Goal: Task Accomplishment & Management: Manage account settings

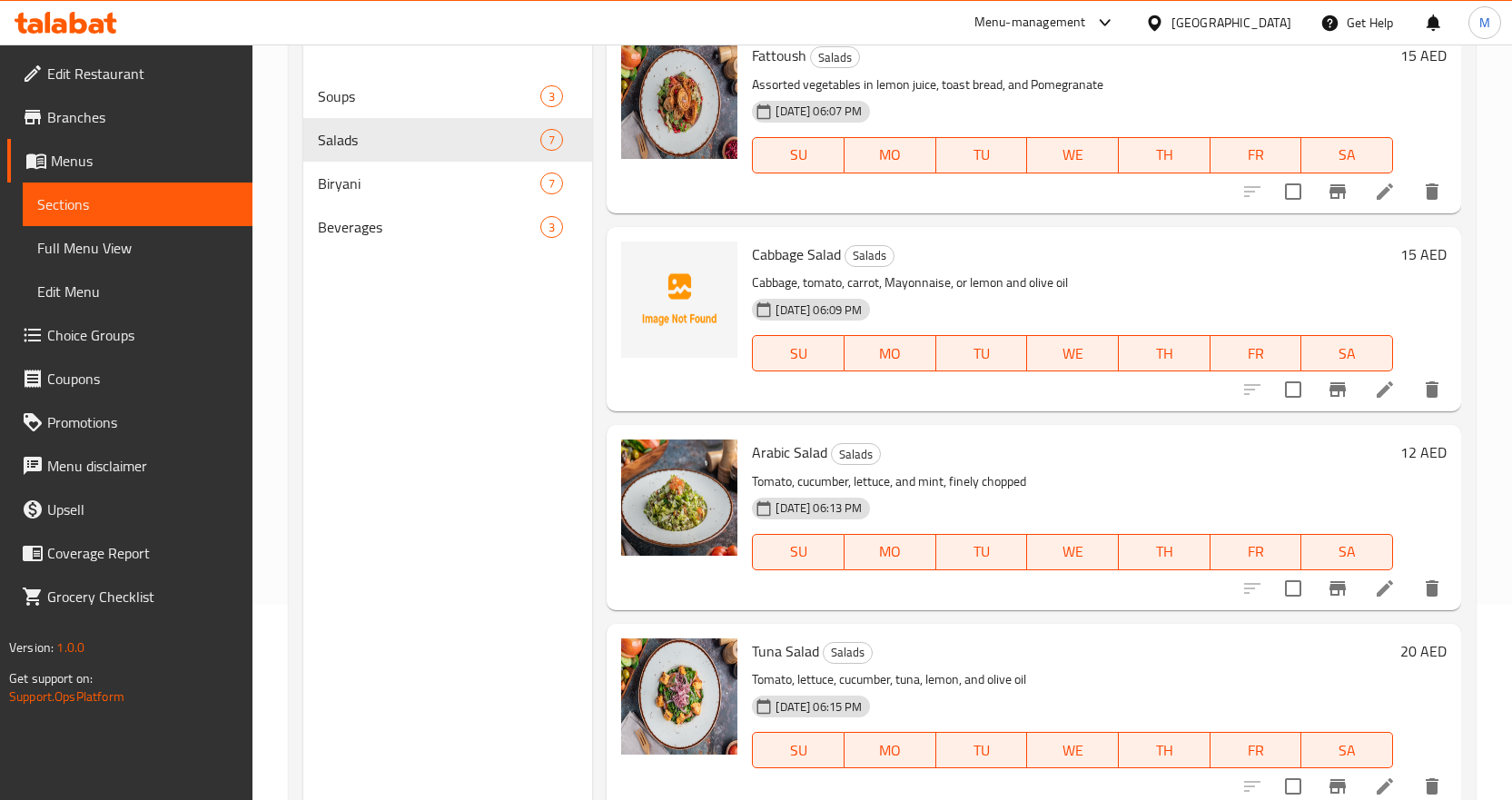
scroll to position [164, 0]
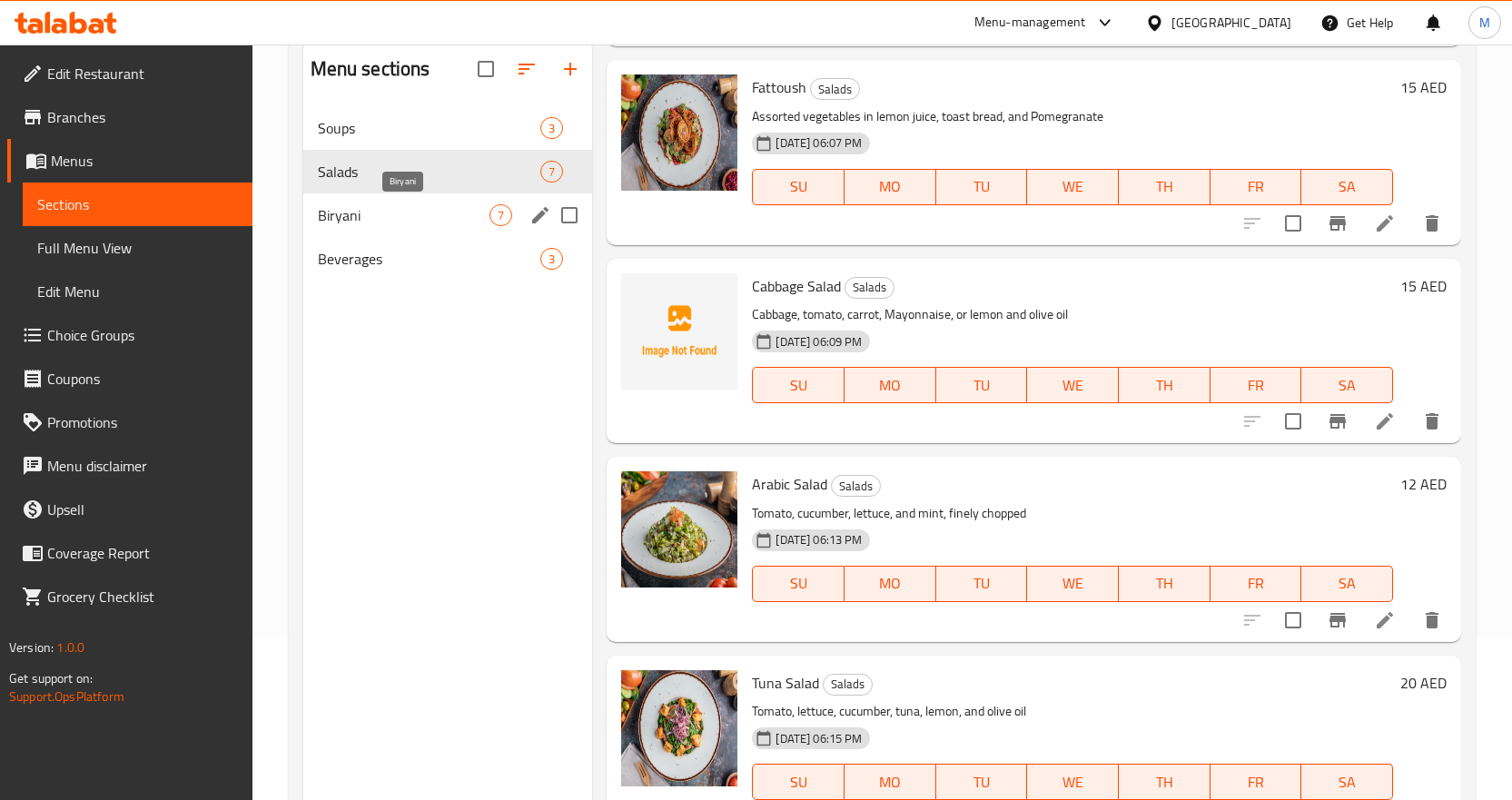
click at [412, 214] on span "Biryani" at bounding box center [404, 215] width 173 height 22
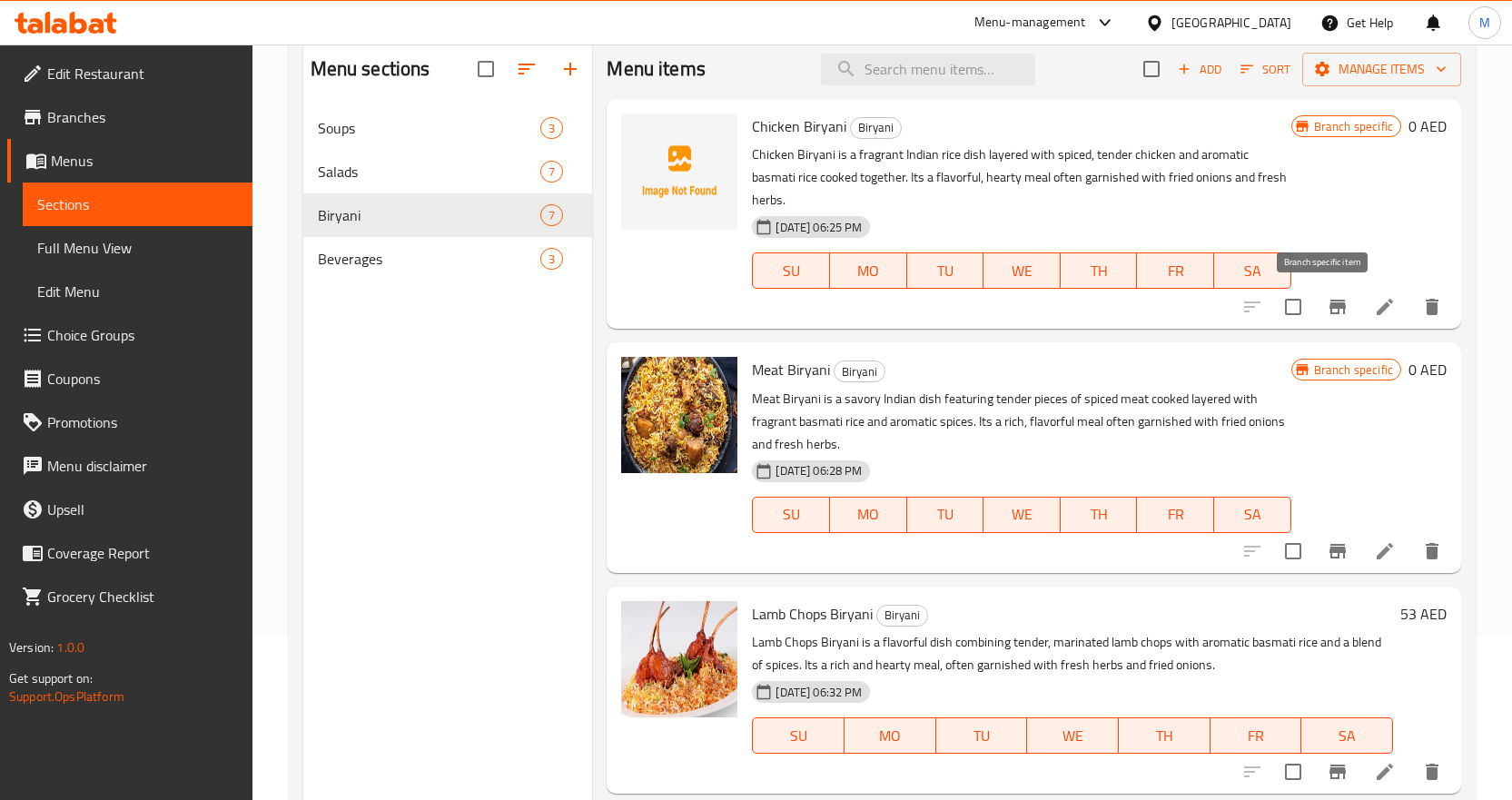
click at [1327, 307] on icon "Branch-specific-item" at bounding box center [1338, 307] width 22 height 22
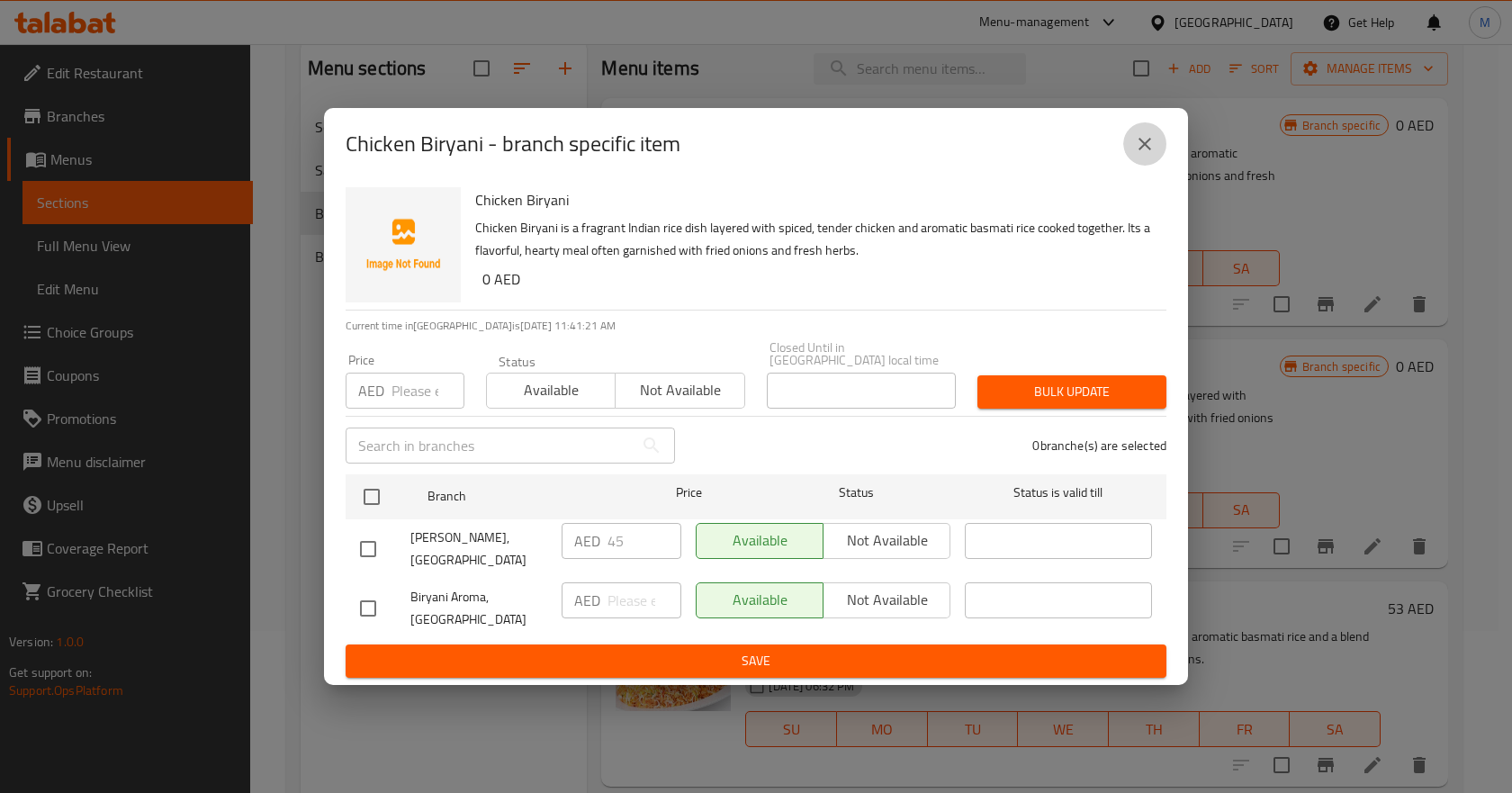
click at [1136, 138] on icon "close" at bounding box center [1145, 144] width 22 height 22
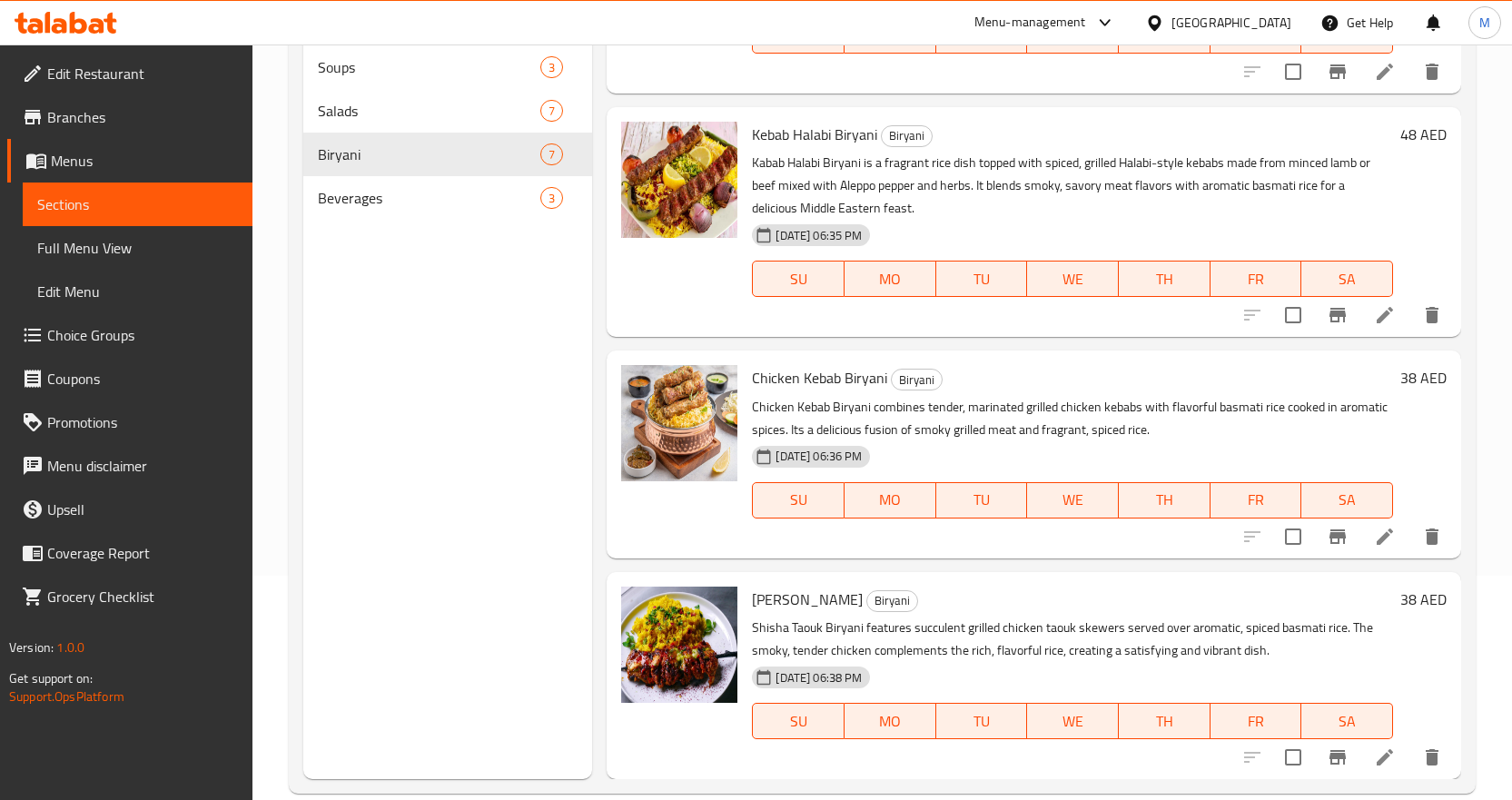
scroll to position [254, 0]
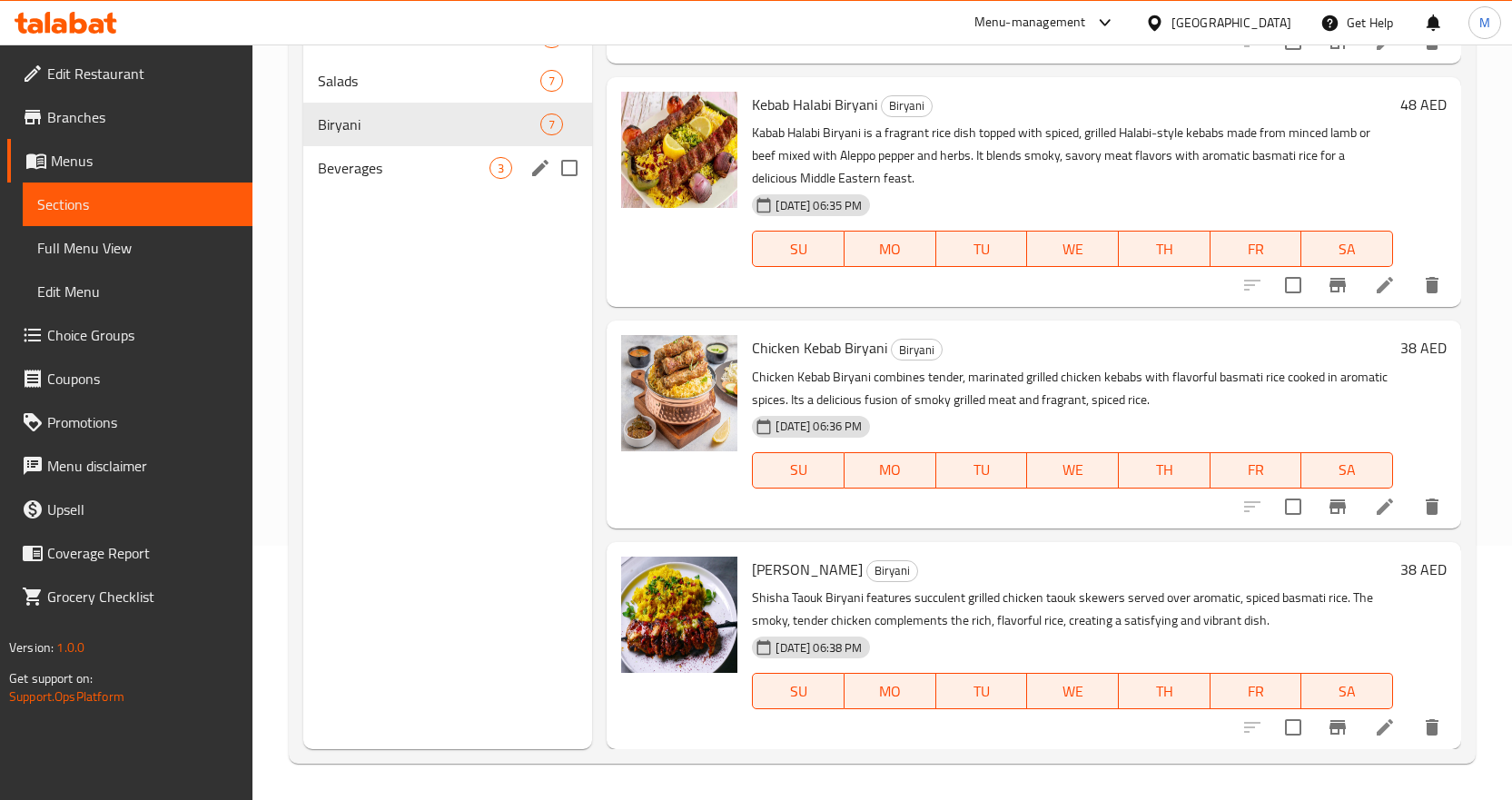
click at [419, 178] on span "Beverages" at bounding box center [404, 168] width 173 height 22
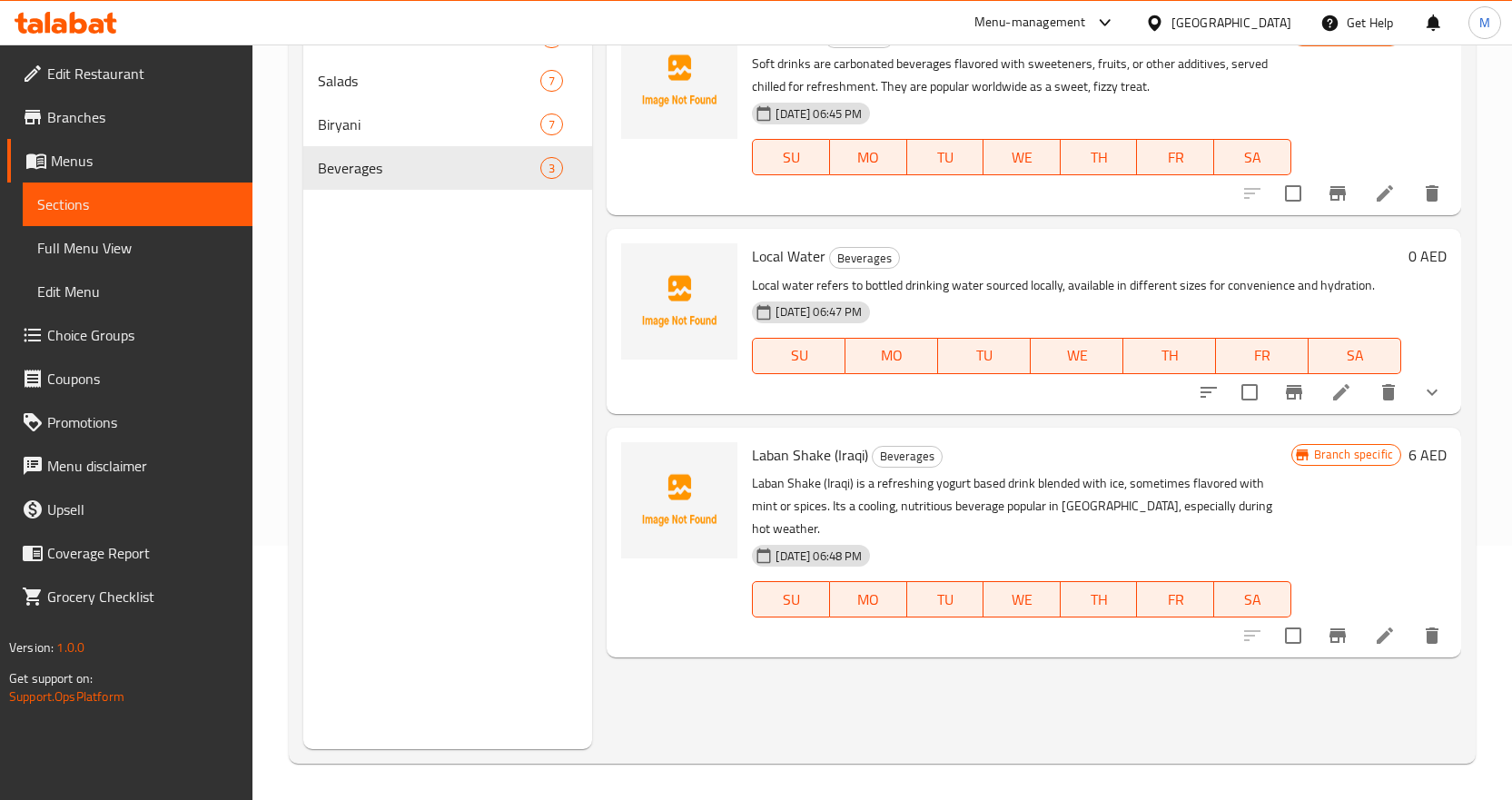
scroll to position [164, 0]
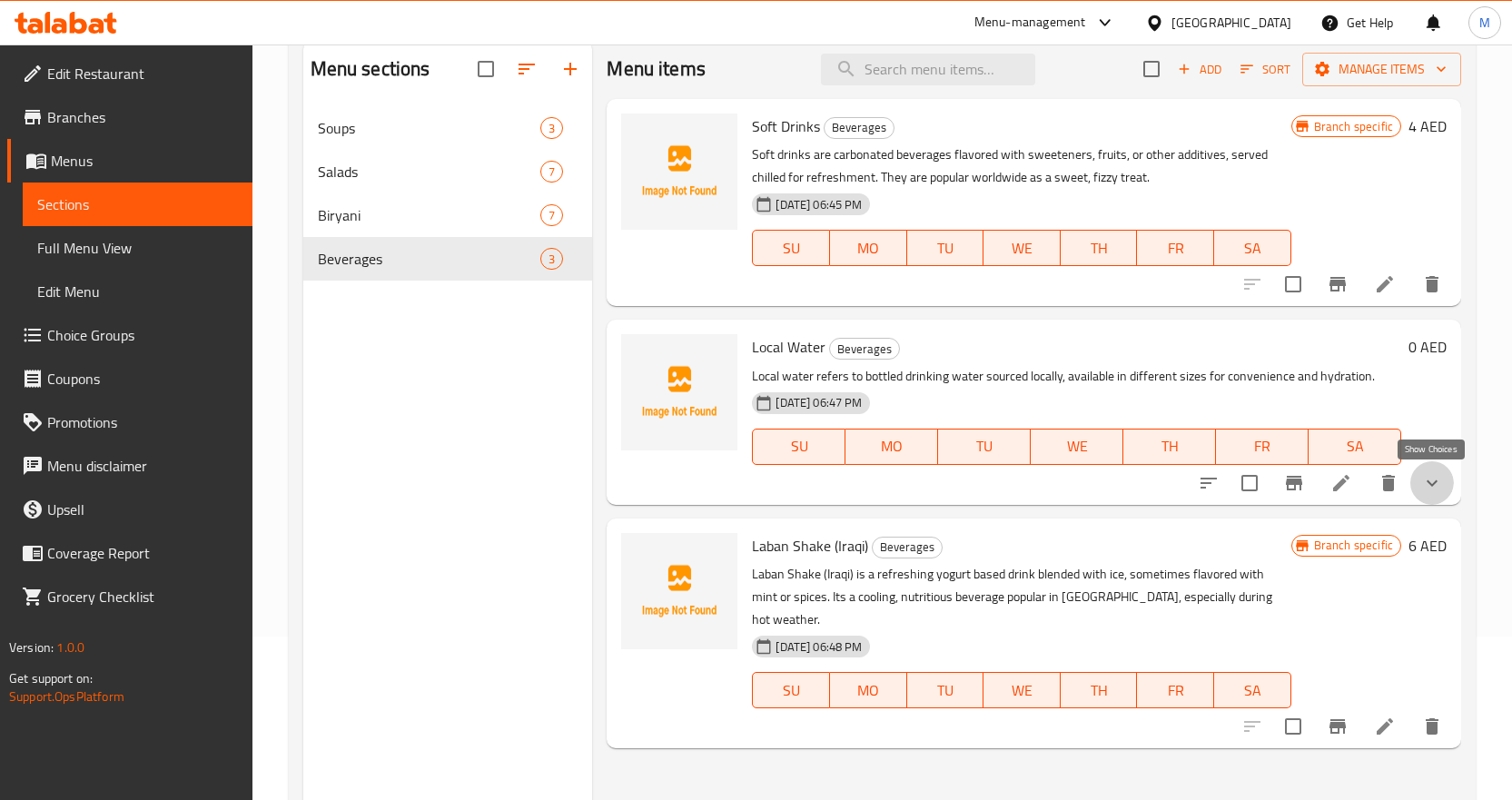
click at [1437, 475] on icon "show more" at bounding box center [1432, 484] width 22 height 22
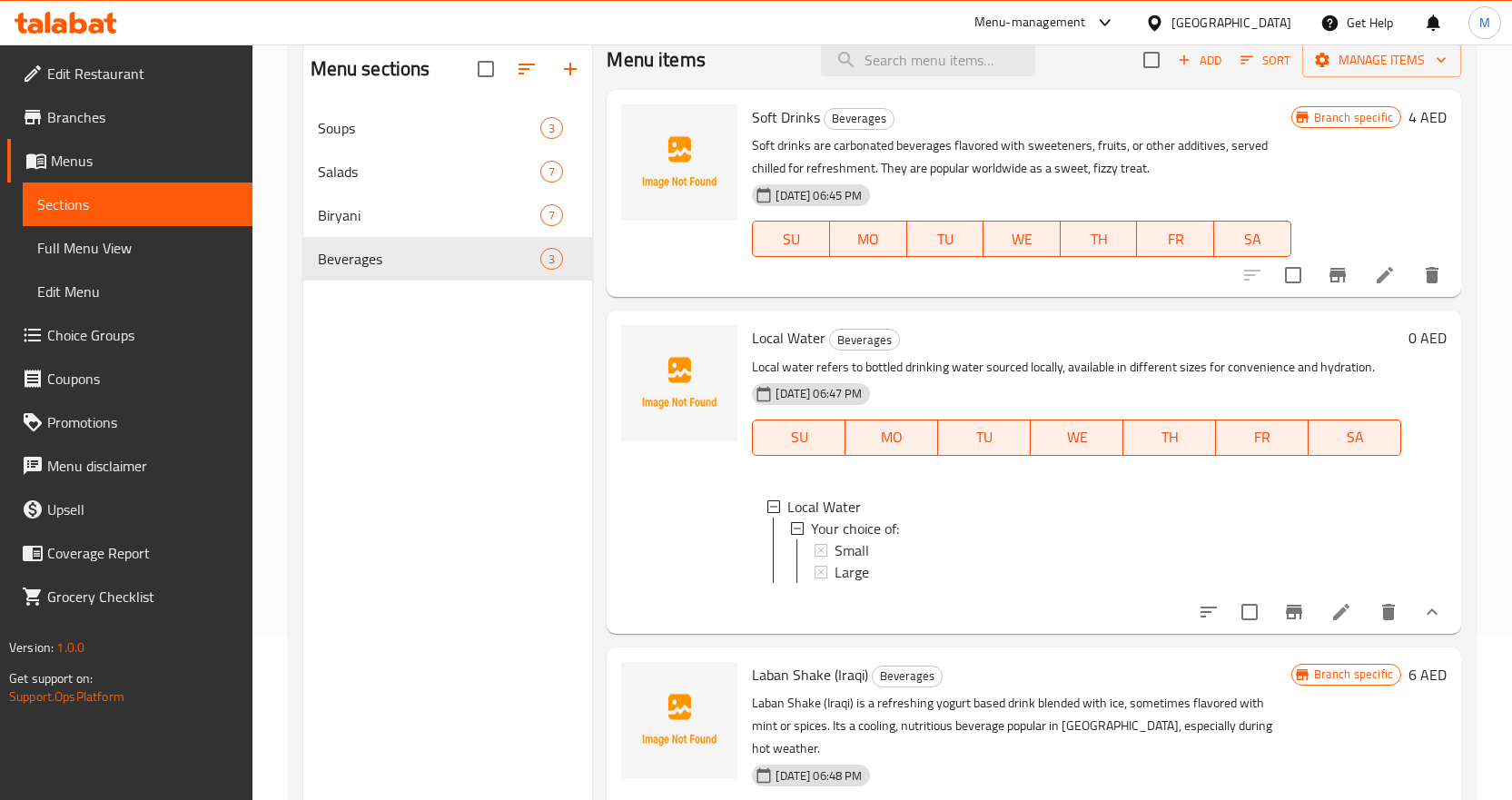
scroll to position [37, 0]
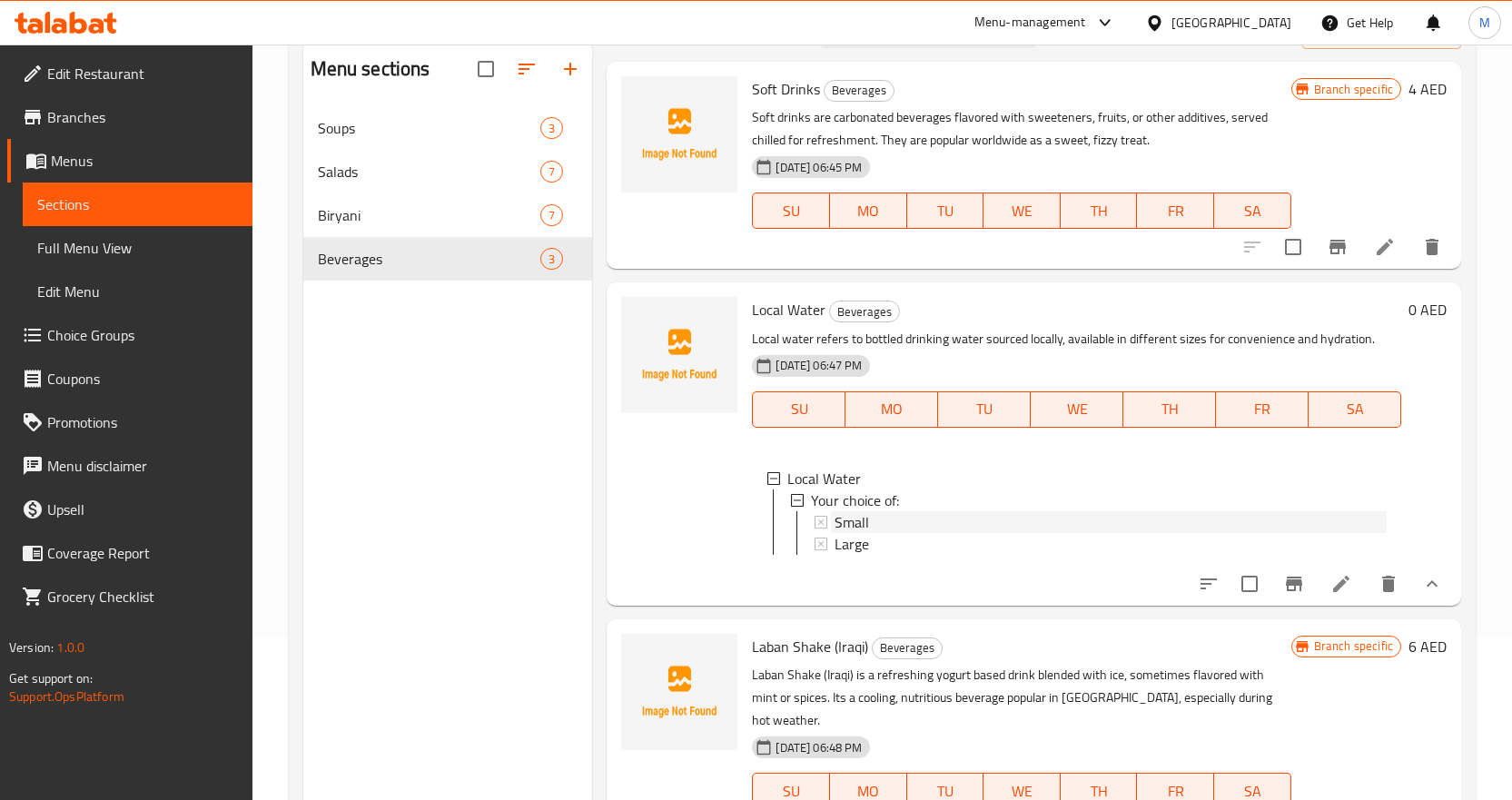
click at [852, 519] on span "Small" at bounding box center [852, 523] width 34 height 22
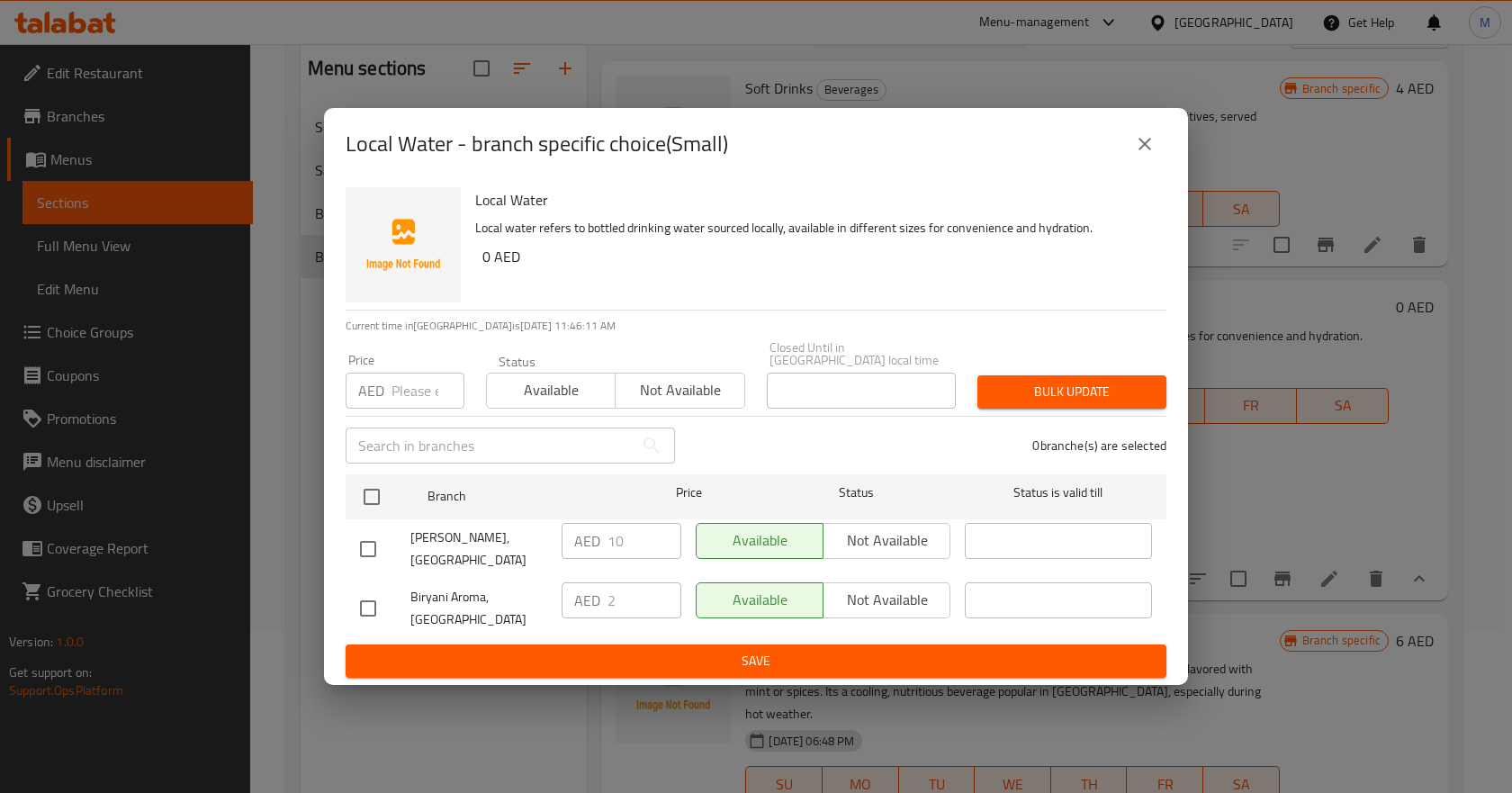
click at [1150, 139] on icon "close" at bounding box center [1145, 144] width 22 height 22
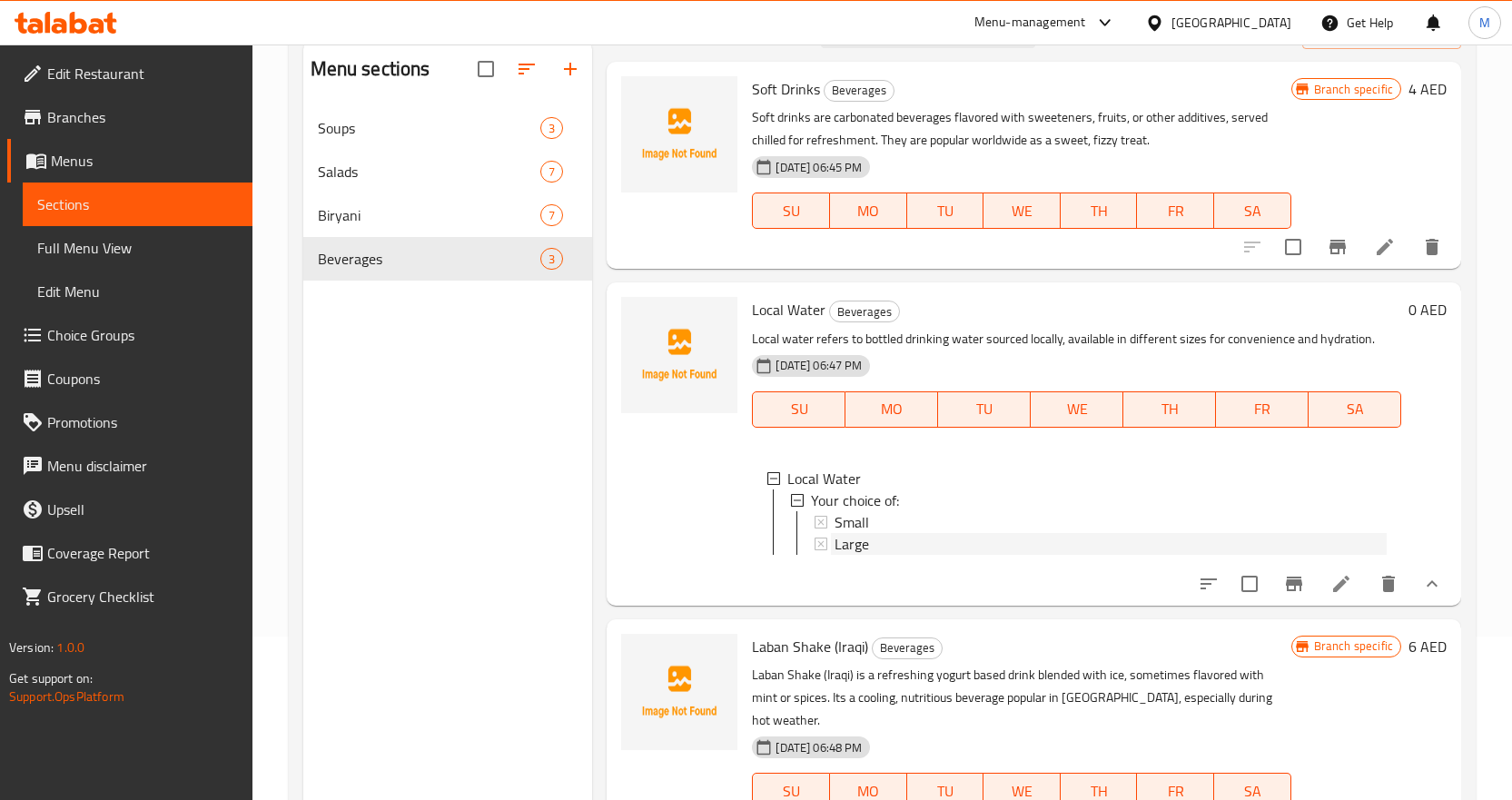
click at [864, 537] on span "Large" at bounding box center [852, 545] width 34 height 22
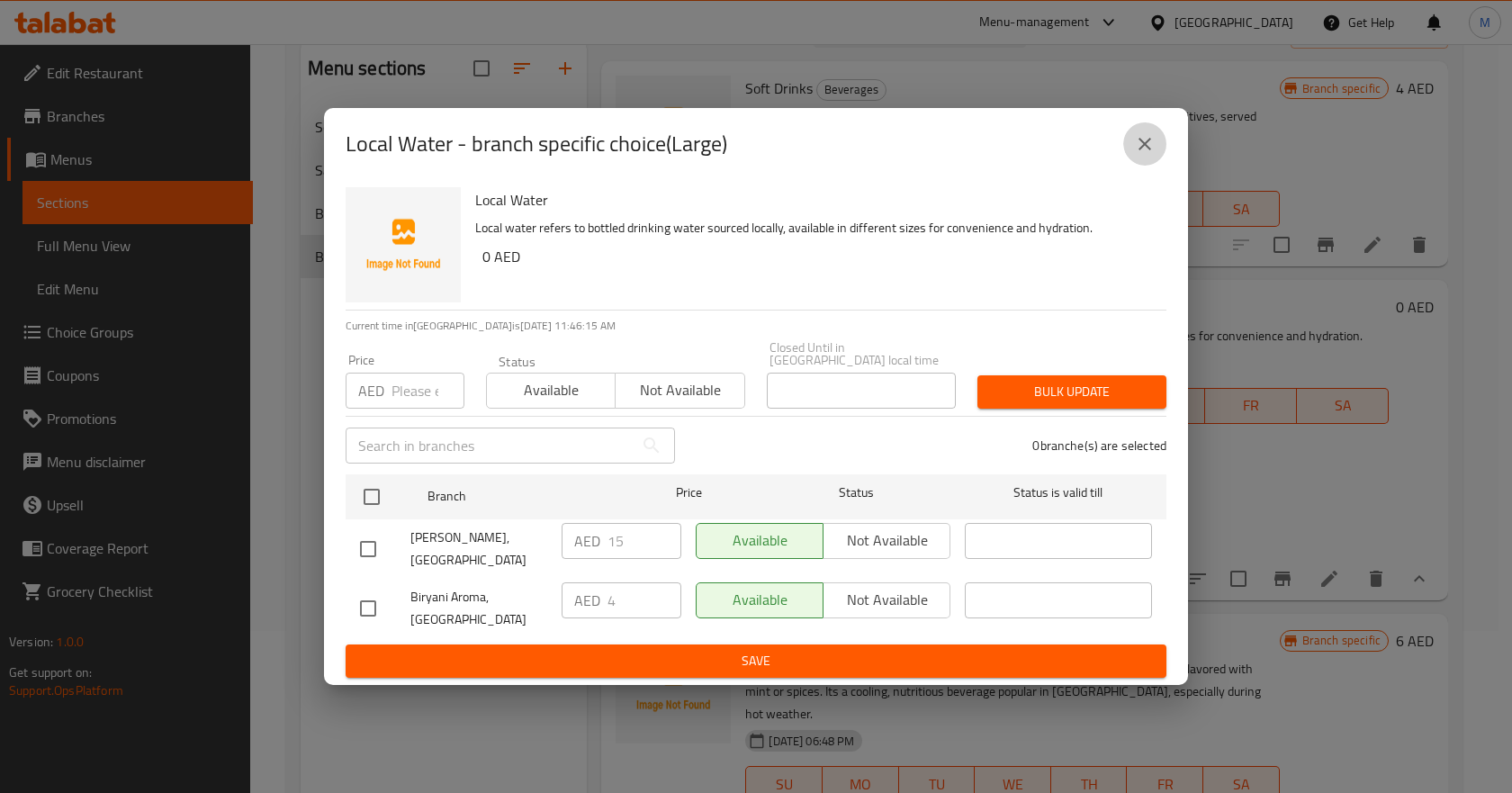
click at [1156, 149] on button "close" at bounding box center [1145, 144] width 43 height 43
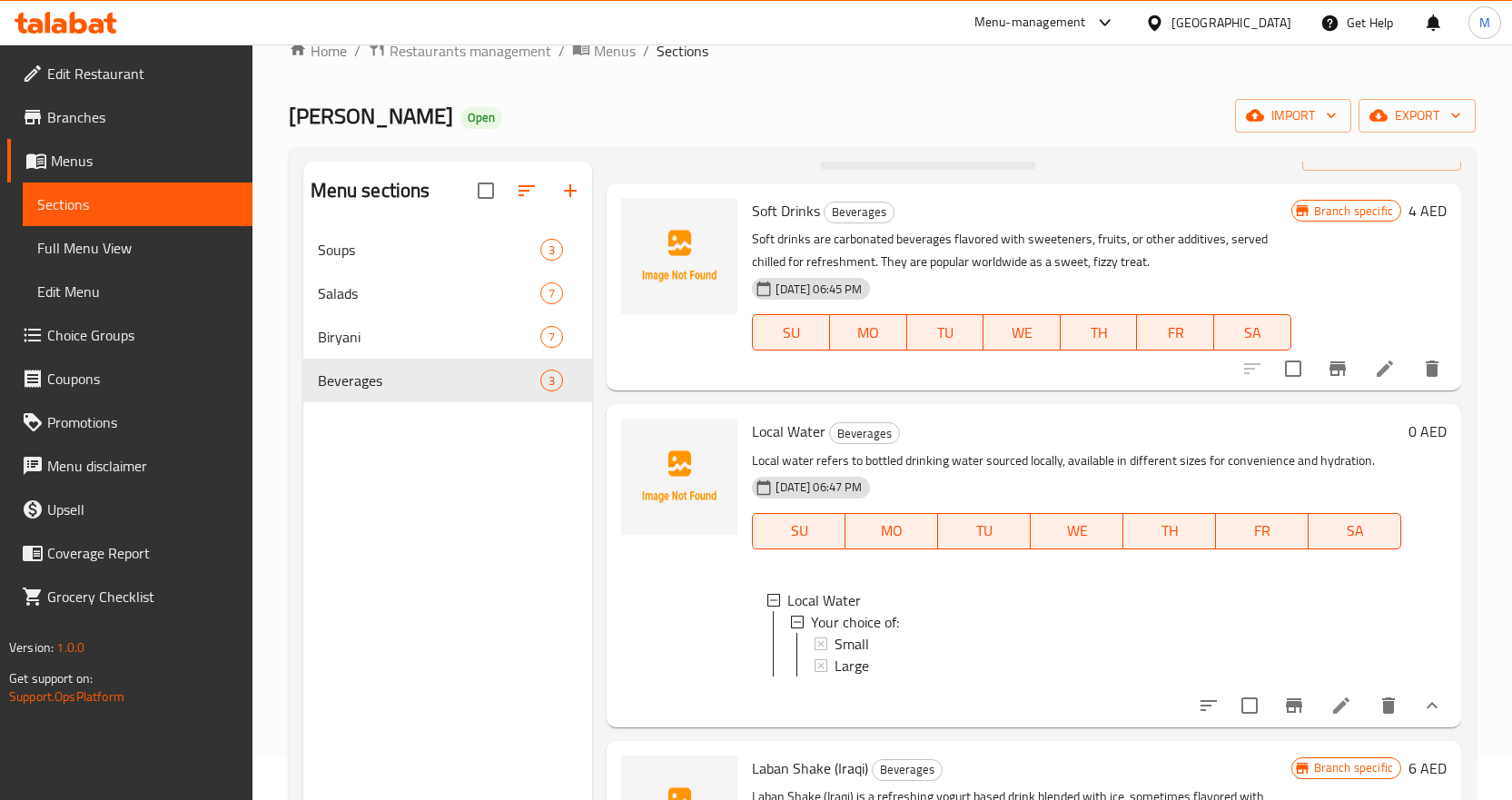
scroll to position [0, 0]
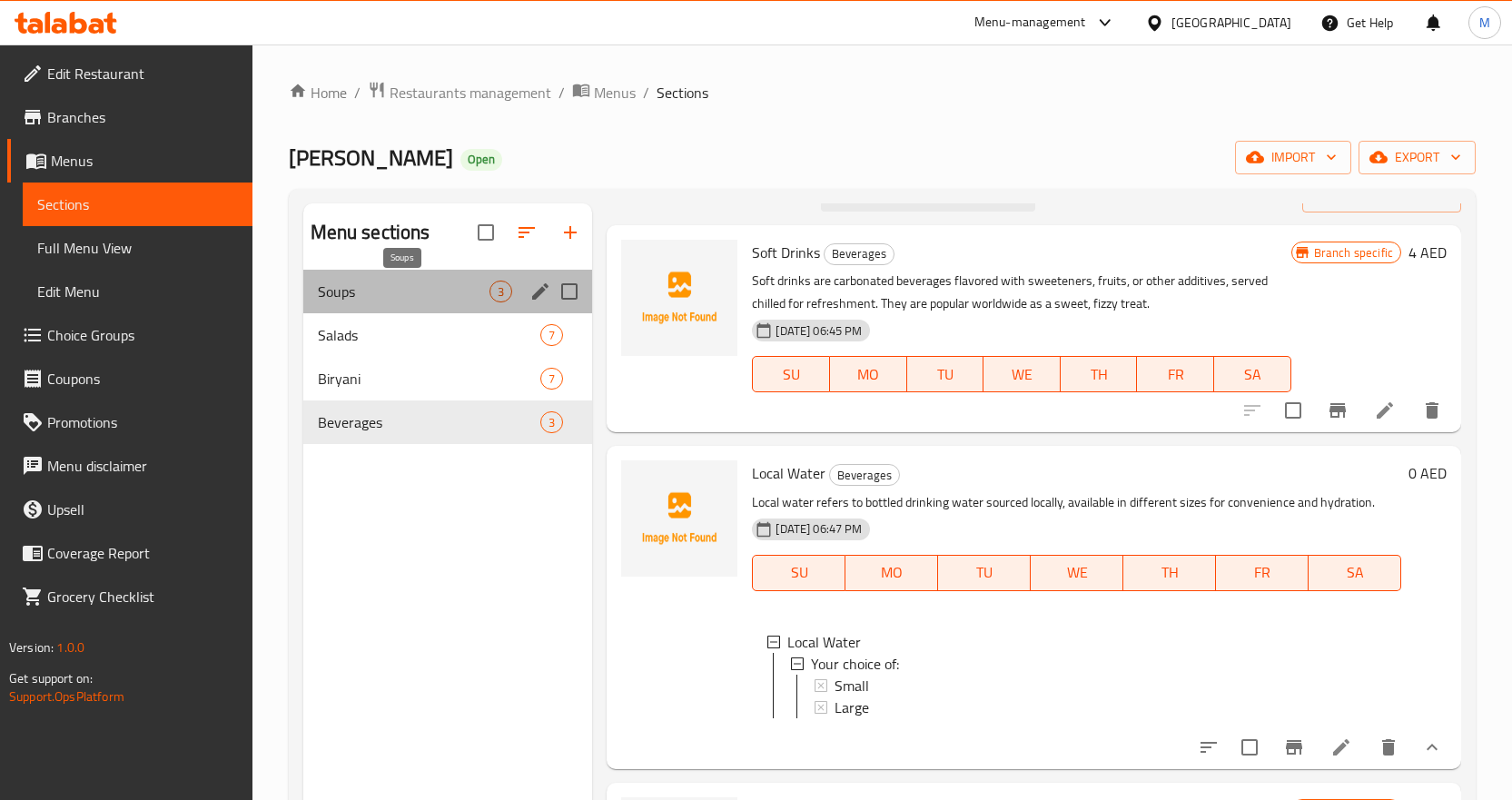
click at [414, 293] on span "Soups" at bounding box center [404, 291] width 173 height 22
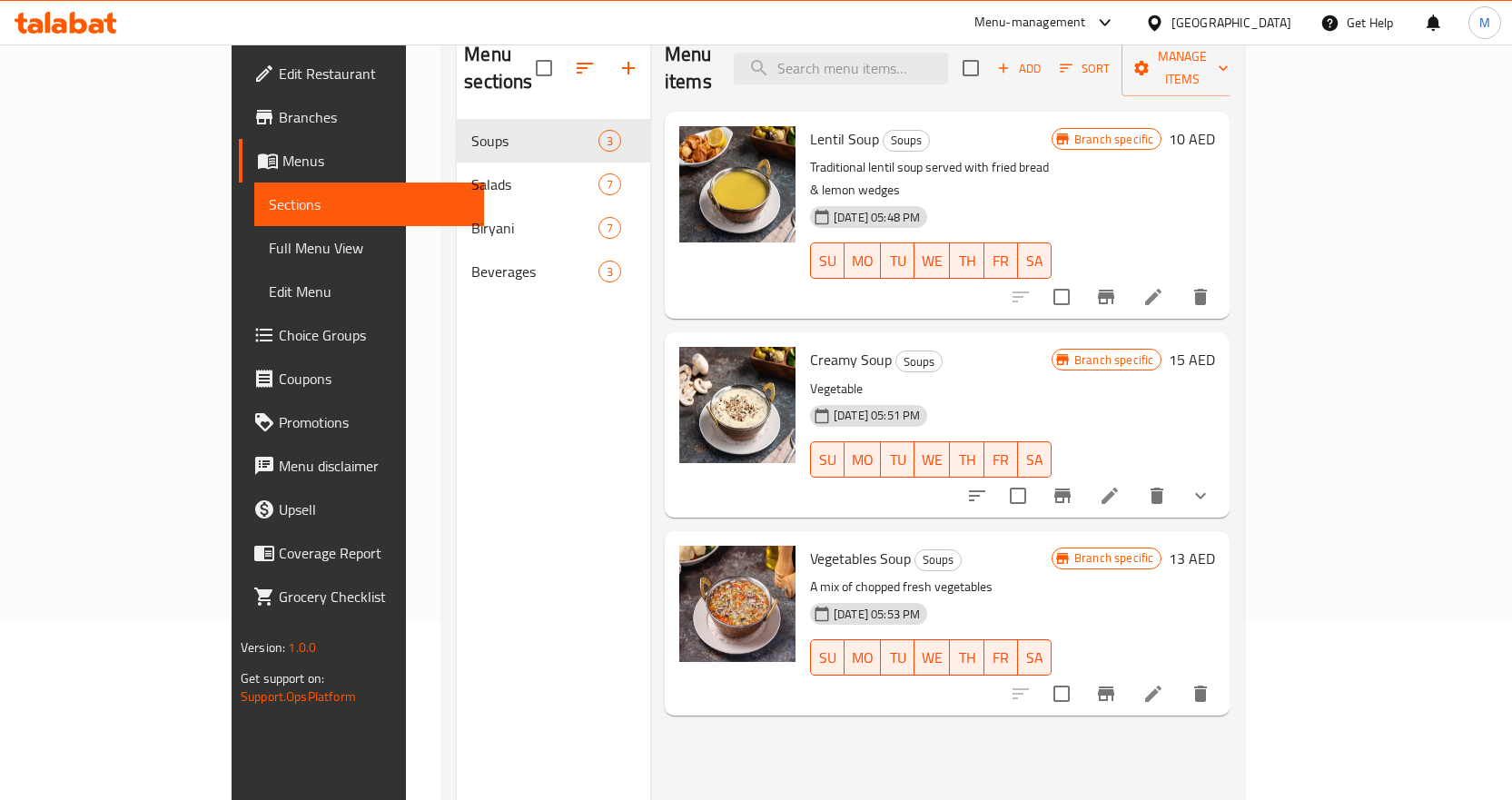
scroll to position [181, 0]
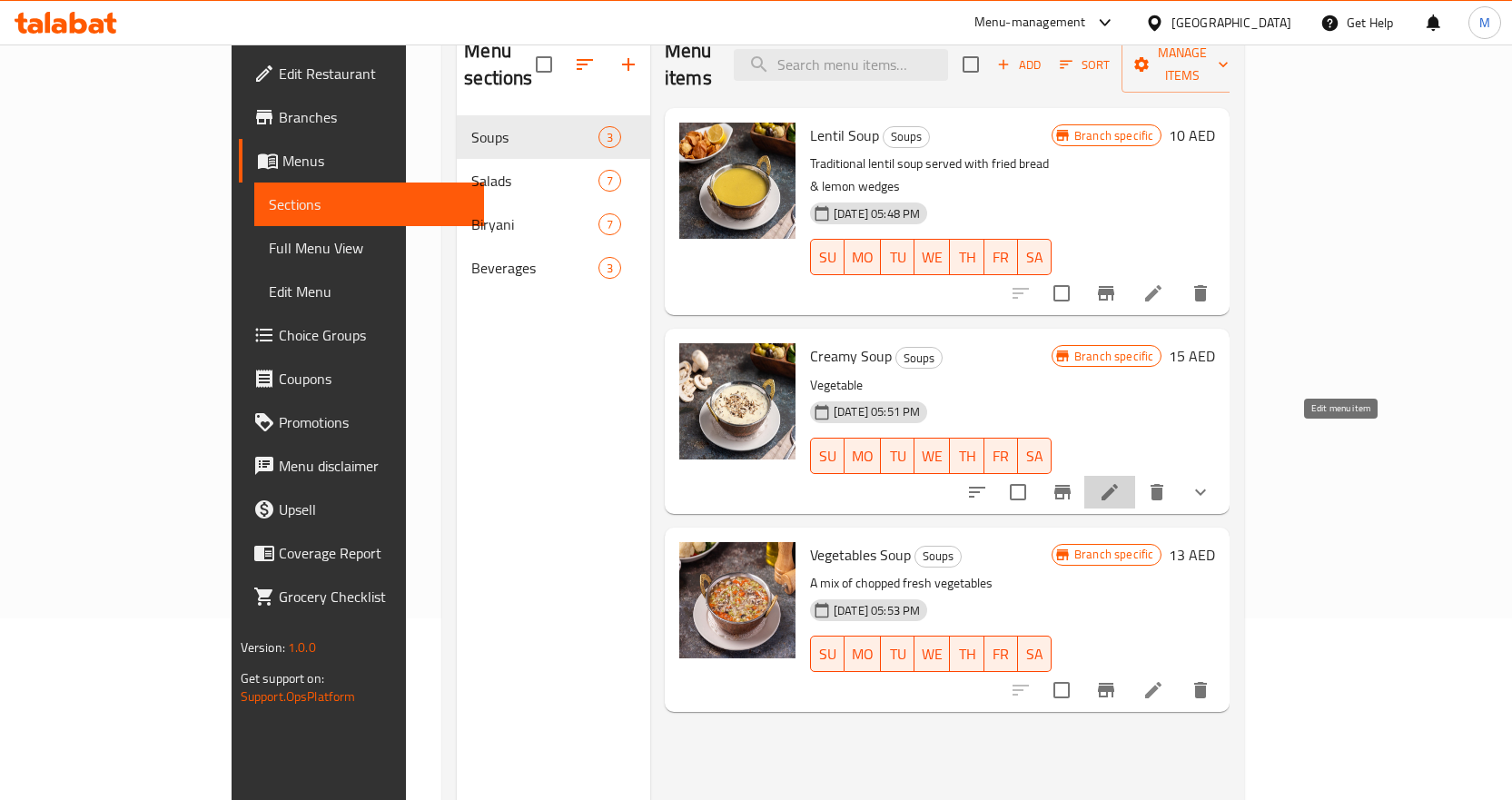
click at [1118, 484] on icon at bounding box center [1110, 492] width 17 height 17
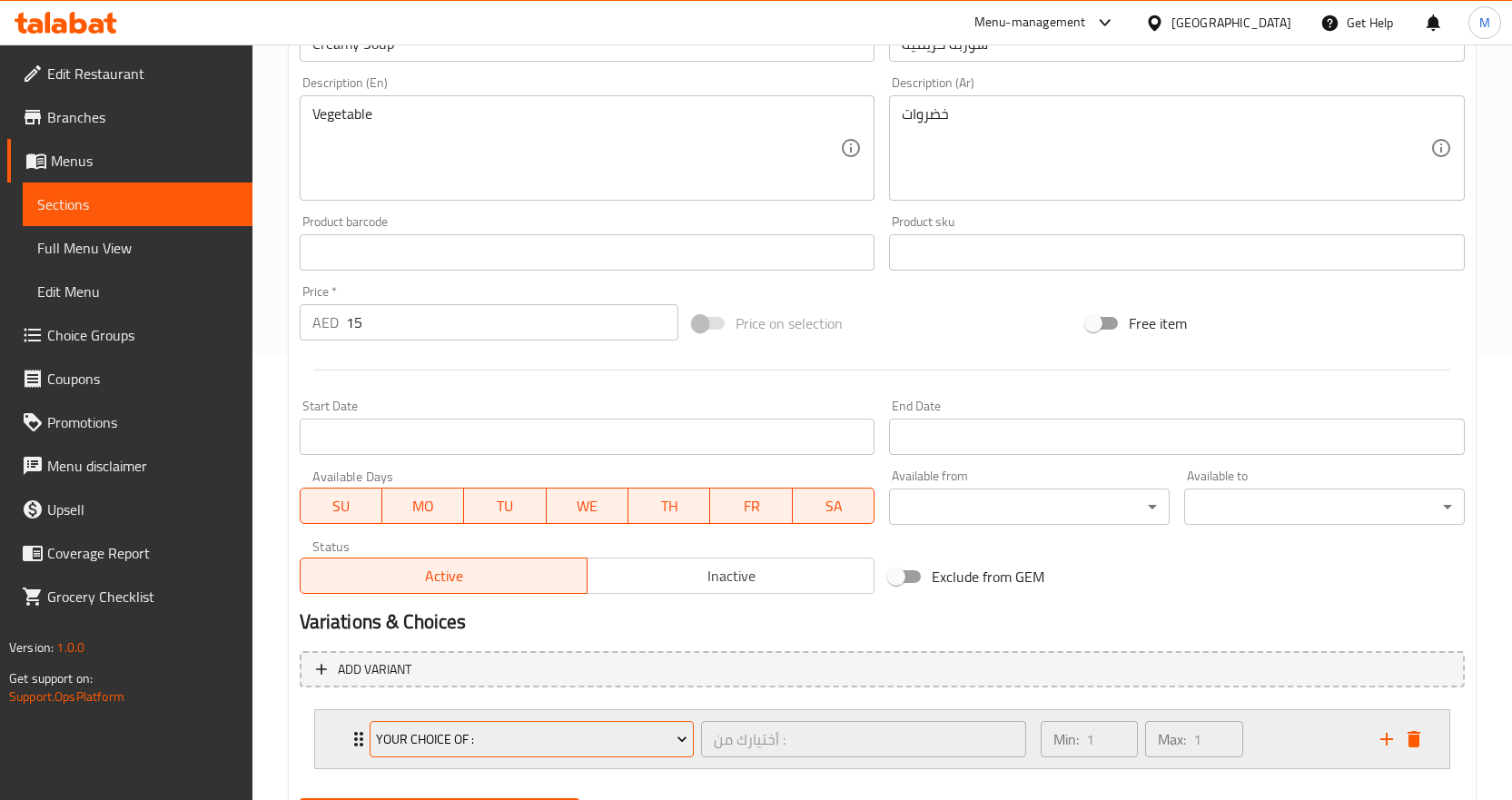
scroll to position [539, 0]
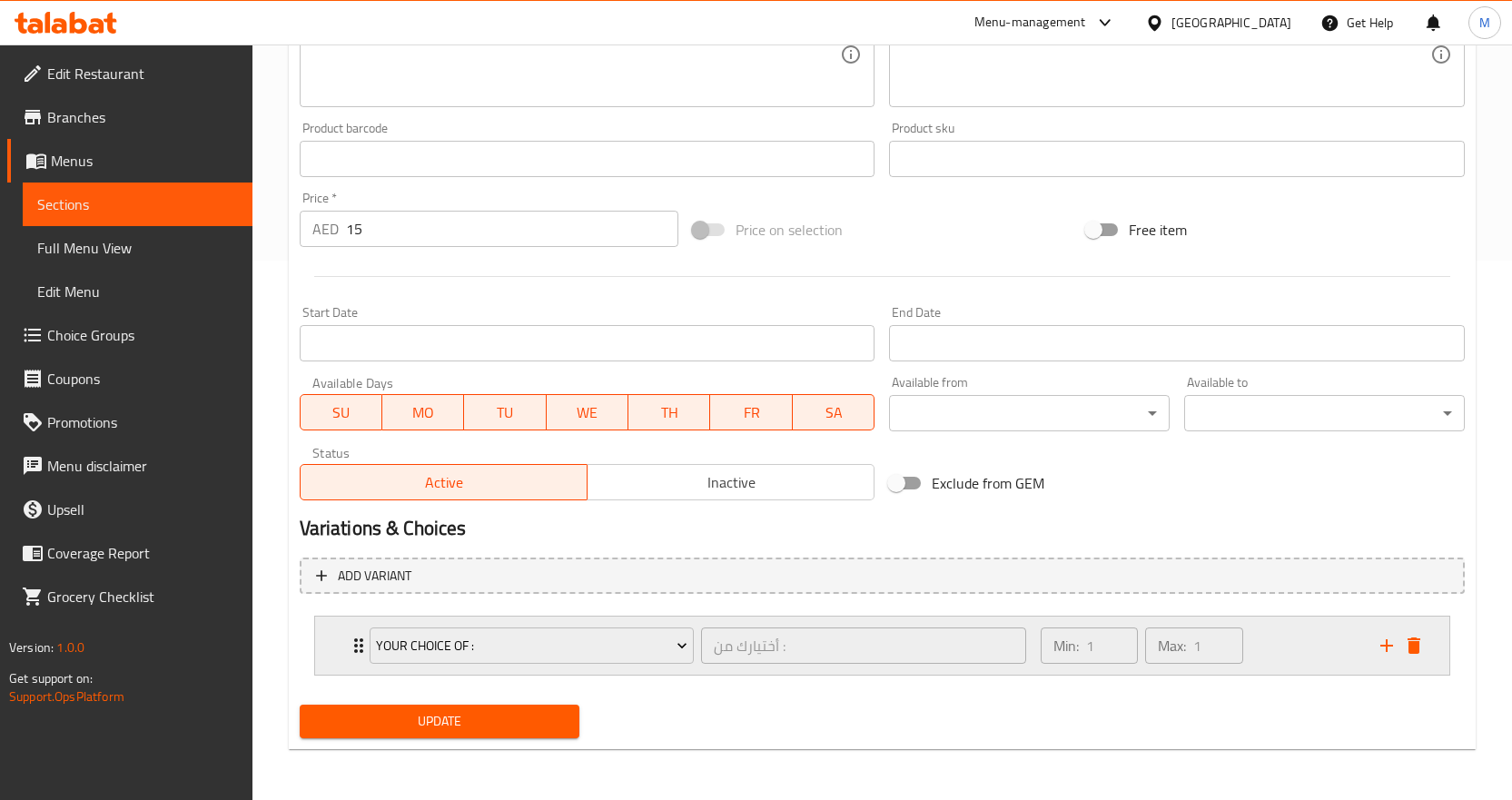
click at [336, 634] on div "Your Choice Of : أختيارك من : ​ Min: 1 ​ Max: 1 ​" at bounding box center [882, 646] width 1135 height 58
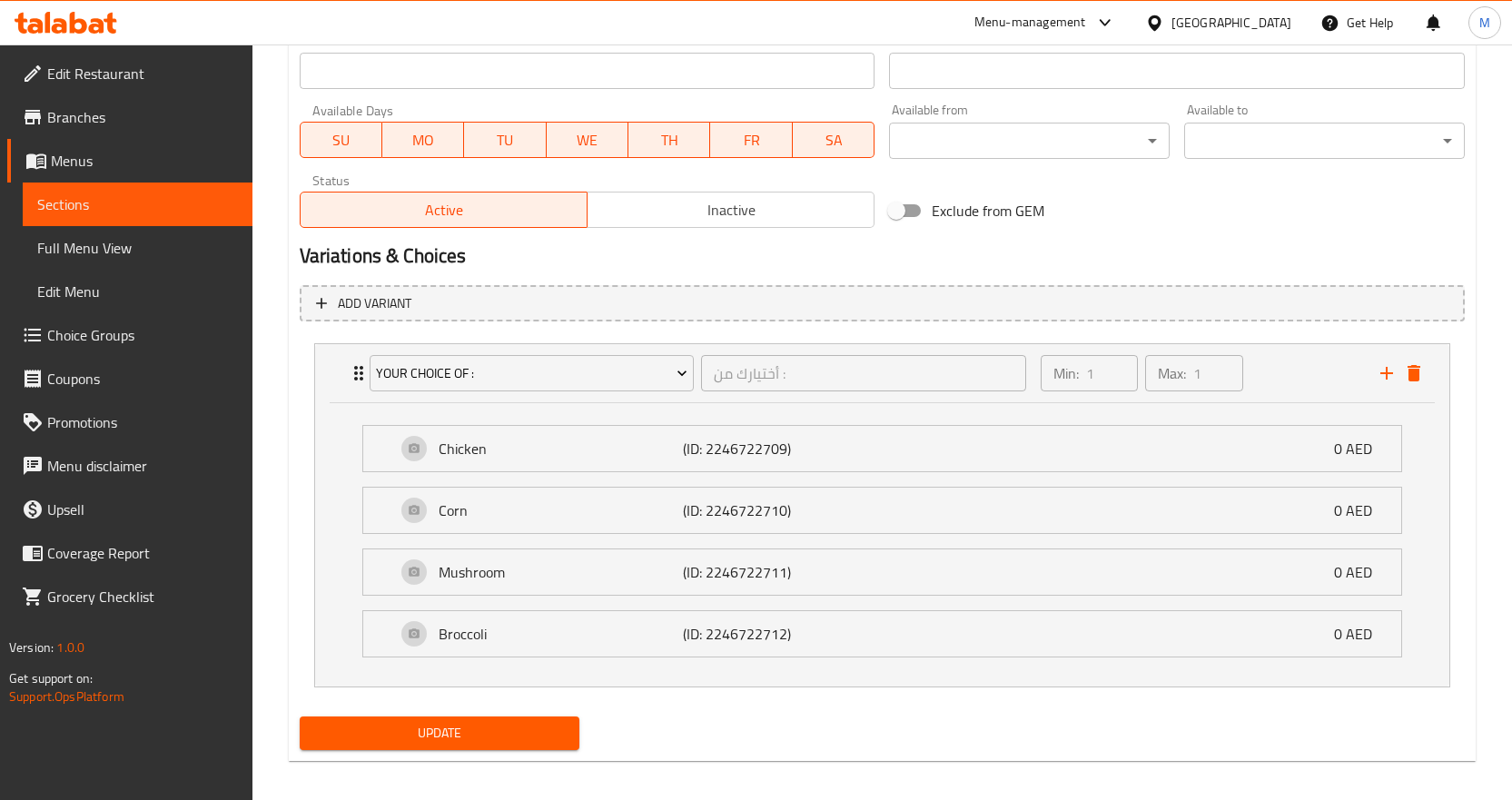
scroll to position [267, 0]
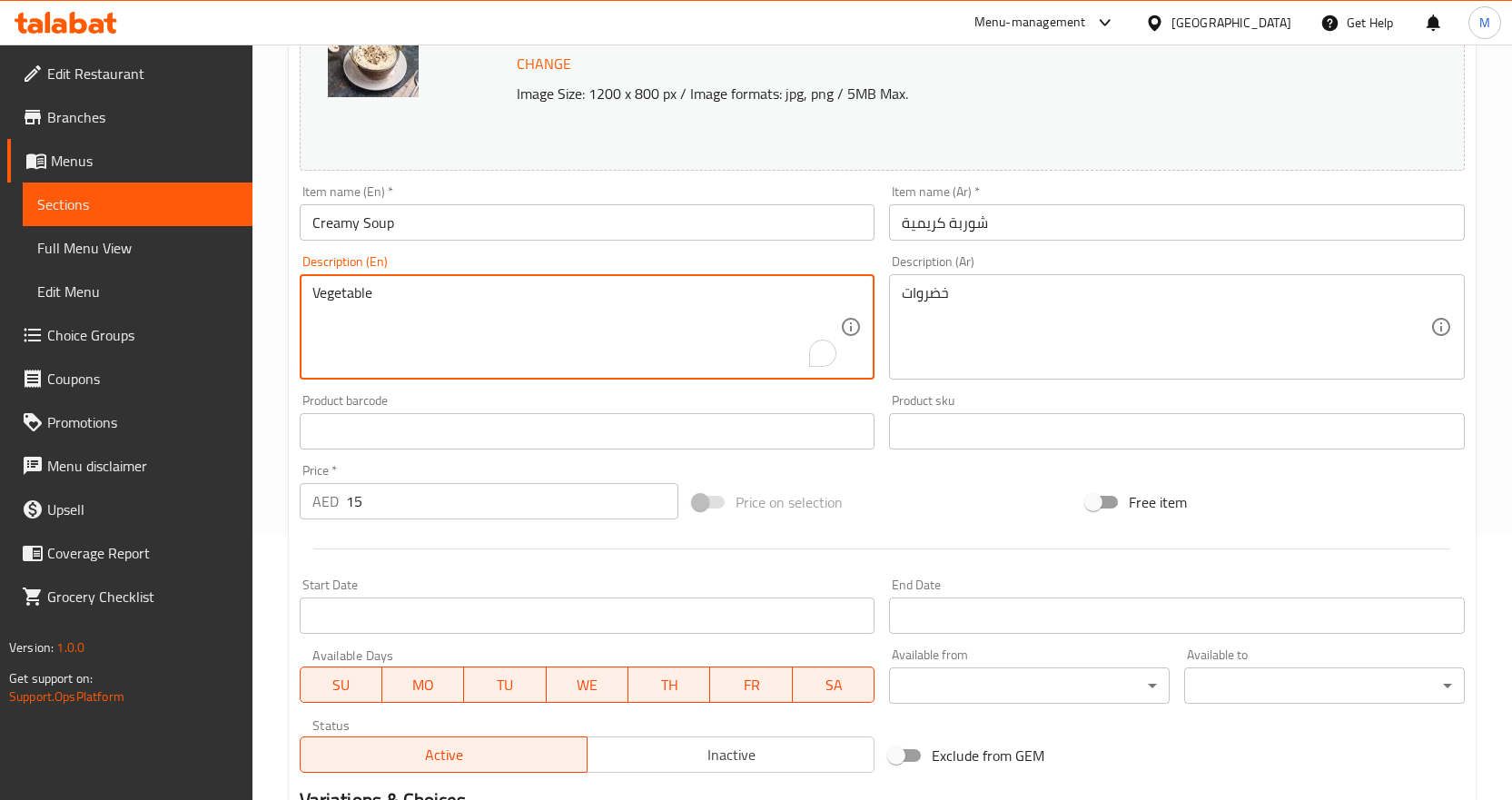
paste textarea "Your choice of chicken , corn , mushroom , broccoli"
click at [448, 298] on textarea "Your choice of chicken , corn , mushroom , broccoli" at bounding box center [577, 326] width 529 height 86
type textarea "Your choice of chicken, corn, mushroom or broccoli"
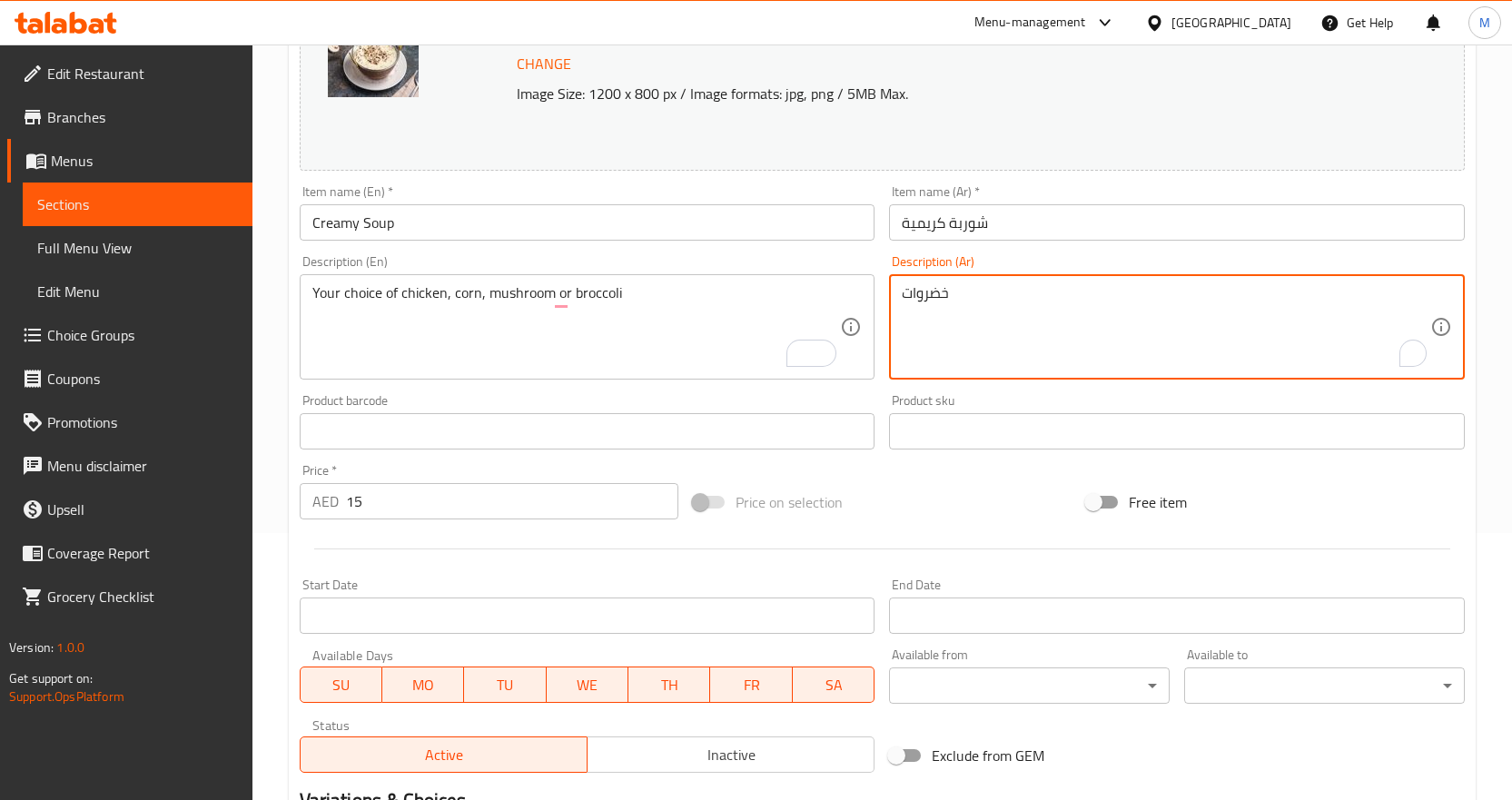
paste textarea "ختيارك من الدجاج أو الذرة أو الفطر أو البروكلي"
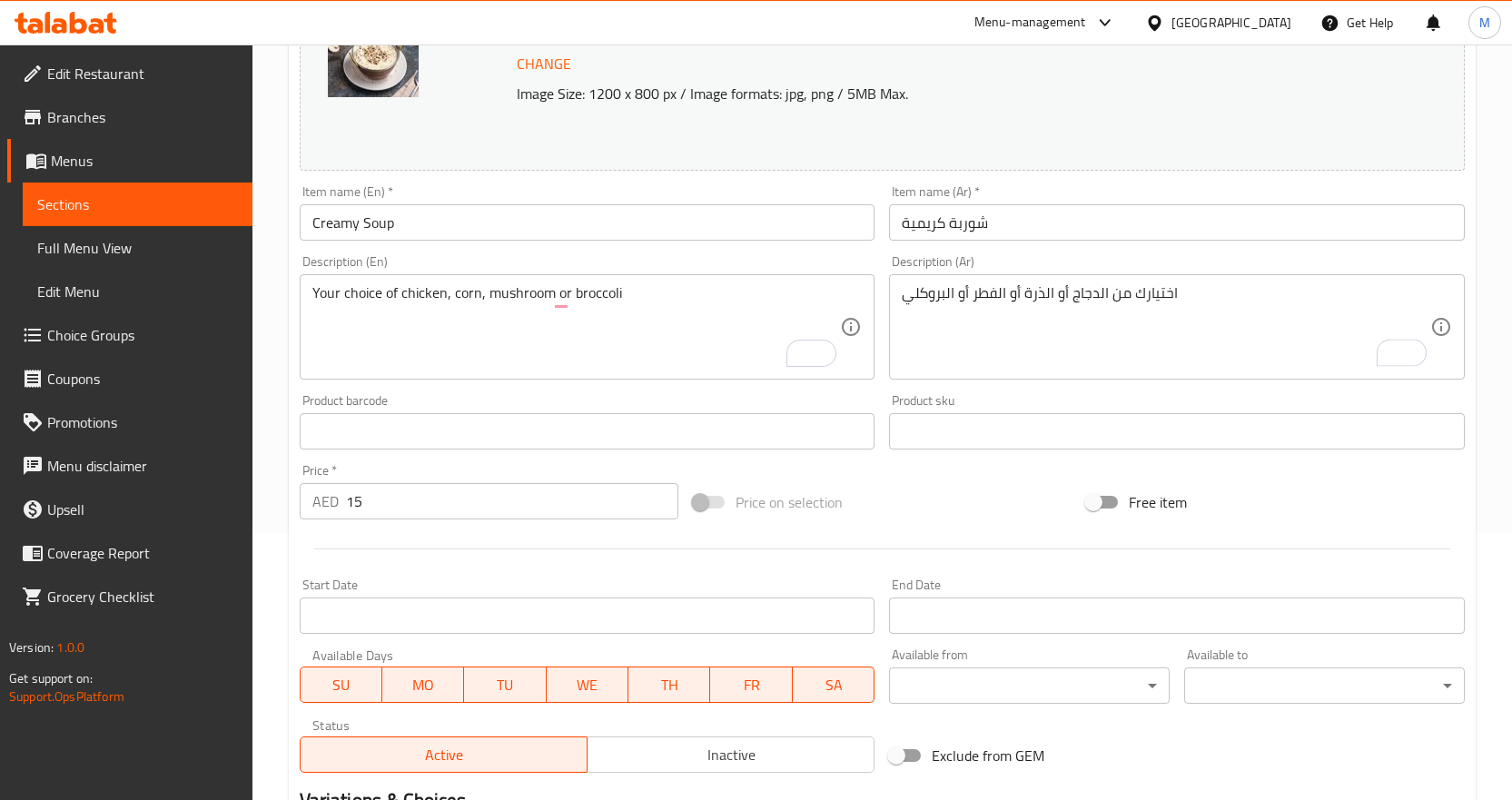
click at [1480, 252] on div "Home / Restaurants management / Menus / Sections / item / update Soups section …" at bounding box center [882, 567] width 1260 height 1580
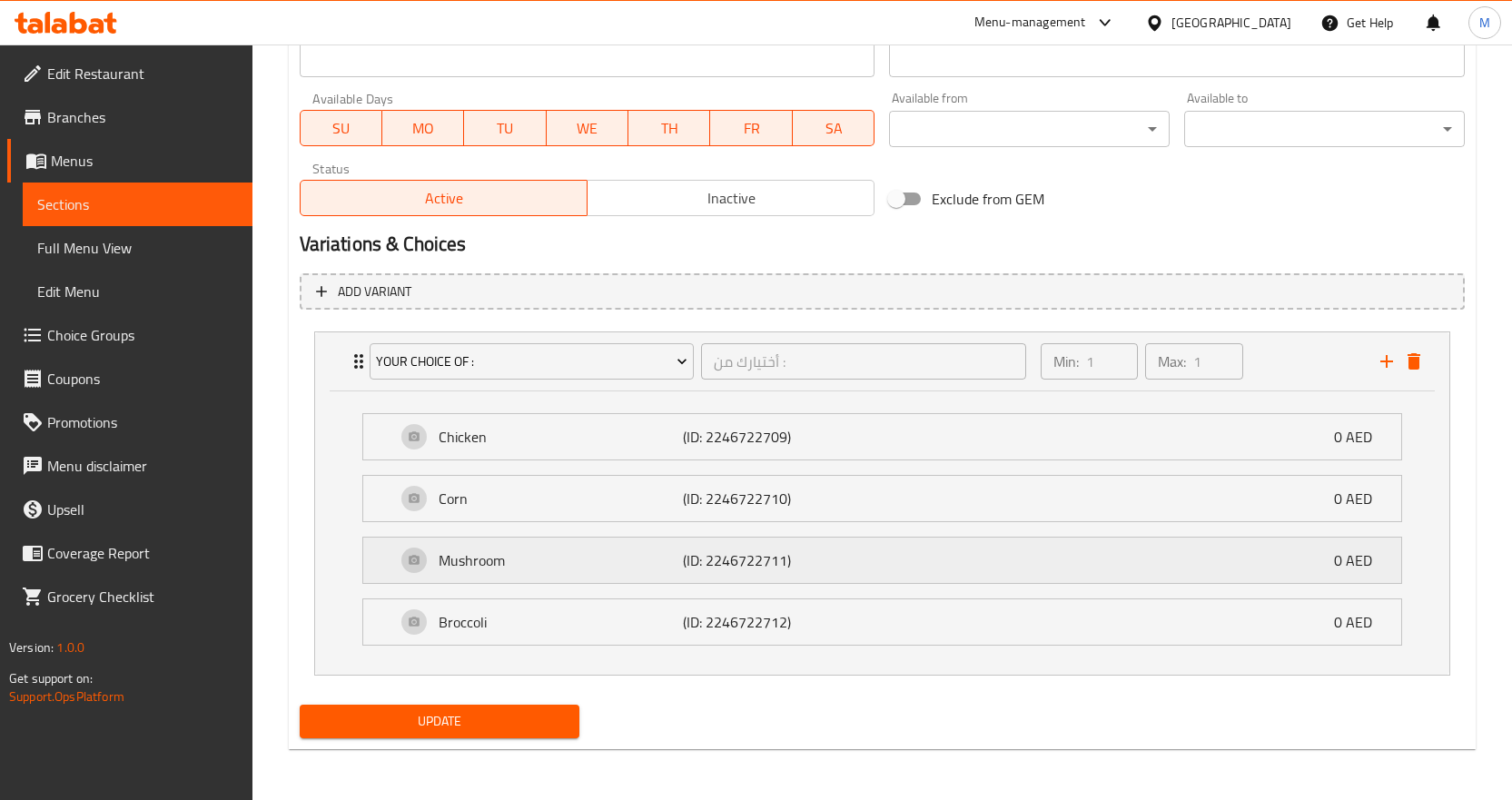
click at [576, 570] on p "Mushroom" at bounding box center [560, 560] width 245 height 22
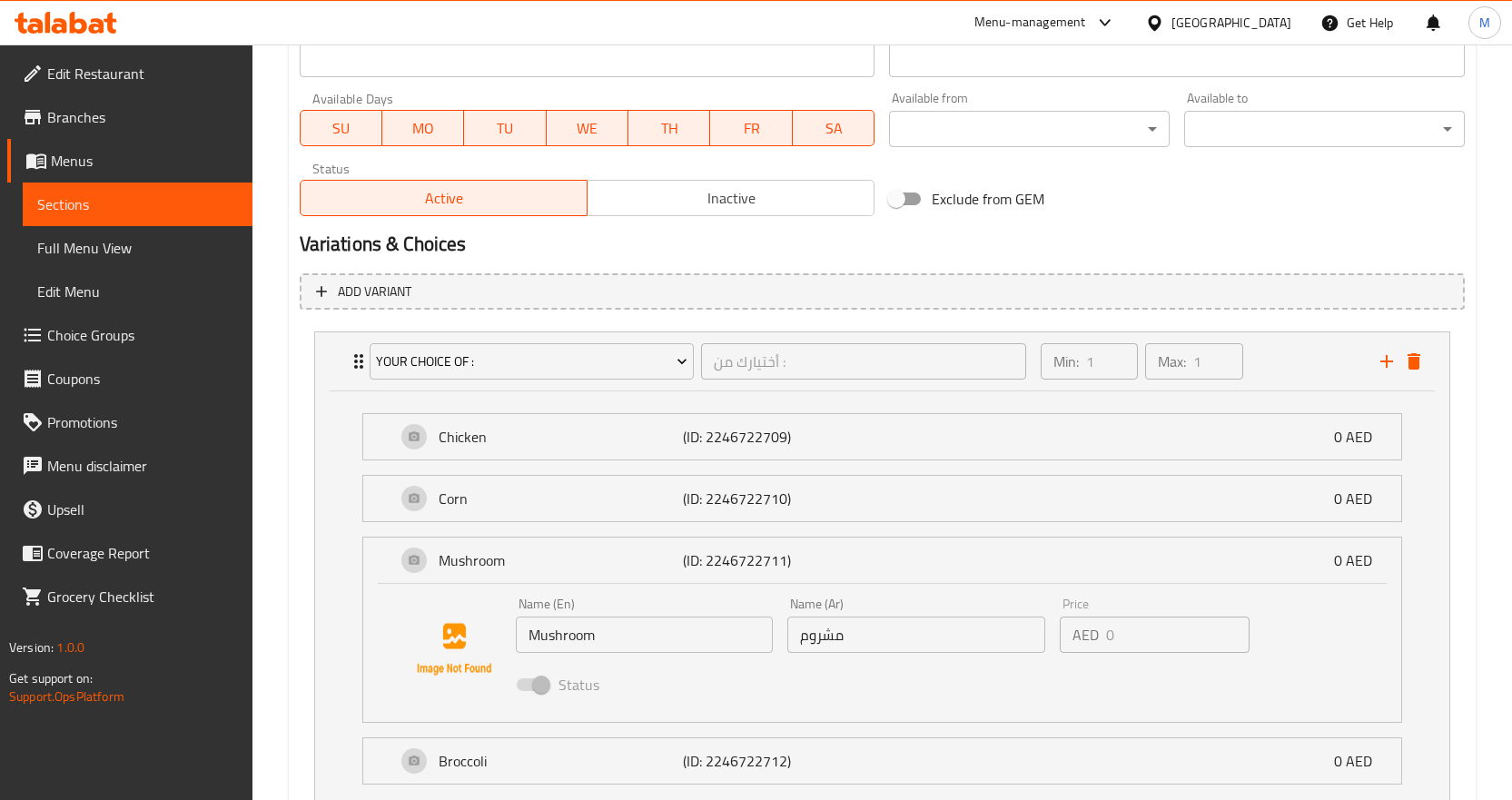
click at [817, 634] on input "مشروم" at bounding box center [916, 634] width 258 height 36
click at [1500, 373] on div "Home / Restaurants management / Menus / Sections / item / update Soups section …" at bounding box center [882, 80] width 1260 height 1718
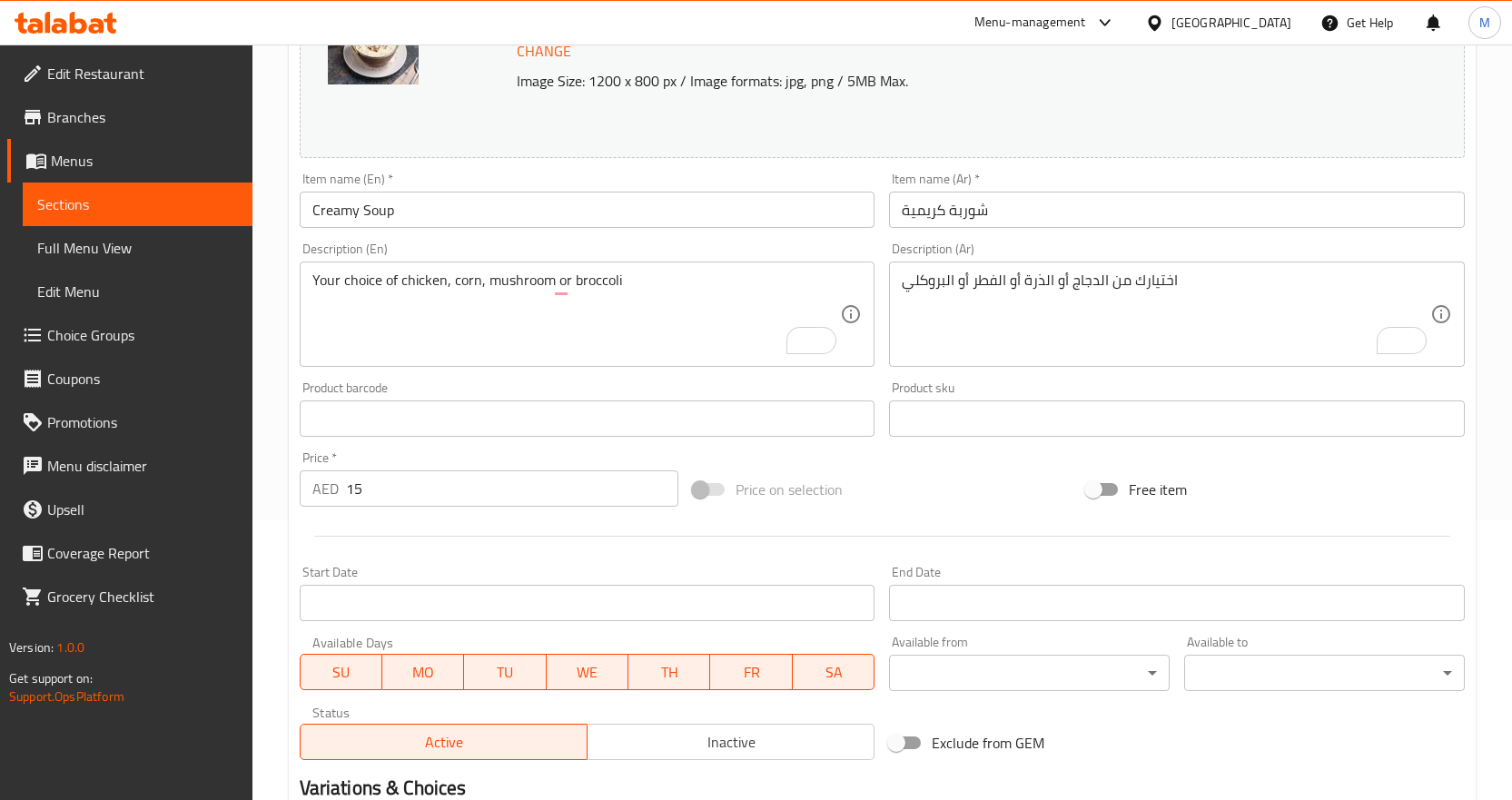
scroll to position [279, 0]
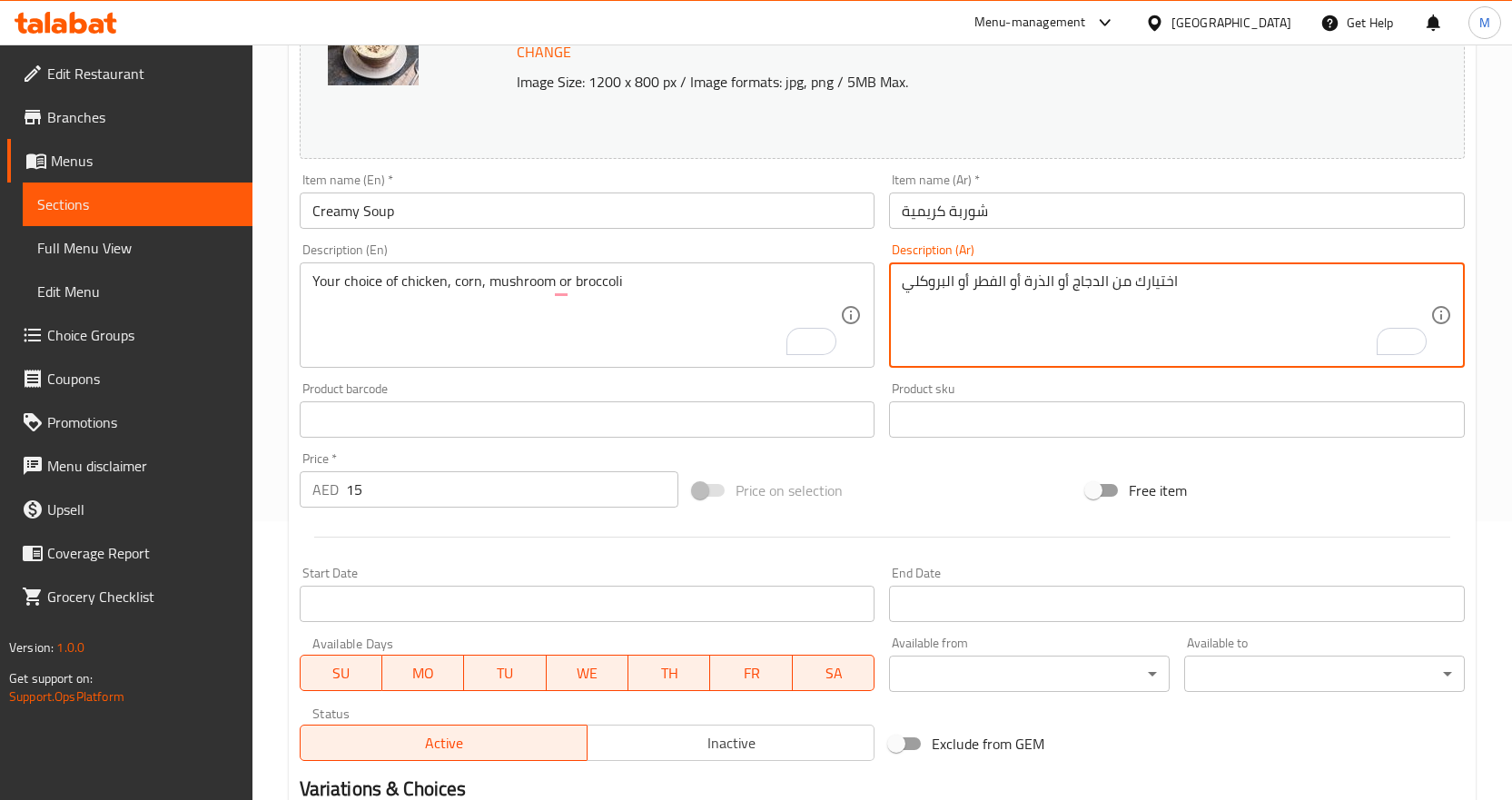
drag, startPoint x: 975, startPoint y: 284, endPoint x: 994, endPoint y: 284, distance: 19.0
paste textarea "شروم"
click at [941, 287] on textarea "اختيارك من الدجاج أو الذرة أو المشروم أو البروكلي" at bounding box center [1166, 315] width 529 height 86
drag, startPoint x: 946, startPoint y: 287, endPoint x: 905, endPoint y: 287, distance: 41.0
click at [905, 287] on textarea "اختيارك من الدجاج أو الذرة أو المشروم أو البروكلي" at bounding box center [1166, 315] width 529 height 86
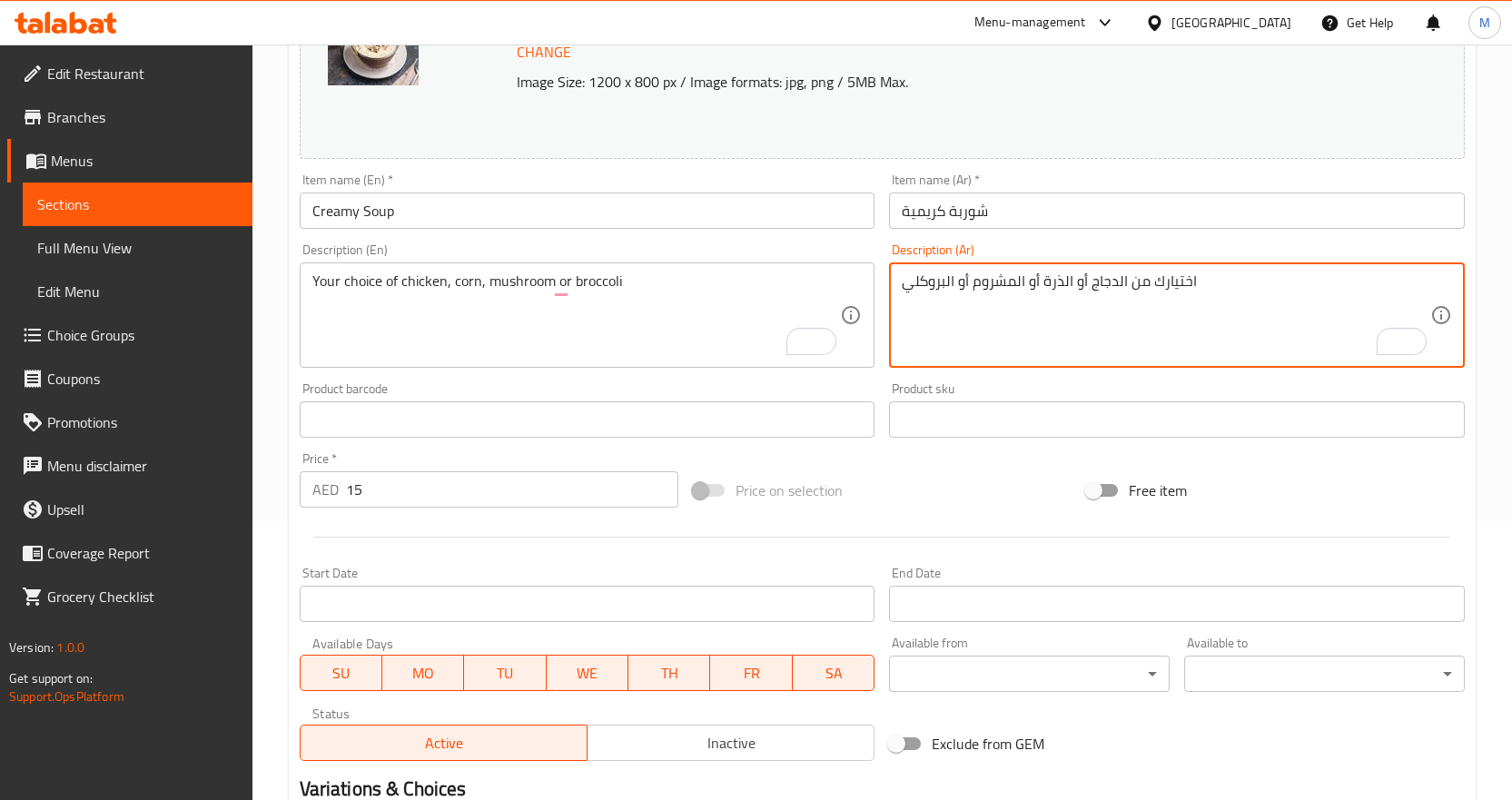
click at [1493, 322] on div "Home / Restaurants management / Menus / Sections / item / update Soups section …" at bounding box center [882, 625] width 1260 height 1718
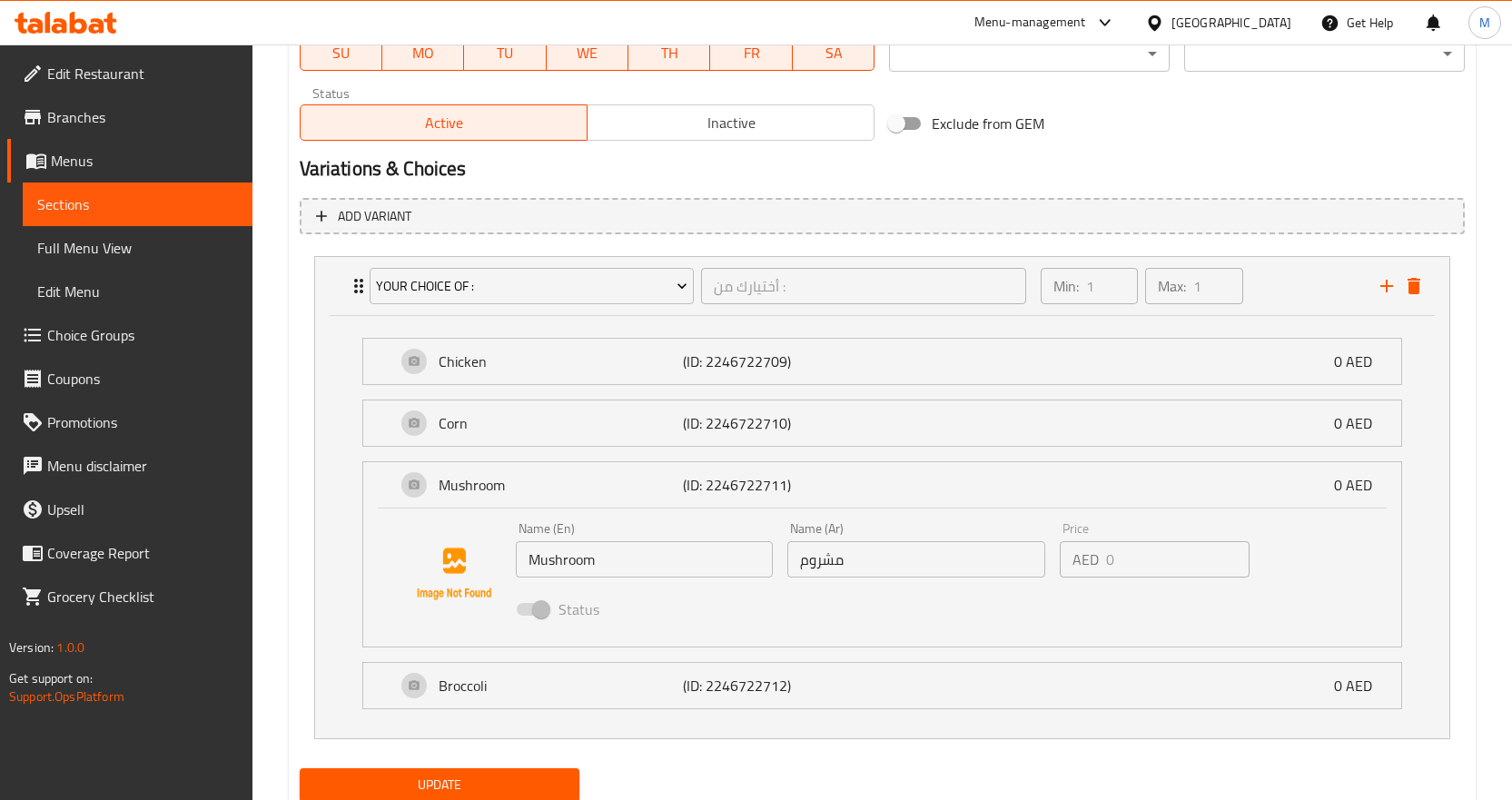
scroll to position [963, 0]
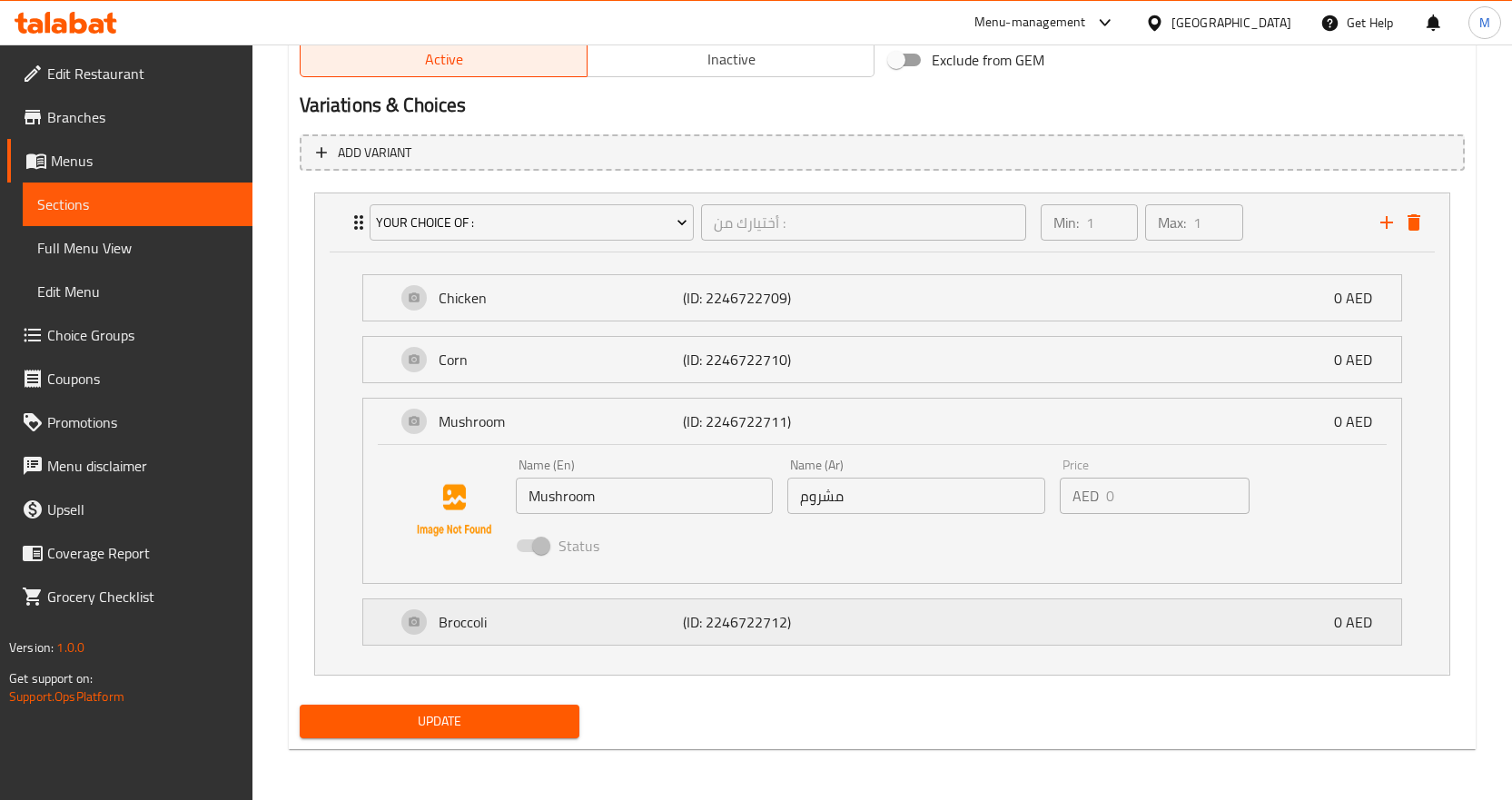
click at [489, 632] on p "Broccoli" at bounding box center [560, 622] width 245 height 22
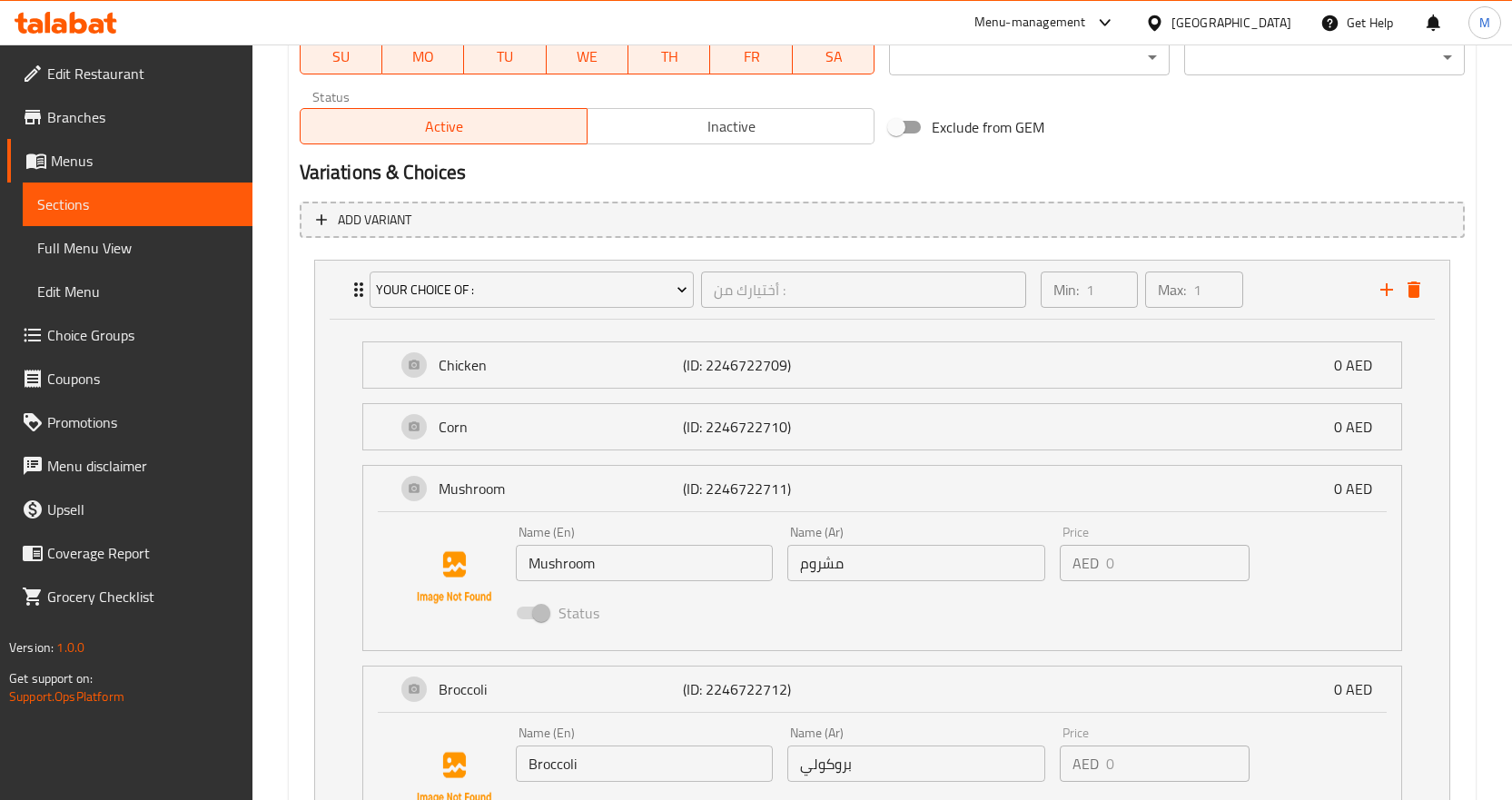
scroll to position [1102, 0]
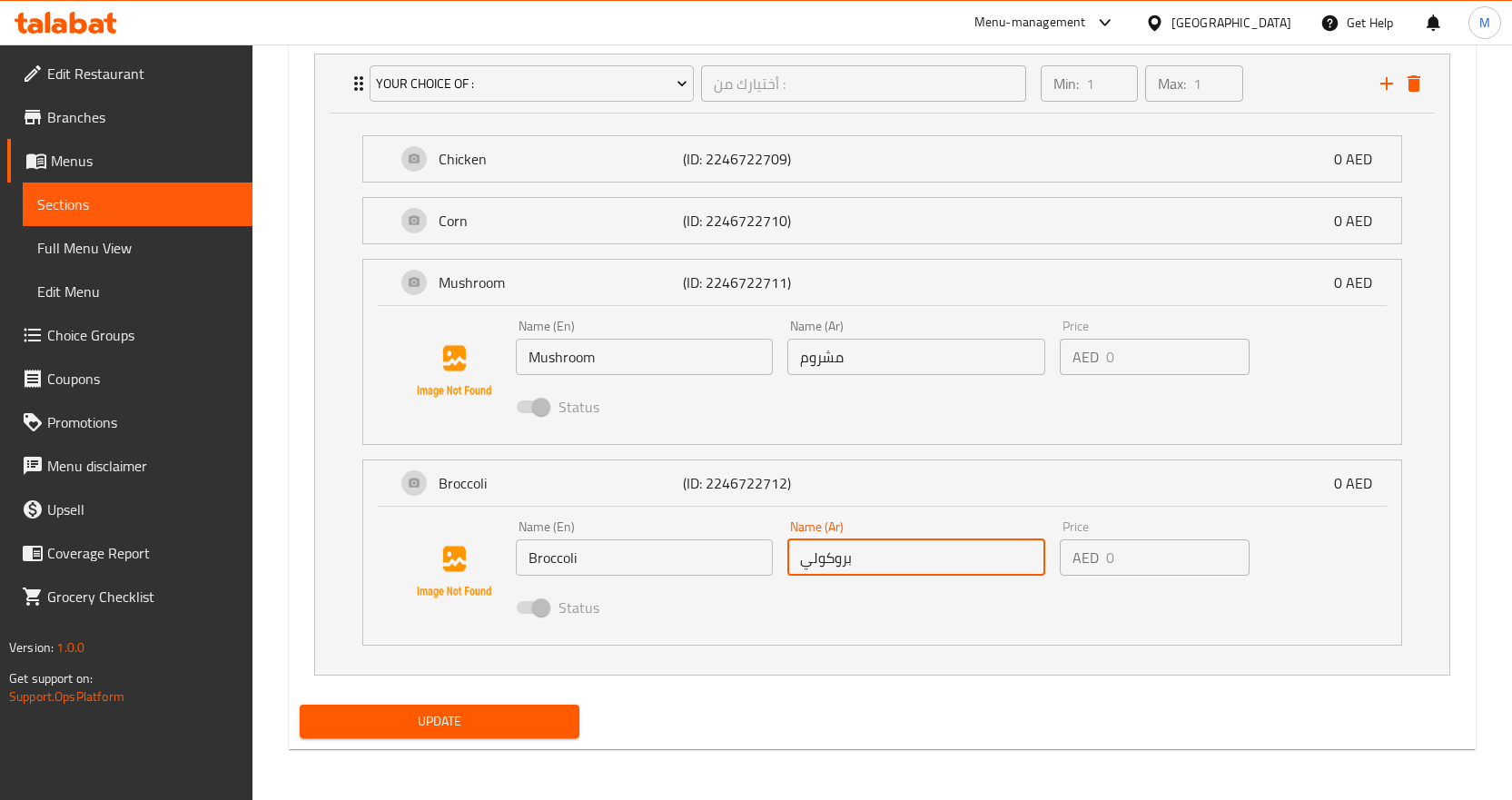
click at [825, 559] on input "بروكولي" at bounding box center [916, 557] width 258 height 36
click at [817, 214] on p "(ID: 2246722710)" at bounding box center [765, 221] width 164 height 22
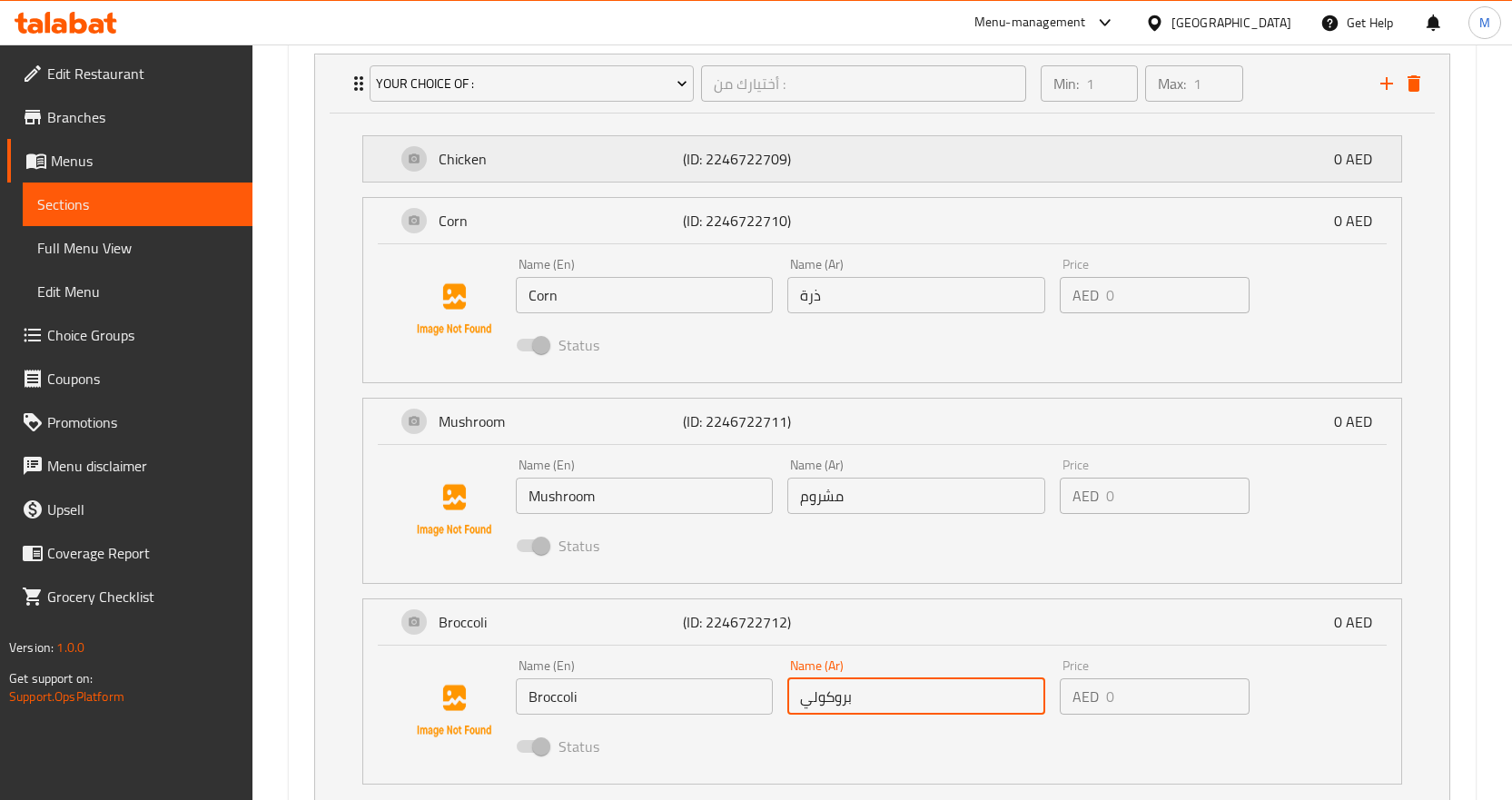
click at [843, 166] on p "(ID: 2246722709)" at bounding box center [765, 159] width 164 height 22
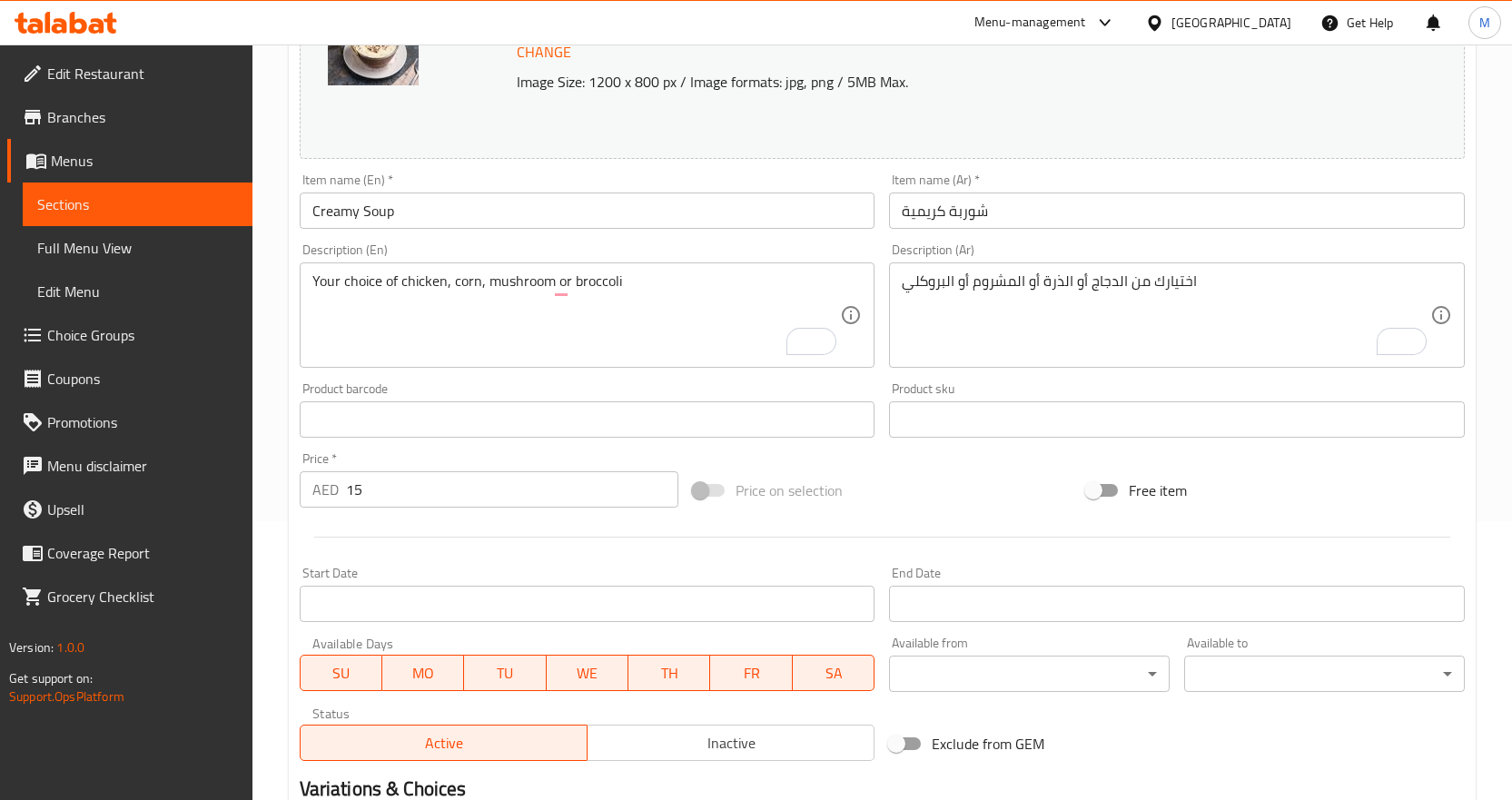
scroll to position [103, 0]
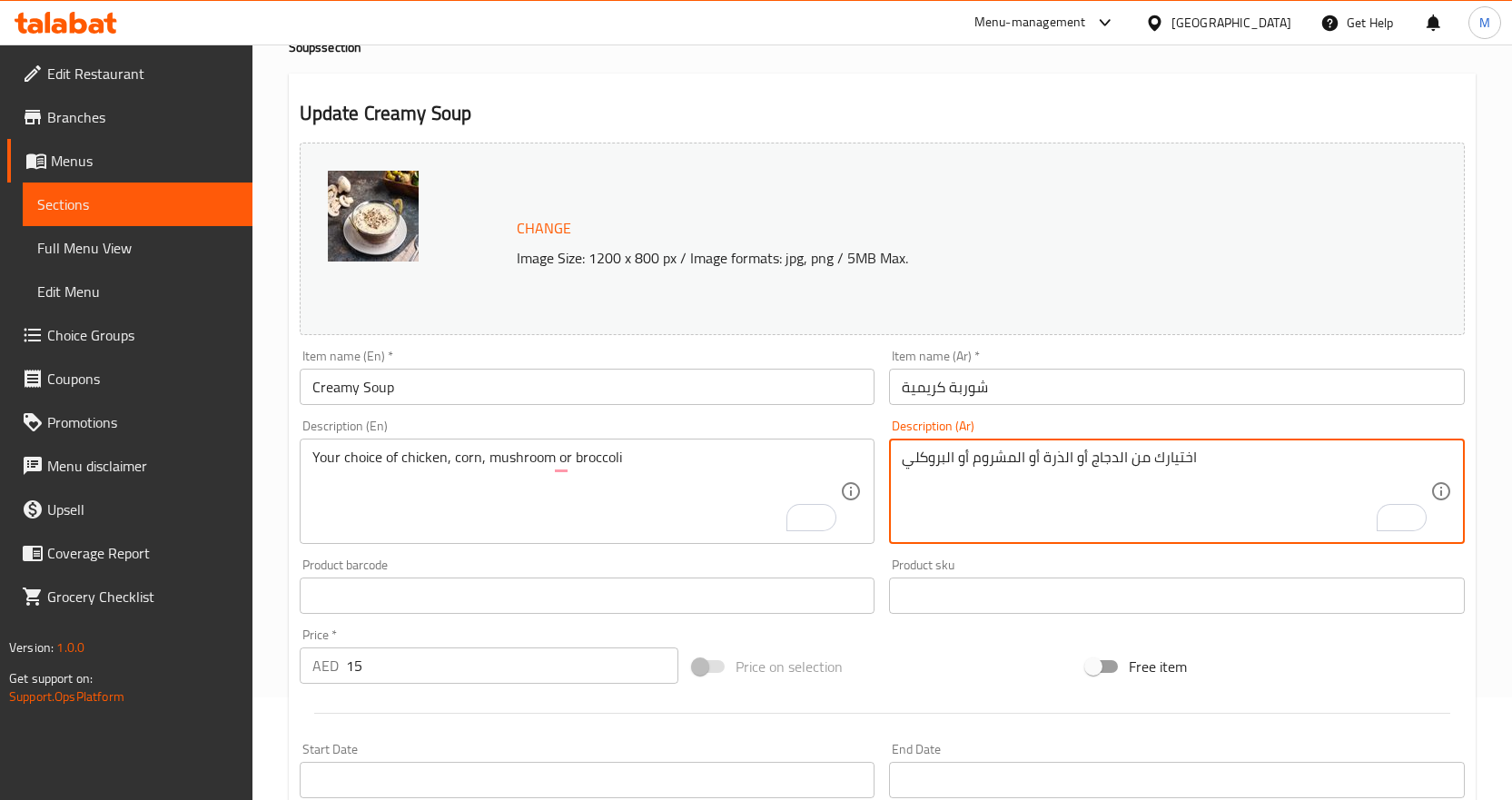
drag, startPoint x: 946, startPoint y: 462, endPoint x: 903, endPoint y: 459, distance: 43.1
paste textarea "To enrich screen reader interactions, please activate Accessibility in Grammarl…"
type textarea "اختيارك من الدجاج أو الذرة أو المشروم أو البروكولي"
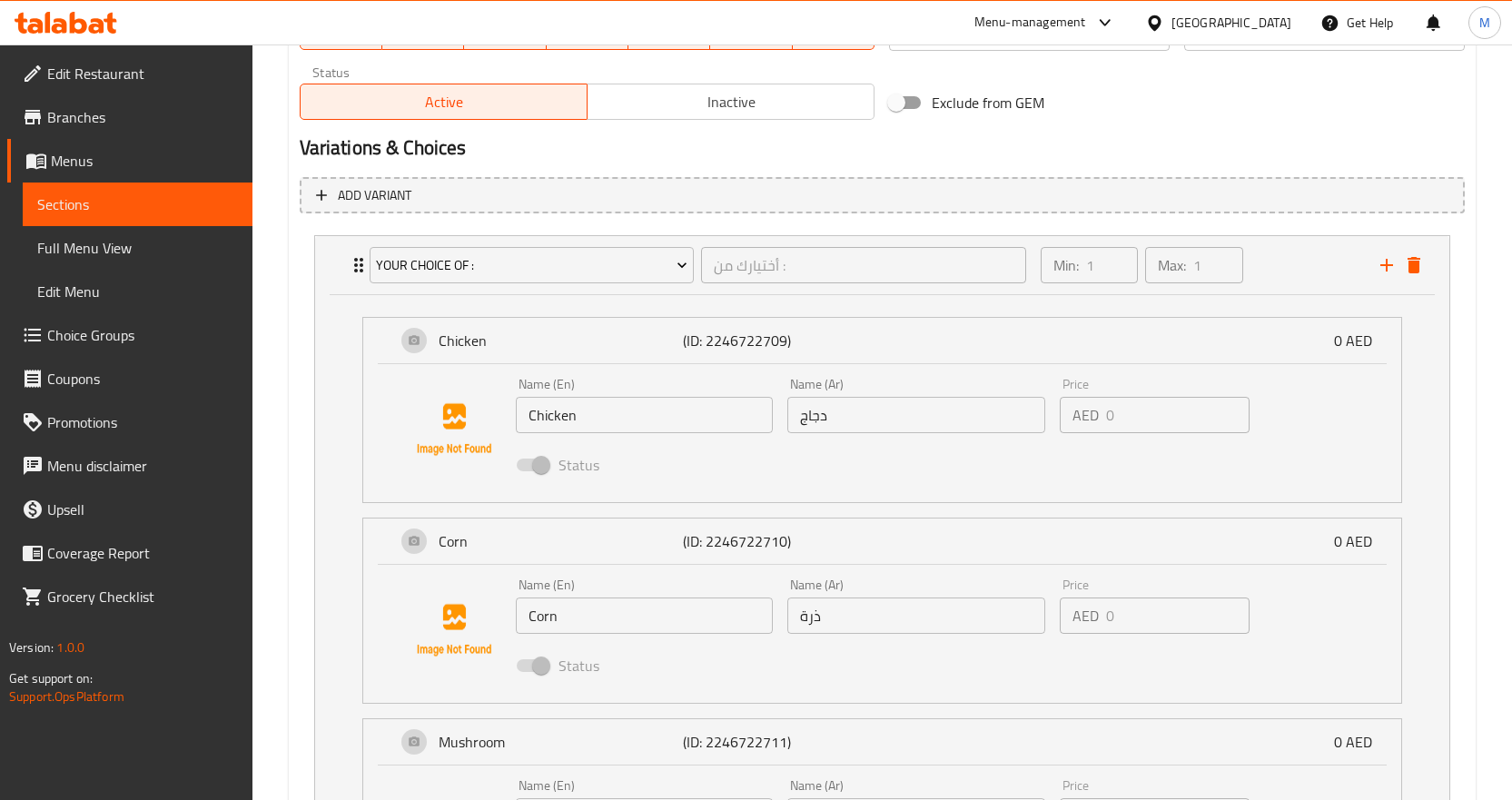
scroll to position [1380, 0]
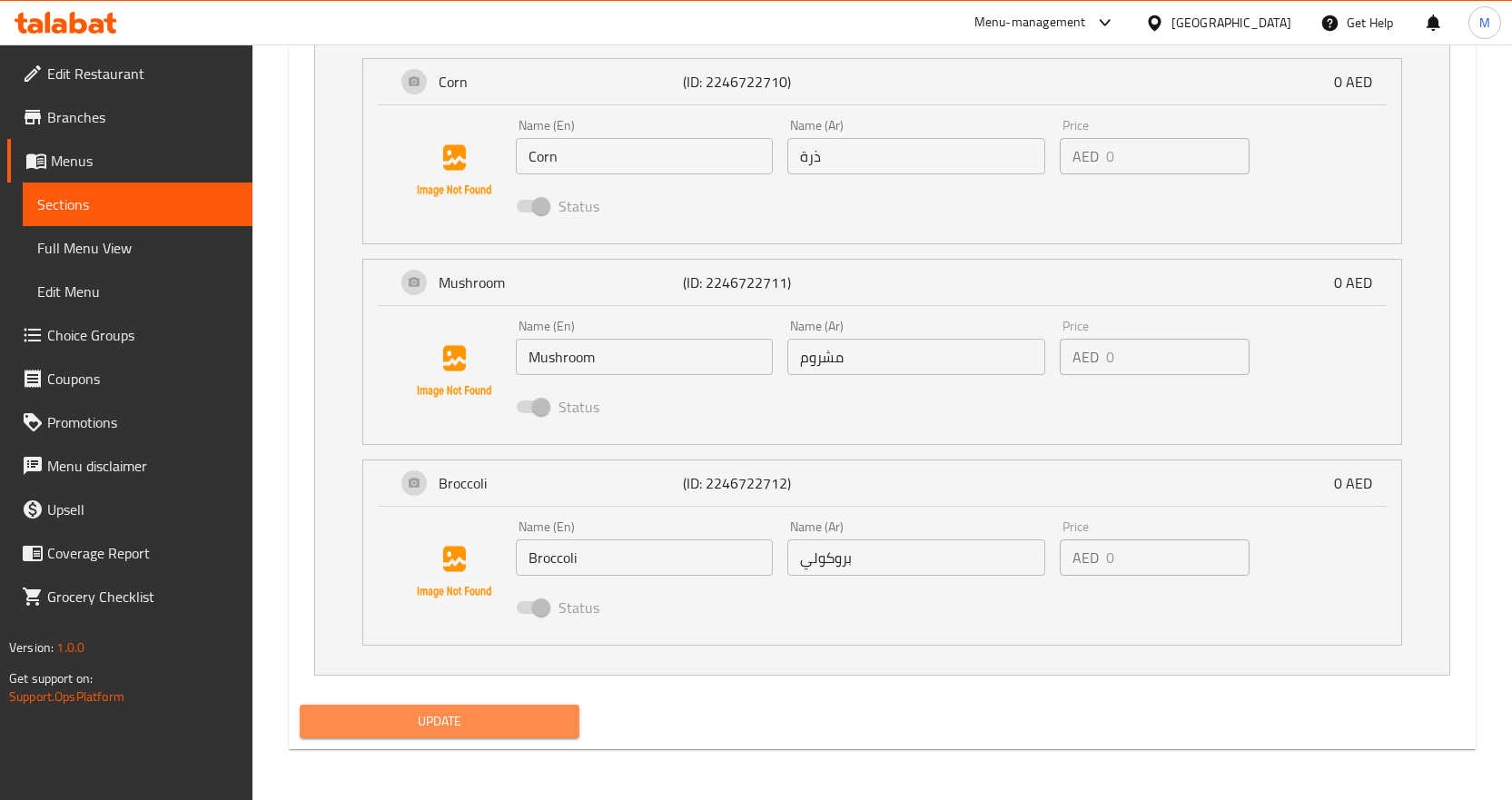
click at [491, 714] on span "Update" at bounding box center [440, 721] width 252 height 23
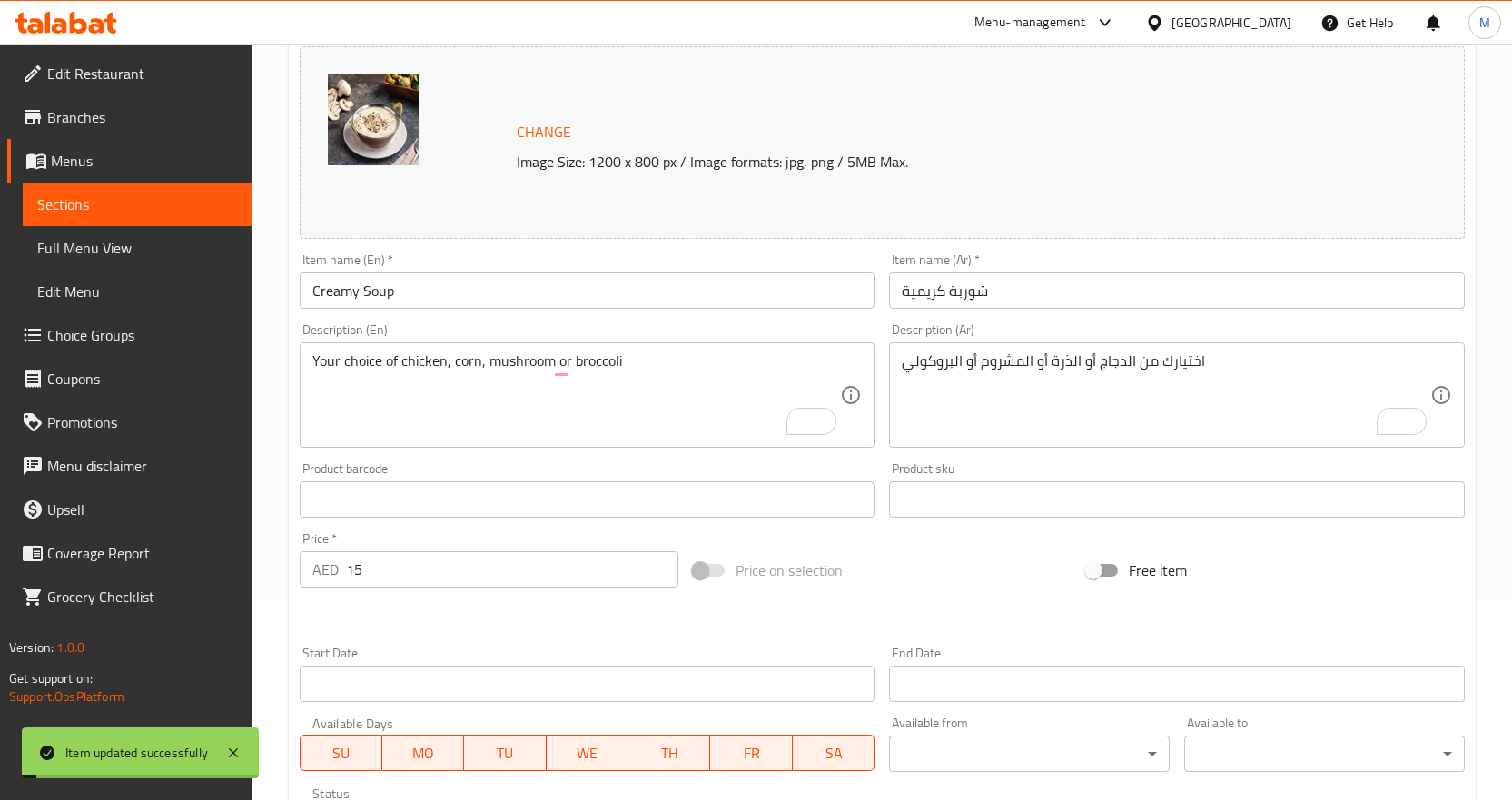
scroll to position [0, 0]
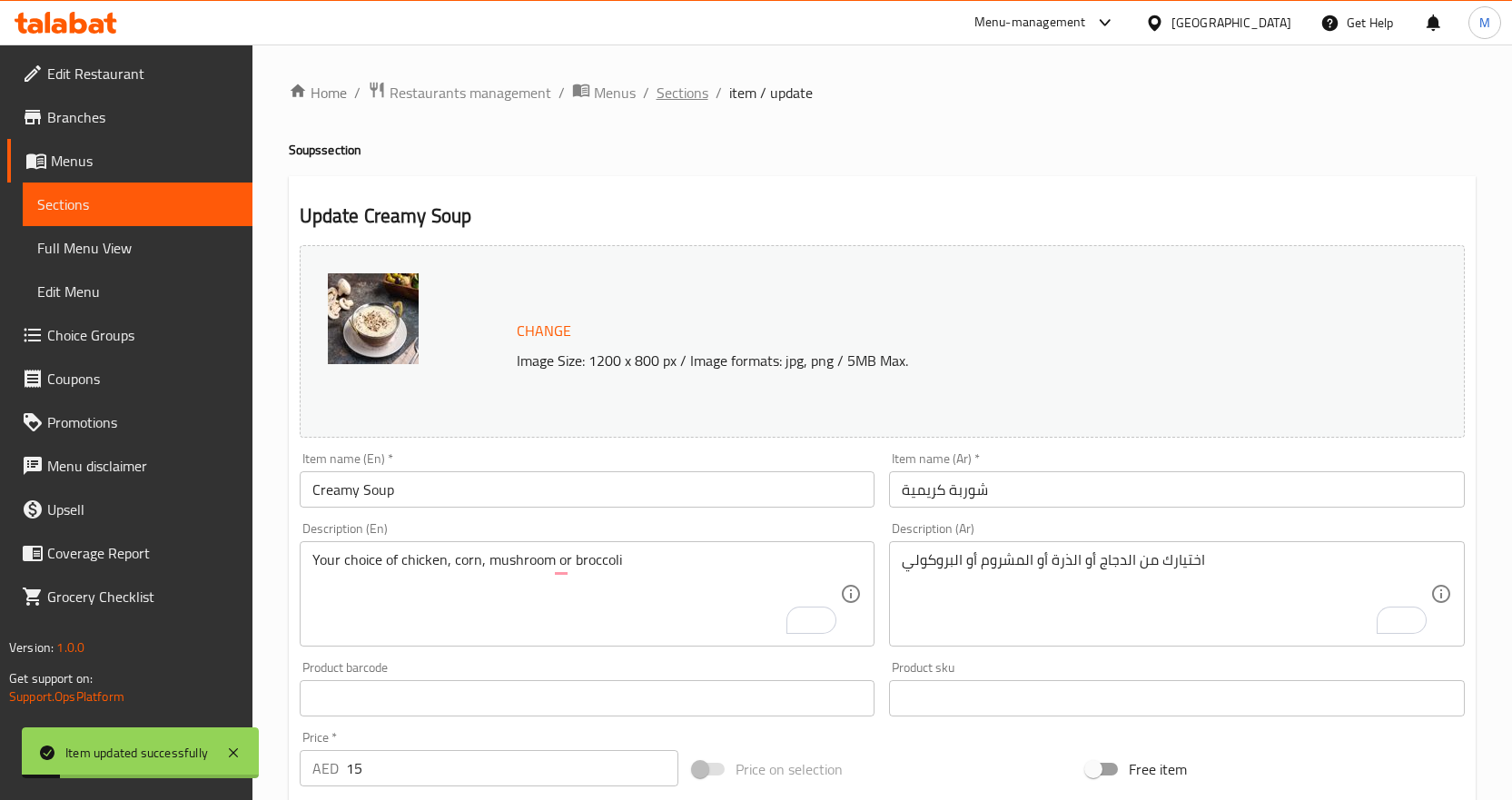
click at [668, 85] on span "Sections" at bounding box center [682, 92] width 52 height 22
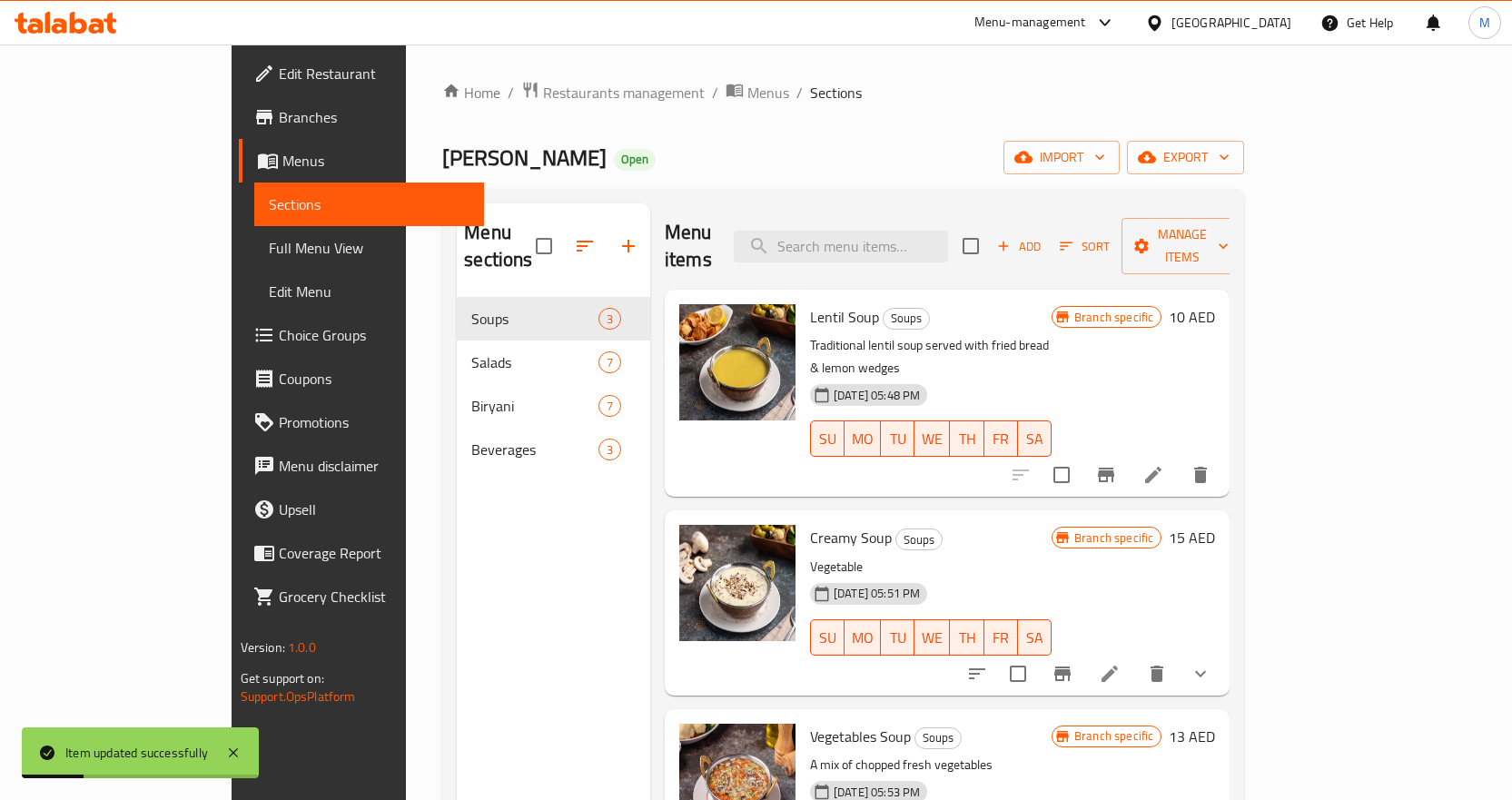
click at [948, 132] on div "Home / Restaurants management / Menus / Sections Biryani Aroma Open import expo…" at bounding box center [842, 549] width 802 height 938
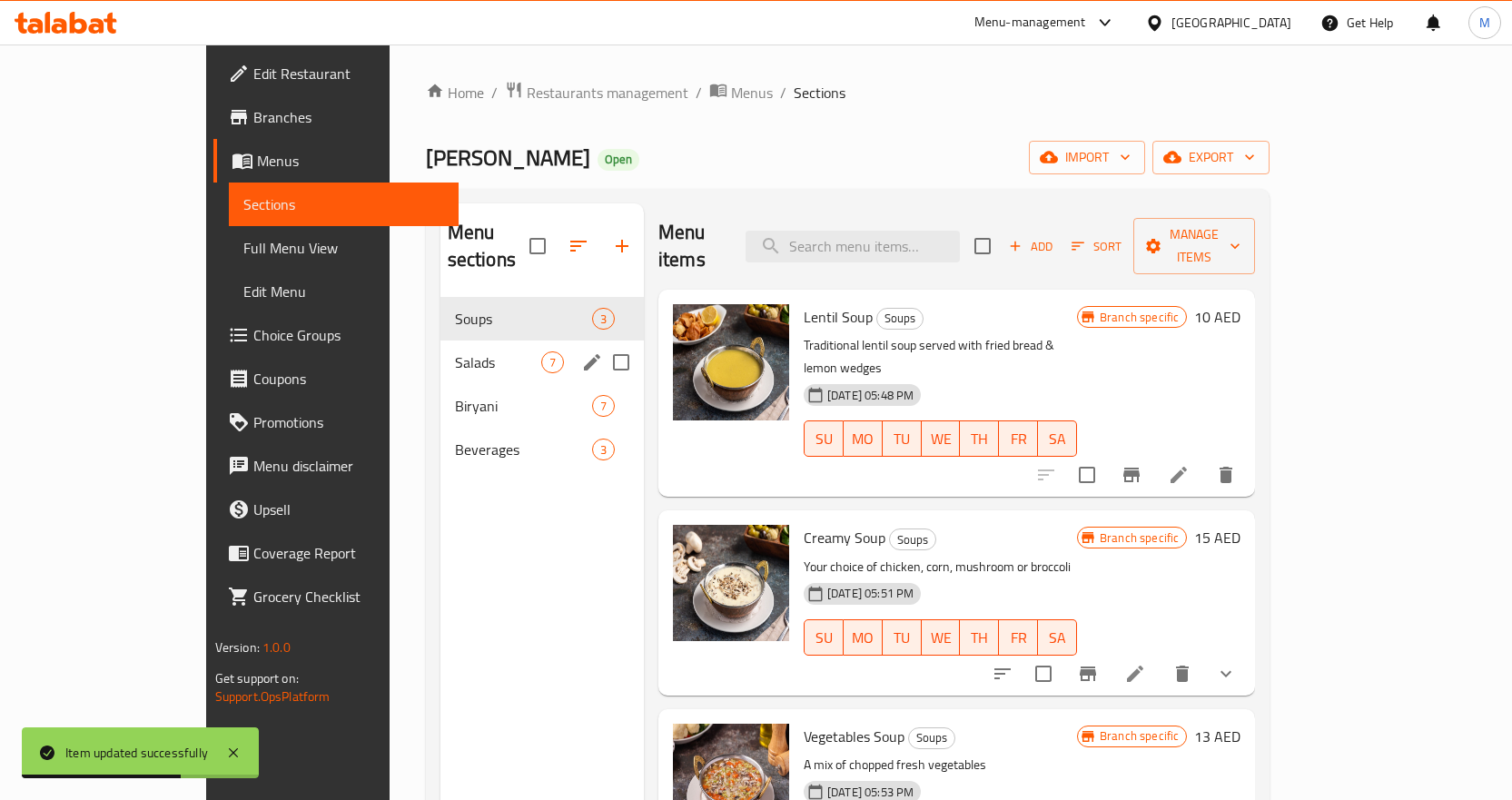
click at [455, 351] on span "Salads" at bounding box center [498, 363] width 86 height 22
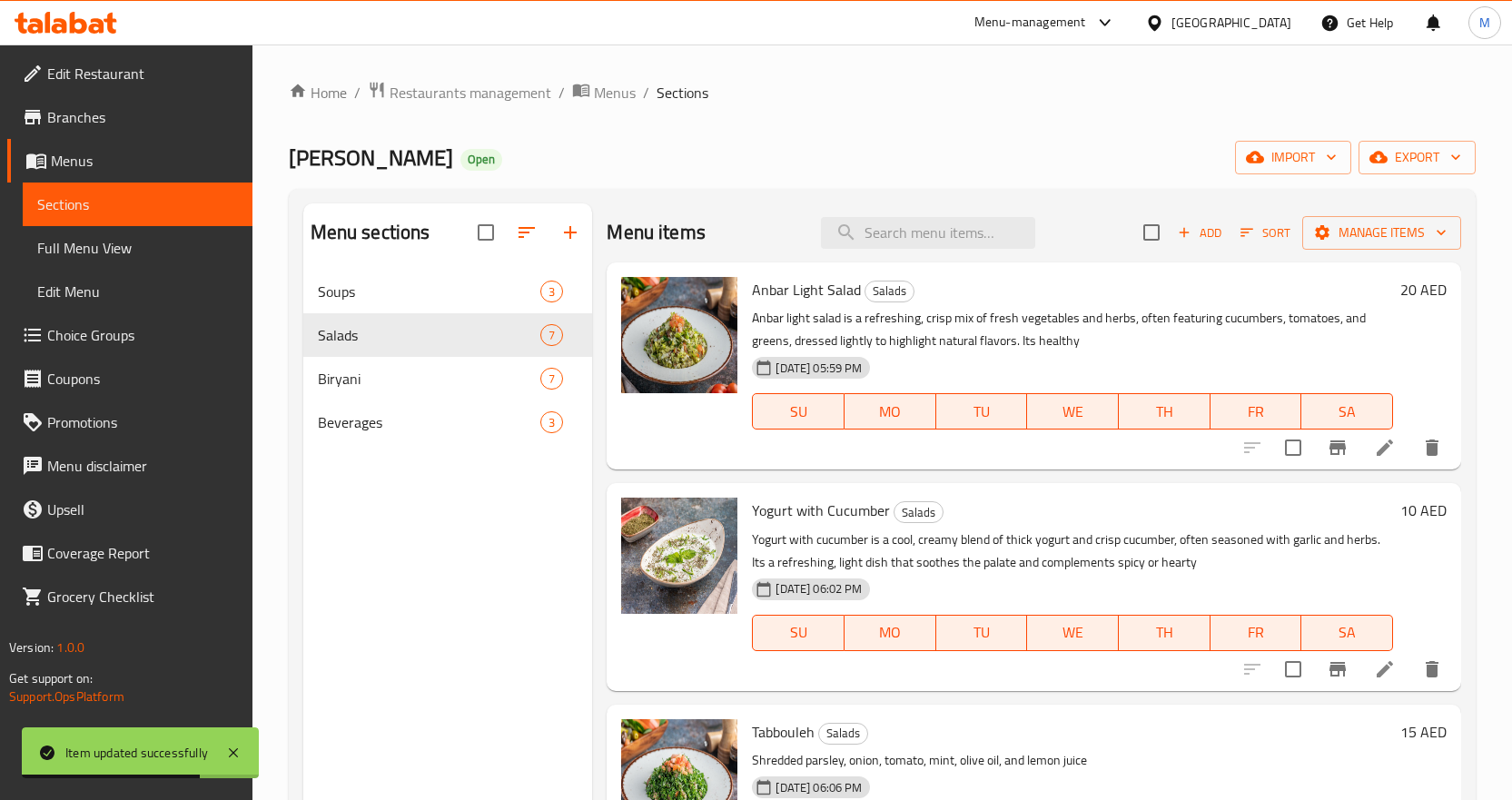
click at [1145, 286] on h6 "Anbar Light Salad Salads" at bounding box center [1072, 290] width 641 height 26
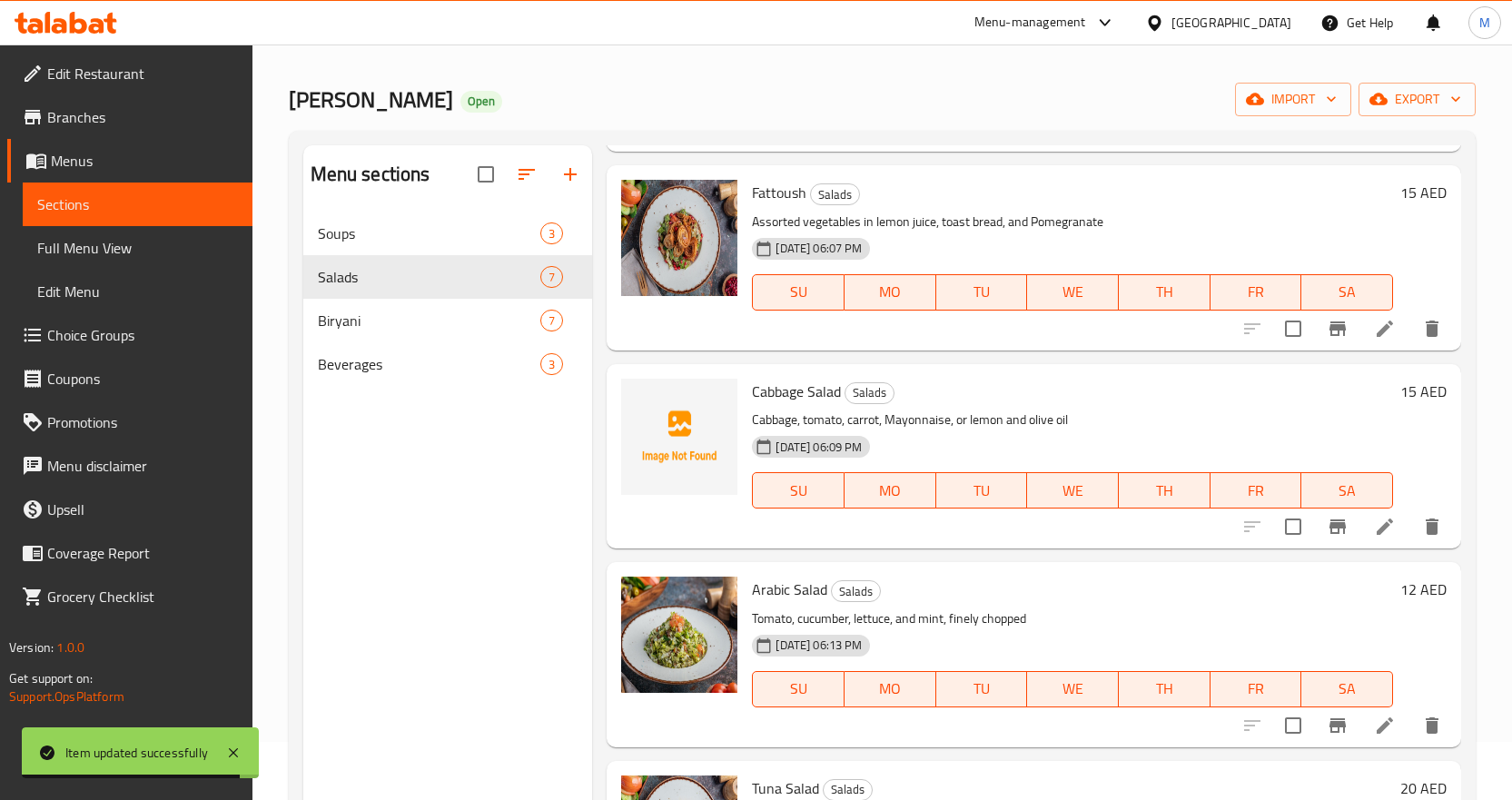
scroll to position [91, 0]
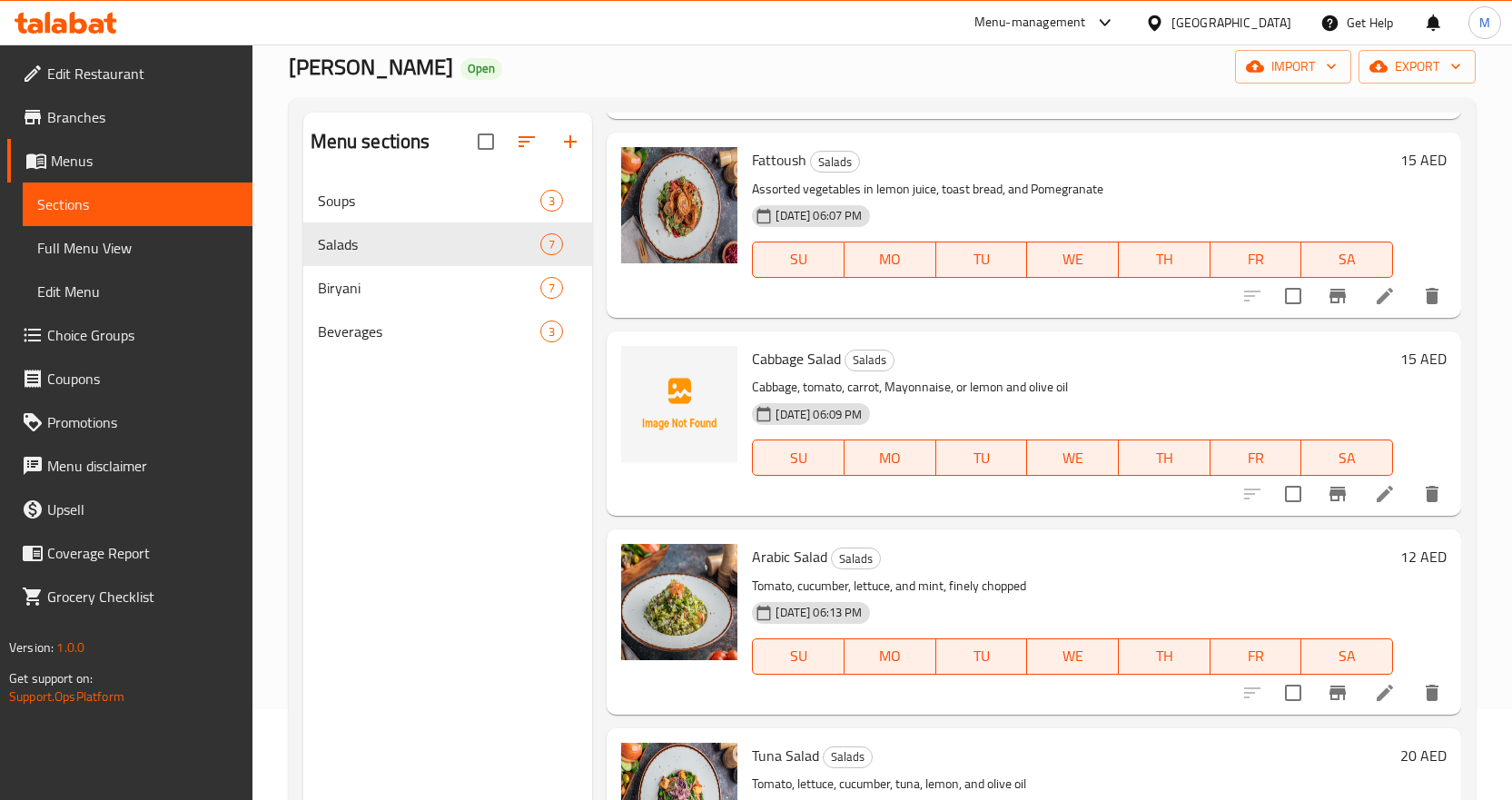
click at [775, 362] on span "Cabbage Salad" at bounding box center [796, 358] width 89 height 27
drag, startPoint x: 775, startPoint y: 362, endPoint x: 817, endPoint y: 361, distance: 42.0
click at [817, 361] on span "Cabbage Salad" at bounding box center [796, 358] width 89 height 27
click at [995, 376] on p "Cabbage, tomato, carrot, Mayonnaise, or lemon and olive oil" at bounding box center [1072, 388] width 641 height 23
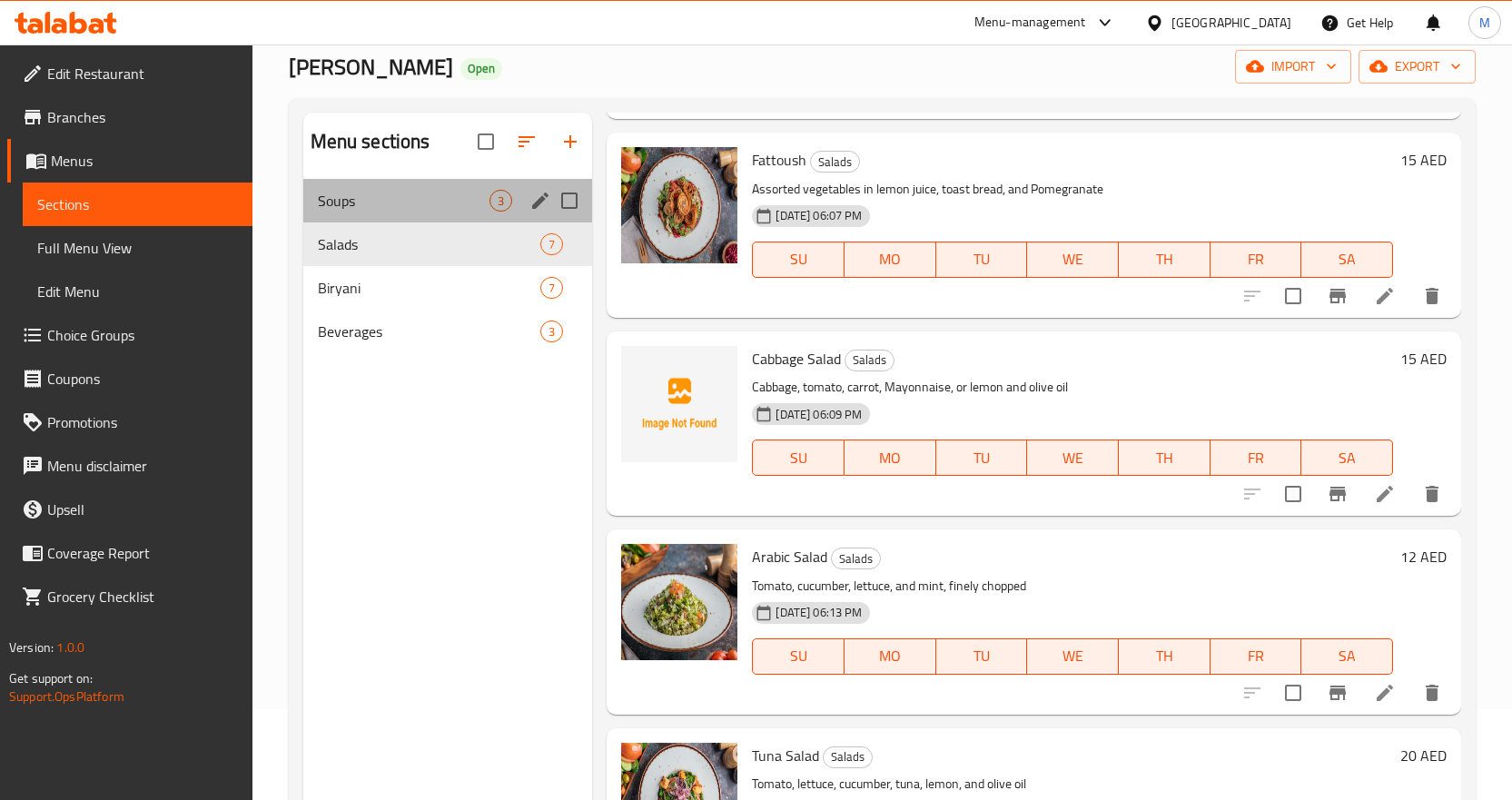
click at [412, 205] on span "Soups" at bounding box center [404, 201] width 173 height 22
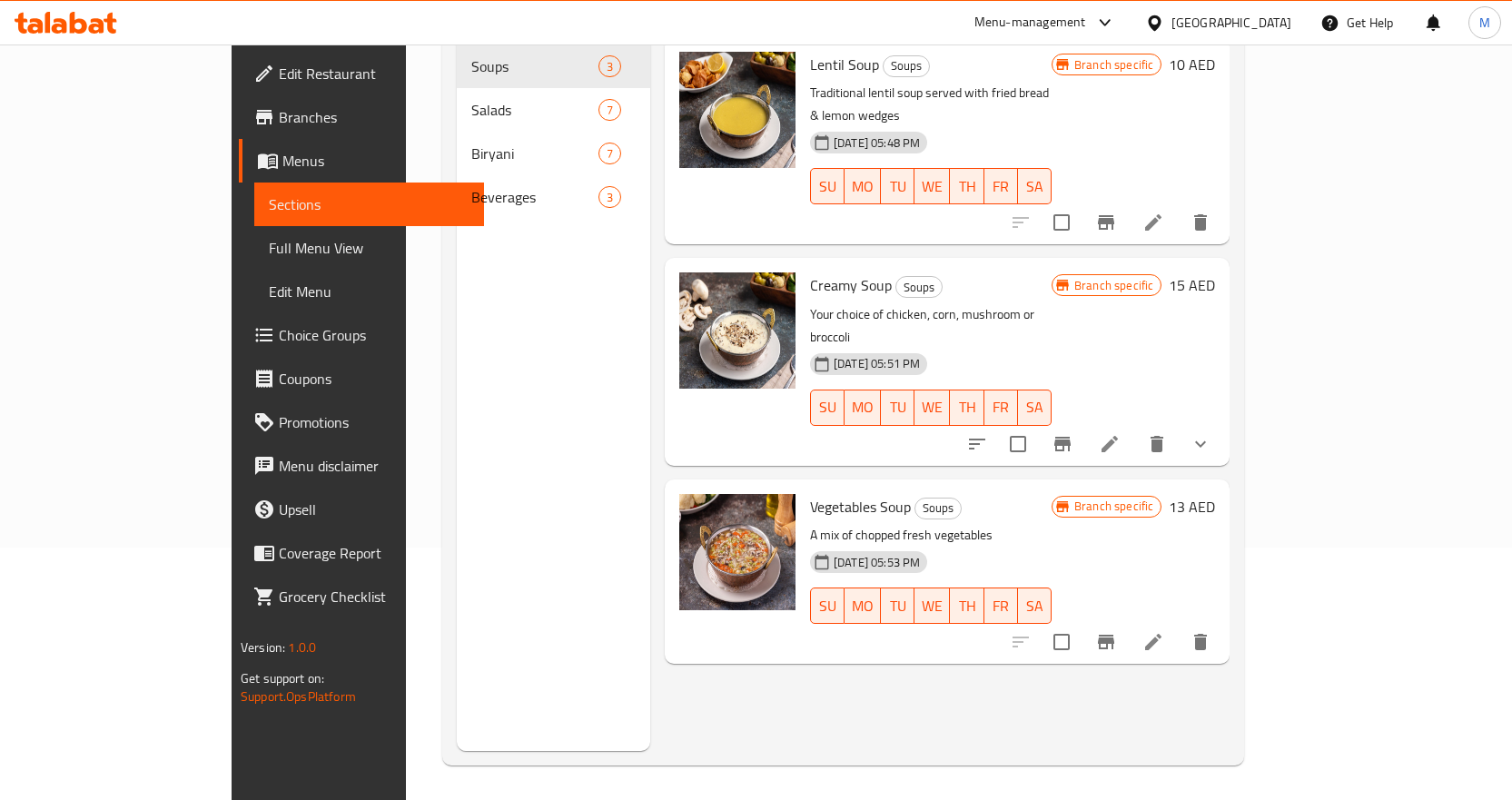
scroll to position [254, 0]
click at [1118, 434] on icon at bounding box center [1110, 442] width 17 height 17
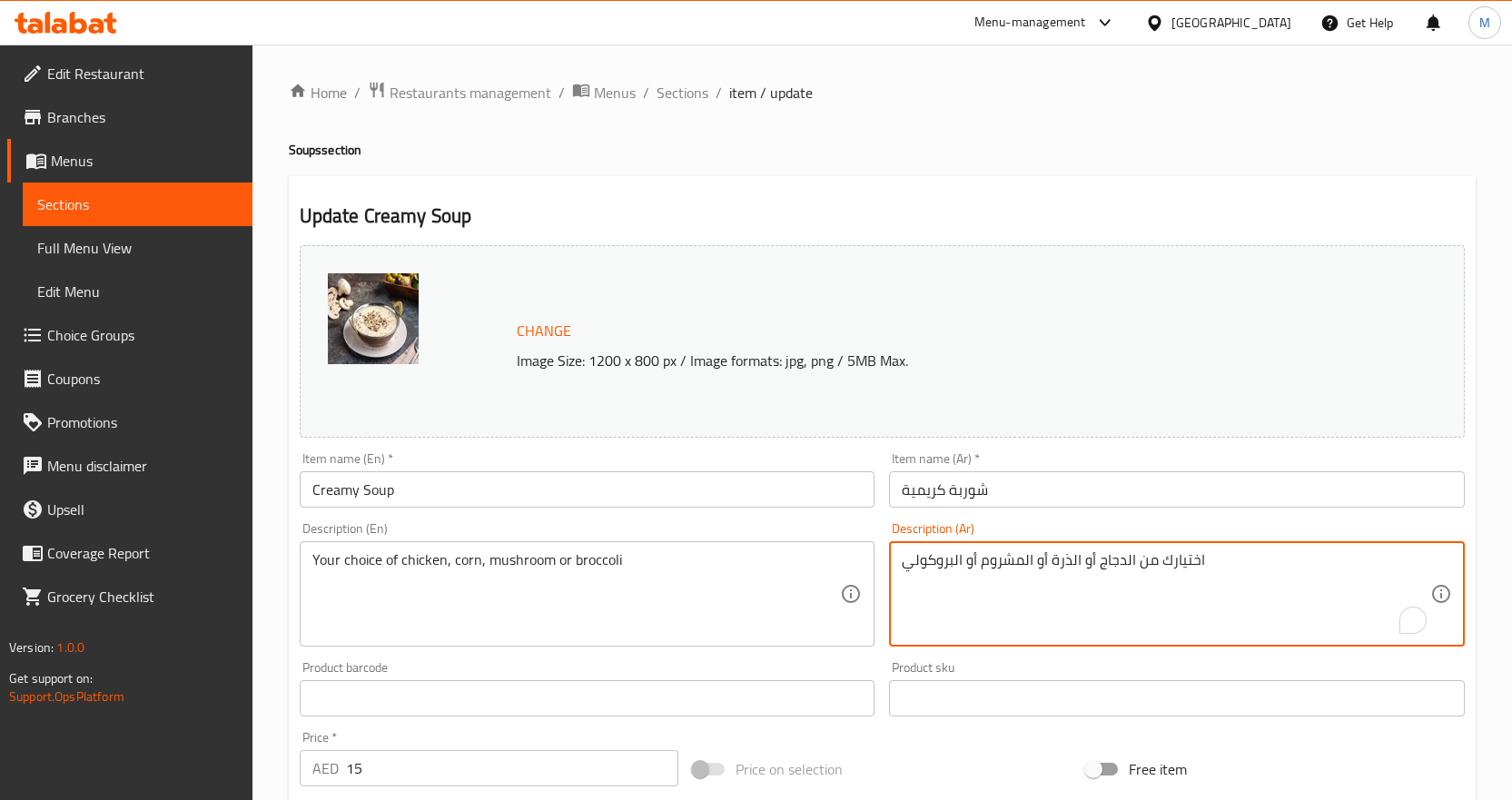
drag, startPoint x: 1195, startPoint y: 561, endPoint x: 1211, endPoint y: 562, distance: 16.0
type textarea "أختيارك من الدجاج أو الذرة أو المشروم أو البروكولي"
click at [1301, 151] on h4 "Soups section" at bounding box center [882, 150] width 1187 height 18
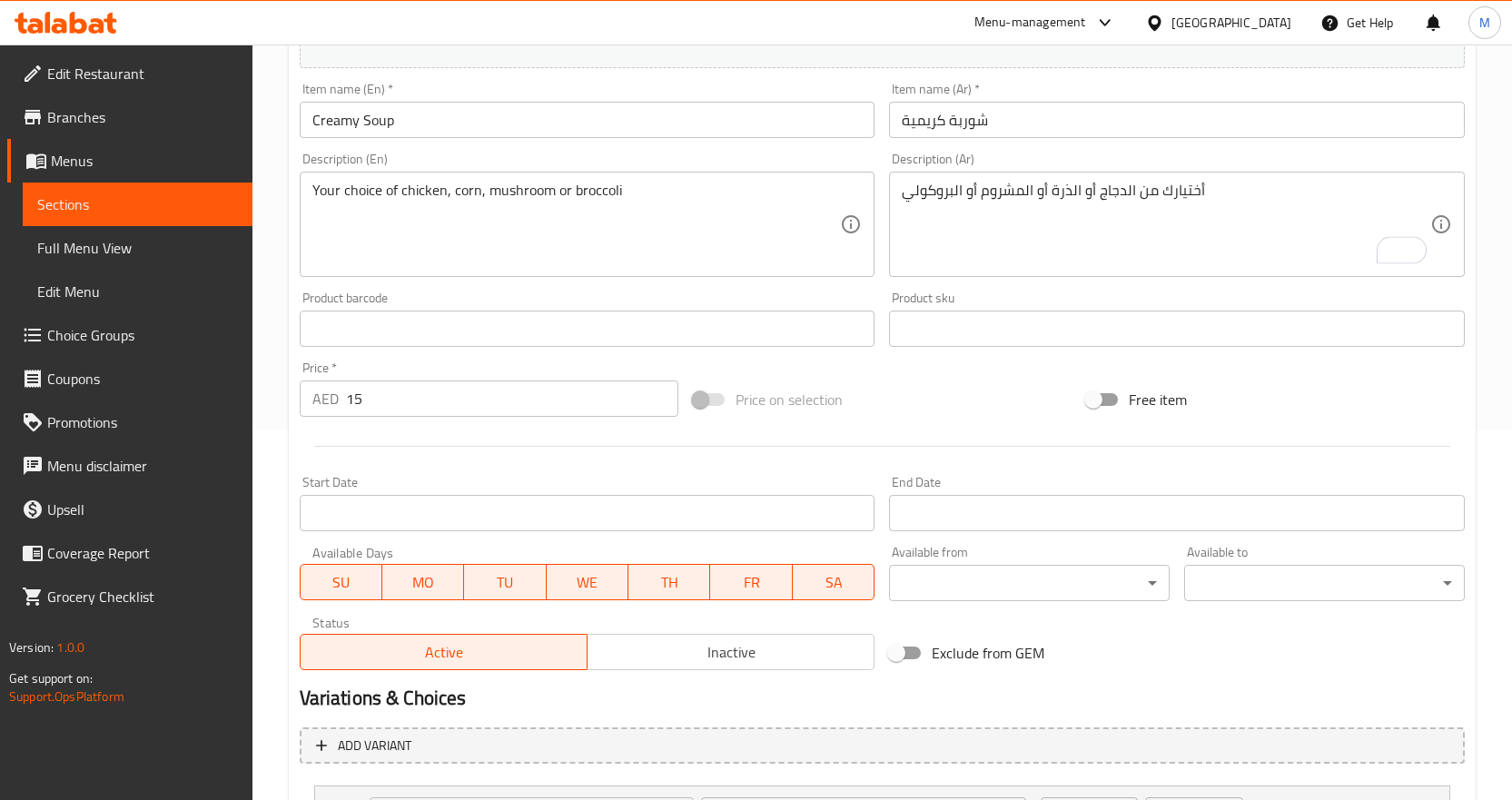
scroll to position [539, 0]
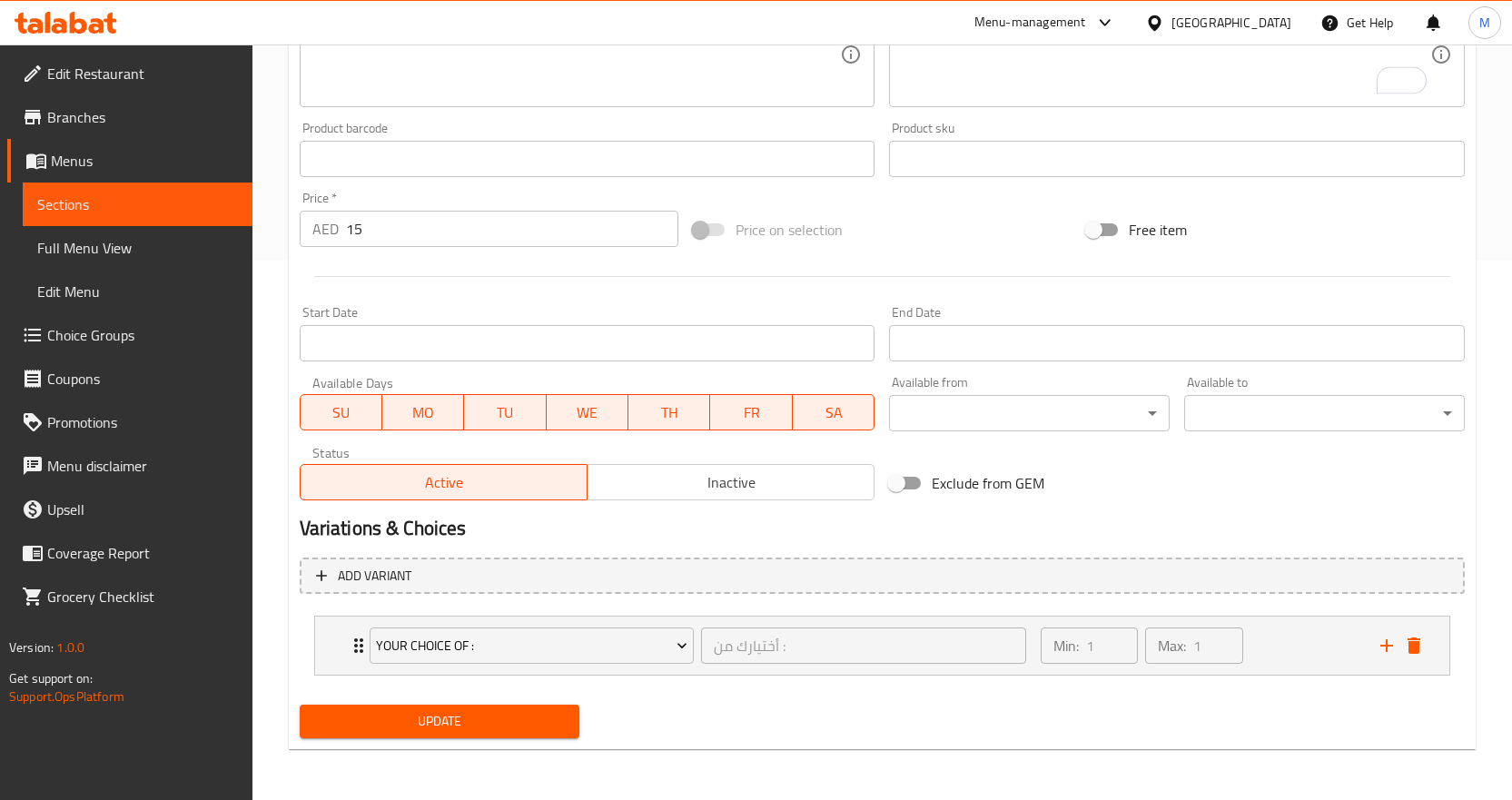
click at [540, 715] on span "Update" at bounding box center [440, 721] width 252 height 23
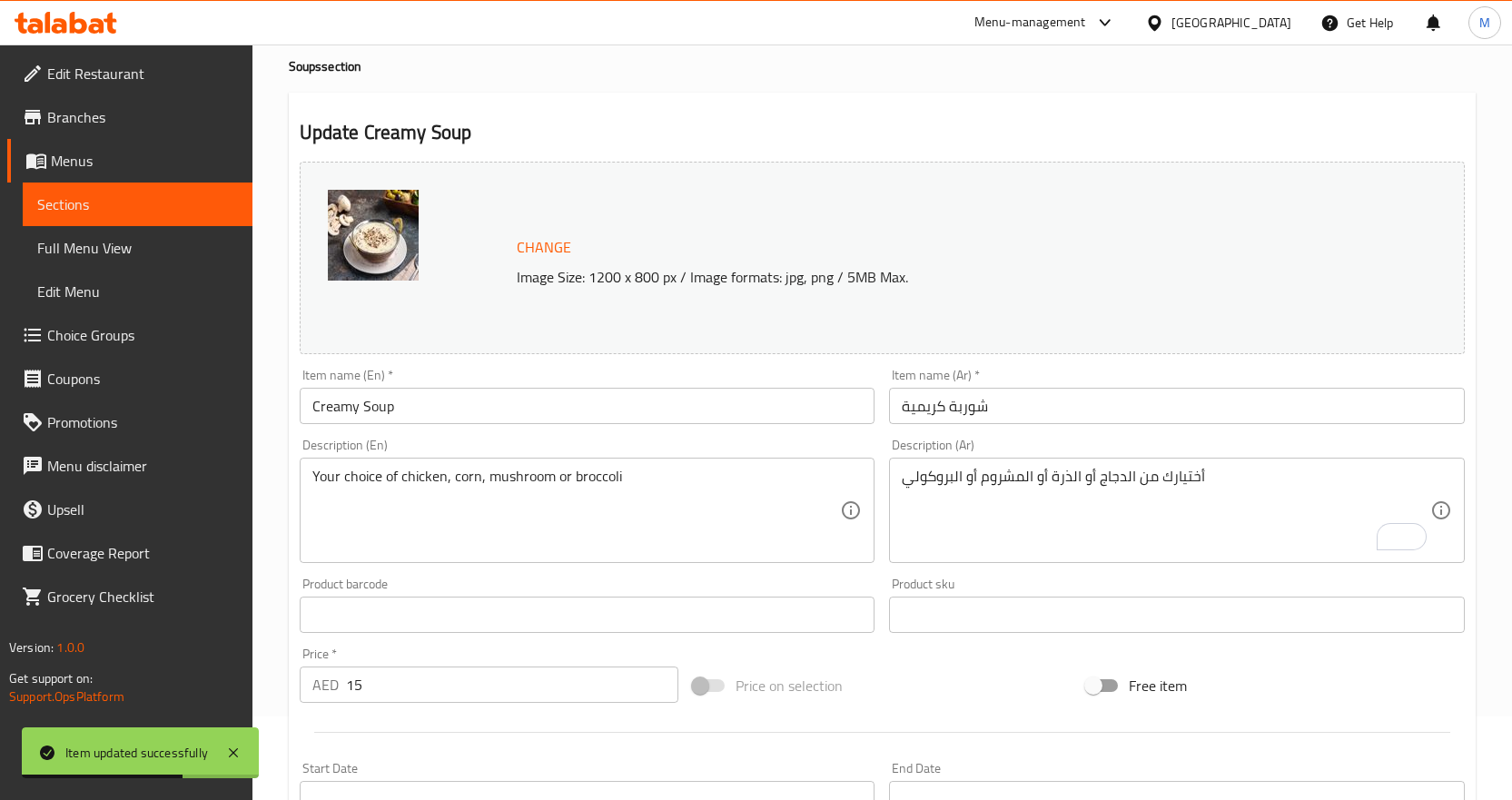
scroll to position [0, 0]
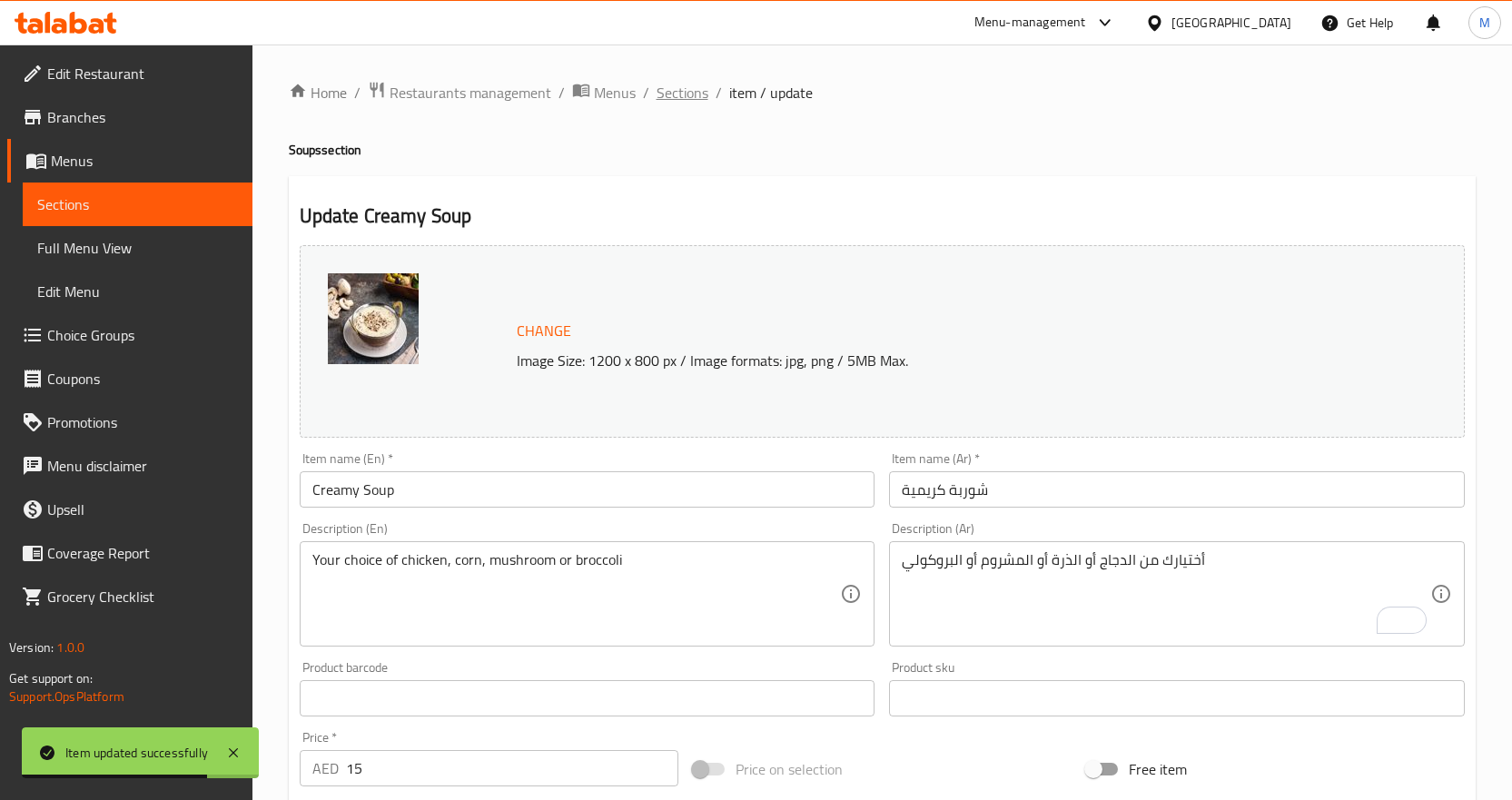
click at [685, 88] on span "Sections" at bounding box center [682, 92] width 52 height 22
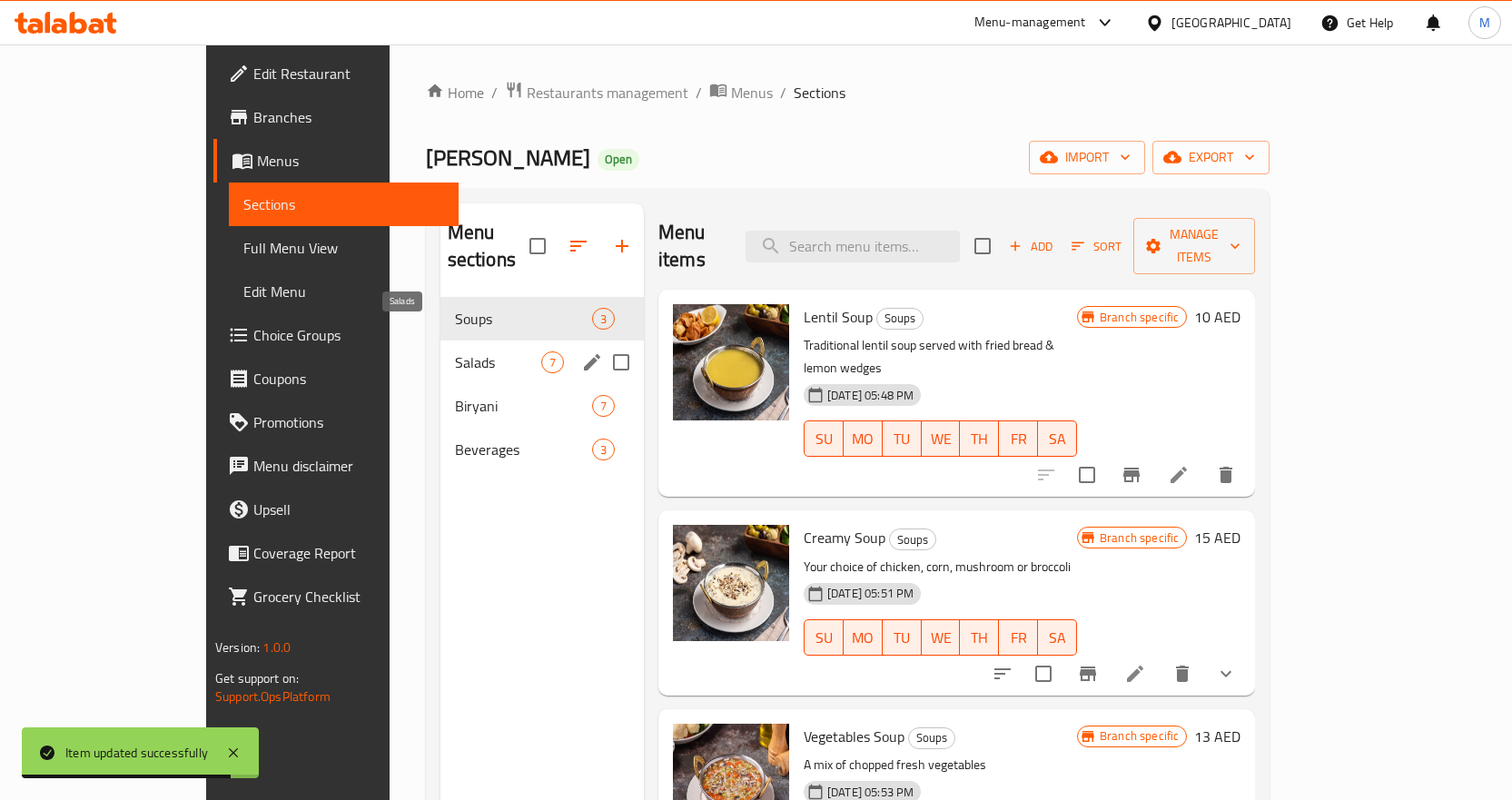
click at [455, 351] on span "Salads" at bounding box center [498, 363] width 86 height 22
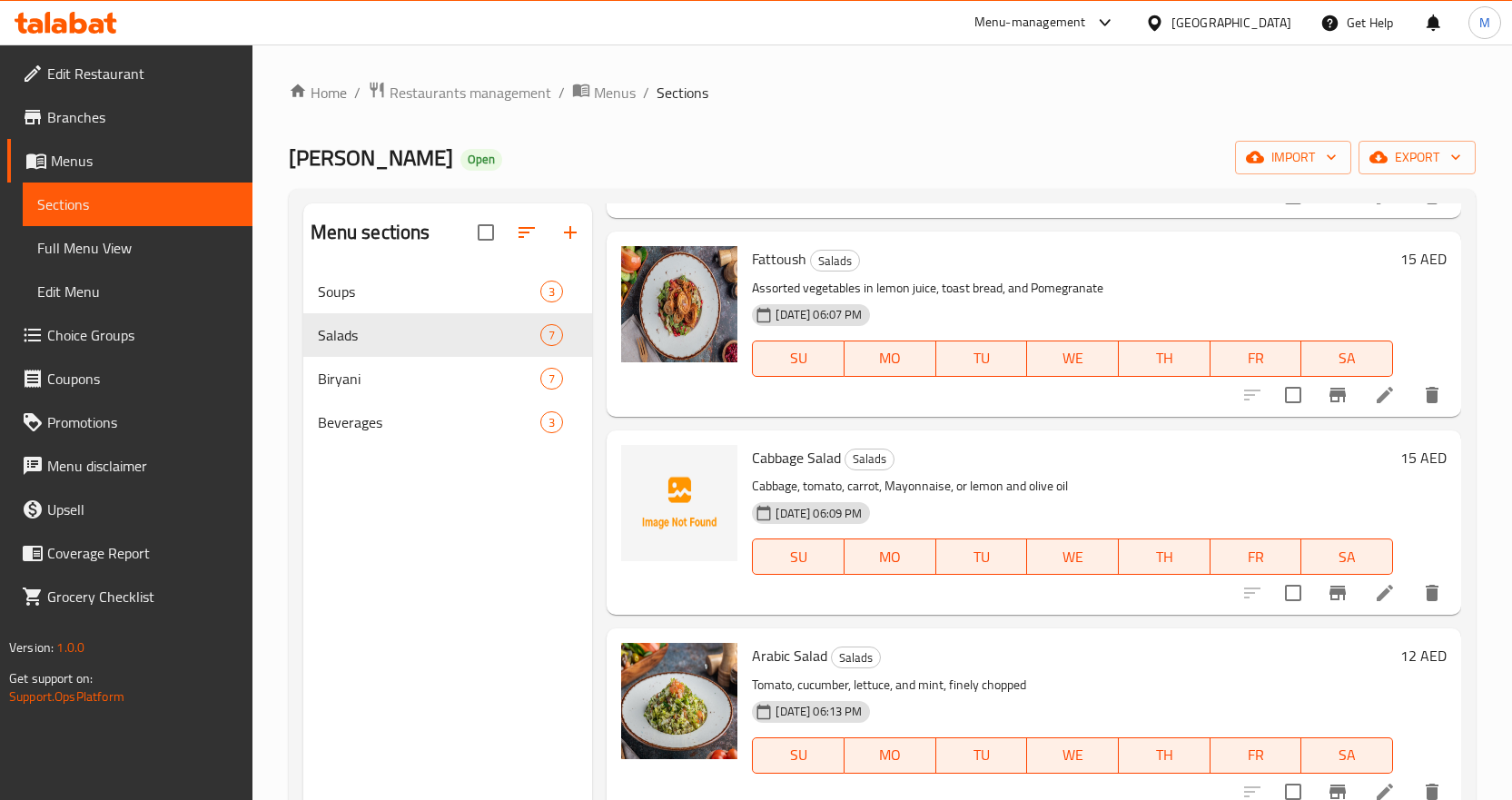
scroll to position [680, 0]
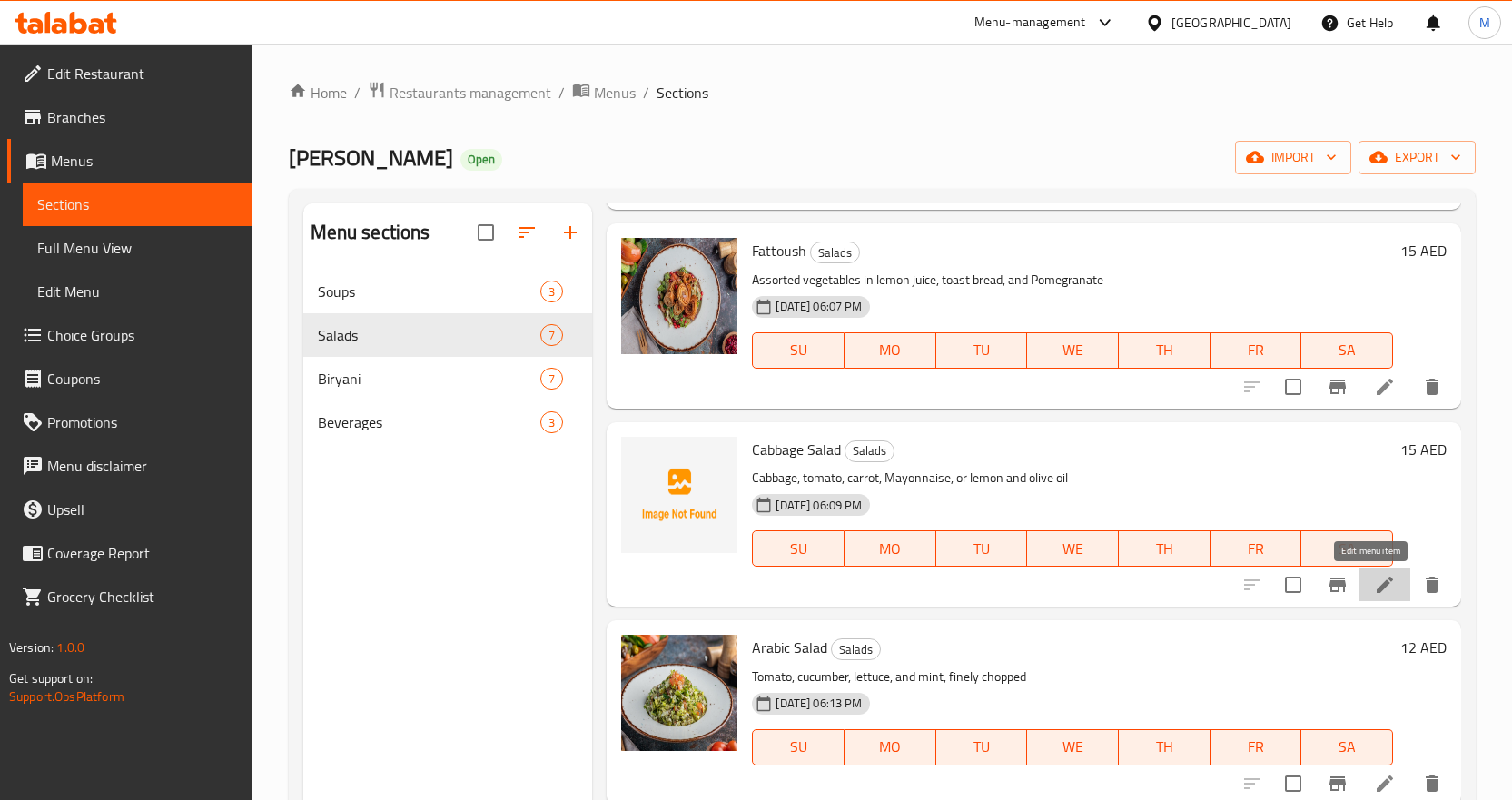
click at [1377, 586] on icon at bounding box center [1385, 585] width 17 height 17
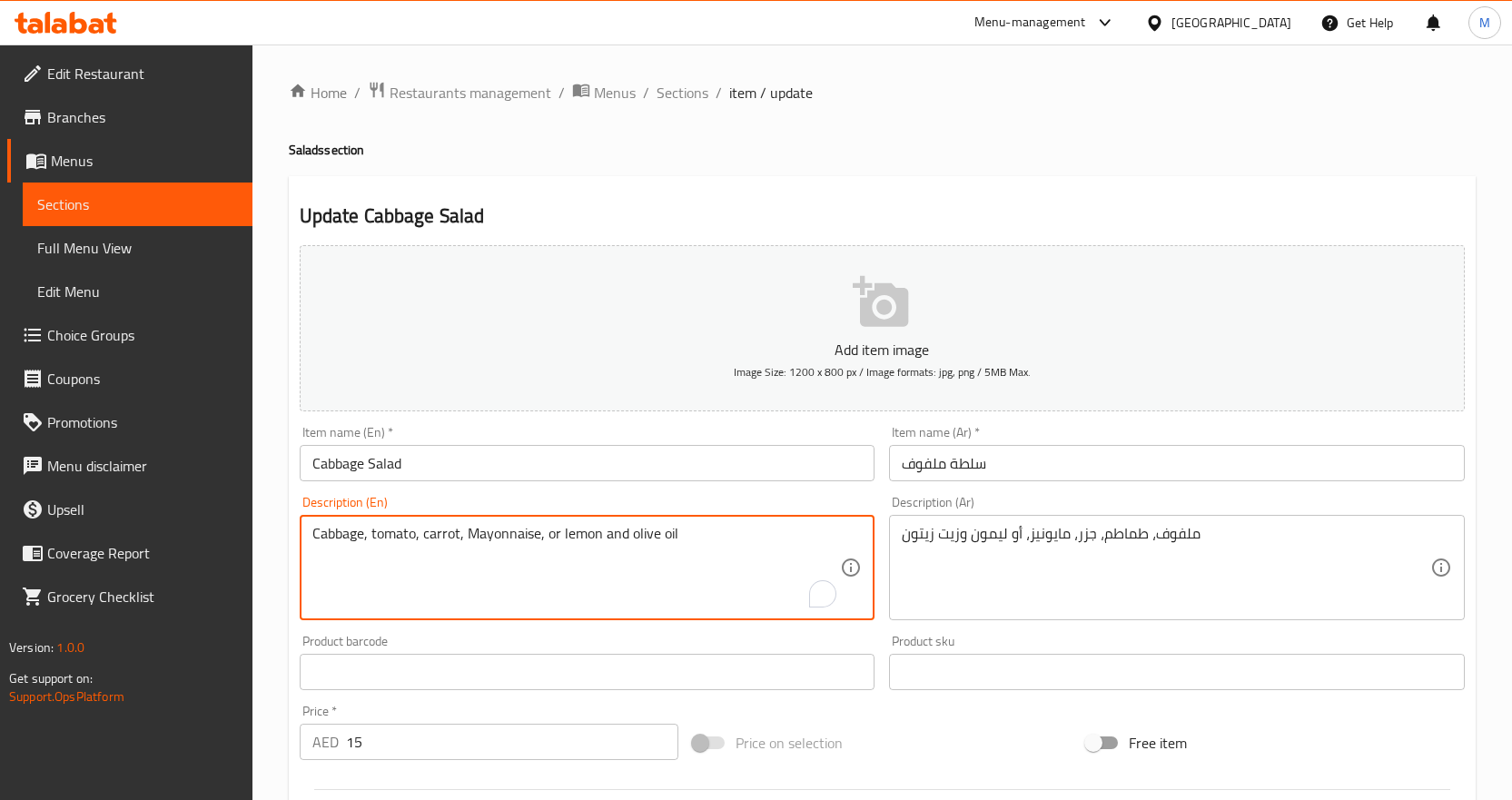
click at [505, 541] on textarea "Cabbage, tomato, carrot, Mayonnaise, or lemon and olive oil" at bounding box center [577, 568] width 529 height 86
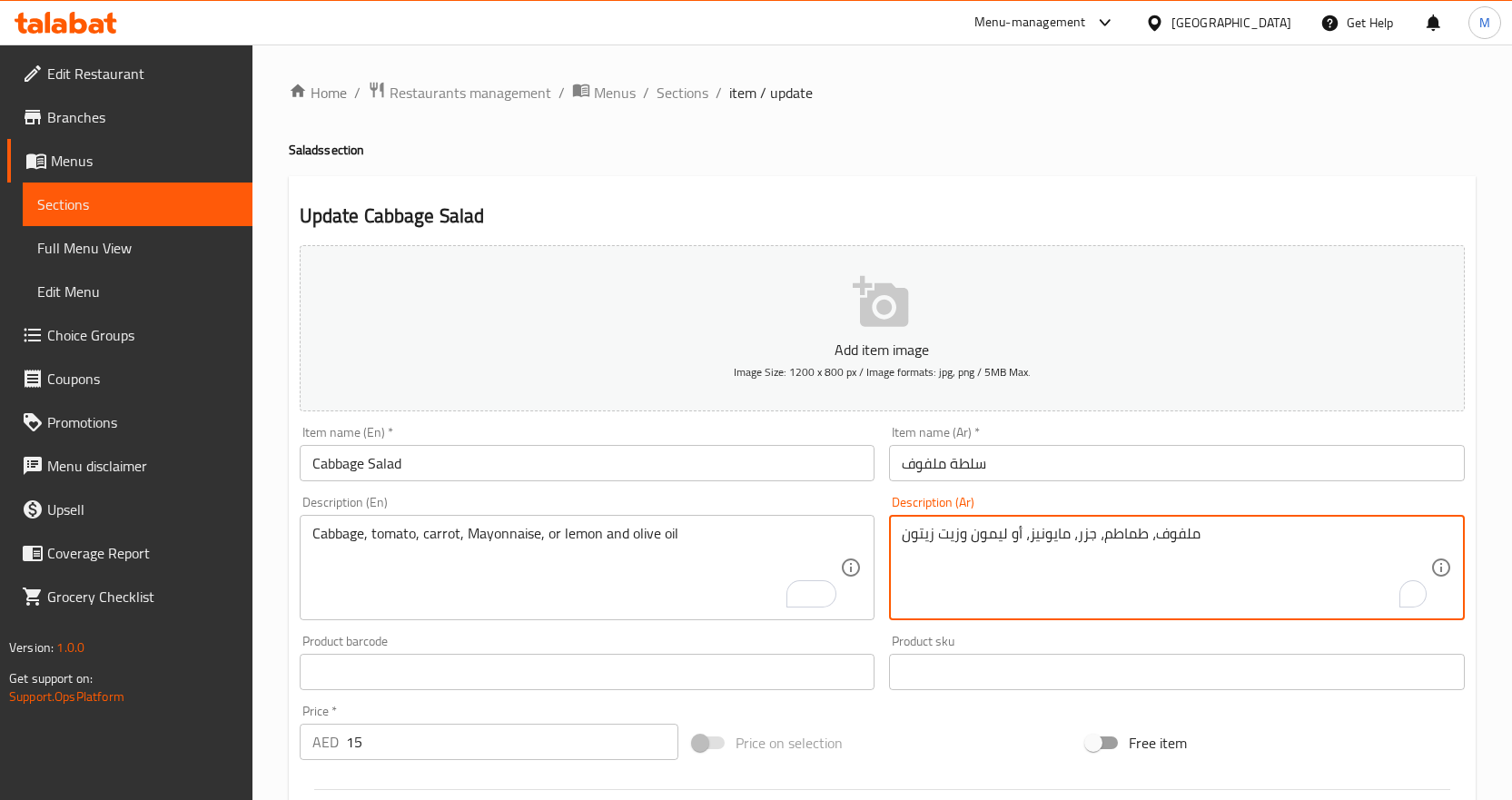
click at [1042, 535] on textarea "ملفوف، طماطم، جزر، مايونيز، أو ليمون وزيت زيتون" at bounding box center [1166, 568] width 529 height 86
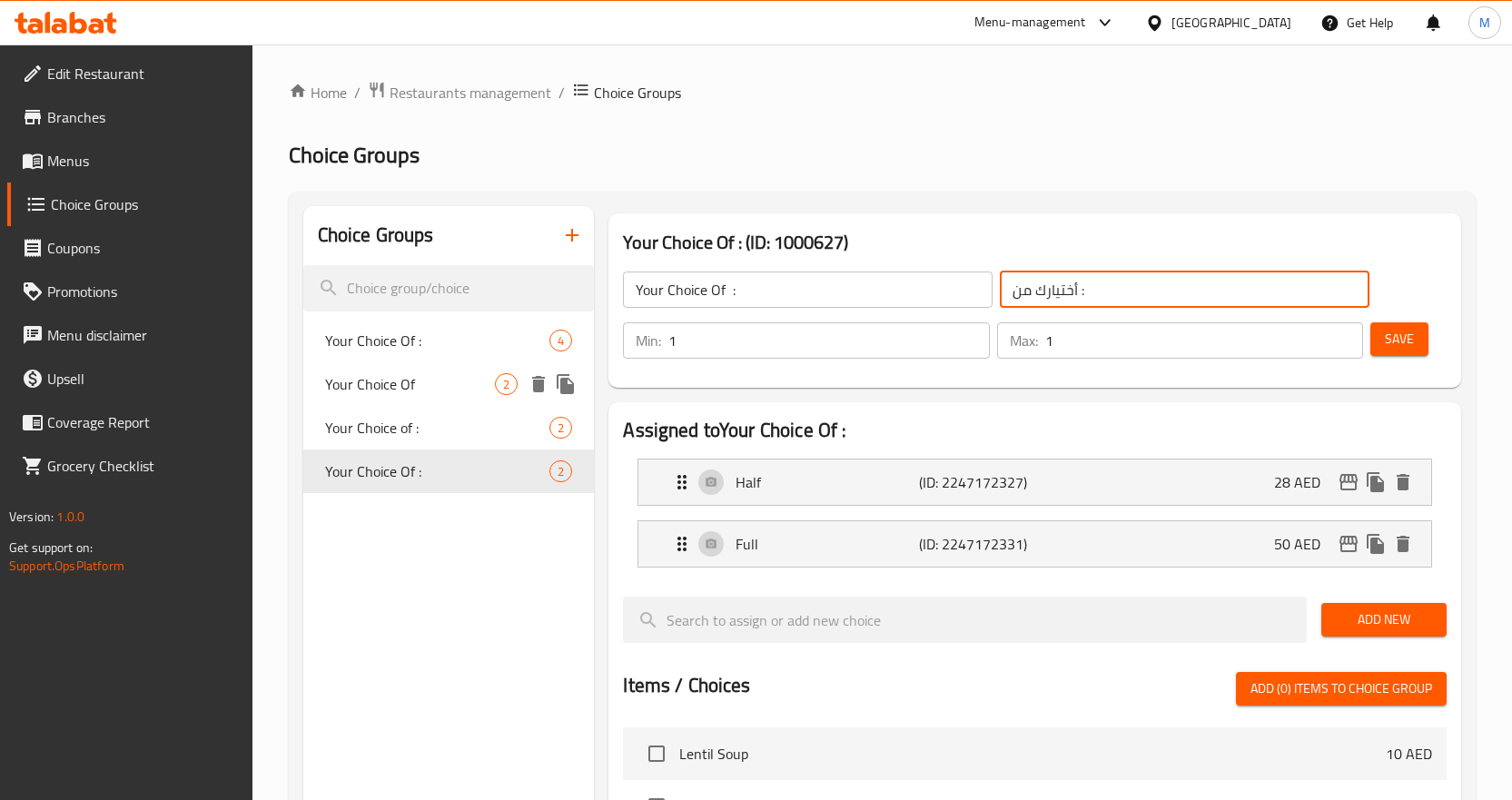
click at [434, 391] on span "Your Choice Of" at bounding box center [411, 385] width 171 height 22
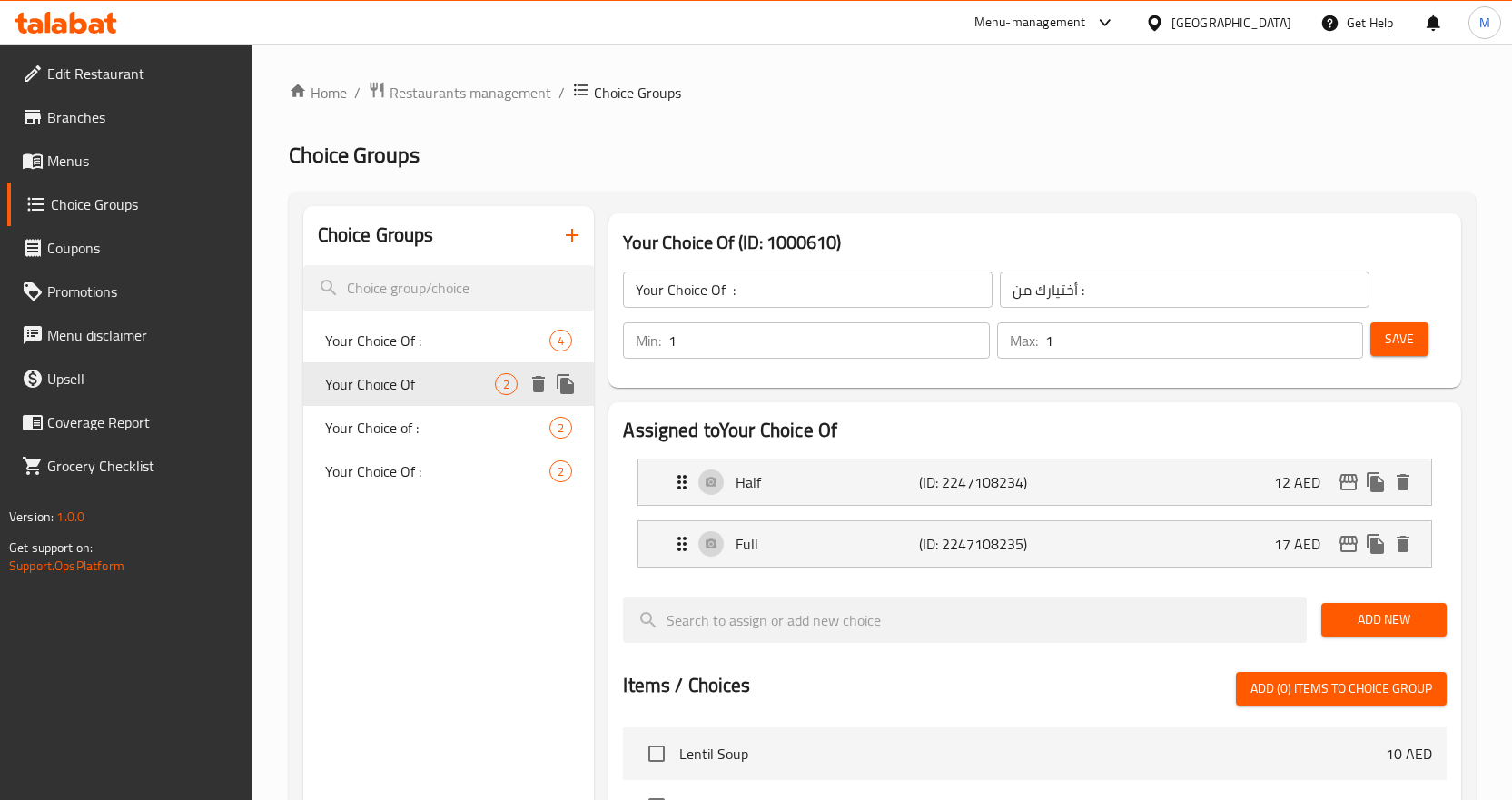
type input "Your Choice Of"
click at [1083, 289] on input "أختيارك من :" at bounding box center [1185, 289] width 370 height 36
click at [571, 377] on icon "duplicate" at bounding box center [566, 385] width 22 height 22
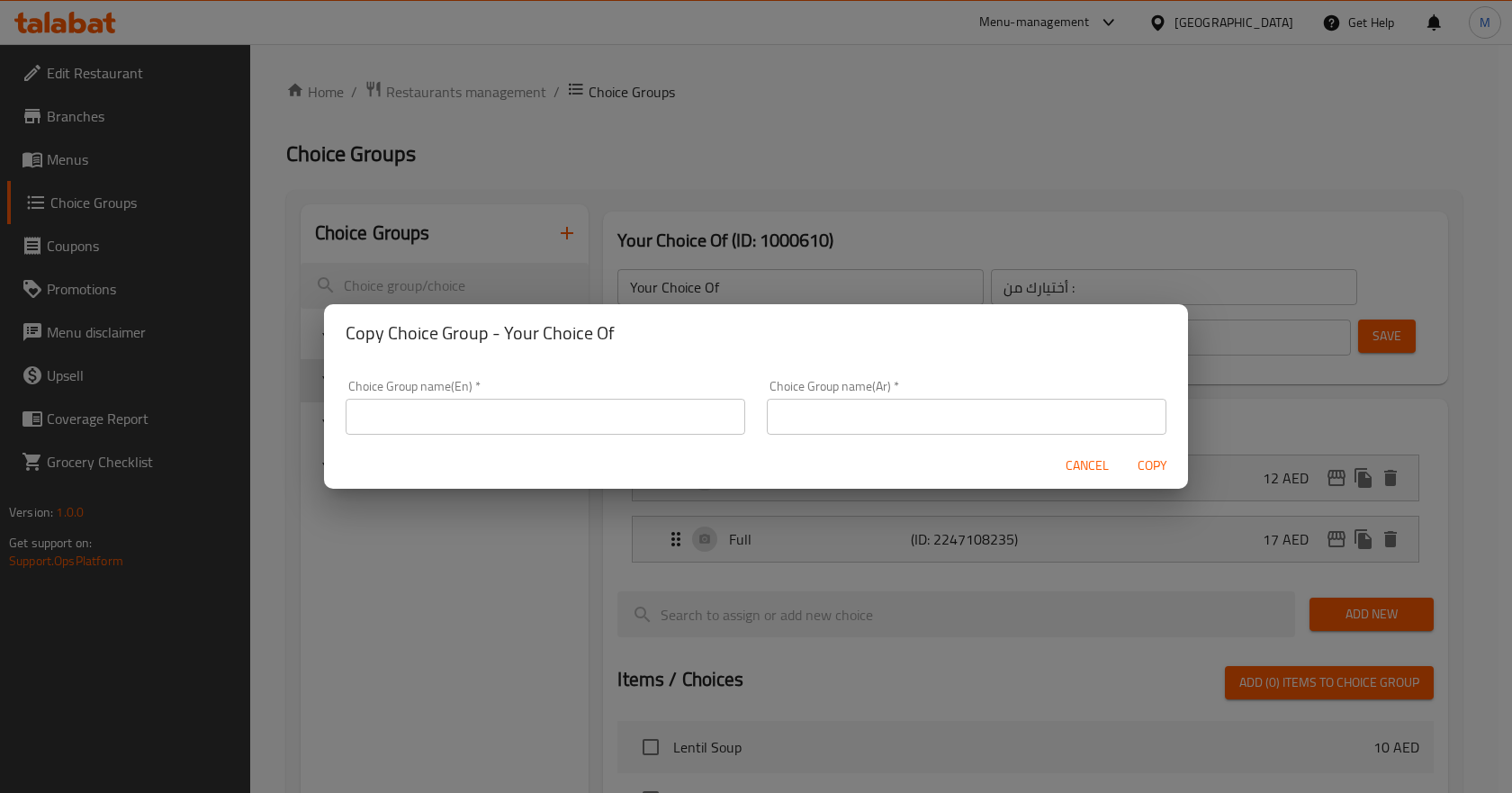
click at [840, 430] on input "text" at bounding box center [967, 416] width 400 height 36
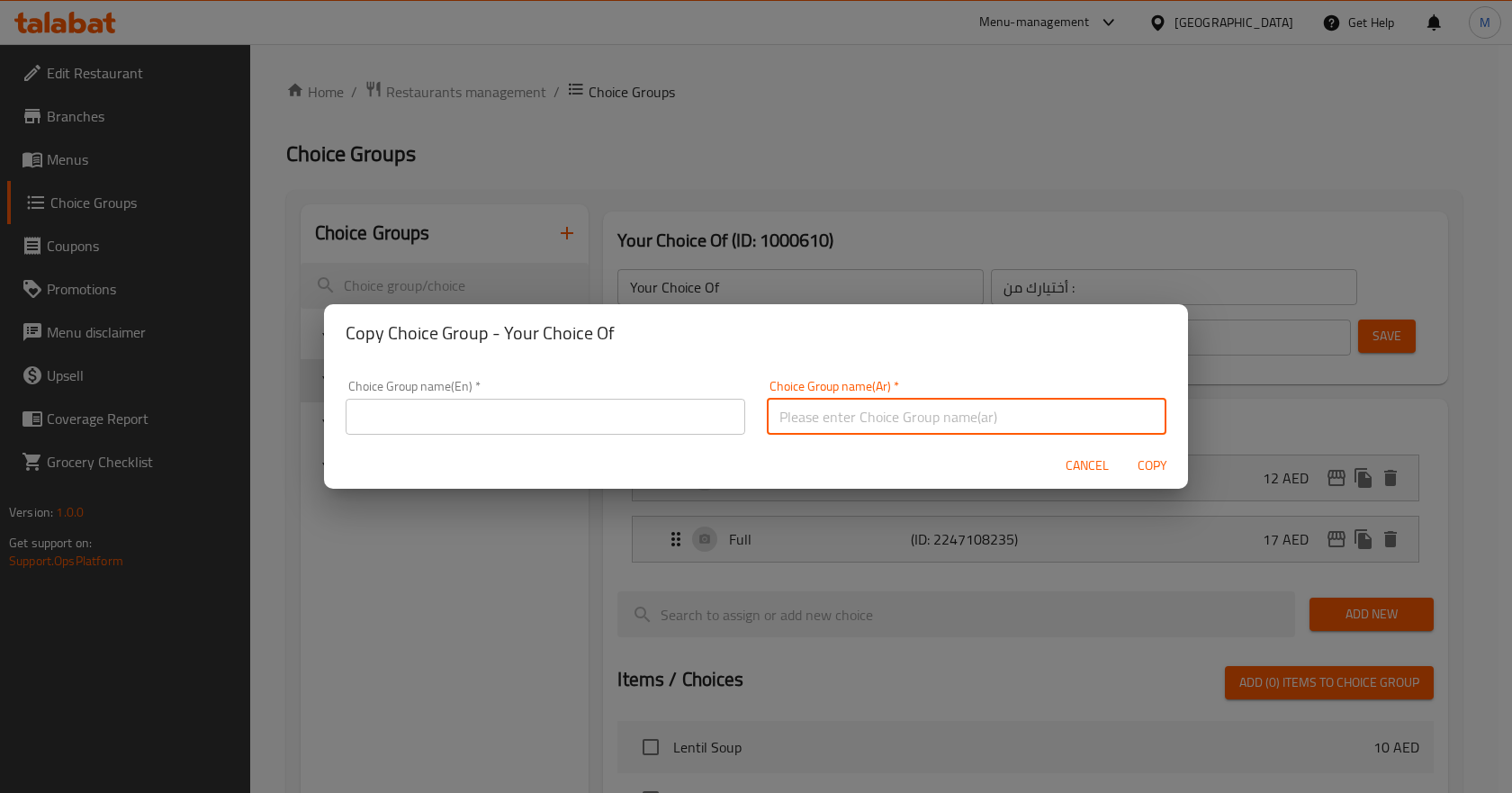
paste input "أختيارك من :"
type input "أختيارك من"
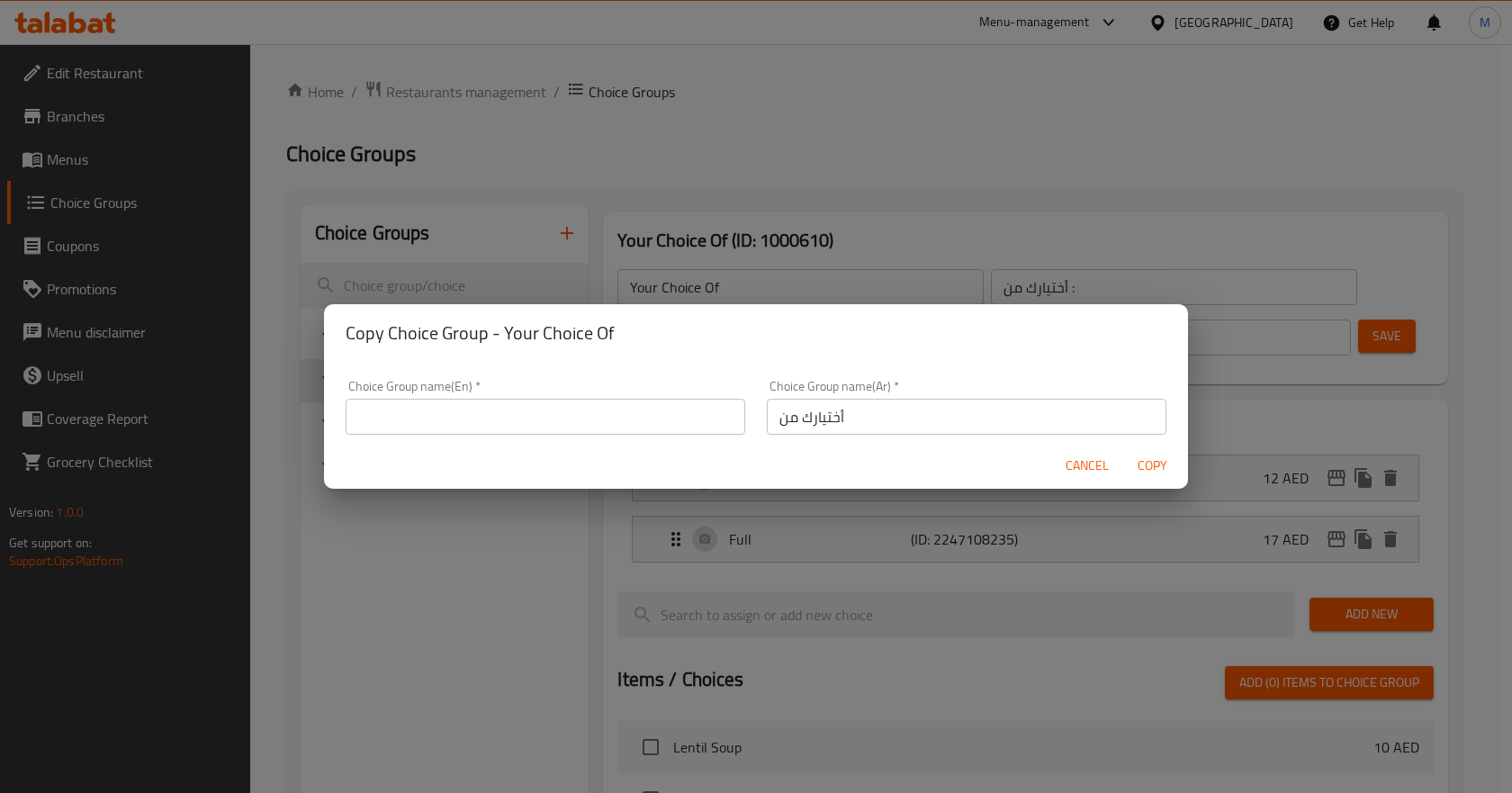
click at [515, 328] on h2 "Copy Choice Group - Your Choice Of" at bounding box center [756, 333] width 821 height 28
drag, startPoint x: 515, startPoint y: 328, endPoint x: 606, endPoint y: 340, distance: 91.8
click at [606, 340] on h2 "Copy Choice Group - Your Choice Of" at bounding box center [756, 333] width 821 height 28
copy h2 "Your Choice Of"
click at [529, 418] on input "text" at bounding box center [545, 416] width 400 height 36
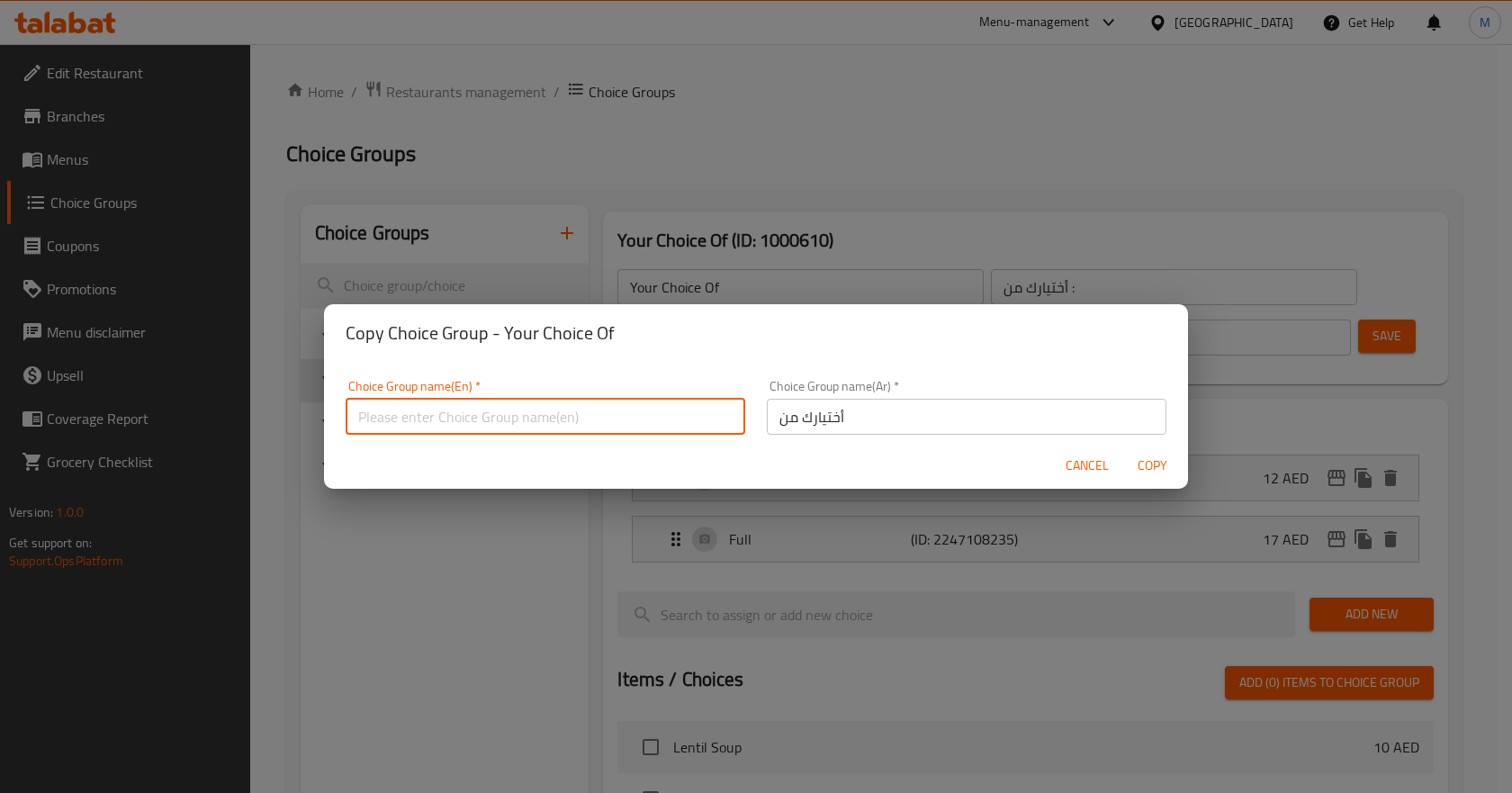
paste input "Your Choice Of"
type input "Your Choice Of"
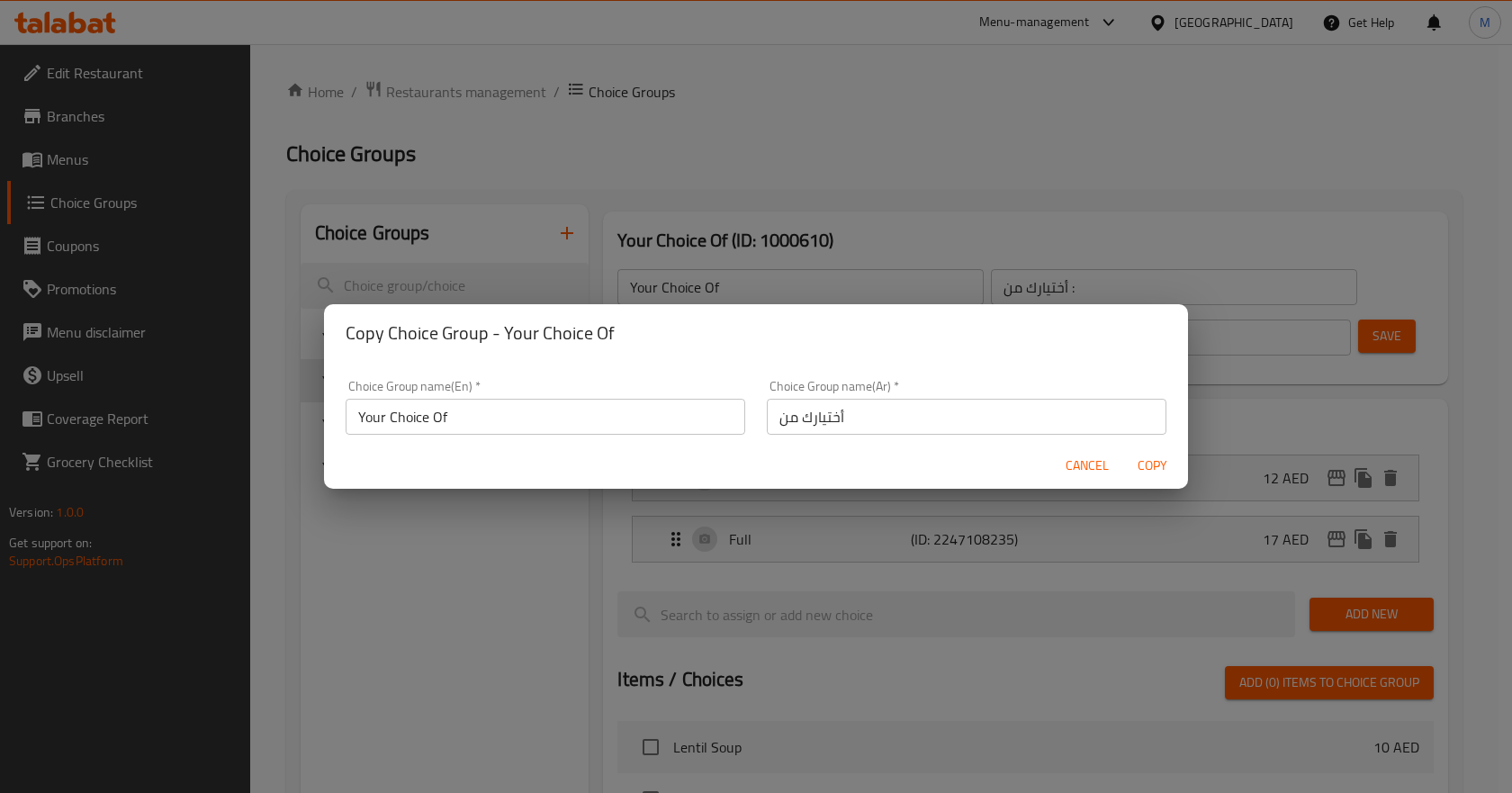
click at [764, 346] on h2 "Copy Choice Group - Your Choice Of" at bounding box center [756, 333] width 821 height 28
click at [1143, 461] on span "Copy" at bounding box center [1152, 466] width 43 height 23
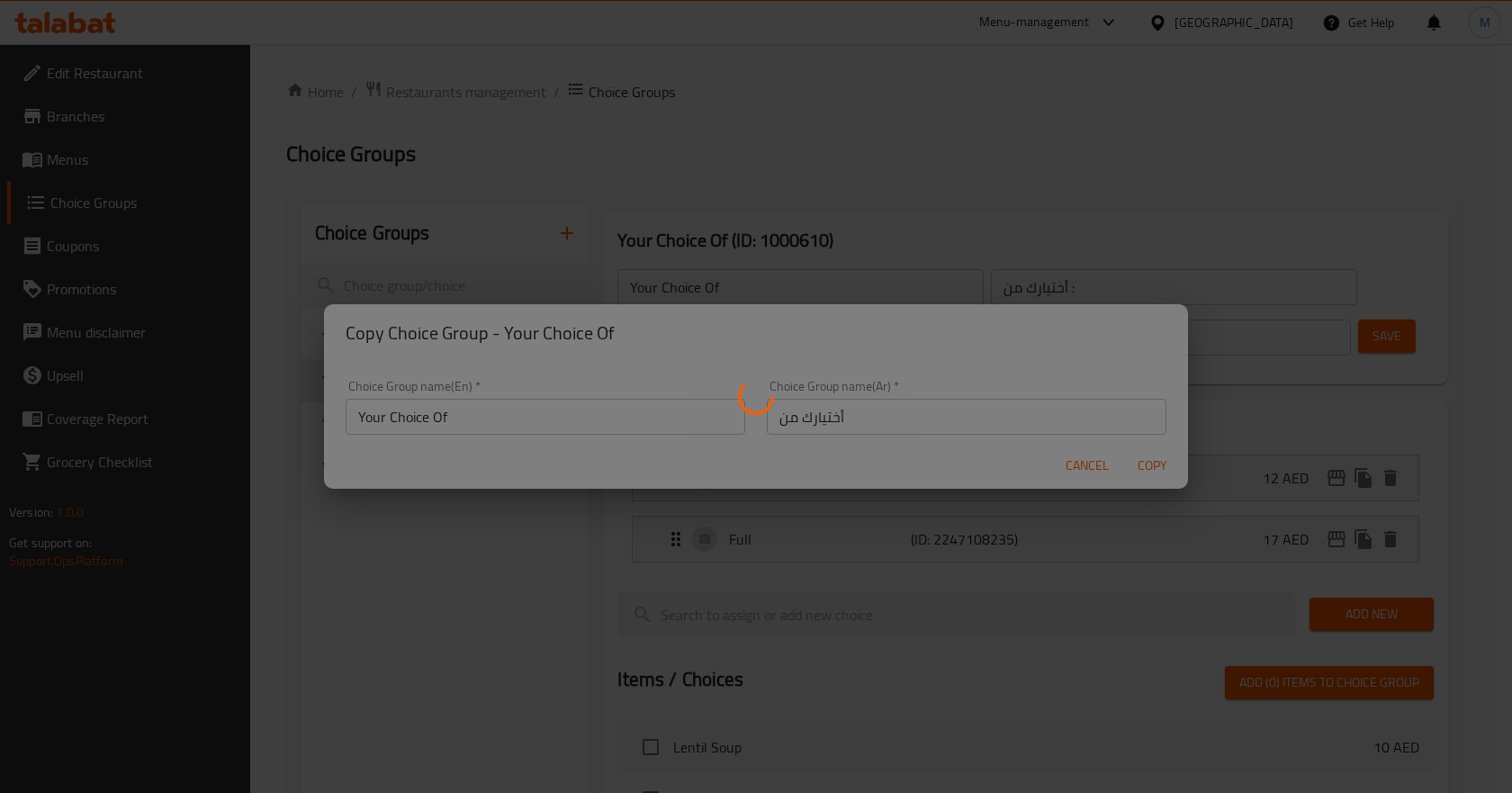
type input "Your Choice Of"
type input "أختيارك من"
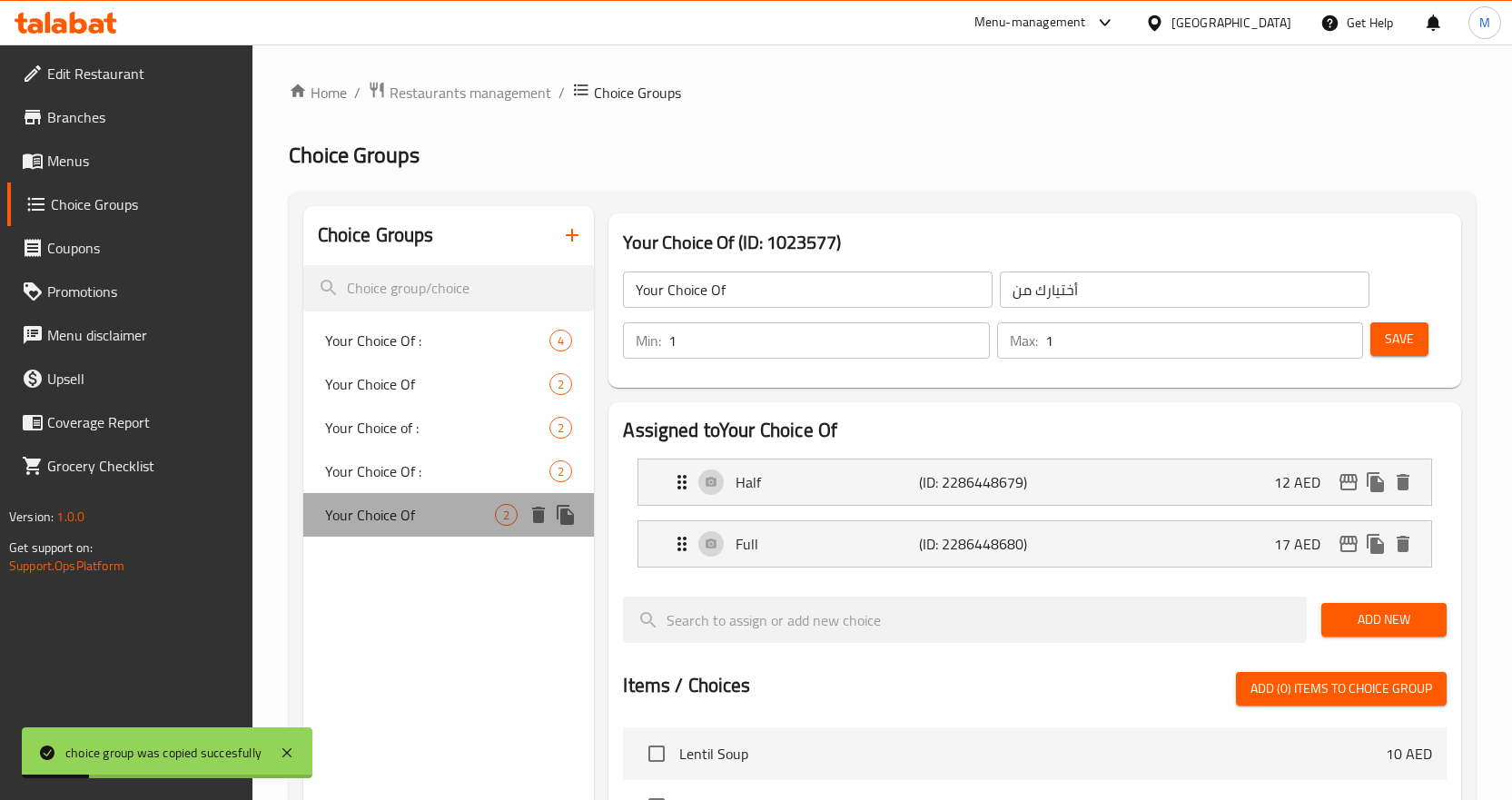
click at [426, 514] on span "Your Choice Of" at bounding box center [411, 515] width 171 height 22
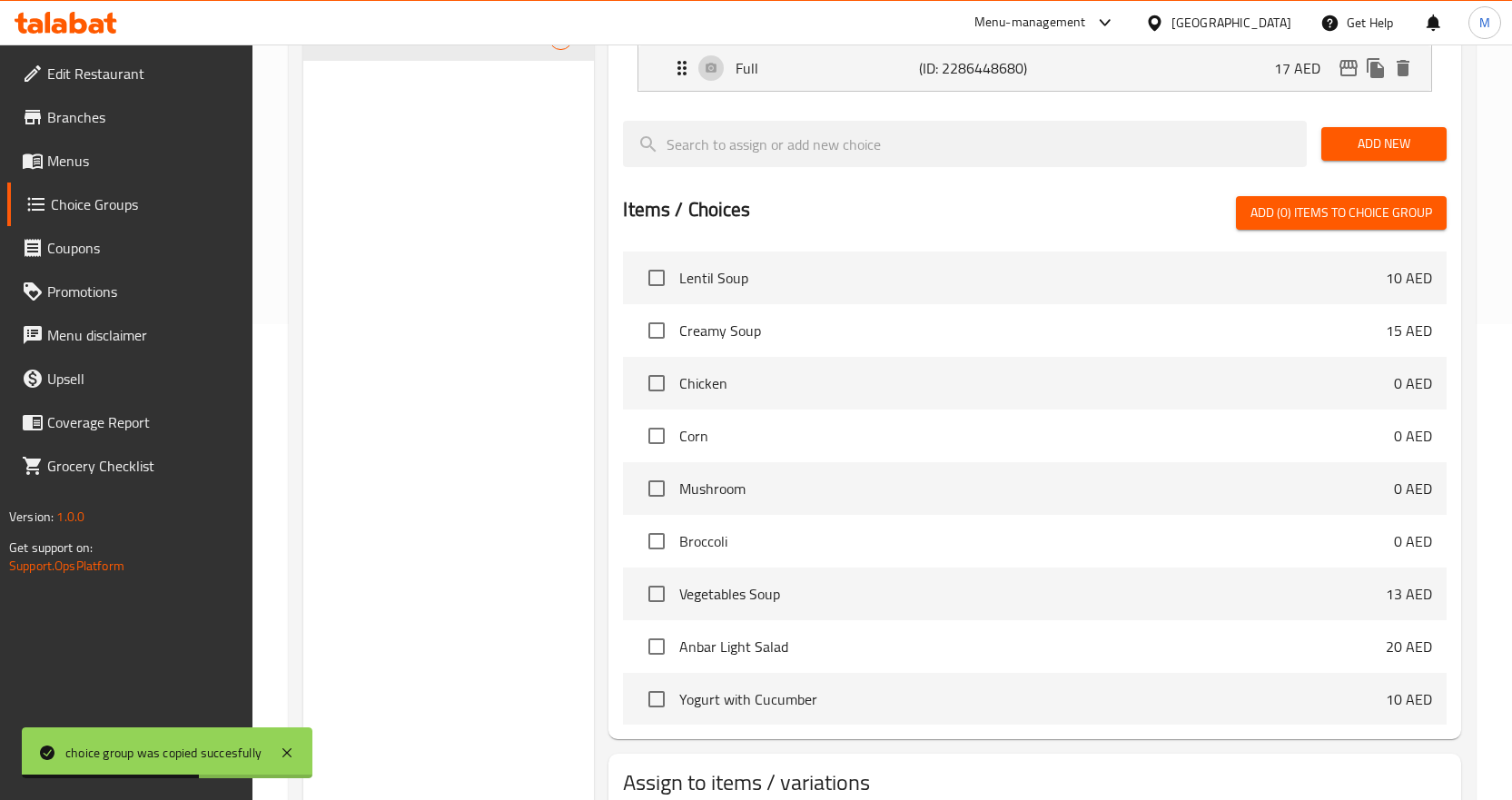
scroll to position [600, 0]
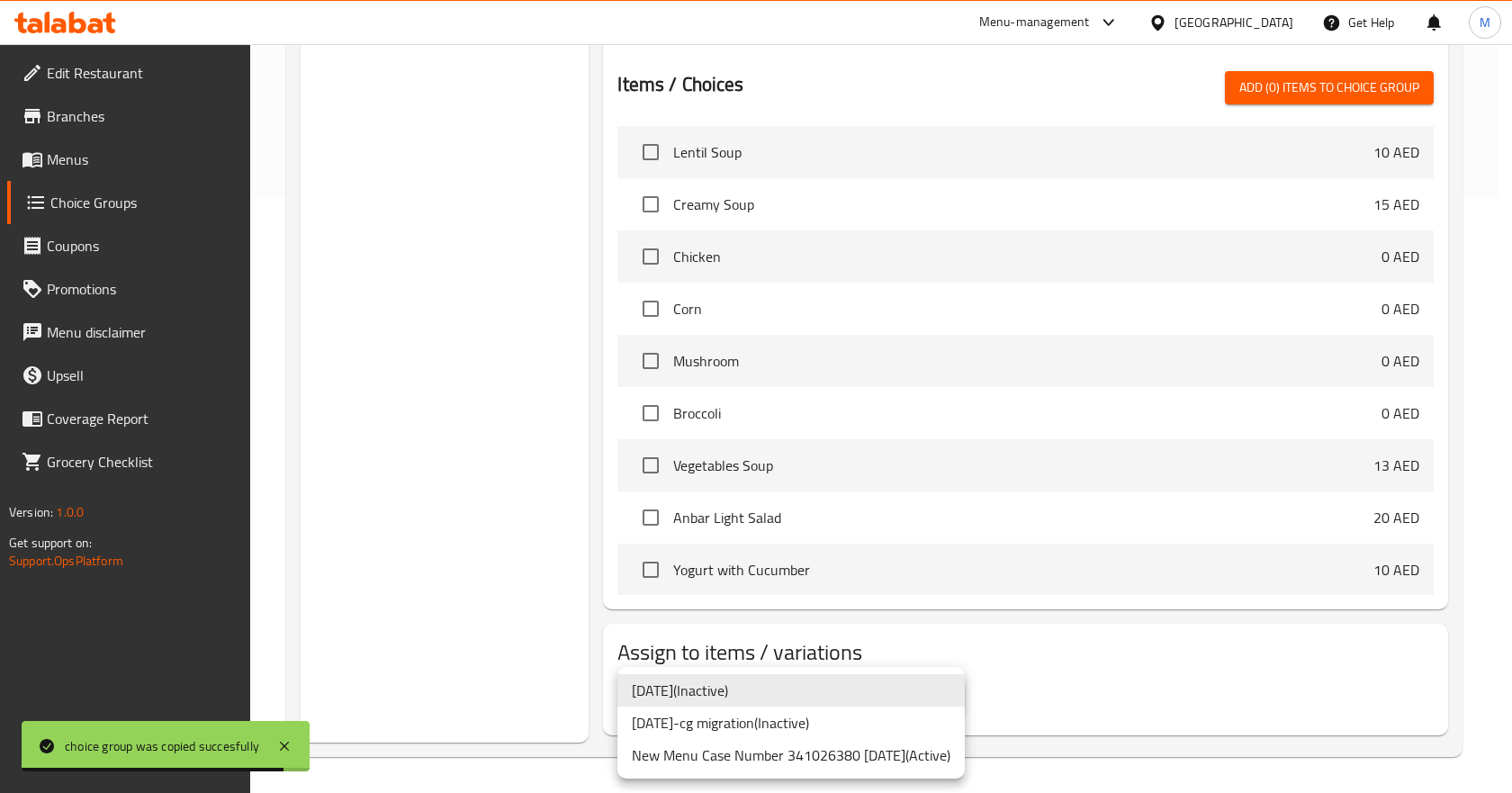
click at [806, 754] on li "New Menu Case Number 341026380 [DATE] ( Active )" at bounding box center [791, 754] width 347 height 32
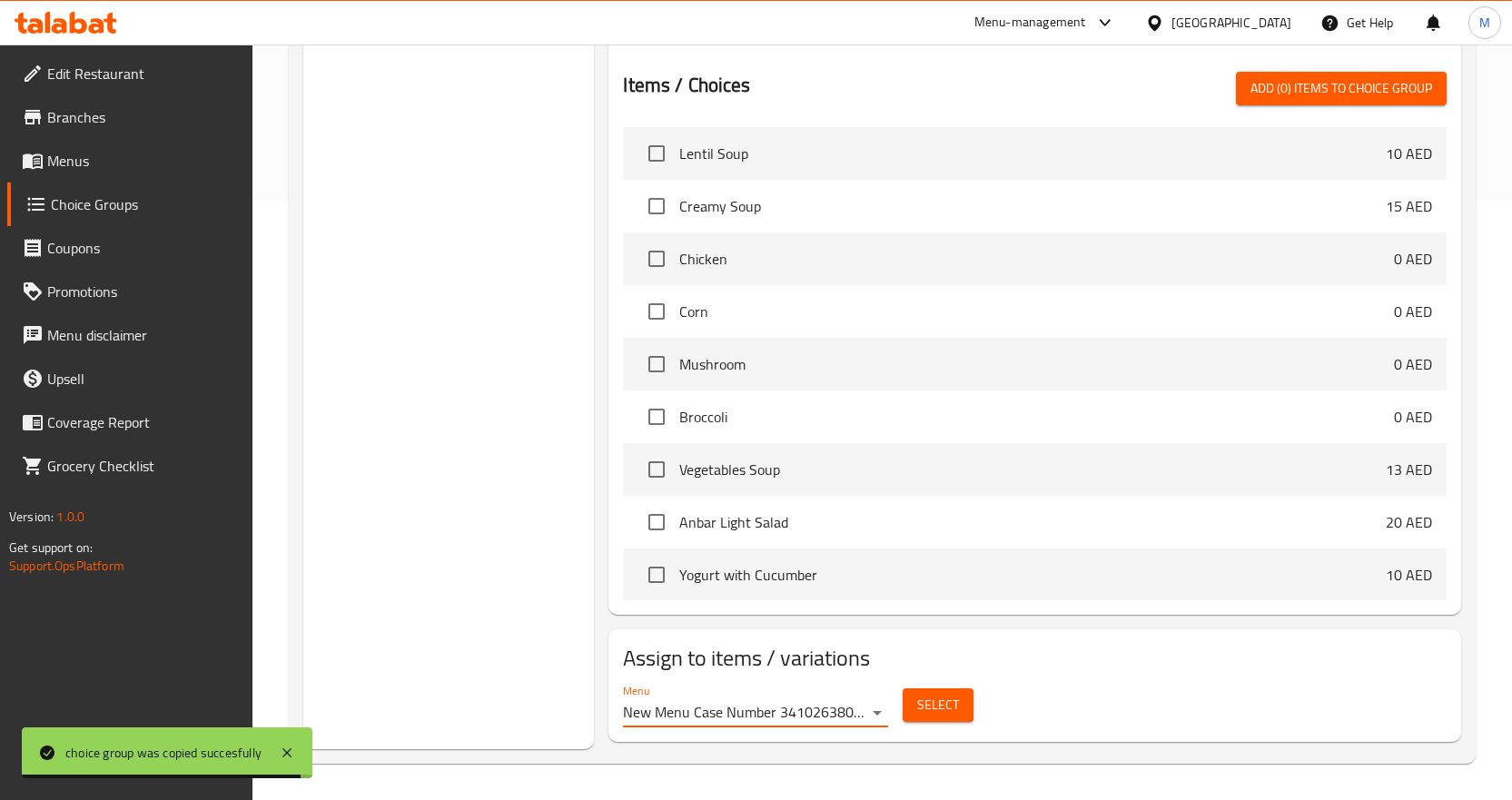
click at [940, 694] on span "Select" at bounding box center [938, 705] width 42 height 23
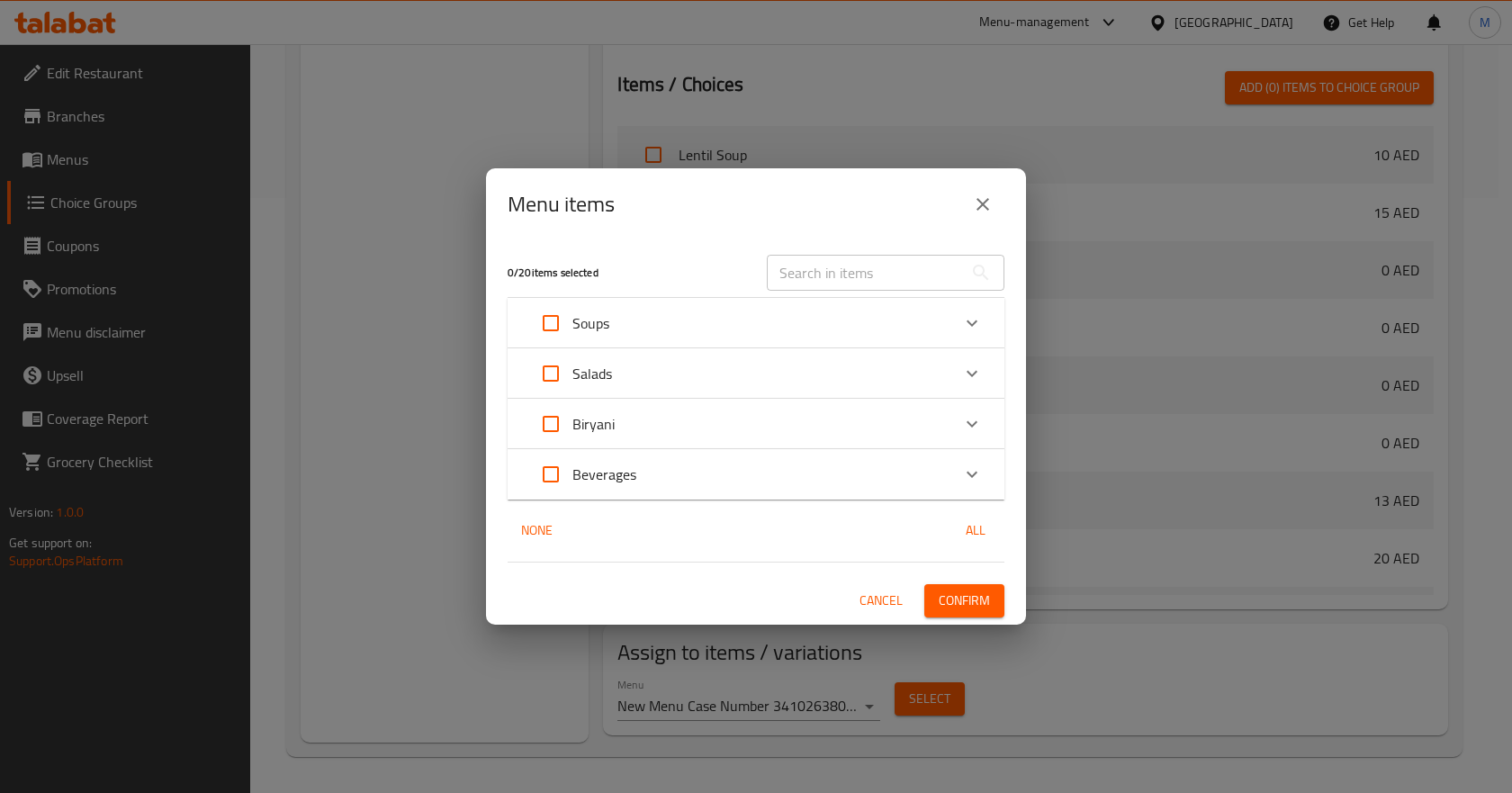
click at [983, 195] on icon "close" at bounding box center [983, 204] width 22 height 22
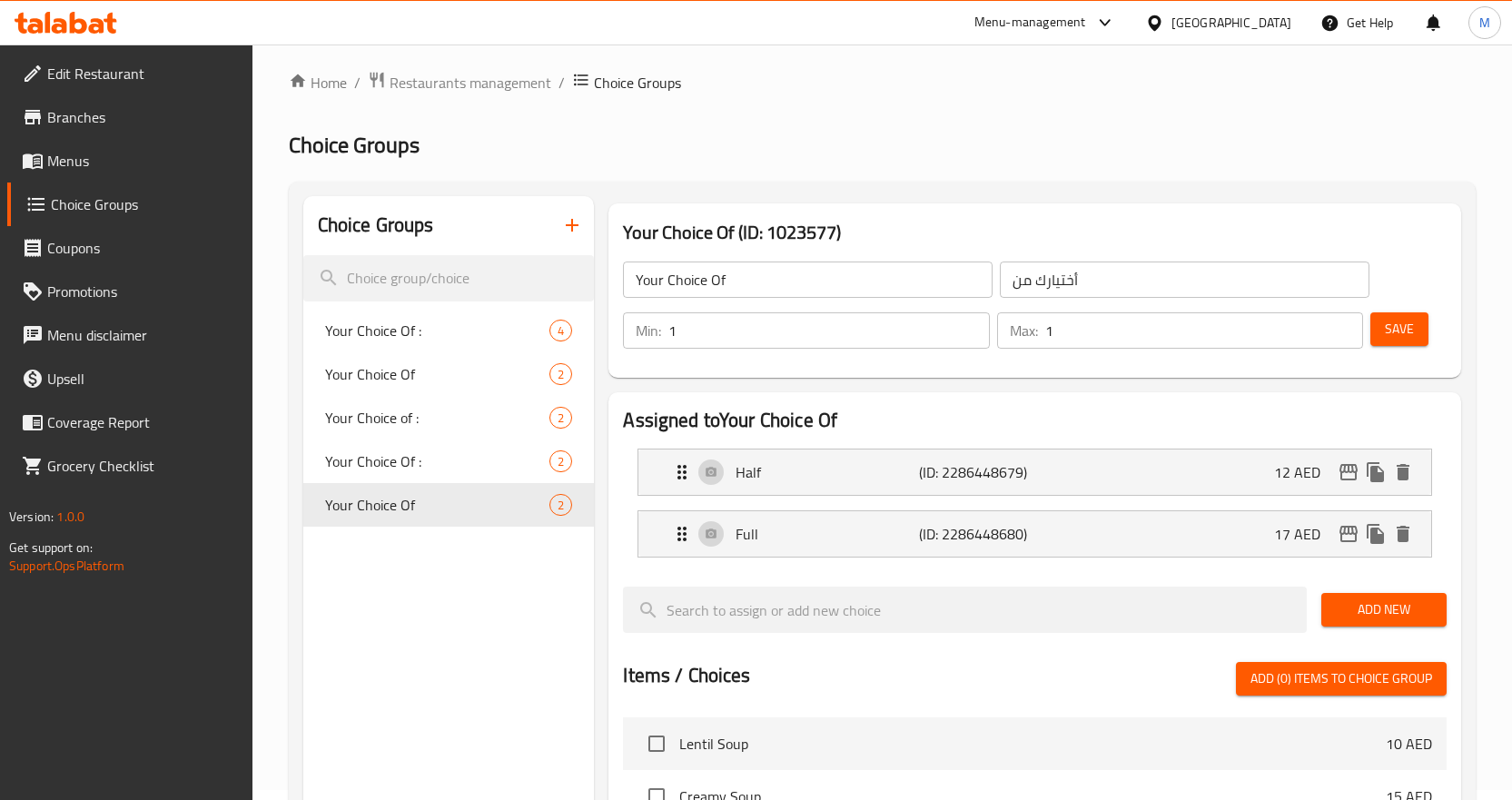
scroll to position [0, 0]
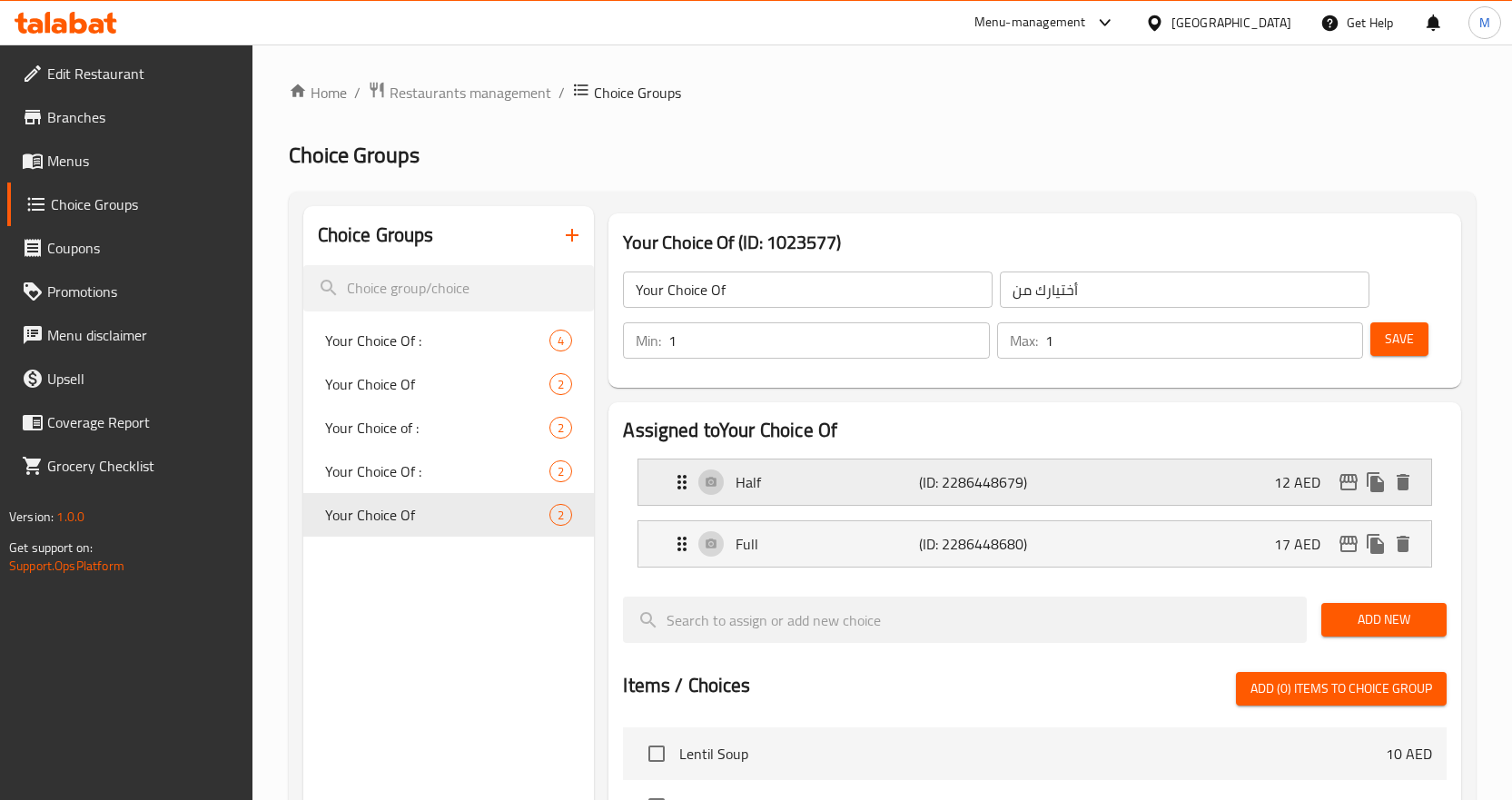
click at [958, 478] on p "(ID: 2286448679)" at bounding box center [980, 483] width 123 height 22
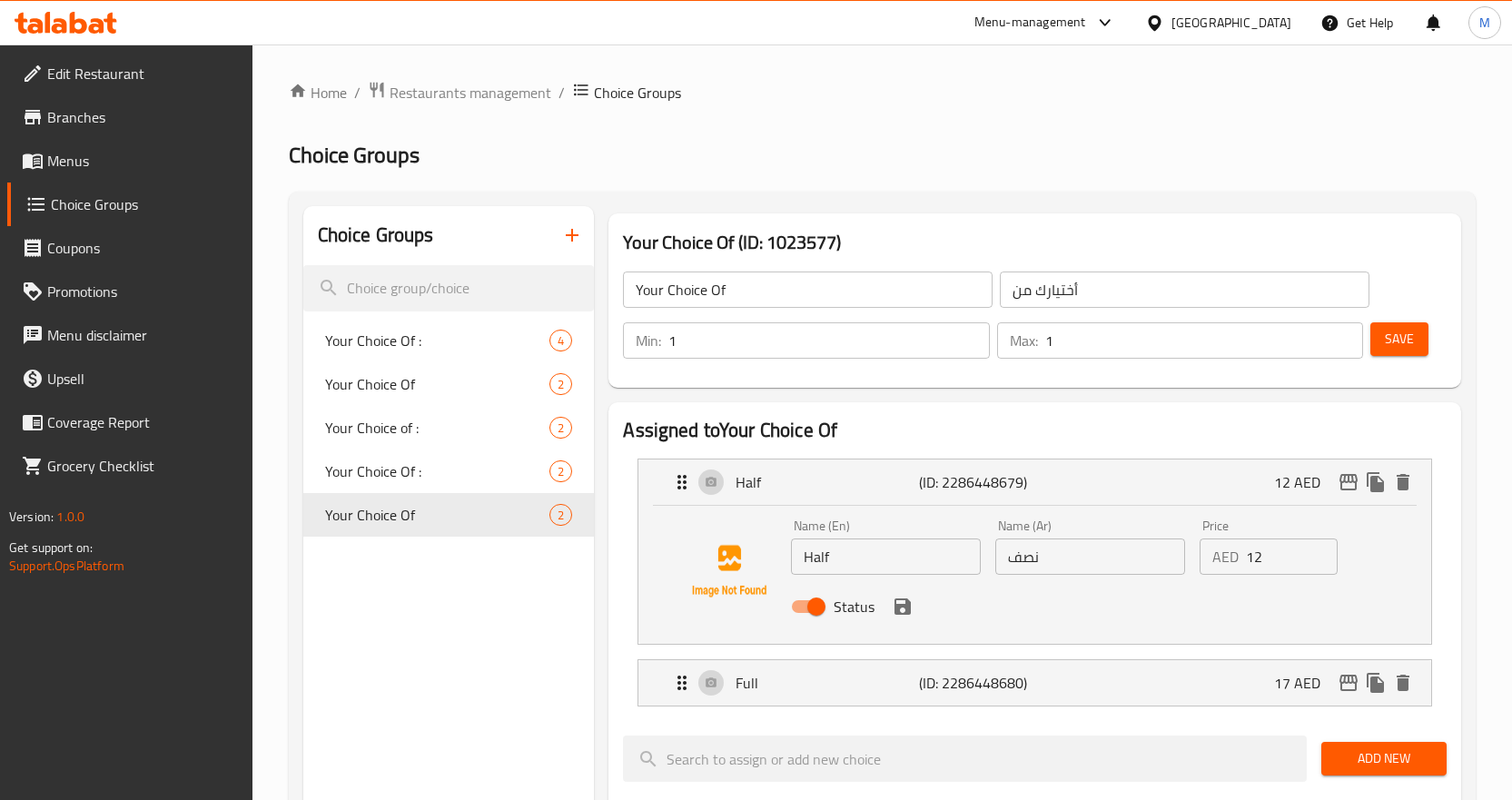
click at [1415, 342] on button "Save" at bounding box center [1399, 339] width 58 height 33
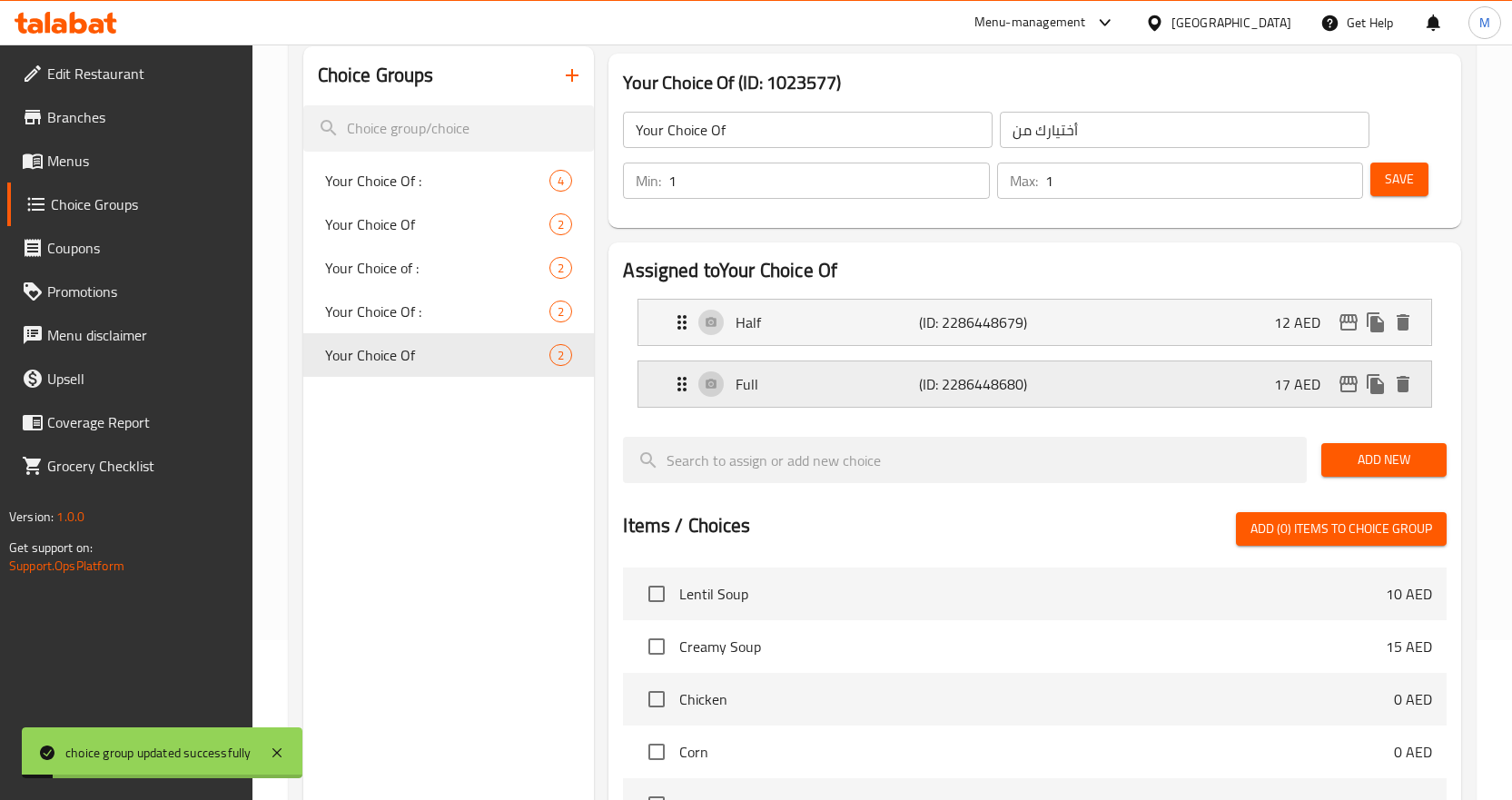
scroll to position [181, 0]
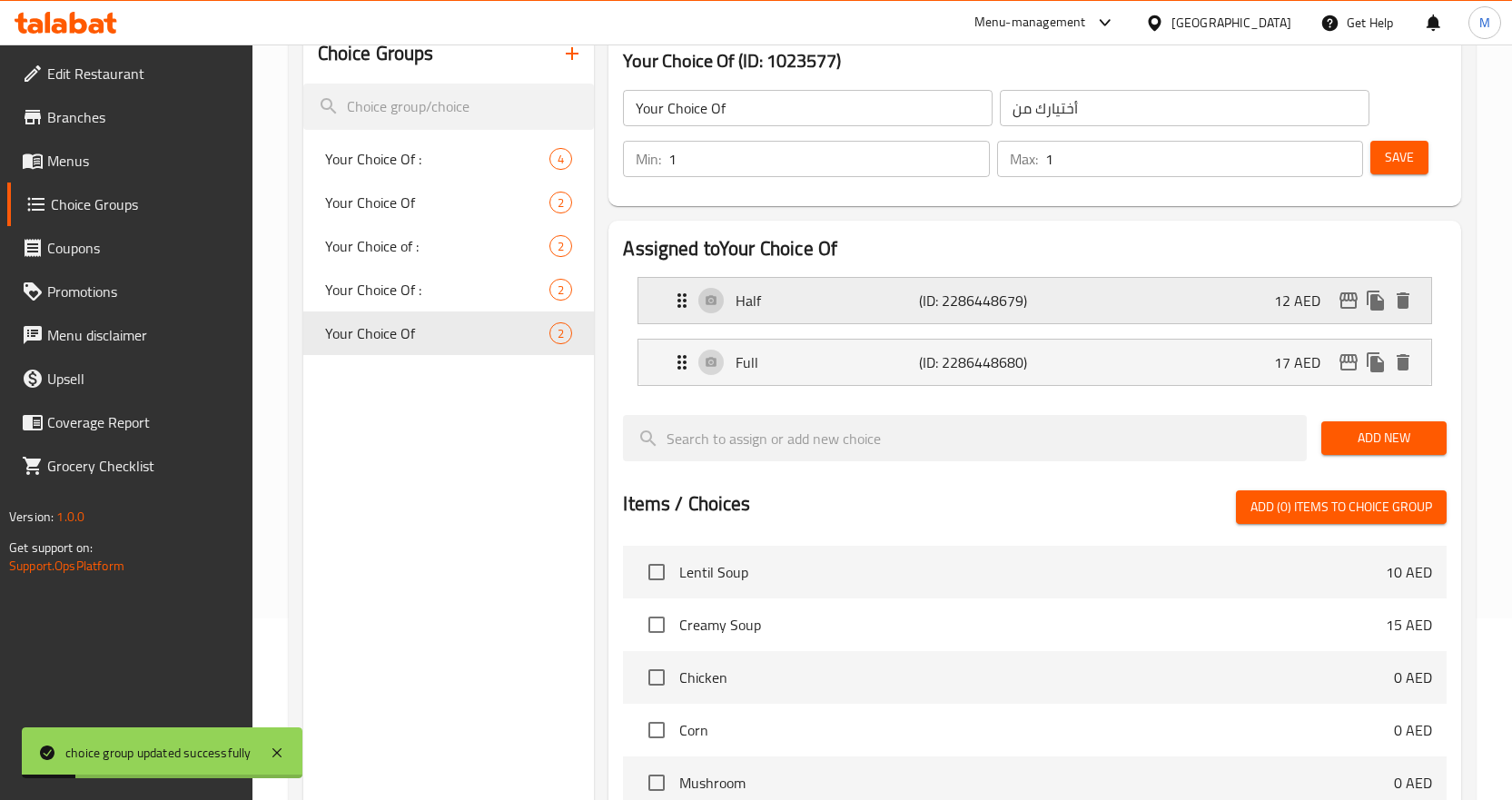
click at [1408, 299] on icon "delete" at bounding box center [1404, 301] width 13 height 17
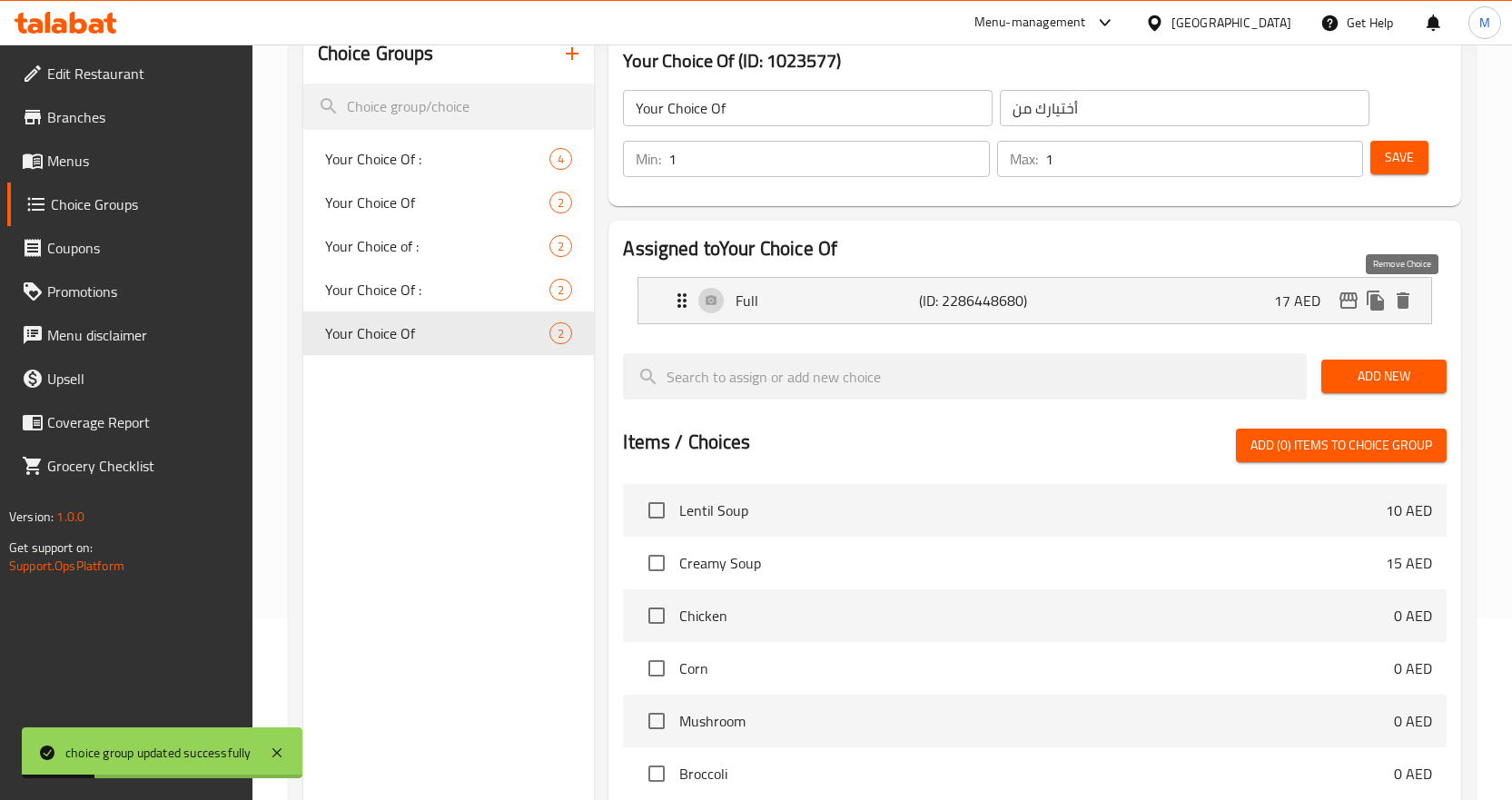
click at [1408, 299] on icon "delete" at bounding box center [1404, 301] width 13 height 17
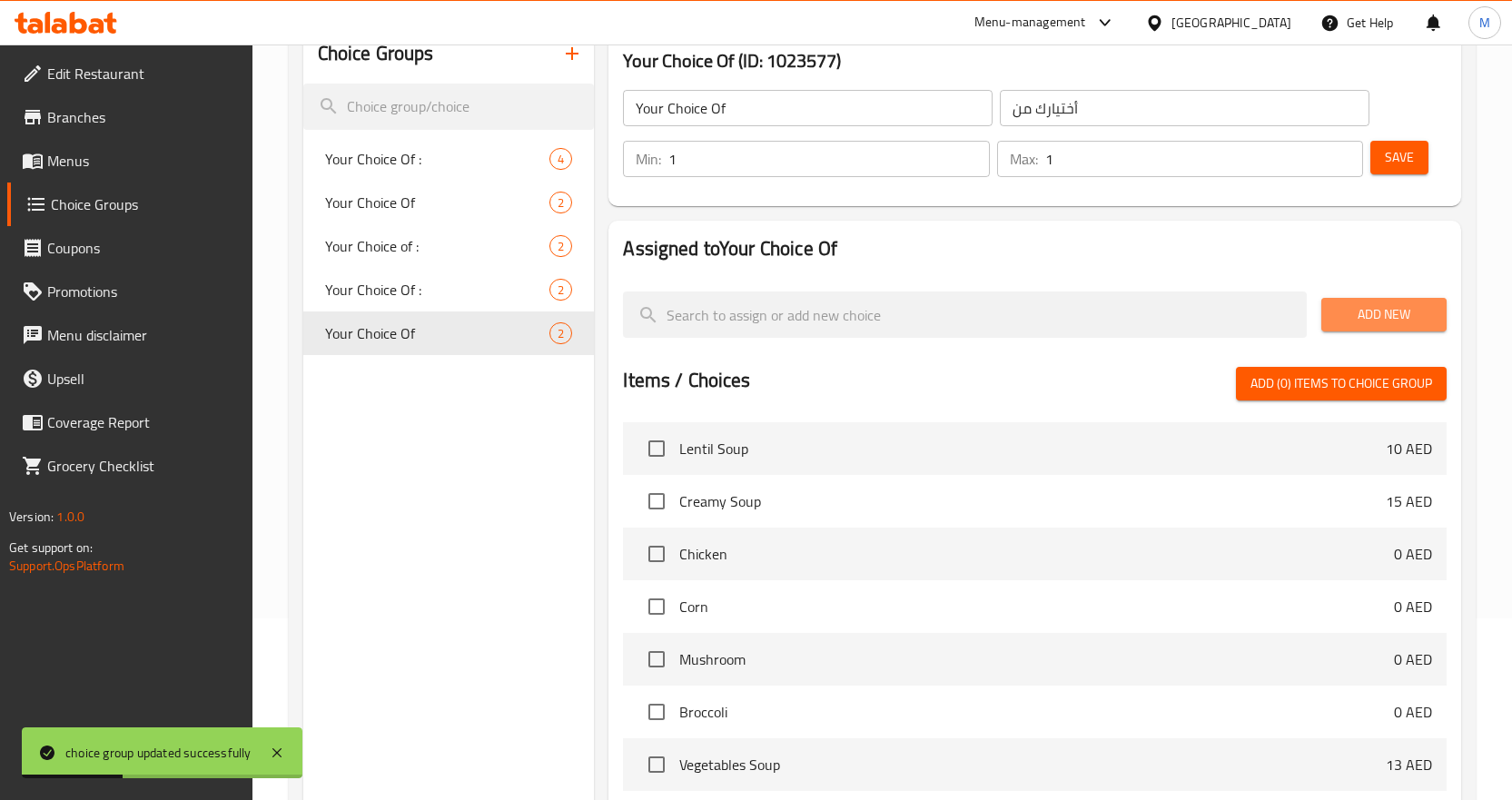
click at [1400, 310] on span "Add New" at bounding box center [1384, 314] width 96 height 23
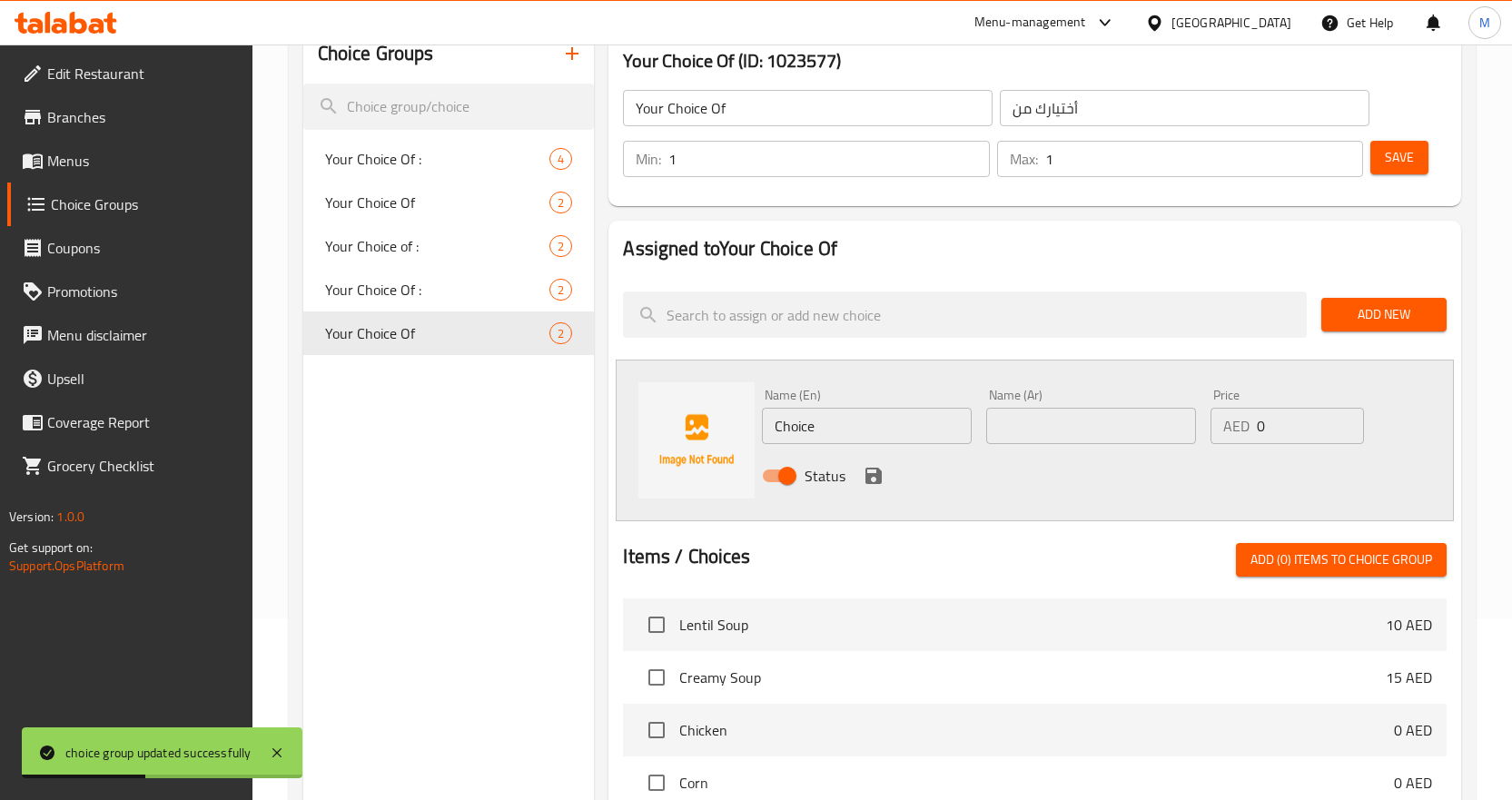
click at [781, 421] on input "Choice" at bounding box center [867, 425] width 210 height 36
paste input "Mayonnais"
type input "Mayonnaise"
click at [1052, 432] on input "text" at bounding box center [1091, 425] width 210 height 36
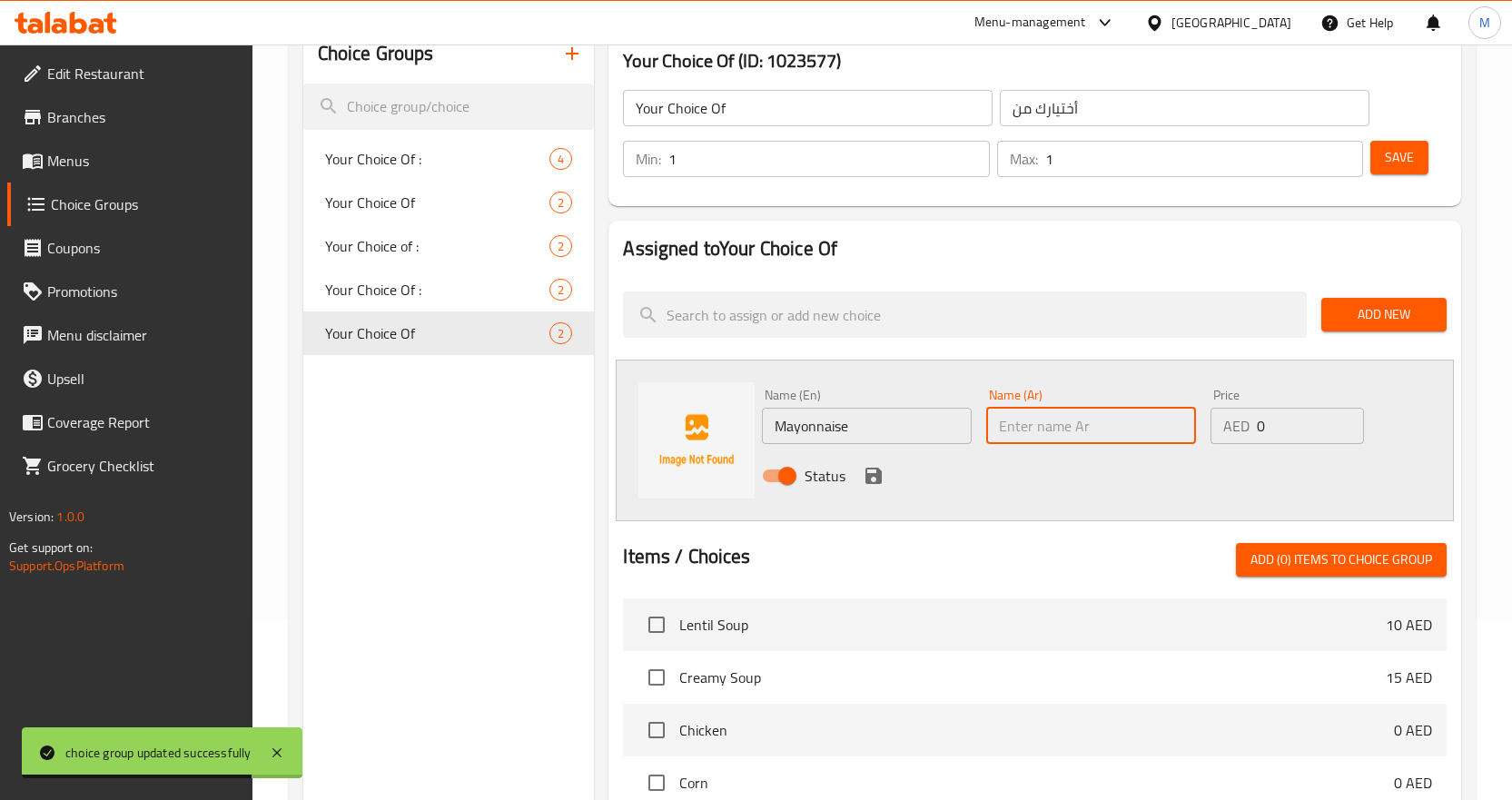
paste input "مايونيز"
type input "مايونيز"
click at [874, 476] on icon "save" at bounding box center [874, 476] width 17 height 17
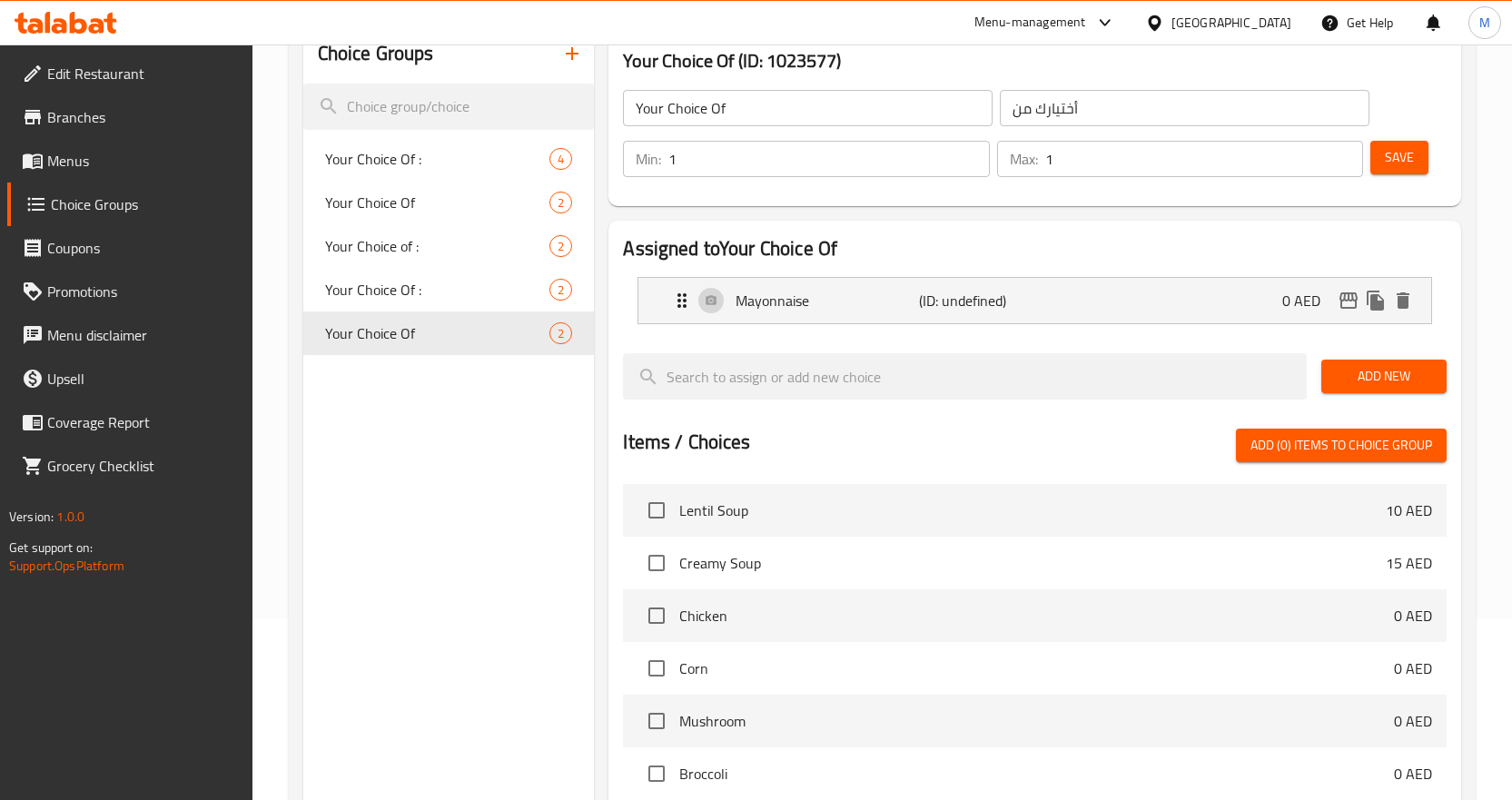
click at [1390, 371] on span "Add New" at bounding box center [1384, 376] width 96 height 23
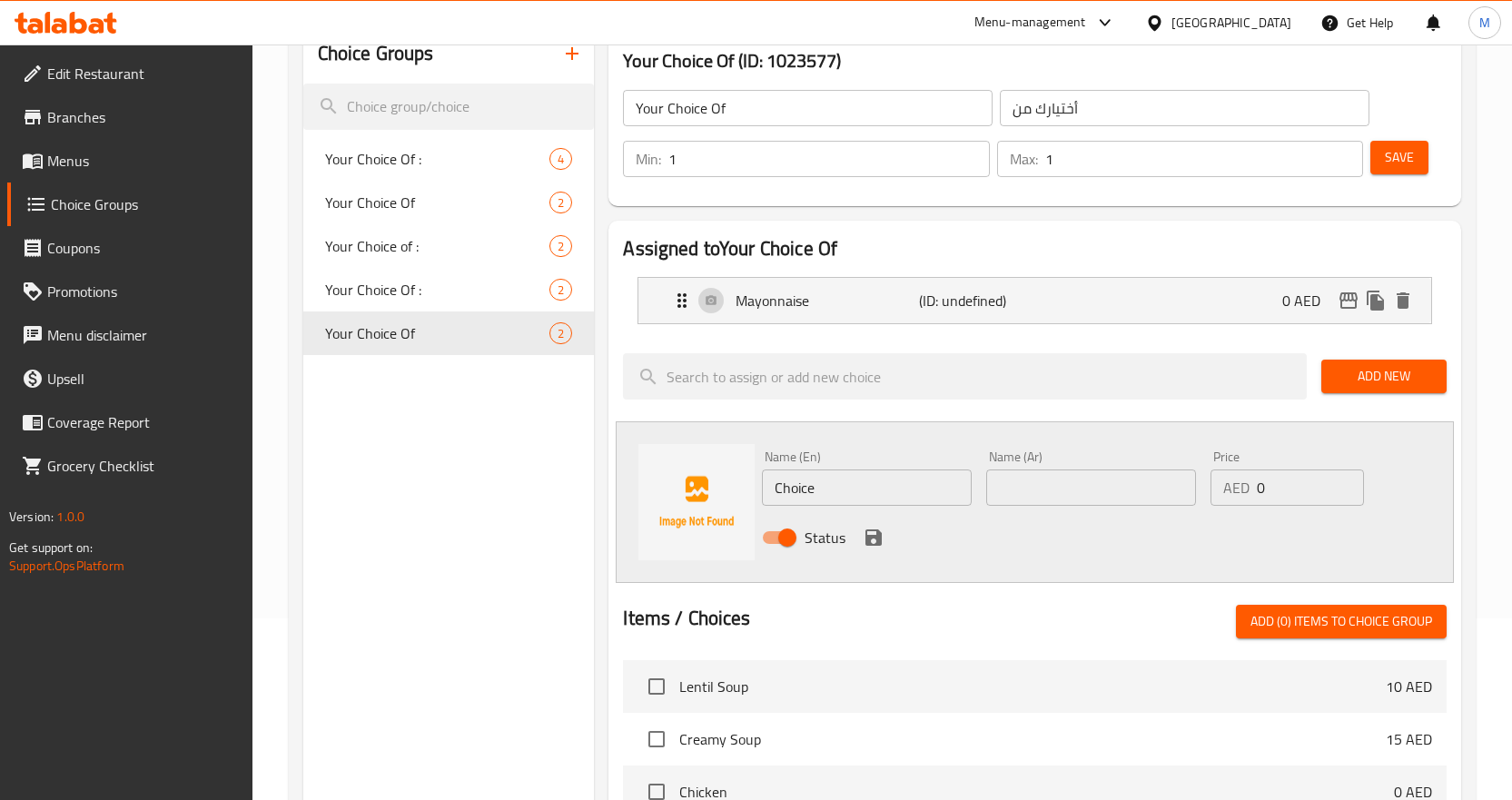
click at [822, 488] on input "Choice" at bounding box center [867, 487] width 210 height 36
paste input "lemon and olive oil"
type input "Lemon And Olive Oil"
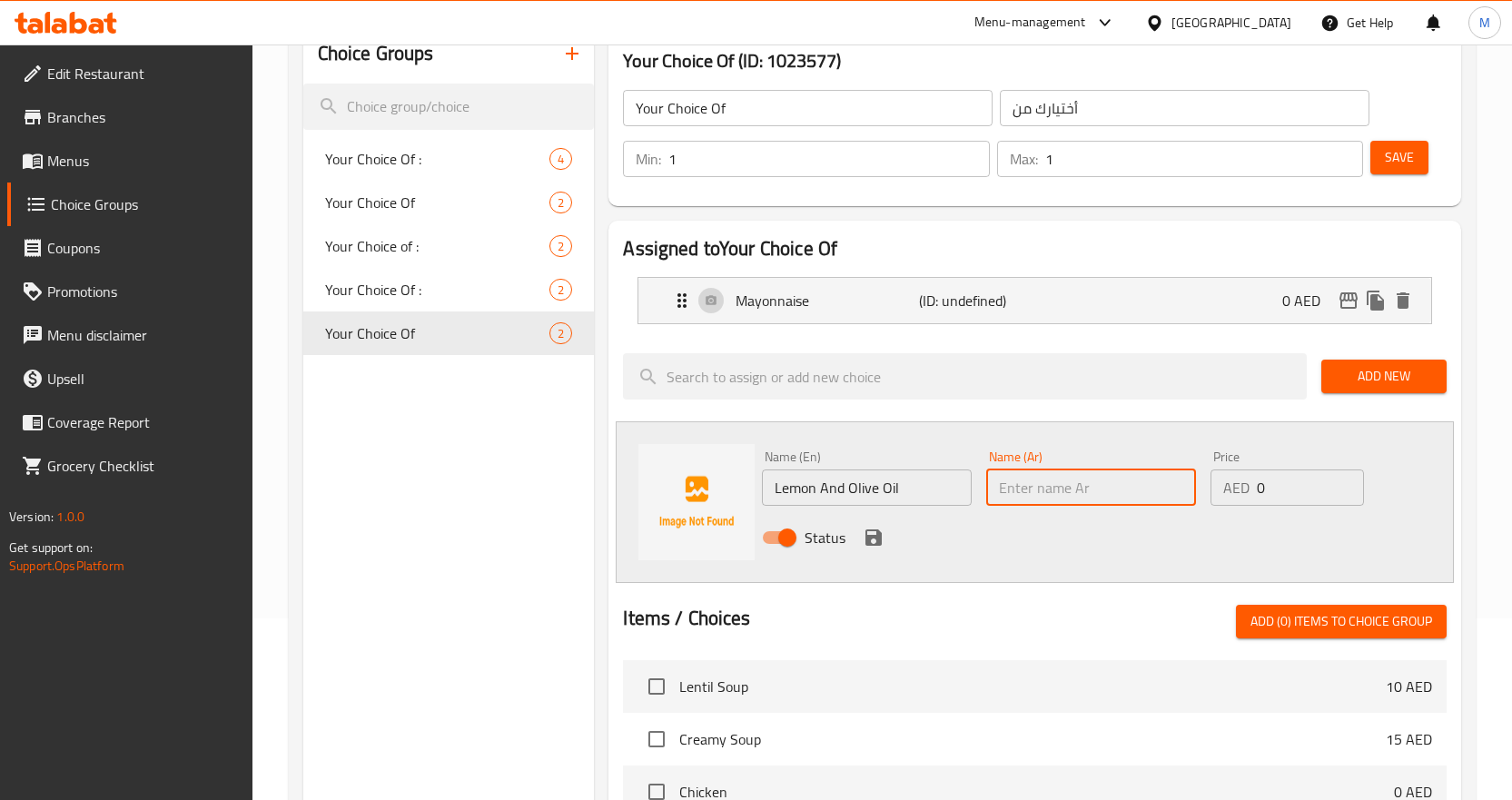
click at [1075, 497] on input "text" at bounding box center [1091, 487] width 210 height 36
paste input "ليمون وزيت زيتون"
type input "ليمون وزيت زيتون"
click at [876, 535] on icon "save" at bounding box center [874, 538] width 17 height 17
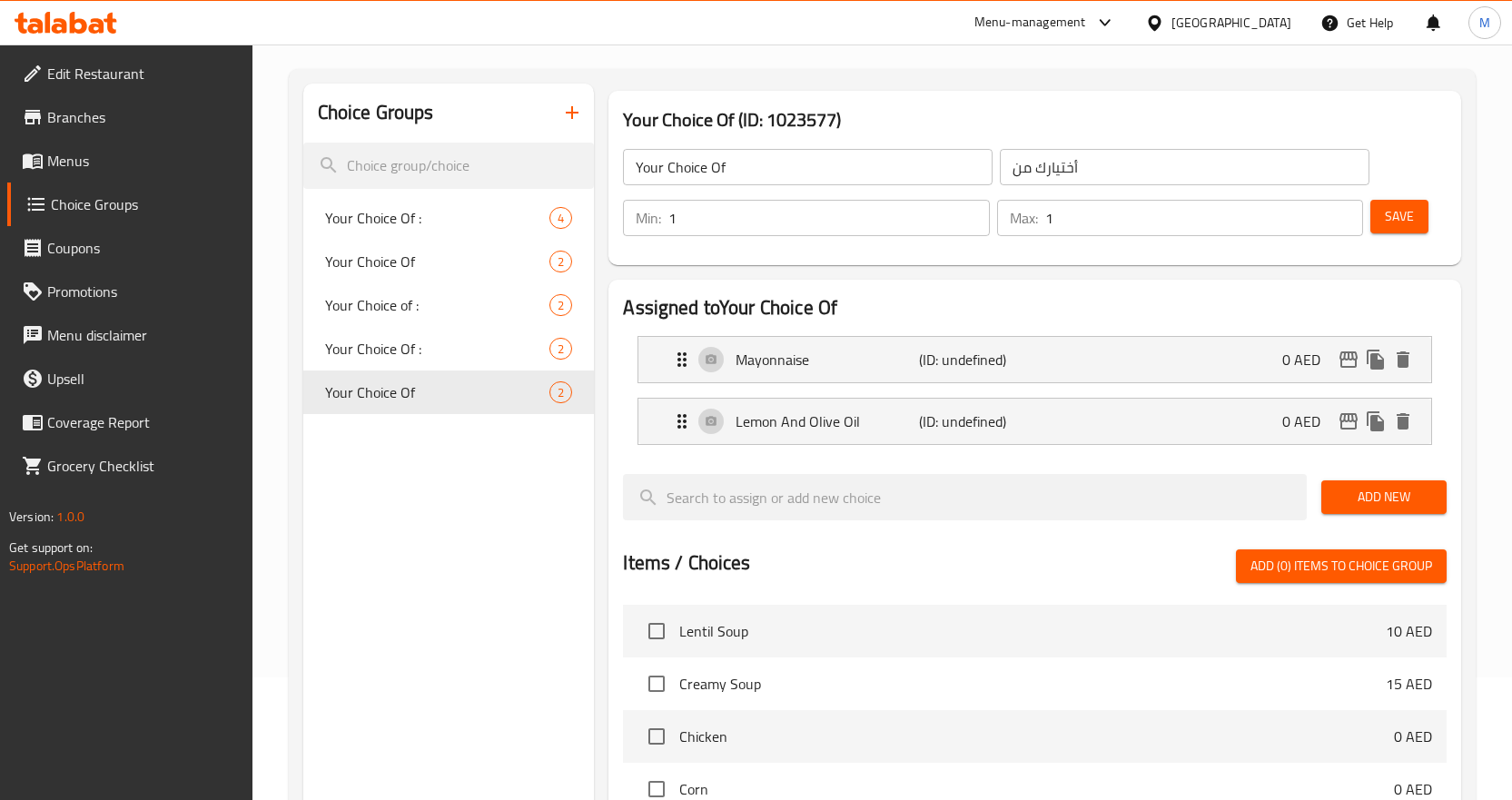
scroll to position [91, 0]
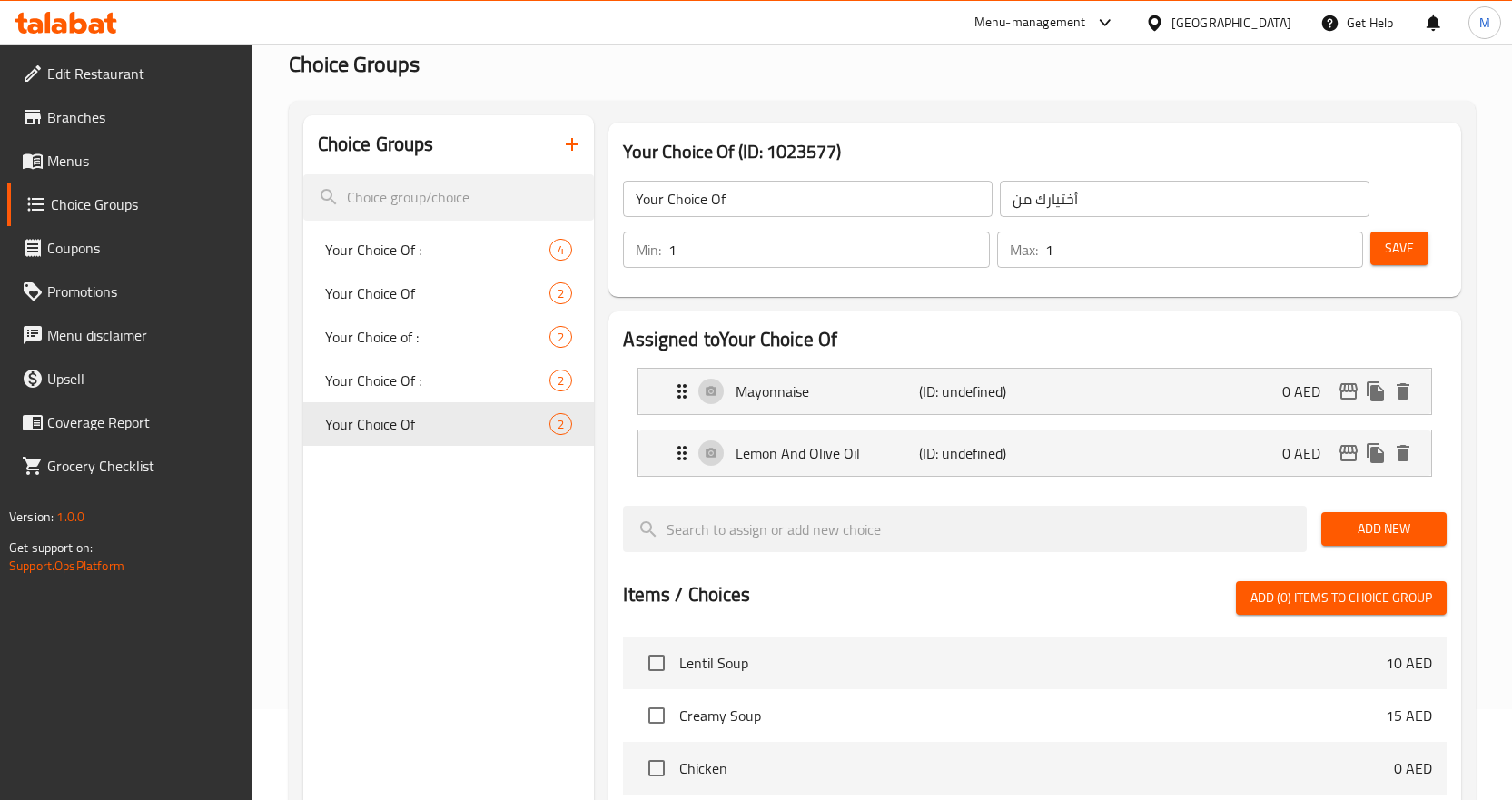
click at [1384, 235] on button "Save" at bounding box center [1399, 248] width 58 height 33
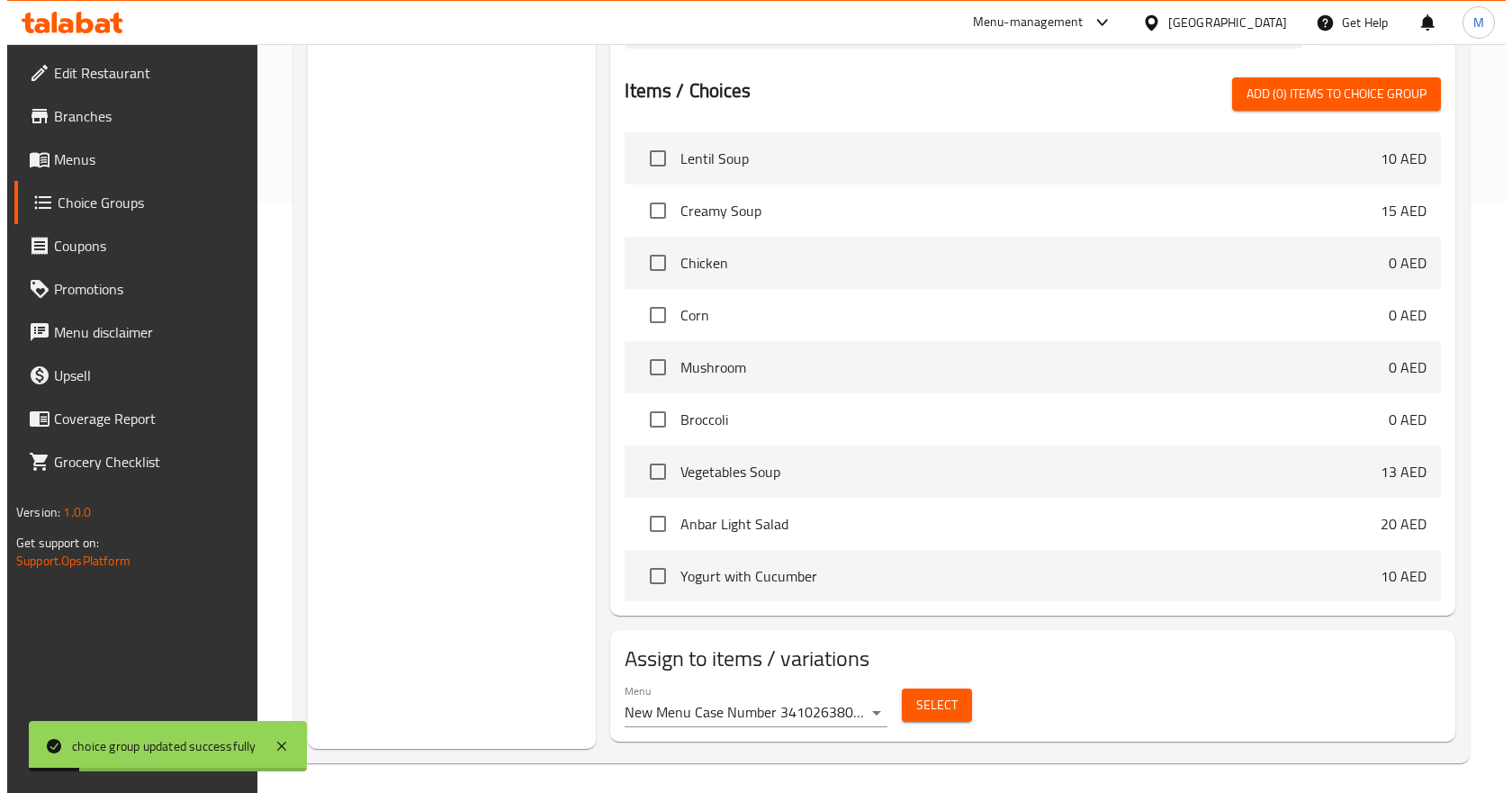
scroll to position [595, 0]
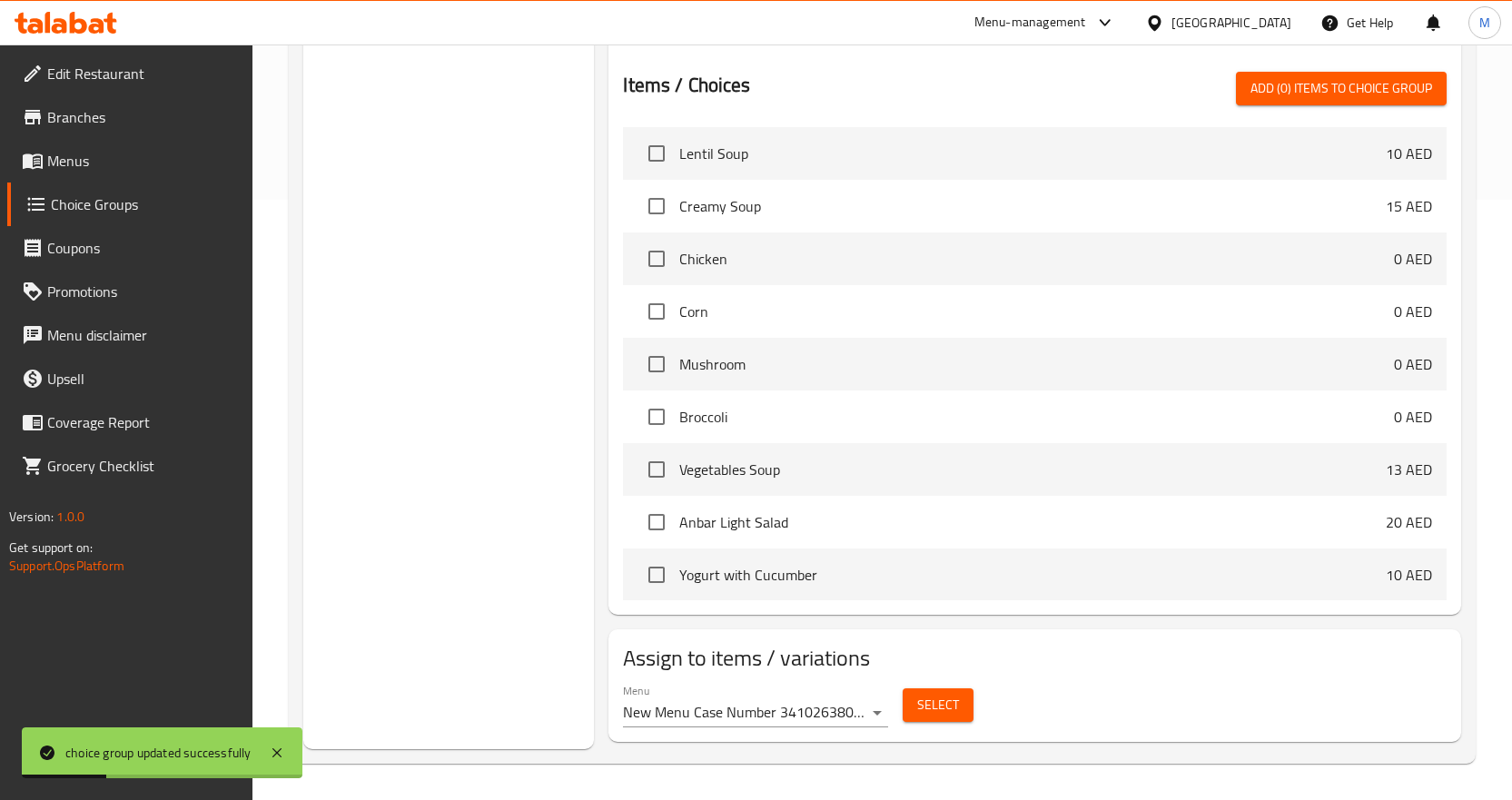
click at [924, 701] on span "Select" at bounding box center [938, 705] width 42 height 23
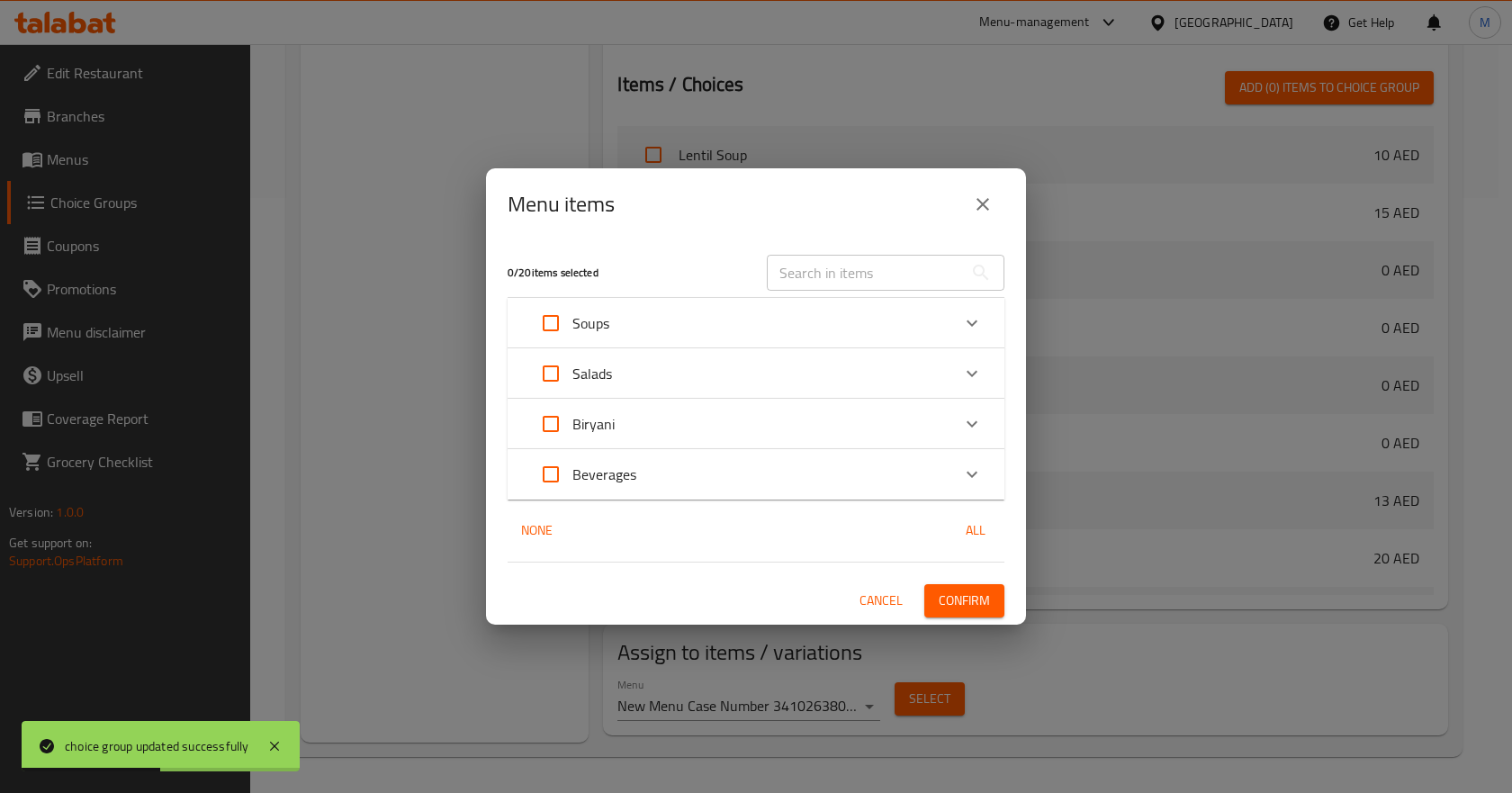
click at [991, 210] on icon "close" at bounding box center [983, 204] width 22 height 22
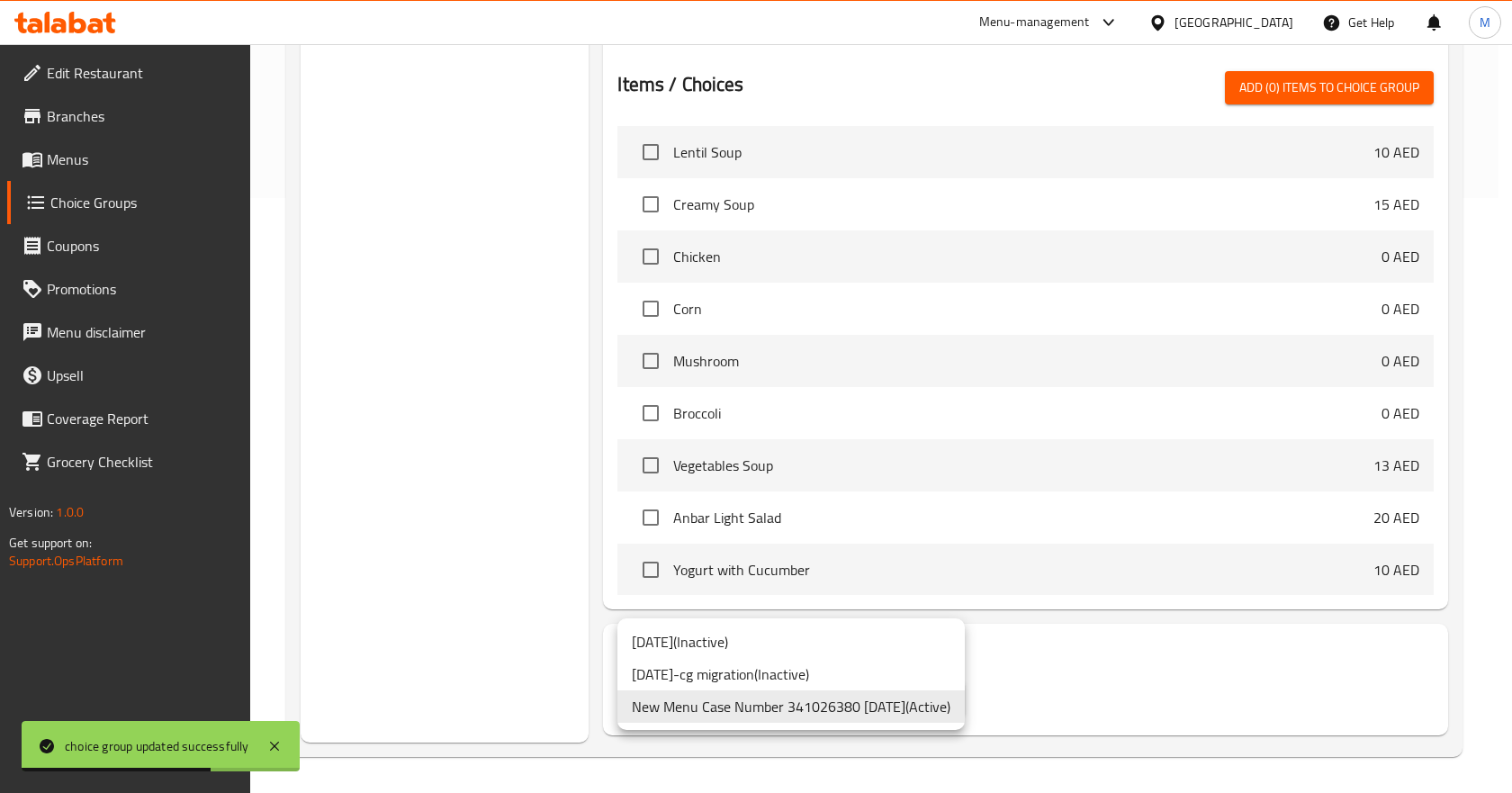
click at [856, 703] on li "New Menu Case Number 341026380 [DATE] ( Active )" at bounding box center [791, 706] width 347 height 32
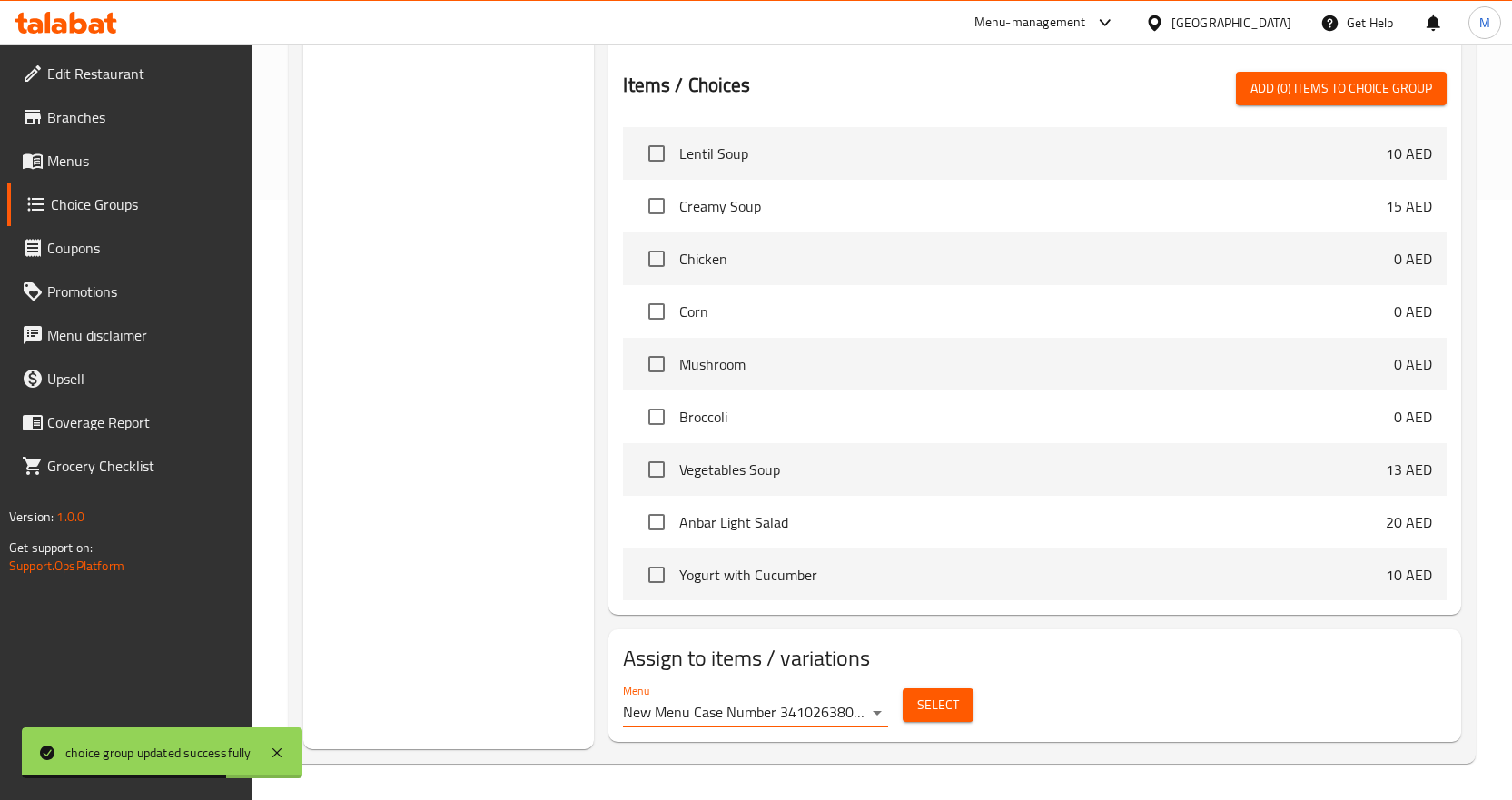
click at [933, 709] on span "Select" at bounding box center [938, 705] width 42 height 23
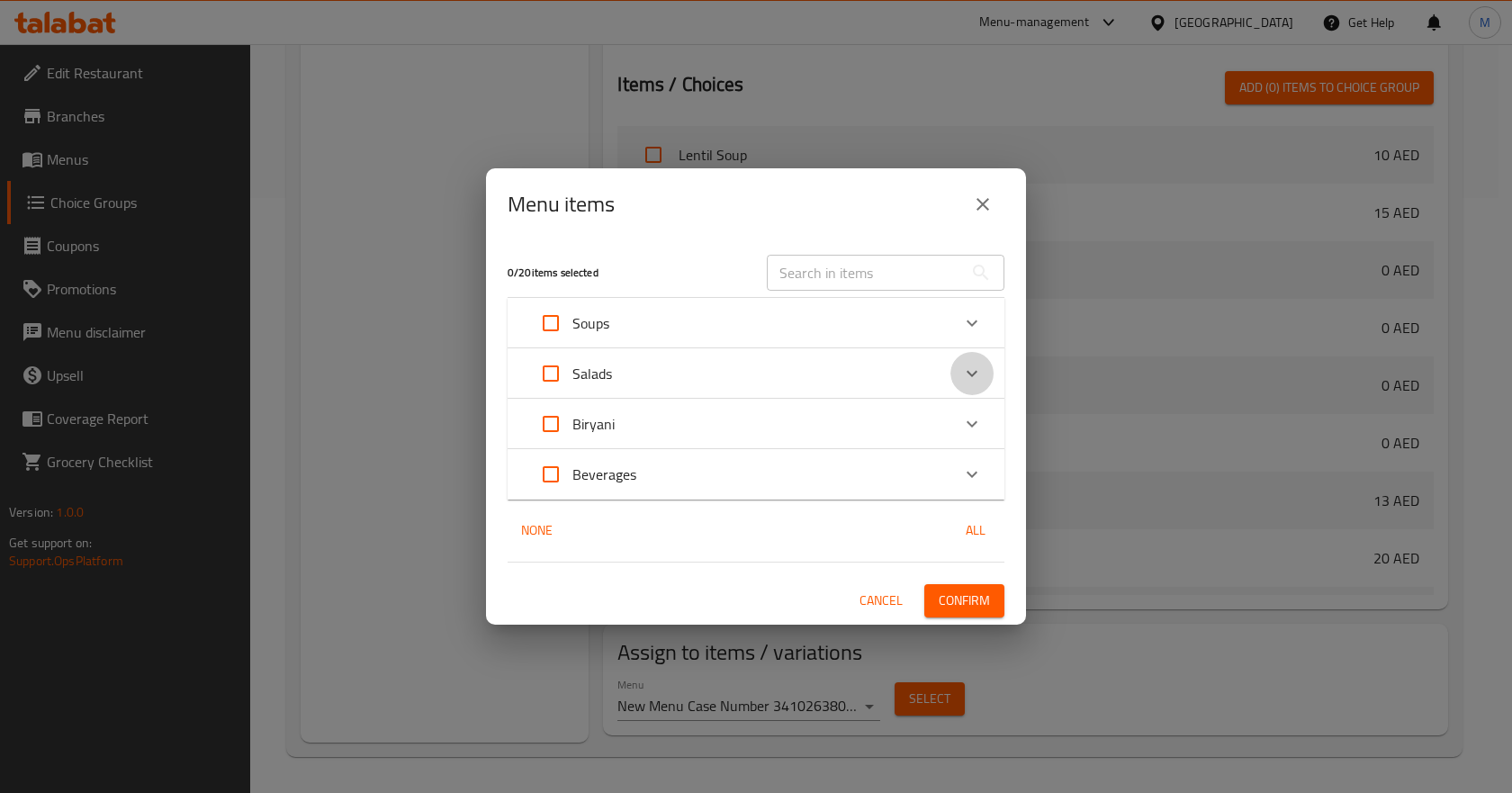
click at [978, 364] on icon "Expand" at bounding box center [972, 374] width 22 height 22
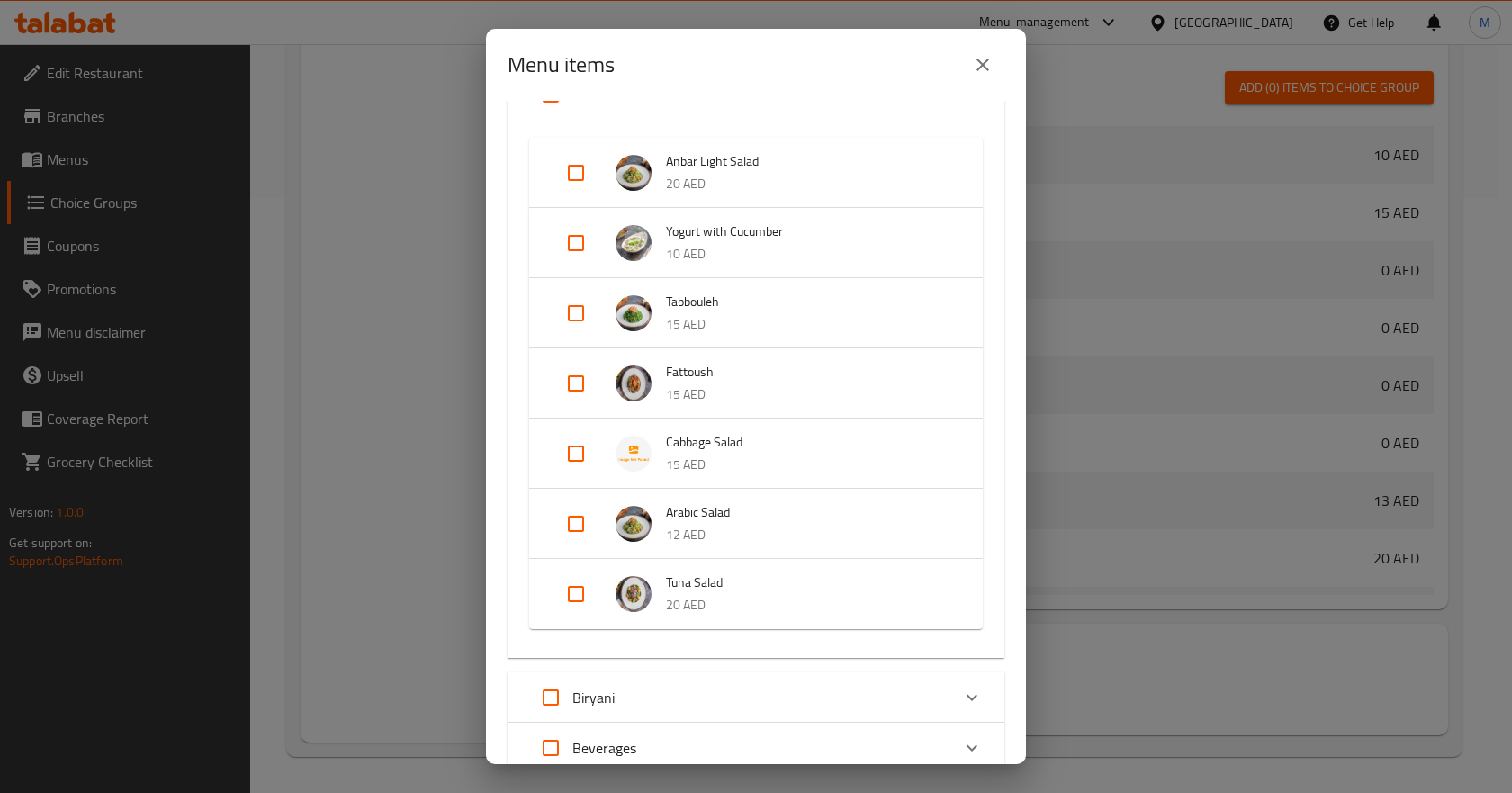
scroll to position [180, 0]
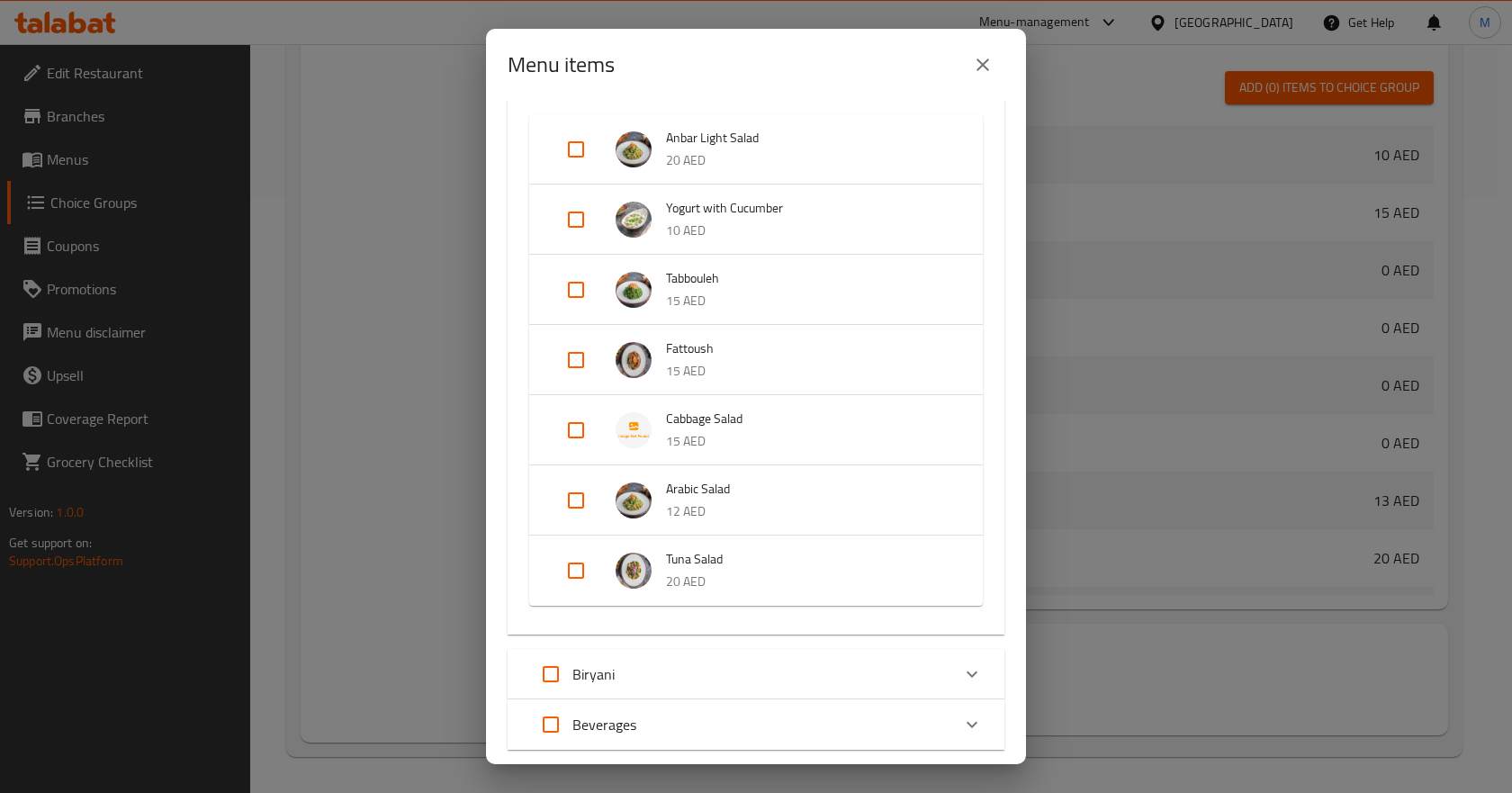
click at [574, 431] on input "Expand" at bounding box center [575, 430] width 43 height 43
checkbox input "true"
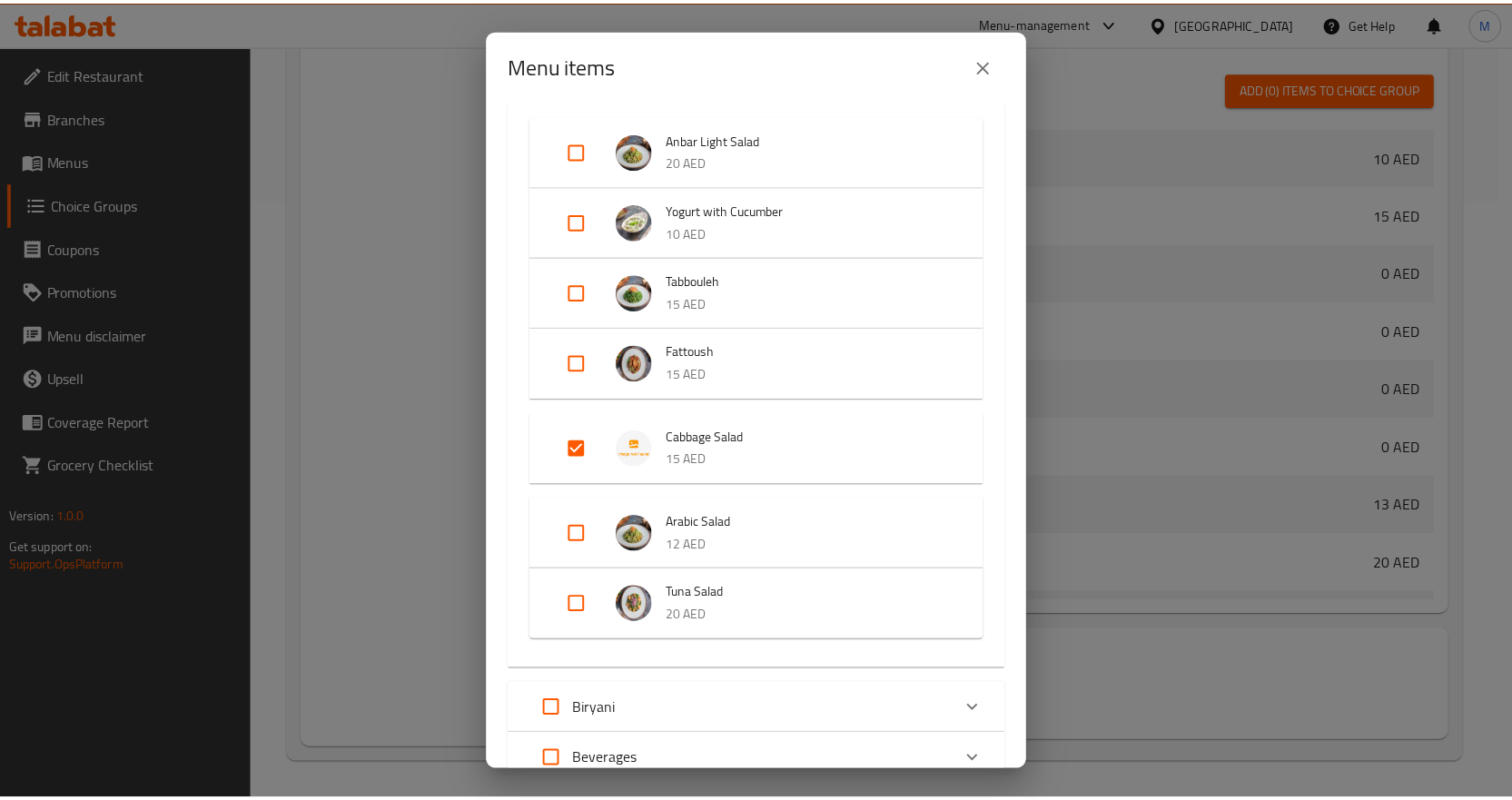
scroll to position [323, 0]
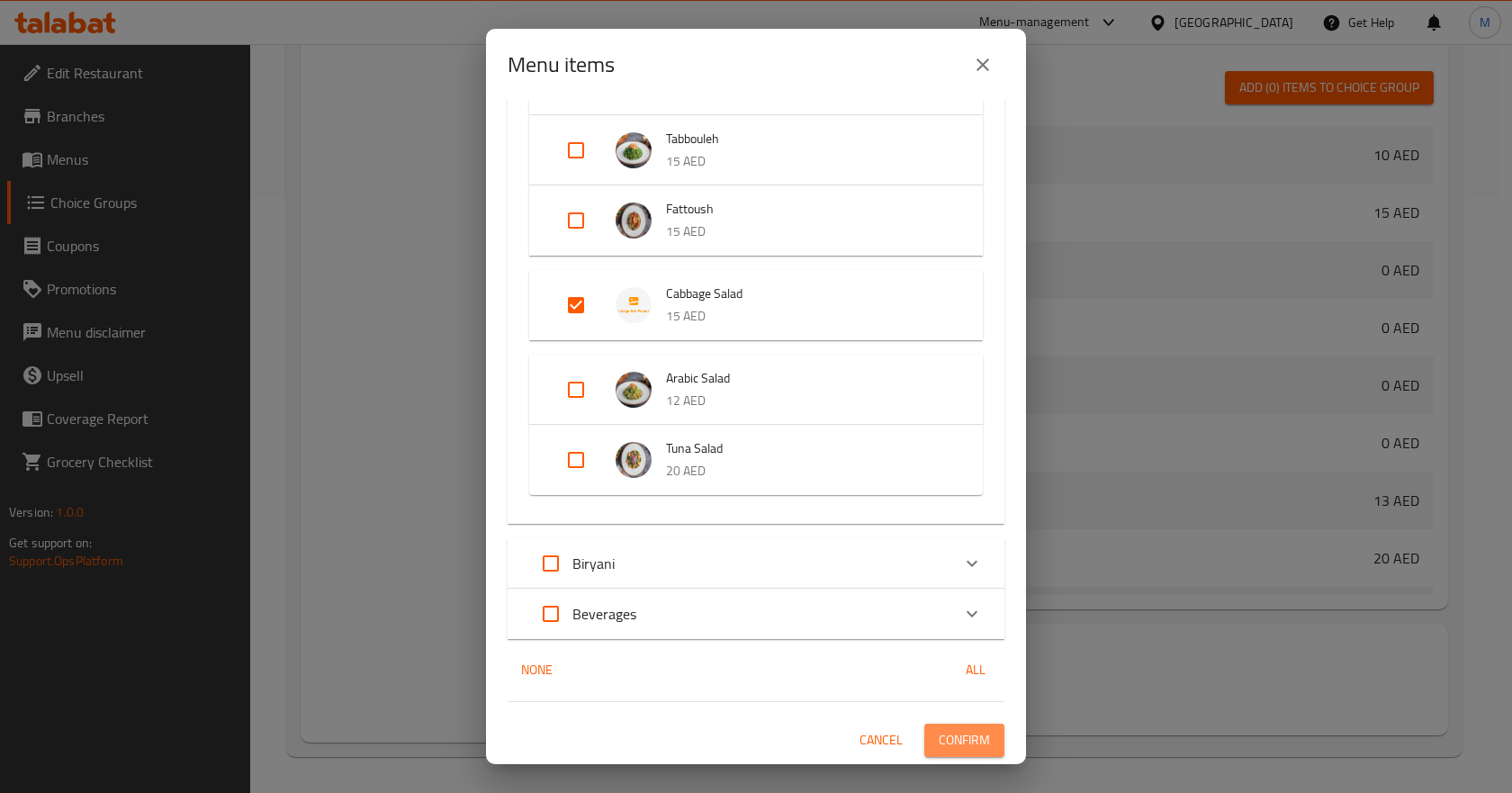
click at [938, 730] on span "Confirm" at bounding box center [964, 741] width 51 height 23
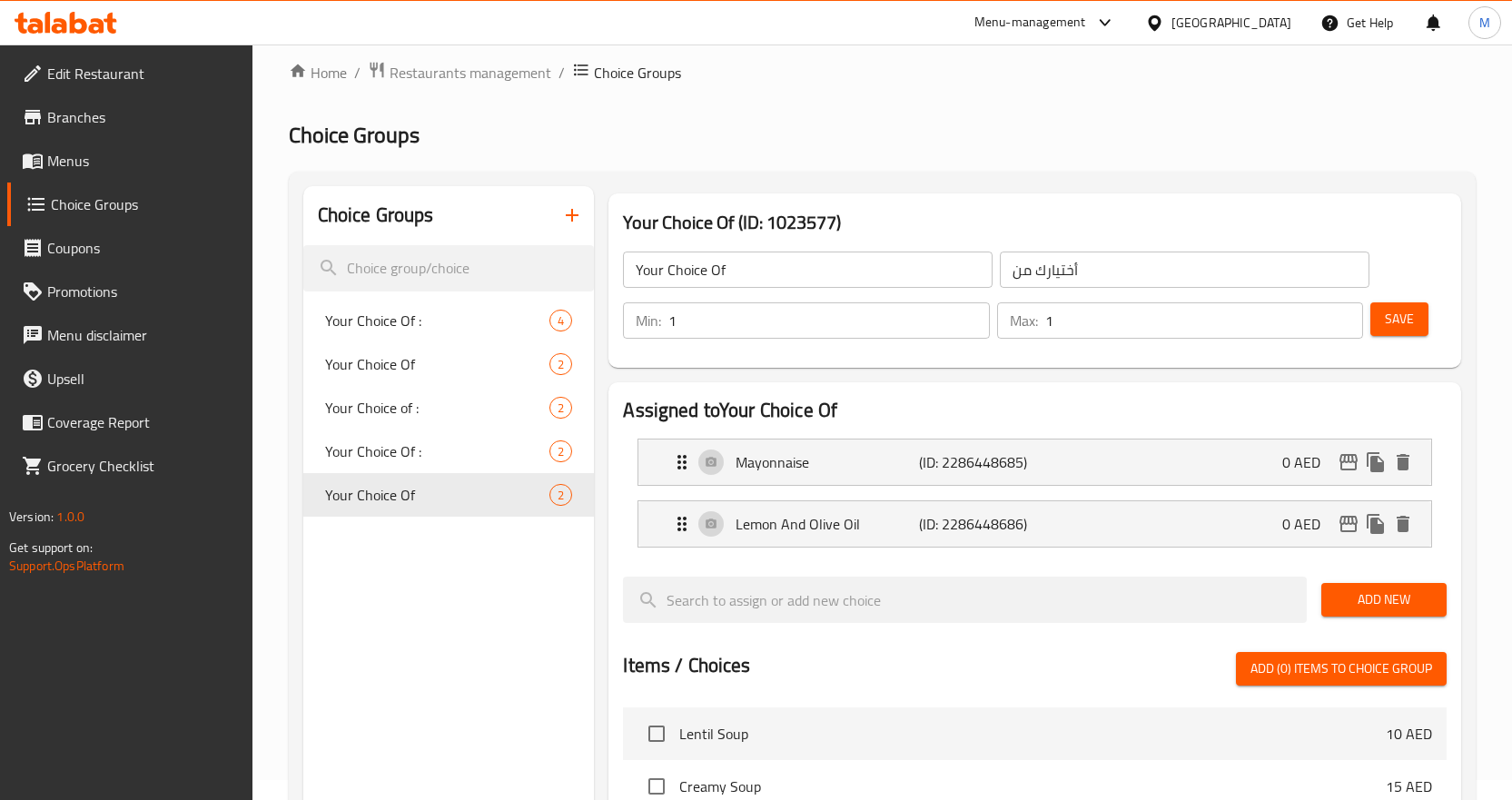
scroll to position [0, 0]
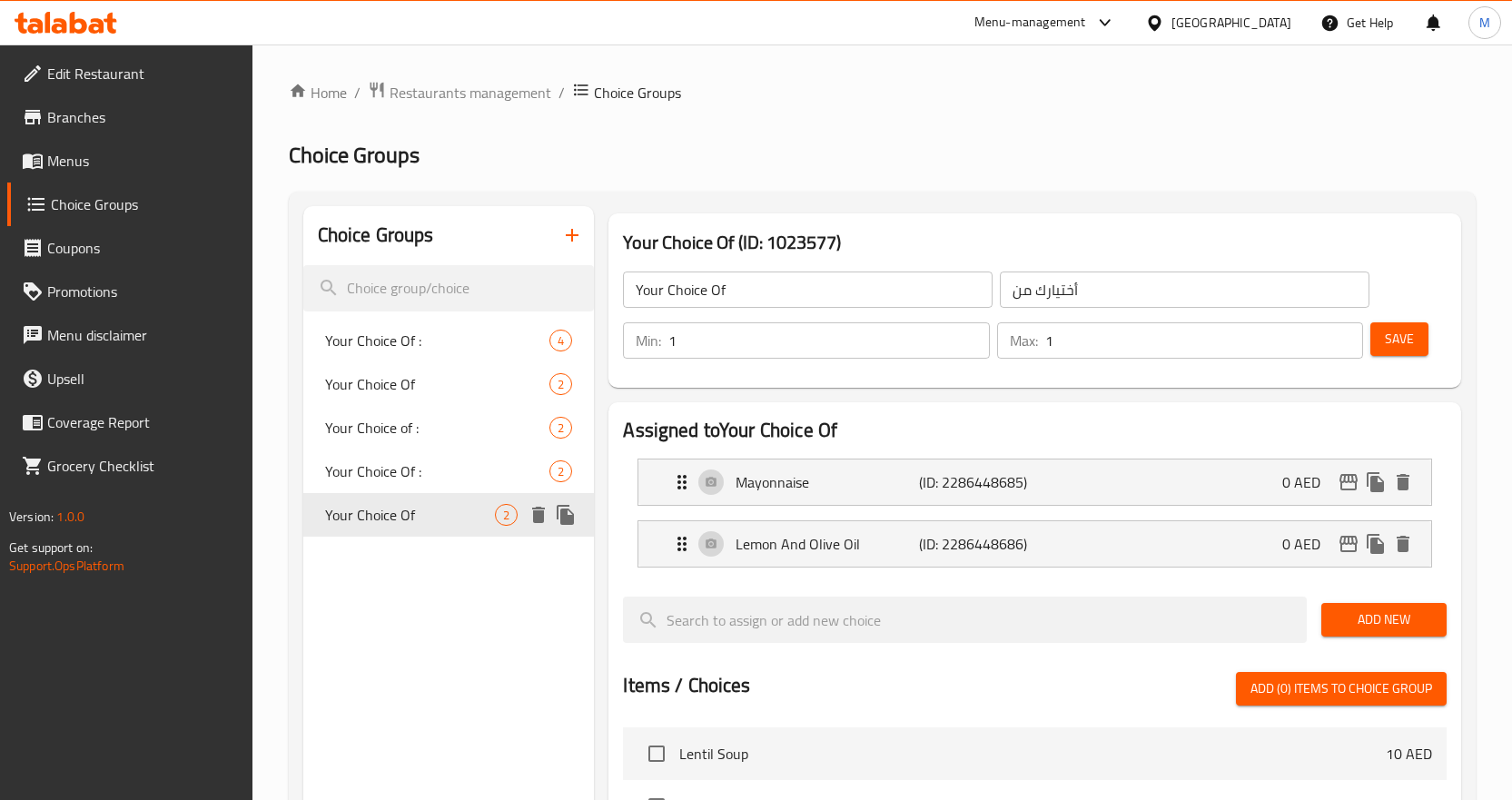
click at [467, 513] on span "Your Choice Of" at bounding box center [411, 515] width 171 height 22
click at [566, 517] on icon "duplicate" at bounding box center [565, 515] width 18 height 20
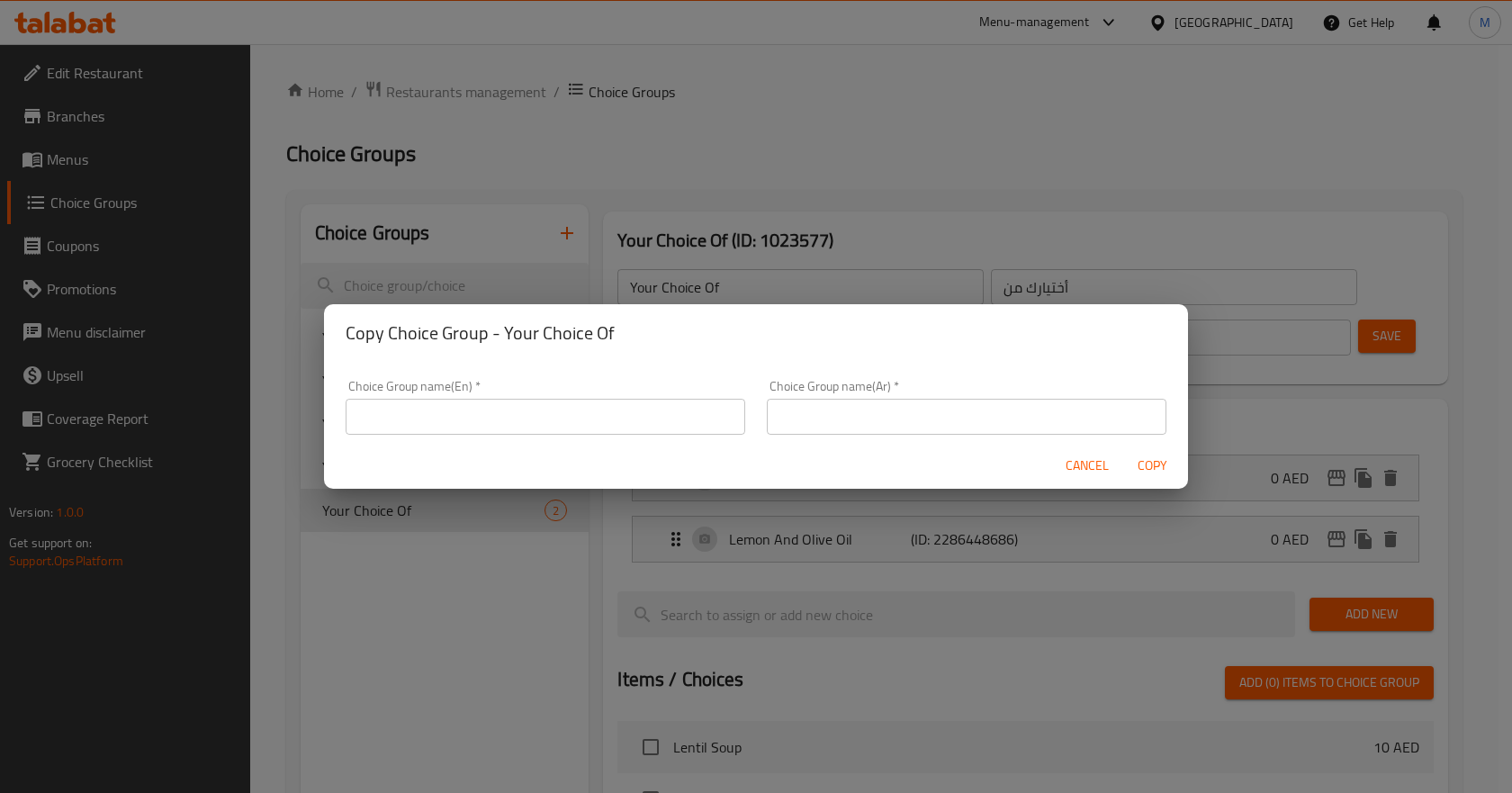
click at [518, 336] on h2 "Copy Choice Group - Your Choice Of" at bounding box center [756, 333] width 821 height 28
drag, startPoint x: 518, startPoint y: 336, endPoint x: 600, endPoint y: 336, distance: 82.0
click at [600, 336] on h2 "Copy Choice Group - Your Choice Of" at bounding box center [756, 333] width 821 height 28
click at [1083, 460] on span "Cancel" at bounding box center [1087, 466] width 43 height 23
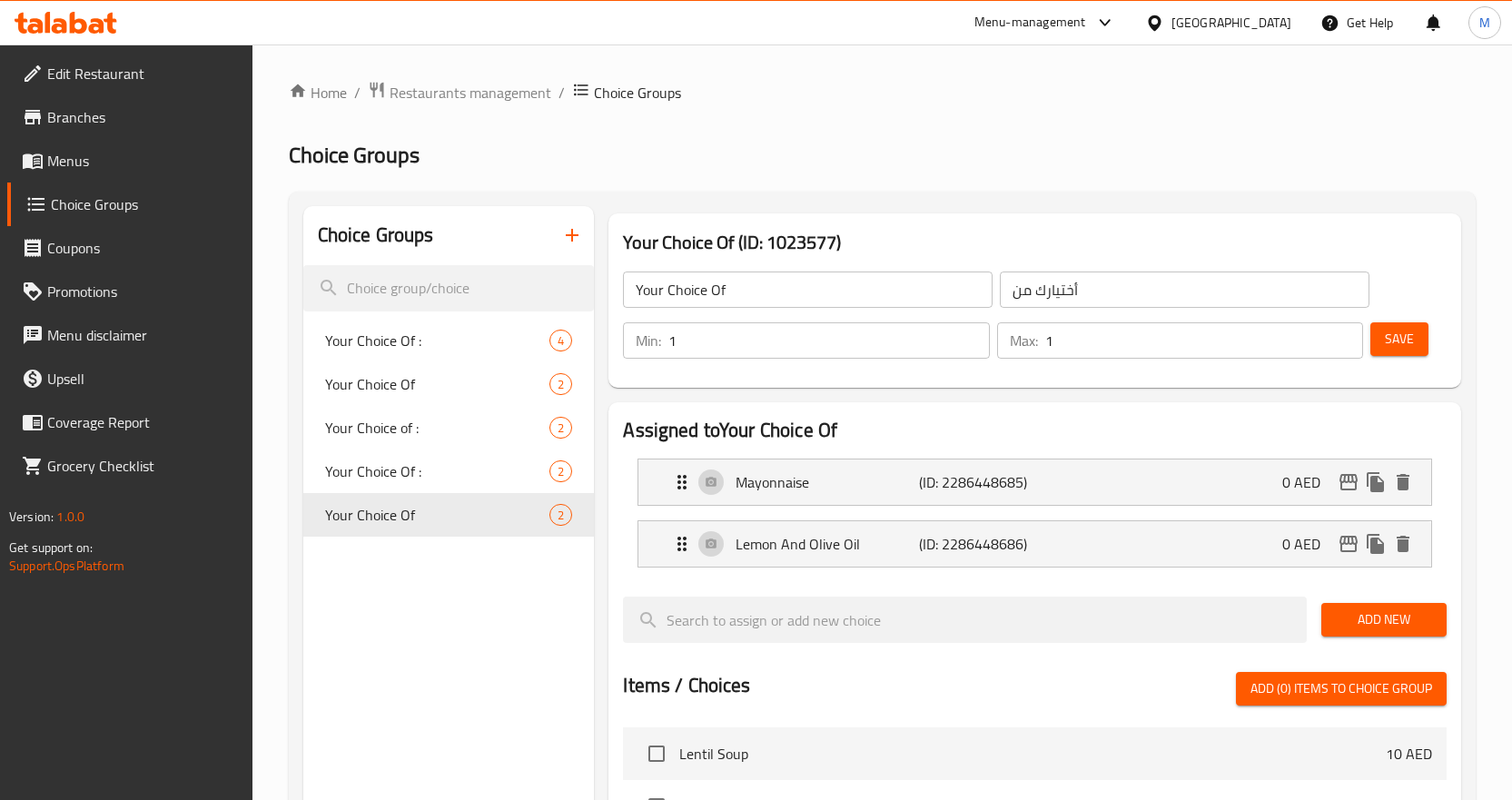
click at [1047, 285] on input "أختيارك من" at bounding box center [1185, 289] width 370 height 36
click at [571, 518] on icon "duplicate" at bounding box center [565, 515] width 18 height 20
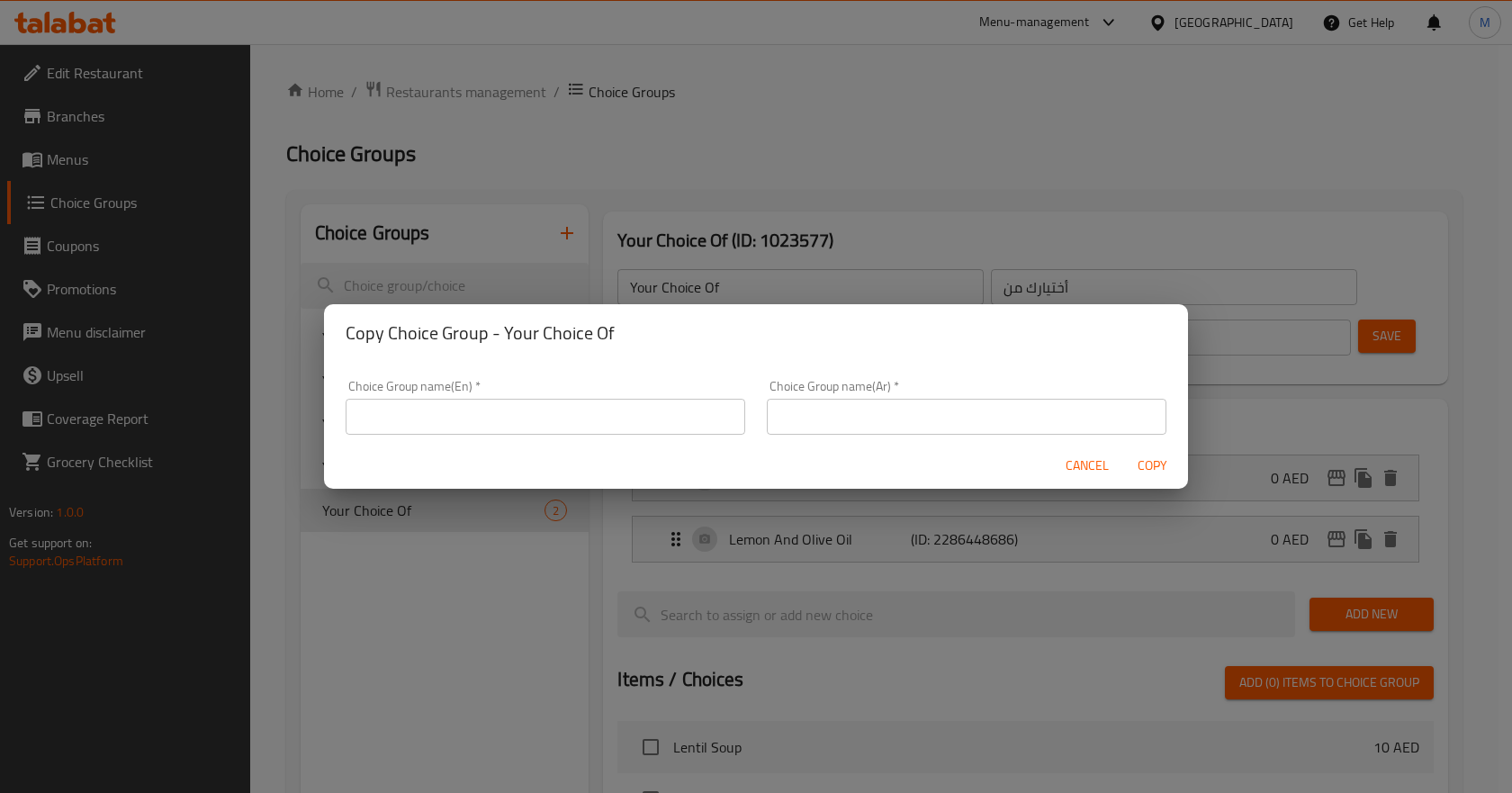
click at [844, 407] on input "text" at bounding box center [967, 416] width 400 height 36
paste input "أختيارك من"
type input "أختيارك من:"
click at [517, 336] on h2 "Copy Choice Group - Your Choice Of" at bounding box center [756, 333] width 821 height 28
drag, startPoint x: 517, startPoint y: 336, endPoint x: 609, endPoint y: 339, distance: 92.0
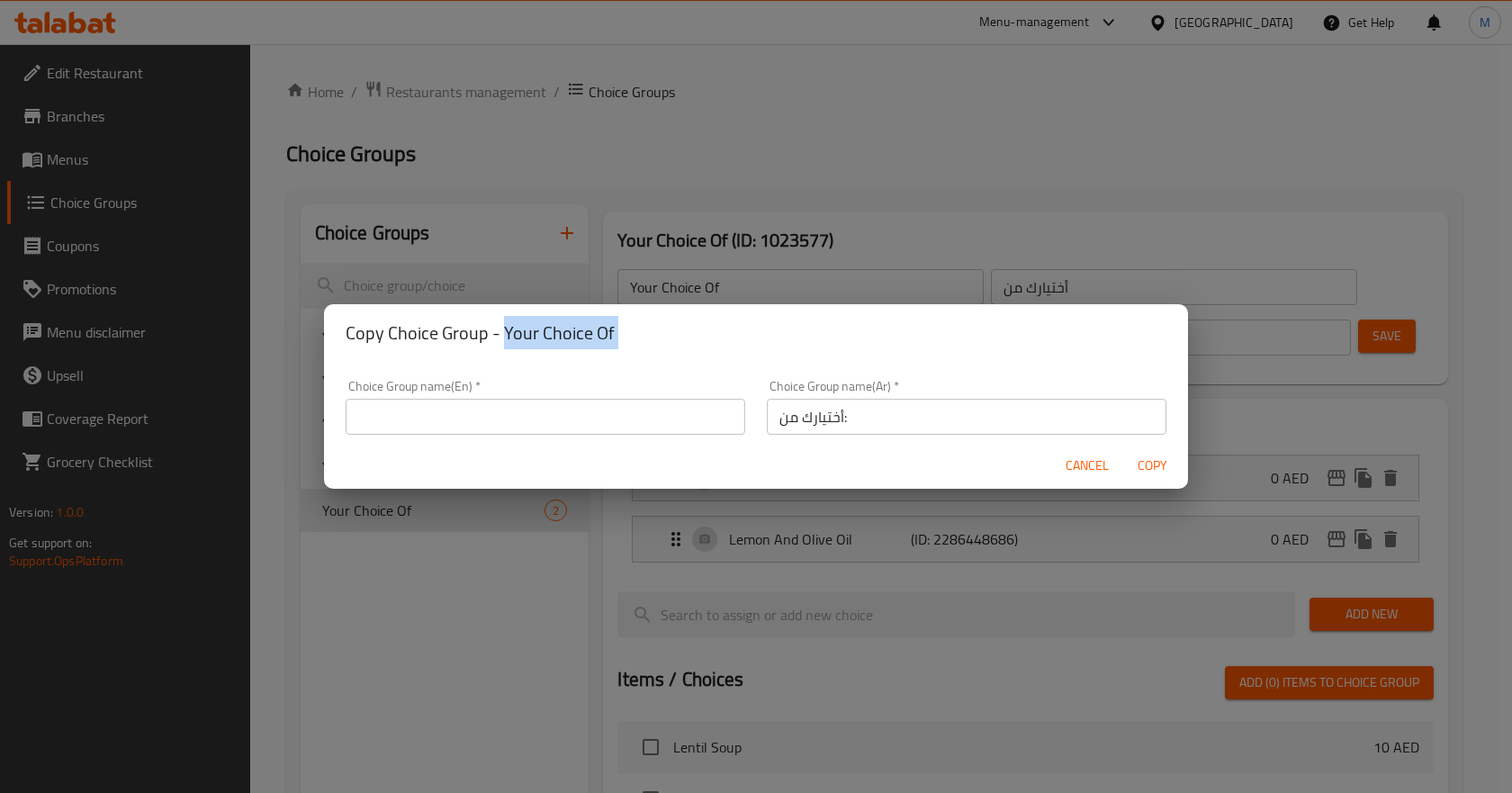
click at [609, 339] on h2 "Copy Choice Group - Your Choice Of" at bounding box center [756, 333] width 821 height 28
copy h2 "Your Choice Of"
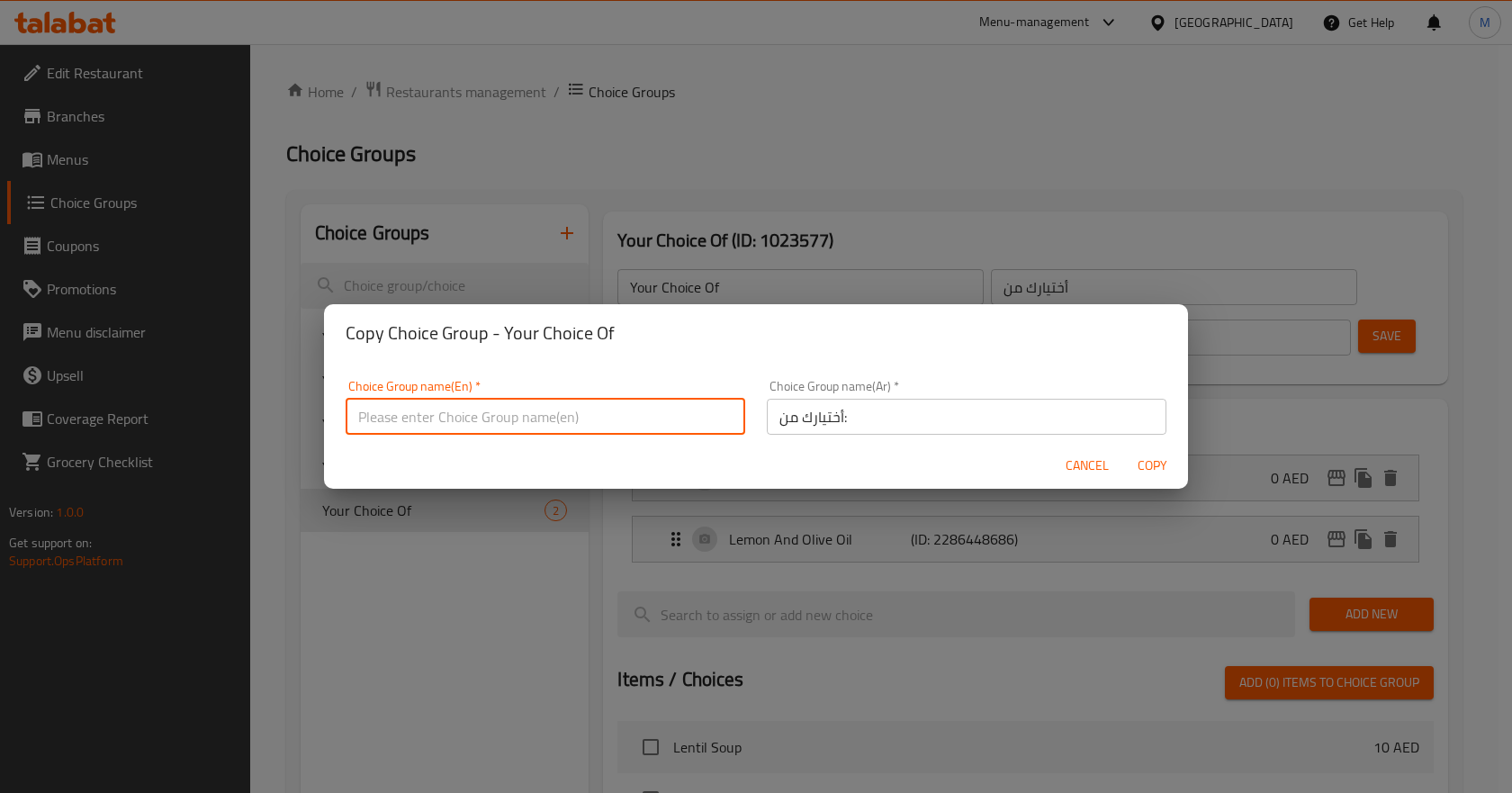
click at [553, 428] on input "text" at bounding box center [545, 416] width 400 height 36
paste input "Your Choice Of"
type input "Your Choice Of:"
click at [759, 339] on h2 "Copy Choice Group - Your Choice Of" at bounding box center [756, 333] width 821 height 28
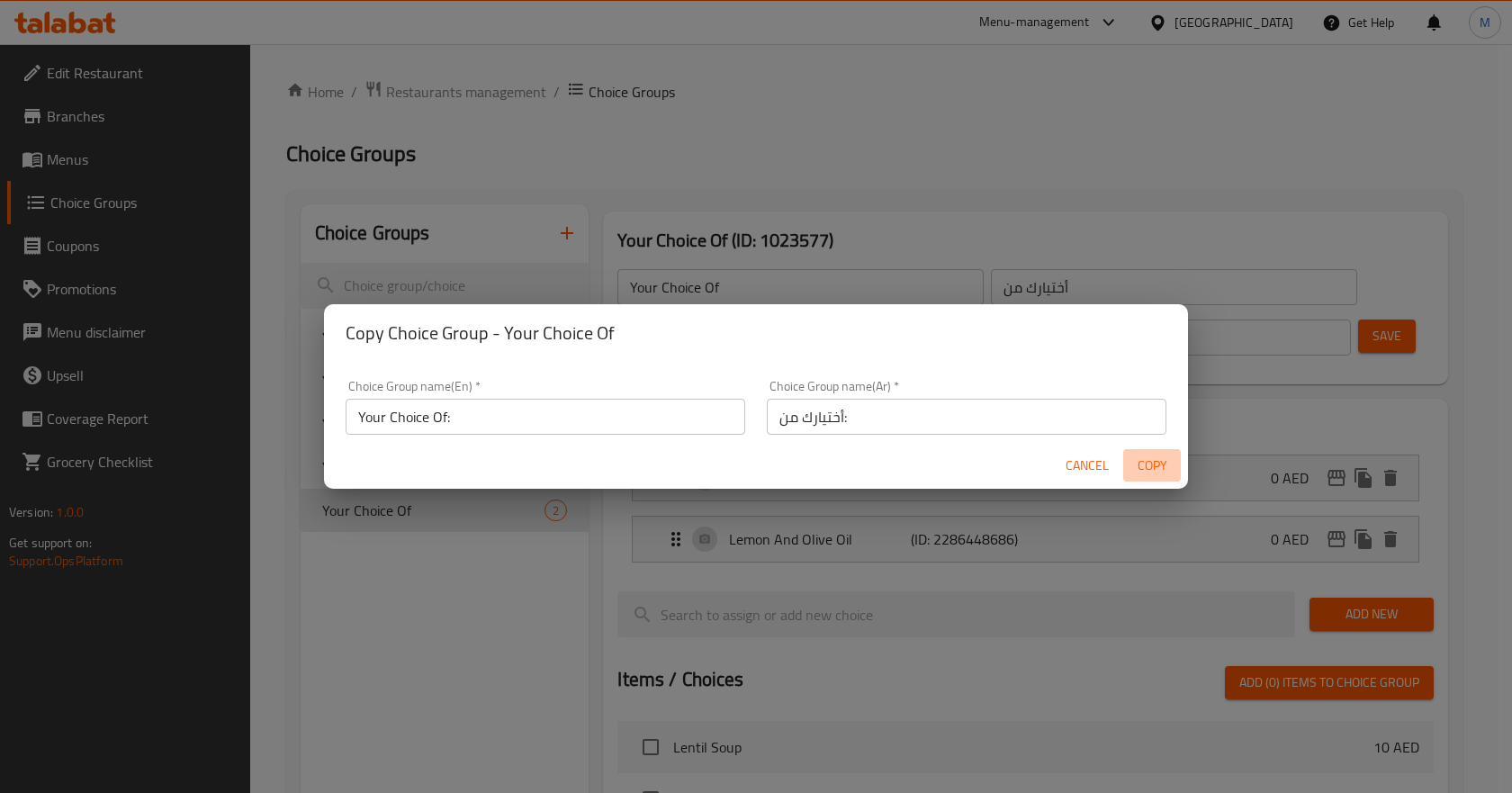
click at [1144, 458] on span "Copy" at bounding box center [1152, 466] width 43 height 23
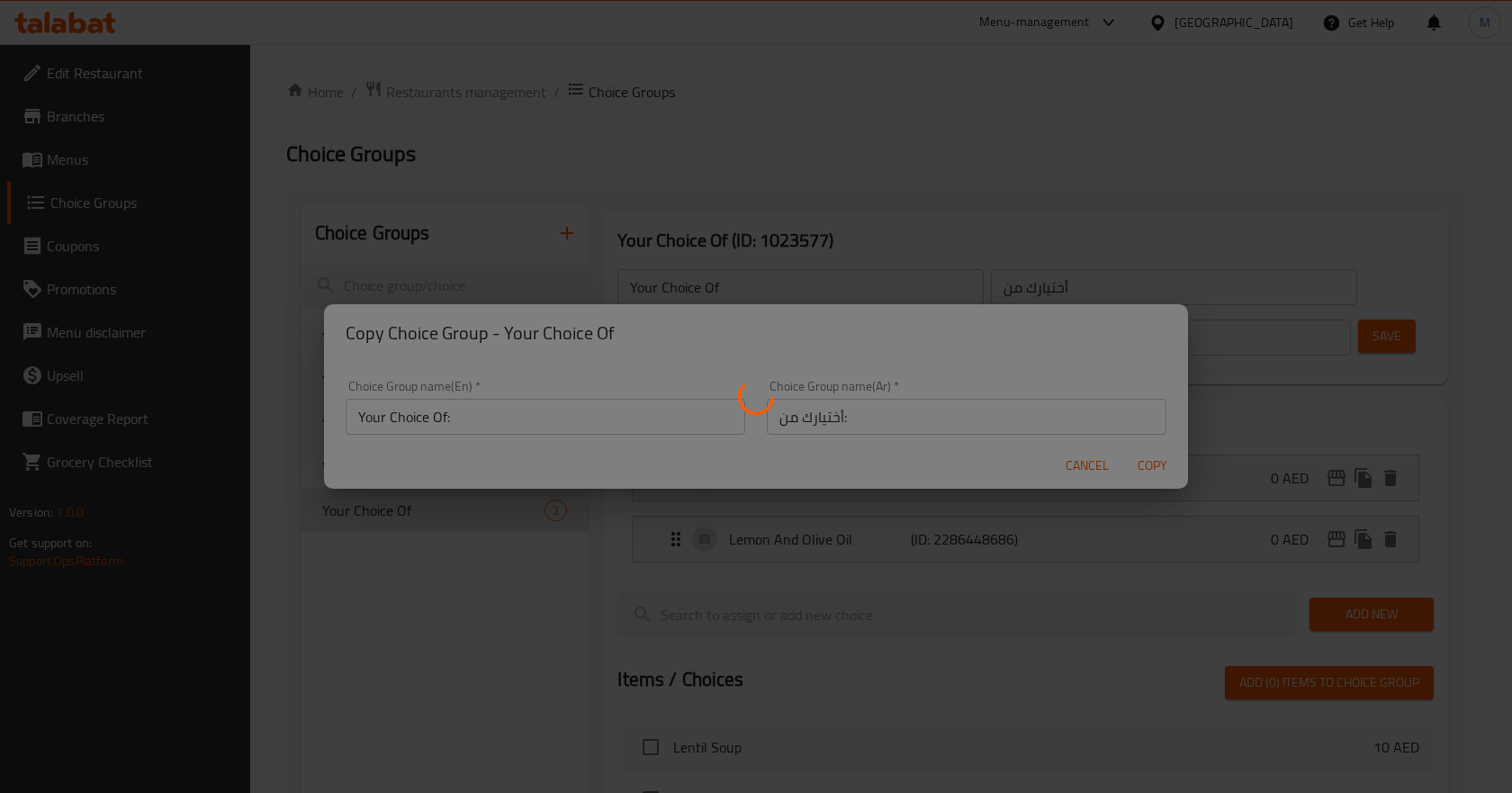
type input "Your Choice Of:"
type input "أختيارك من:"
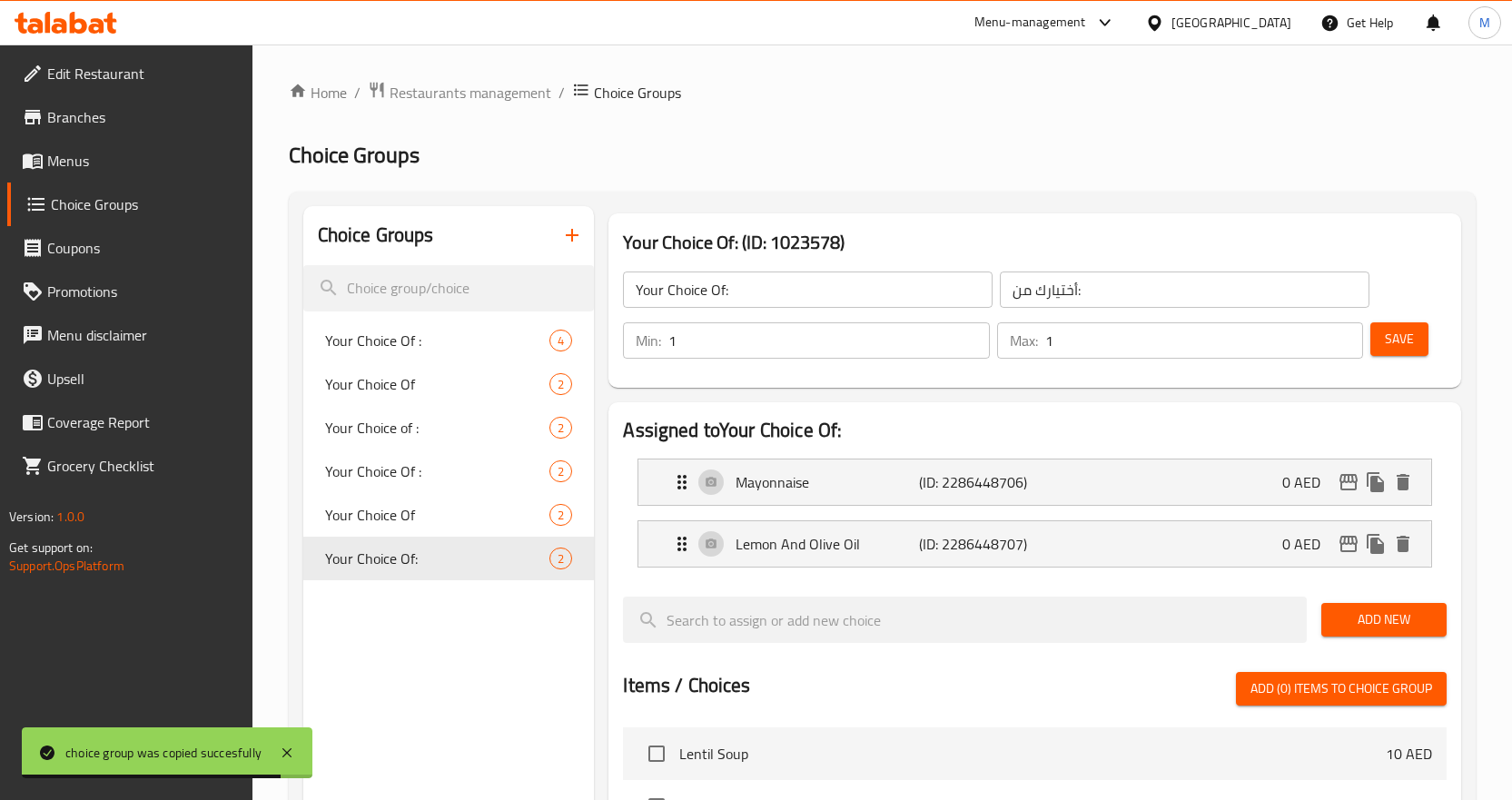
click at [1400, 341] on span "Save" at bounding box center [1399, 339] width 29 height 23
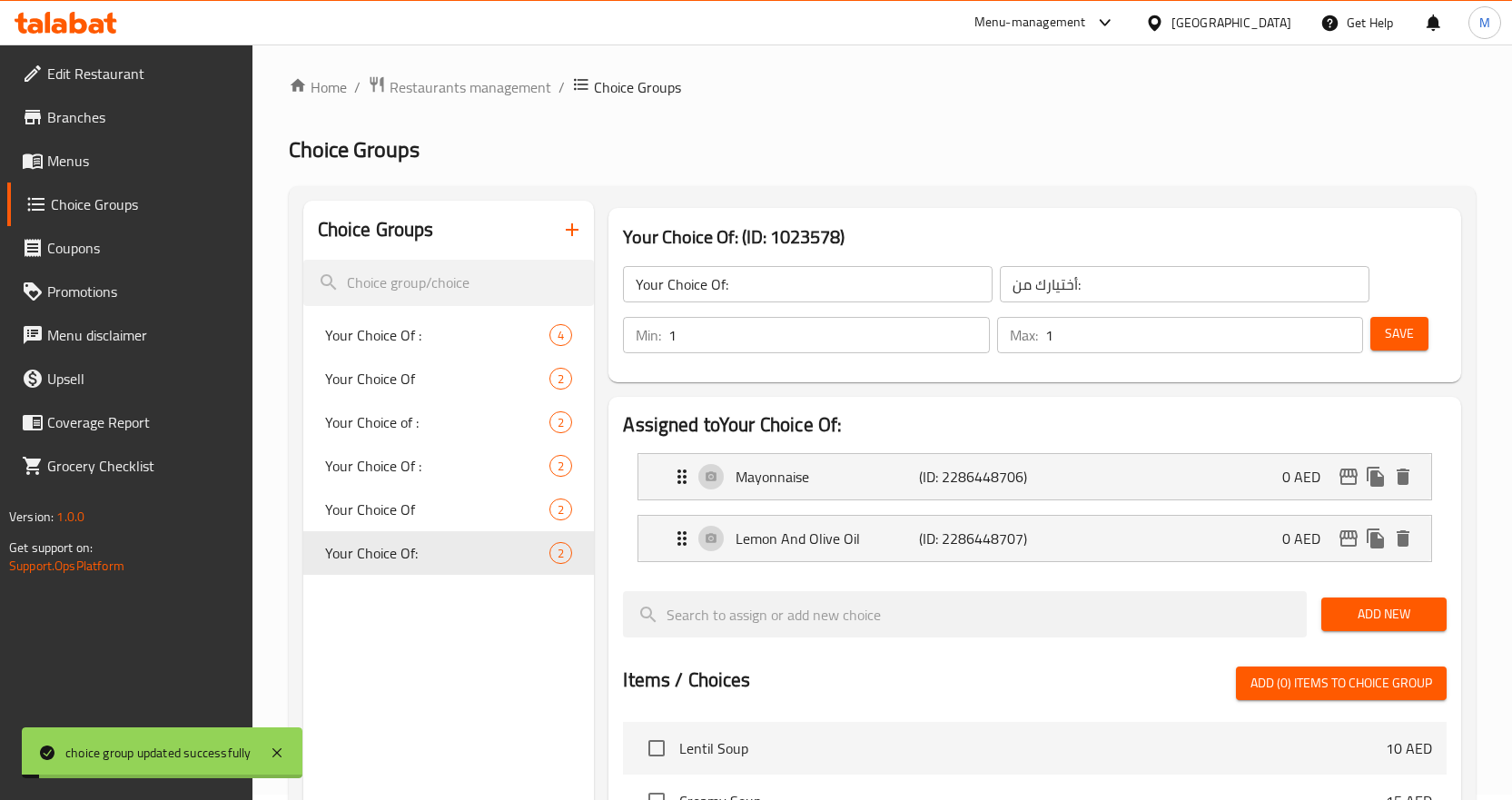
scroll to position [91, 0]
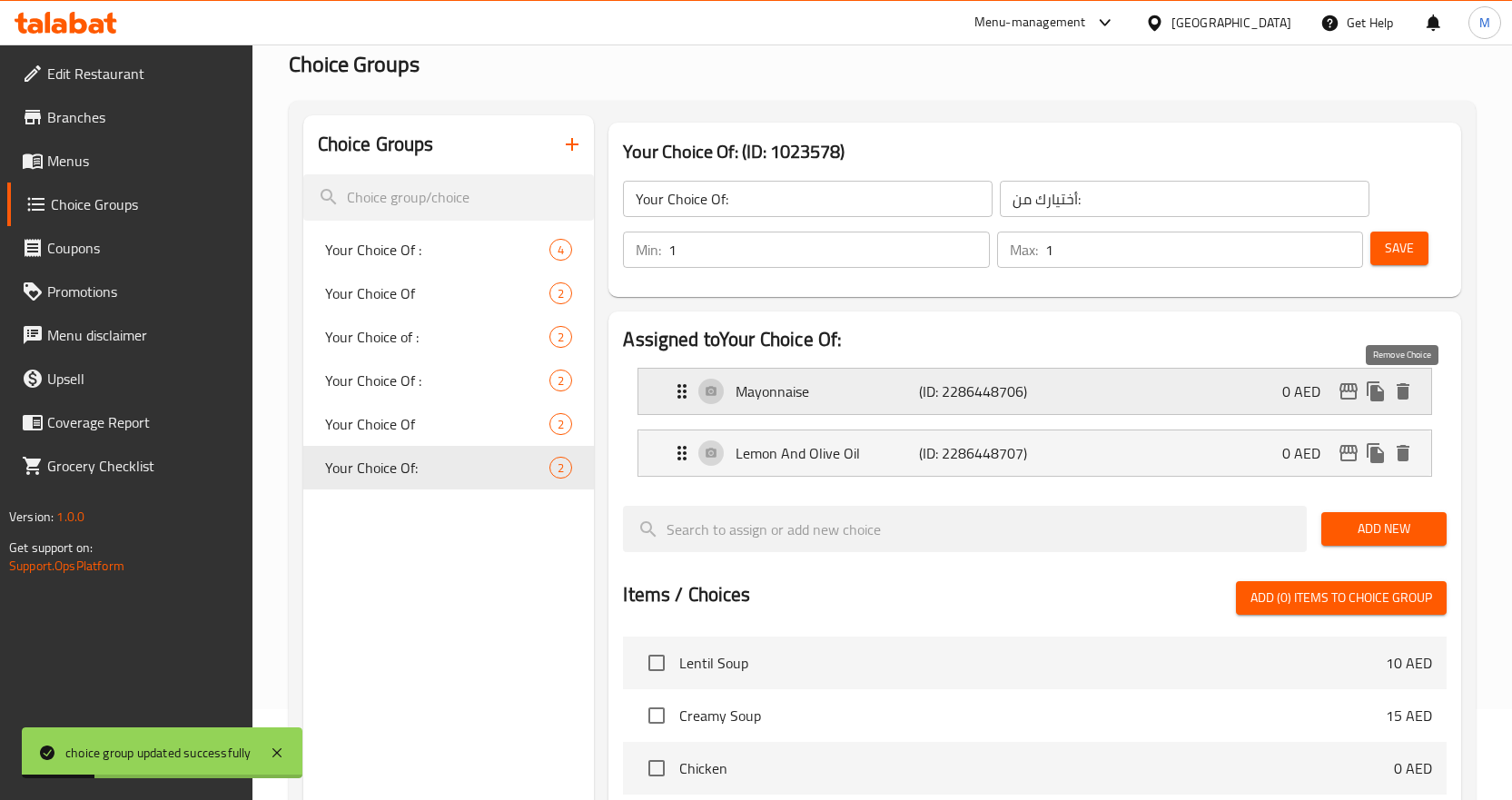
click at [1409, 393] on icon "delete" at bounding box center [1404, 392] width 22 height 22
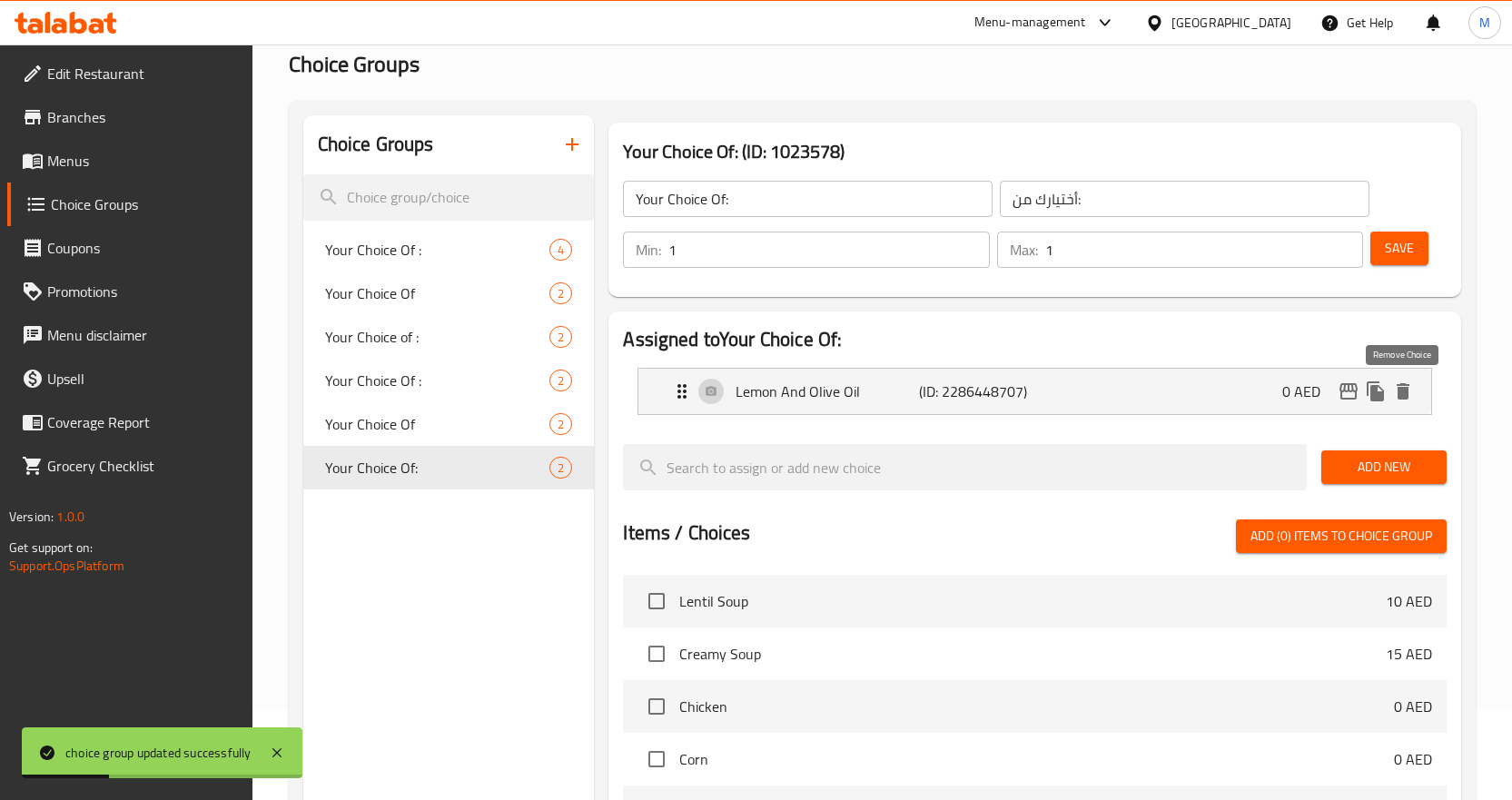
click at [1409, 393] on icon "delete" at bounding box center [1404, 392] width 22 height 22
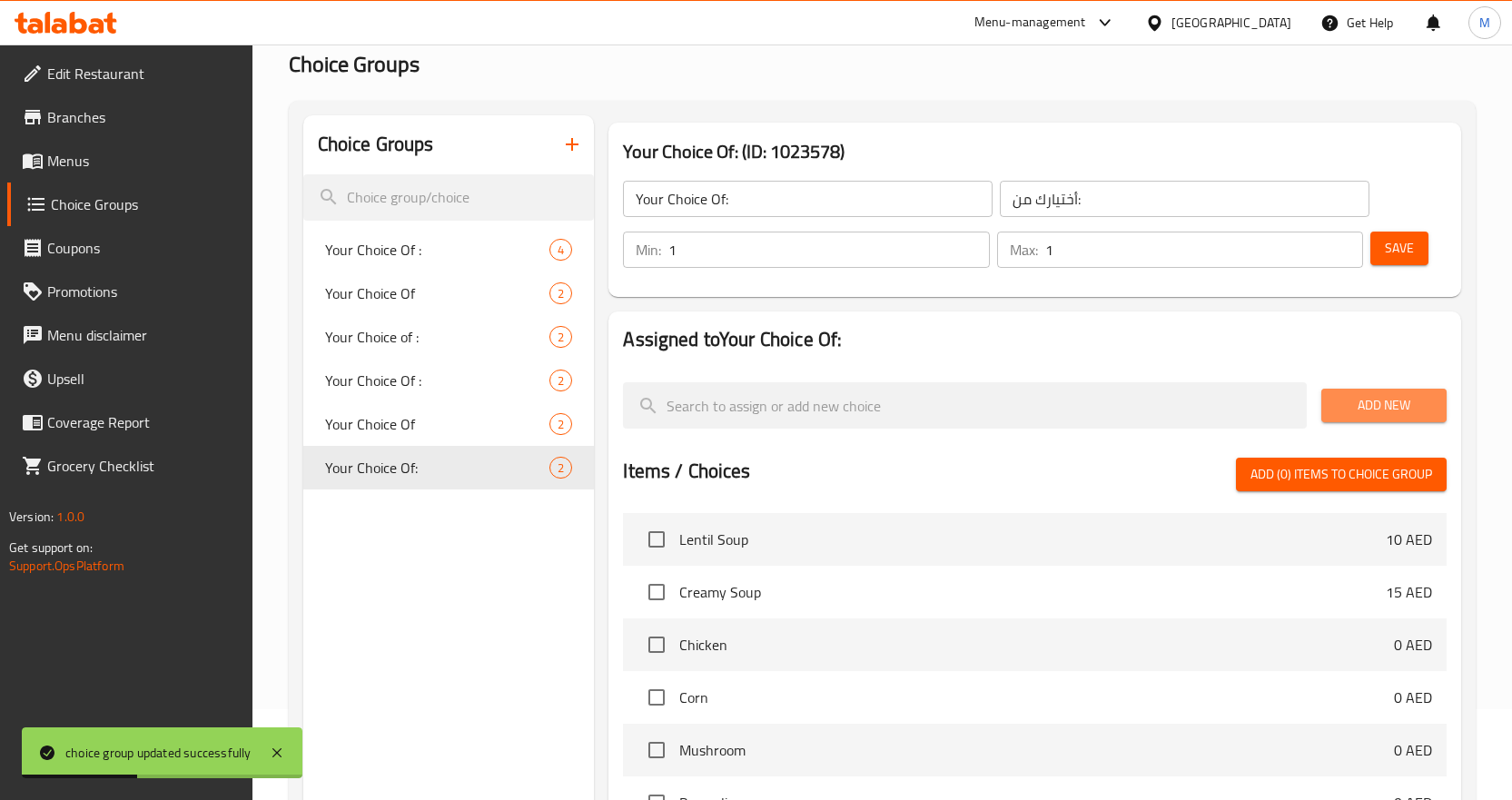
click at [1380, 398] on span "Add New" at bounding box center [1384, 405] width 96 height 23
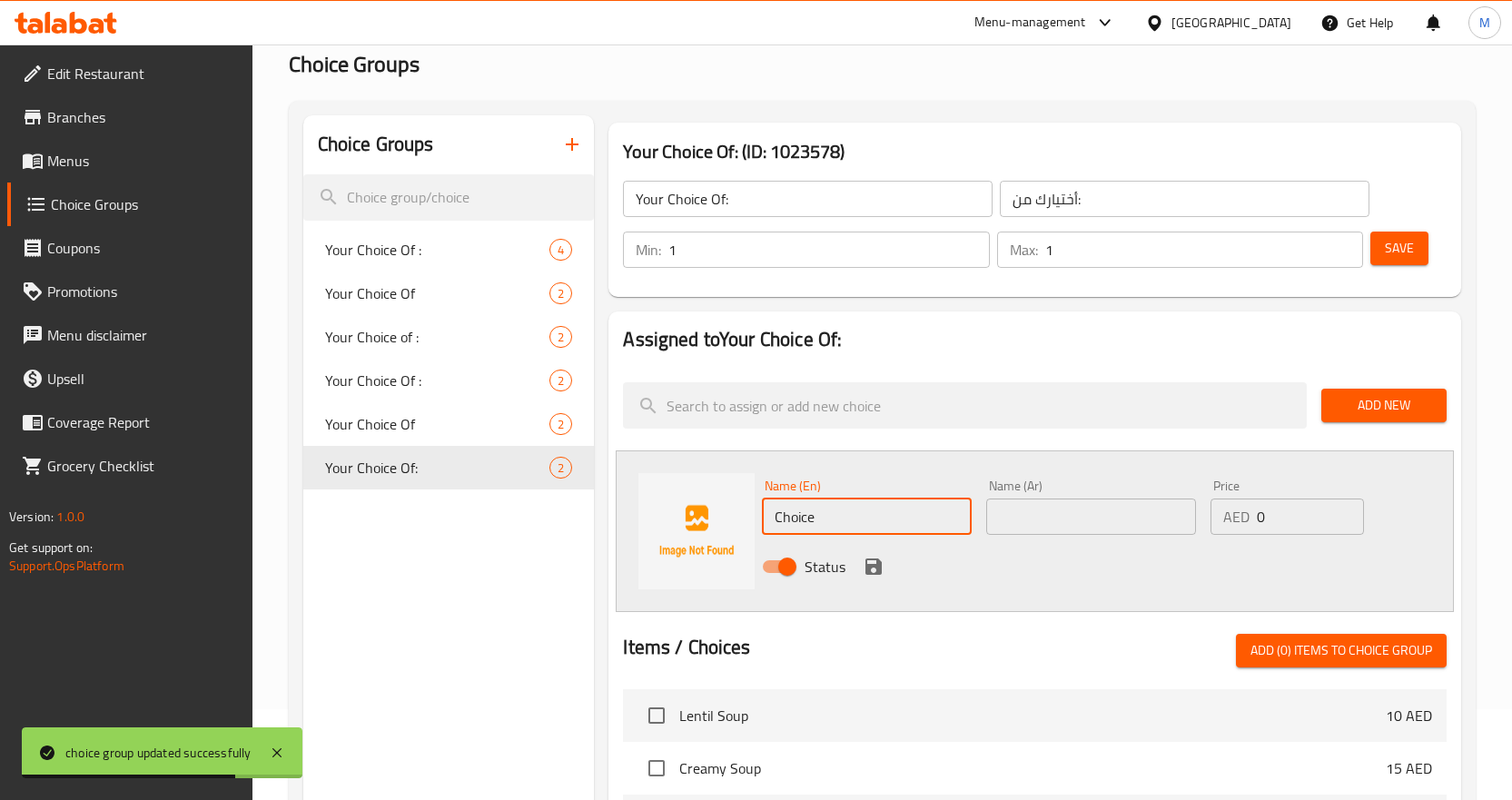
click at [788, 528] on input "Choice" at bounding box center [867, 516] width 210 height 36
paste input "lamb"
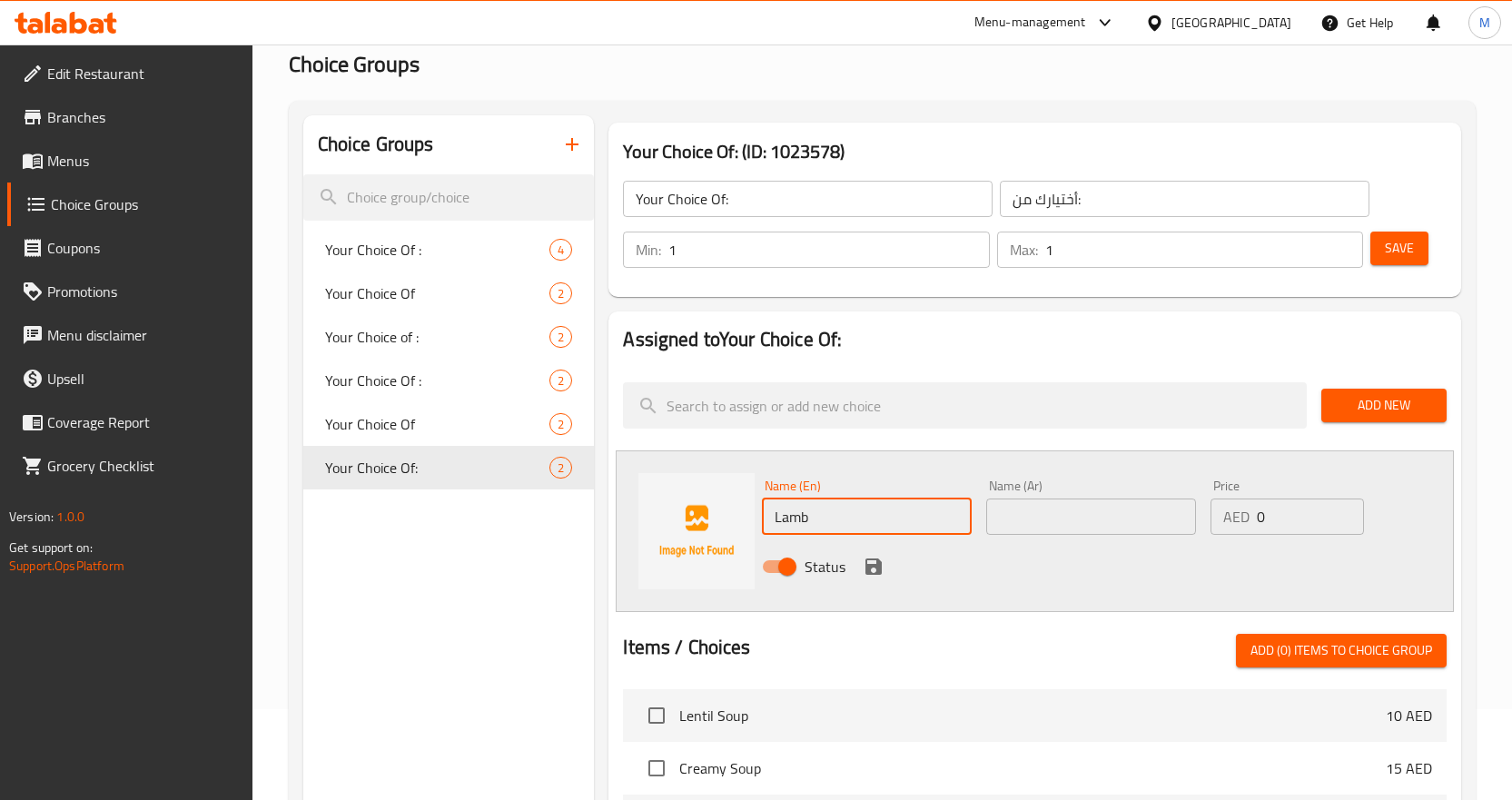
click at [786, 520] on input "Lamb" at bounding box center [867, 516] width 210 height 36
type input "Lamb"
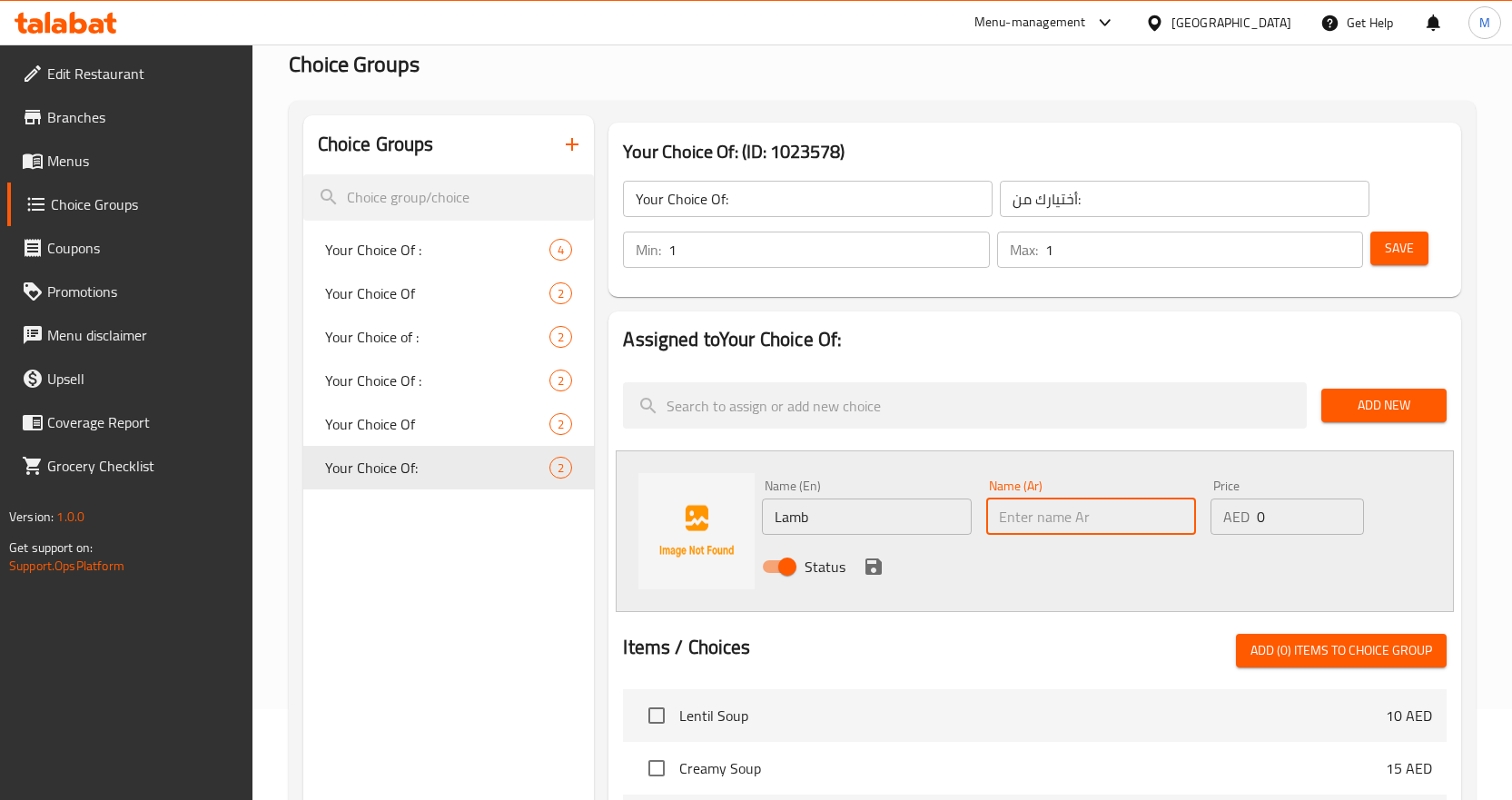
click at [1064, 501] on input "text" at bounding box center [1091, 516] width 210 height 36
paste input "لحم ضأن"
type input "لحم ضأن"
click at [867, 570] on icon "save" at bounding box center [874, 567] width 17 height 17
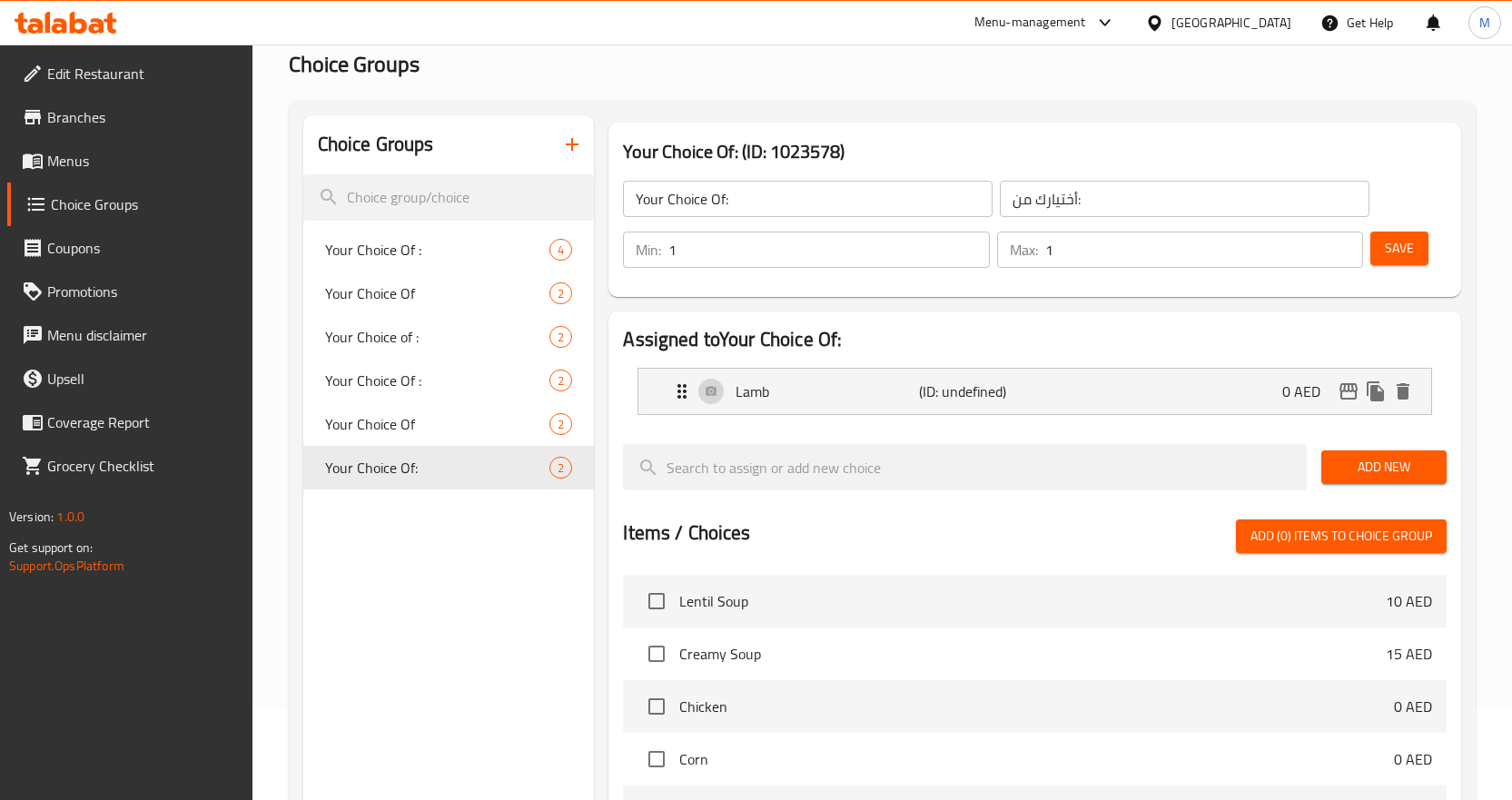
click at [1408, 467] on span "Add New" at bounding box center [1384, 467] width 96 height 23
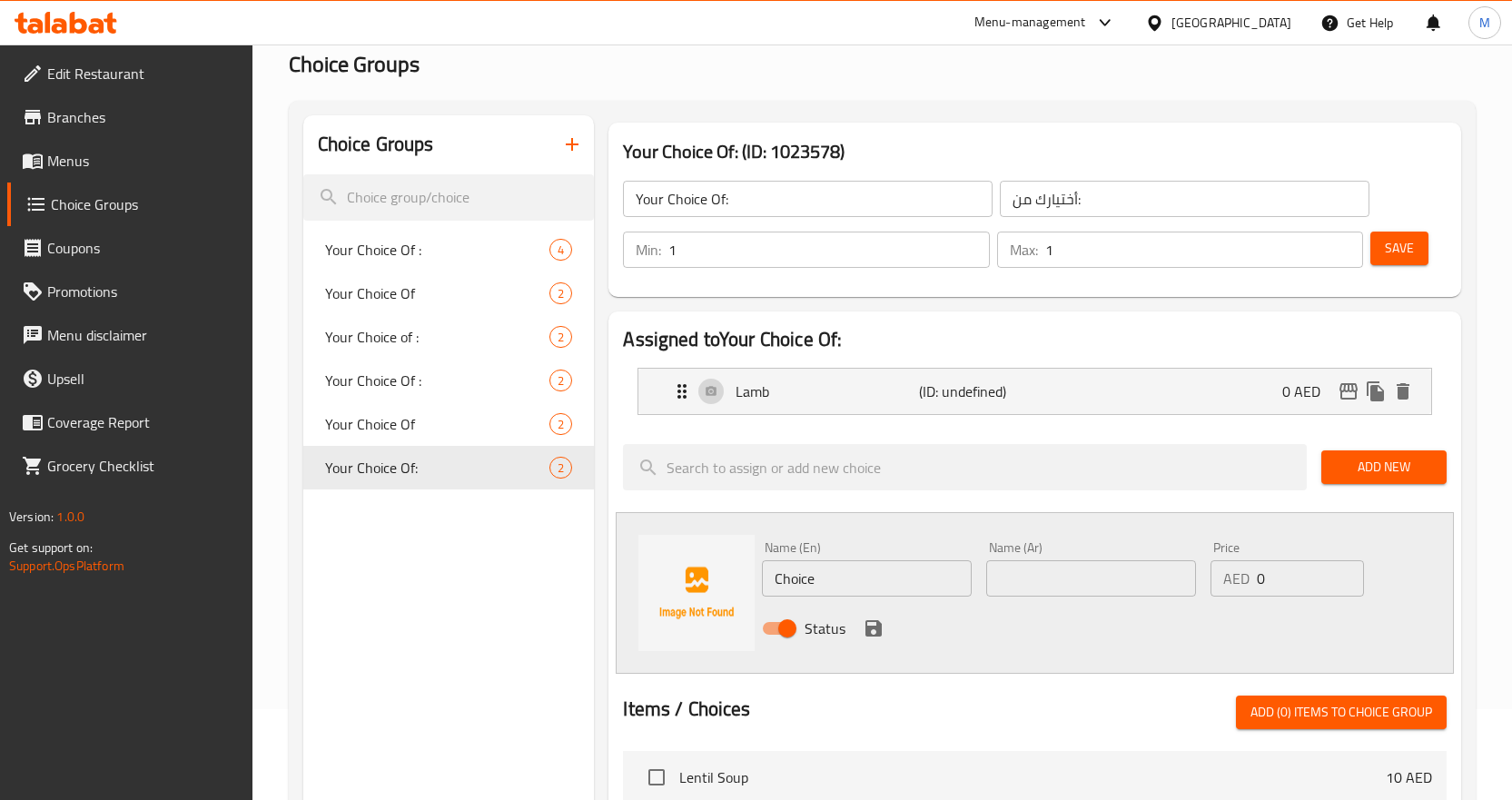
click at [1043, 585] on input "text" at bounding box center [1091, 578] width 210 height 36
paste input "لحم ضأن"
click at [1011, 579] on input "لحم ضأن" at bounding box center [1091, 578] width 210 height 36
paste input "قر"
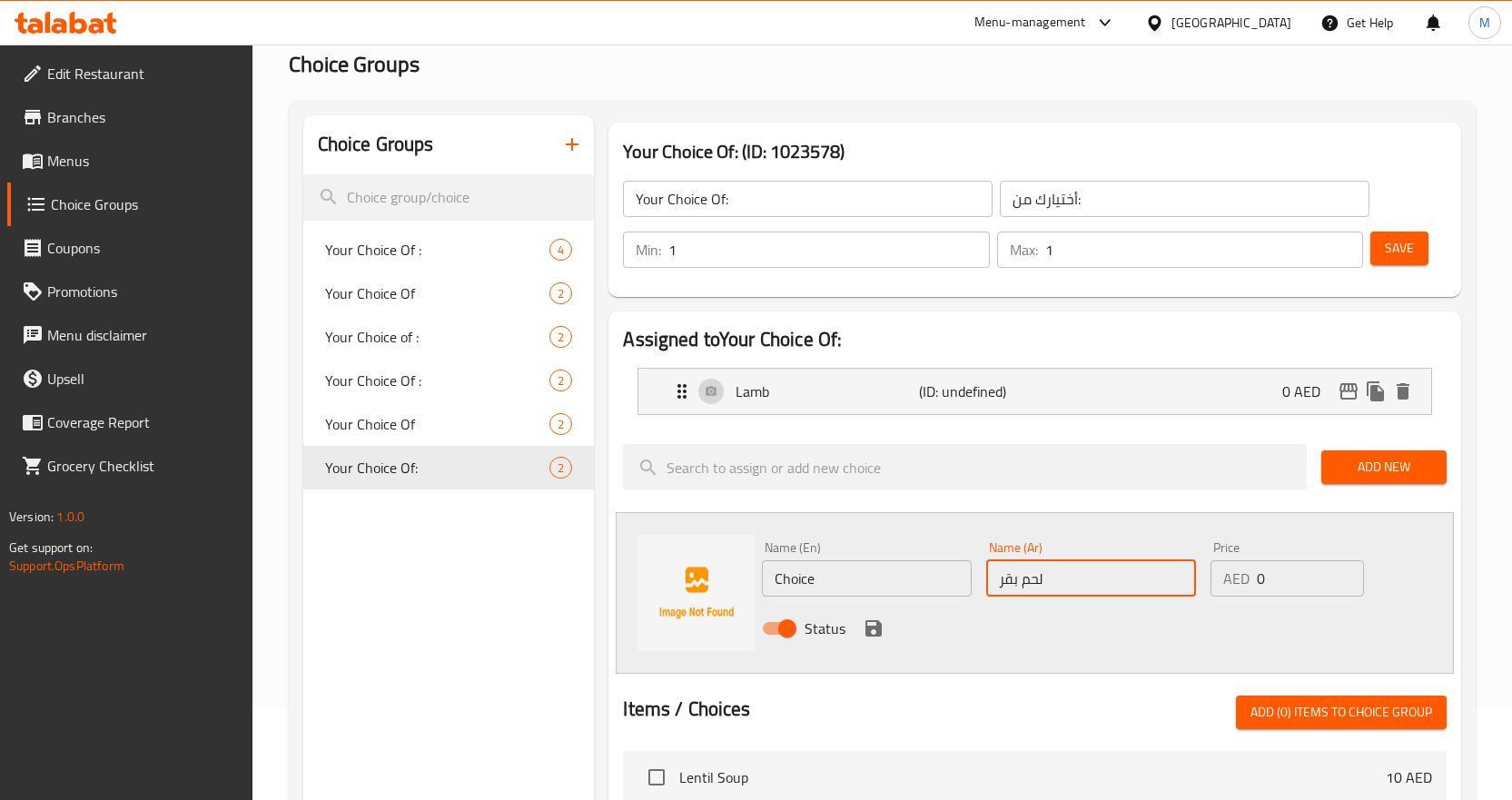
type input "لحم بقر"
click at [786, 577] on input "Choice" at bounding box center [867, 578] width 210 height 36
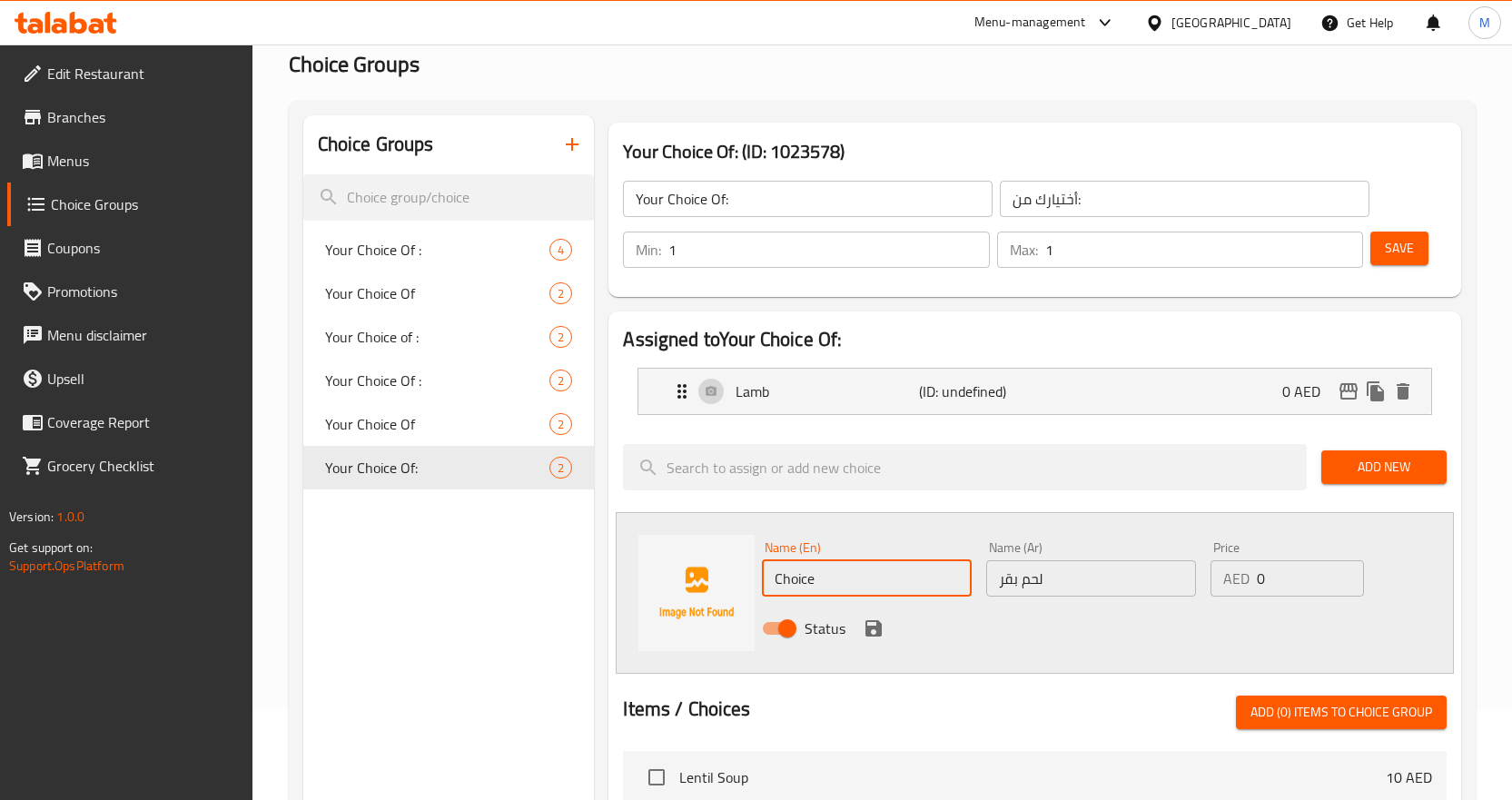
click at [786, 577] on input "Choice" at bounding box center [867, 578] width 210 height 36
paste input "beef"
type input "Beef"
click at [867, 628] on icon "save" at bounding box center [874, 629] width 17 height 17
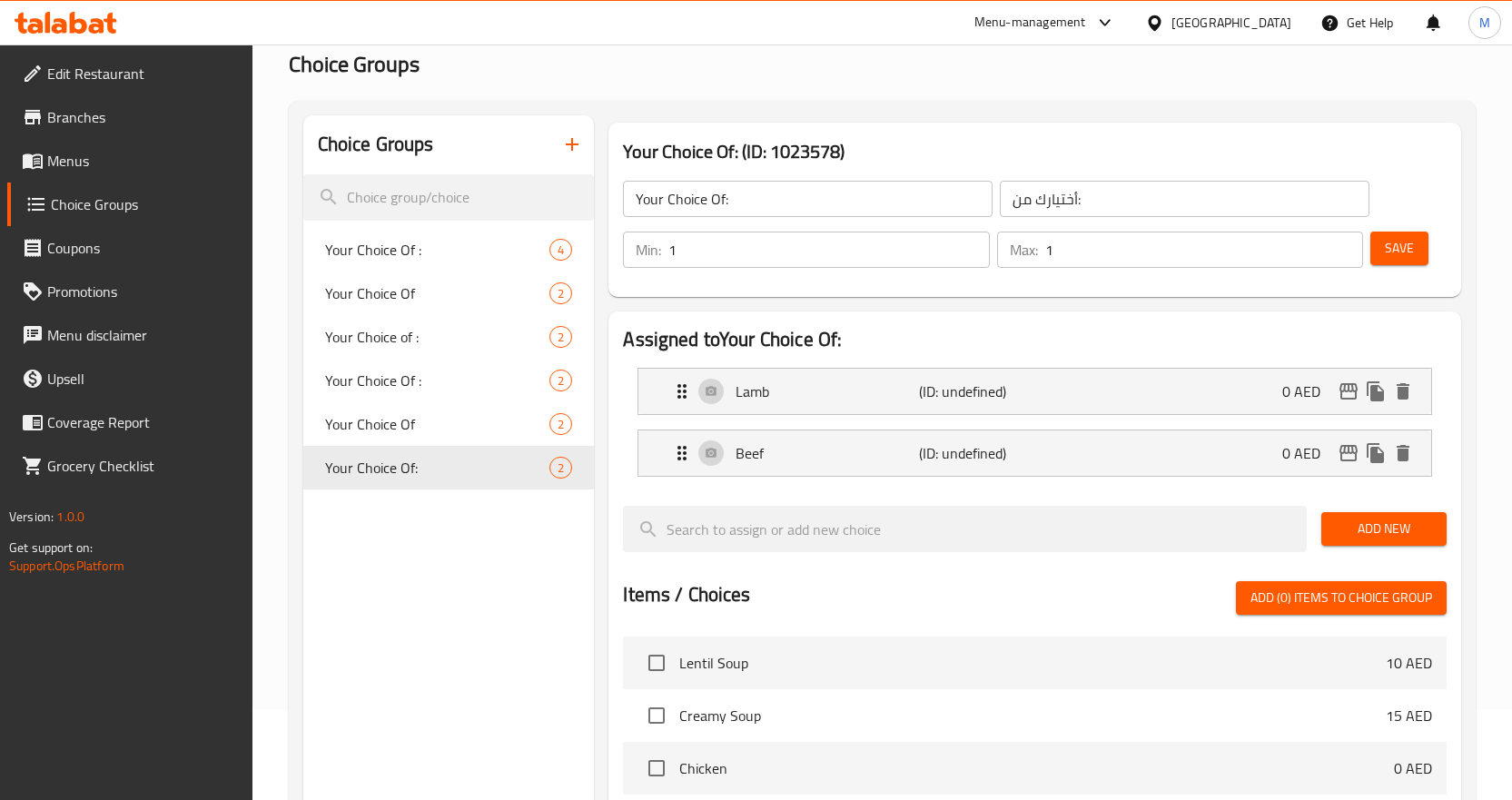
click at [1394, 242] on span "Save" at bounding box center [1399, 248] width 29 height 23
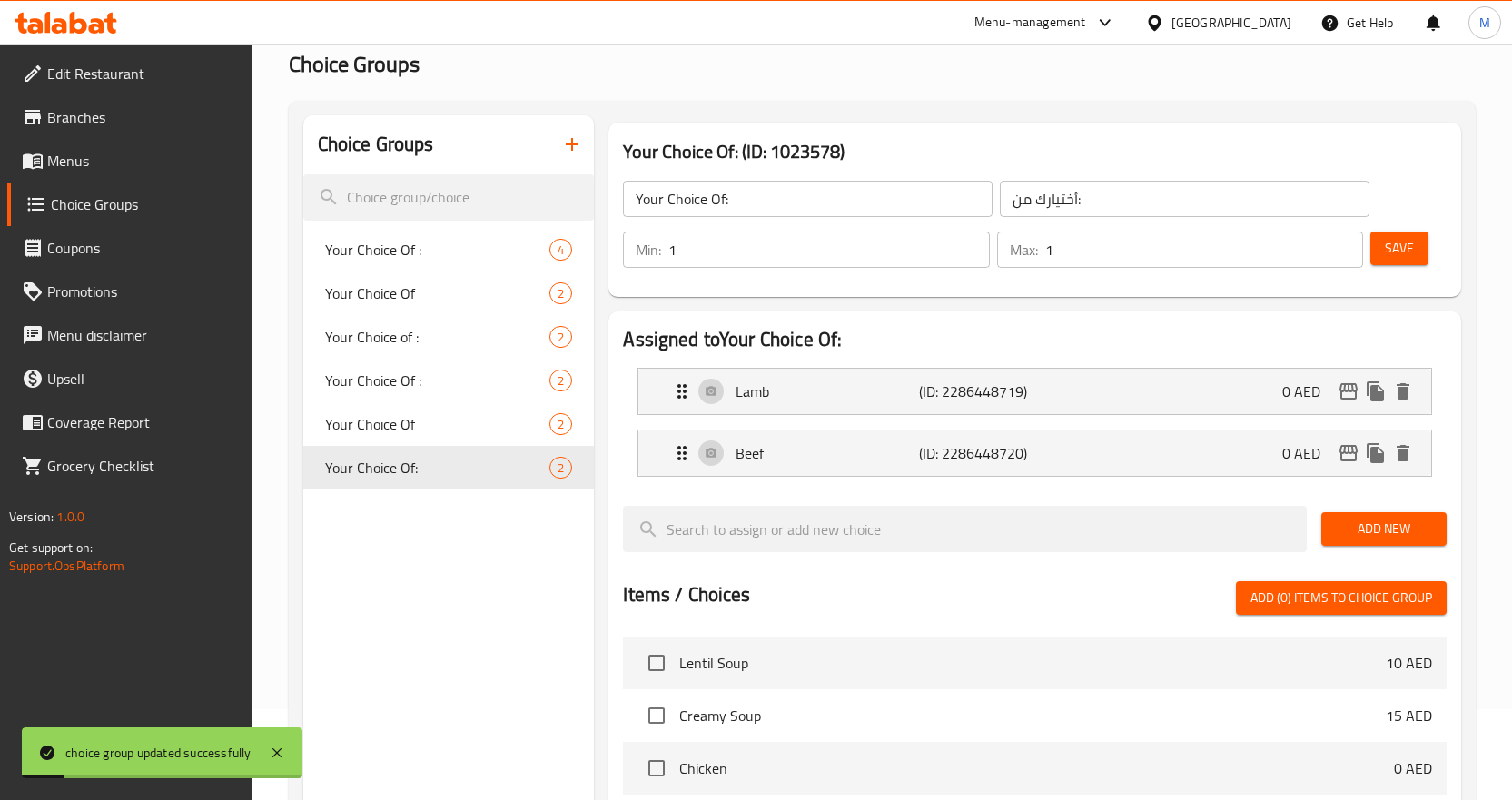
click at [1469, 220] on div "Choice Groups Your Choice Of : 4 Your Choice Of 2 Your Choice of : 2 Your Choic…" at bounding box center [882, 687] width 1187 height 1173
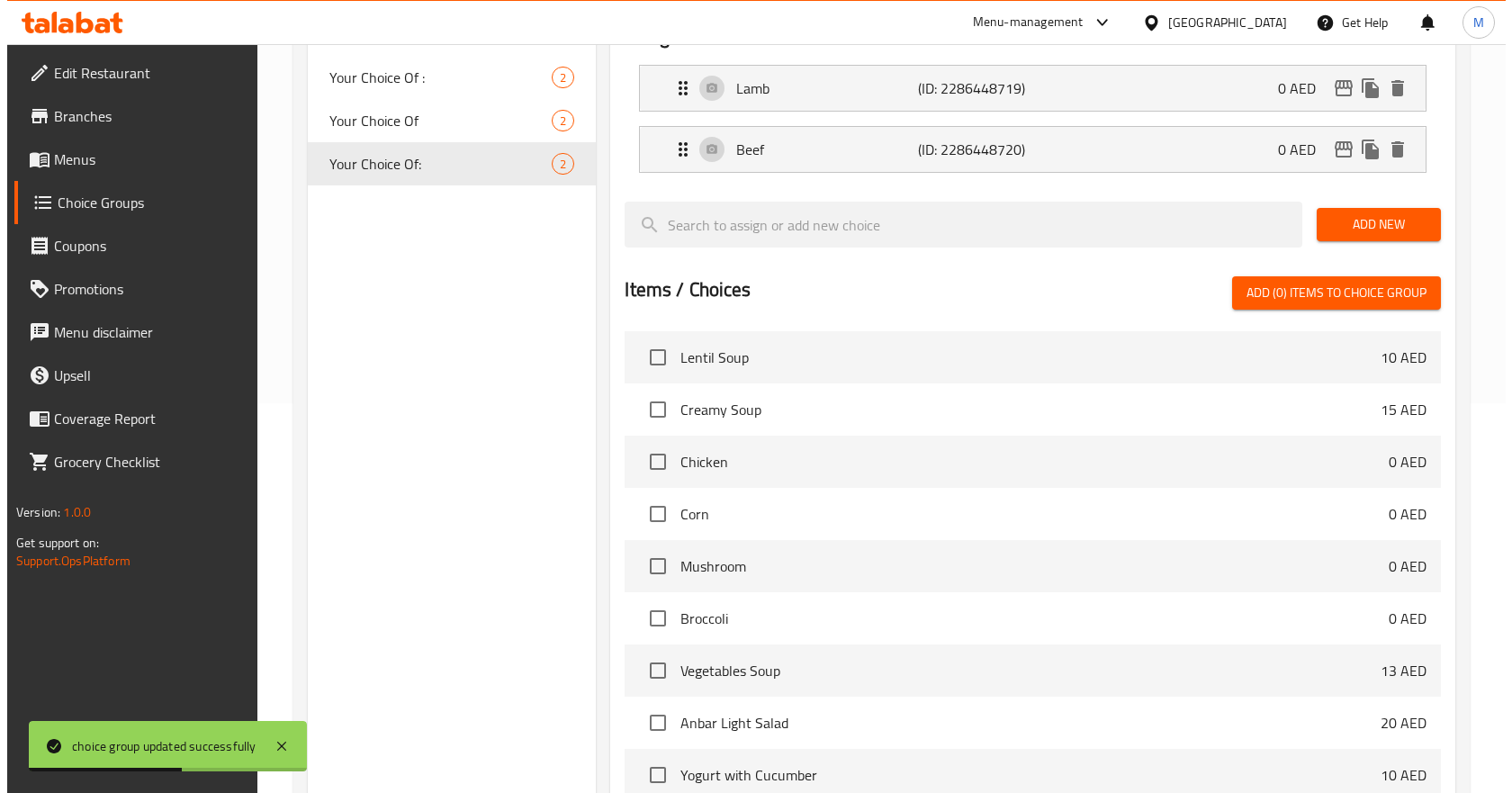
scroll to position [595, 0]
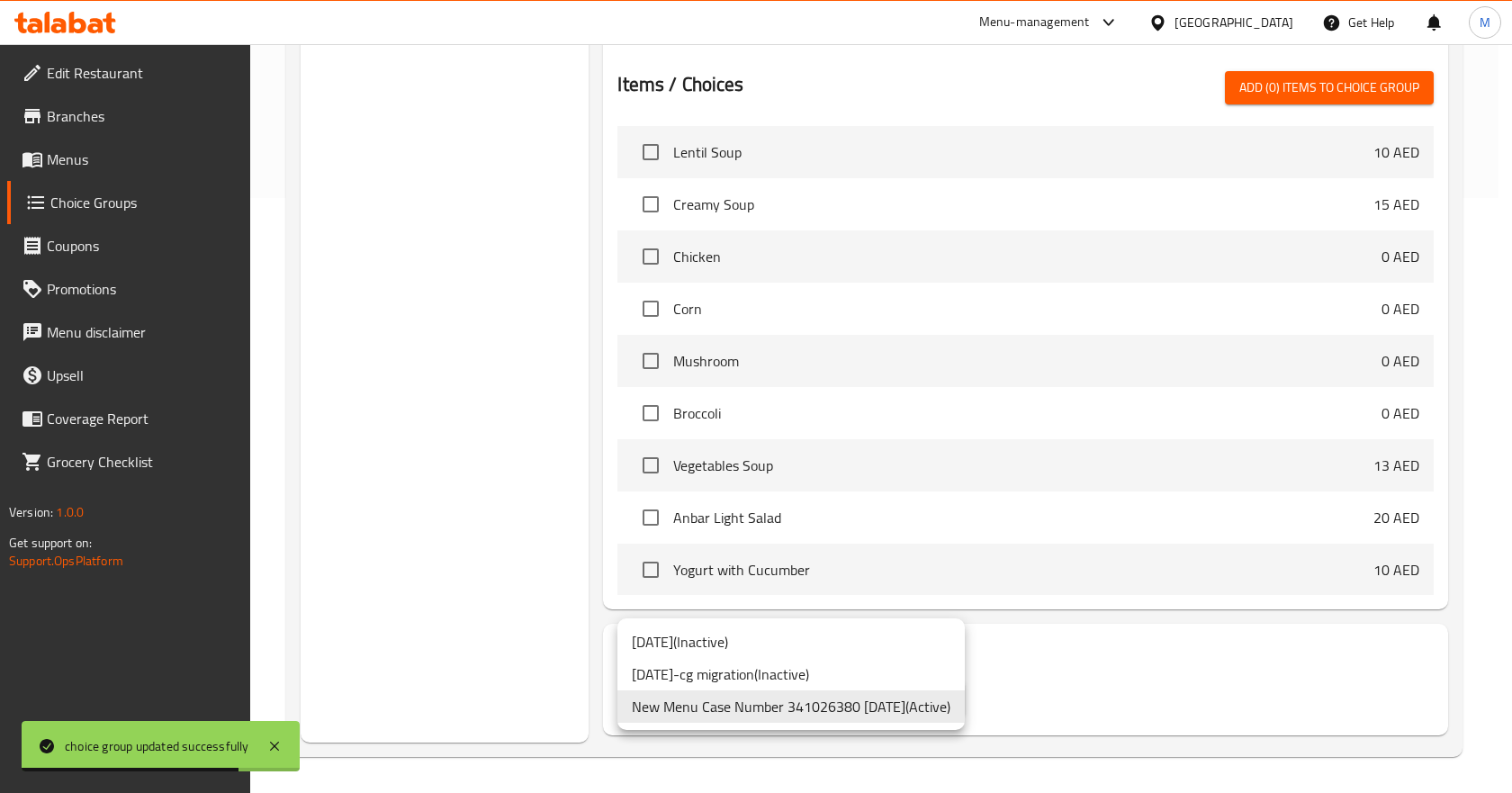
click at [859, 716] on li "New Menu Case Number 341026380 21/08/2025 ( Active )" at bounding box center [791, 706] width 347 height 32
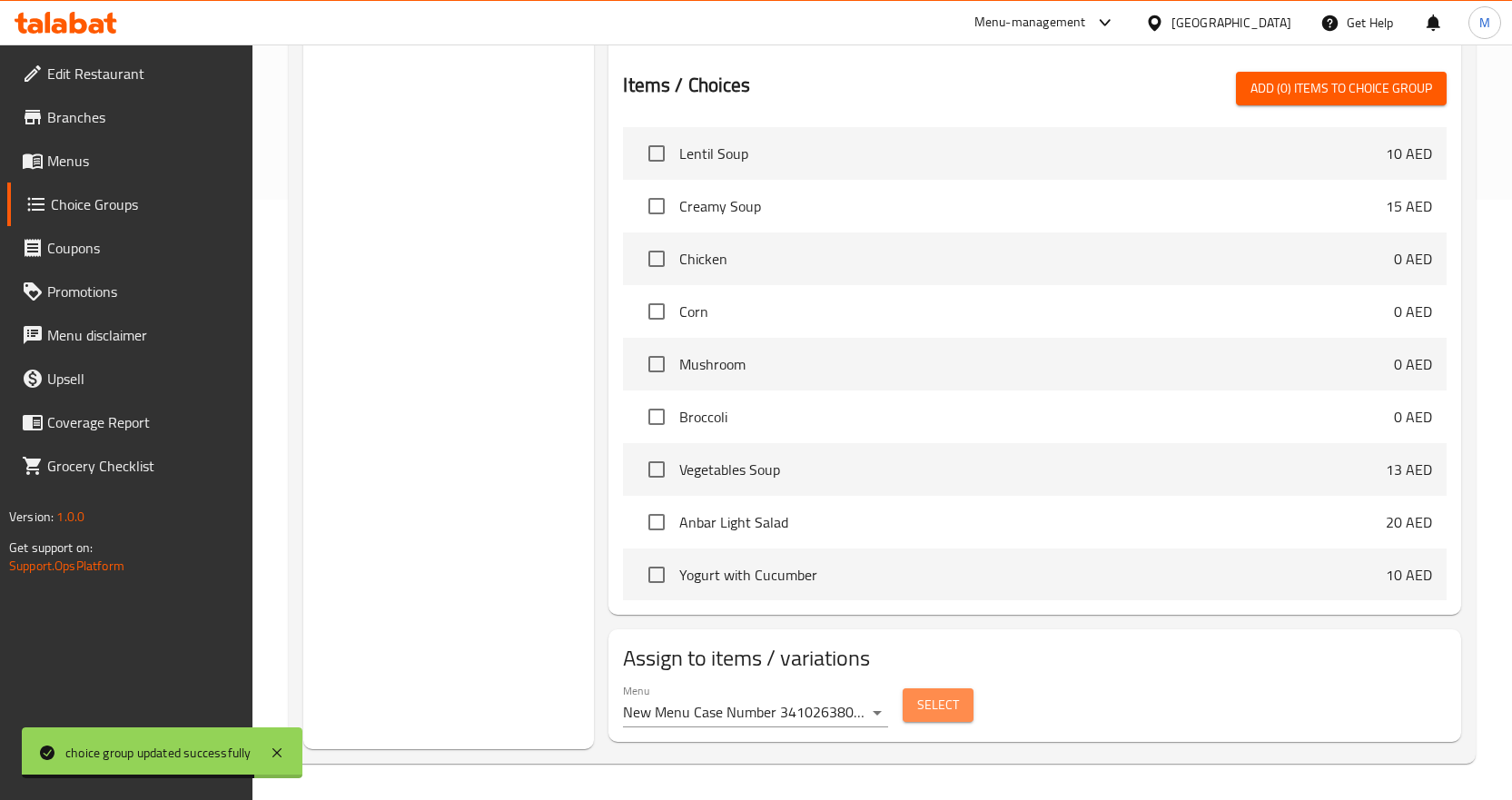
click at [936, 715] on span "Select" at bounding box center [938, 705] width 42 height 23
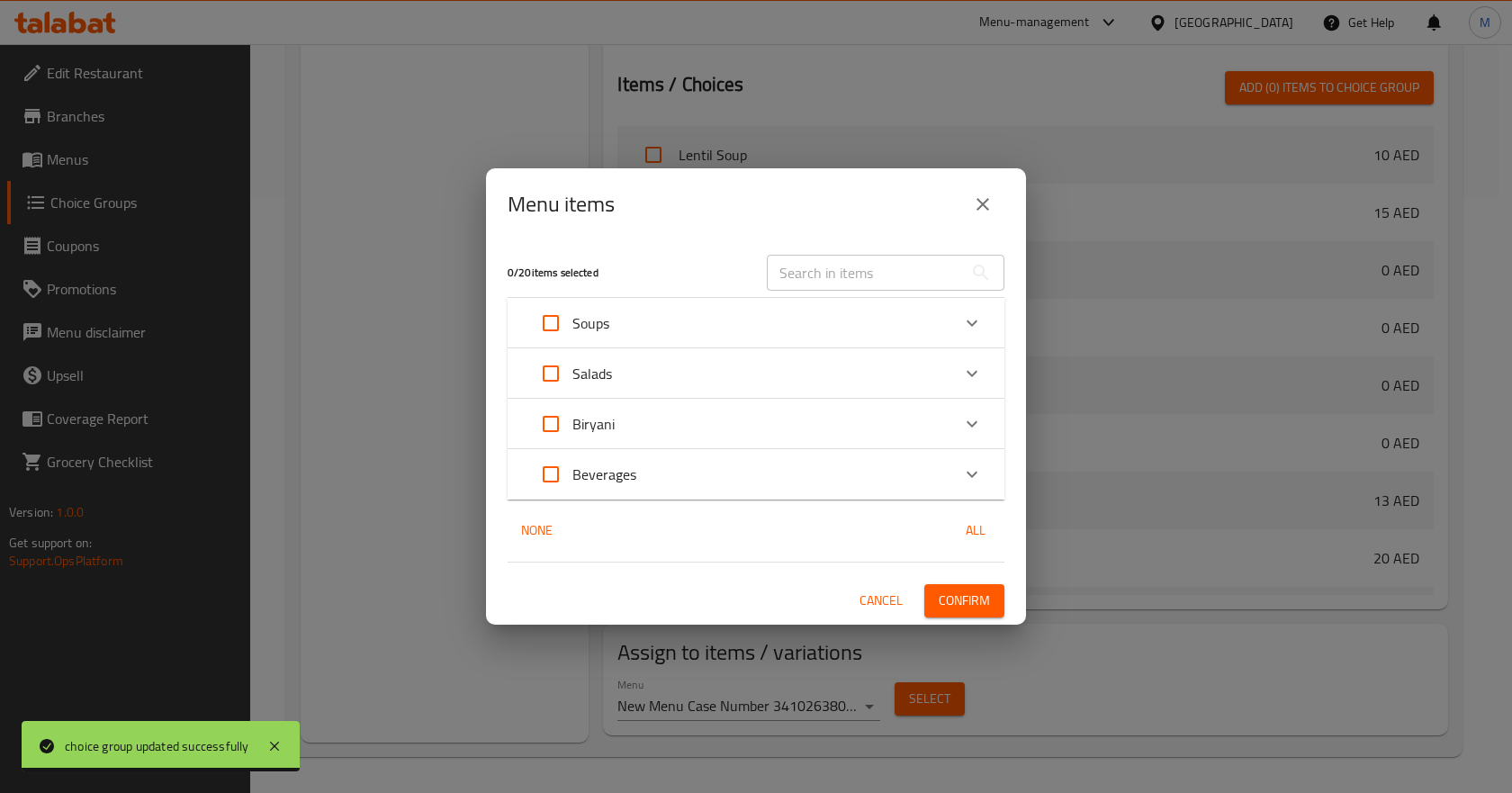
click at [893, 413] on div "Biryani" at bounding box center [740, 424] width 422 height 43
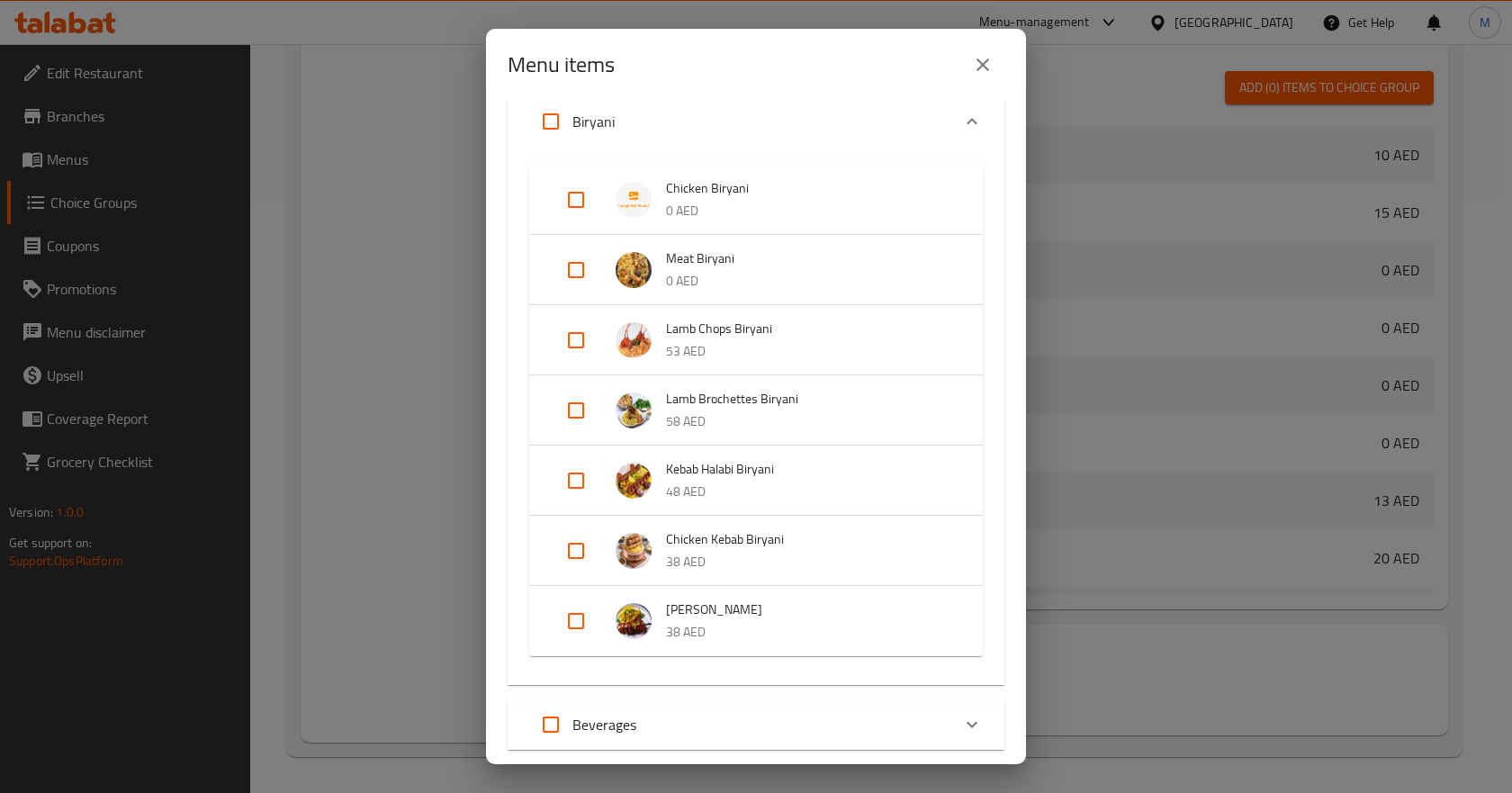
scroll to position [834, 0]
click at [576, 481] on input "Expand" at bounding box center [575, 480] width 43 height 43
checkbox input "true"
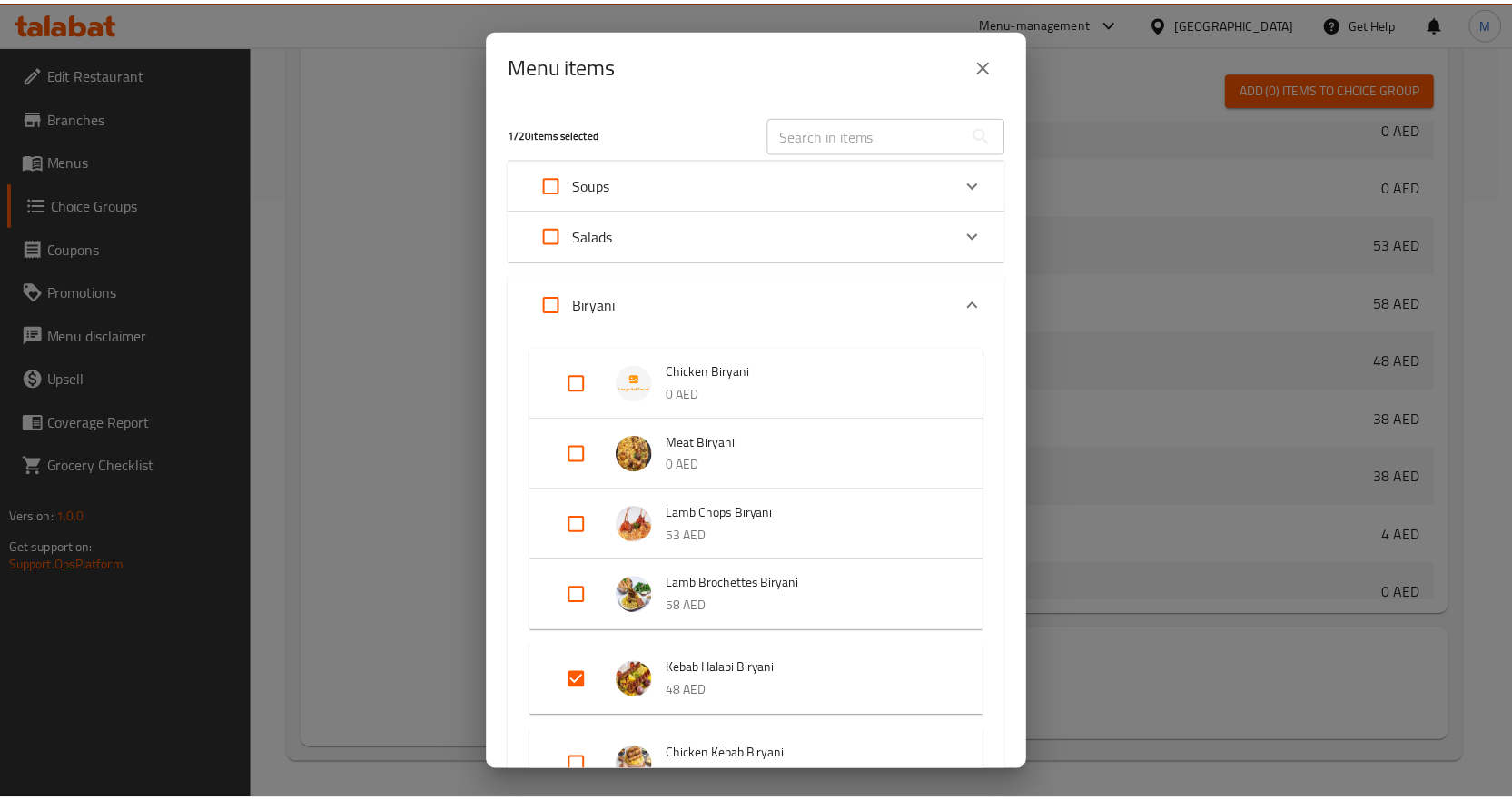
scroll to position [323, 0]
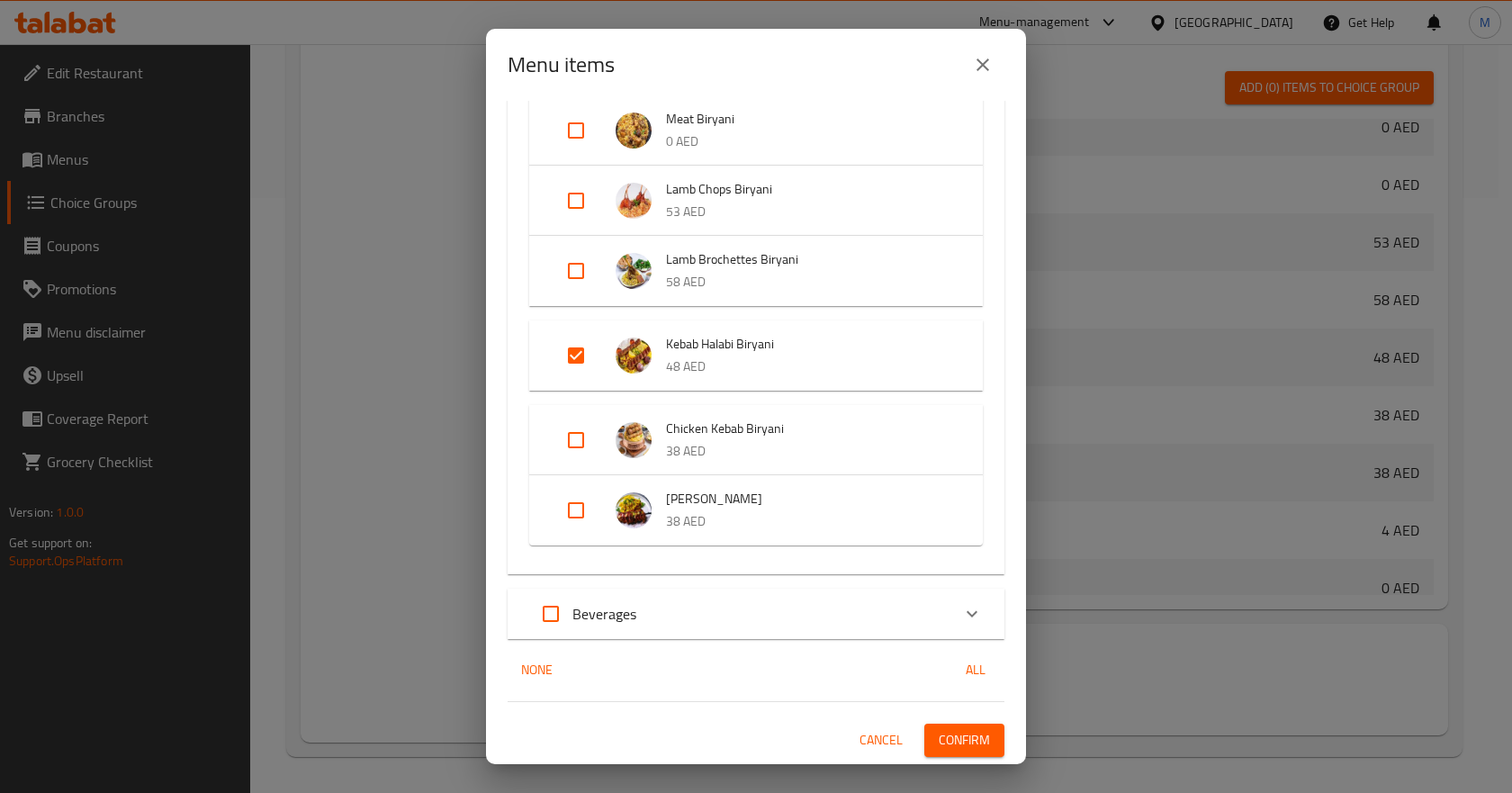
click at [948, 735] on span "Confirm" at bounding box center [964, 741] width 51 height 23
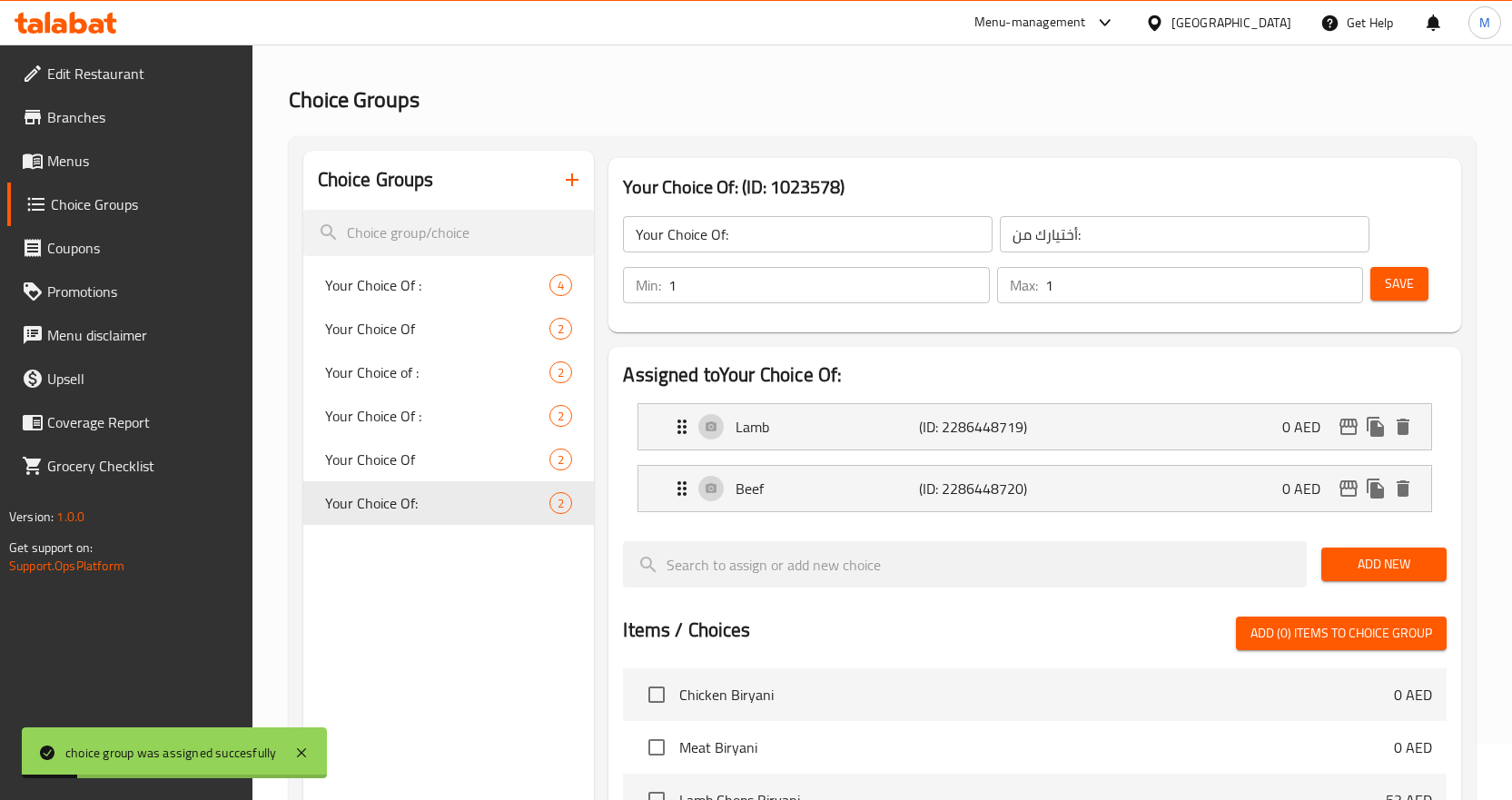
scroll to position [0, 0]
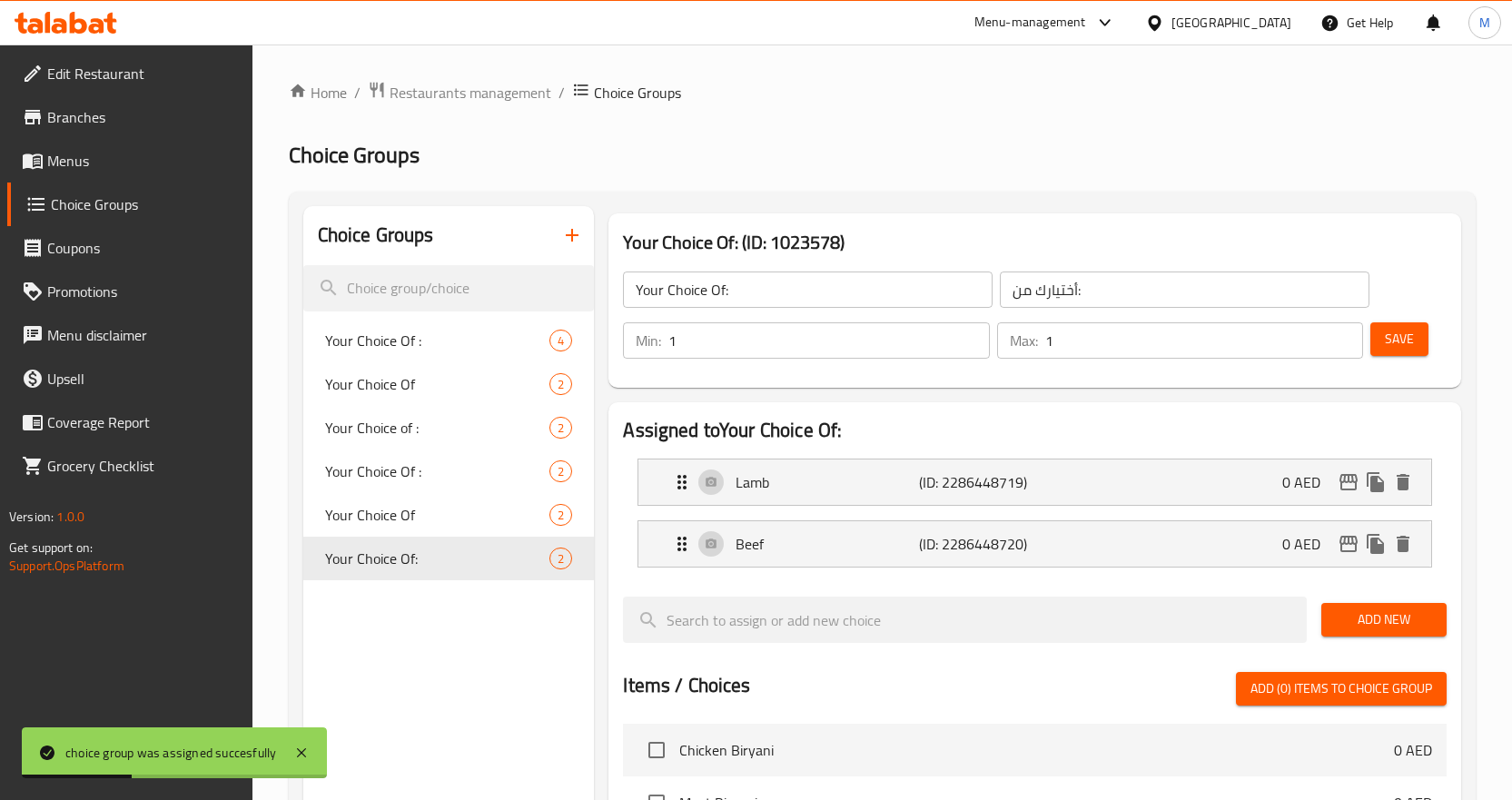
click at [1406, 356] on div "Save" at bounding box center [1401, 340] width 69 height 43
click at [1410, 328] on span "Save" at bounding box center [1399, 339] width 29 height 23
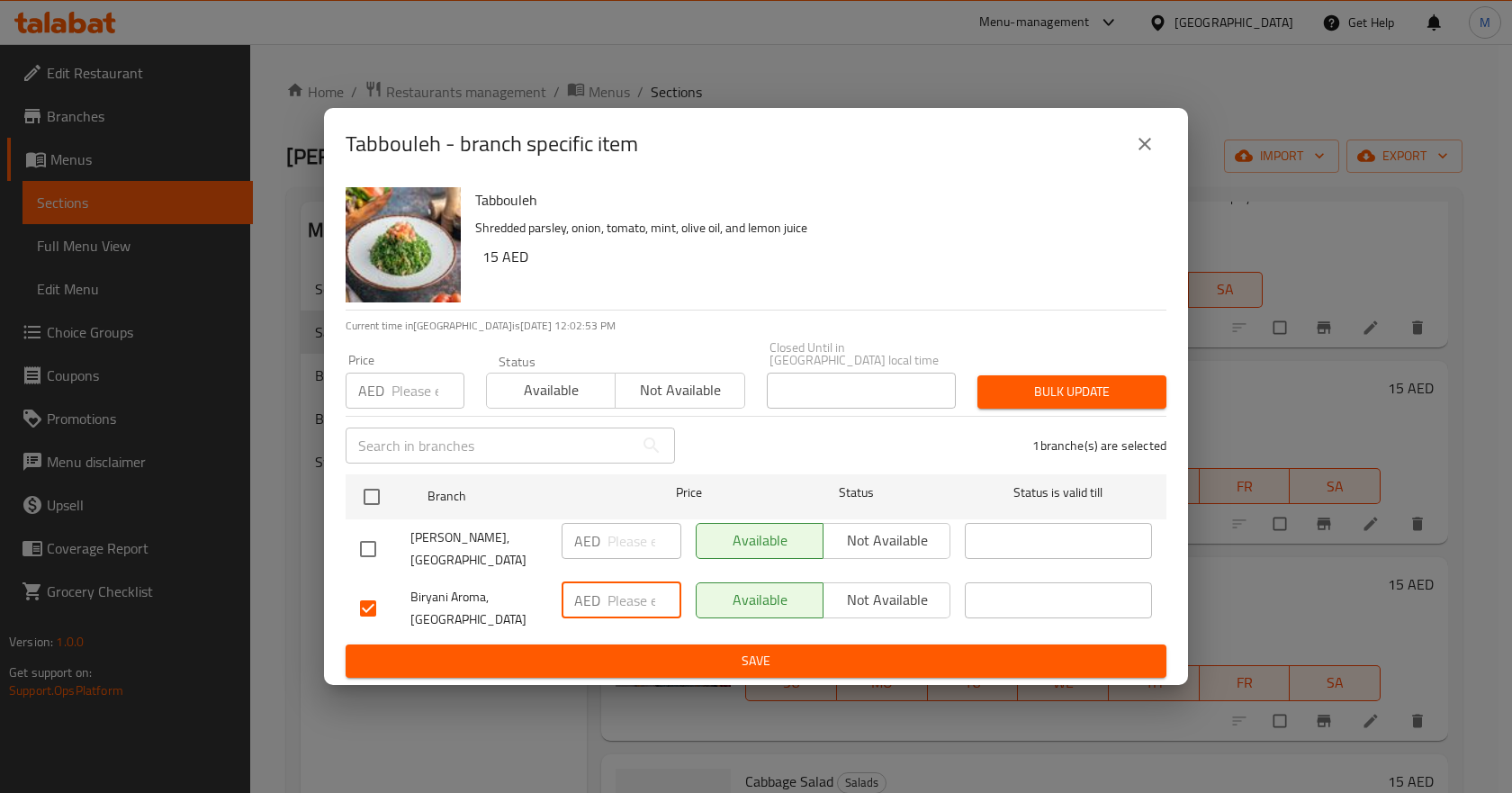
click at [620, 596] on input "number" at bounding box center [644, 600] width 74 height 36
paste input "15"
type input "15"
click at [693, 660] on span "Save" at bounding box center [756, 661] width 792 height 23
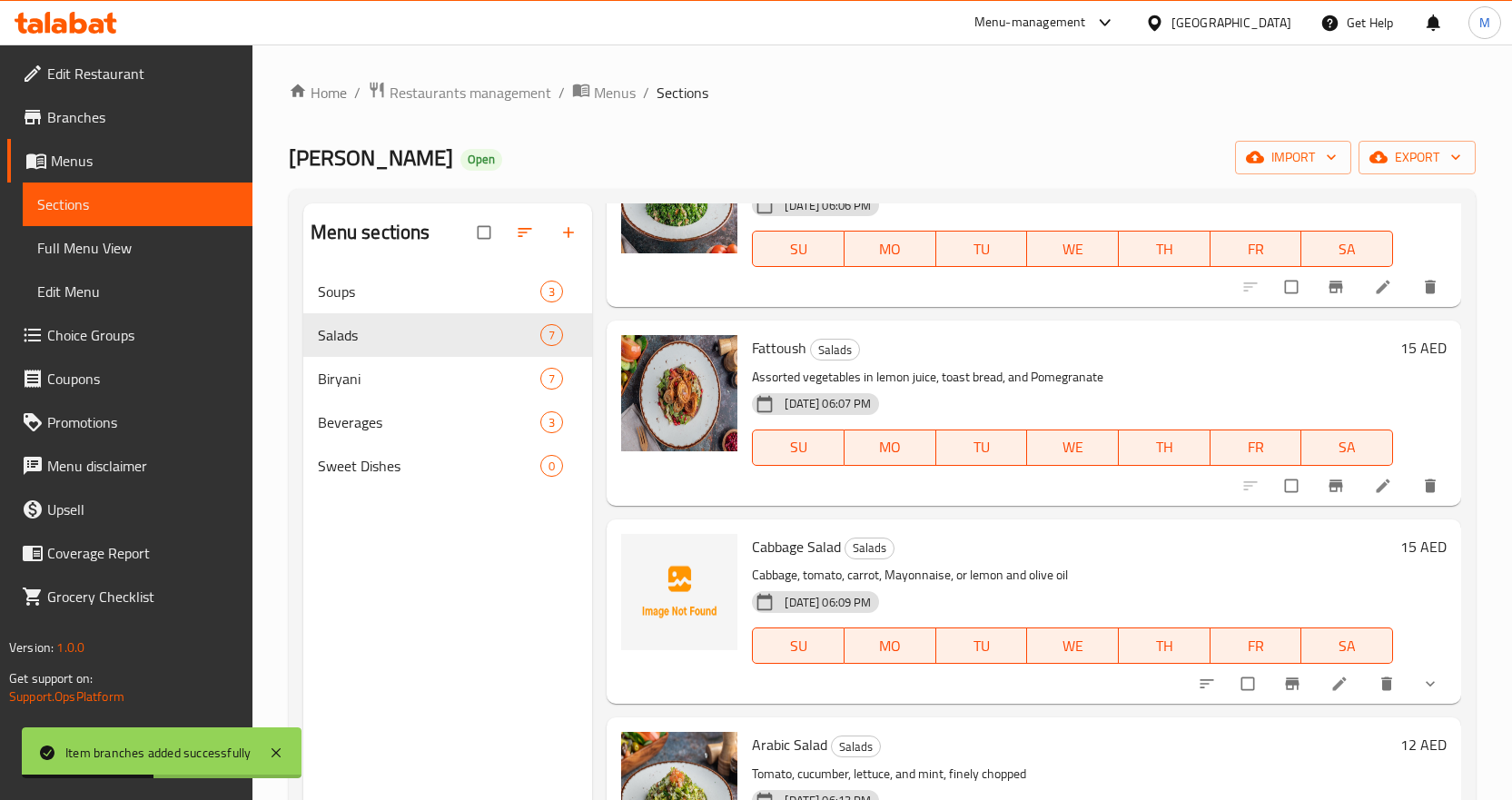
scroll to position [636, 0]
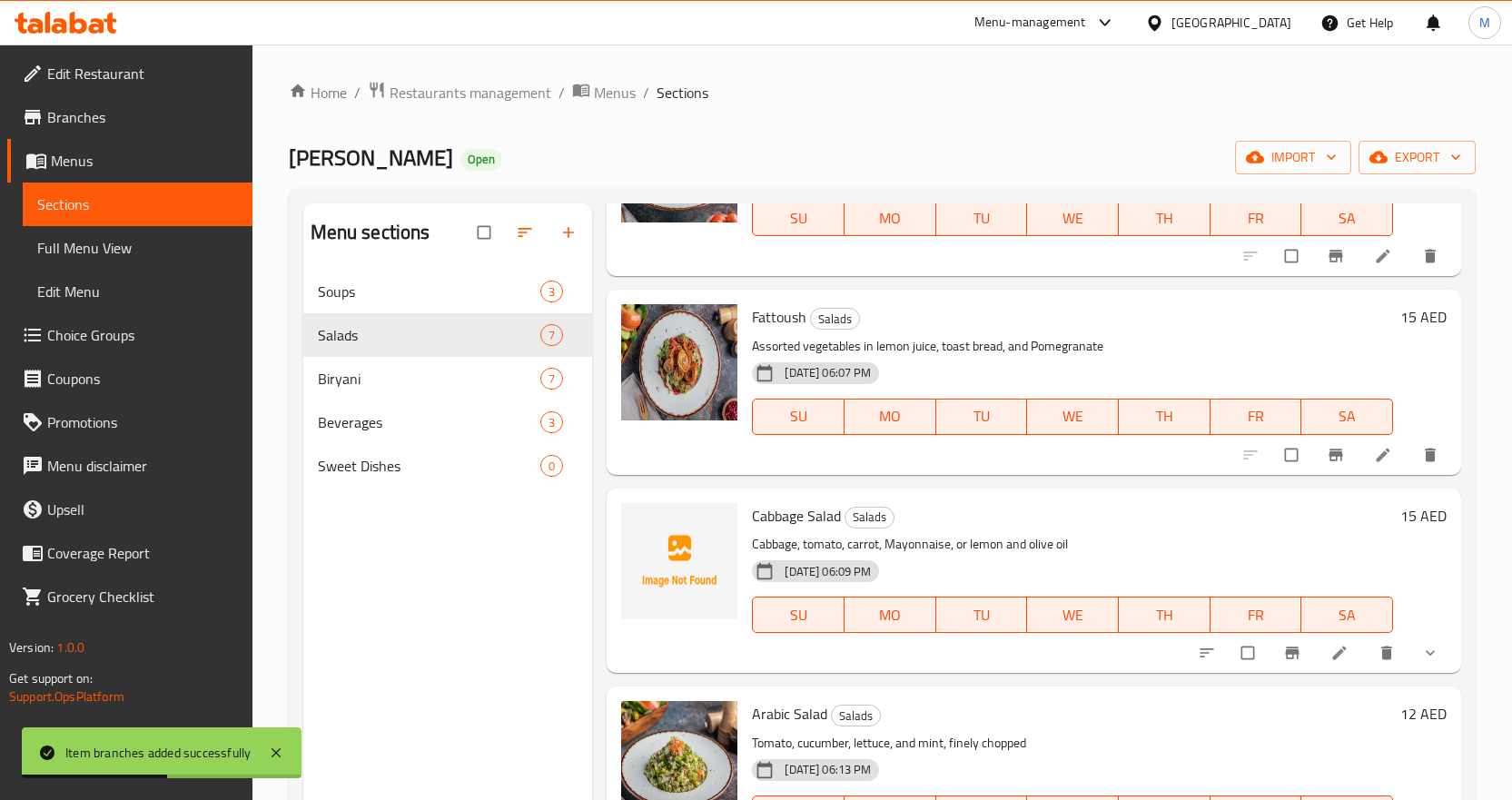
click at [1329, 449] on icon "Branch-specific-item" at bounding box center [1335, 454] width 14 height 12
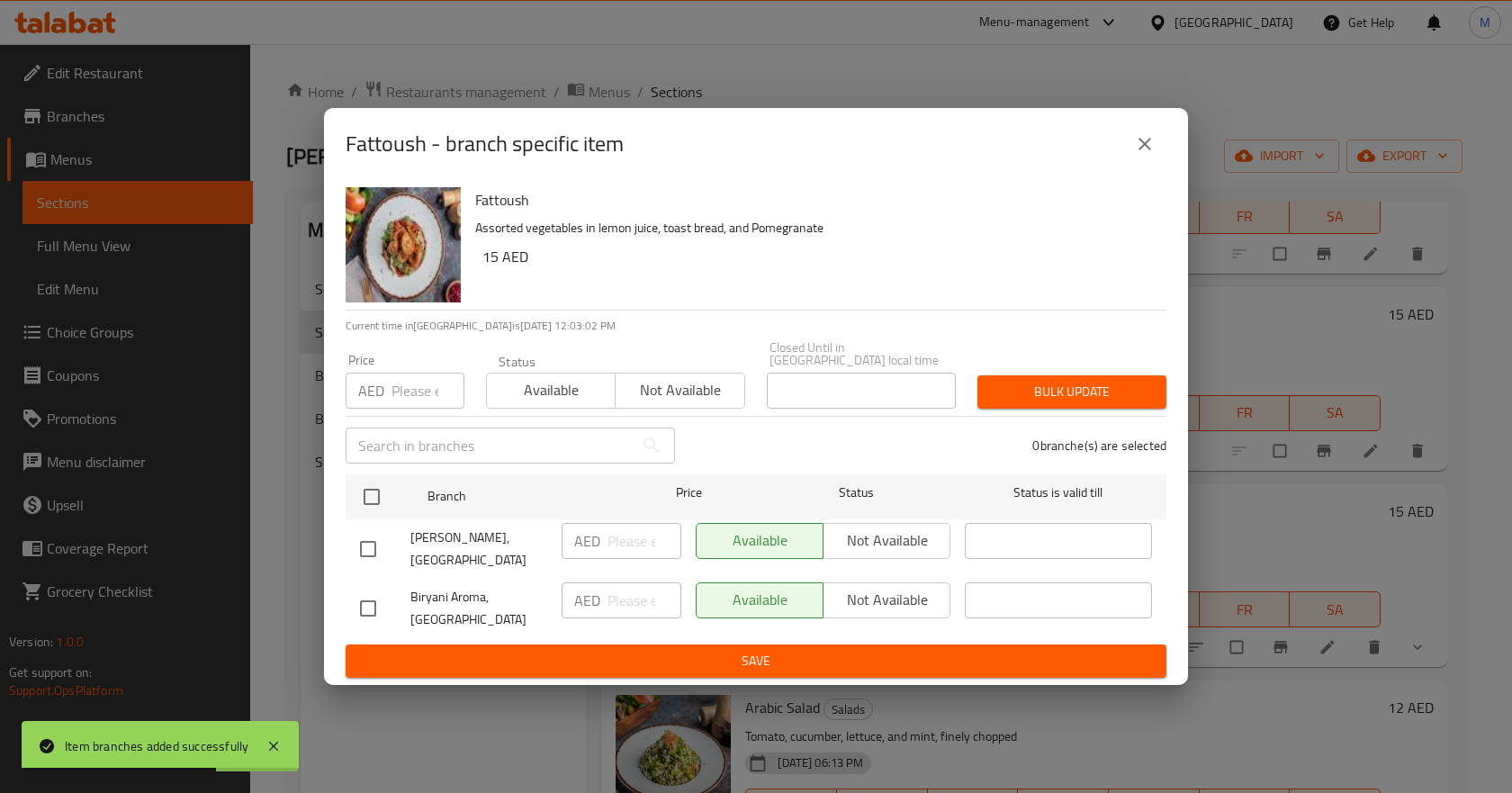
click at [371, 607] on input "checkbox" at bounding box center [367, 608] width 38 height 38
checkbox input "true"
click at [645, 600] on input "number" at bounding box center [644, 600] width 74 height 36
paste input "15"
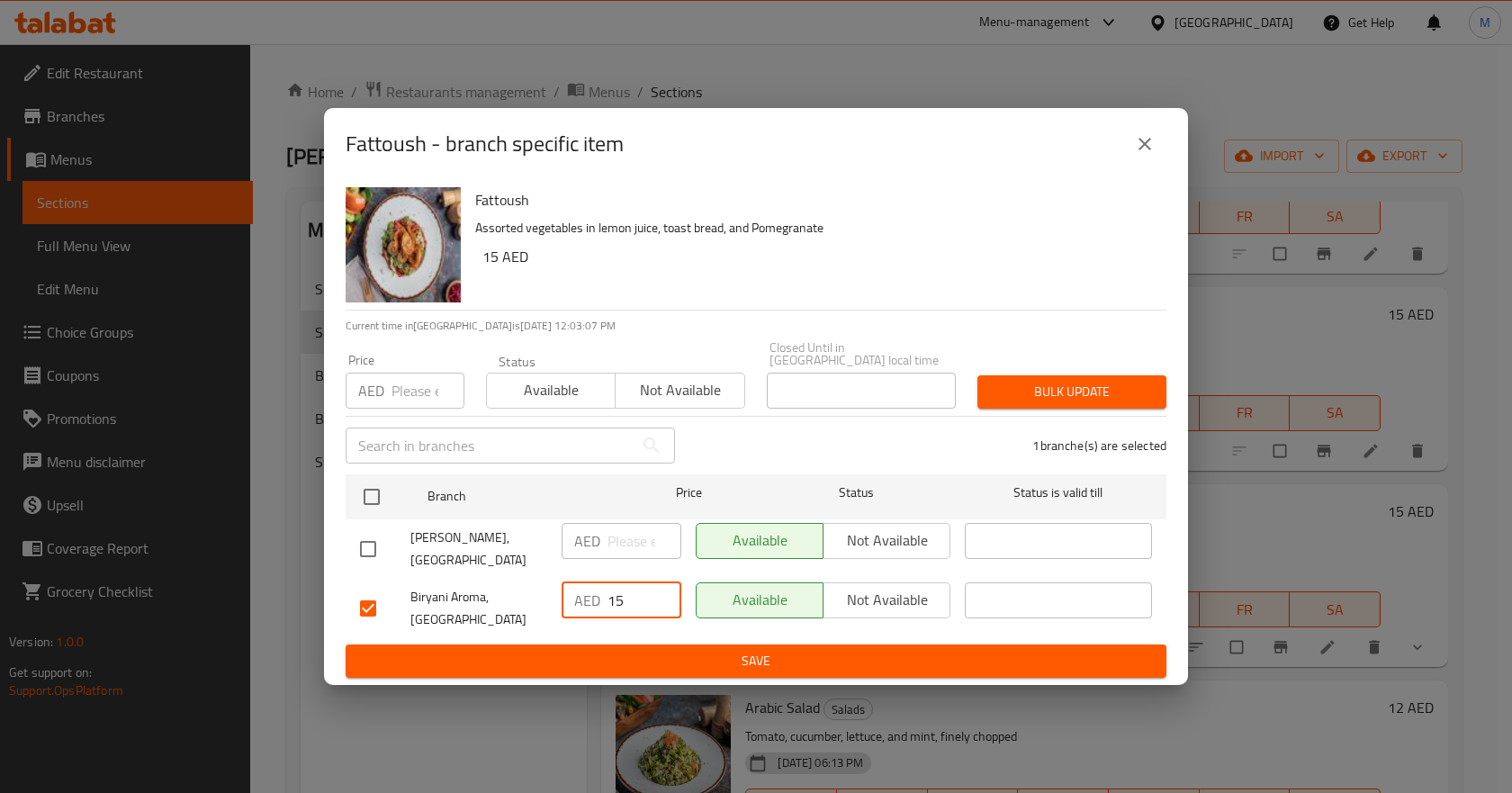
type input "15"
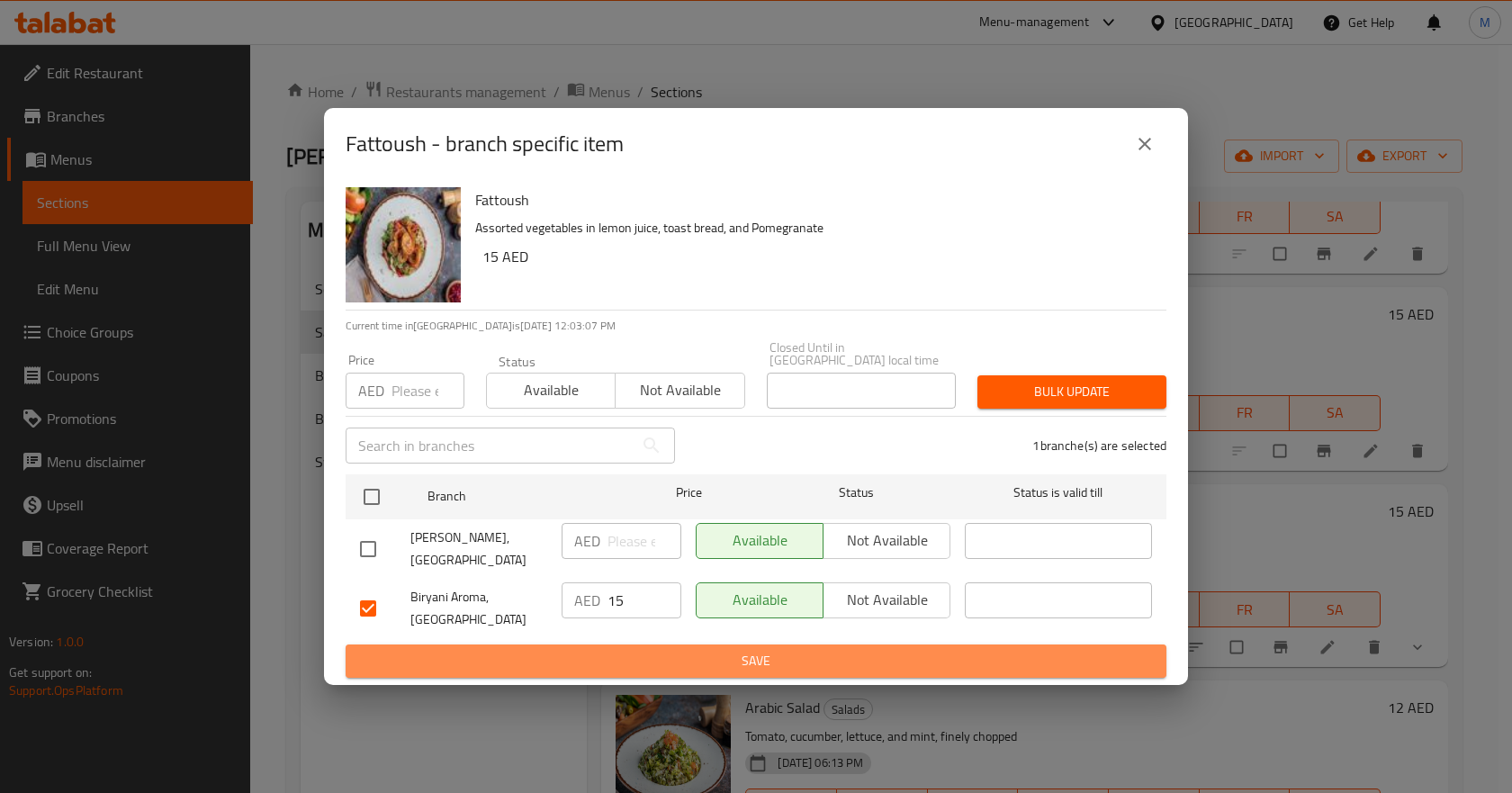
click at [769, 656] on span "Save" at bounding box center [756, 661] width 792 height 23
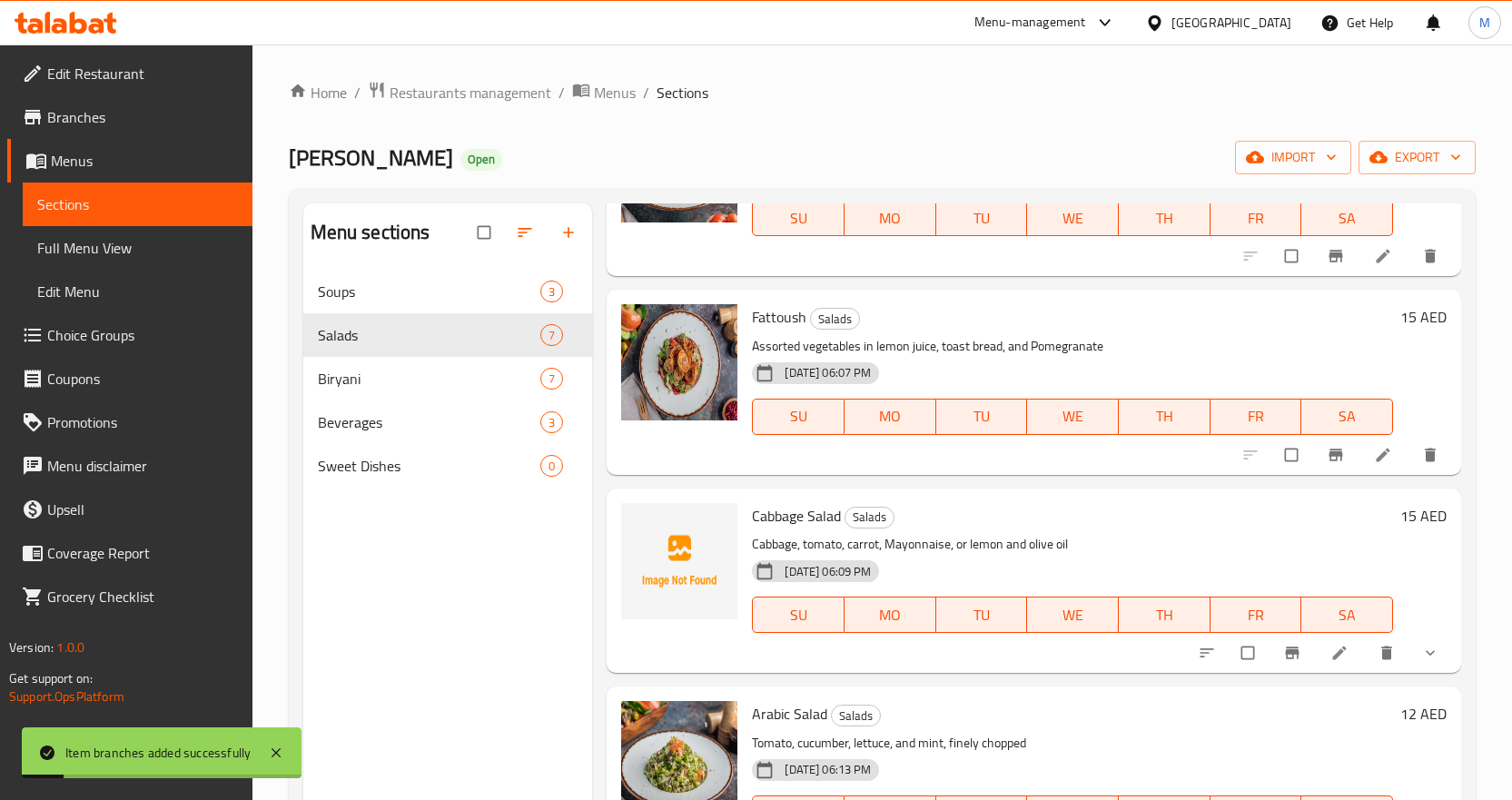
scroll to position [702, 0]
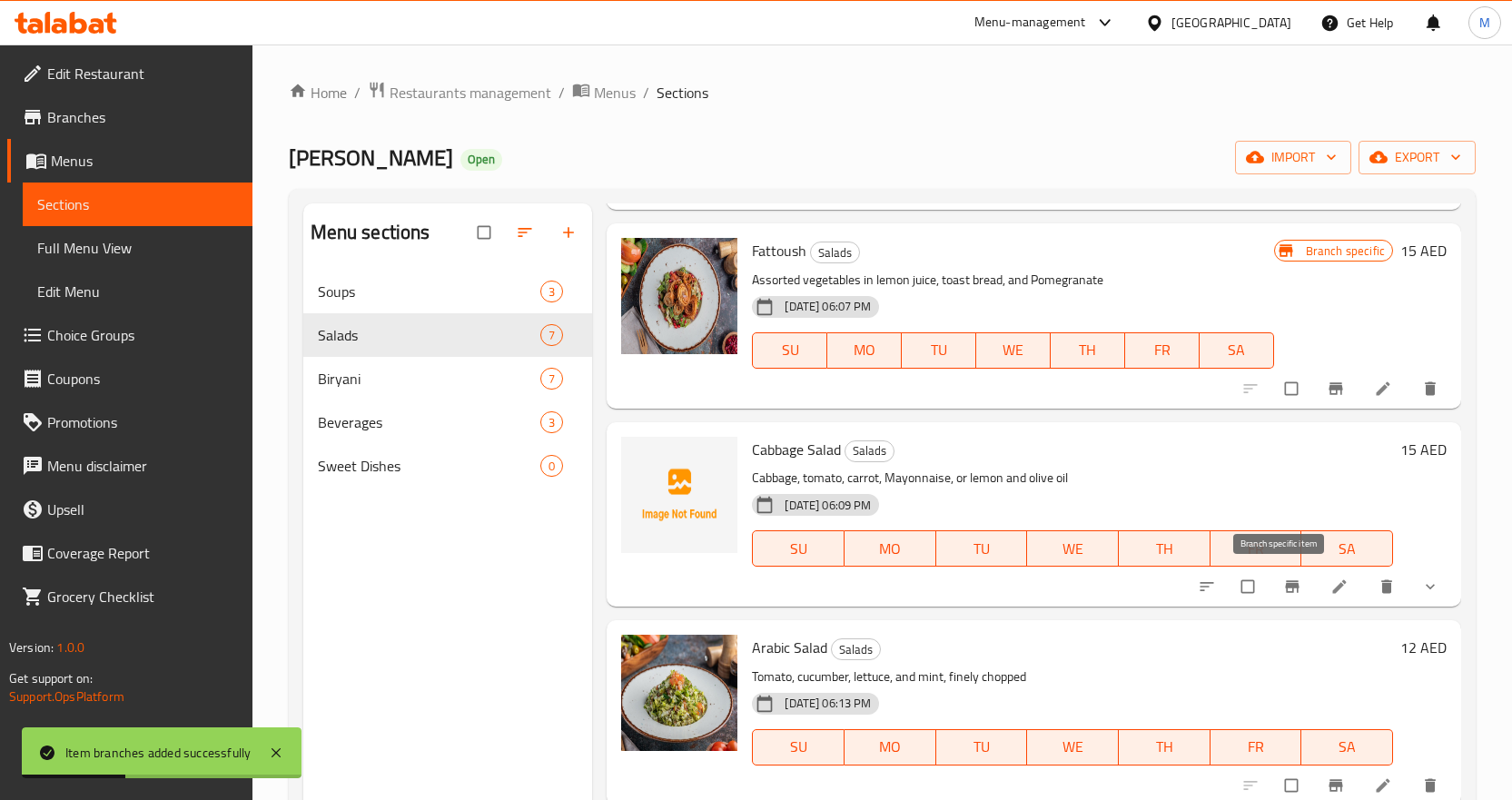
click at [1288, 581] on span "Branch-specific-item" at bounding box center [1295, 587] width 22 height 18
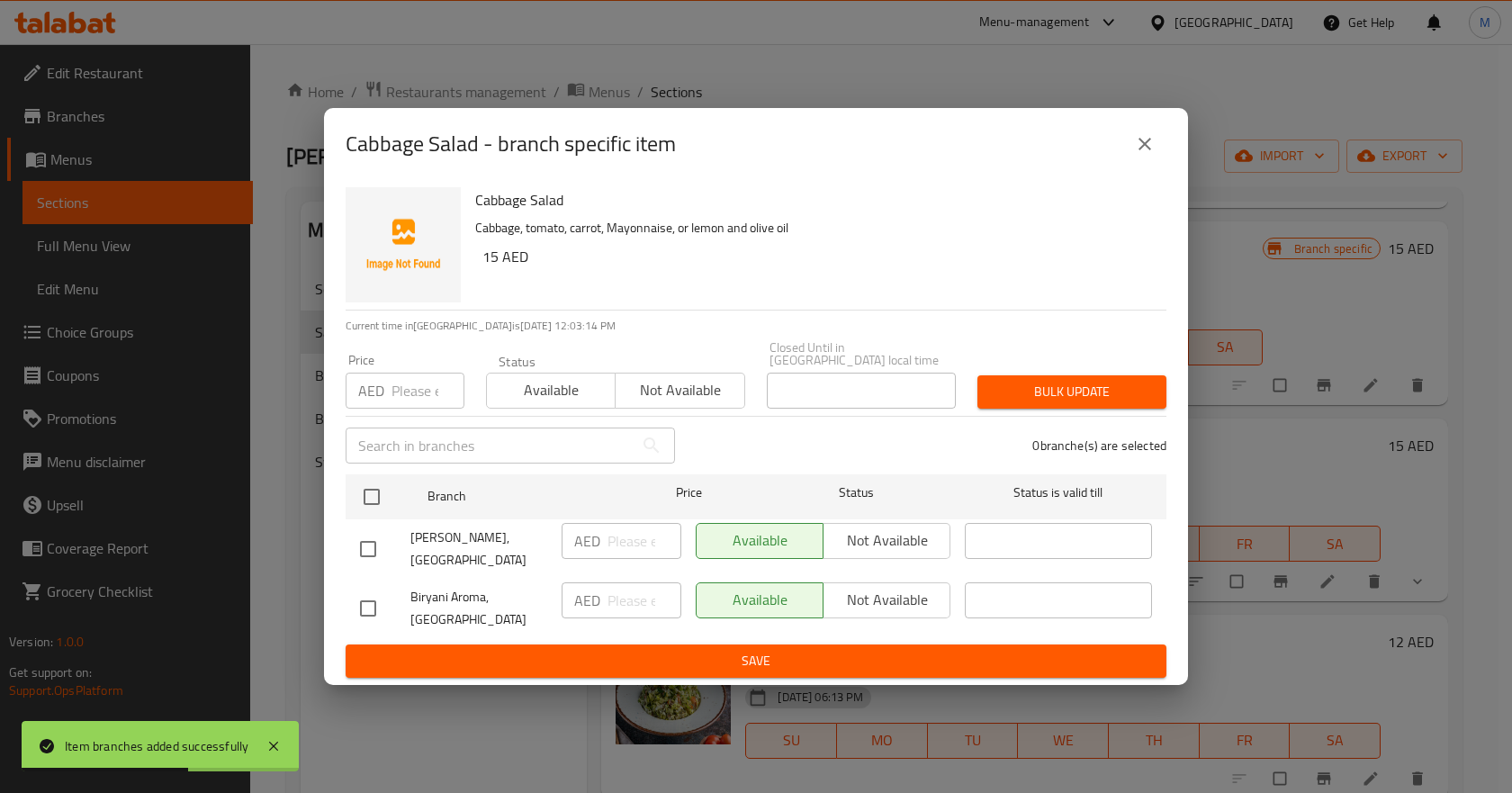
click at [361, 608] on input "checkbox" at bounding box center [367, 608] width 38 height 38
checkbox input "true"
click at [644, 603] on input "number" at bounding box center [644, 600] width 74 height 36
paste input "15"
type input "15"
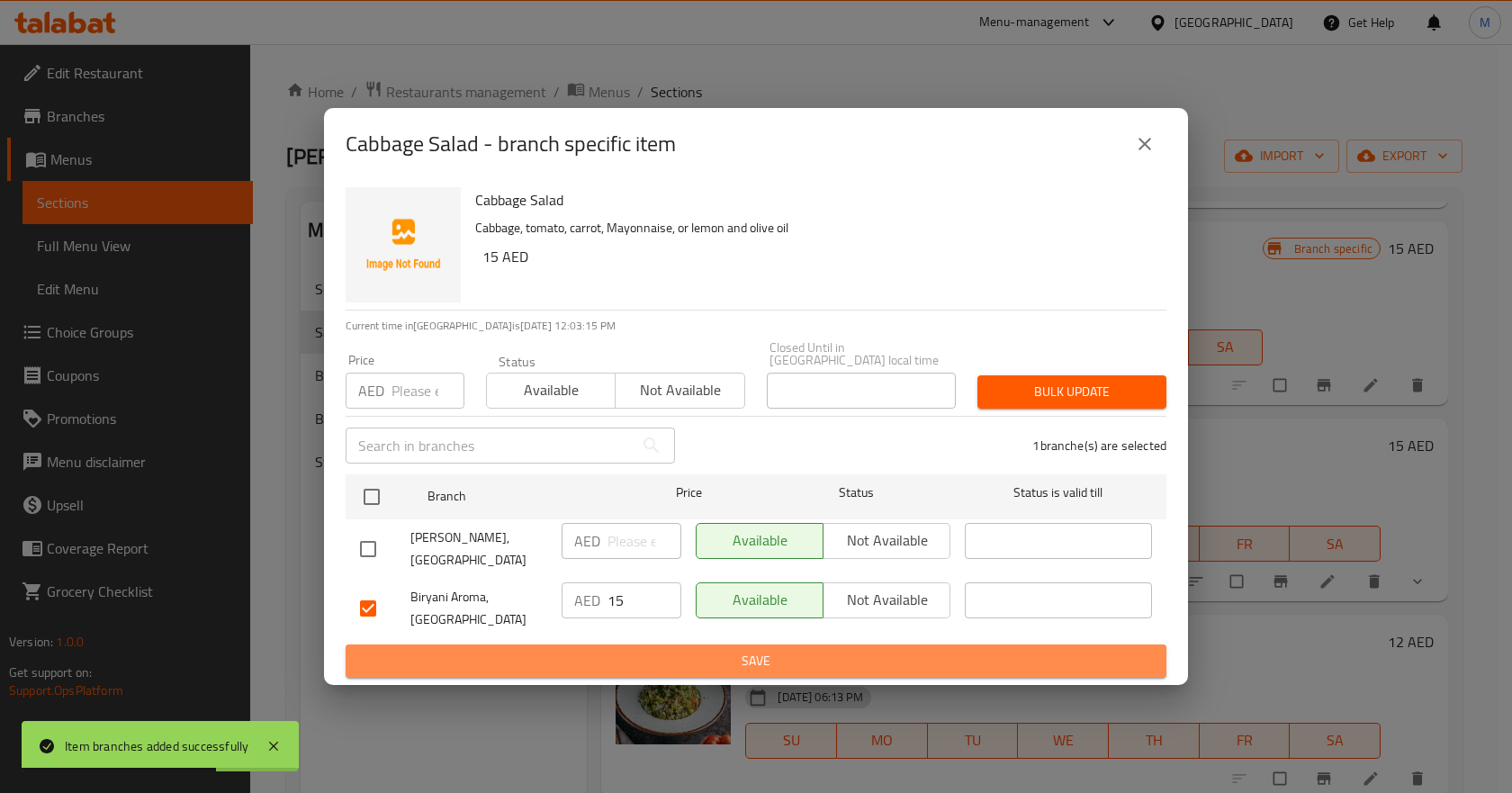
click at [764, 666] on span "Save" at bounding box center [756, 661] width 792 height 23
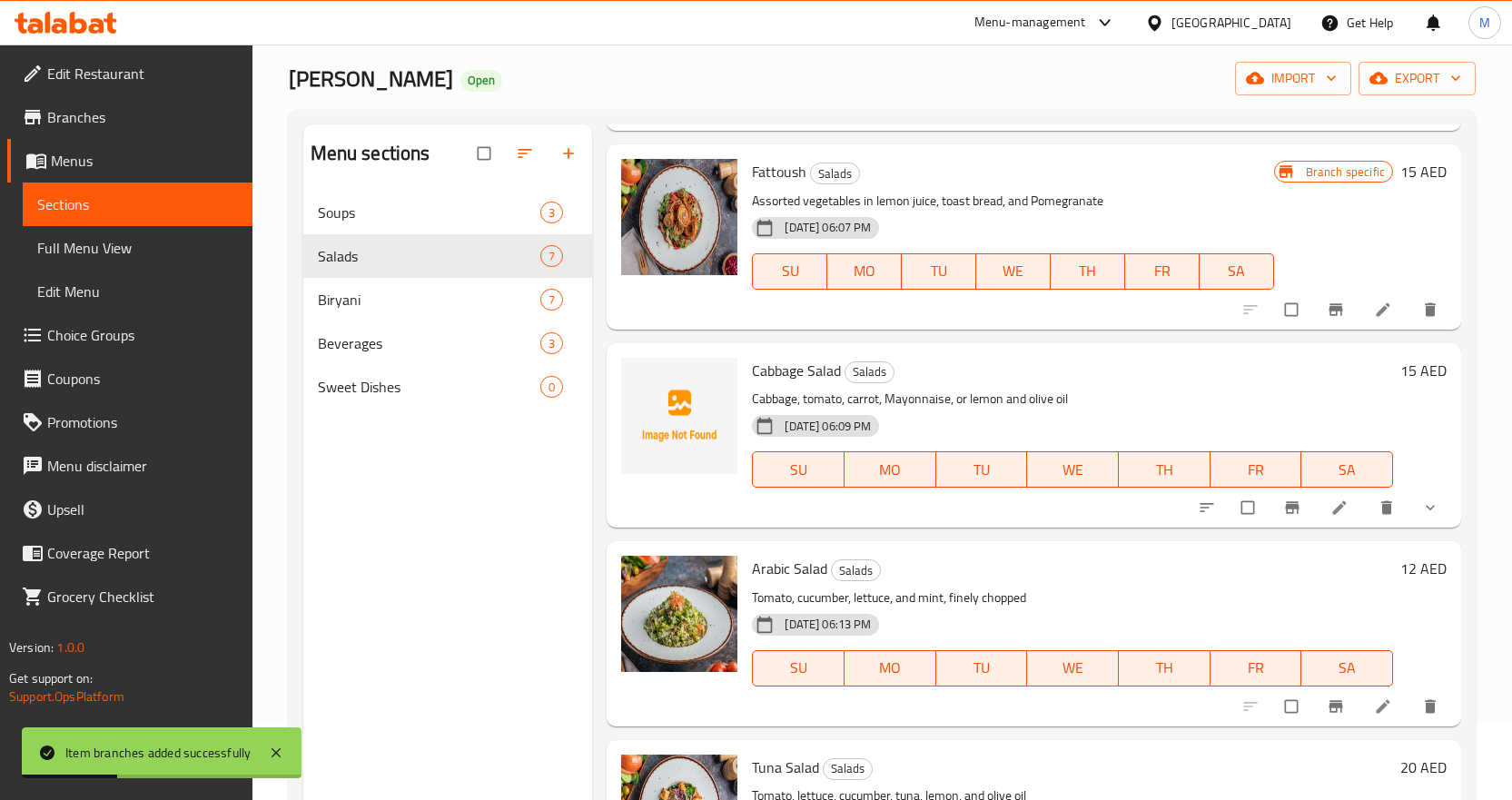
scroll to position [254, 0]
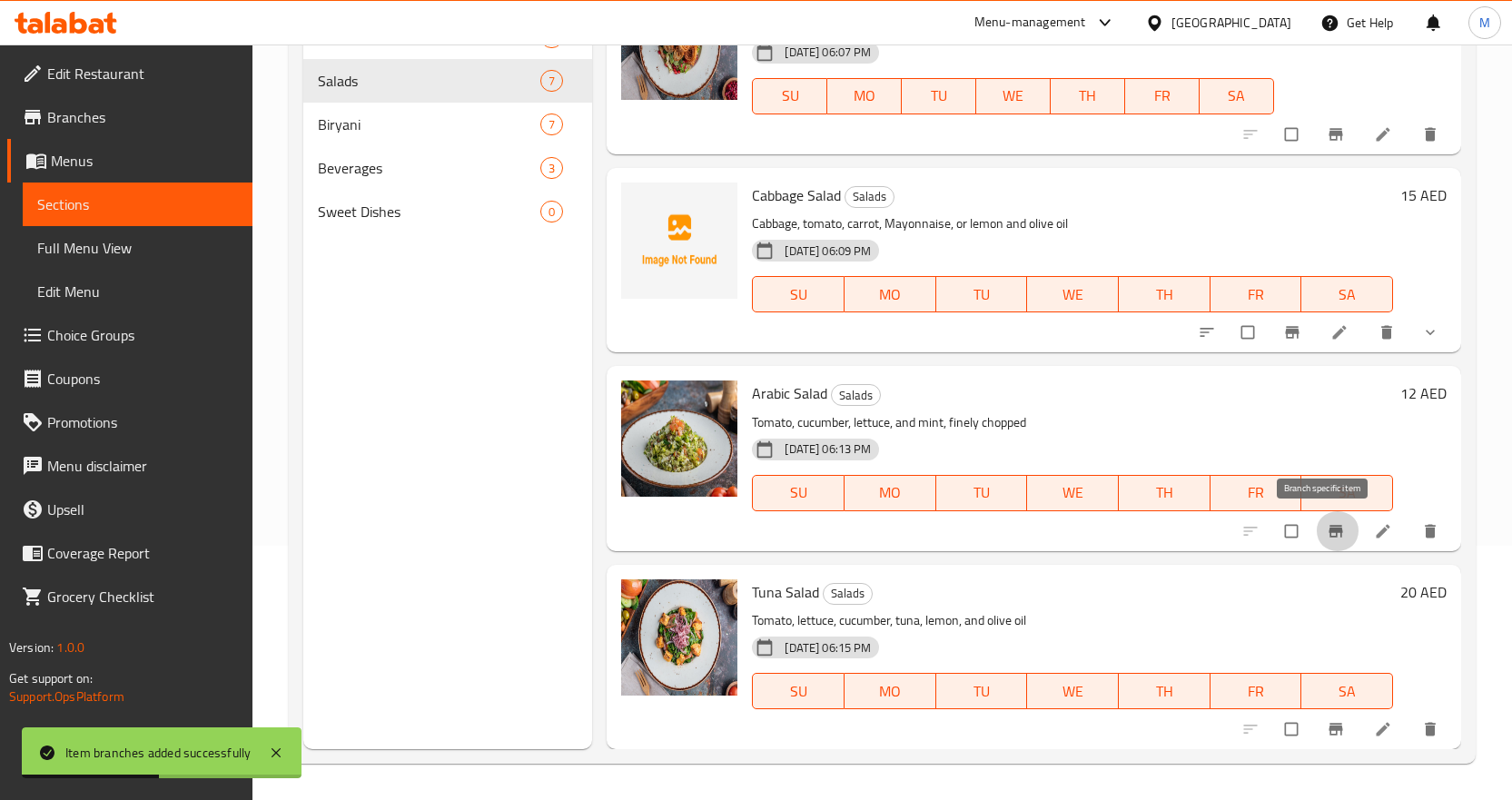
click at [1327, 532] on icon "Branch-specific-item" at bounding box center [1336, 532] width 18 height 18
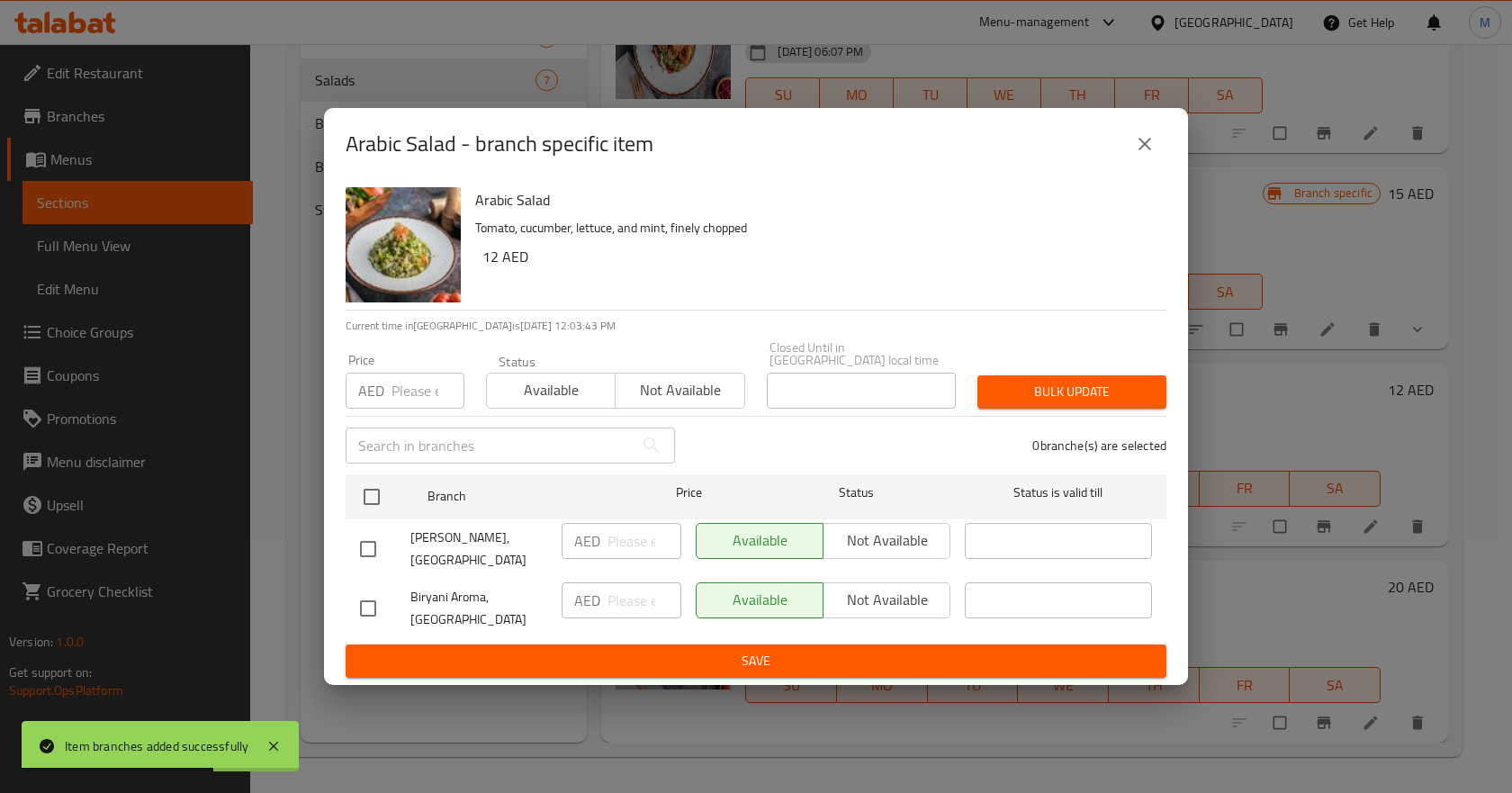
click at [364, 596] on input "checkbox" at bounding box center [367, 608] width 38 height 38
checkbox input "true"
click at [636, 606] on input "number" at bounding box center [644, 600] width 74 height 36
paste input "12"
type input "12"
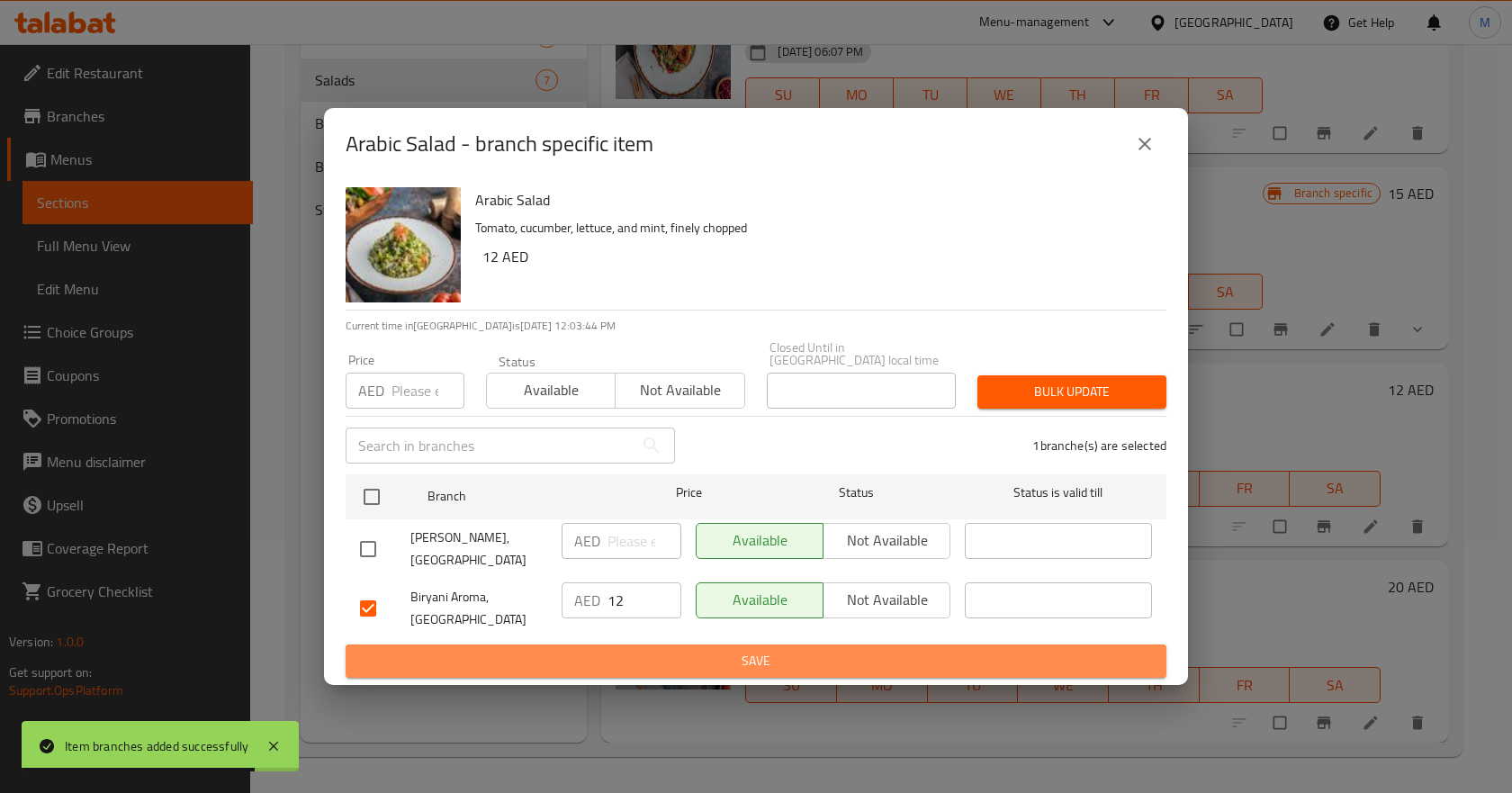
drag, startPoint x: 736, startPoint y: 673, endPoint x: 753, endPoint y: 666, distance: 18.4
click at [737, 673] on span "Save" at bounding box center [756, 661] width 792 height 23
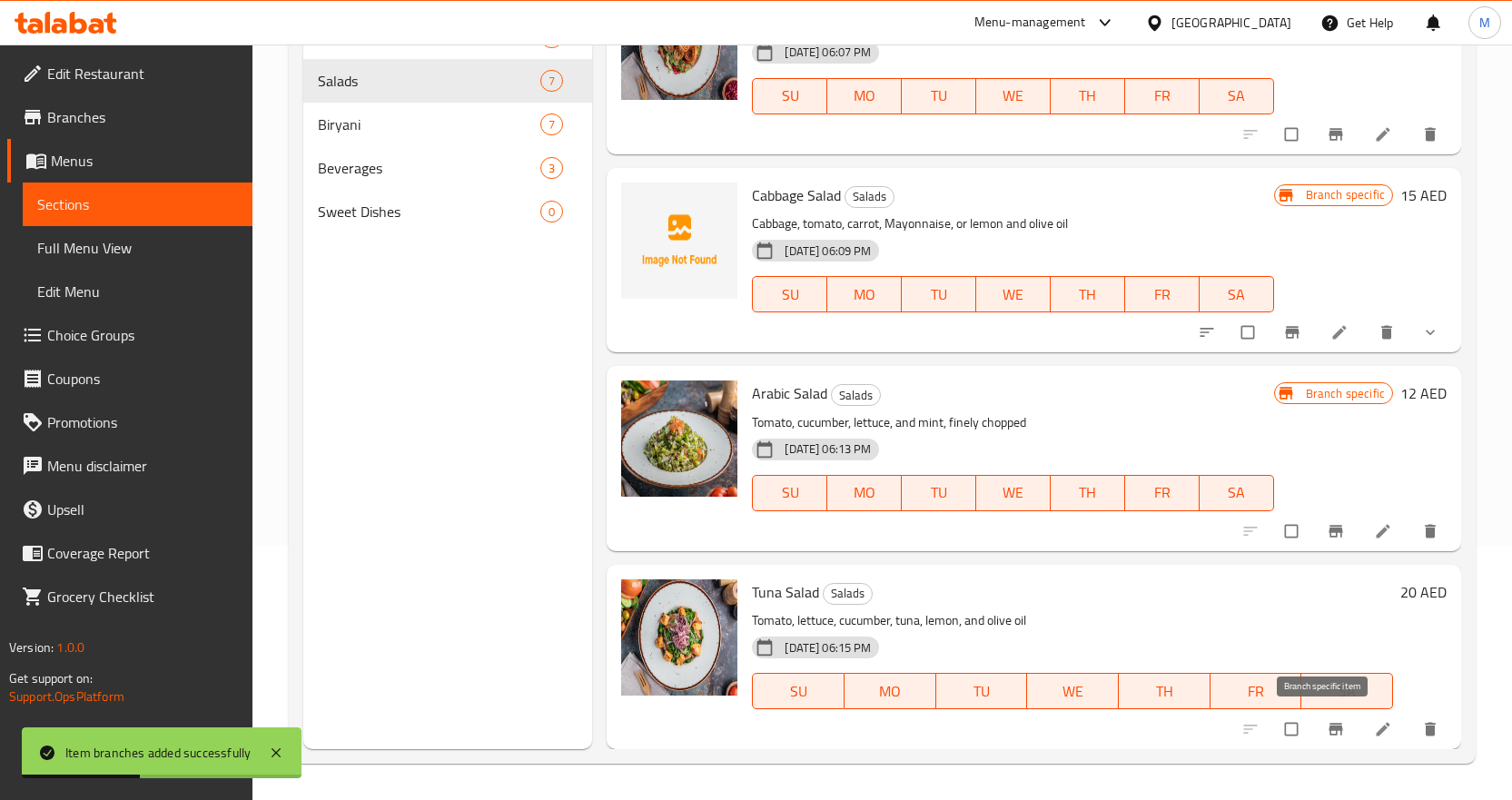
click at [1316, 735] on button "Branch-specific-item" at bounding box center [1337, 729] width 43 height 40
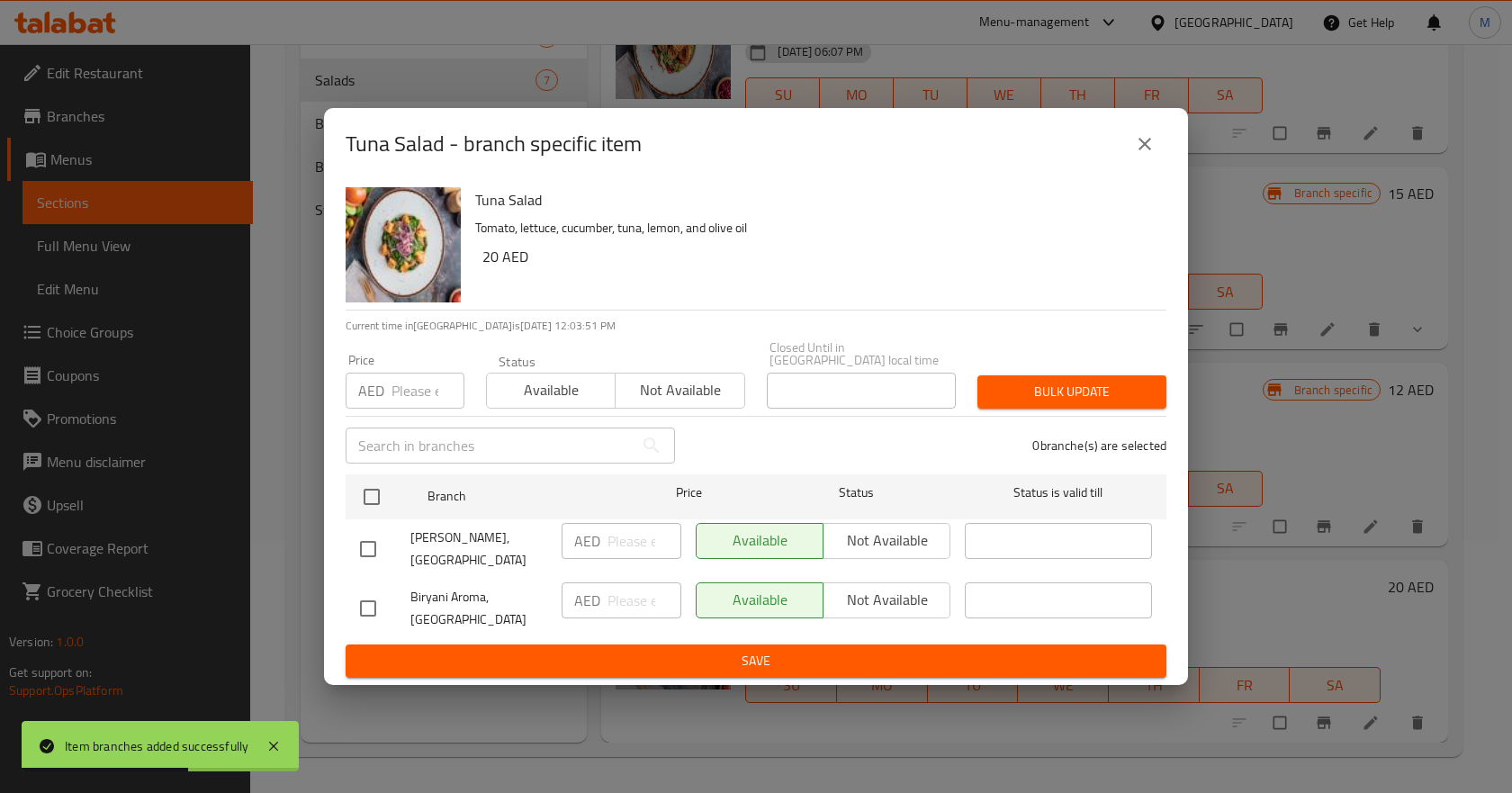
click at [368, 612] on input "checkbox" at bounding box center [367, 608] width 38 height 38
checkbox input "true"
click at [613, 600] on input "number" at bounding box center [644, 600] width 74 height 36
paste input "20"
type input "20"
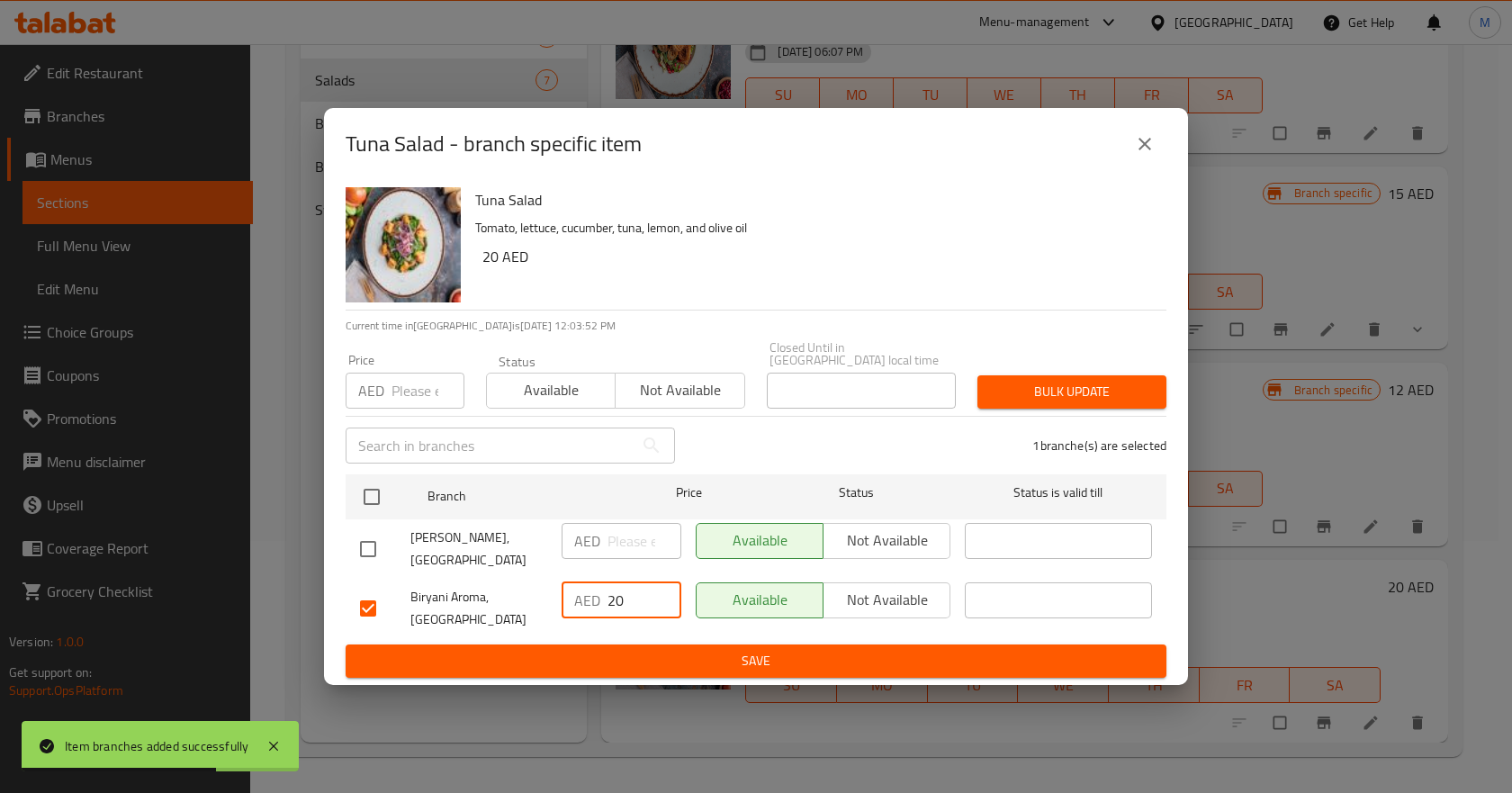
click at [649, 644] on ul "Branch Price Status Status is valid till Biryani Aroma, Business Bay AED ​ Avai…" at bounding box center [756, 556] width 821 height 178
click at [685, 659] on span "Save" at bounding box center [756, 661] width 792 height 23
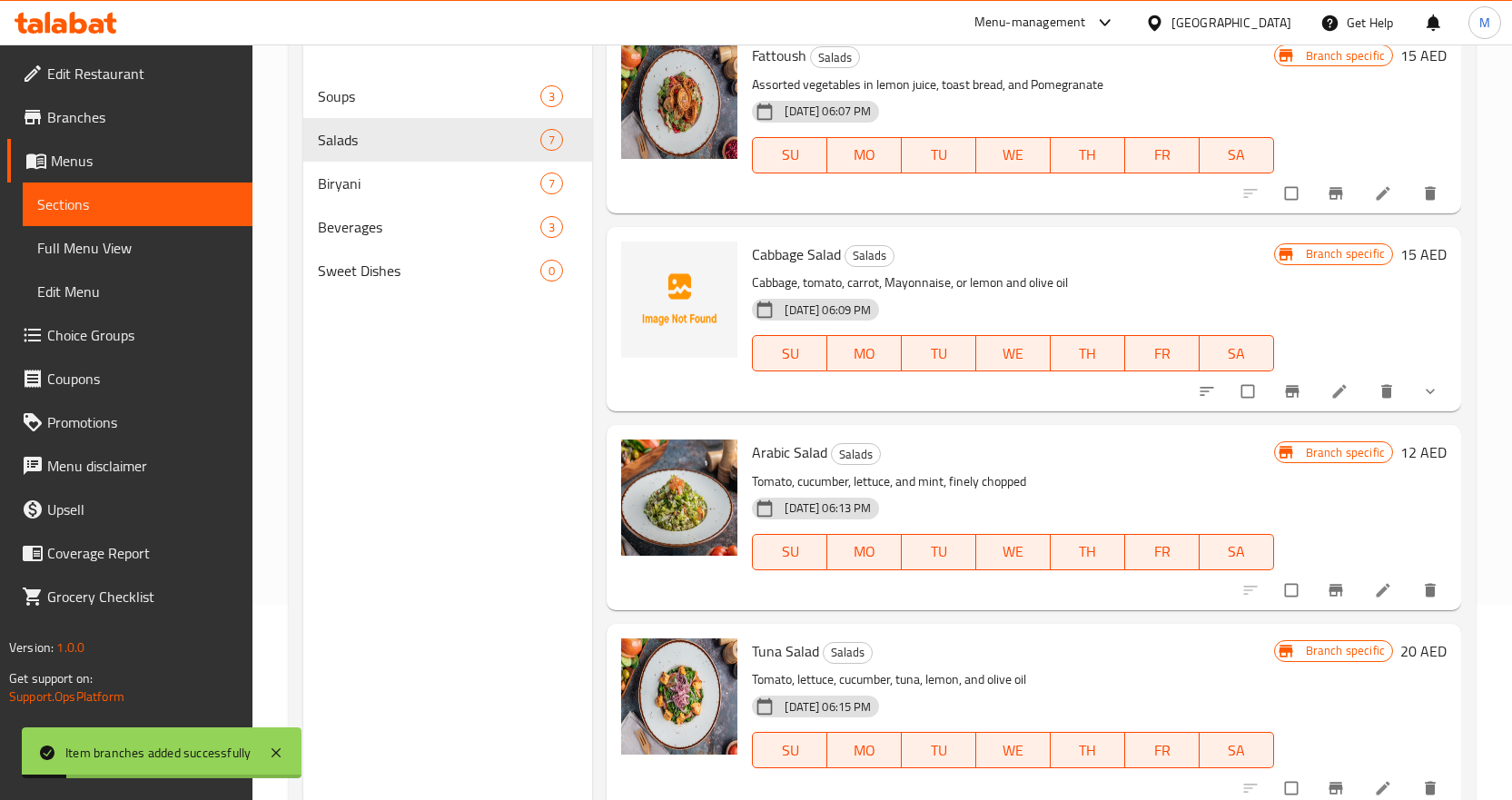
scroll to position [164, 0]
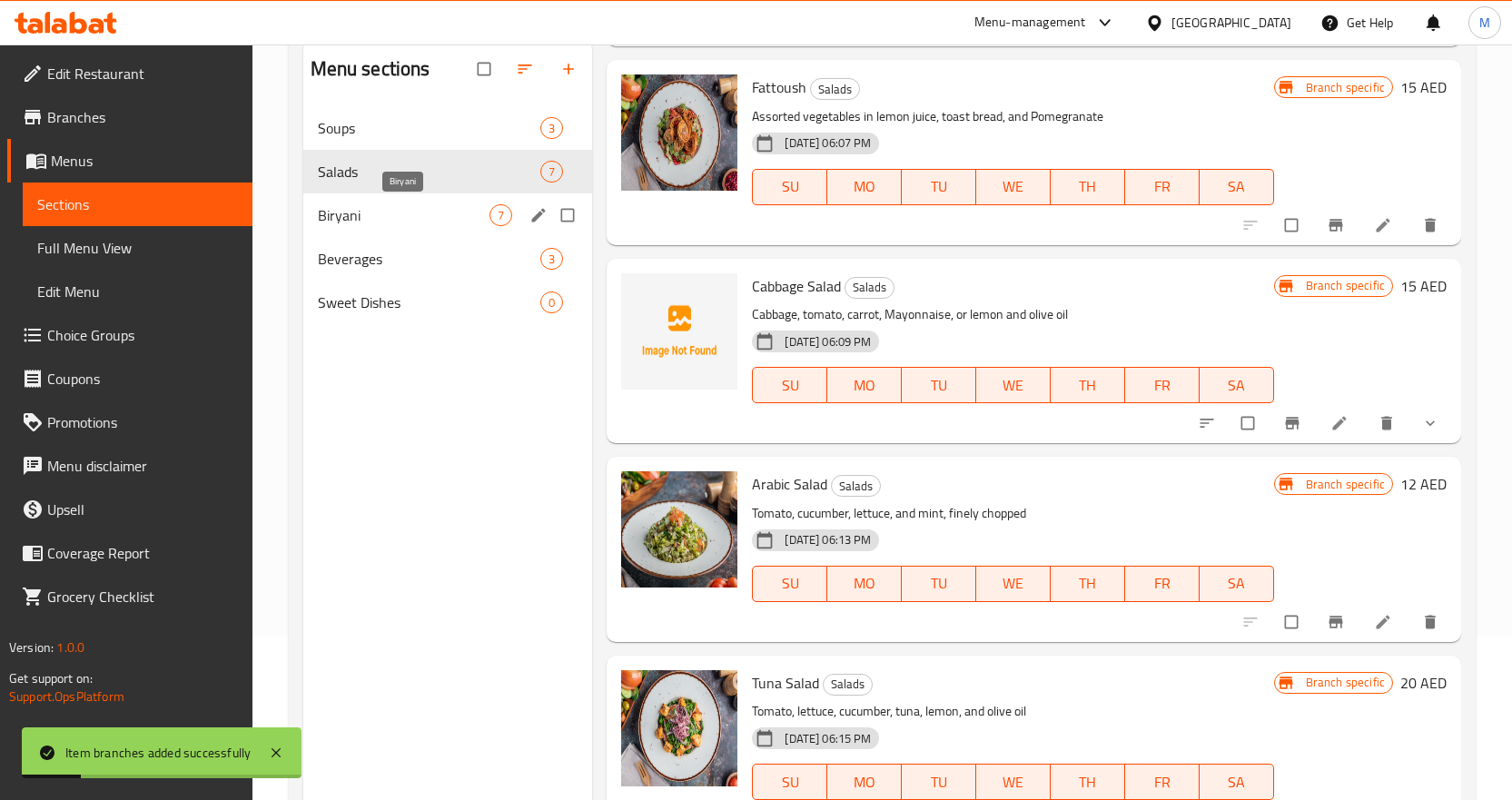
click at [387, 207] on span "Biryani" at bounding box center [404, 215] width 173 height 22
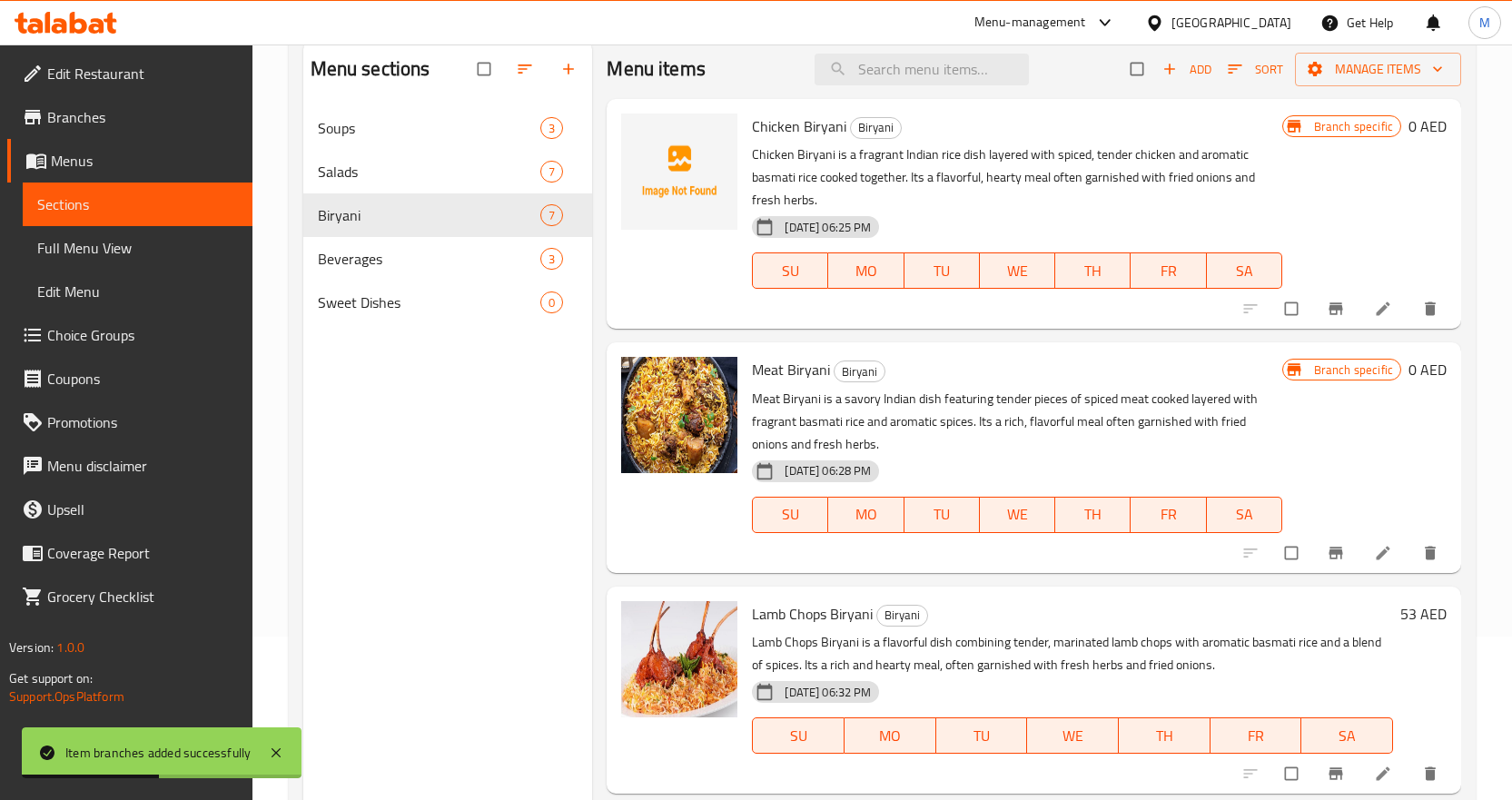
click at [1327, 311] on icon "Branch-specific-item" at bounding box center [1336, 309] width 18 height 18
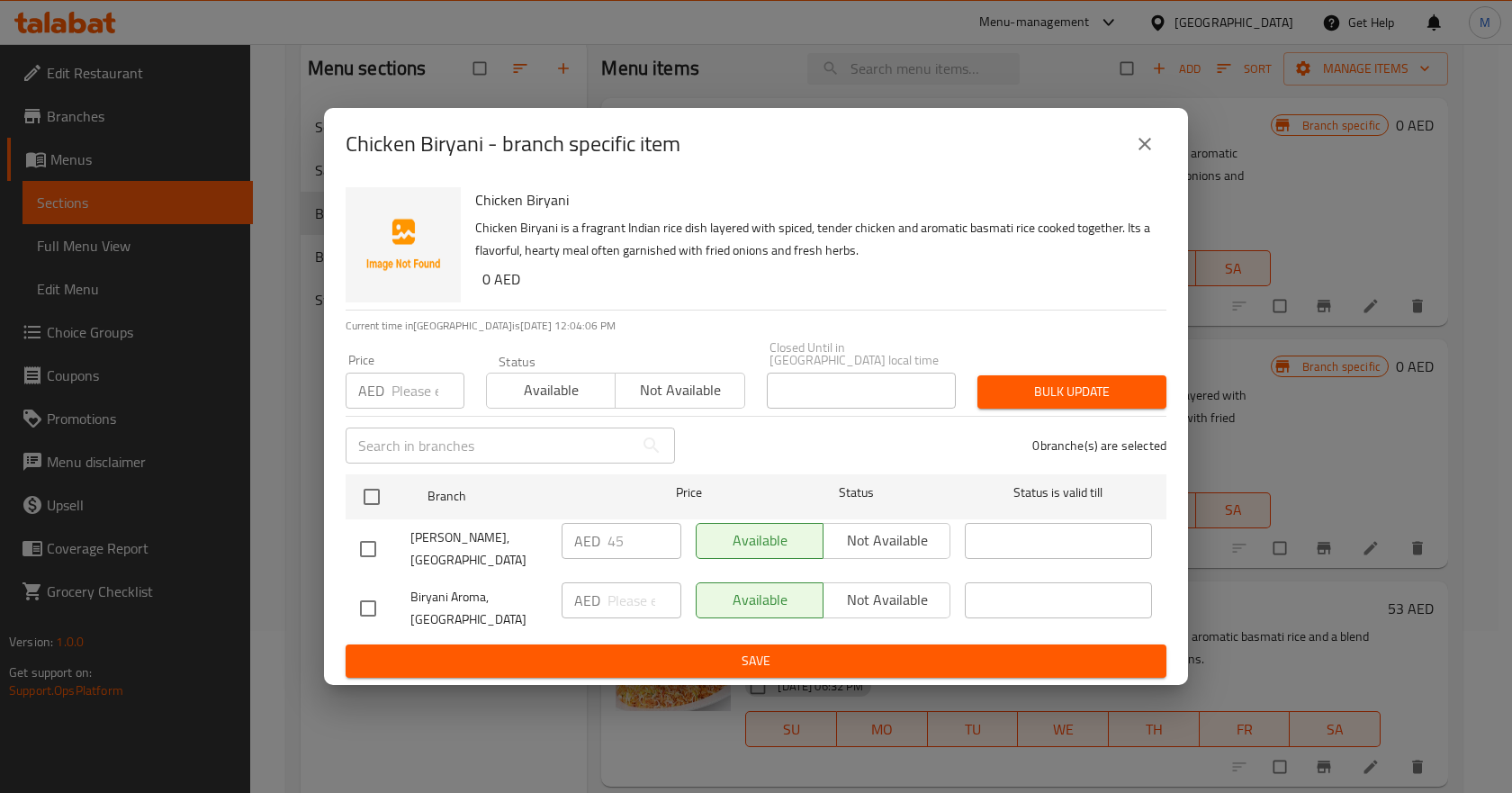
click at [372, 600] on input "checkbox" at bounding box center [367, 608] width 38 height 38
checkbox input "true"
click at [622, 595] on input "number" at bounding box center [644, 600] width 74 height 36
type input "0"
click at [881, 649] on button "Save" at bounding box center [756, 661] width 821 height 33
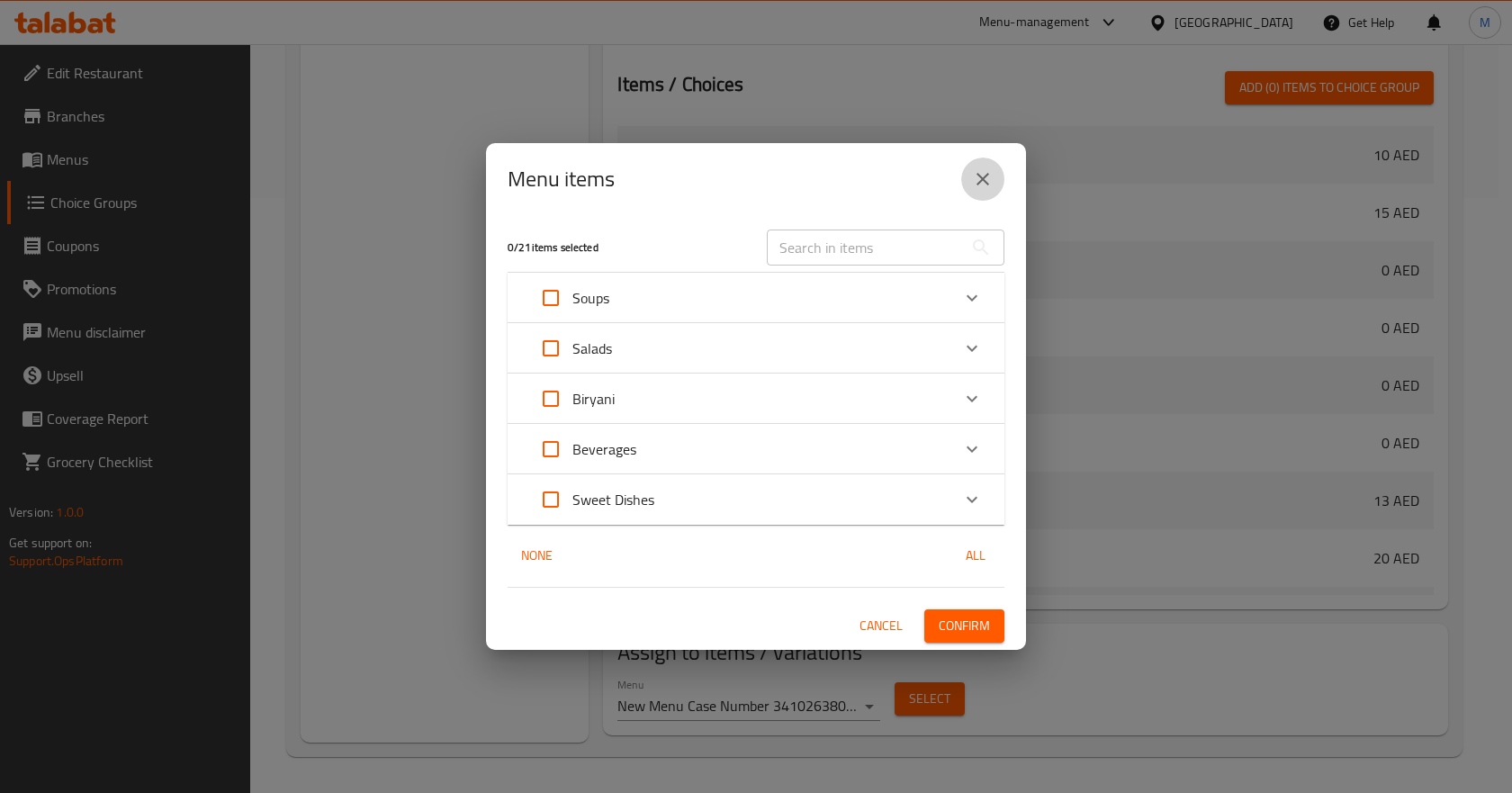
click at [977, 183] on icon "close" at bounding box center [983, 180] width 22 height 22
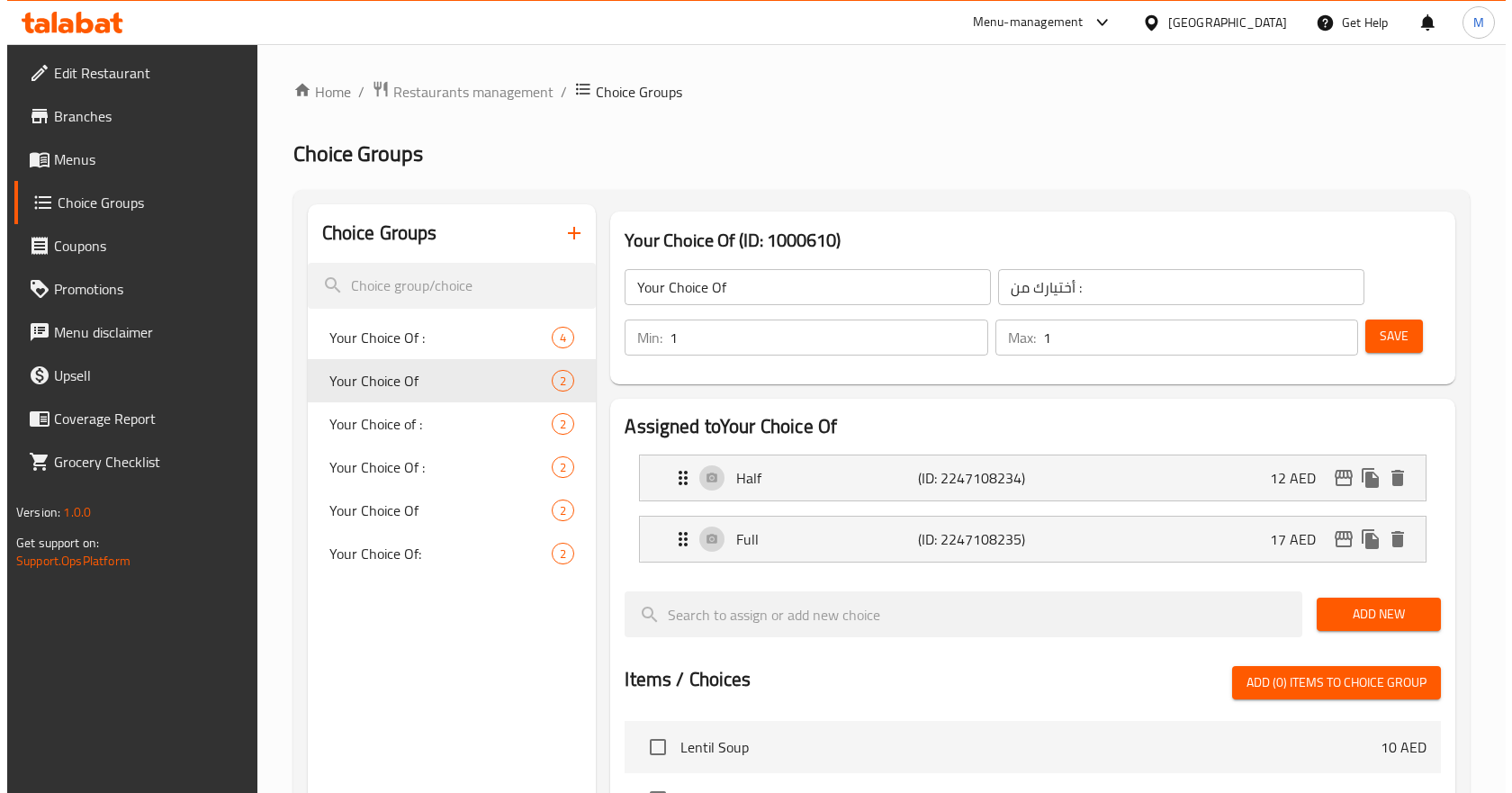
scroll to position [90, 0]
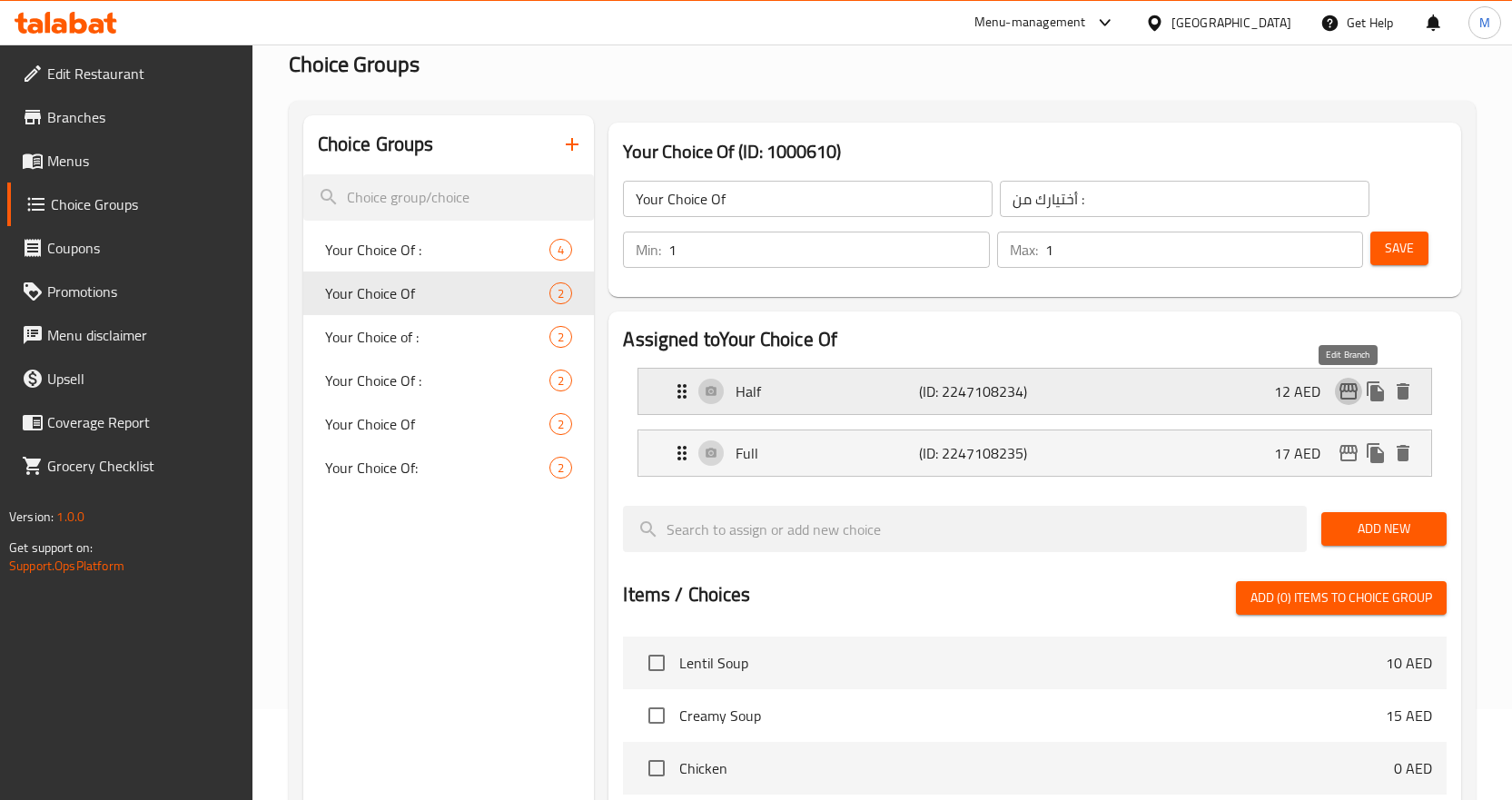
click at [1345, 389] on icon "edit" at bounding box center [1349, 391] width 18 height 17
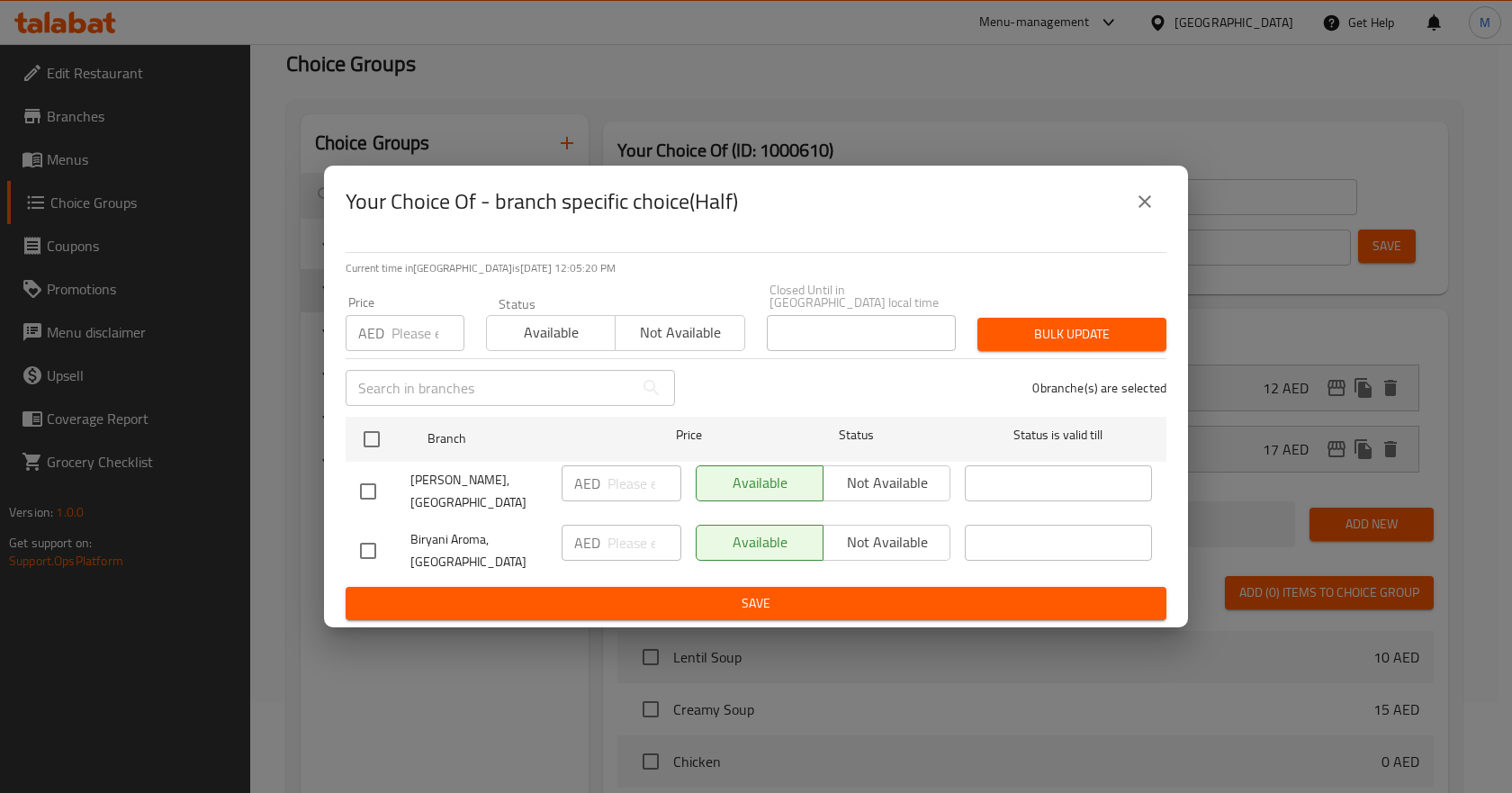
click at [364, 482] on input "checkbox" at bounding box center [367, 491] width 38 height 38
checkbox input "true"
click at [873, 485] on span "Not available" at bounding box center [887, 483] width 113 height 26
click at [782, 598] on span "Save" at bounding box center [756, 603] width 792 height 23
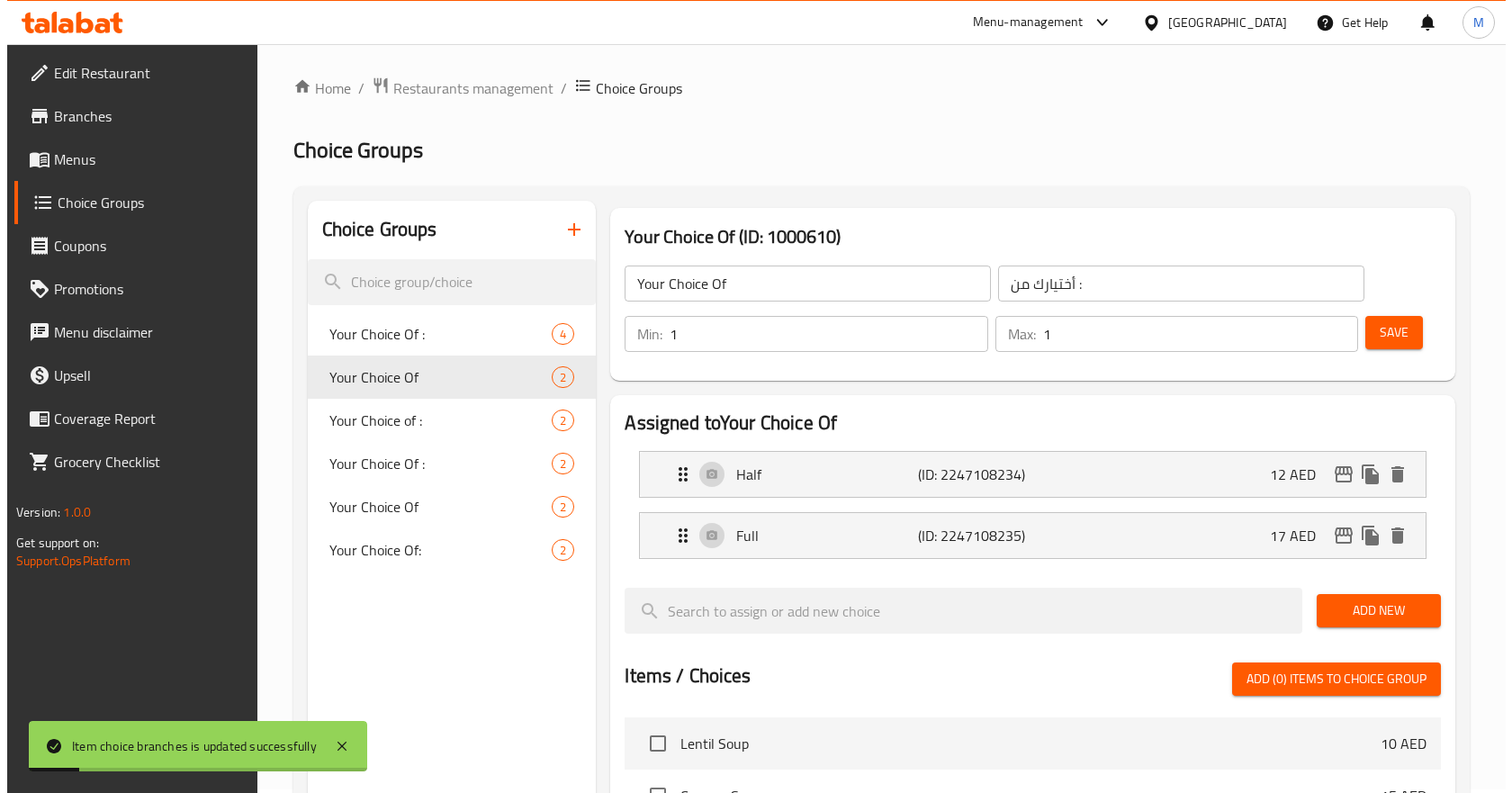
scroll to position [0, 0]
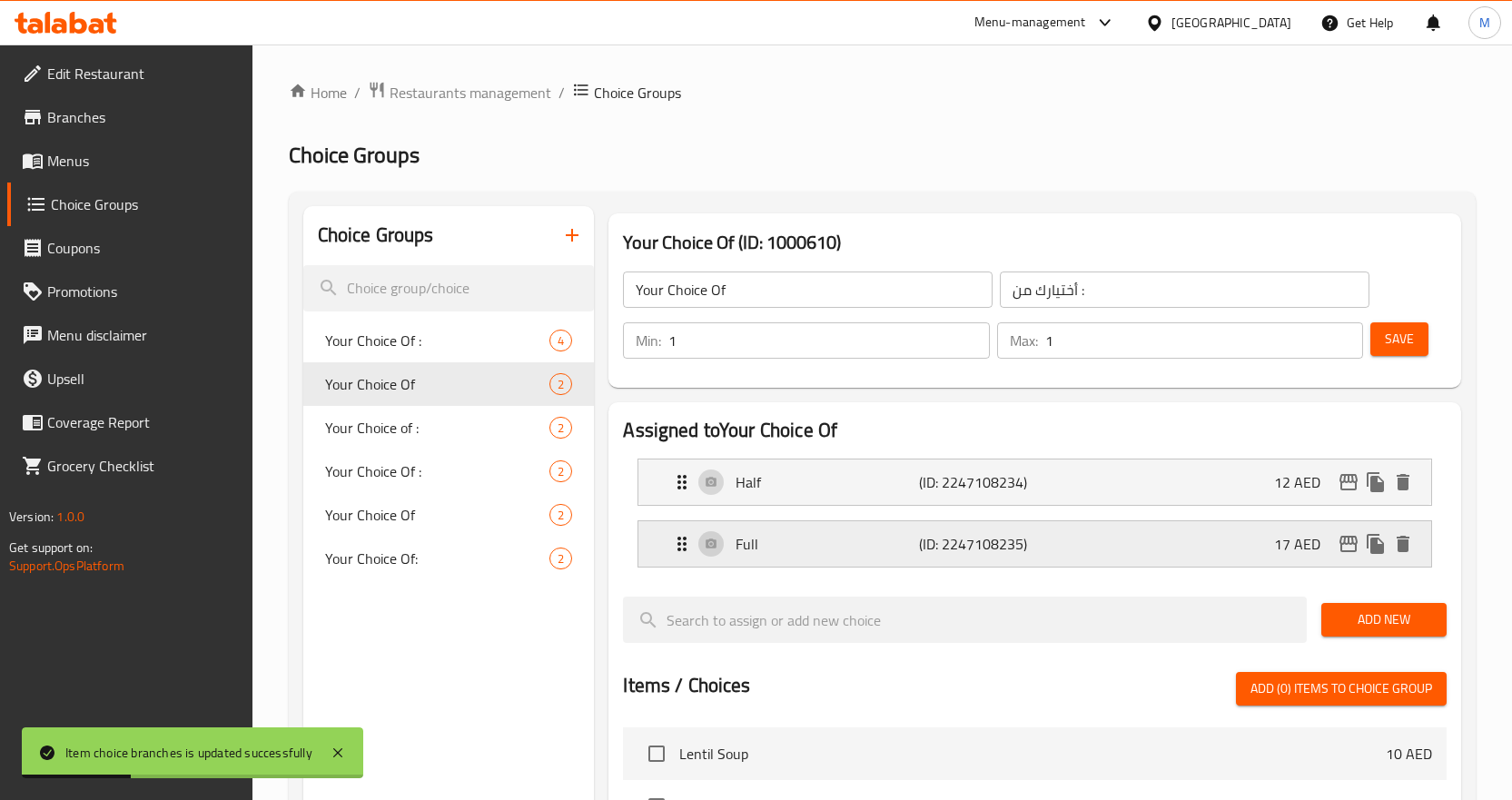
click at [1348, 540] on icon "edit" at bounding box center [1349, 544] width 18 height 17
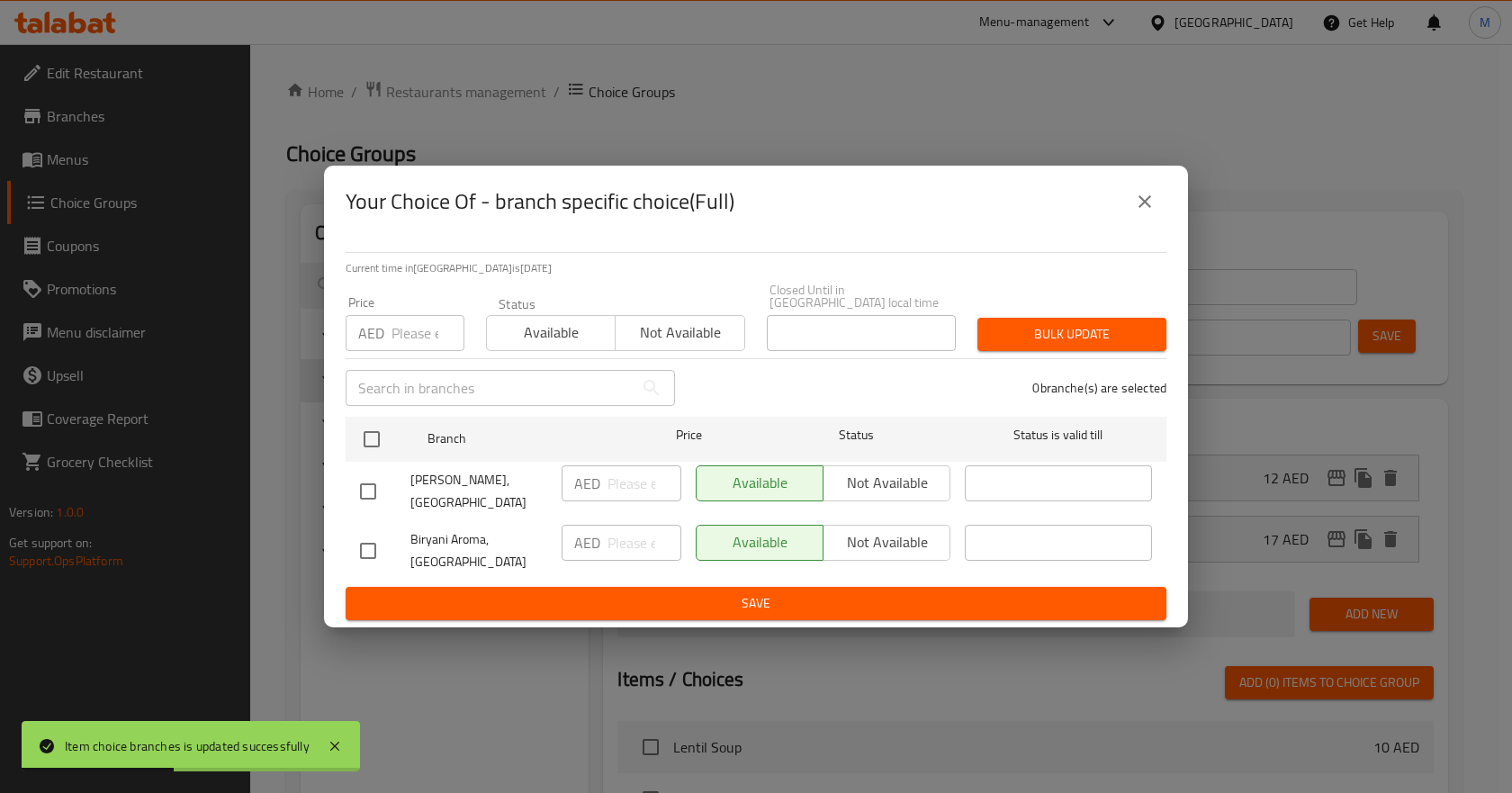
click at [367, 490] on input "checkbox" at bounding box center [367, 491] width 38 height 38
checkbox input "true"
click at [925, 471] on span "Not available" at bounding box center [887, 483] width 113 height 26
click at [791, 607] on span "Save" at bounding box center [756, 603] width 792 height 23
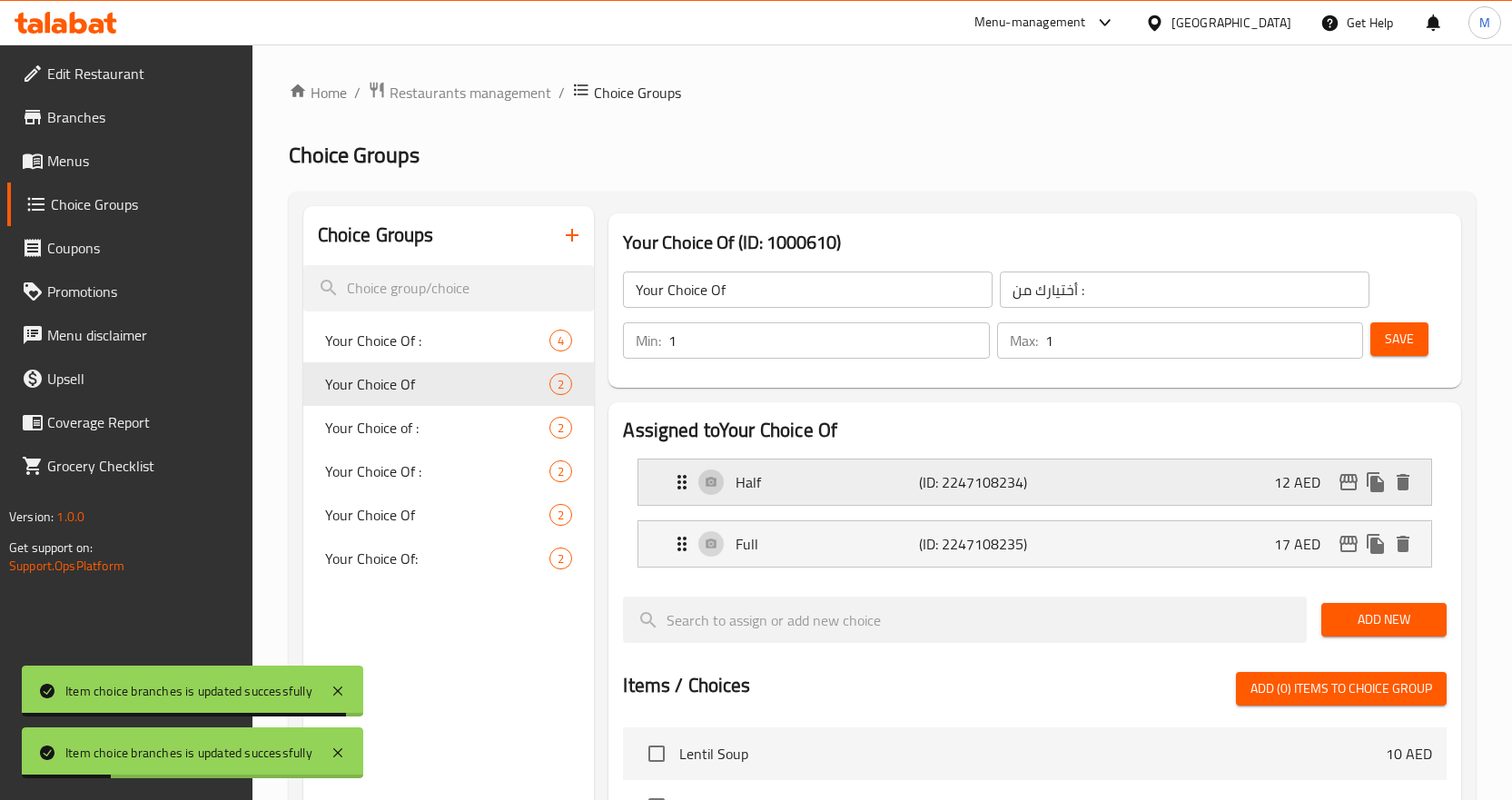
click at [1350, 480] on icon "edit" at bounding box center [1349, 483] width 22 height 22
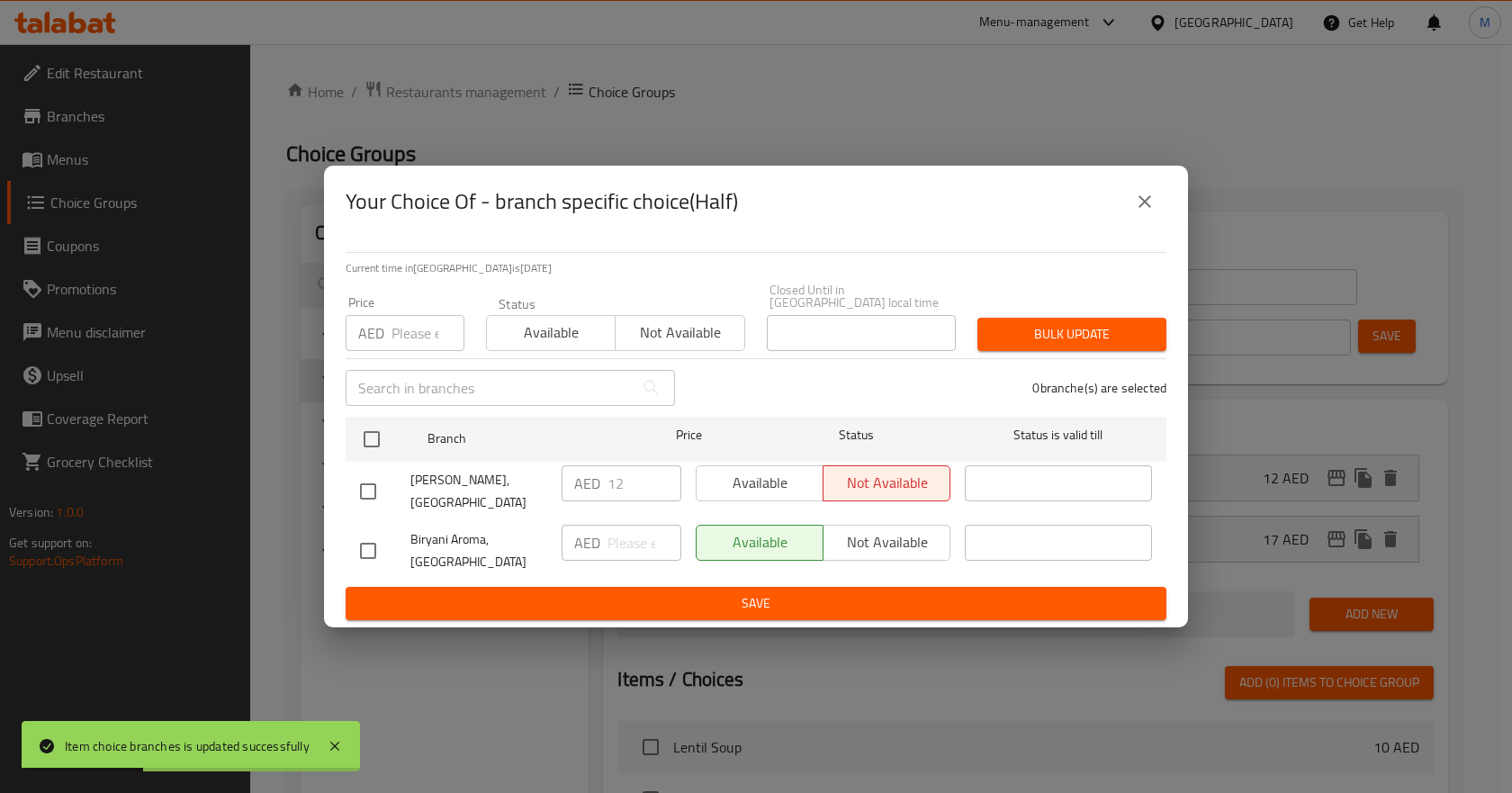
click at [365, 553] on input "checkbox" at bounding box center [367, 550] width 38 height 38
checkbox input "true"
click at [632, 540] on input "number" at bounding box center [644, 543] width 74 height 36
type input "12"
click at [707, 590] on button "Save" at bounding box center [756, 603] width 821 height 33
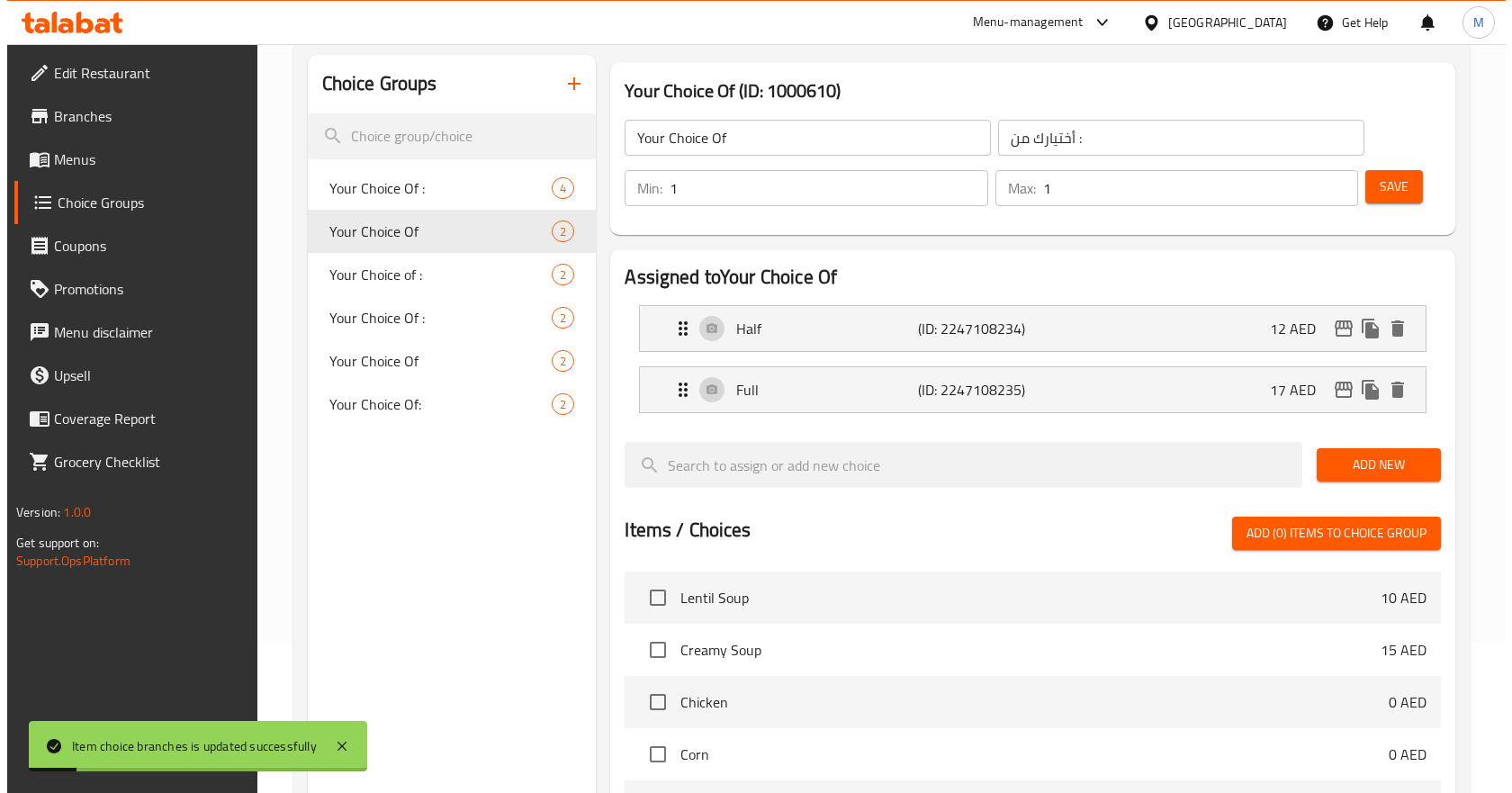
scroll to position [145, 0]
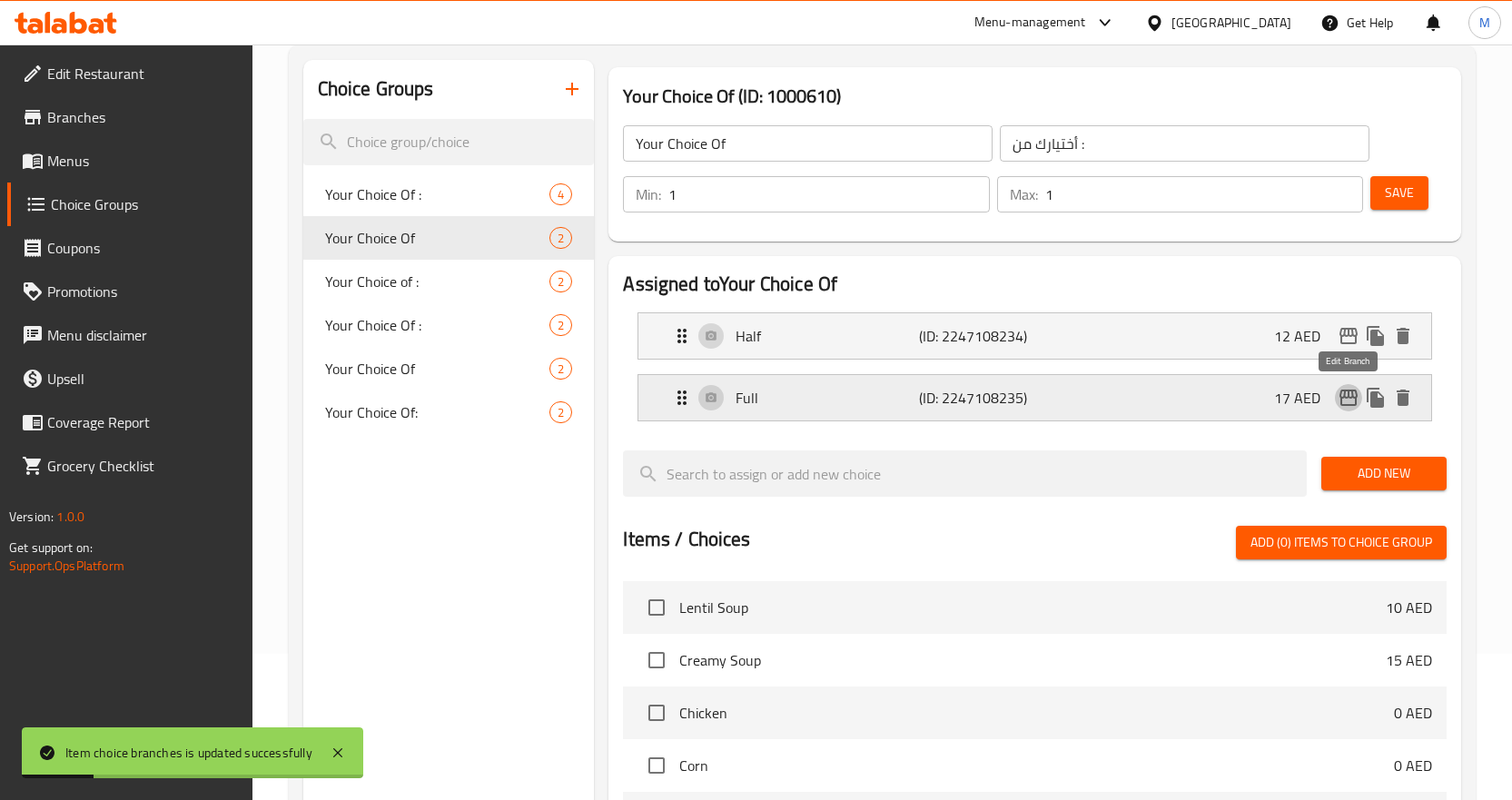
click at [1341, 404] on icon "edit" at bounding box center [1349, 398] width 18 height 17
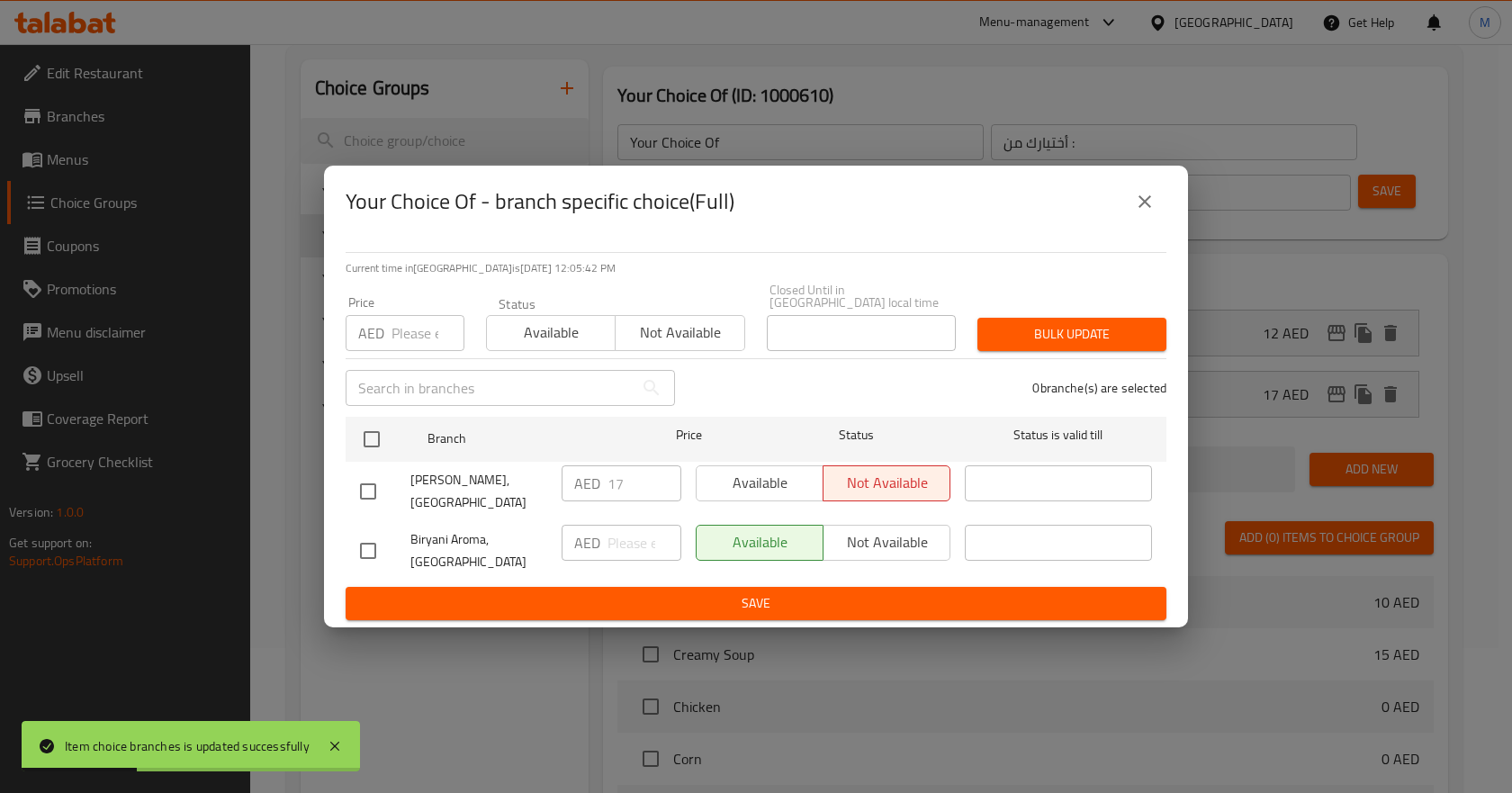
click at [366, 545] on input "checkbox" at bounding box center [367, 550] width 38 height 38
checkbox input "true"
click at [634, 546] on input "number" at bounding box center [644, 543] width 74 height 36
type input "17"
click at [743, 600] on span "Save" at bounding box center [756, 603] width 792 height 23
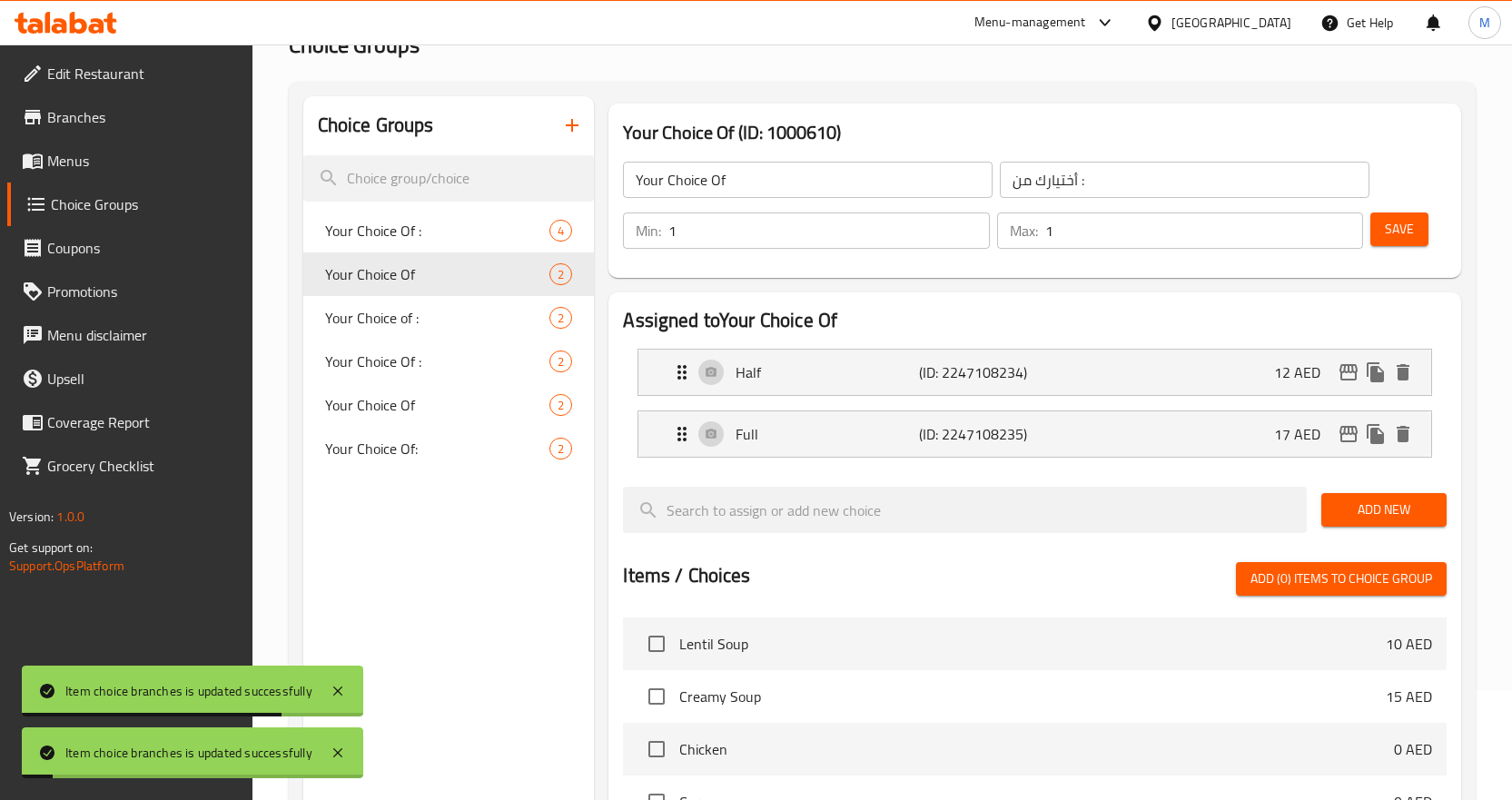
scroll to position [0, 0]
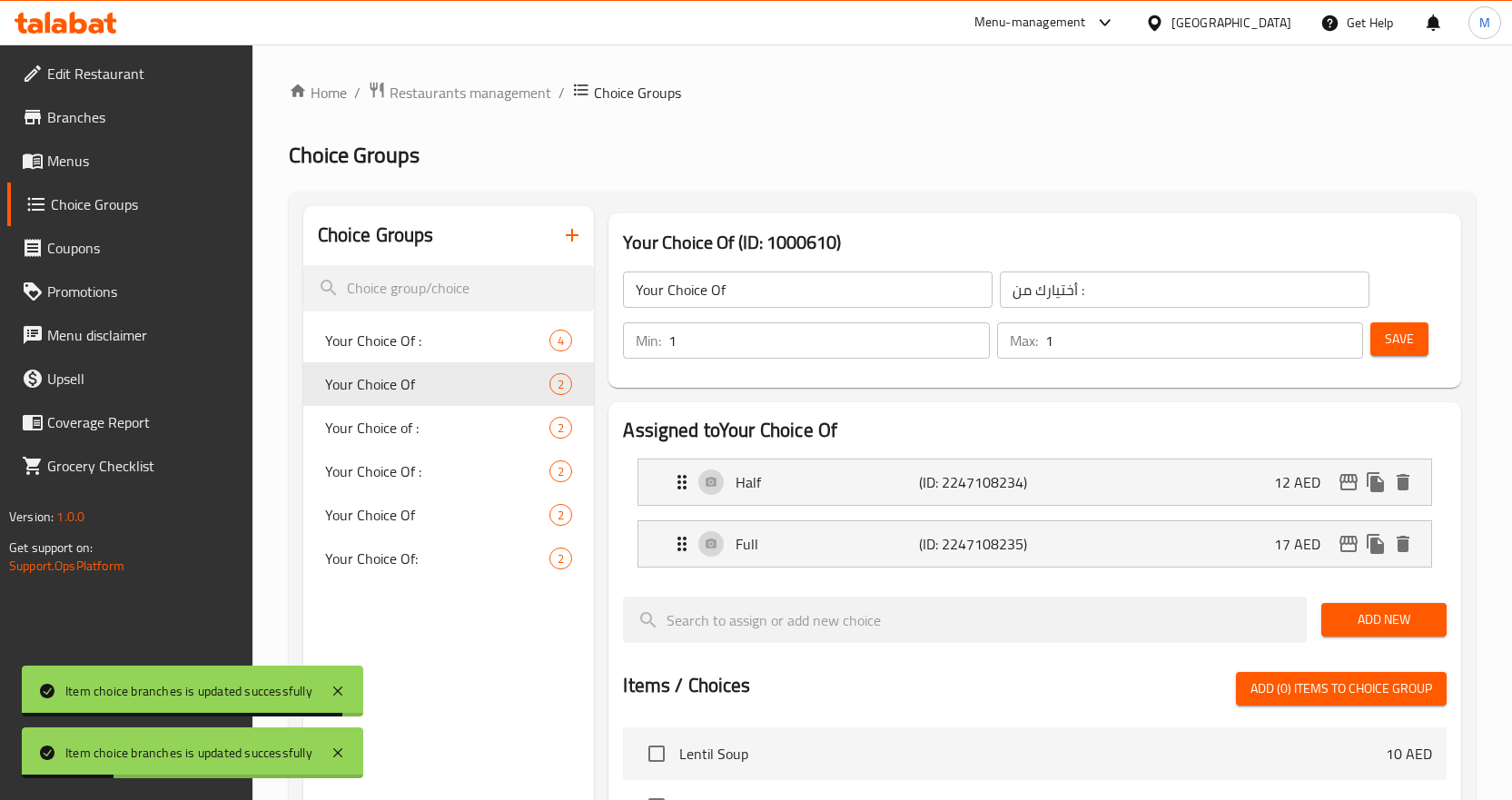
click at [754, 277] on input "Your Choice Of" at bounding box center [808, 289] width 370 height 36
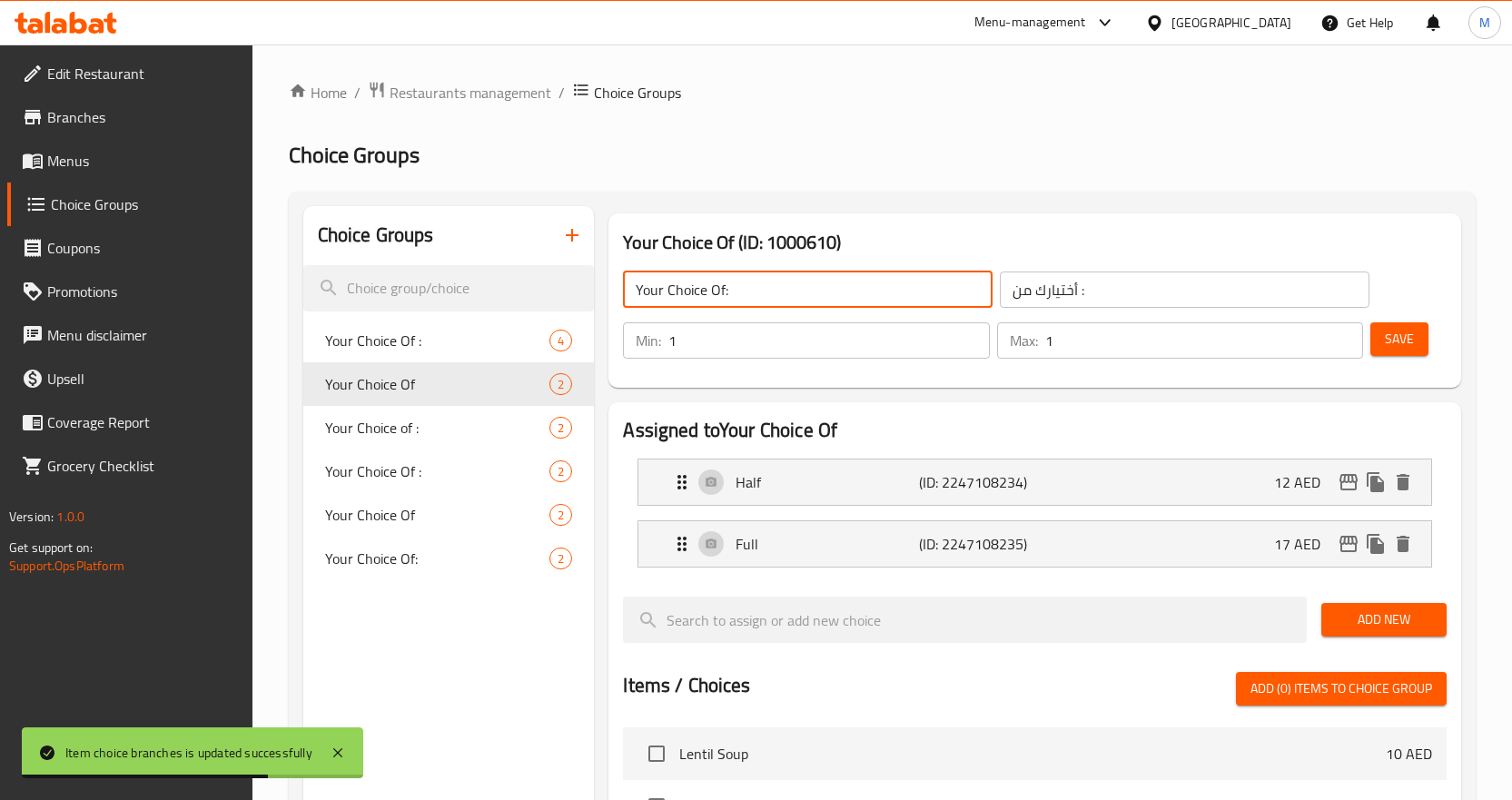
type input "Your Choice Of:"
click at [1152, 289] on input "أختيارك من :" at bounding box center [1185, 289] width 370 height 36
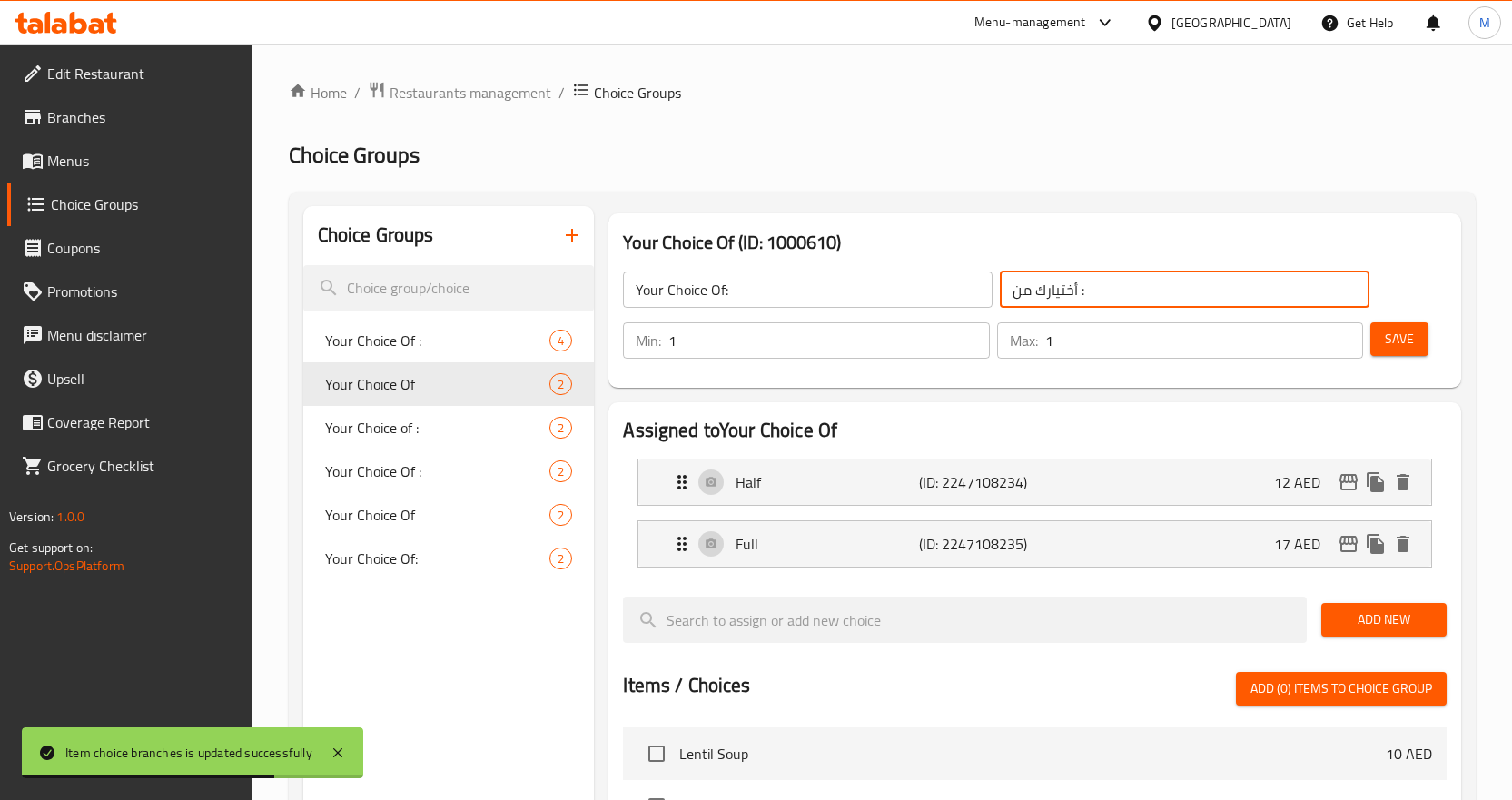
click at [1152, 289] on input "أختيارك من :" at bounding box center [1185, 289] width 370 height 36
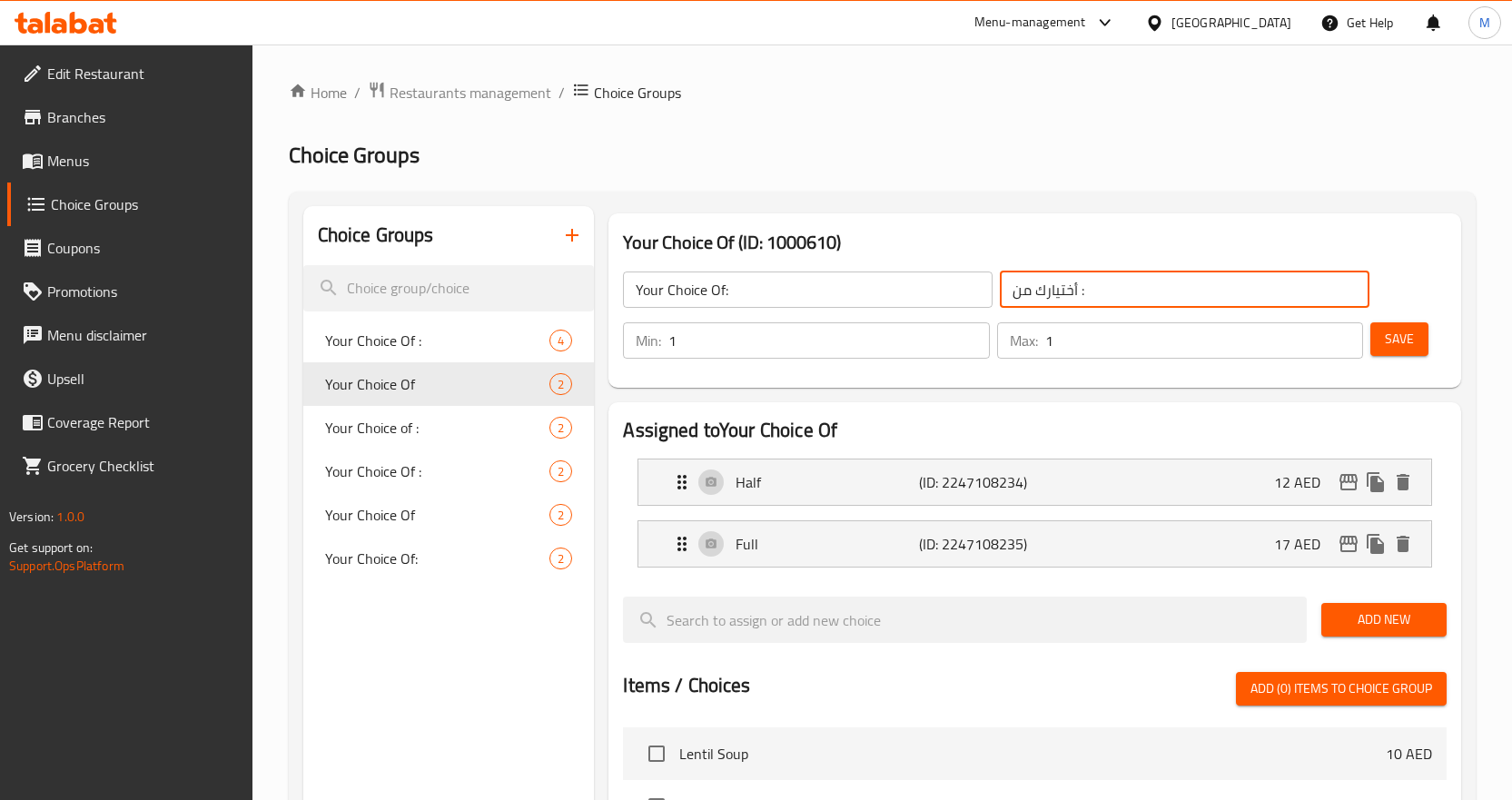
paste input "ختيارك من"
type input "إختيارك من:"
click at [1250, 147] on h2 "Choice Groups" at bounding box center [882, 154] width 1187 height 29
click at [825, 280] on input "Your Choice Of:" at bounding box center [808, 289] width 370 height 36
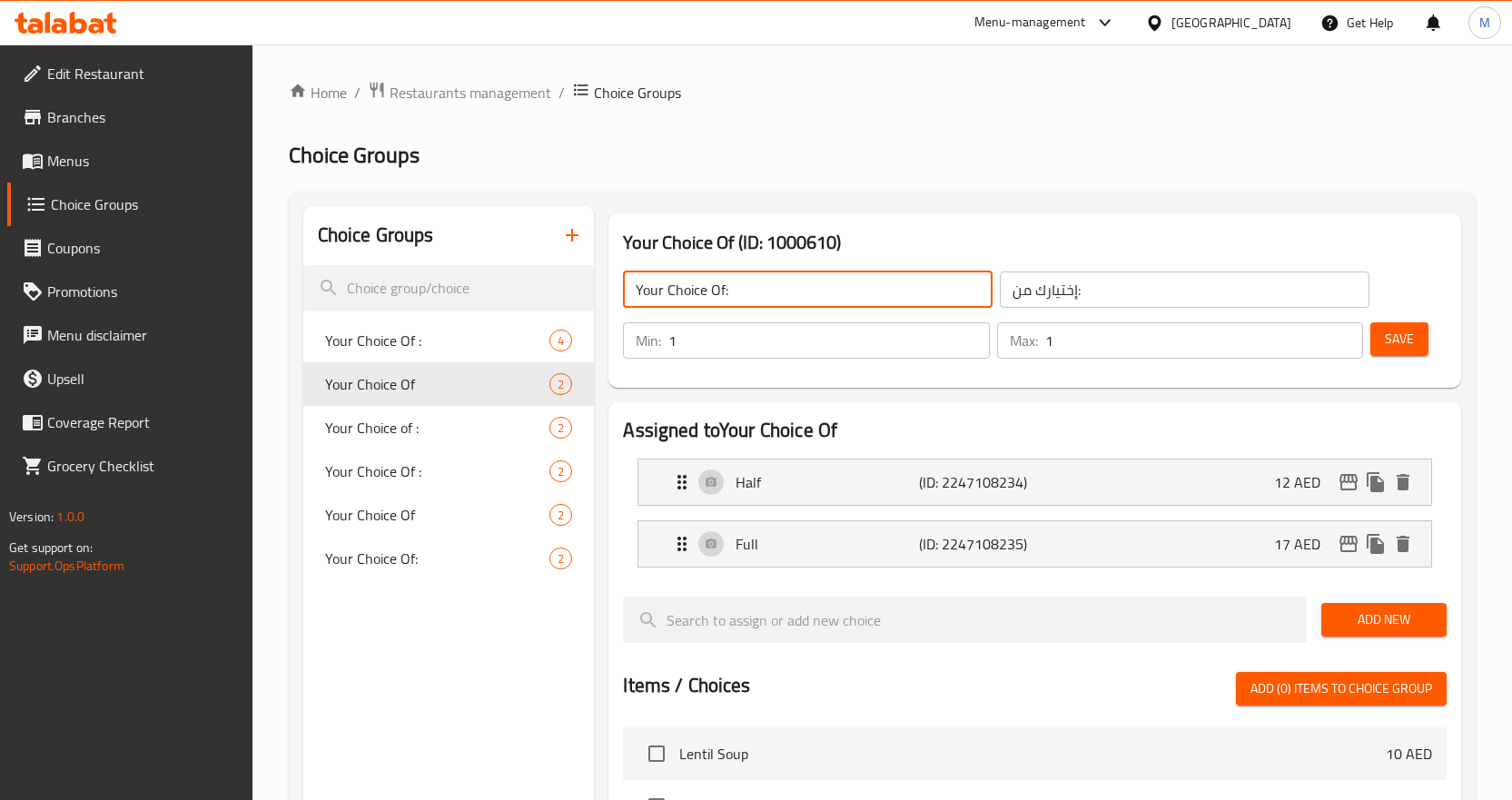
click at [825, 280] on input "Your Choice Of:" at bounding box center [808, 289] width 370 height 36
click at [946, 203] on div "Choice Groups Your Choice Of : 4 Your Choice Of 2 Your Choice of : 2 Your Choic…" at bounding box center [882, 778] width 1187 height 1173
click at [1396, 325] on button "Save" at bounding box center [1399, 339] width 58 height 33
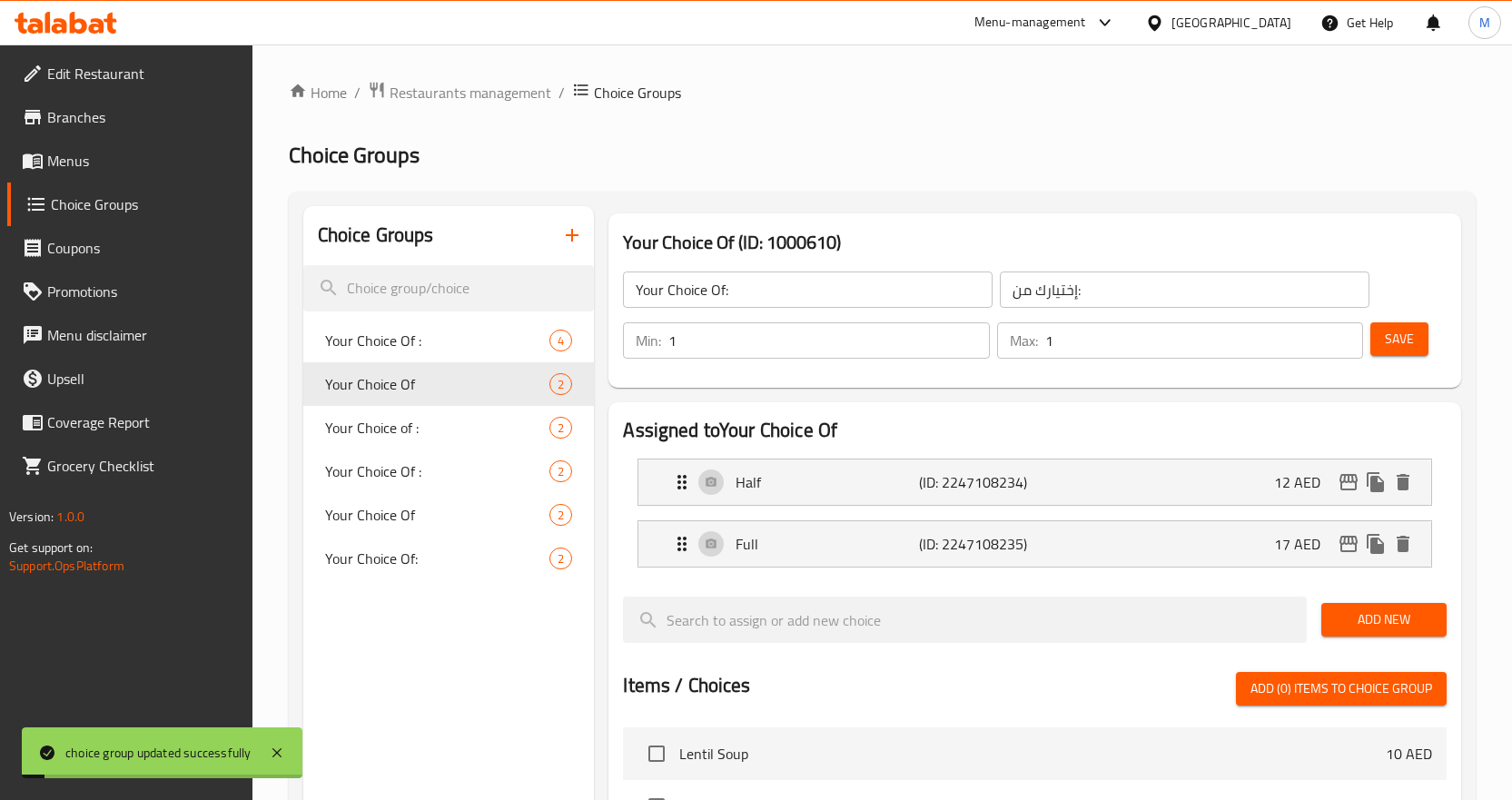
click at [1439, 275] on div "Your Choice Of: ​ إختيارك من: ​ Min: 1 ​ Max: 1 ​ Save" at bounding box center [1035, 314] width 839 height 130
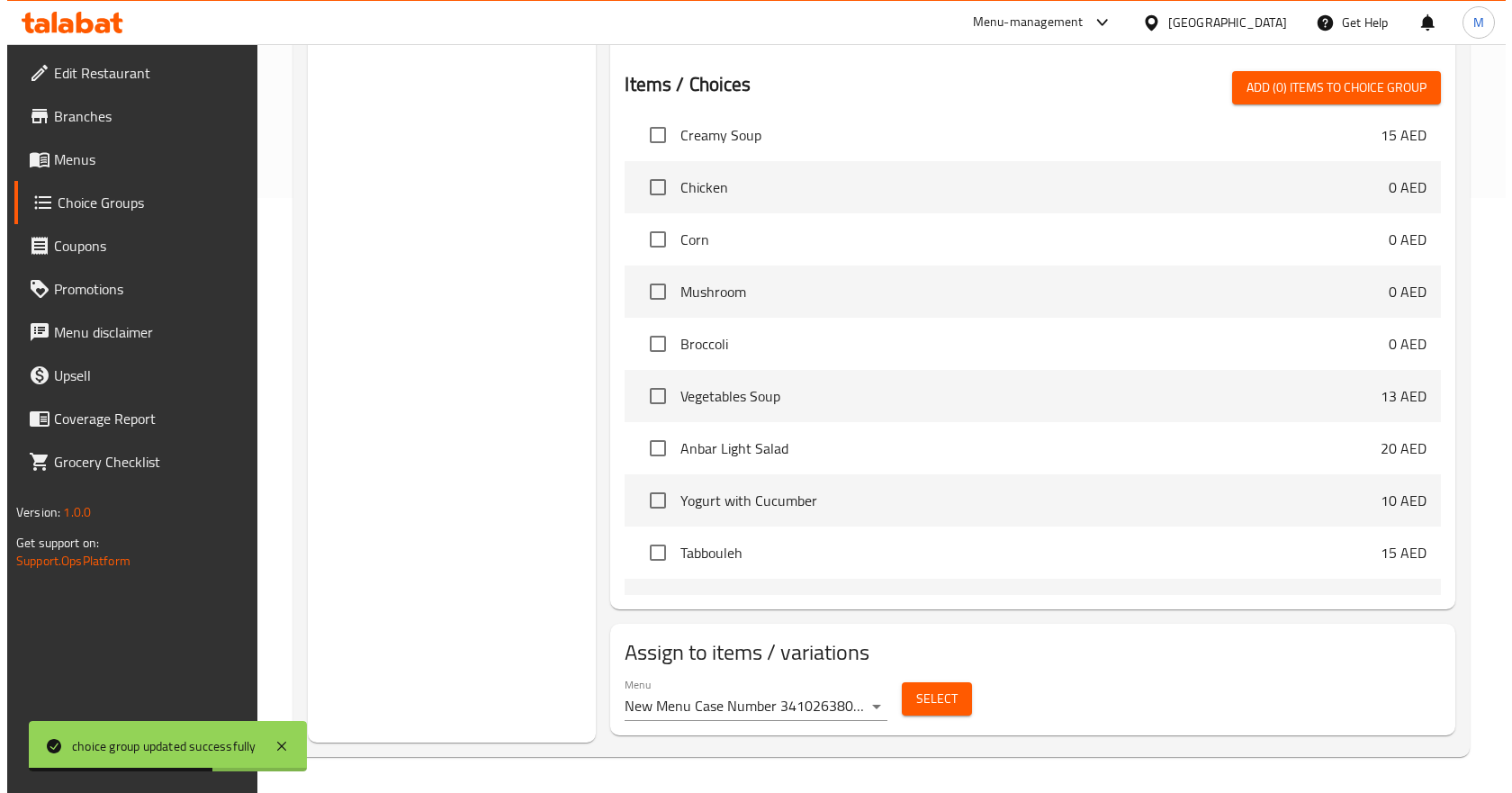
scroll to position [90, 0]
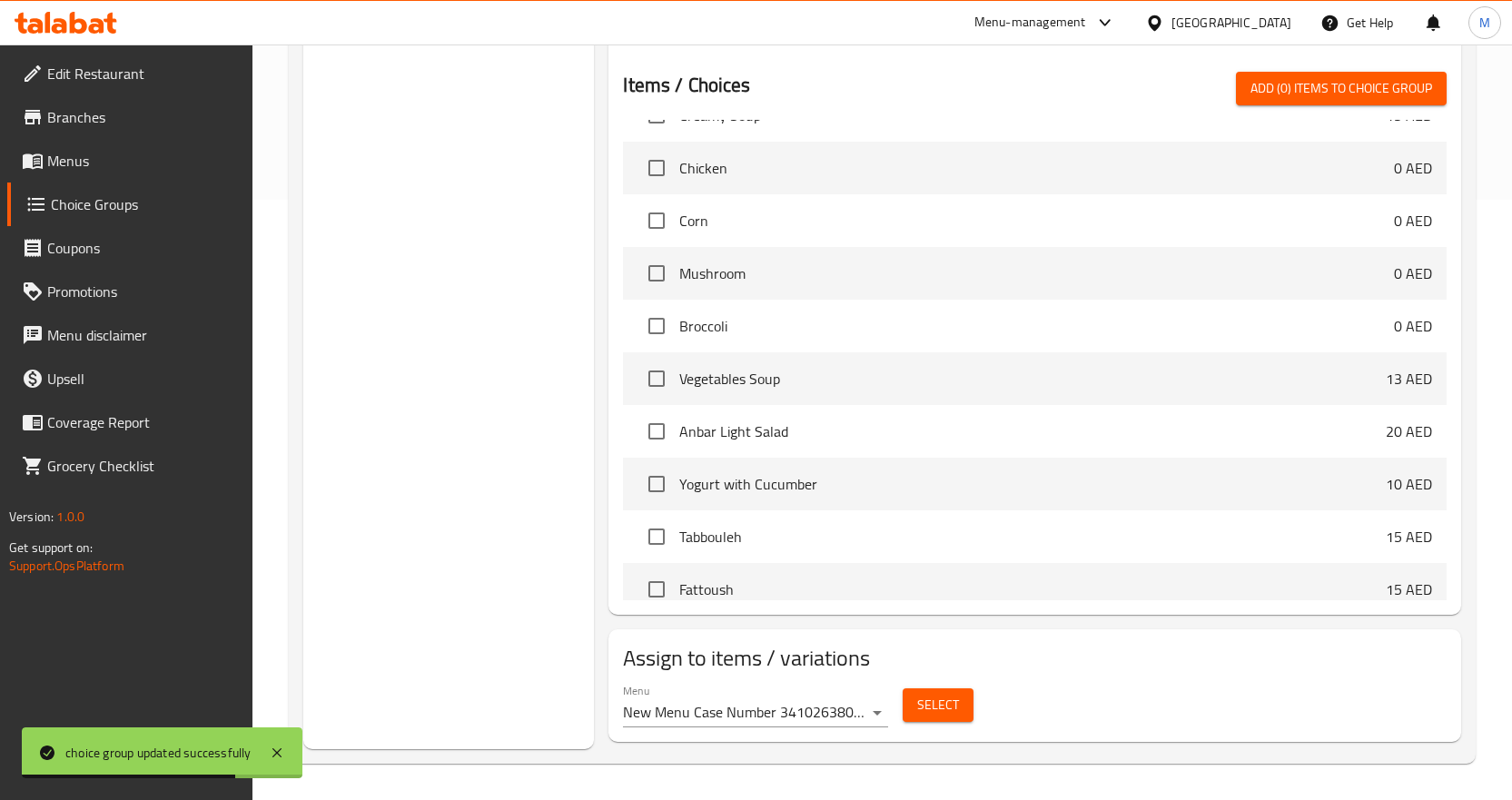
click at [956, 684] on div "Select" at bounding box center [938, 706] width 85 height 48
click at [943, 708] on span "Select" at bounding box center [938, 705] width 42 height 23
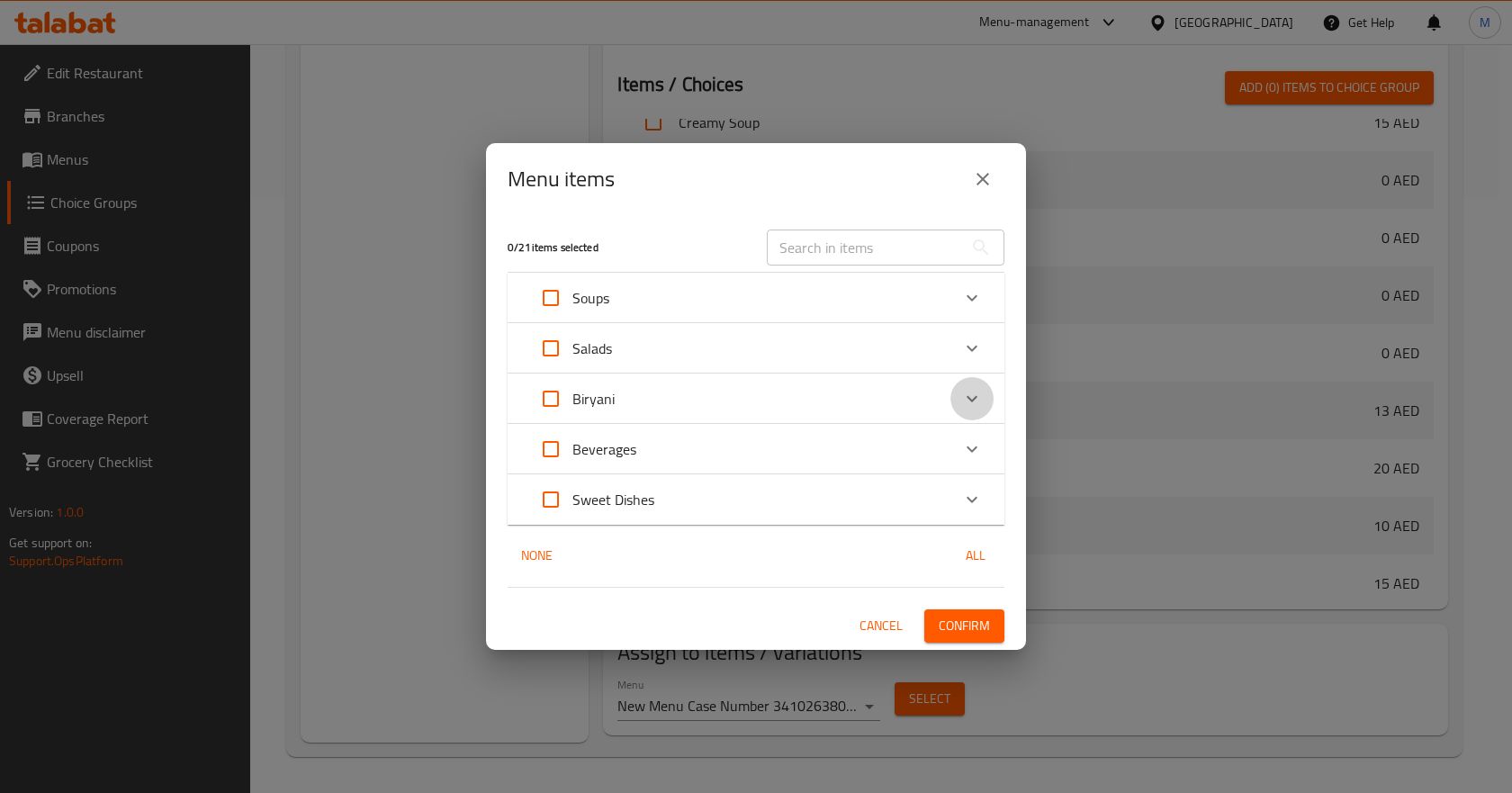
click at [983, 394] on div "Expand" at bounding box center [971, 399] width 43 height 43
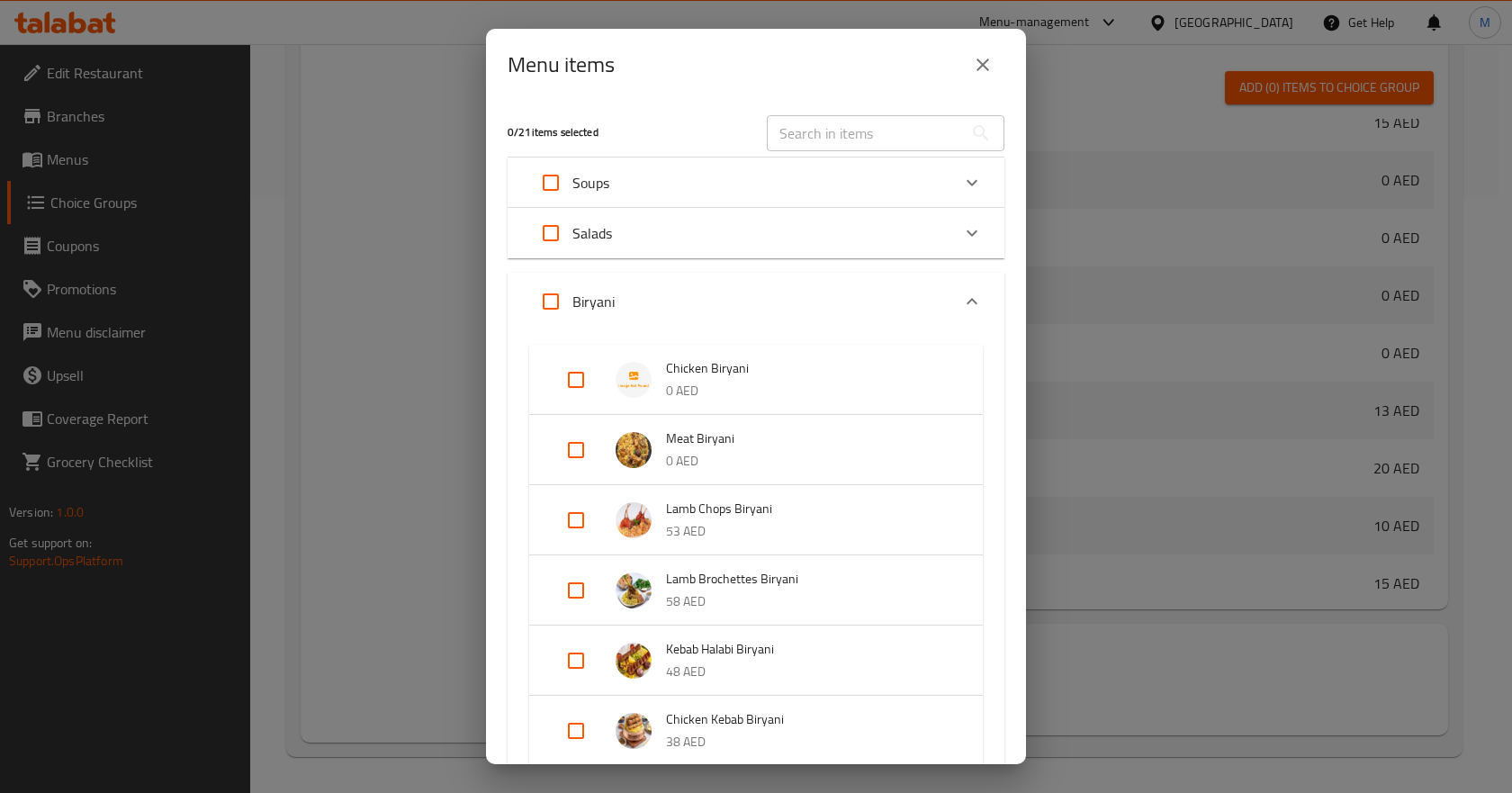
click at [1002, 376] on div "0 / 21 items selected ​ Soups Lentil Soup 10 AED Creamy Soup 15 AED Vegetables …" at bounding box center [755, 433] width 540 height 664
click at [578, 374] on input "Expand" at bounding box center [575, 380] width 43 height 43
checkbox input "true"
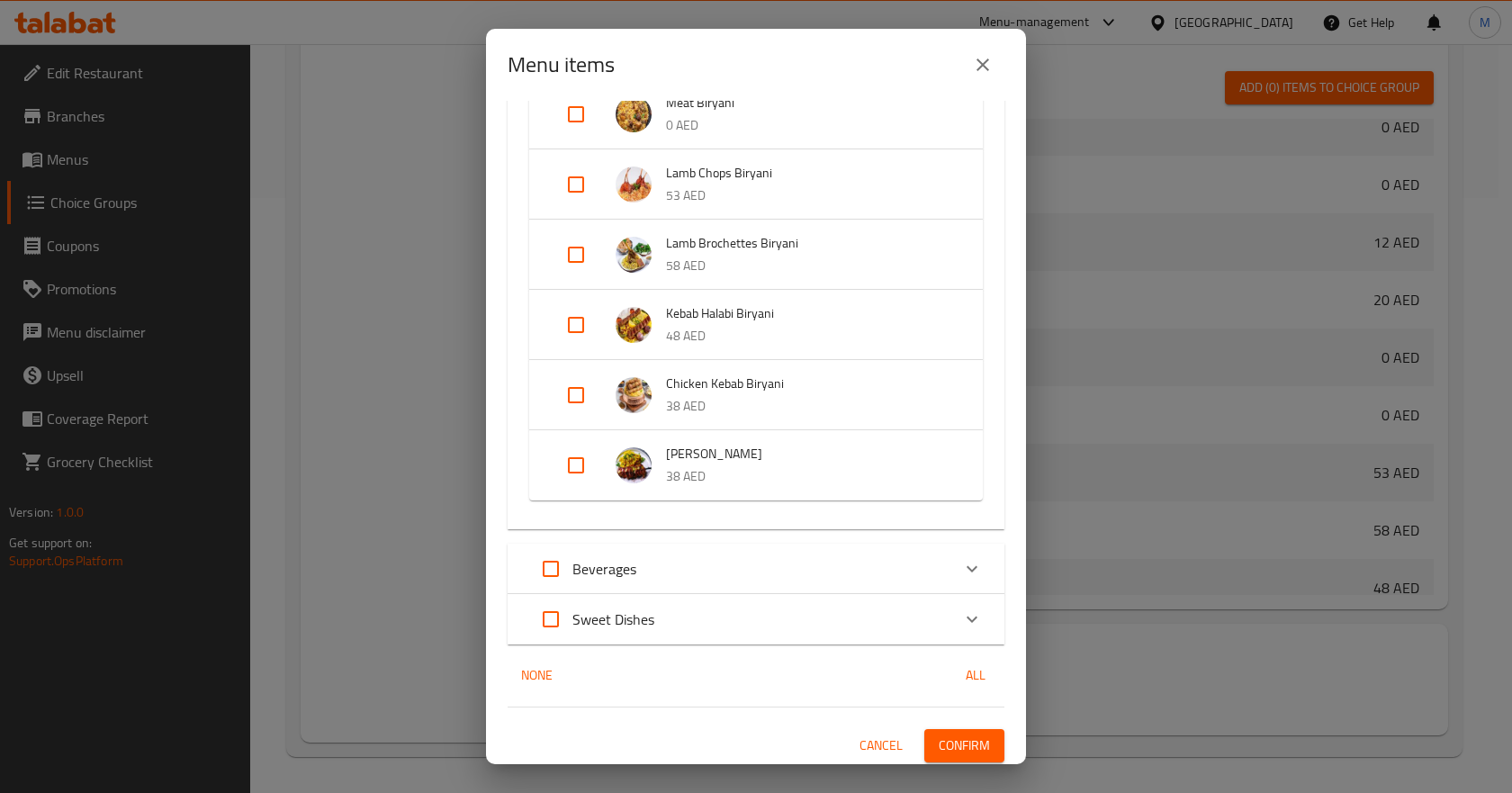
scroll to position [356, 0]
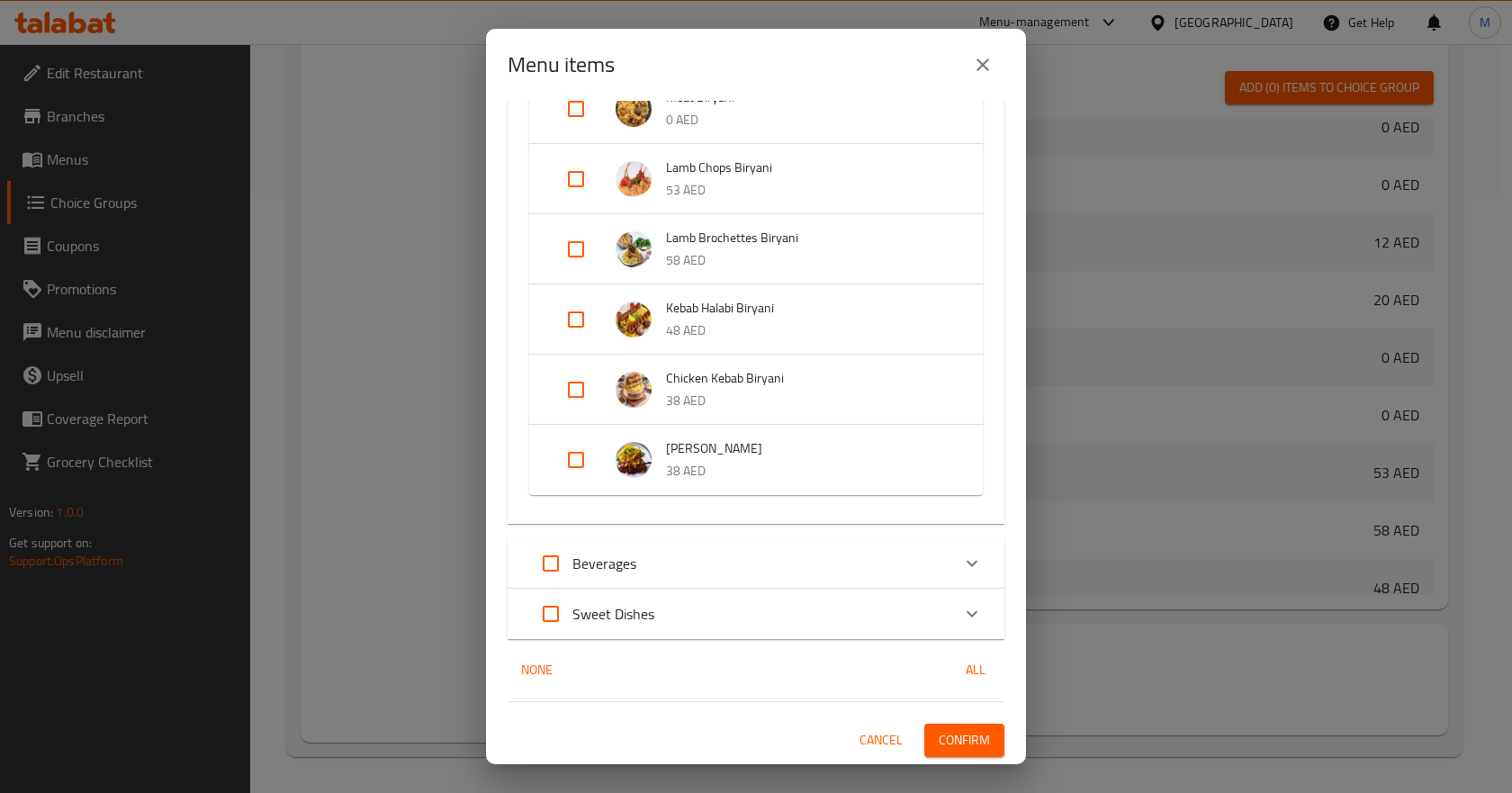
click at [949, 737] on span "Confirm" at bounding box center [964, 741] width 51 height 23
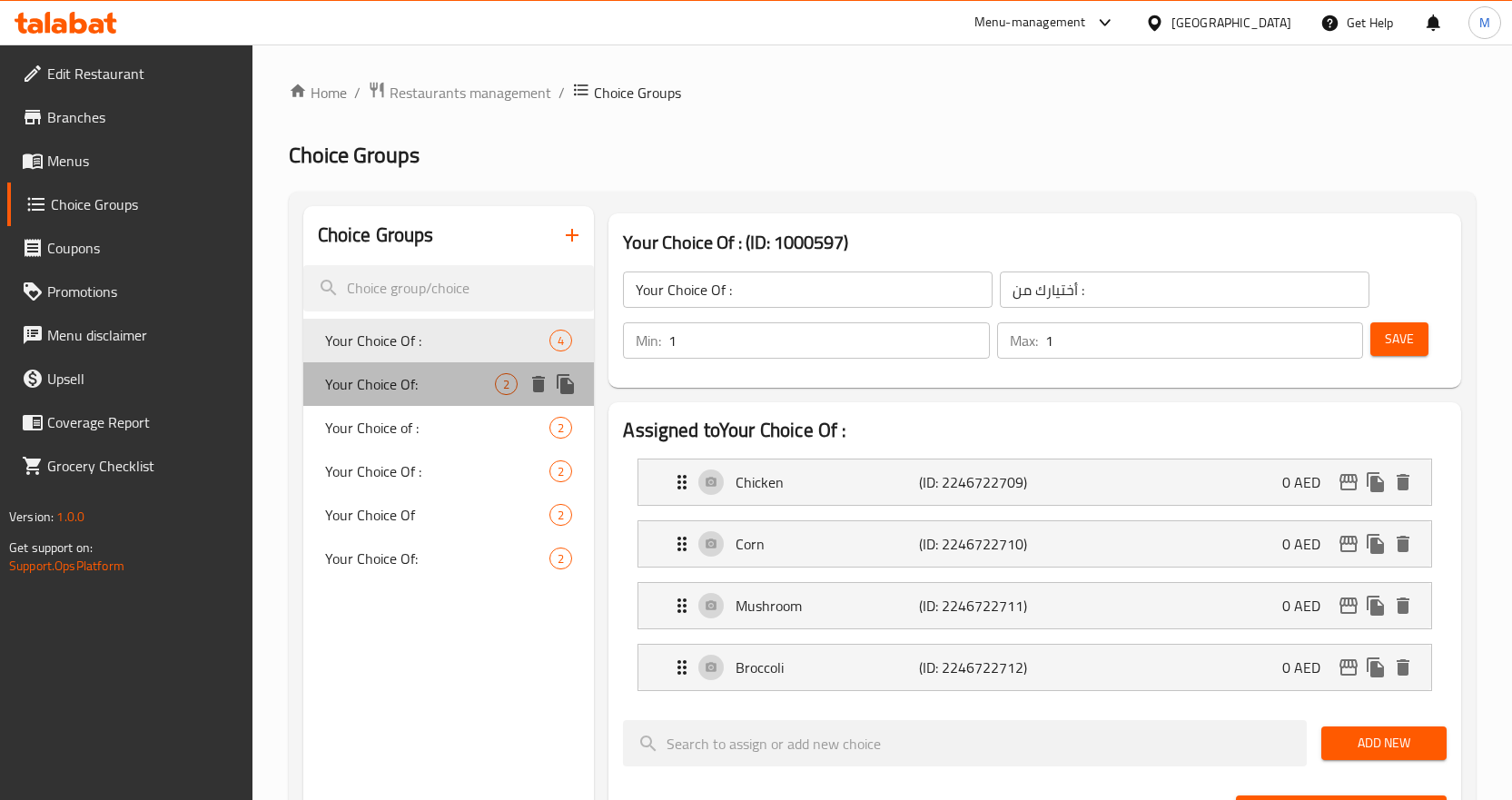
click at [400, 381] on span "Your Choice Of:" at bounding box center [411, 385] width 171 height 22
type input "Your Choice Of:"
type input "إختيارك من:"
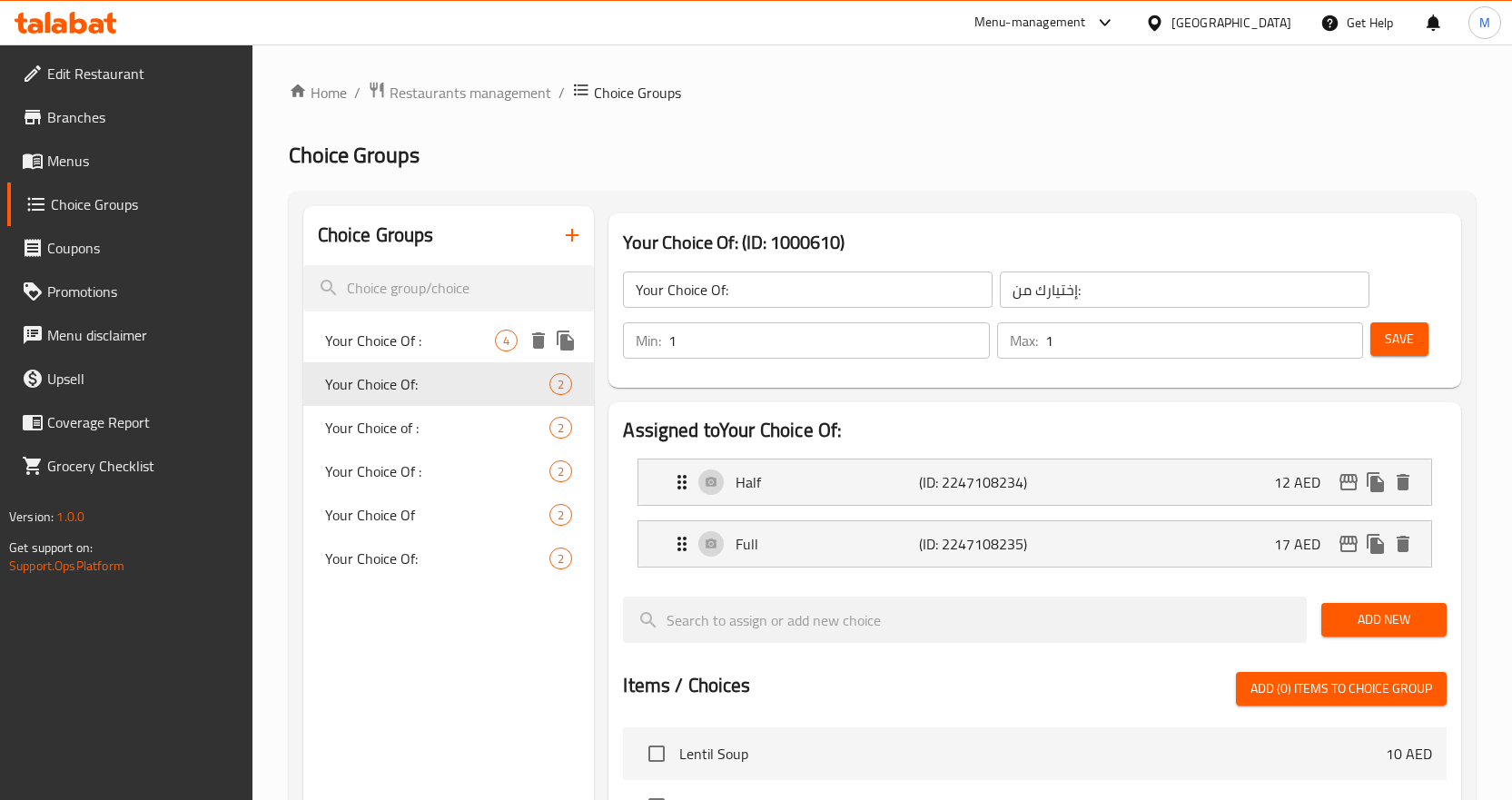
click at [431, 345] on span "Your Choice Of :" at bounding box center [411, 341] width 171 height 22
type input "Your Choice Of :"
type input "أختيارك من :"
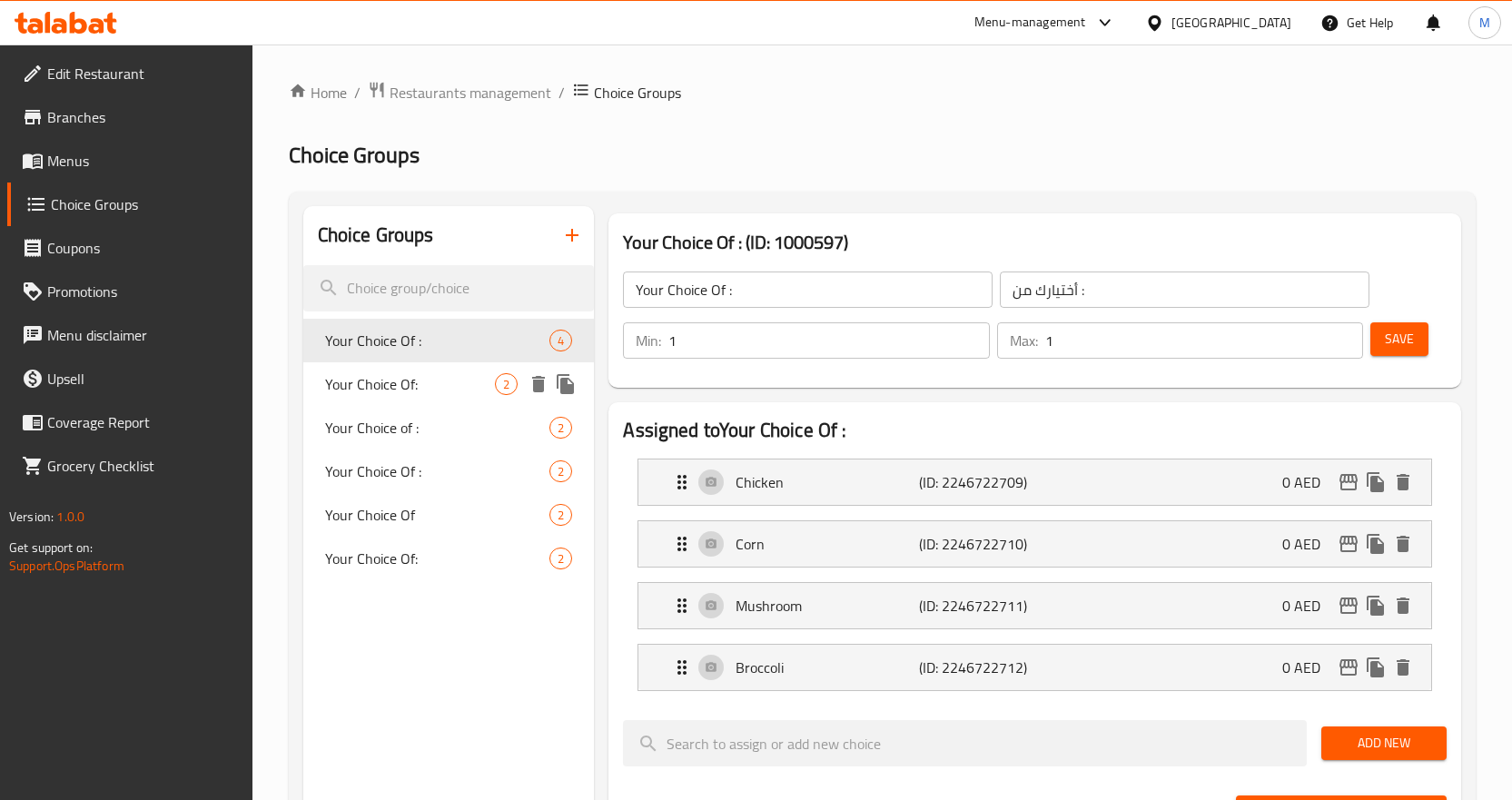
click at [428, 393] on span "Your Choice Of:" at bounding box center [411, 385] width 171 height 22
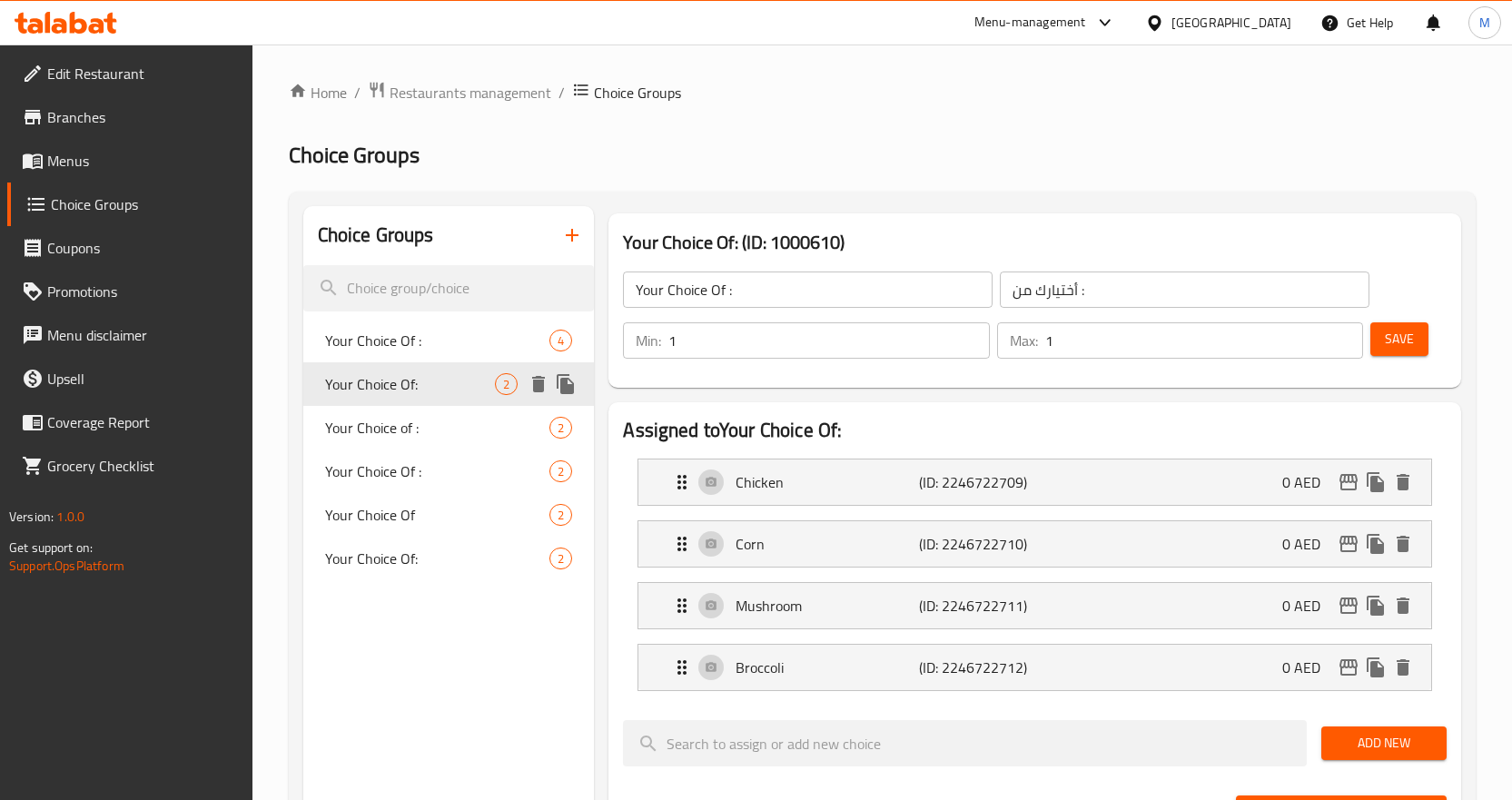
type input "Your Choice Of:"
type input "إختيارك من:"
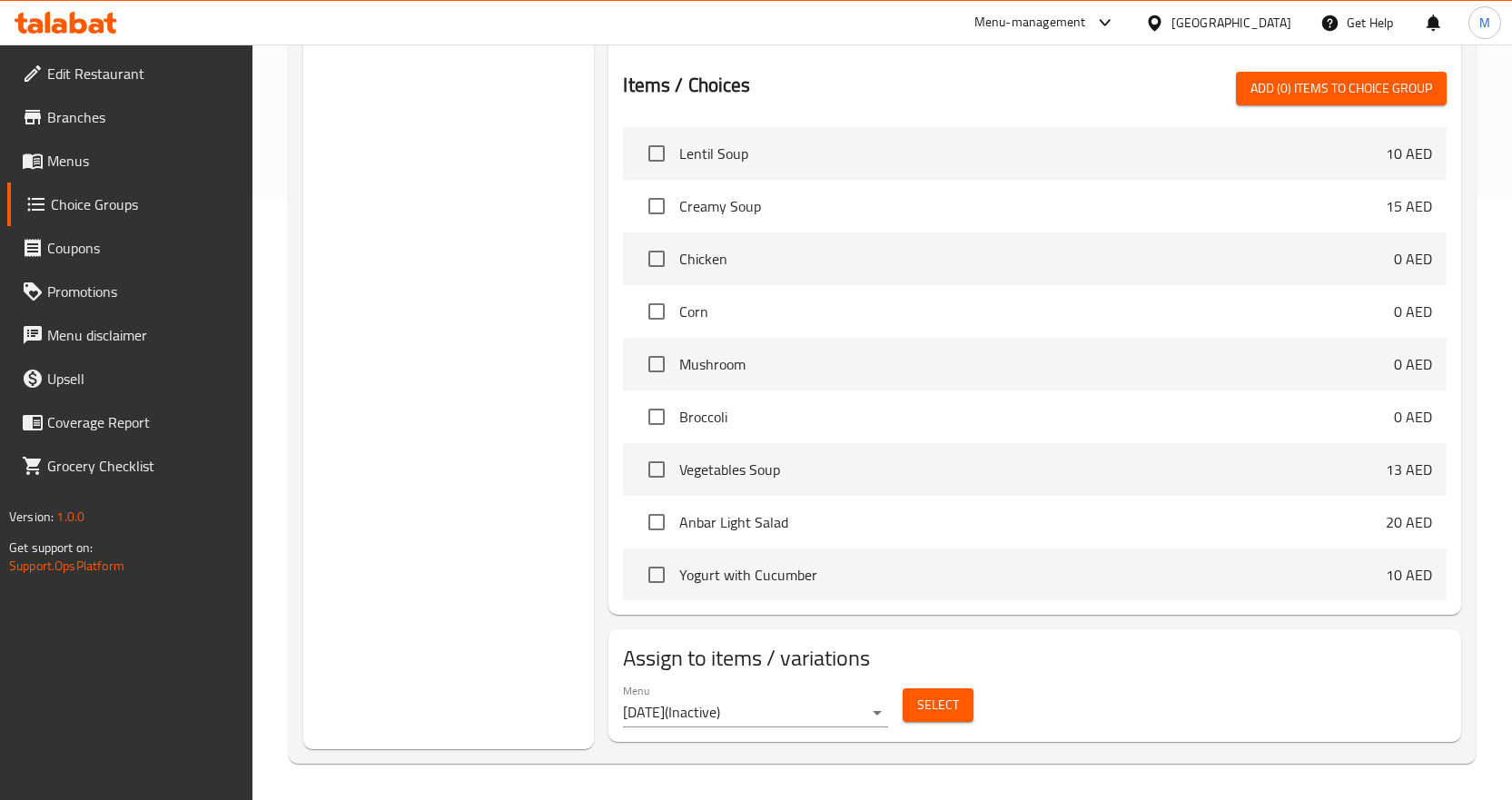
scroll to position [273, 0]
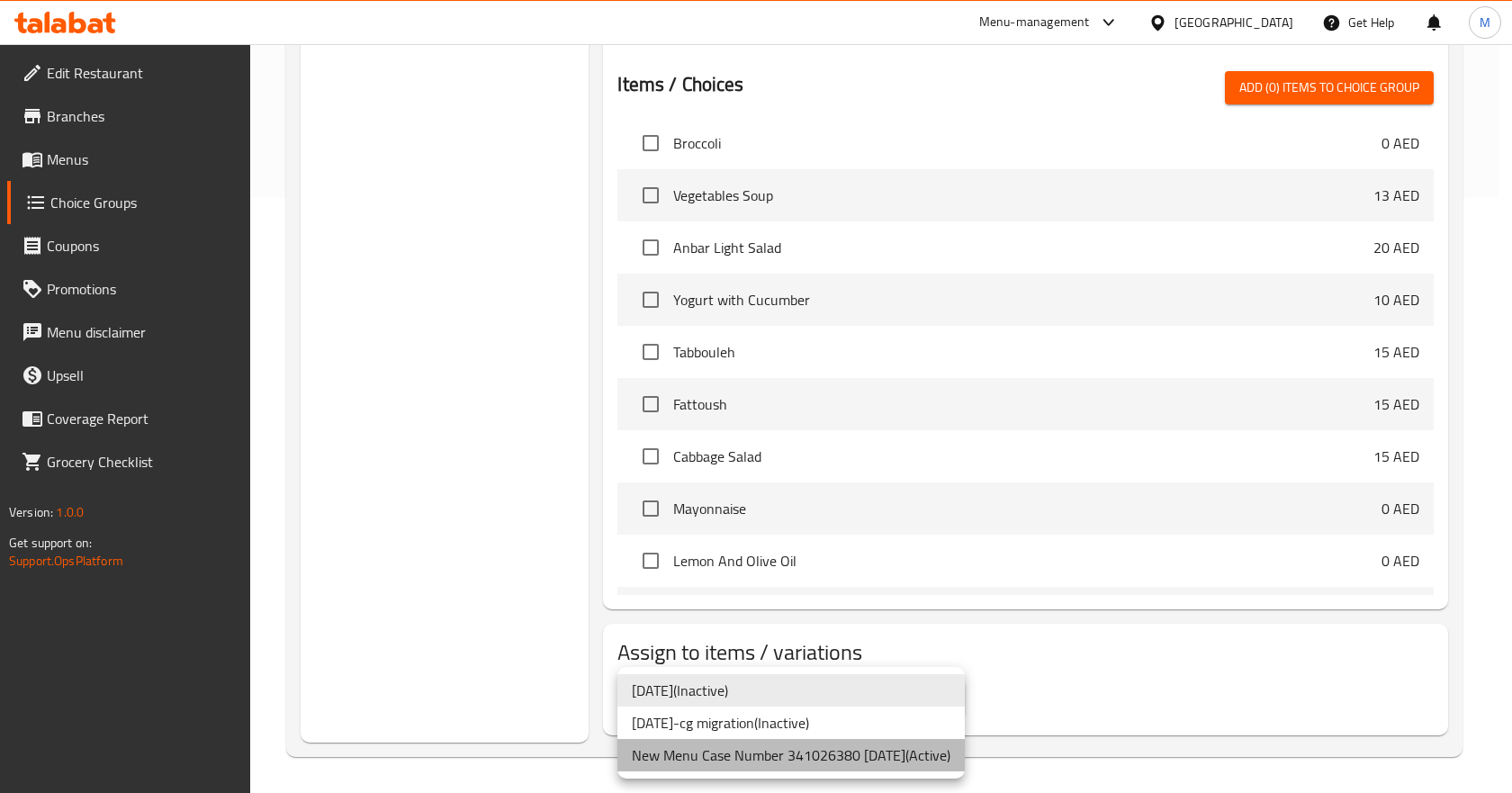
click at [783, 753] on li "New Menu Case Number 341026380 [DATE] ( Active )" at bounding box center [791, 754] width 347 height 32
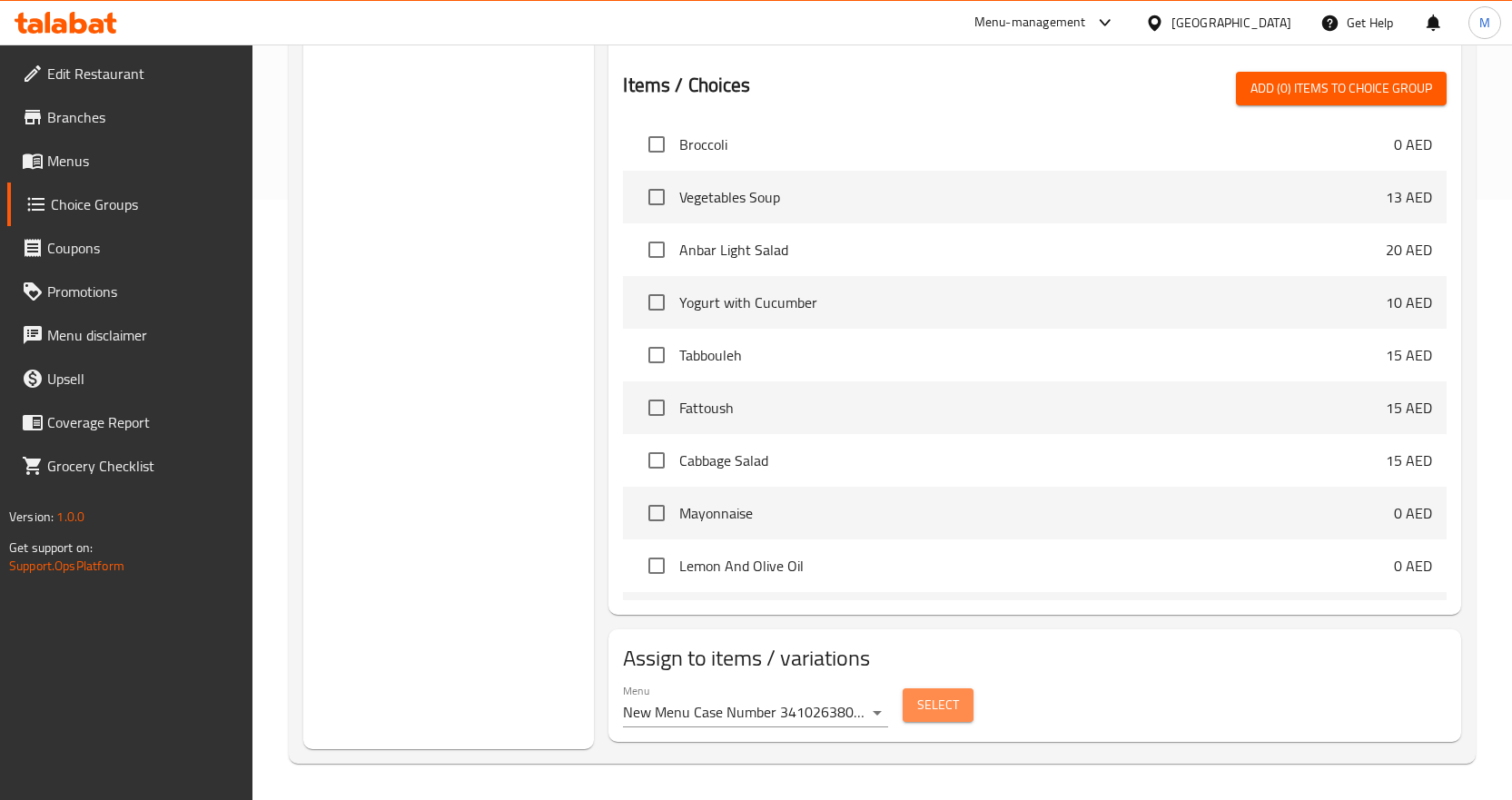
click at [950, 710] on span "Select" at bounding box center [938, 705] width 42 height 23
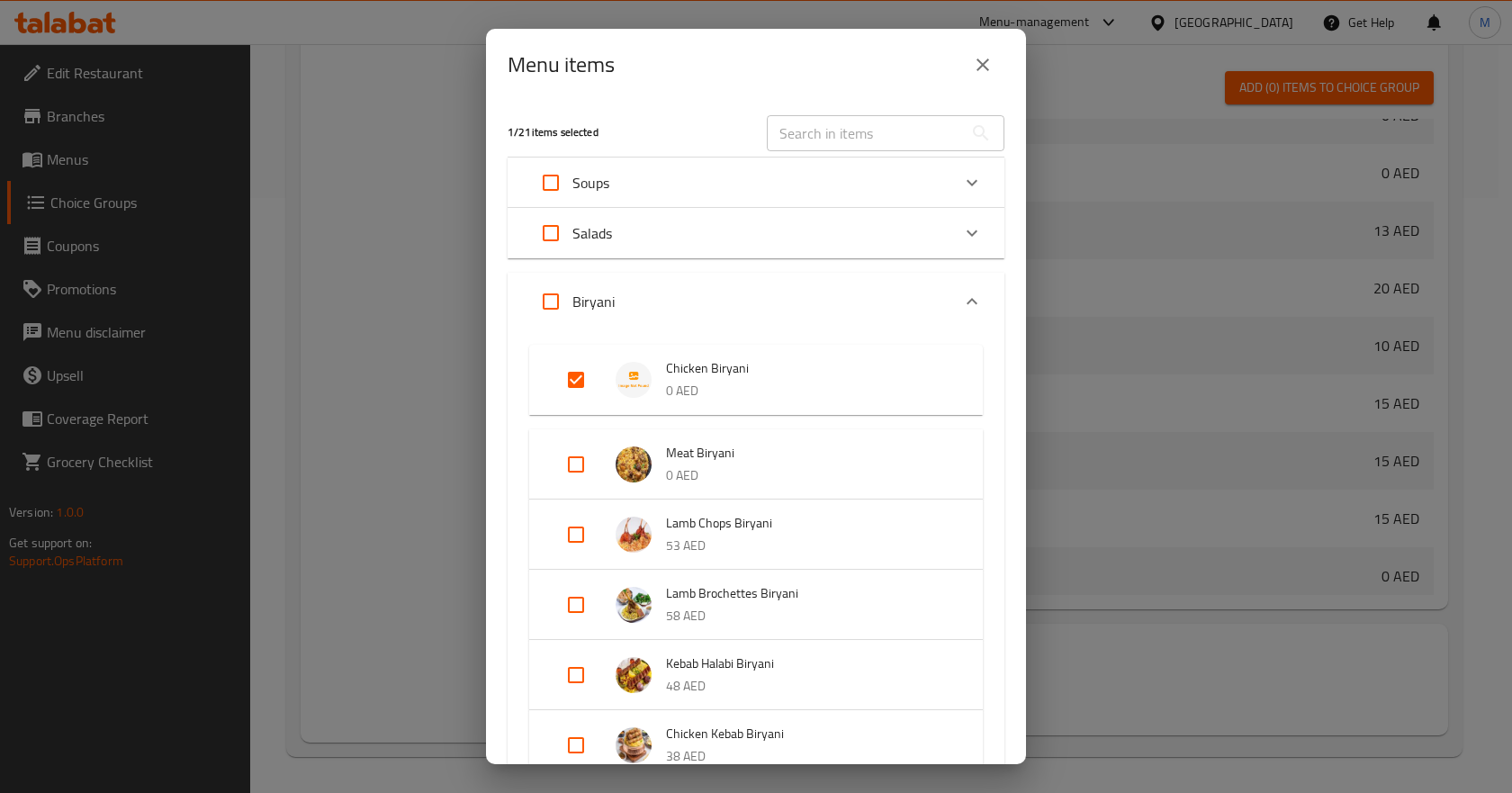
click at [967, 51] on button "close" at bounding box center [982, 64] width 43 height 43
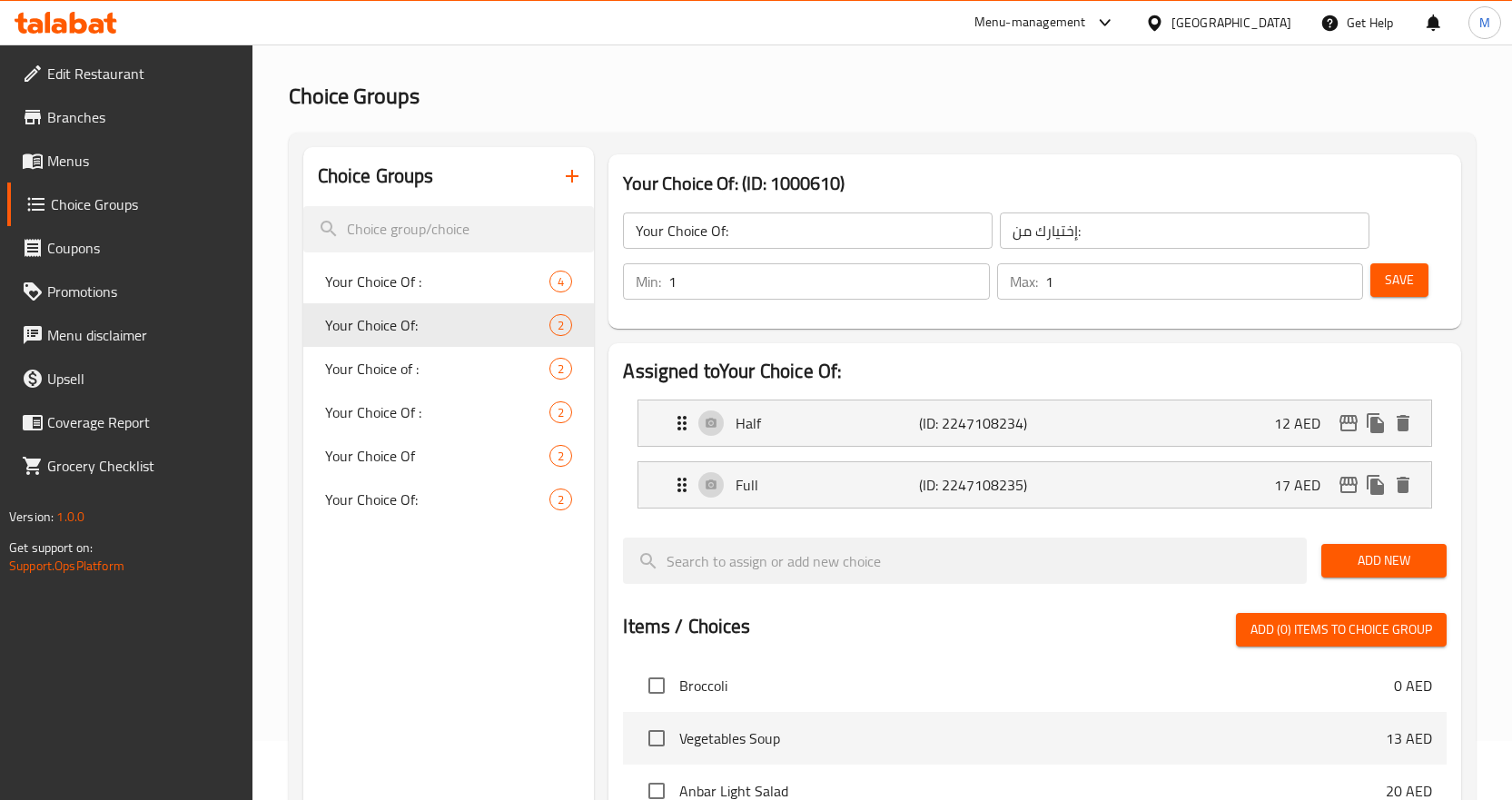
scroll to position [91, 0]
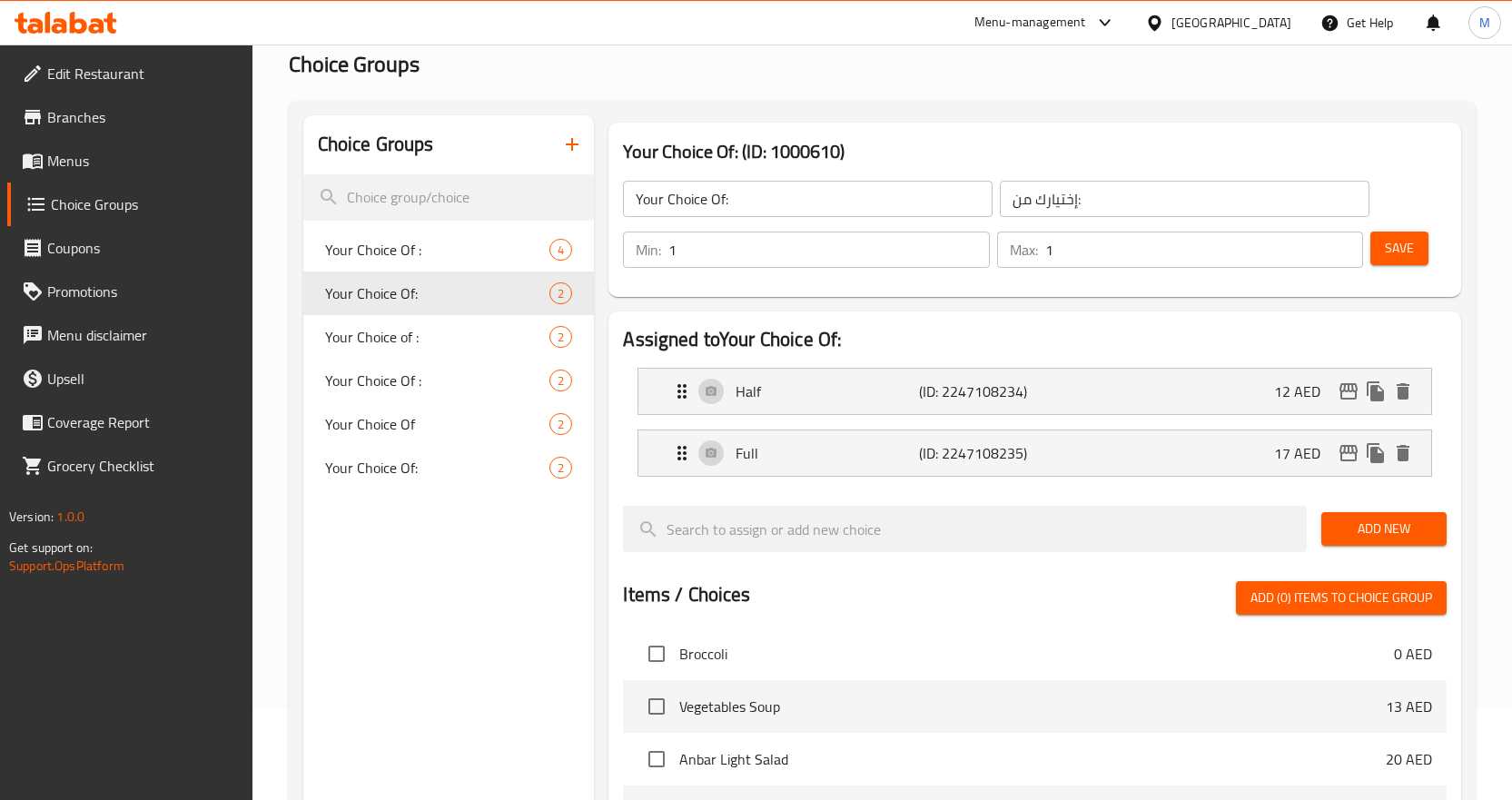
click at [1069, 202] on input "إختيارك من:" at bounding box center [1185, 198] width 370 height 36
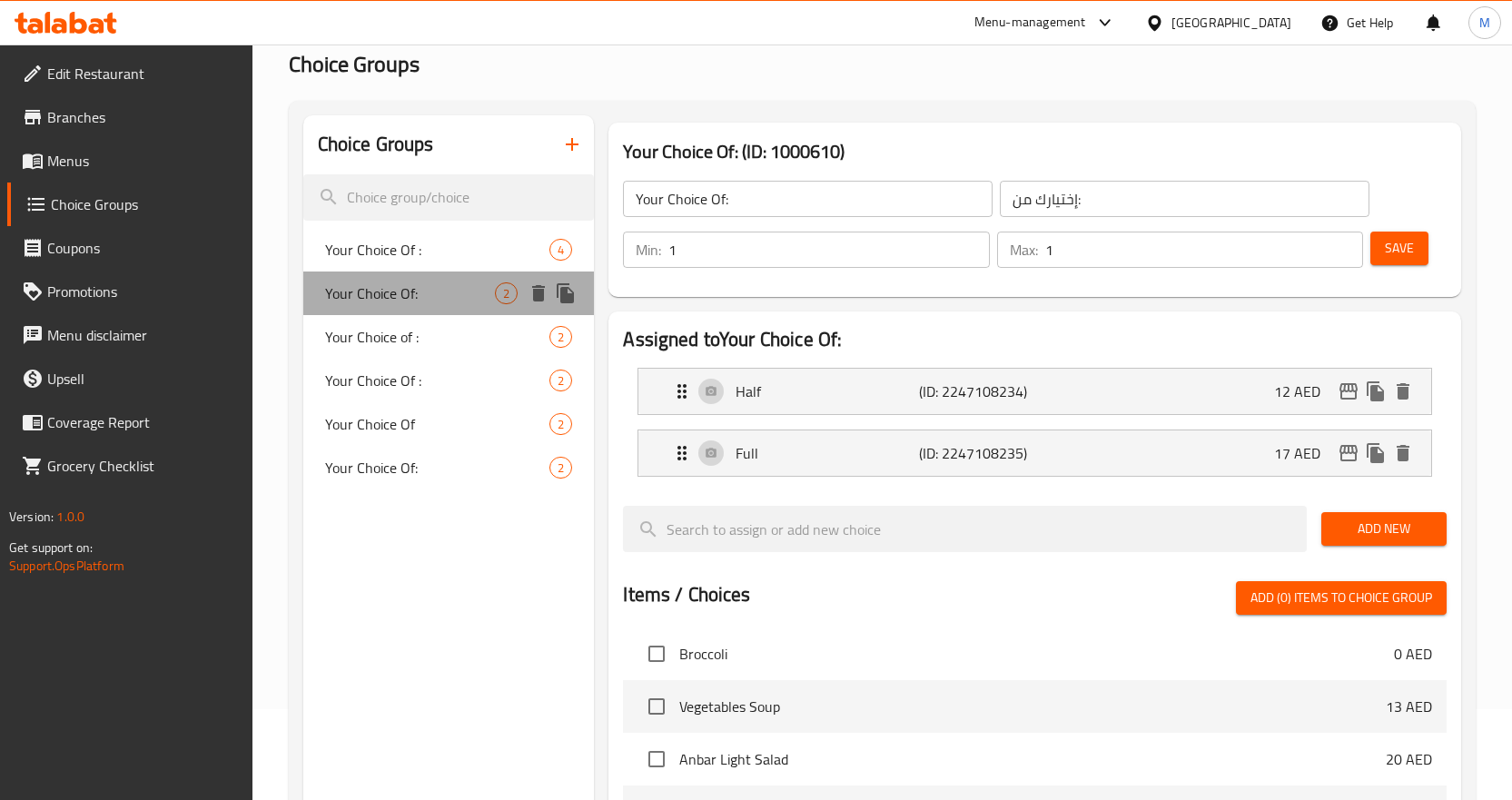
click at [429, 290] on span "Your Choice Of:" at bounding box center [411, 293] width 171 height 22
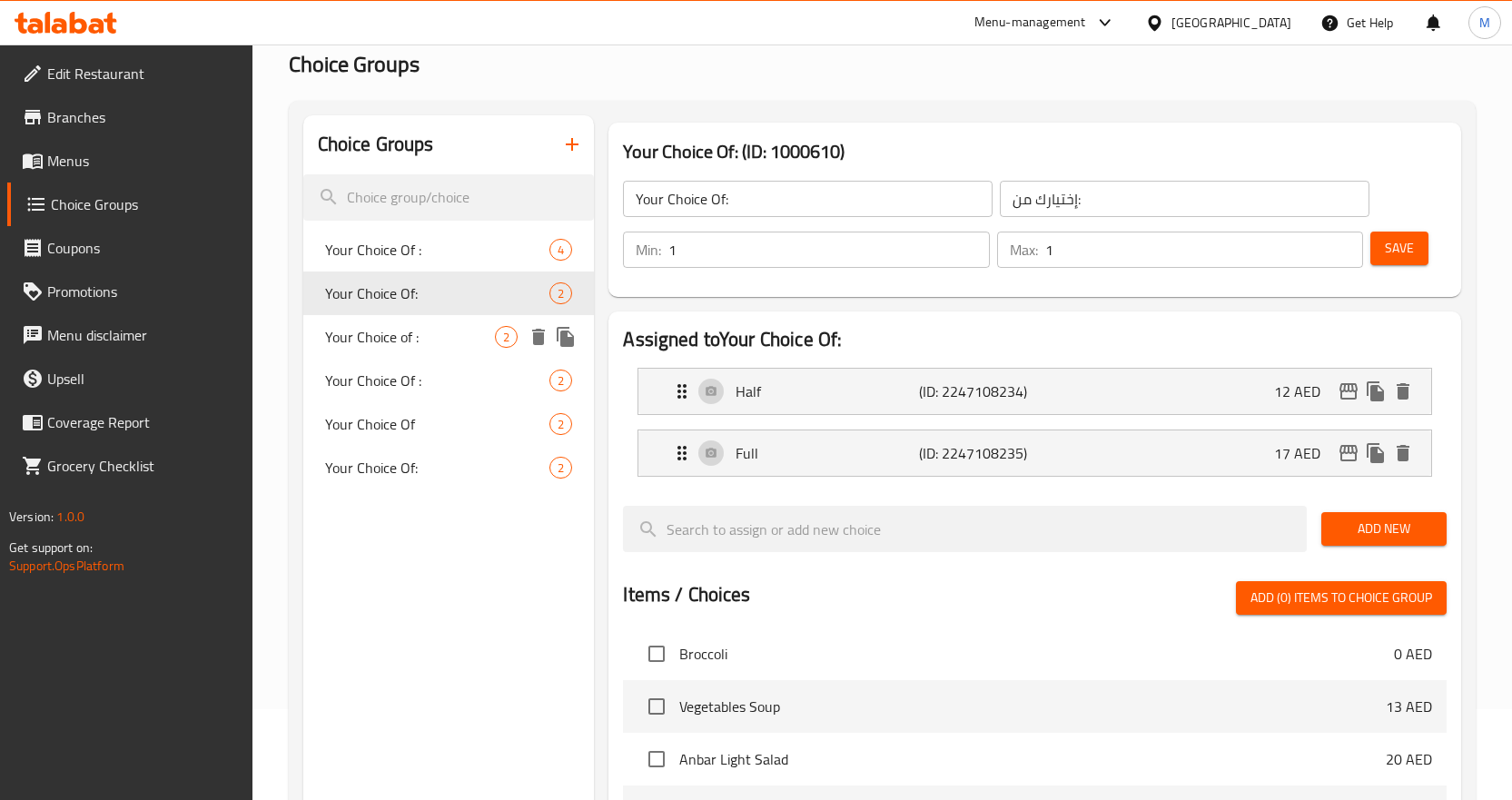
click at [430, 332] on span "Your Choice of :" at bounding box center [411, 338] width 171 height 22
type input "Your Choice of :"
type input "أختيارك من :"
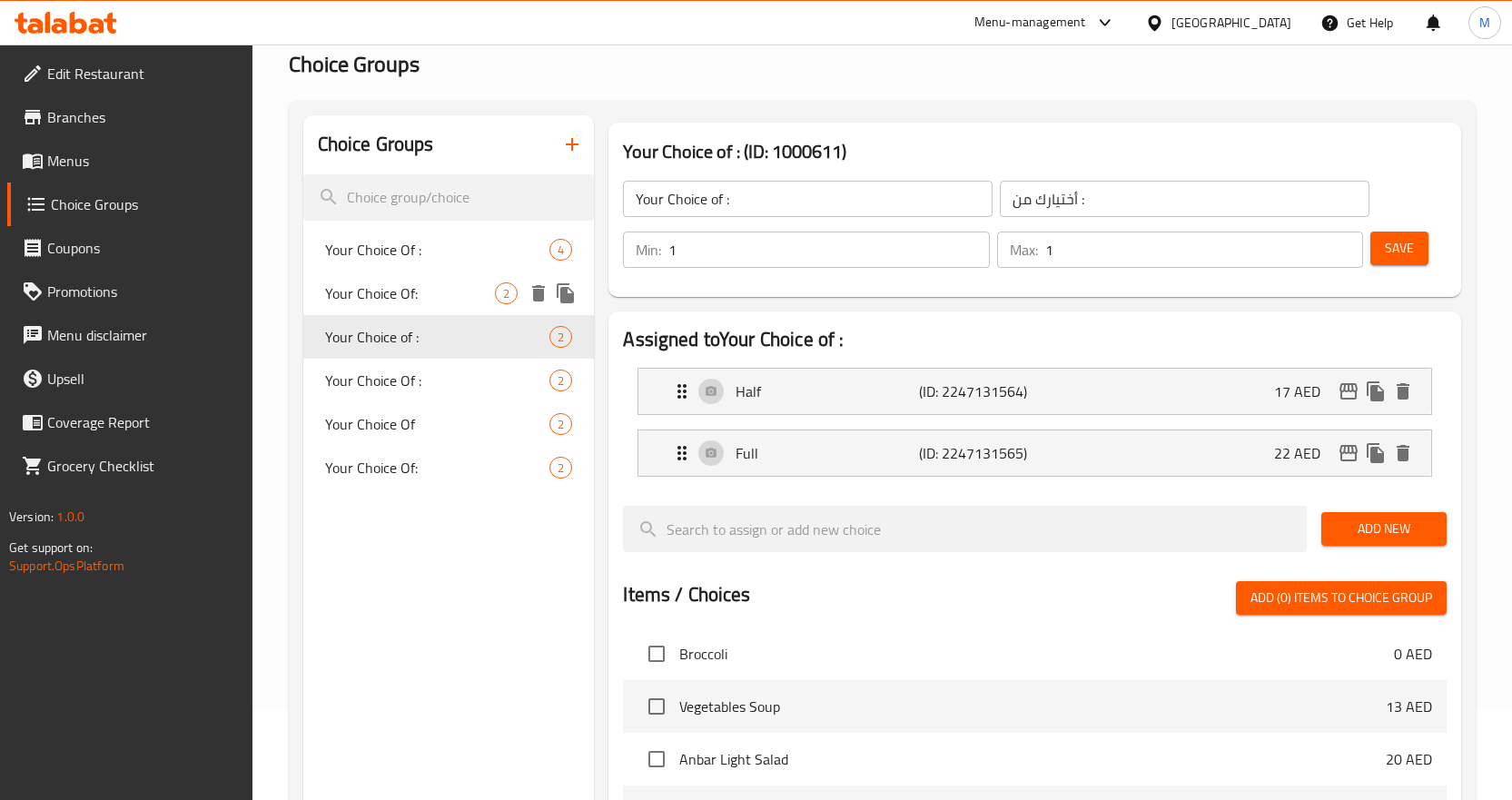
click at [424, 294] on span "Your Choice Of:" at bounding box center [411, 293] width 171 height 22
type input "Your Choice Of:"
type input "إختيارك من:"
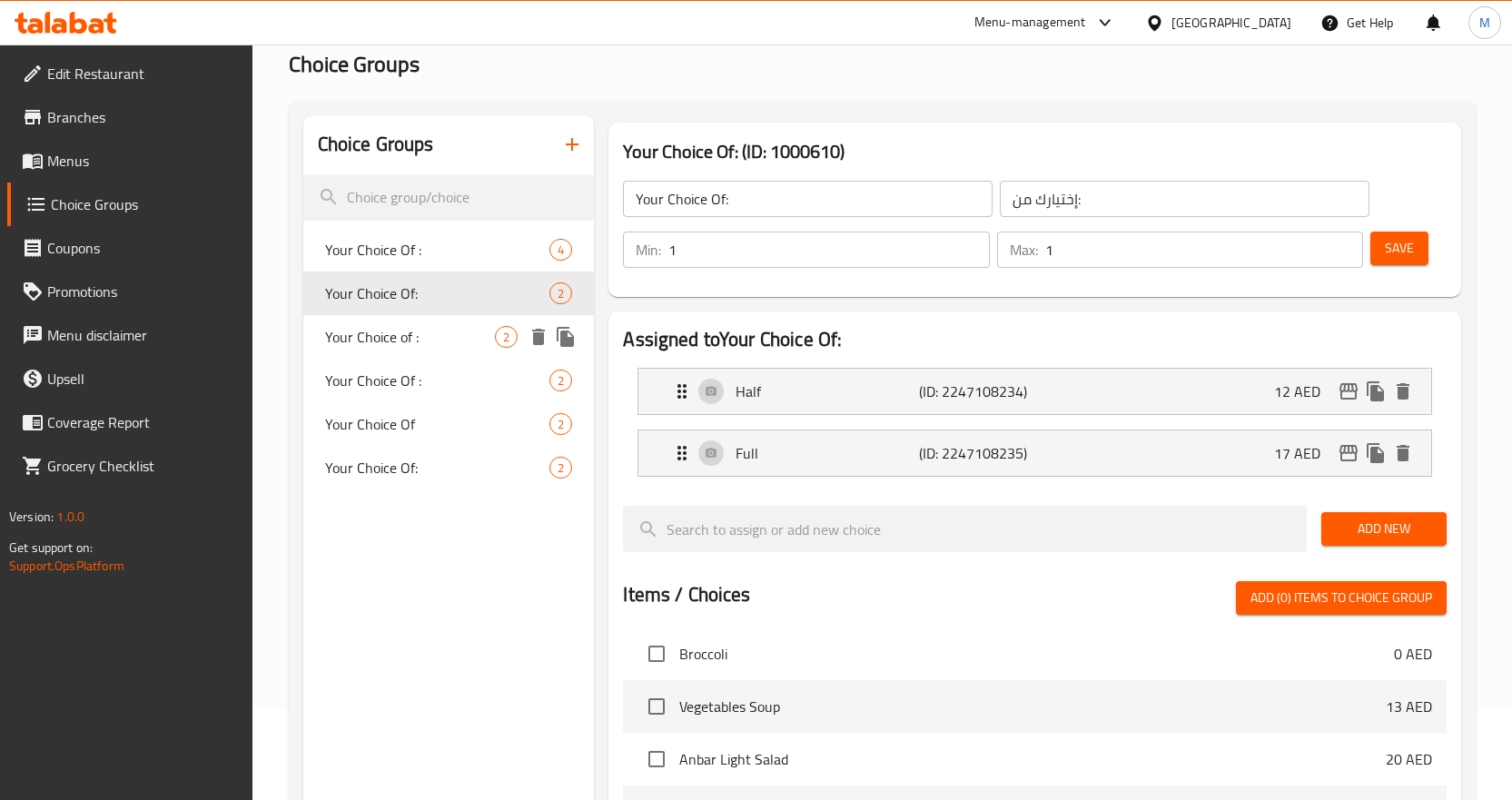
click at [412, 328] on span "Your Choice of :" at bounding box center [411, 338] width 171 height 22
type input "Your Choice of :"
type input "أختيارك من :"
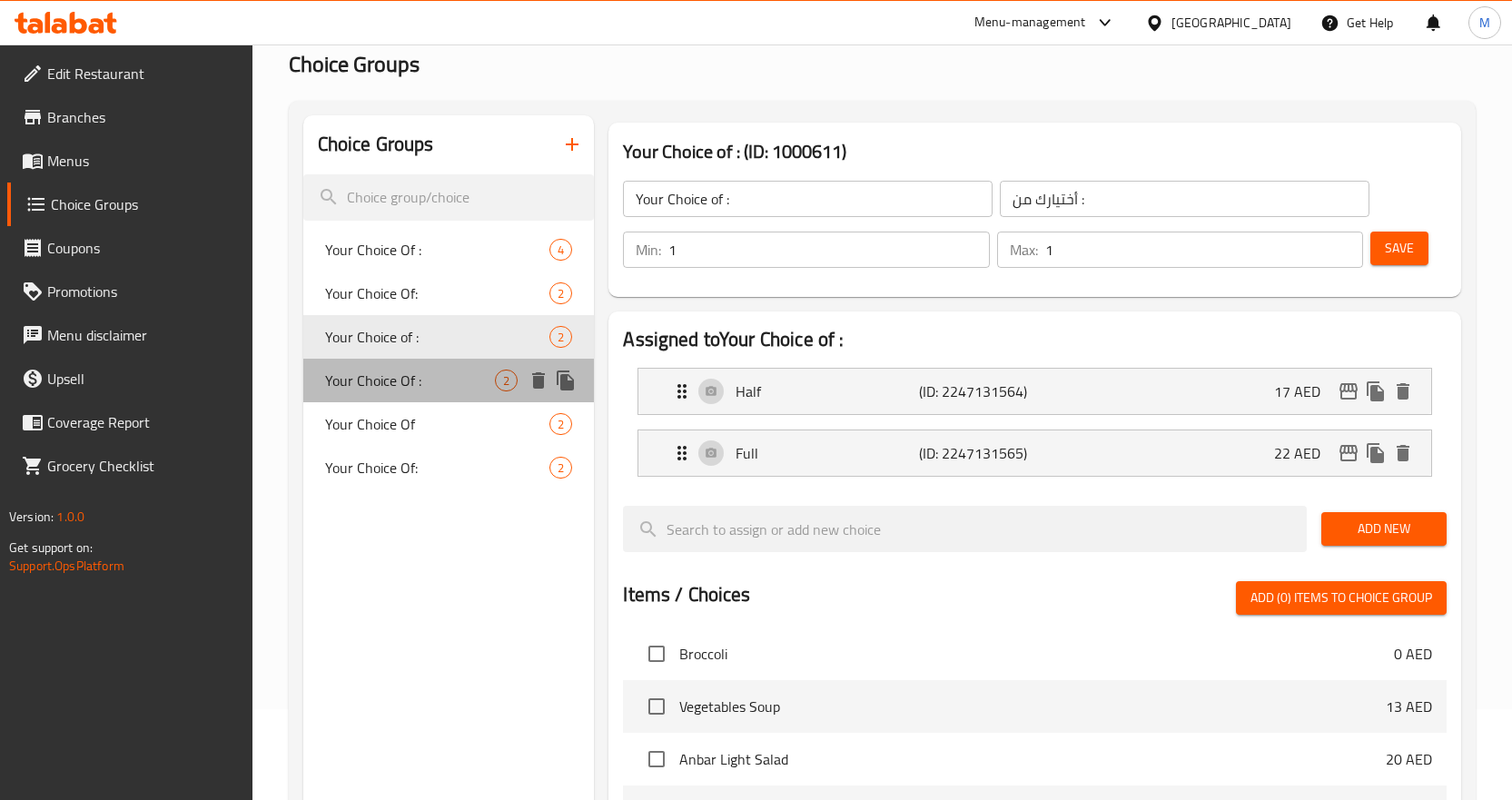
click at [412, 375] on span "Your Choice Of :" at bounding box center [411, 381] width 171 height 22
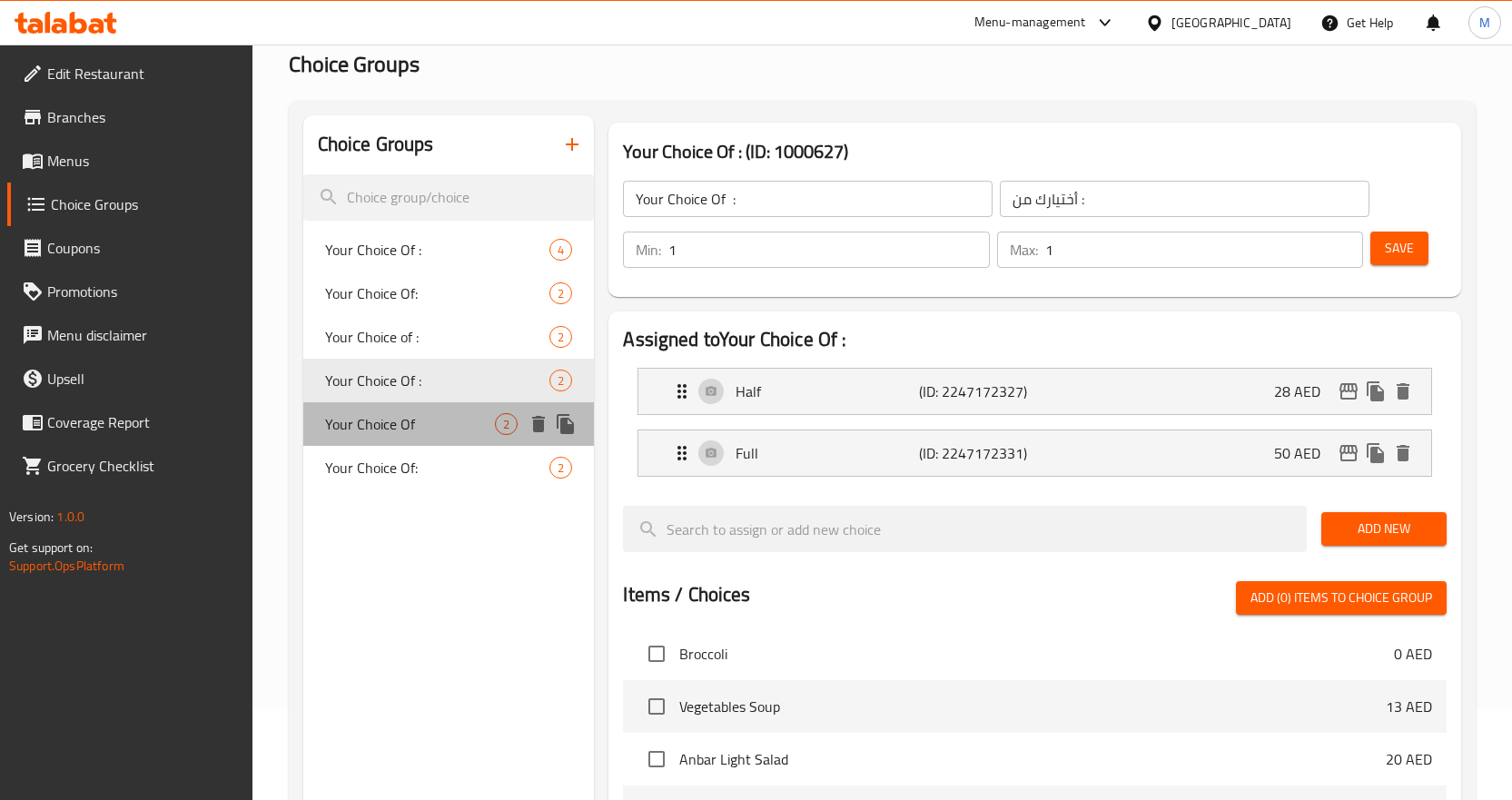
click at [415, 417] on span "Your Choice Of" at bounding box center [411, 425] width 171 height 22
type input "Your Choice Of"
type input "أختيارك من"
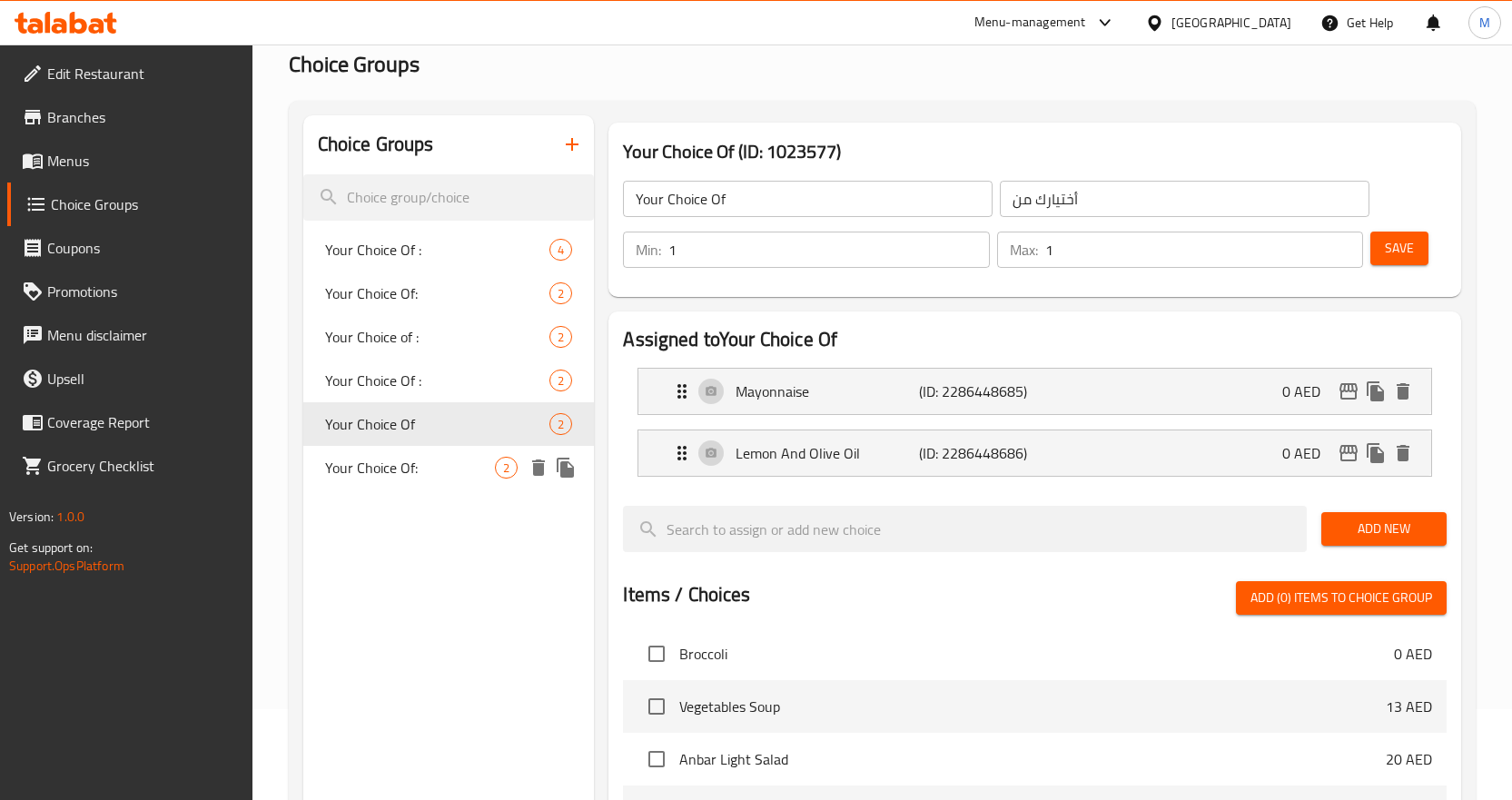
click at [412, 475] on span "Your Choice Of:" at bounding box center [411, 468] width 171 height 22
type input "Your Choice Of:"
type input "أختيارك من:"
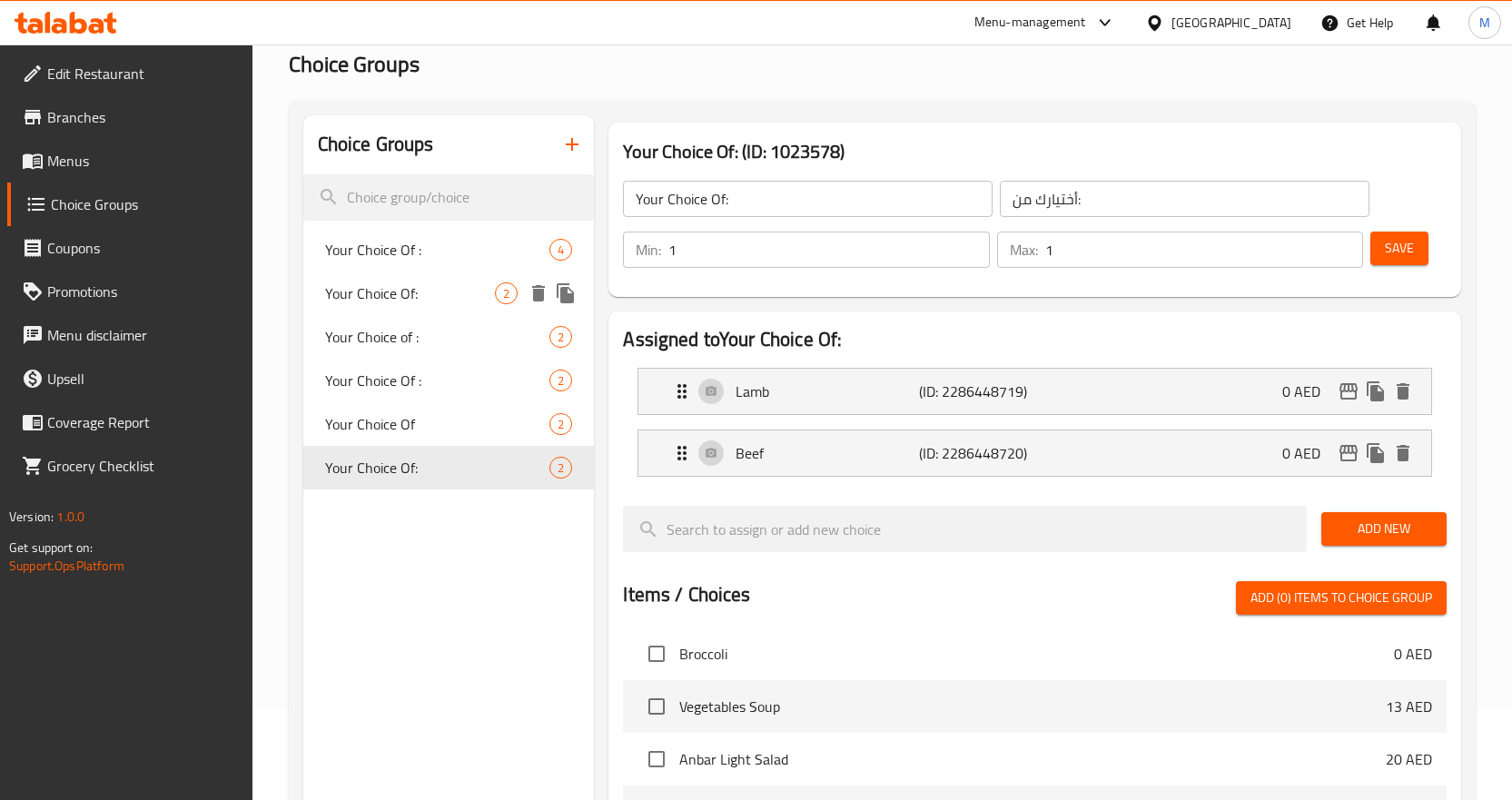
click at [421, 293] on span "Your Choice Of:" at bounding box center [411, 293] width 171 height 22
type input "Your Choice Of:"
type input "إختيارك من:"
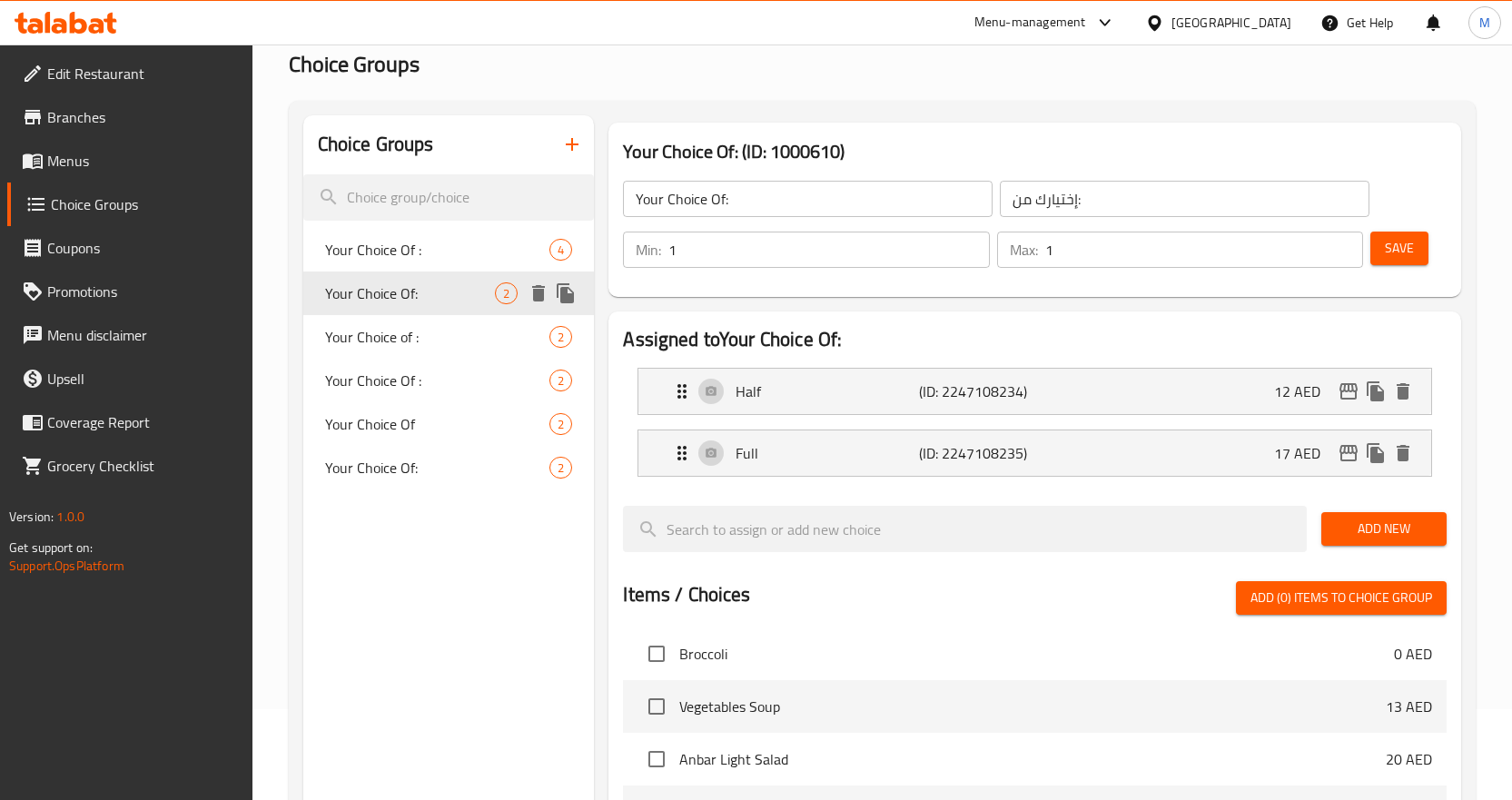
click at [565, 291] on icon "duplicate" at bounding box center [565, 293] width 18 height 20
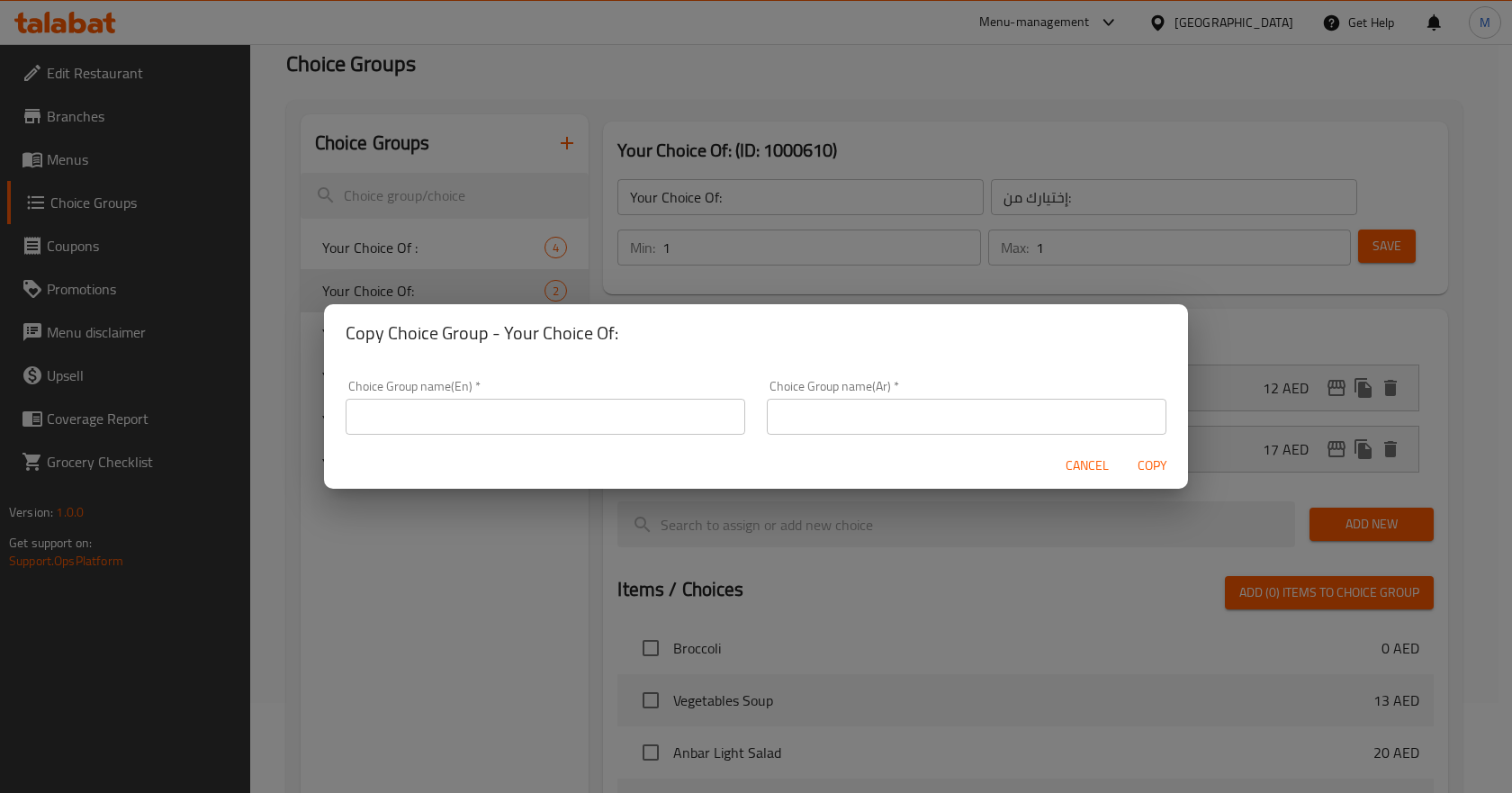
click at [801, 402] on input "text" at bounding box center [967, 416] width 400 height 36
paste input "إختيارك من:"
type input "إختيارك من:"
click at [514, 334] on h2 "Copy Choice Group - Your Choice Of:" at bounding box center [756, 333] width 821 height 28
drag, startPoint x: 514, startPoint y: 334, endPoint x: 684, endPoint y: 332, distance: 170.0
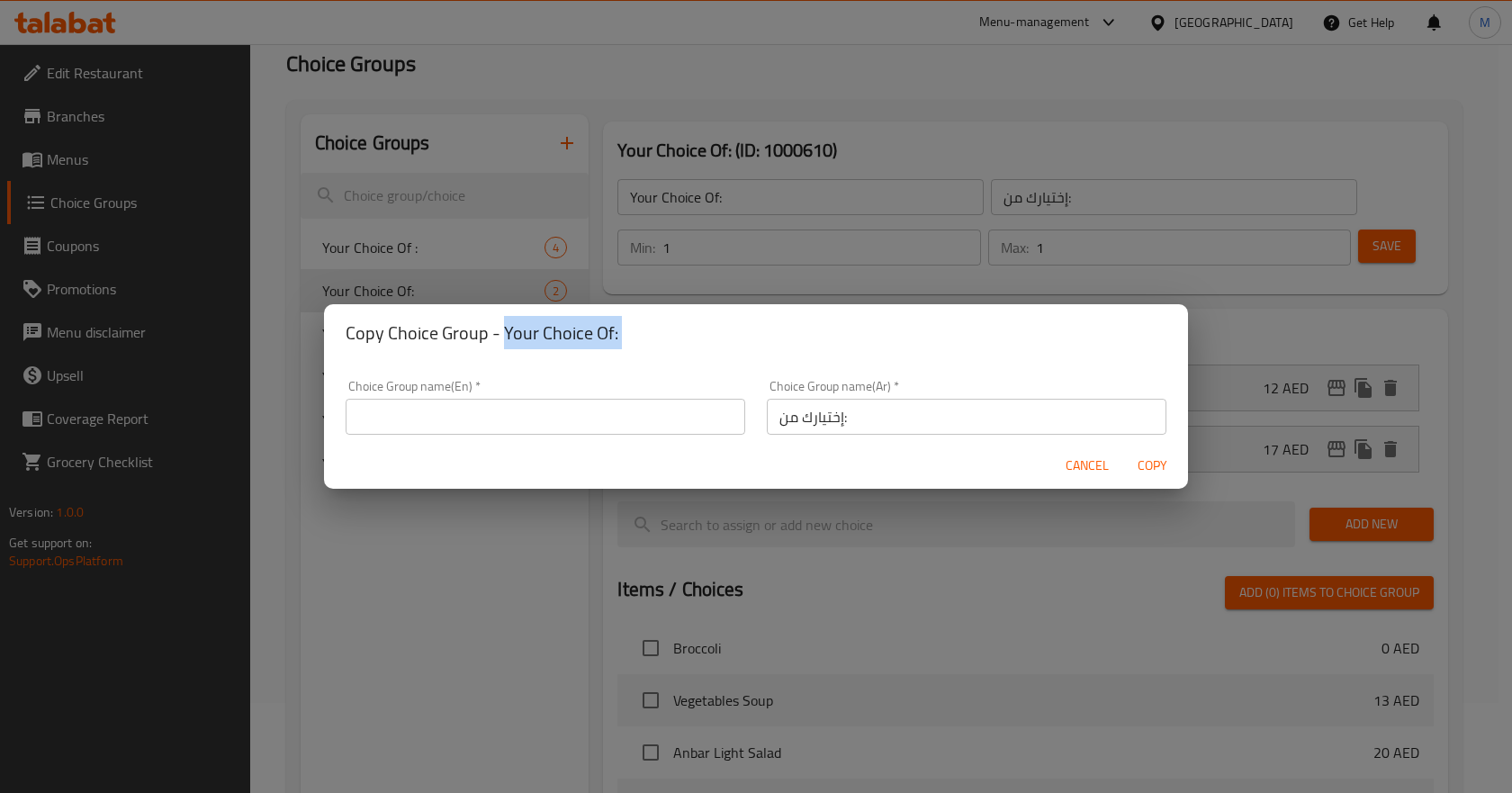
click at [684, 332] on h2 "Copy Choice Group - Your Choice Of:" at bounding box center [756, 333] width 821 height 28
copy h2 "Your Choice Of:"
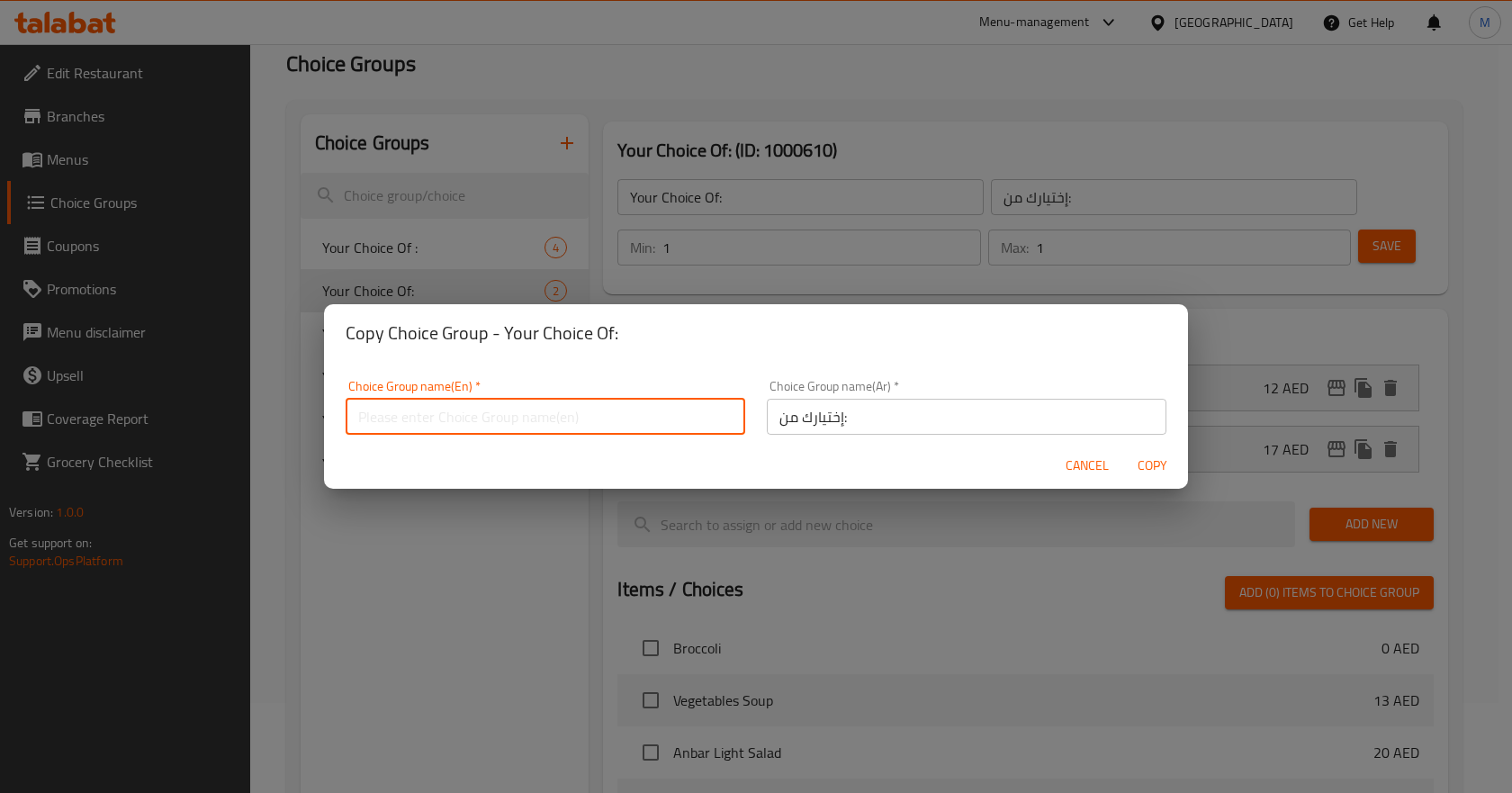
click at [545, 420] on input "text" at bounding box center [545, 416] width 400 height 36
paste input "Your Choice Of:"
type input "Your Choice Of:"
click at [760, 320] on h2 "Copy Choice Group - Your Choice Of:" at bounding box center [756, 333] width 821 height 28
click at [1159, 455] on span "Copy" at bounding box center [1152, 466] width 43 height 23
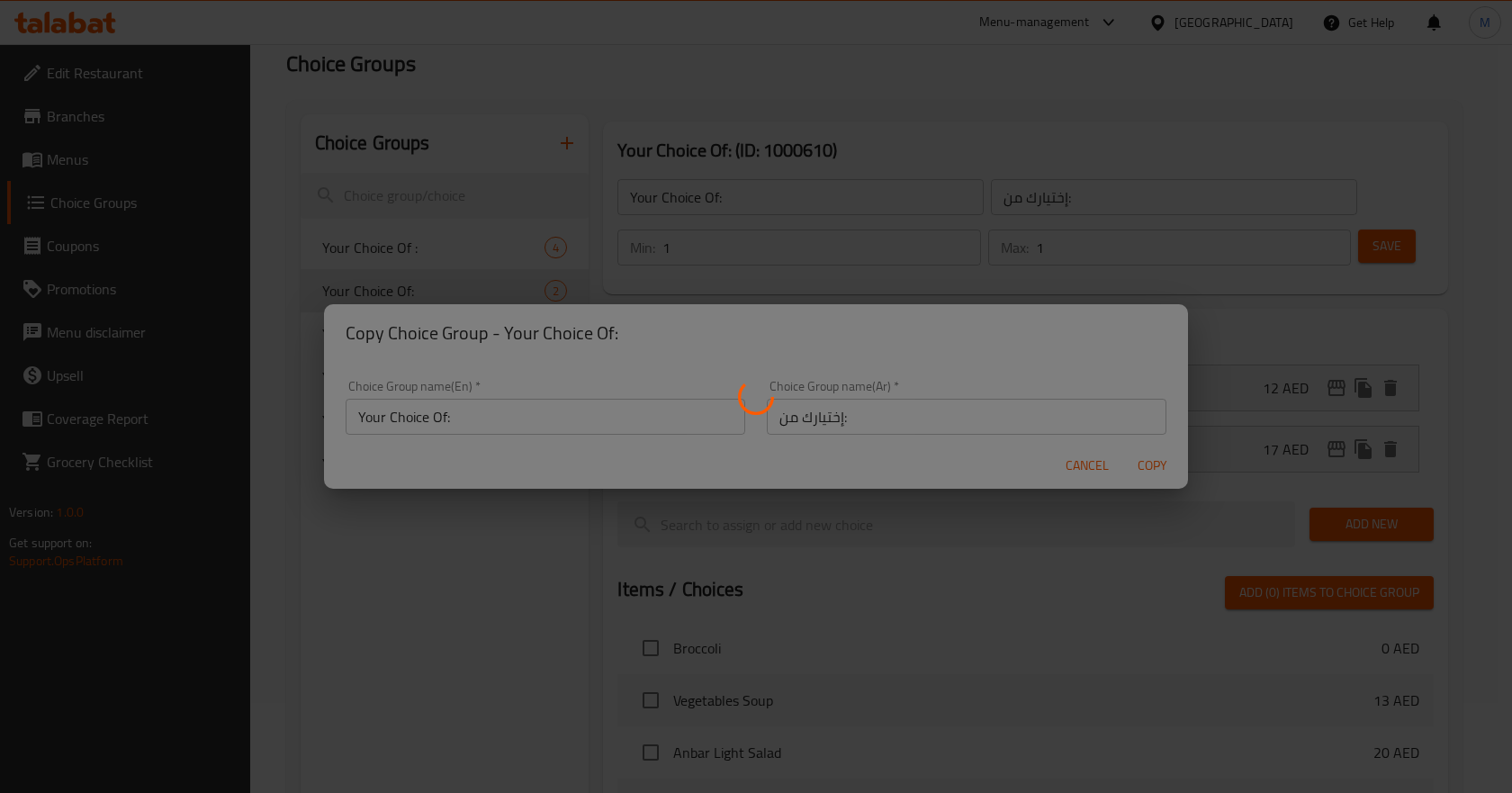
type input "Your Choice Of:"
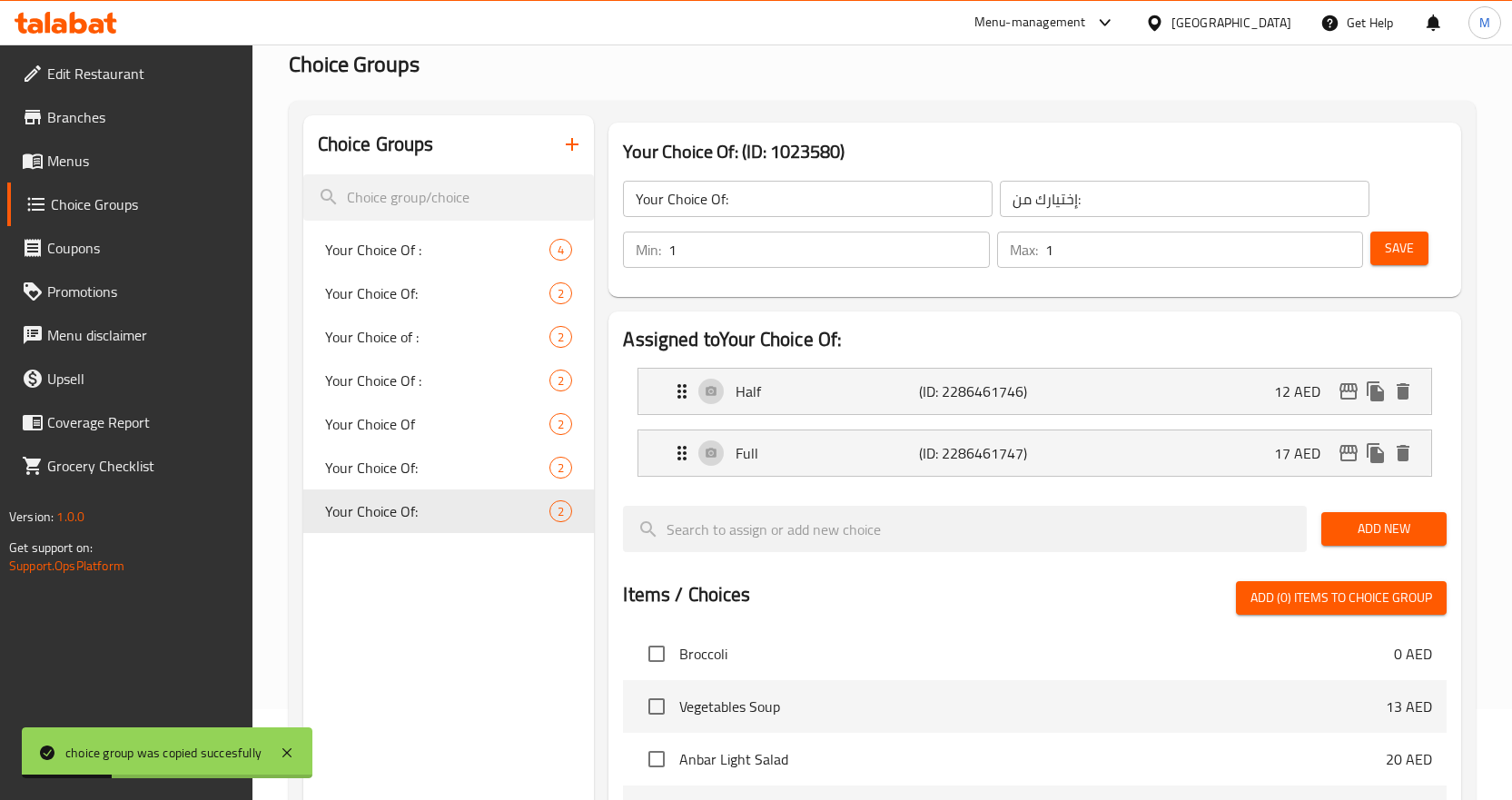
click at [820, 205] on input "Your Choice Of:" at bounding box center [808, 198] width 370 height 36
click at [823, 202] on input "Your Choice Of:" at bounding box center [808, 198] width 370 height 36
click at [1341, 120] on div "Your Choice Of: (ID: 1023580) Your Choice Of: ​ إختيارك من: ​ Min: 1 ​ Max: 1 ​…" at bounding box center [1035, 210] width 867 height 189
click at [864, 393] on p "Half" at bounding box center [828, 392] width 183 height 22
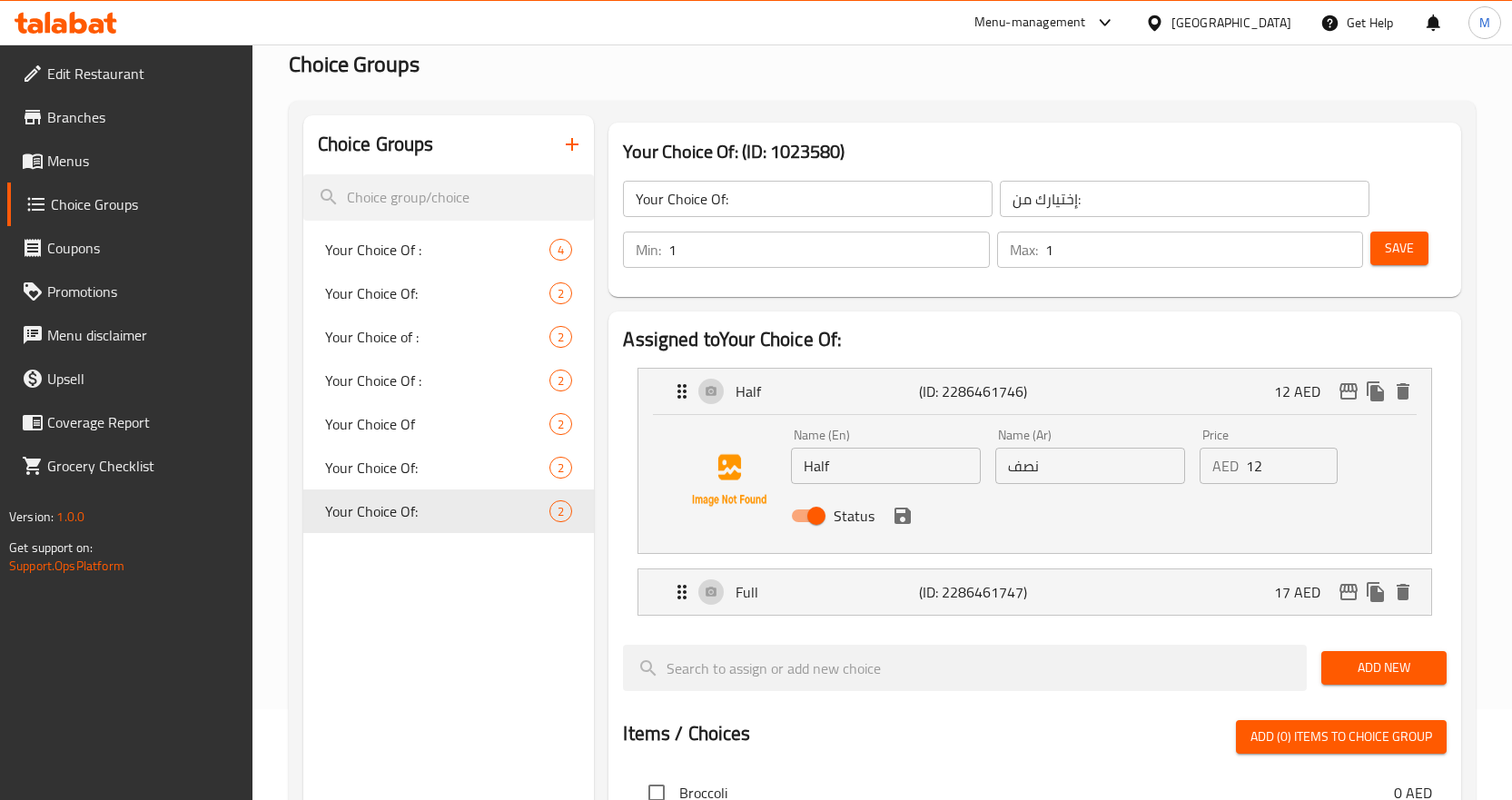
click at [1251, 475] on input "12" at bounding box center [1292, 465] width 92 height 36
paste input "7"
click at [899, 523] on icon "save" at bounding box center [903, 516] width 17 height 17
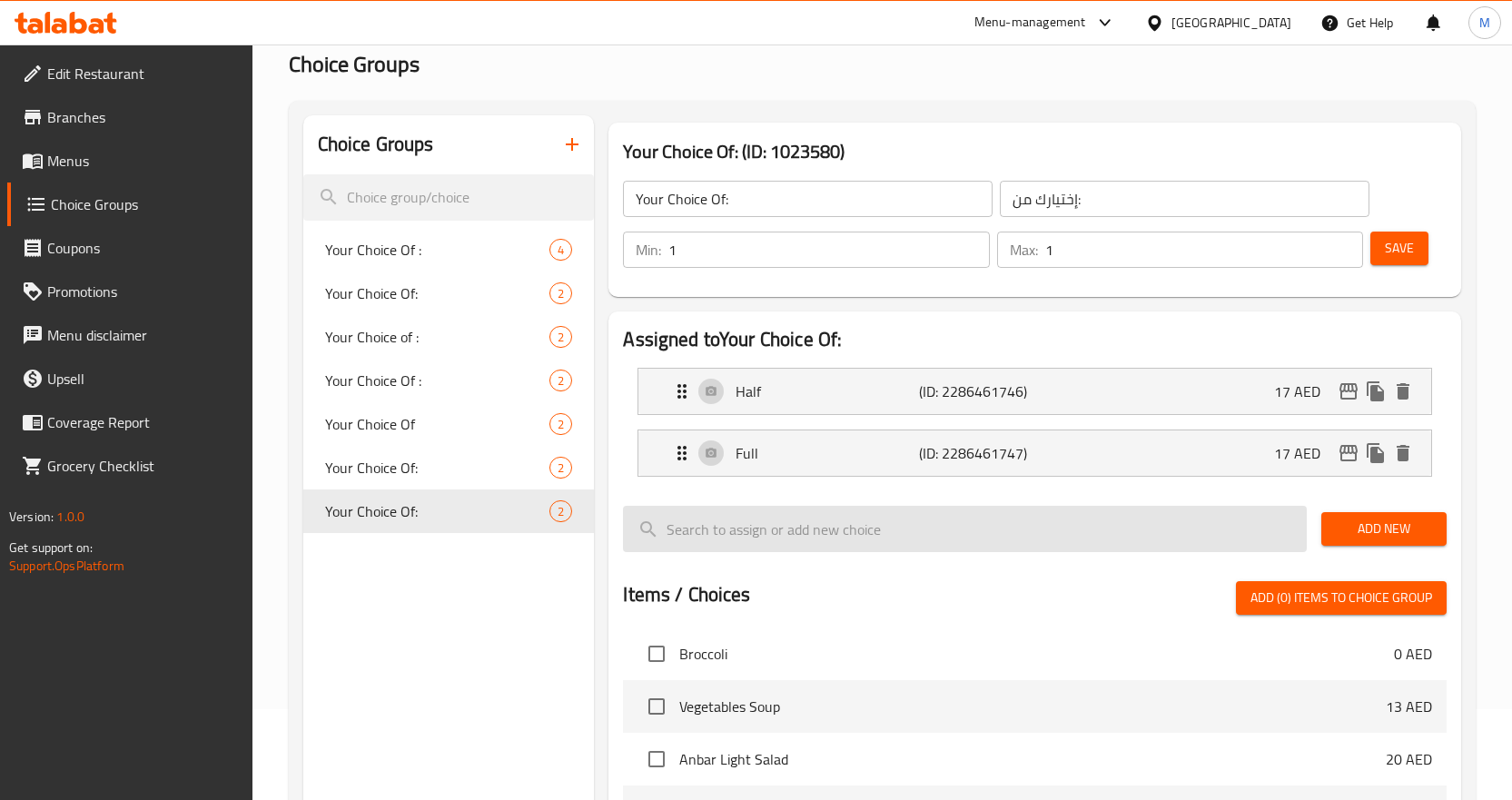
type input "17"
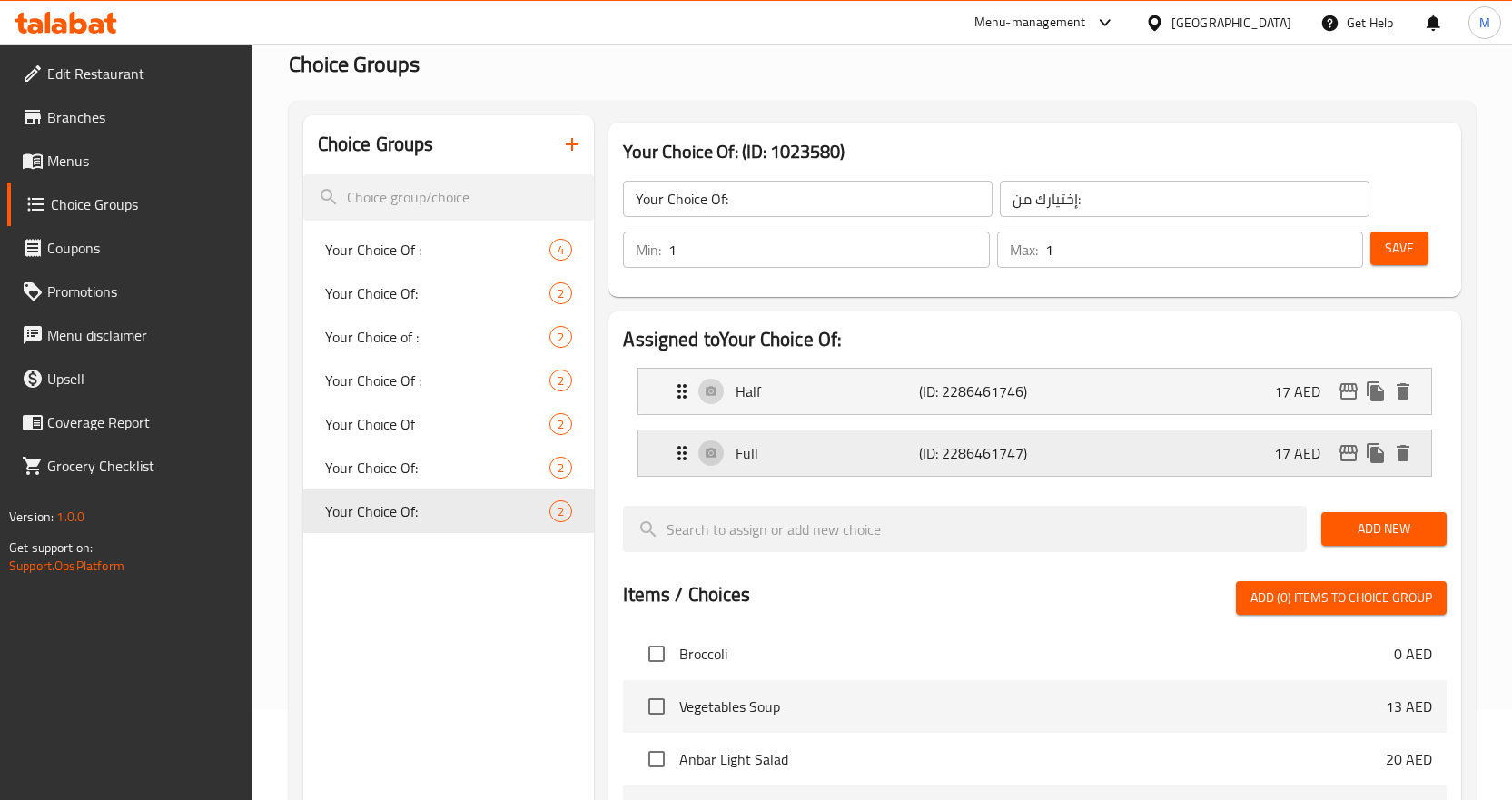
click at [1018, 447] on p "(ID: 2286461747)" at bounding box center [980, 453] width 123 height 22
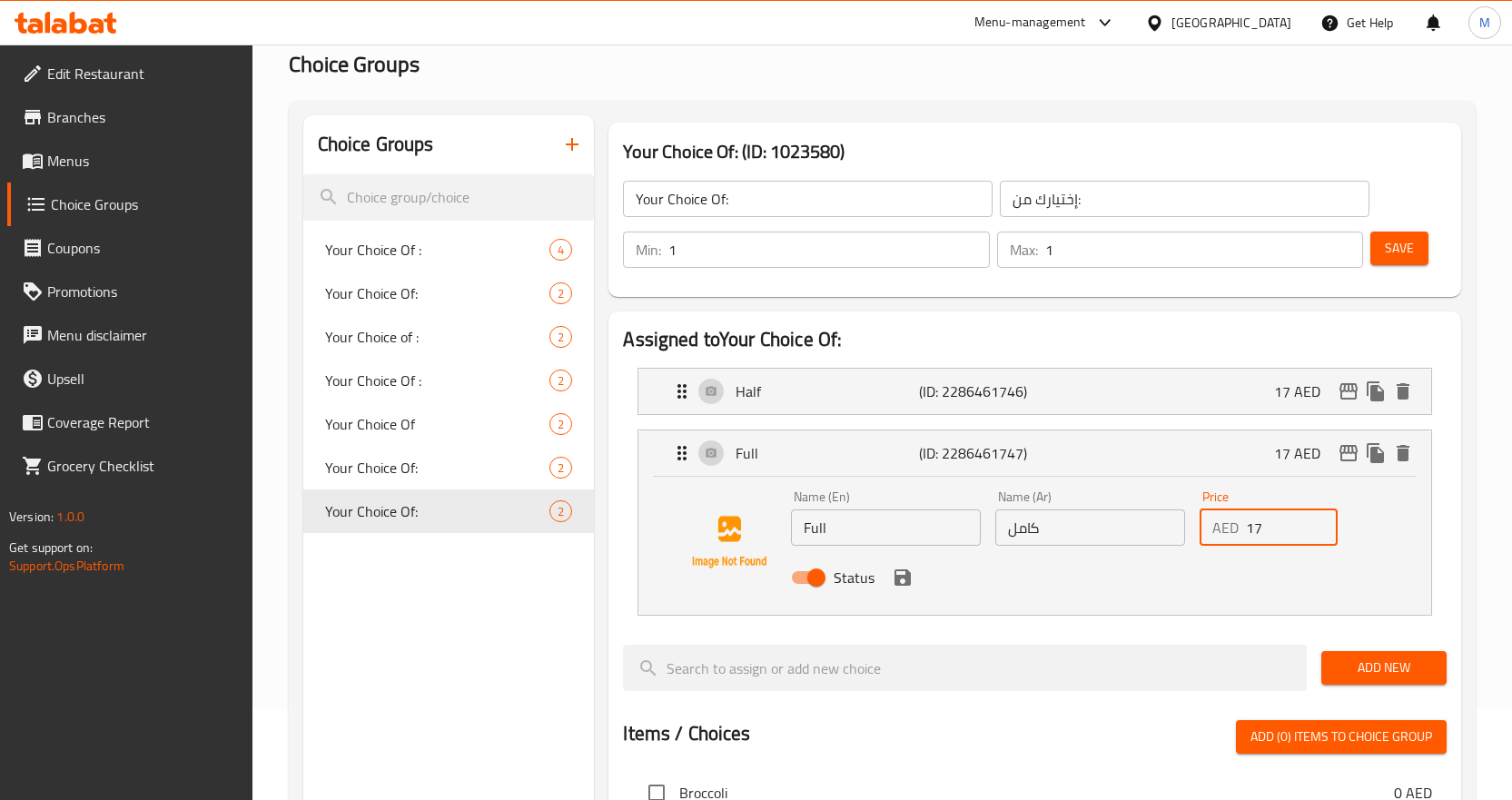
click at [1253, 529] on input "17" at bounding box center [1292, 527] width 92 height 36
paste input "22"
click at [904, 585] on icon "save" at bounding box center [903, 578] width 22 height 22
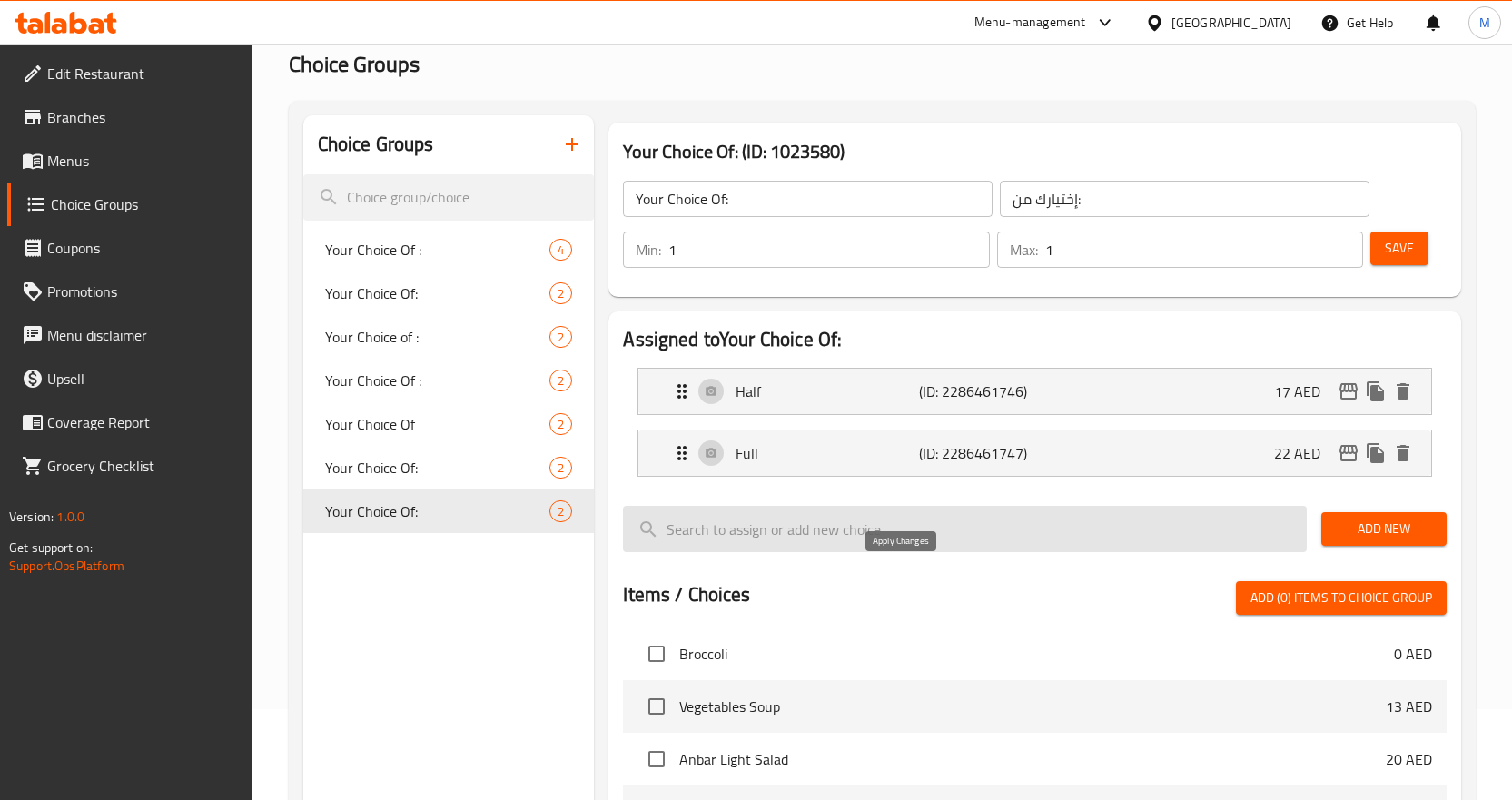
type input "22"
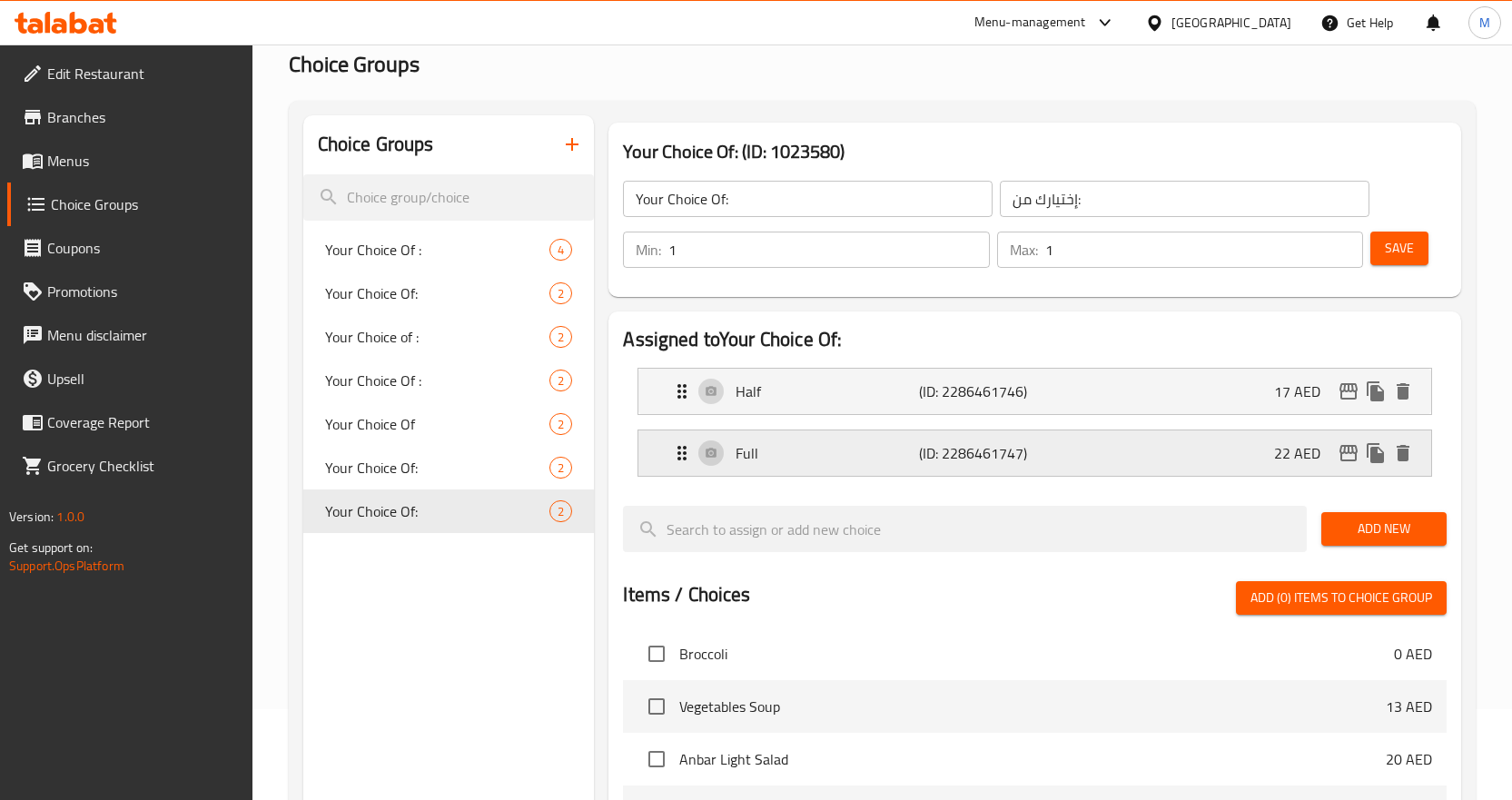
click at [796, 460] on p "Full" at bounding box center [828, 453] width 183 height 22
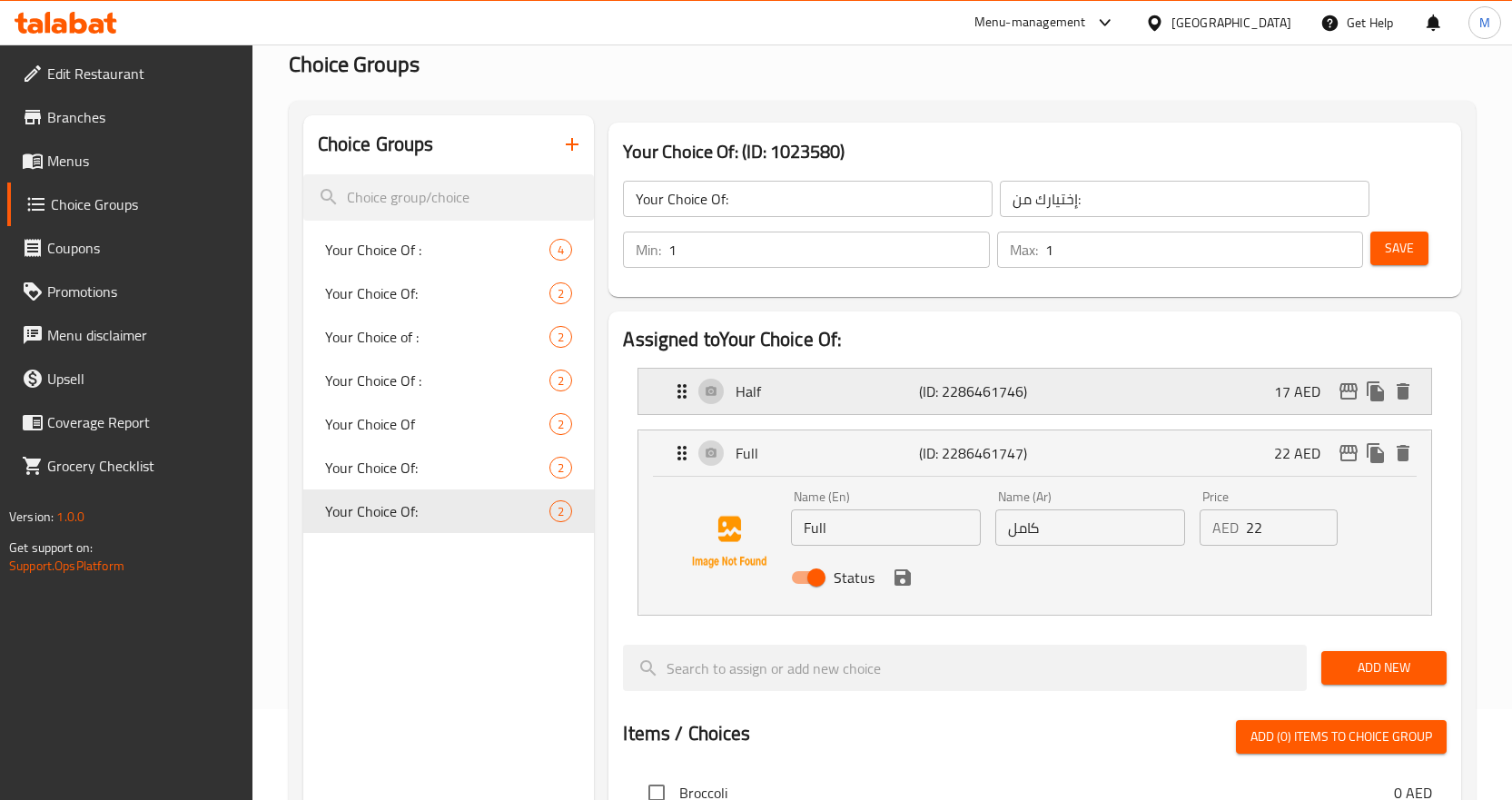
click at [793, 400] on p "Half" at bounding box center [828, 392] width 183 height 22
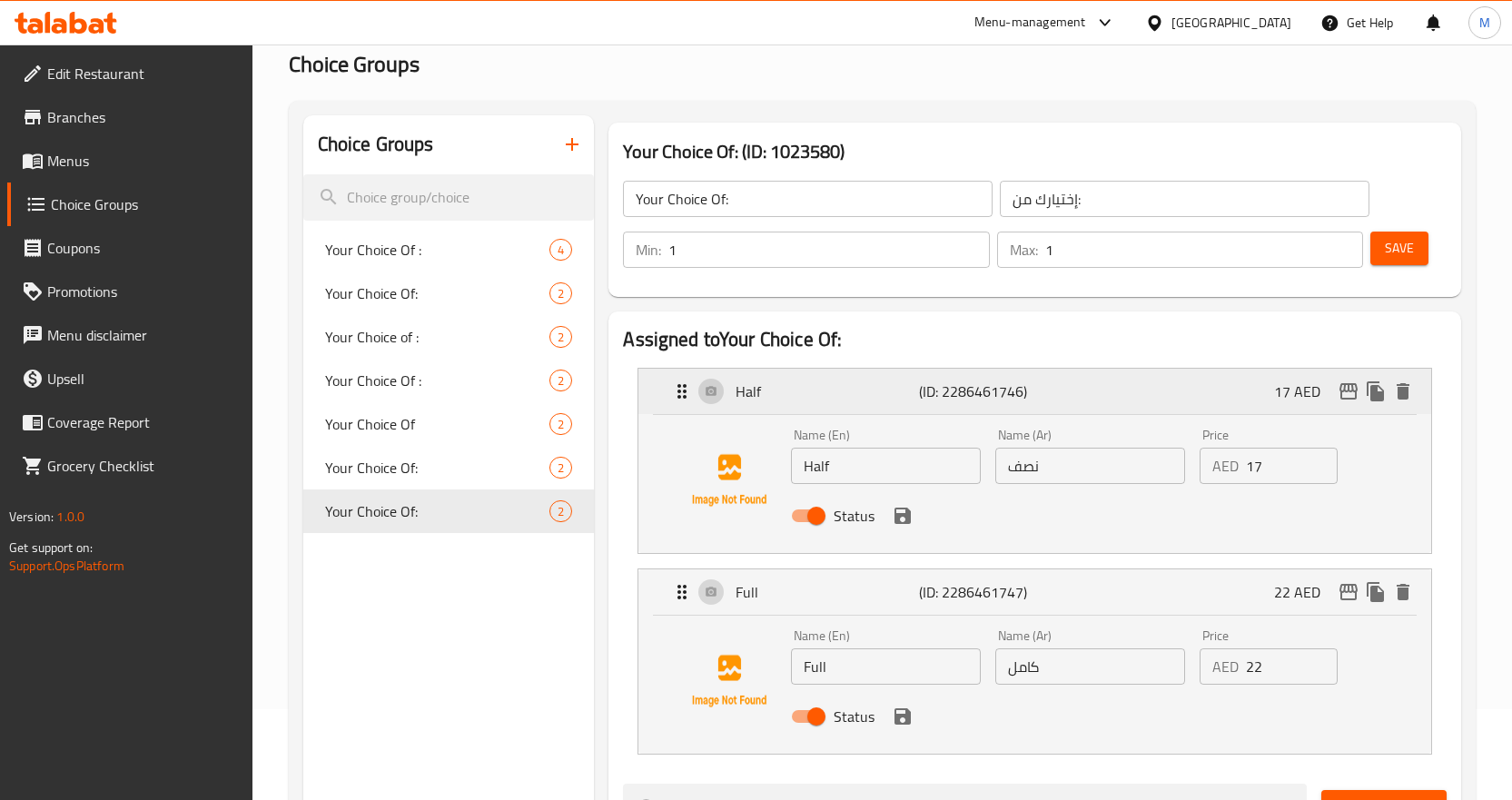
click at [1339, 393] on icon "edit" at bounding box center [1349, 392] width 22 height 22
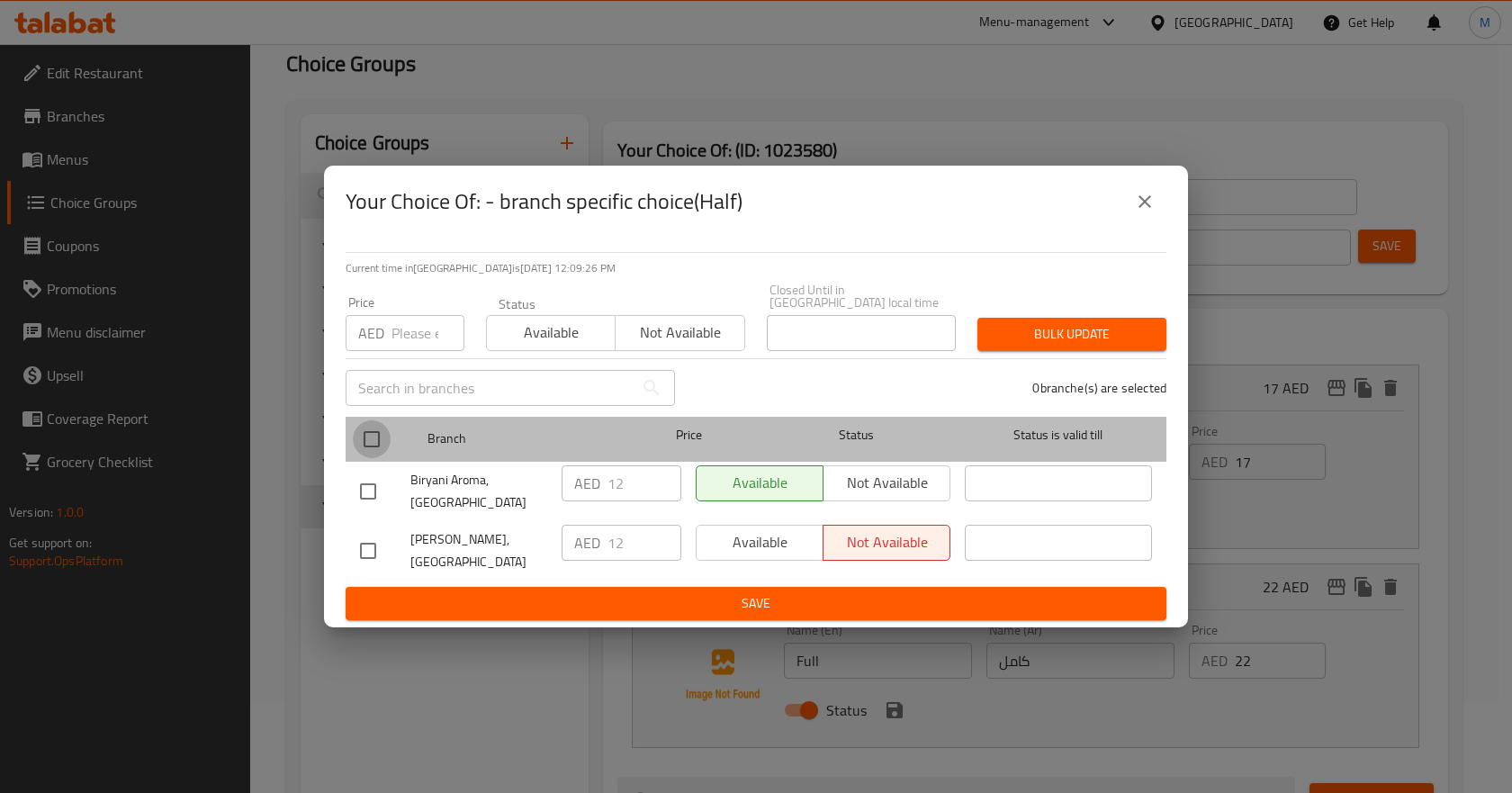
click at [366, 437] on input "checkbox" at bounding box center [371, 439] width 38 height 38
checkbox input "true"
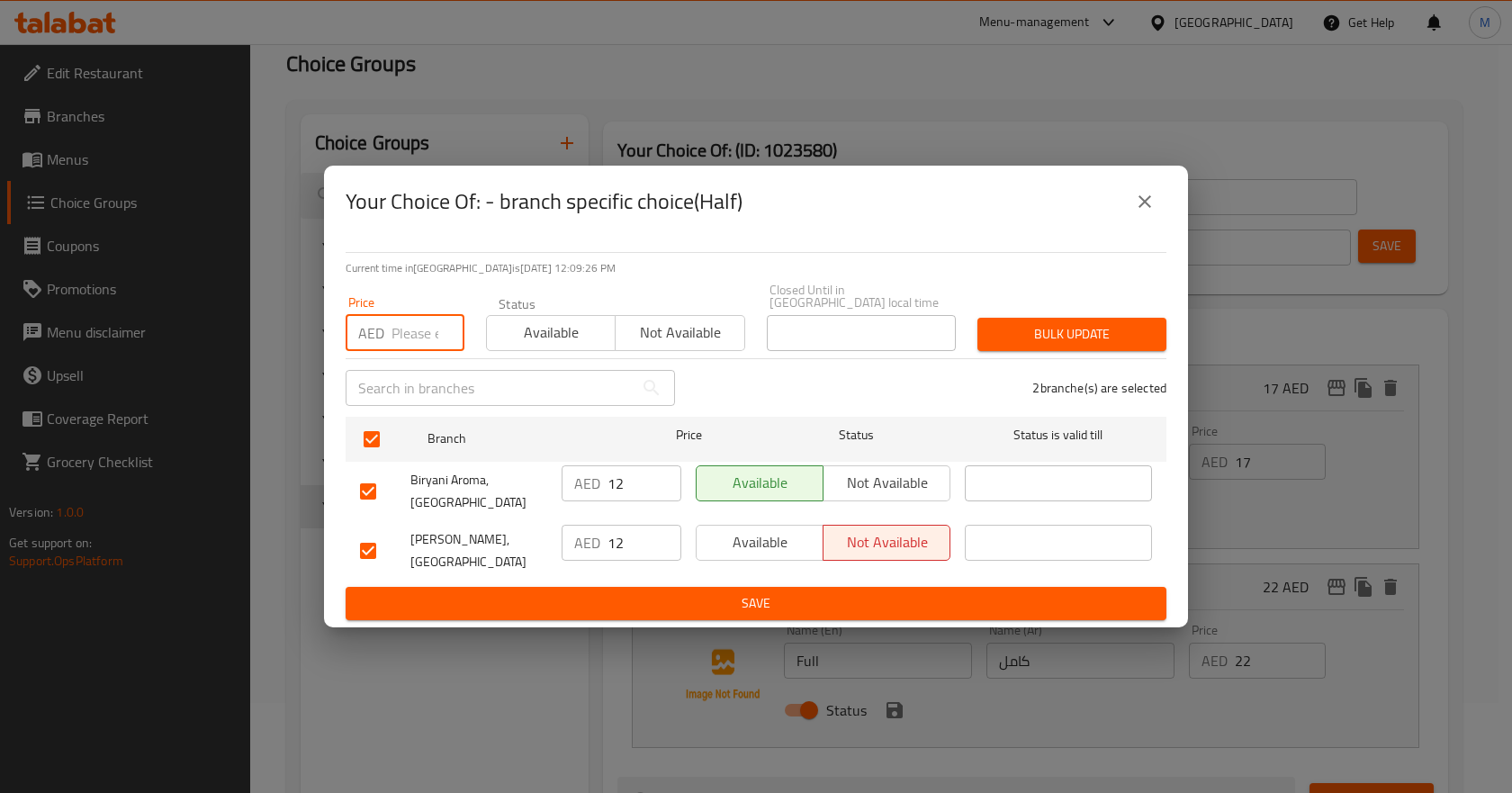
click at [399, 336] on input "number" at bounding box center [428, 333] width 73 height 36
paste input "22"
type input "22"
click at [1154, 200] on icon "close" at bounding box center [1145, 202] width 22 height 22
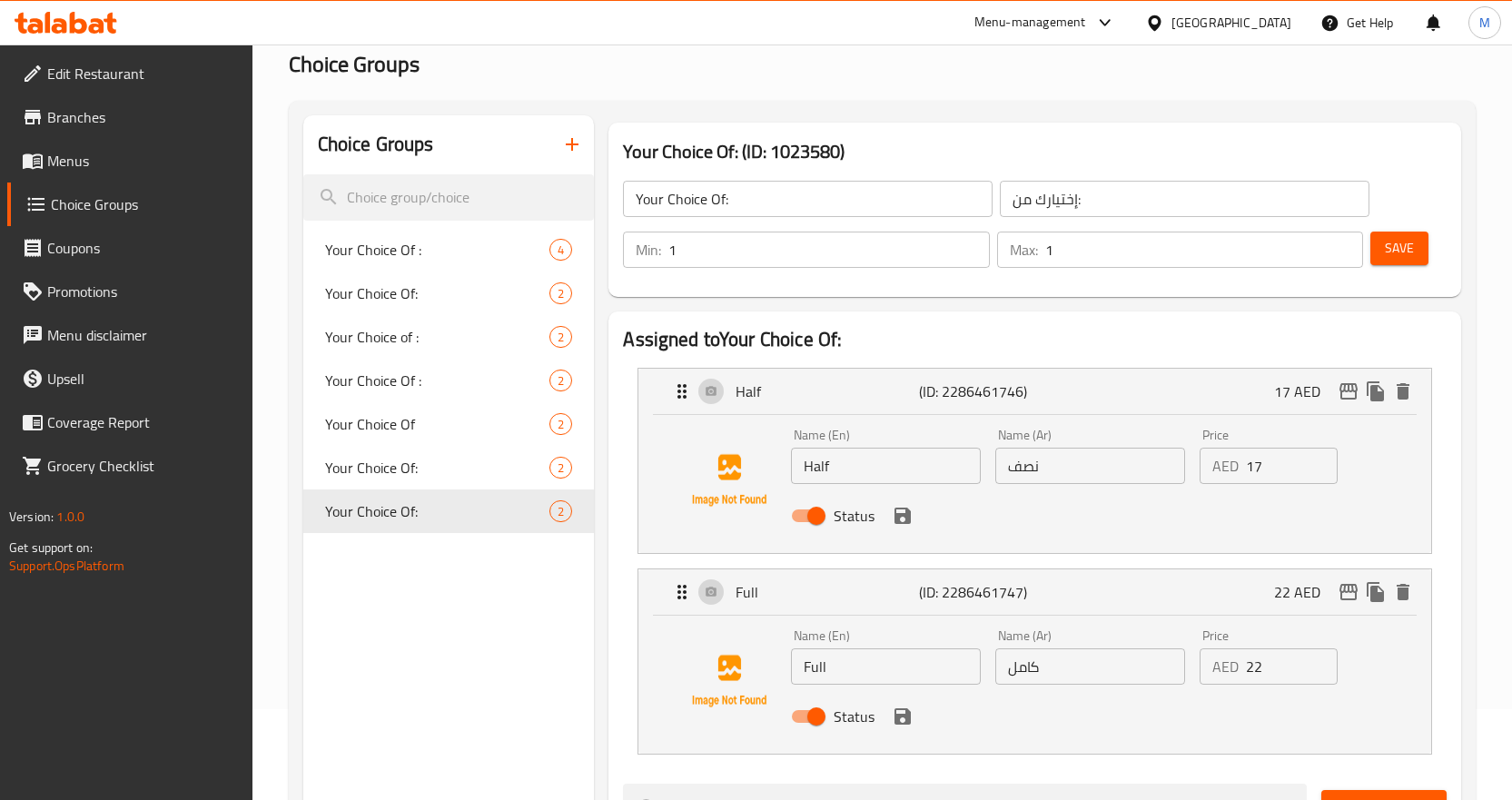
click at [1255, 469] on input "17" at bounding box center [1292, 465] width 92 height 36
click at [1390, 243] on span "Save" at bounding box center [1399, 248] width 29 height 23
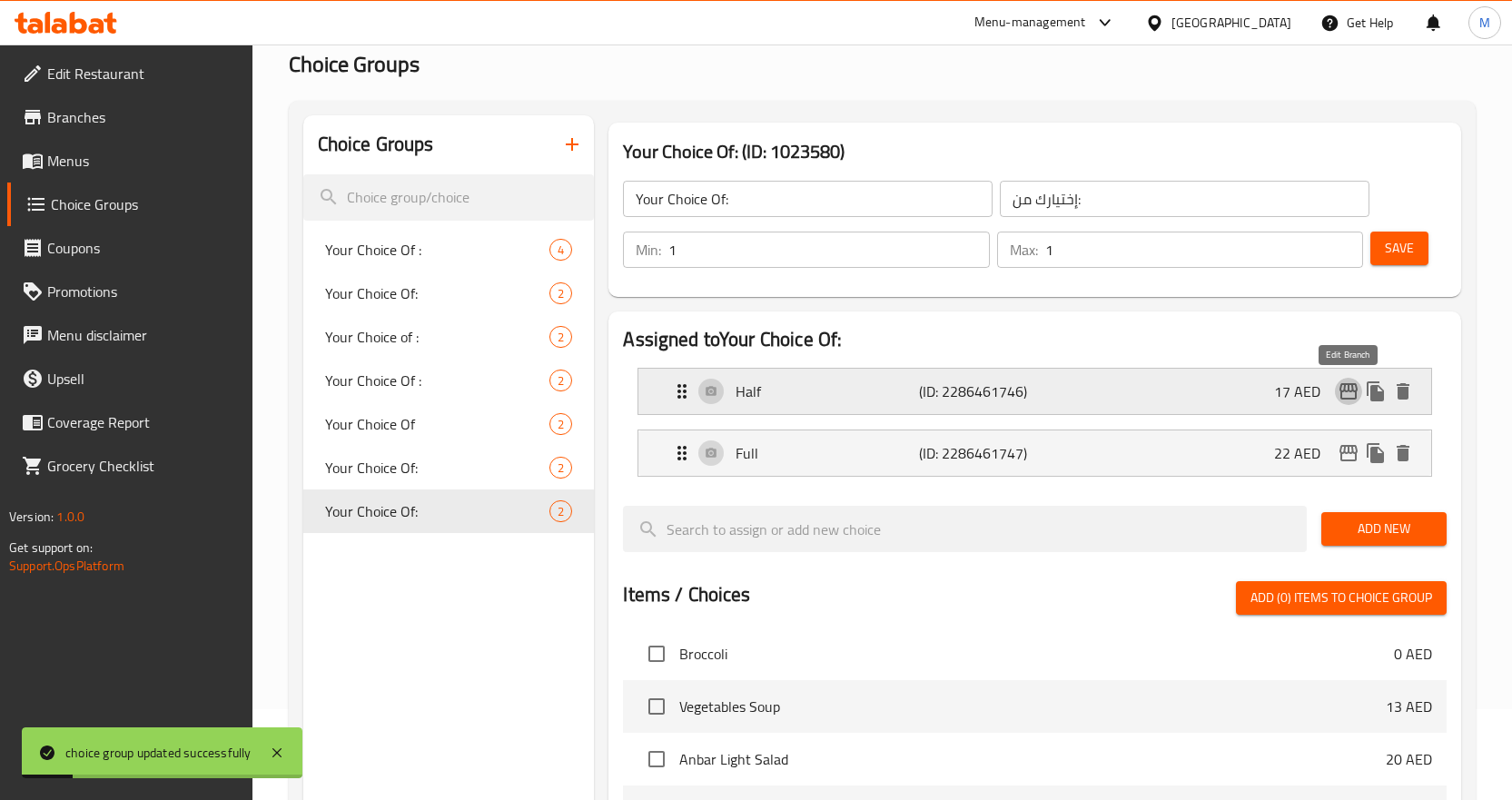
click at [1355, 387] on icon "edit" at bounding box center [1349, 392] width 22 height 22
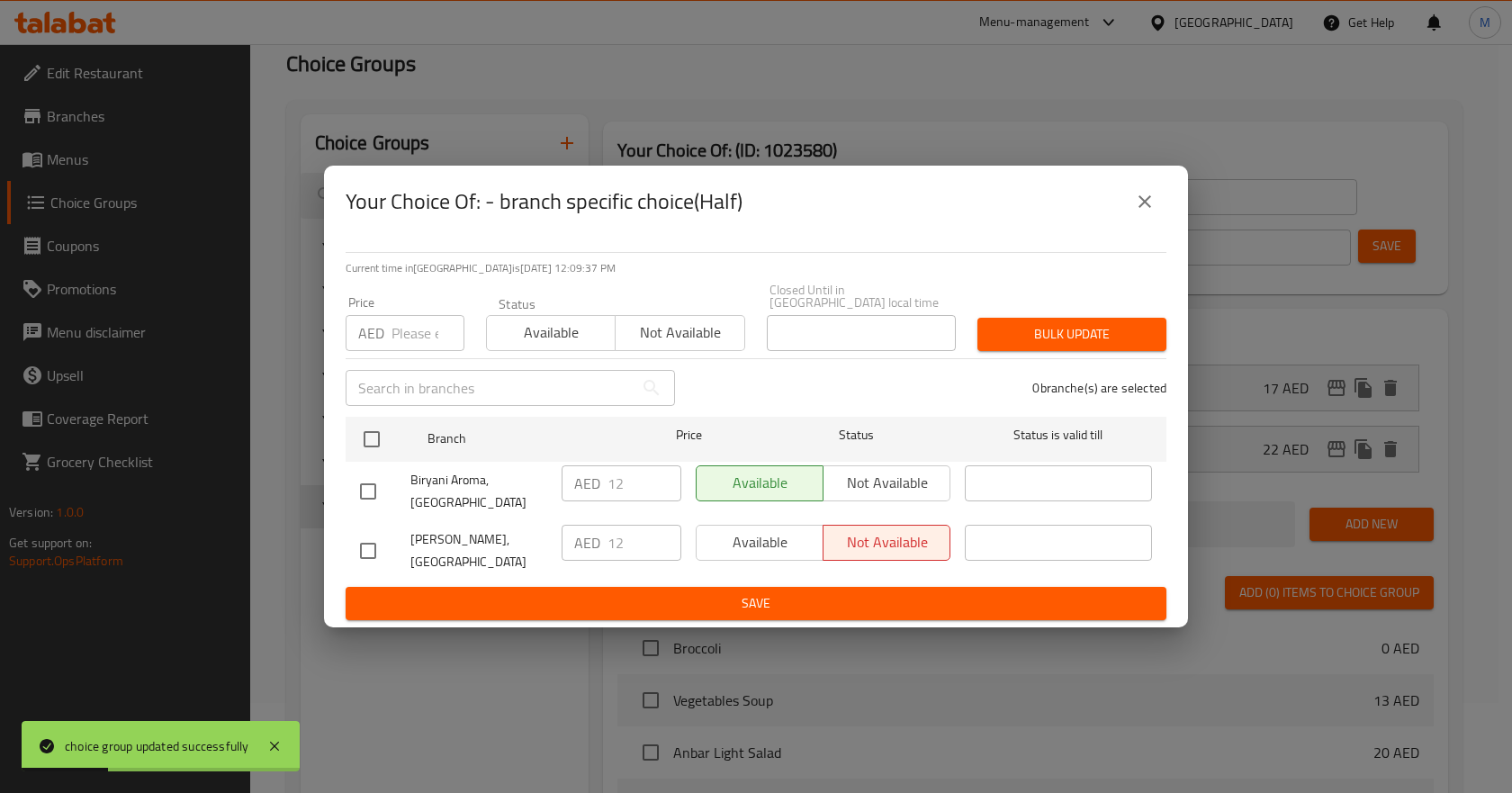
click at [425, 328] on input "number" at bounding box center [428, 333] width 73 height 36
paste input "17"
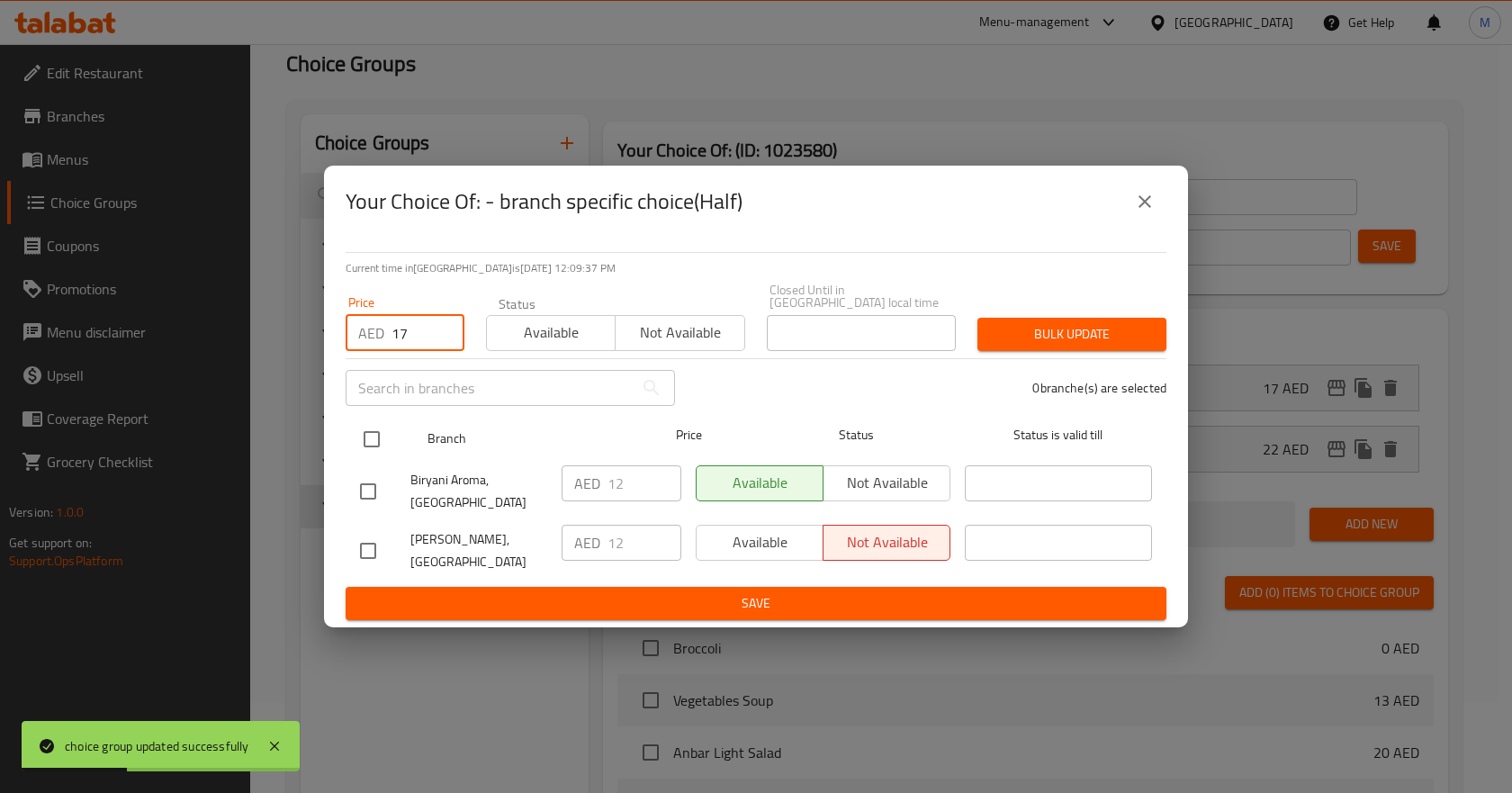
type input "17"
click at [372, 445] on input "checkbox" at bounding box center [371, 439] width 38 height 38
checkbox input "true"
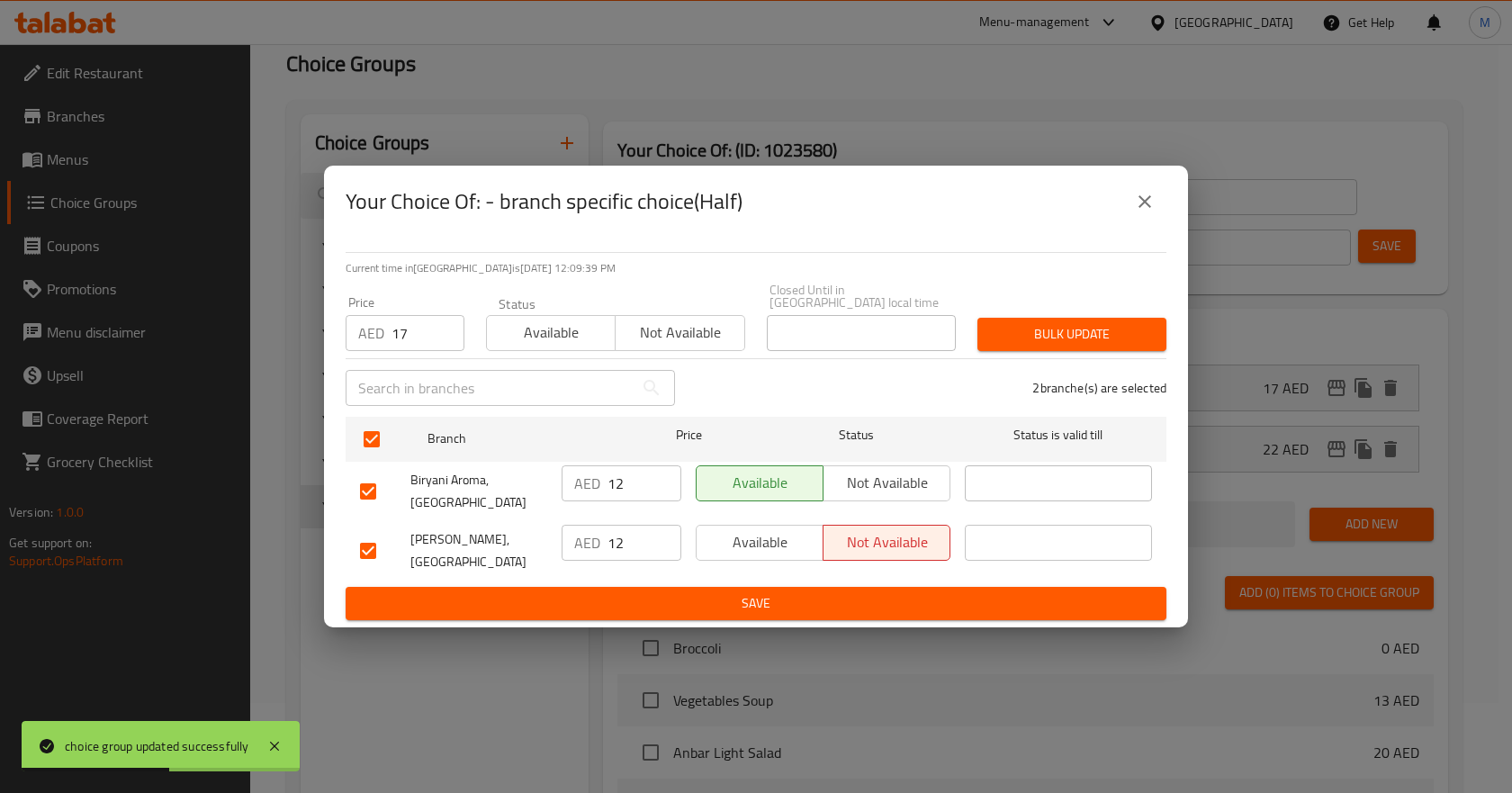
click at [1072, 326] on span "Bulk update" at bounding box center [1071, 335] width 160 height 23
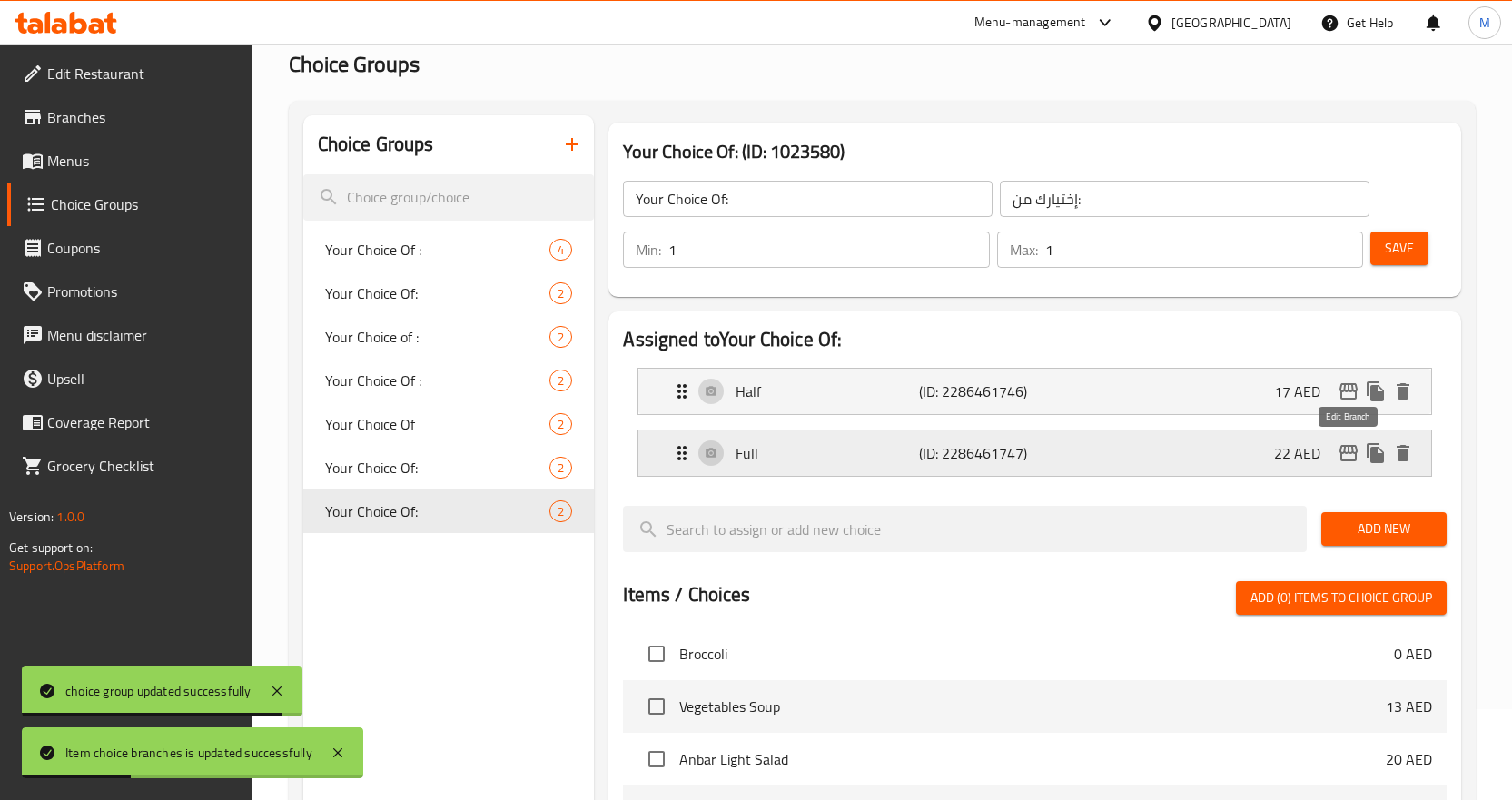
click at [1354, 450] on icon "edit" at bounding box center [1349, 453] width 22 height 22
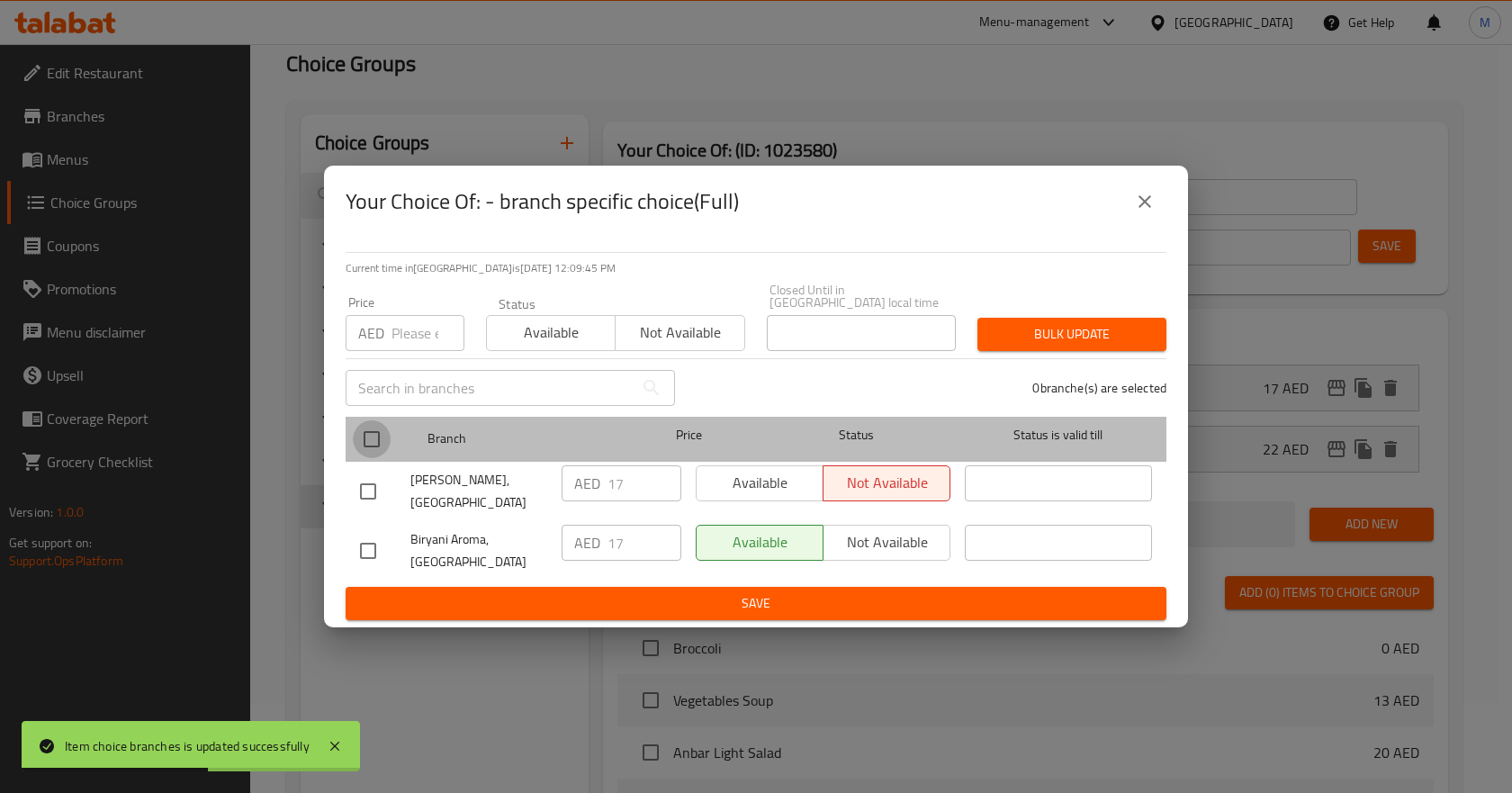
drag, startPoint x: 377, startPoint y: 435, endPoint x: 377, endPoint y: 414, distance: 21.0
click at [375, 436] on input "checkbox" at bounding box center [371, 439] width 38 height 38
checkbox input "true"
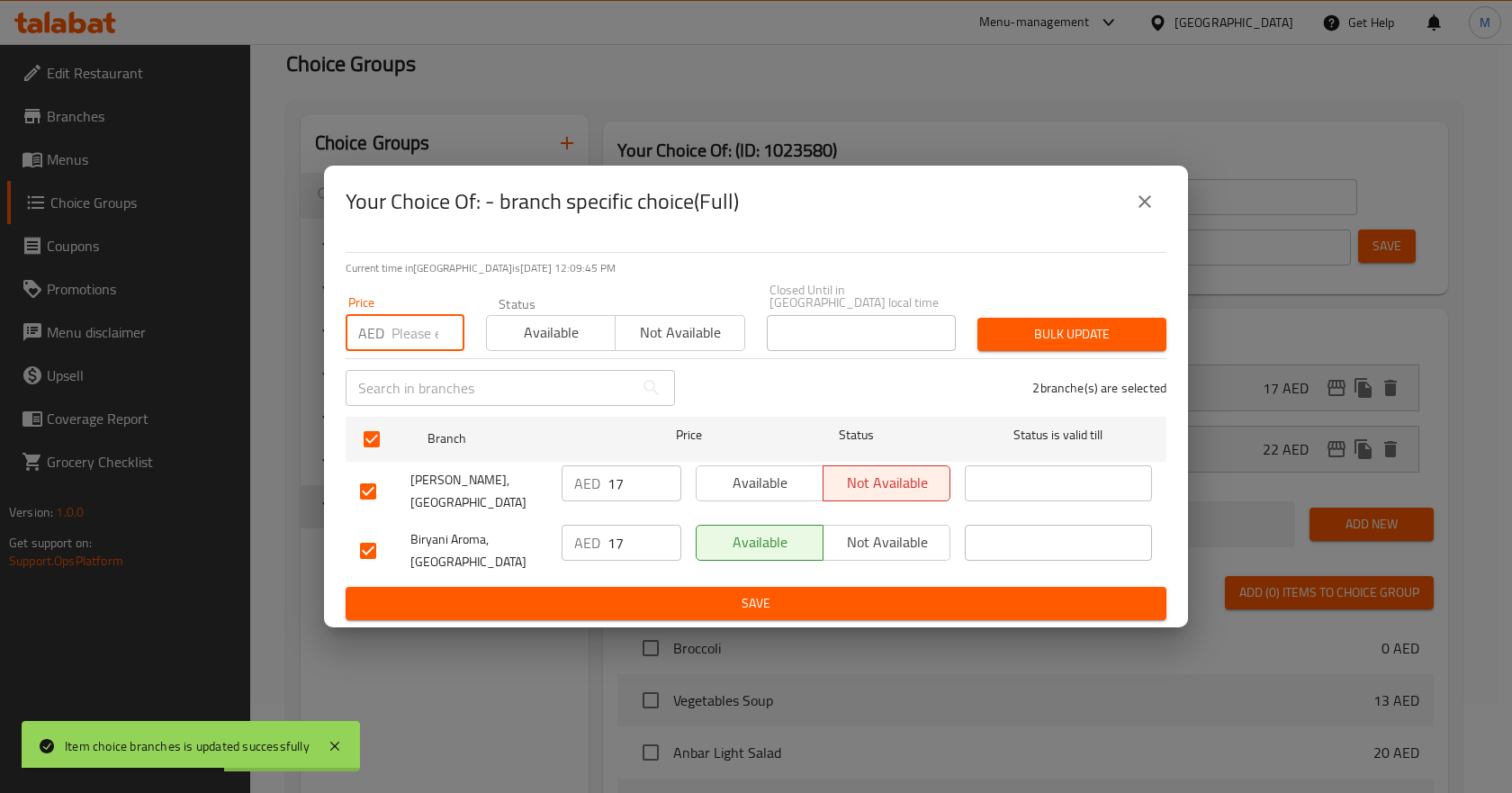
click at [396, 341] on input "number" at bounding box center [428, 333] width 73 height 36
type input "22"
click at [1041, 338] on span "Bulk update" at bounding box center [1071, 335] width 160 height 23
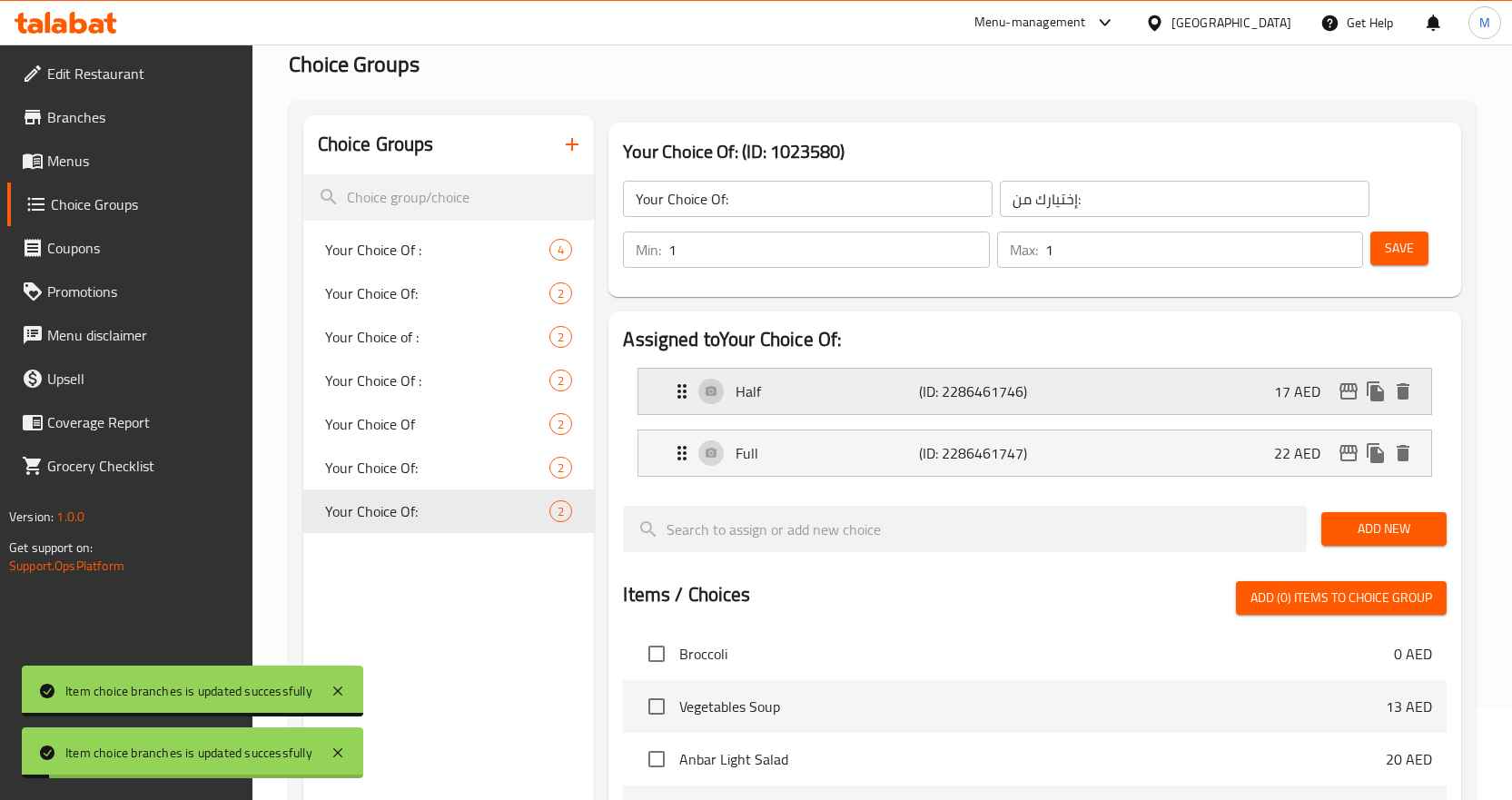
click at [830, 400] on p "Half" at bounding box center [828, 392] width 183 height 22
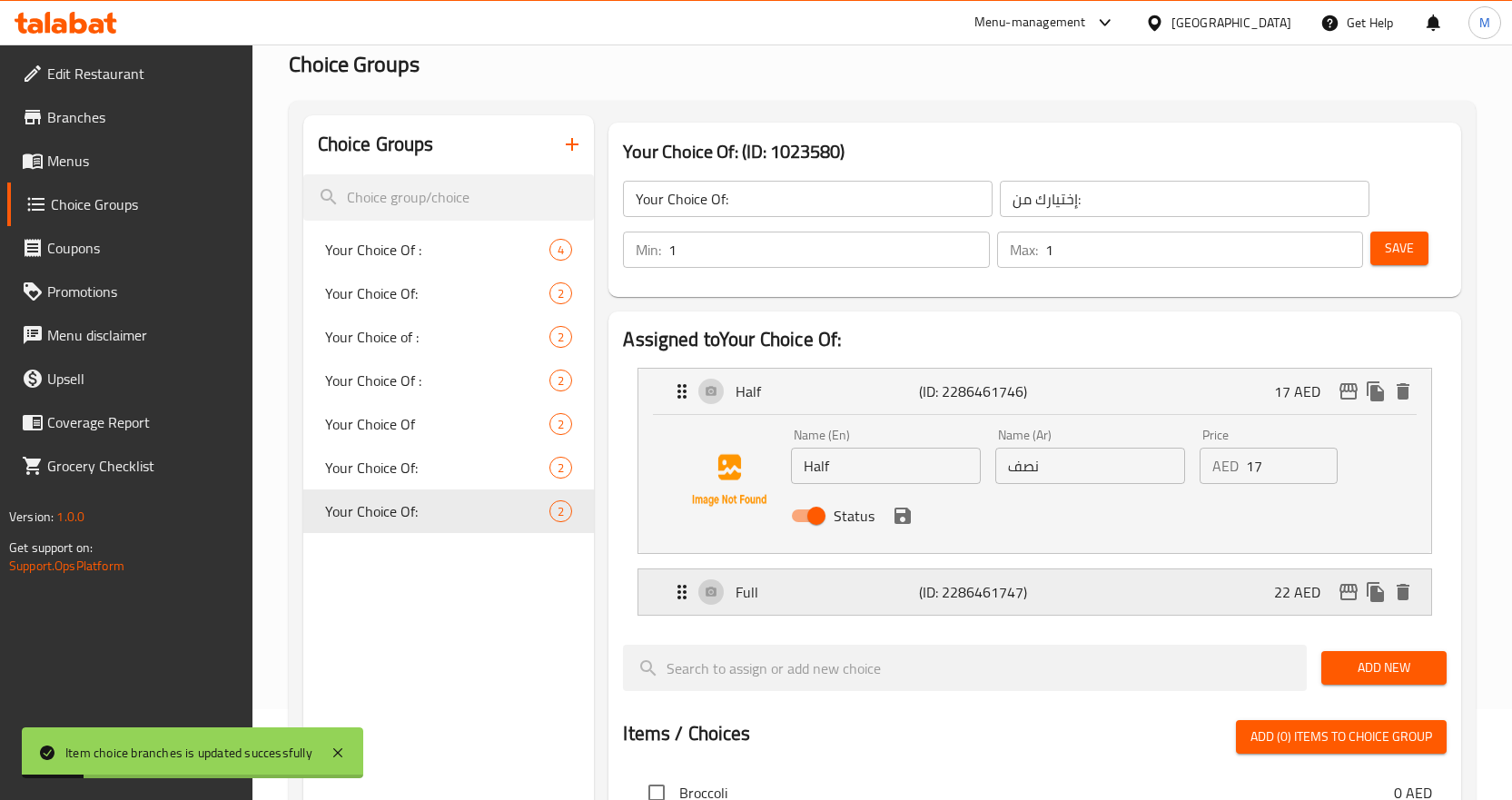
click at [783, 591] on p "Full" at bounding box center [828, 593] width 183 height 22
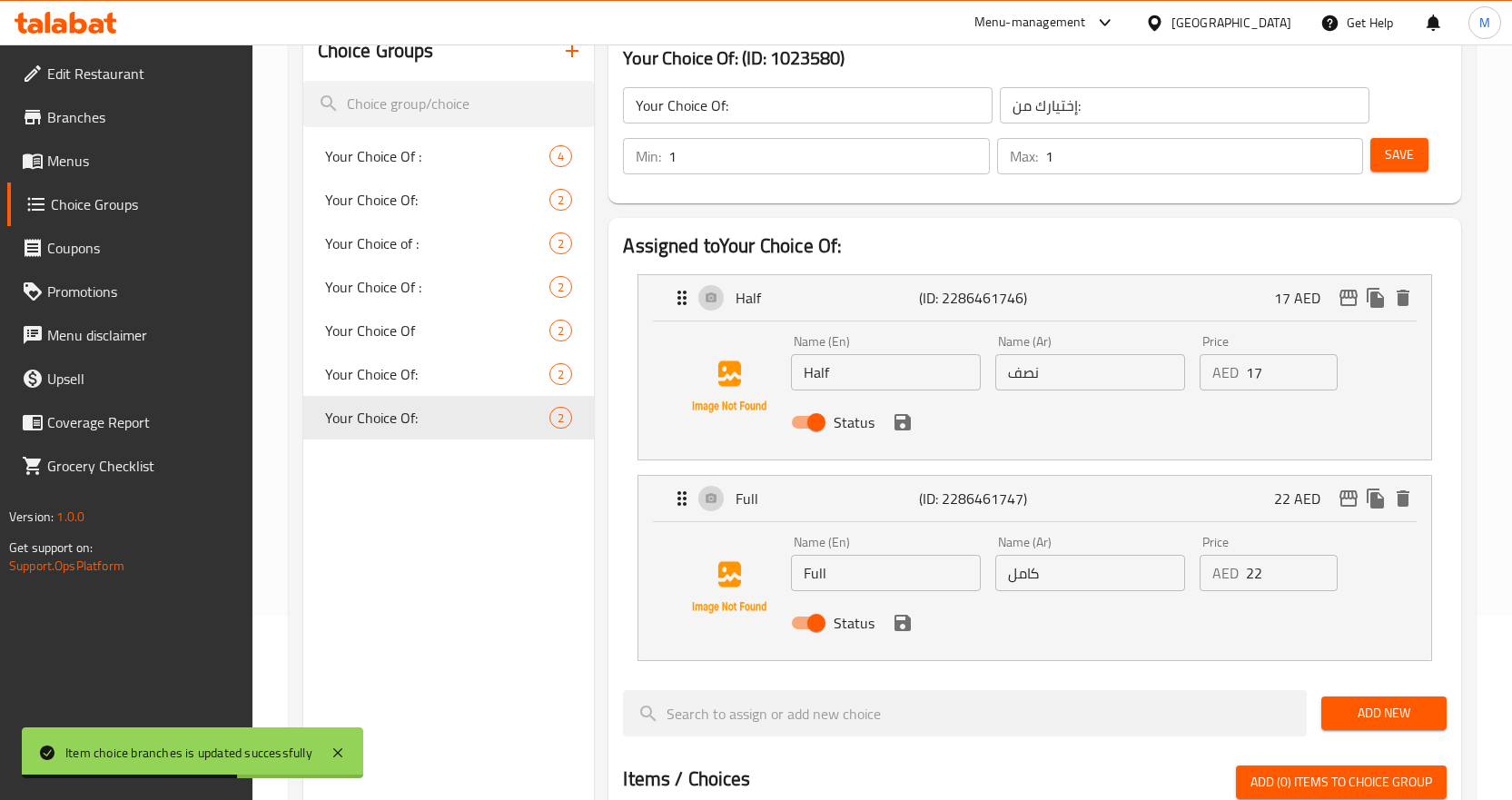
scroll to position [181, 0]
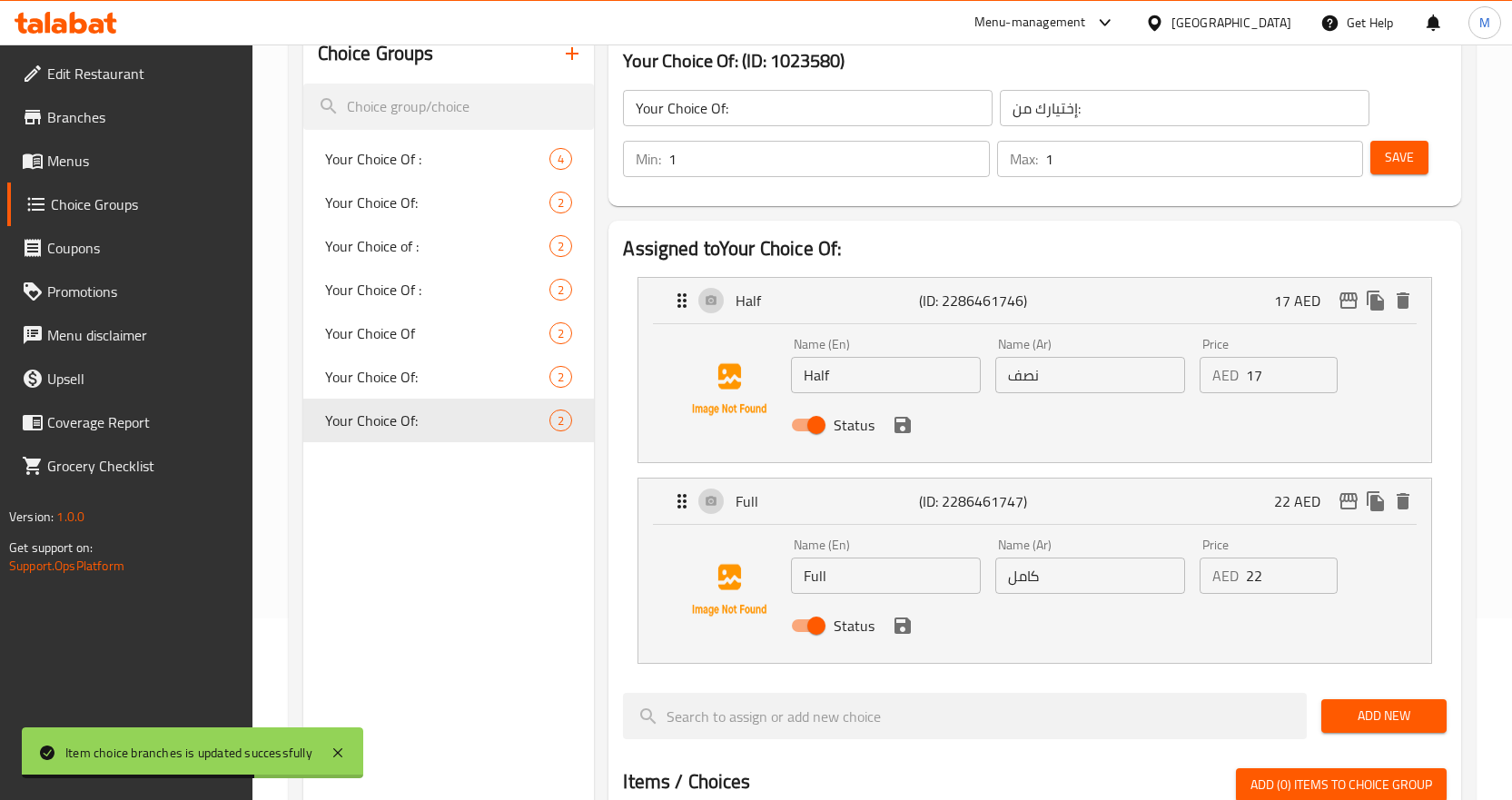
click at [1407, 155] on span "Save" at bounding box center [1399, 157] width 29 height 23
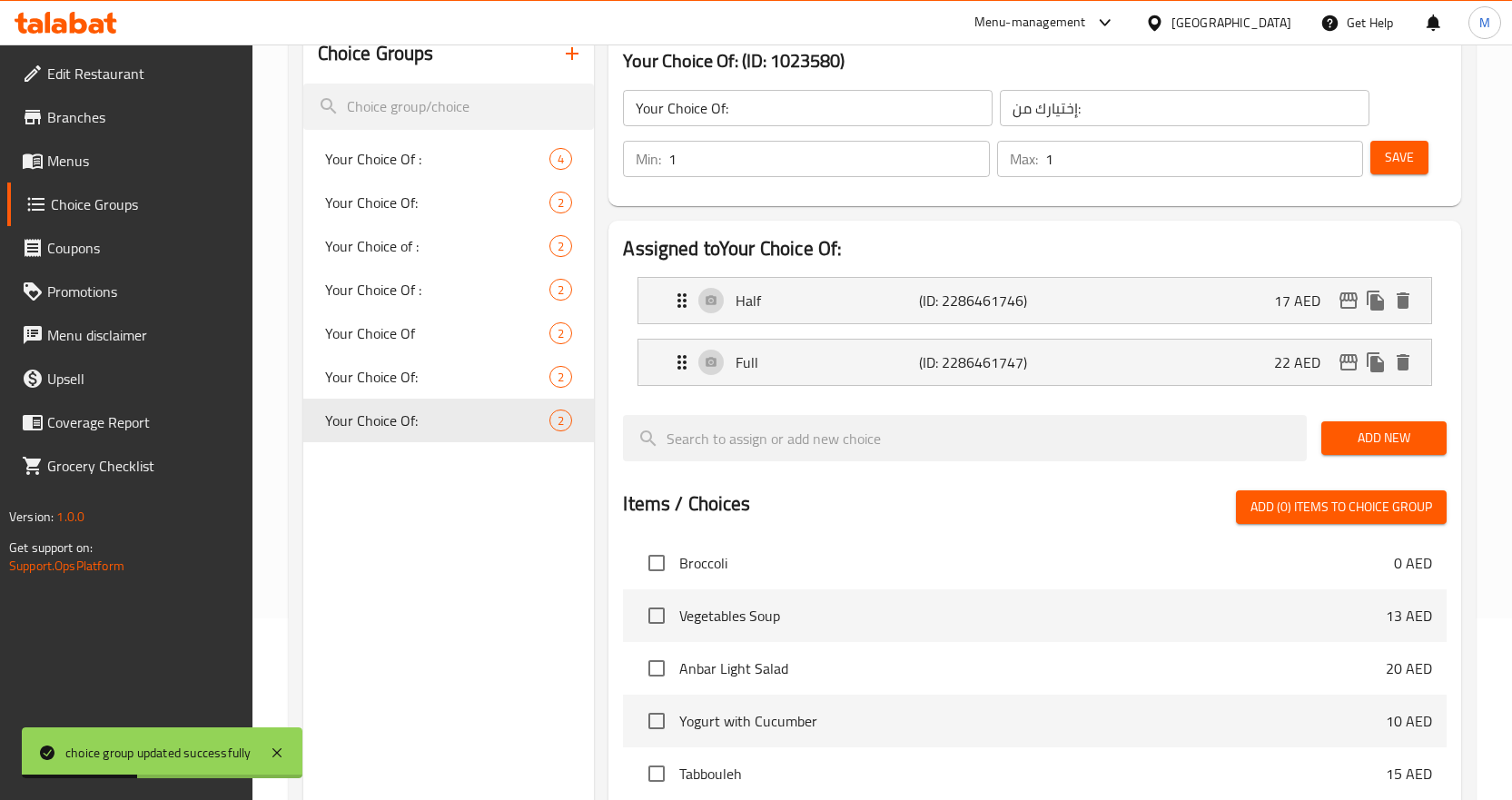
click at [1479, 172] on div "Home / Restaurants management / Choice Groups Choice Groups Choice Groups Your …" at bounding box center [882, 541] width 1260 height 1356
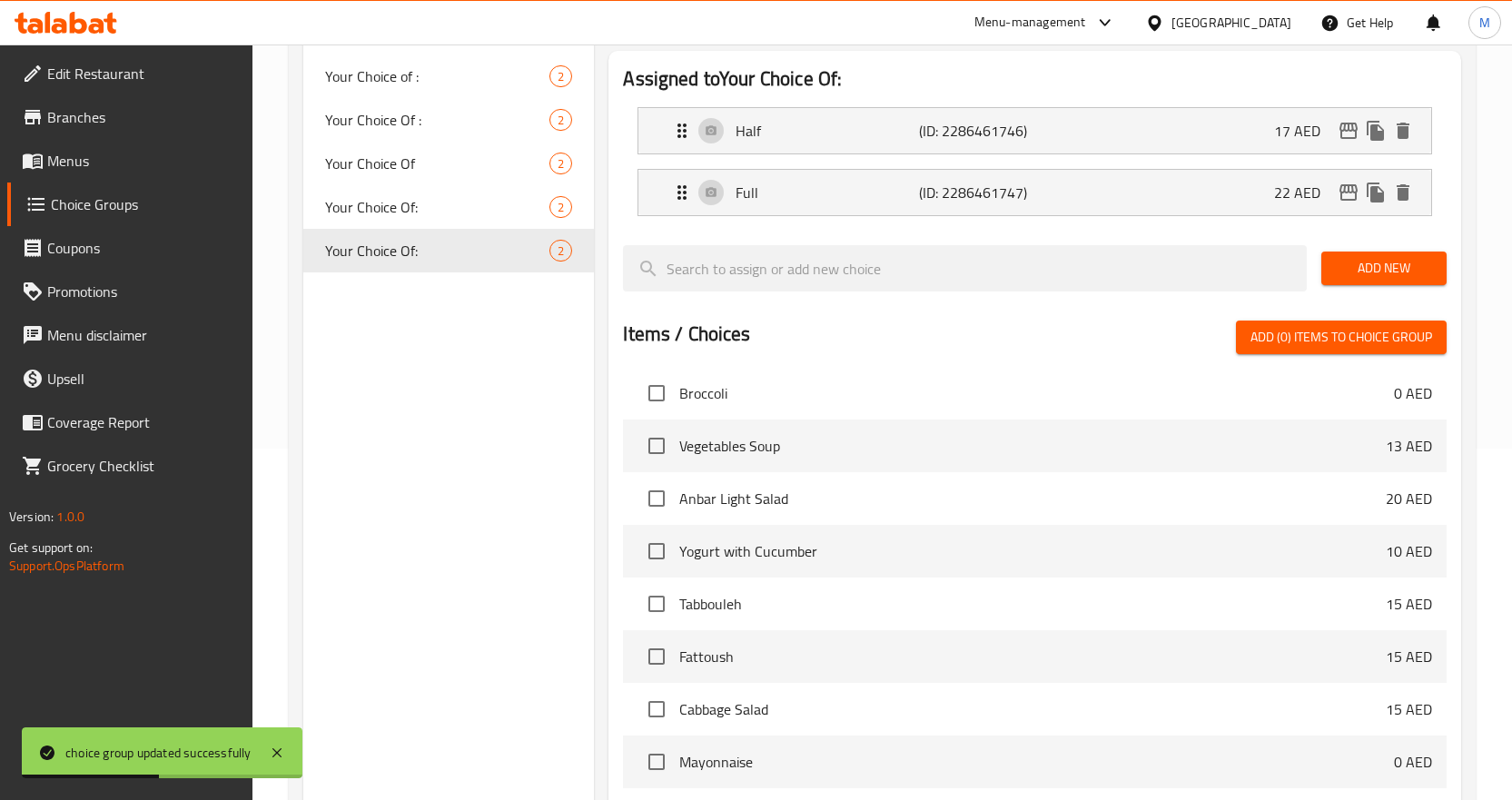
scroll to position [600, 0]
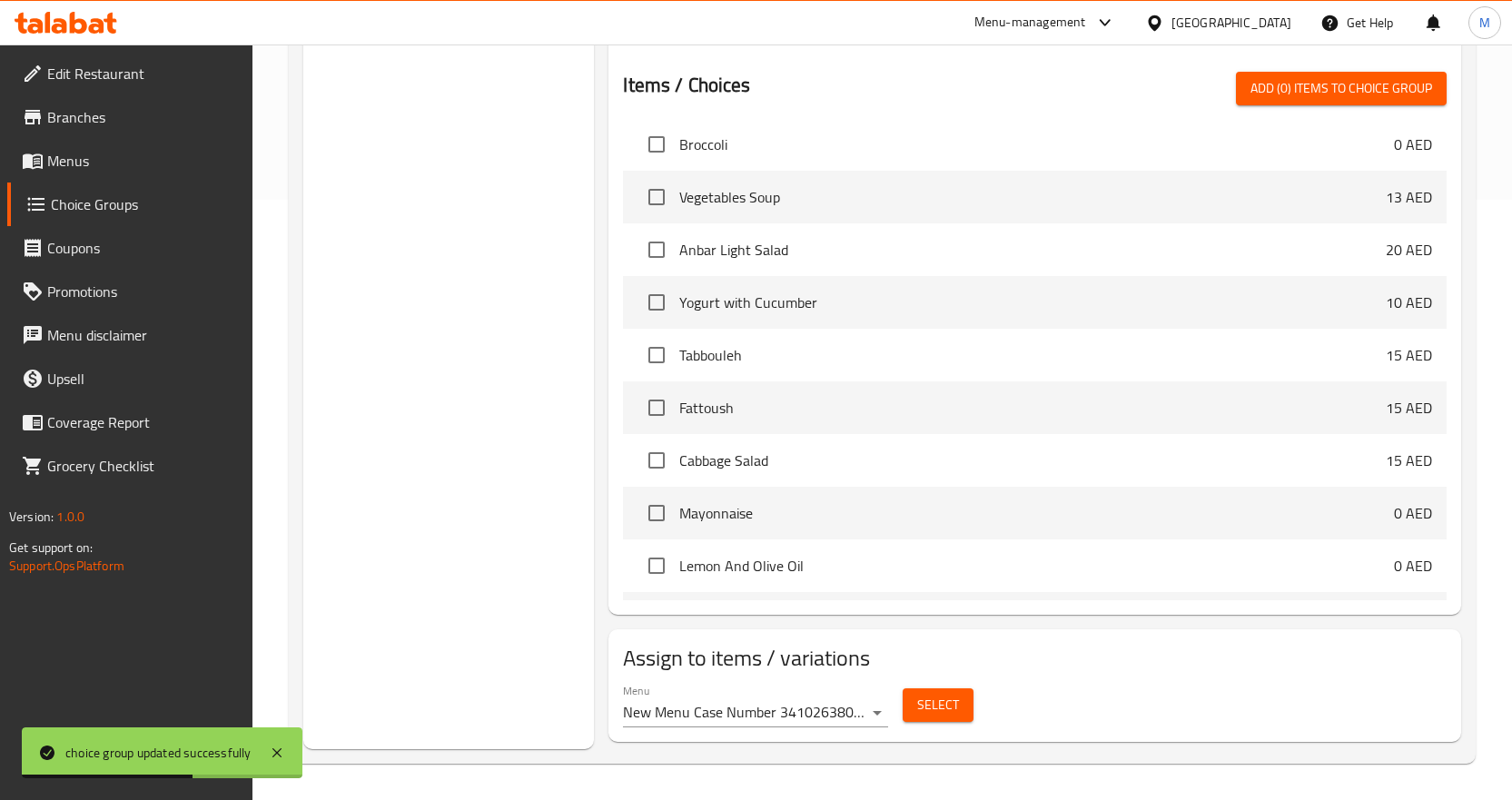
click at [843, 692] on div "Menu New Menu Case Number 341026380 21/08/2025 ( Active )" at bounding box center [756, 706] width 265 height 43
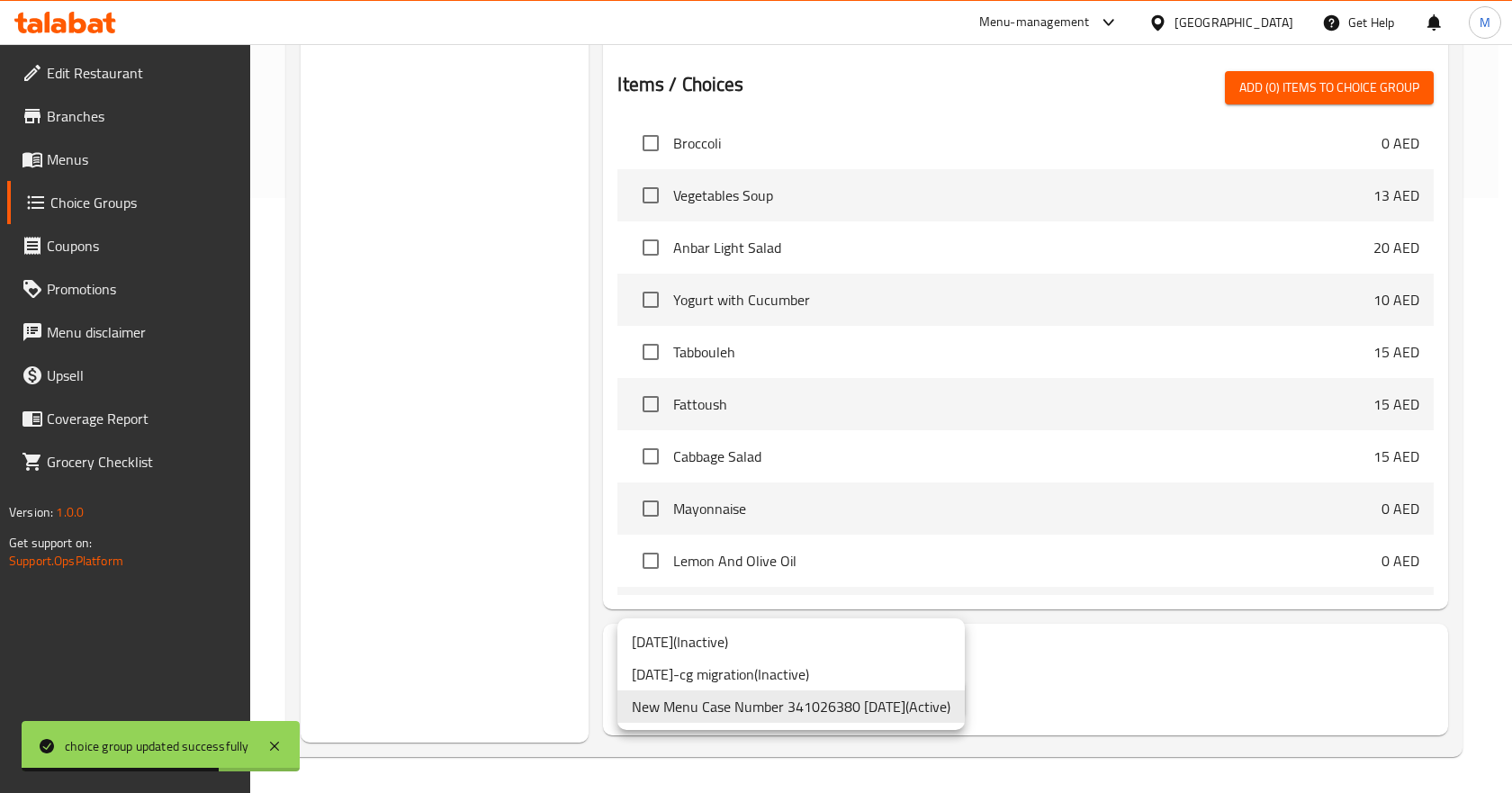
click at [867, 714] on li "New Menu Case Number 341026380 21/08/2025 ( Active )" at bounding box center [791, 706] width 347 height 32
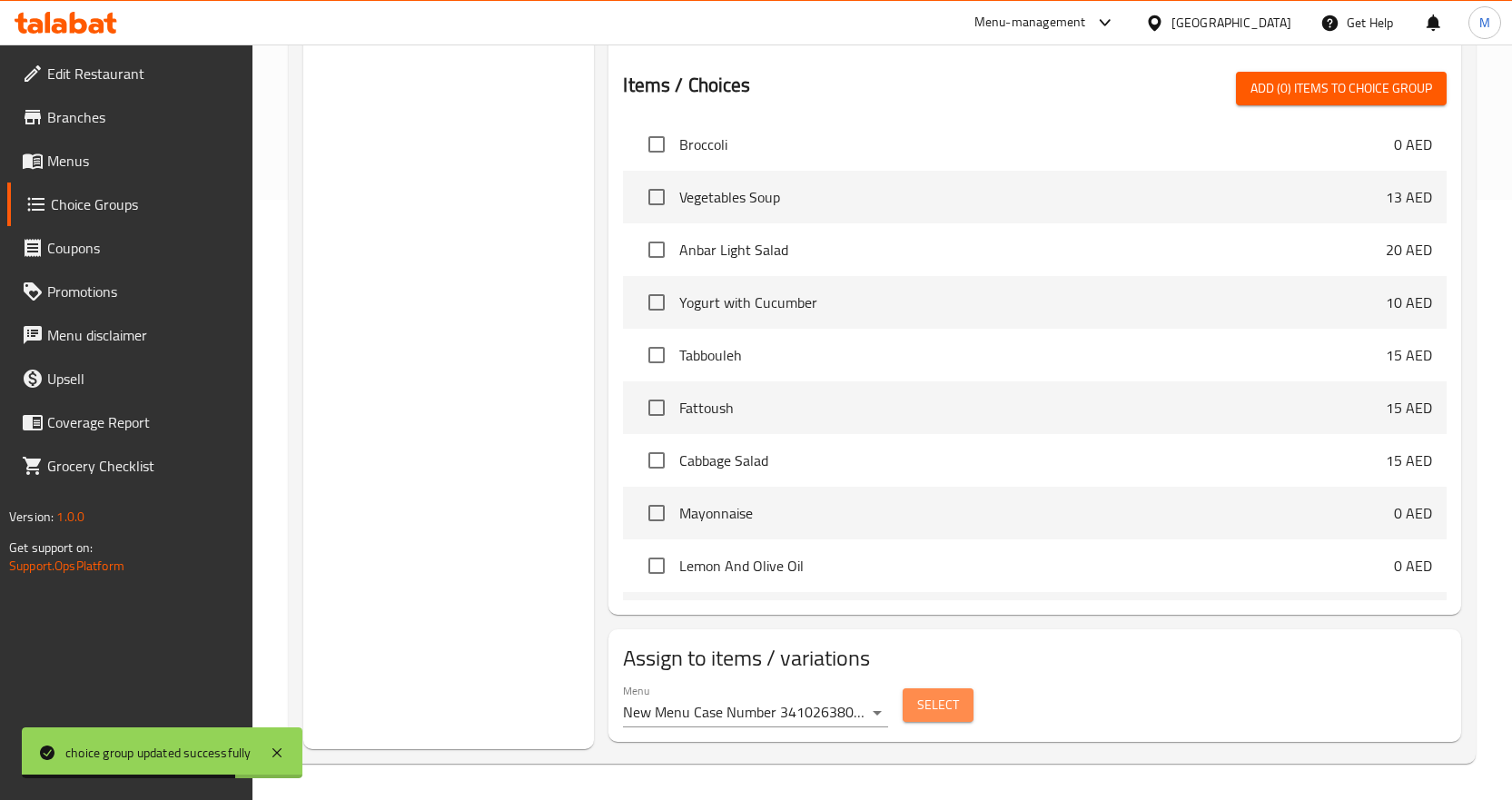
click at [935, 697] on span "Select" at bounding box center [938, 705] width 42 height 23
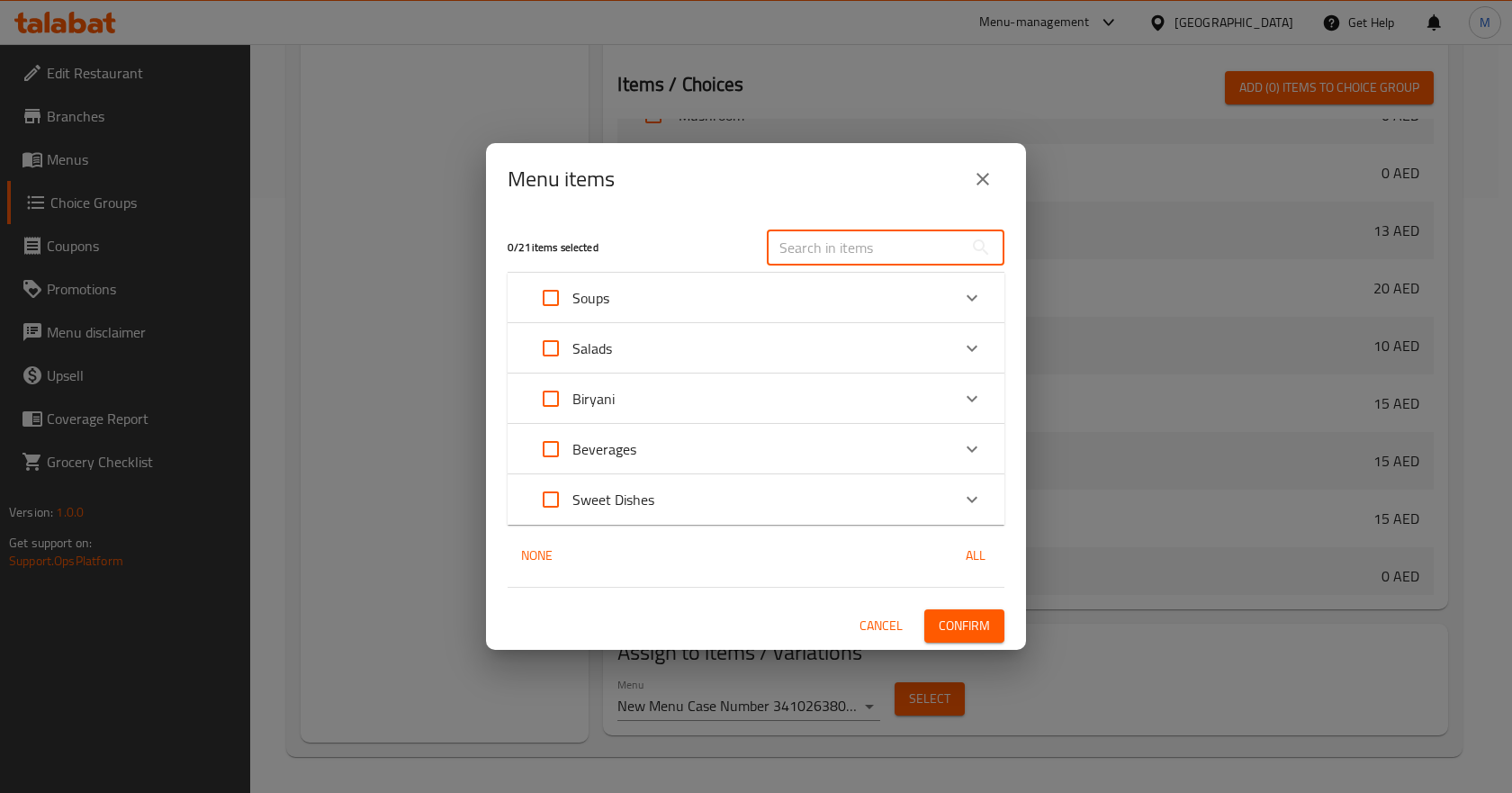
click at [851, 237] on input "text" at bounding box center [865, 247] width 196 height 36
paste input "MEAT BIRYANI"
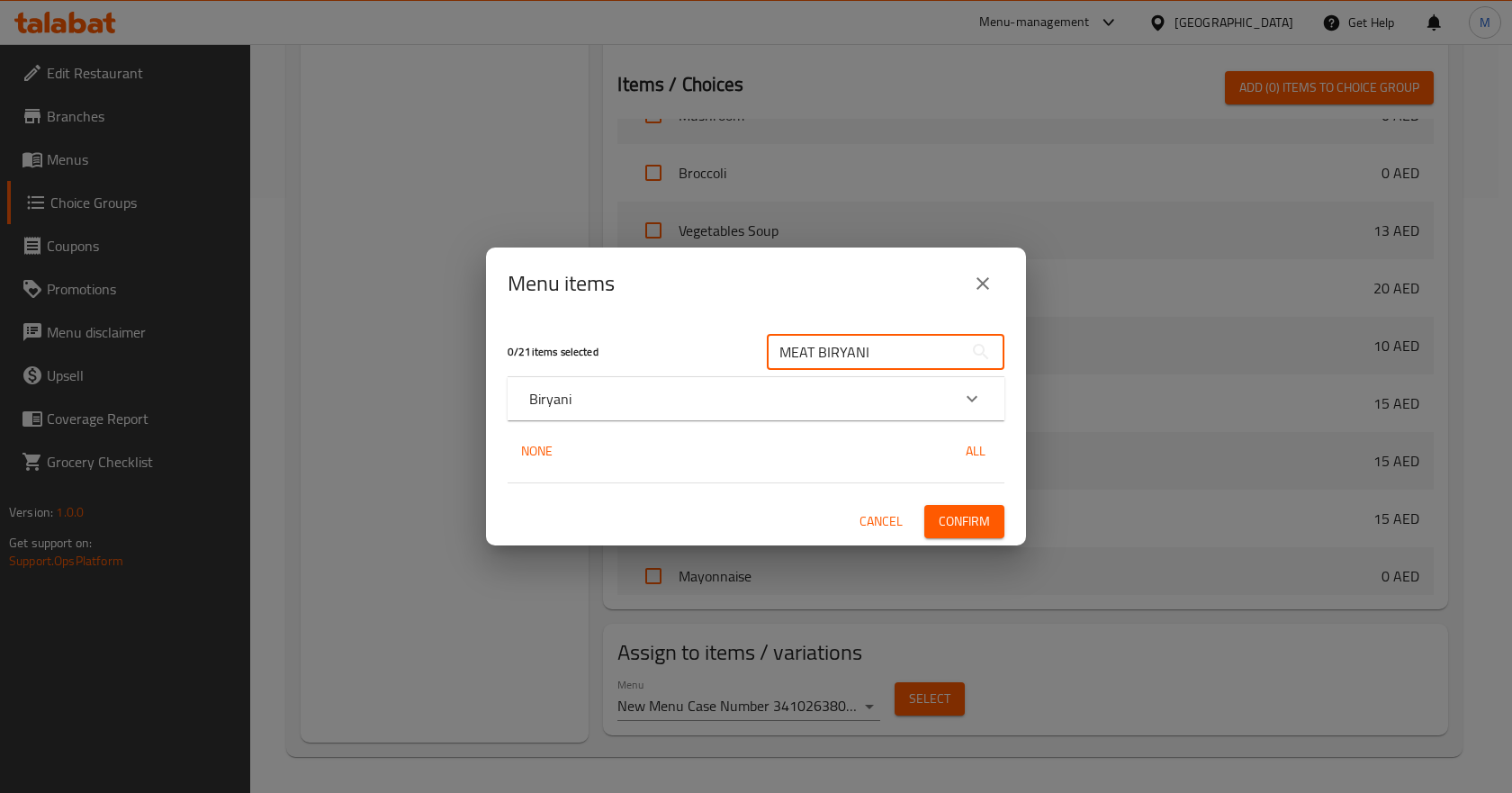
type input "MEAT BIRYANI"
click at [991, 404] on div "Expand" at bounding box center [971, 399] width 43 height 43
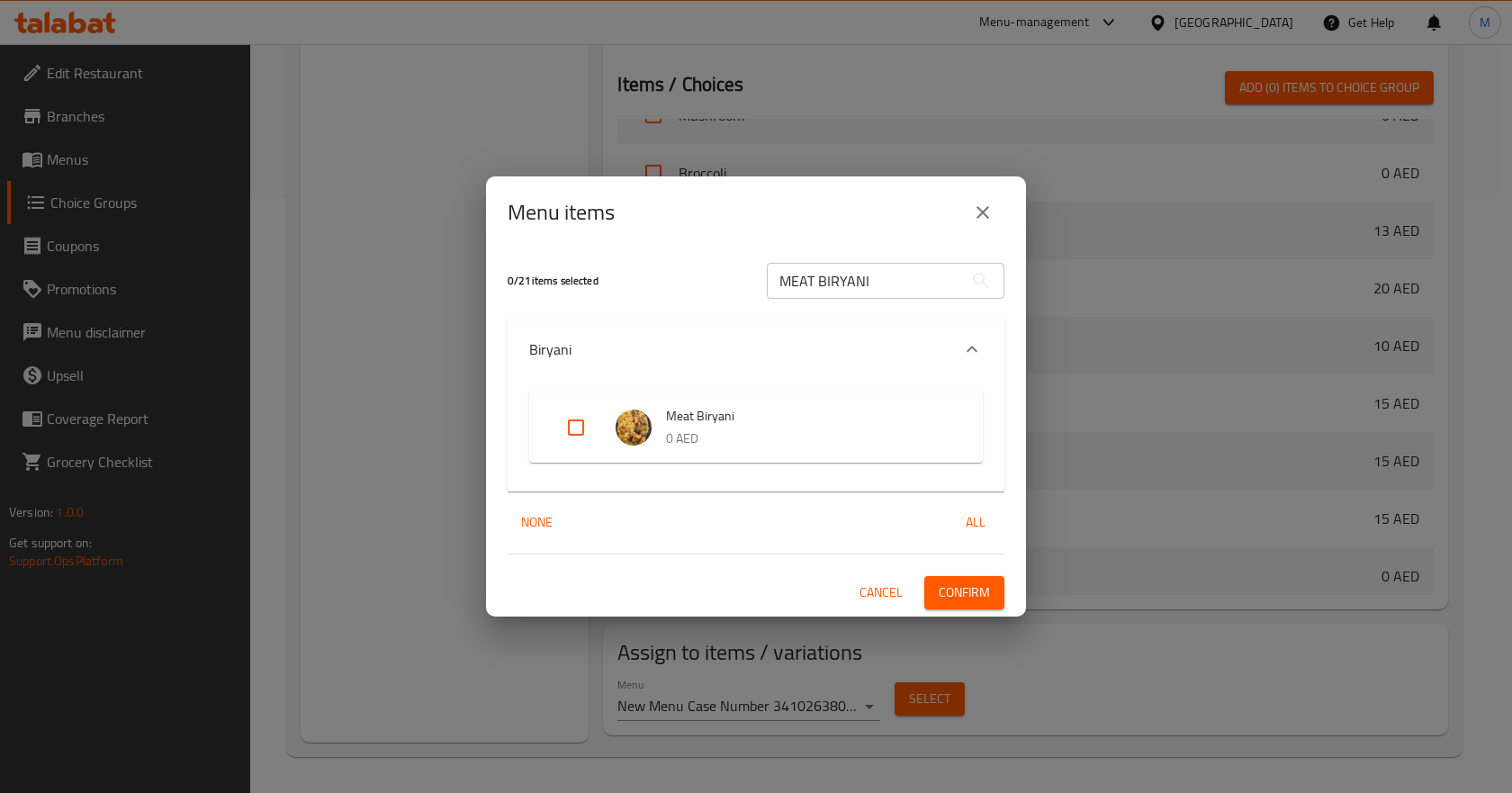
click at [572, 432] on input "Expand" at bounding box center [575, 427] width 43 height 43
checkbox input "true"
click at [982, 593] on span "Confirm" at bounding box center [964, 592] width 51 height 23
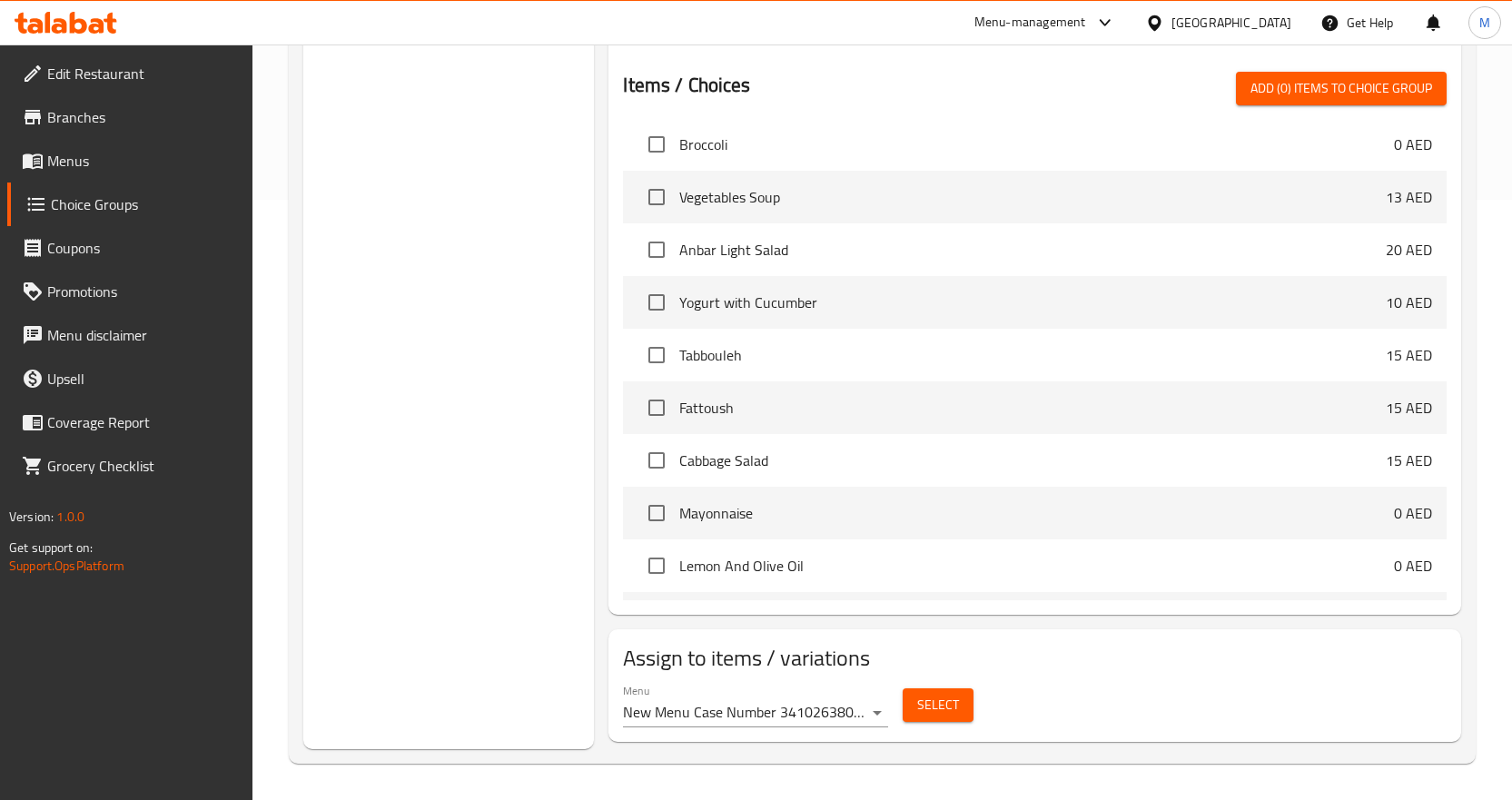
click at [58, 159] on span "Menus" at bounding box center [142, 161] width 191 height 22
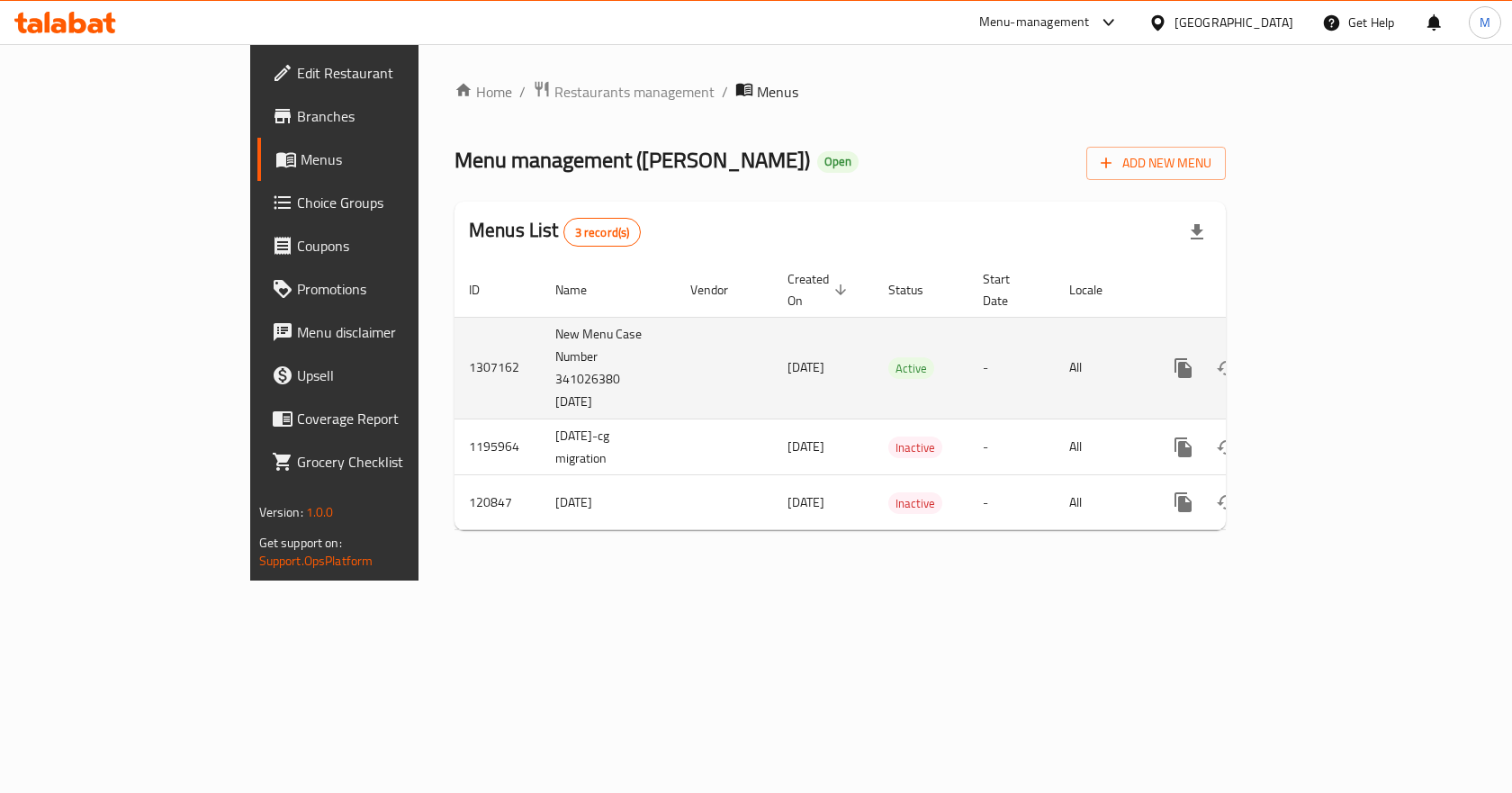
click at [1324, 358] on icon "enhanced table" at bounding box center [1313, 369] width 22 height 22
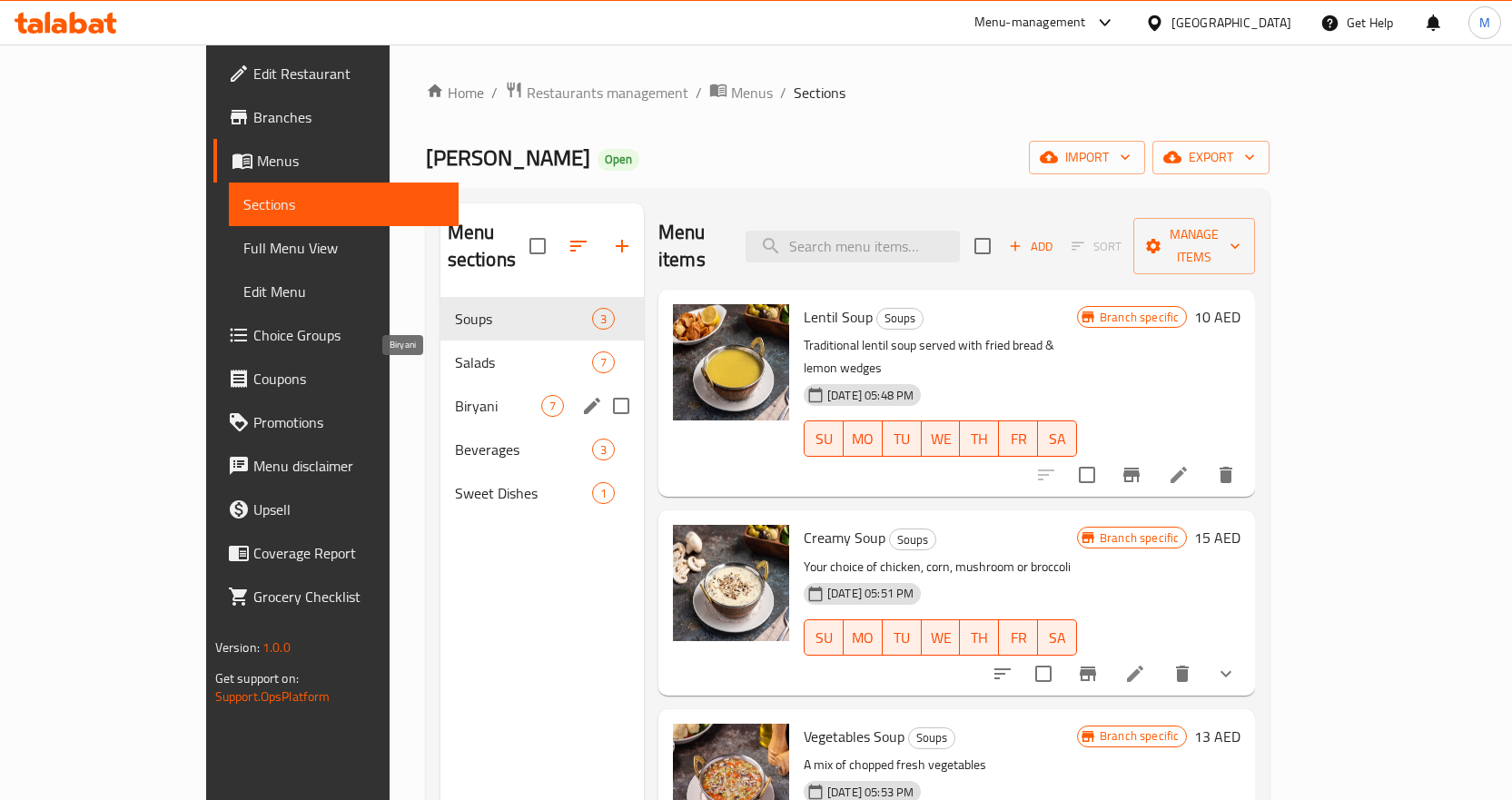
click at [455, 395] on span "Biryani" at bounding box center [498, 406] width 86 height 22
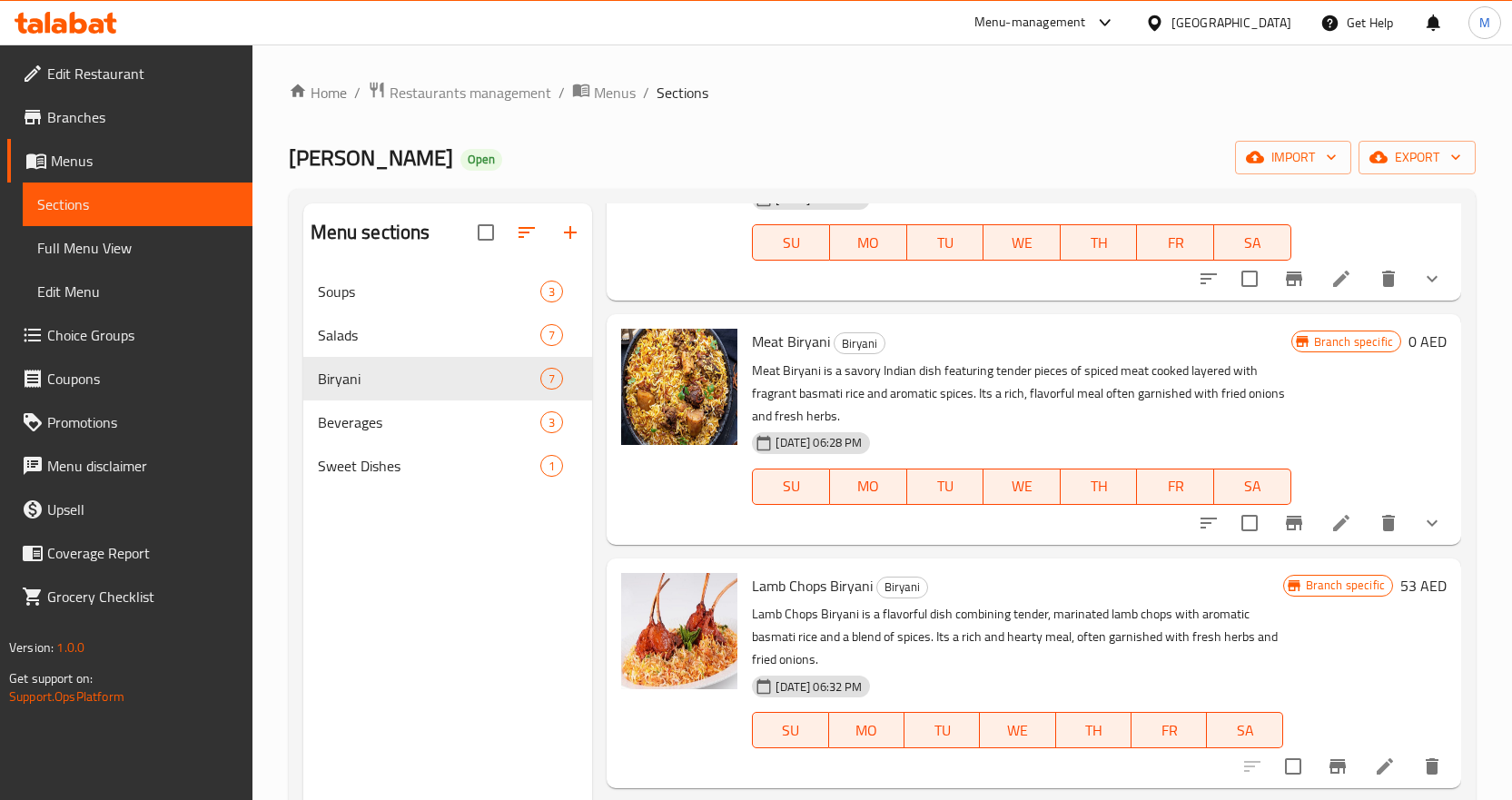
scroll to position [273, 0]
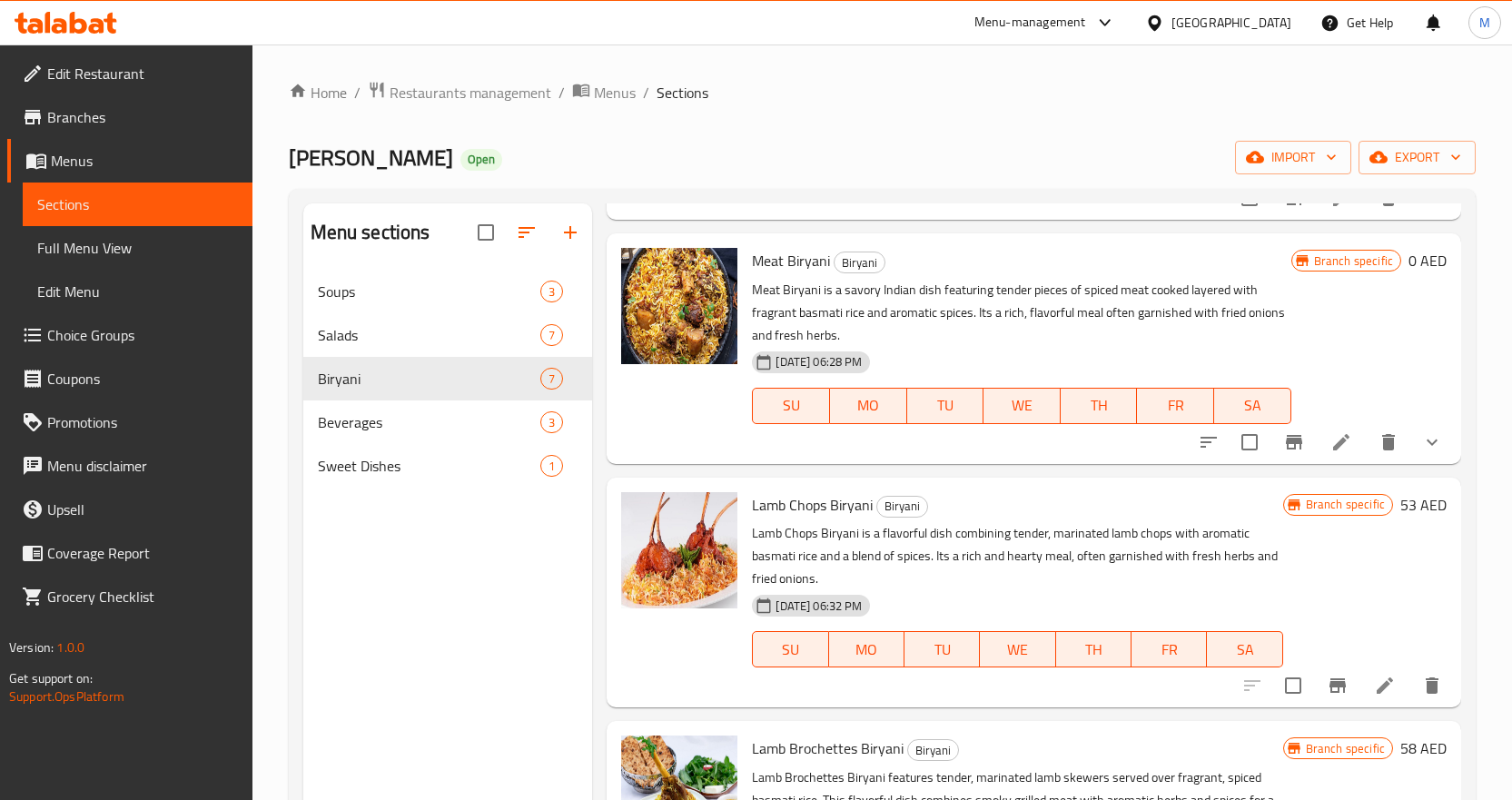
click at [1338, 453] on li at bounding box center [1341, 442] width 51 height 32
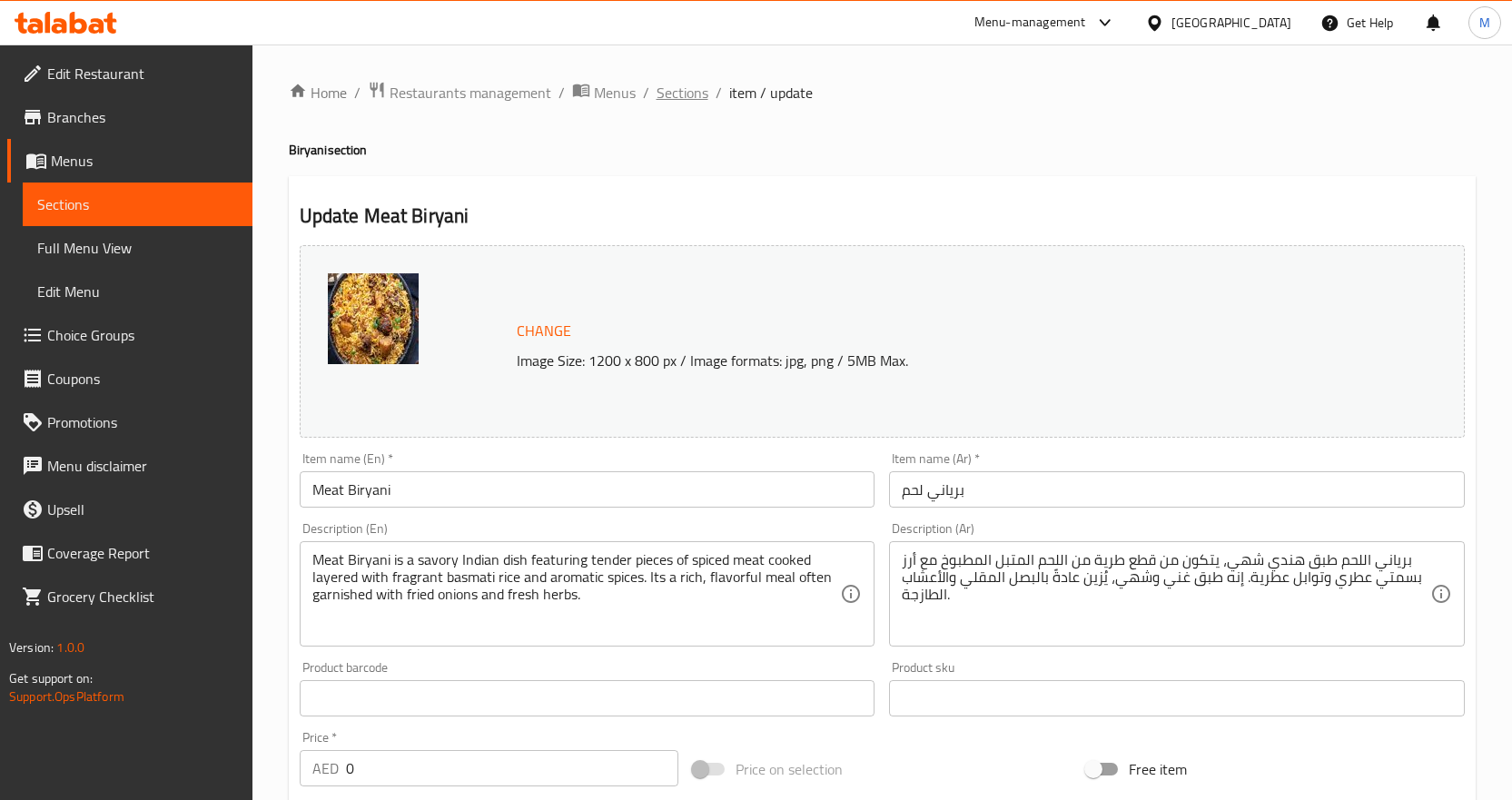
click at [674, 93] on span "Sections" at bounding box center [682, 92] width 52 height 22
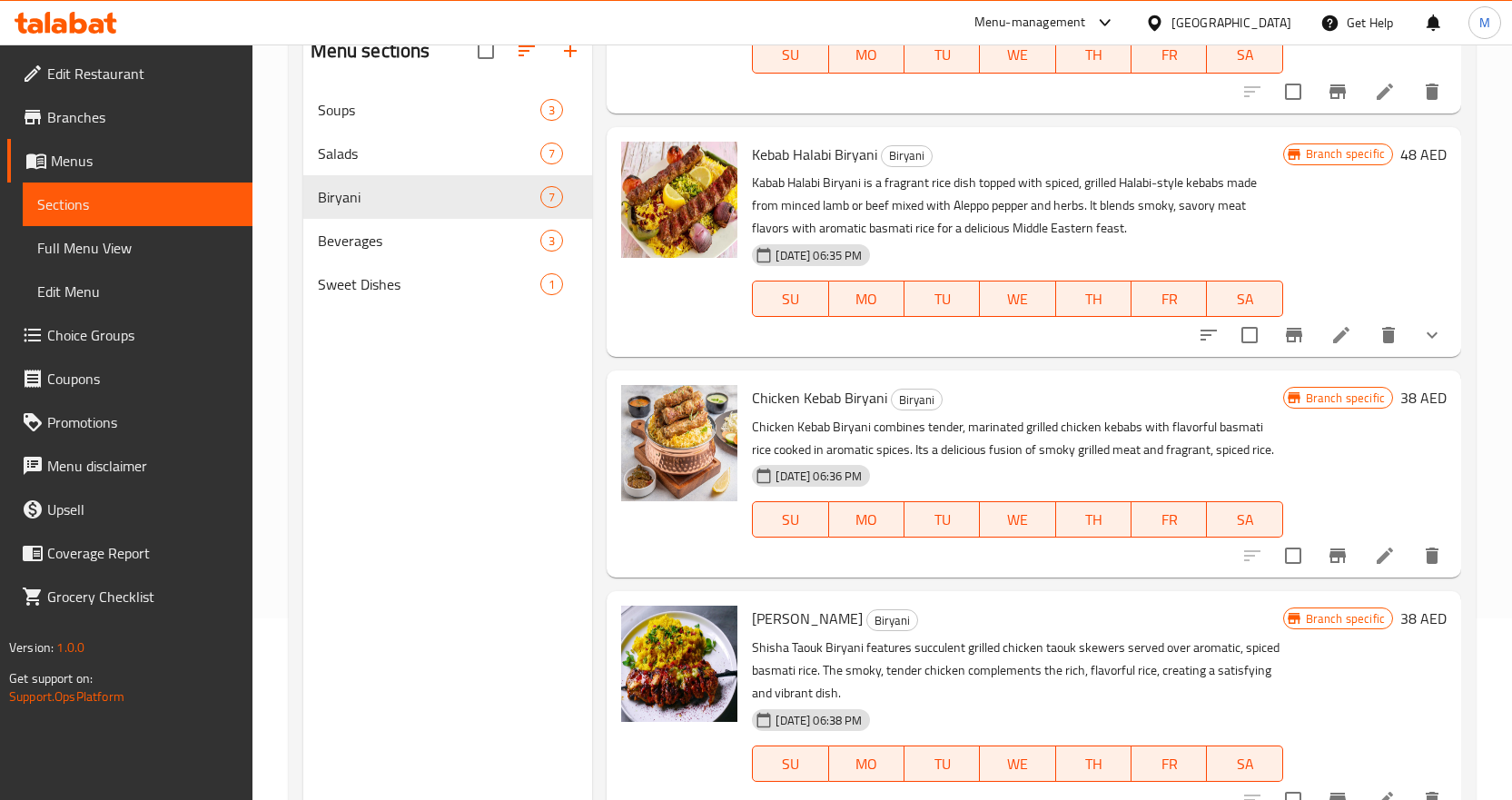
scroll to position [254, 0]
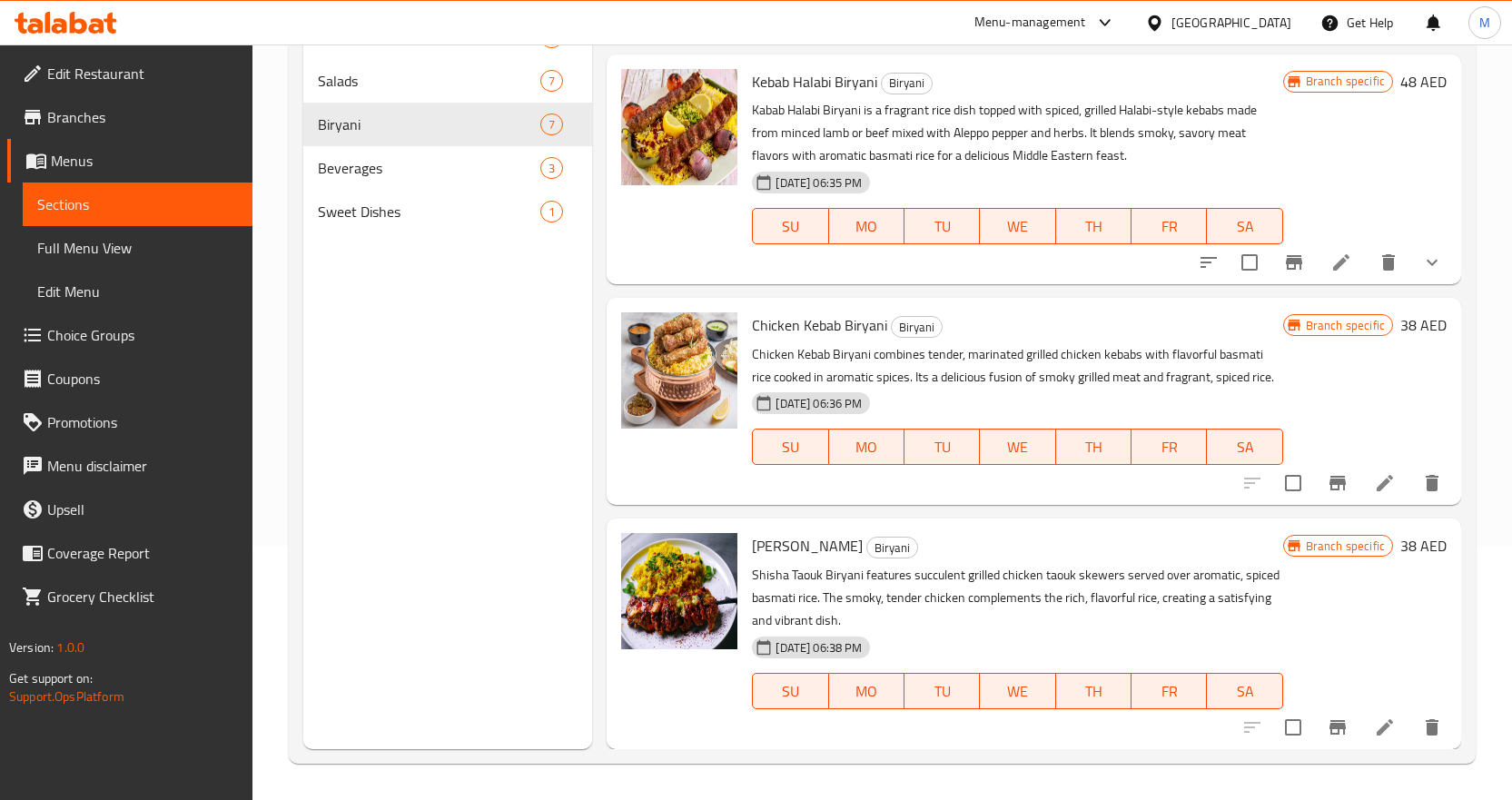
click at [1377, 725] on icon at bounding box center [1385, 728] width 17 height 17
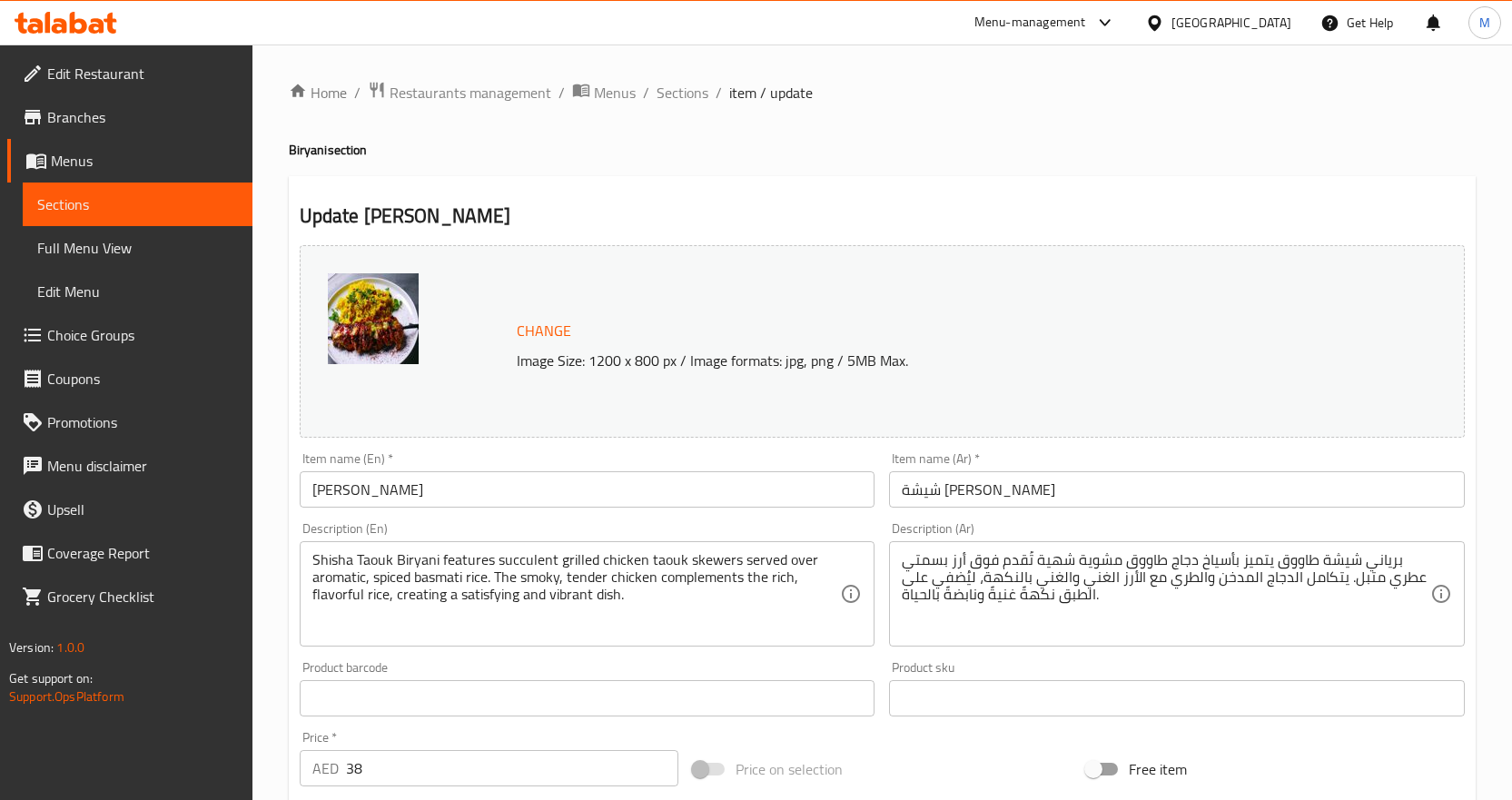
click at [915, 144] on h4 "Biryani section" at bounding box center [882, 150] width 1187 height 18
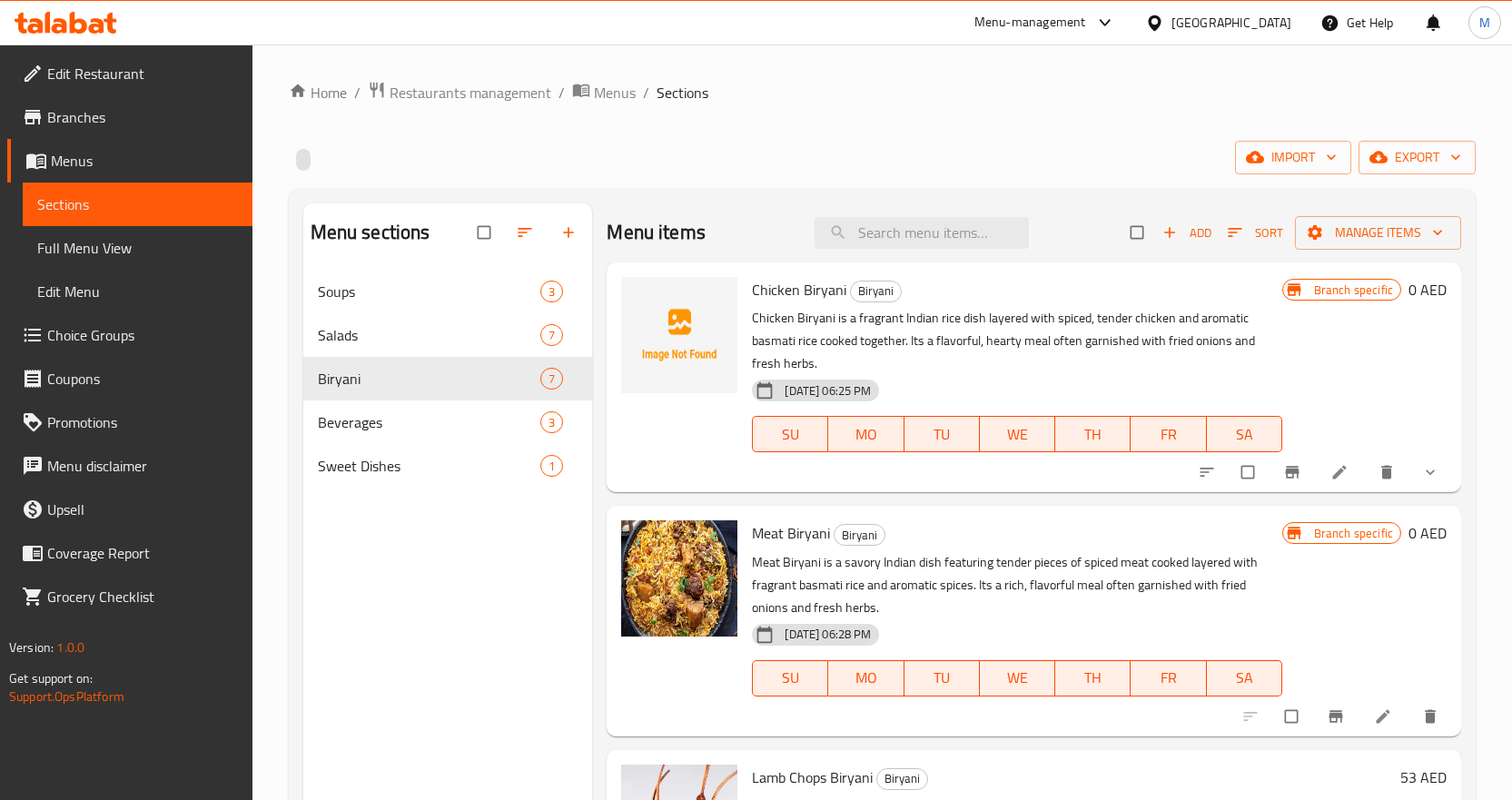
click at [1421, 483] on button "show more" at bounding box center [1432, 472] width 43 height 40
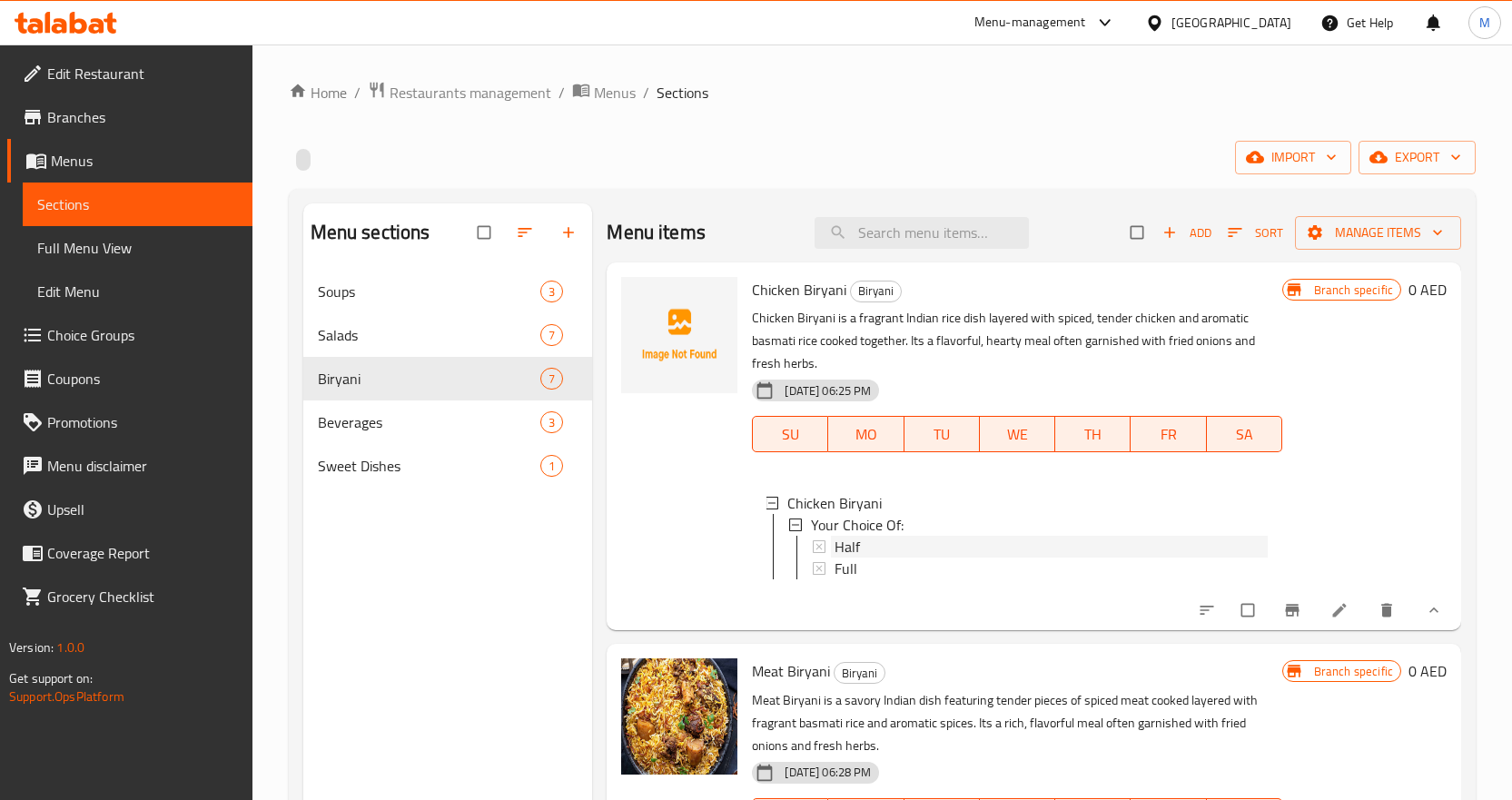
click at [865, 548] on div "Half" at bounding box center [1051, 547] width 433 height 22
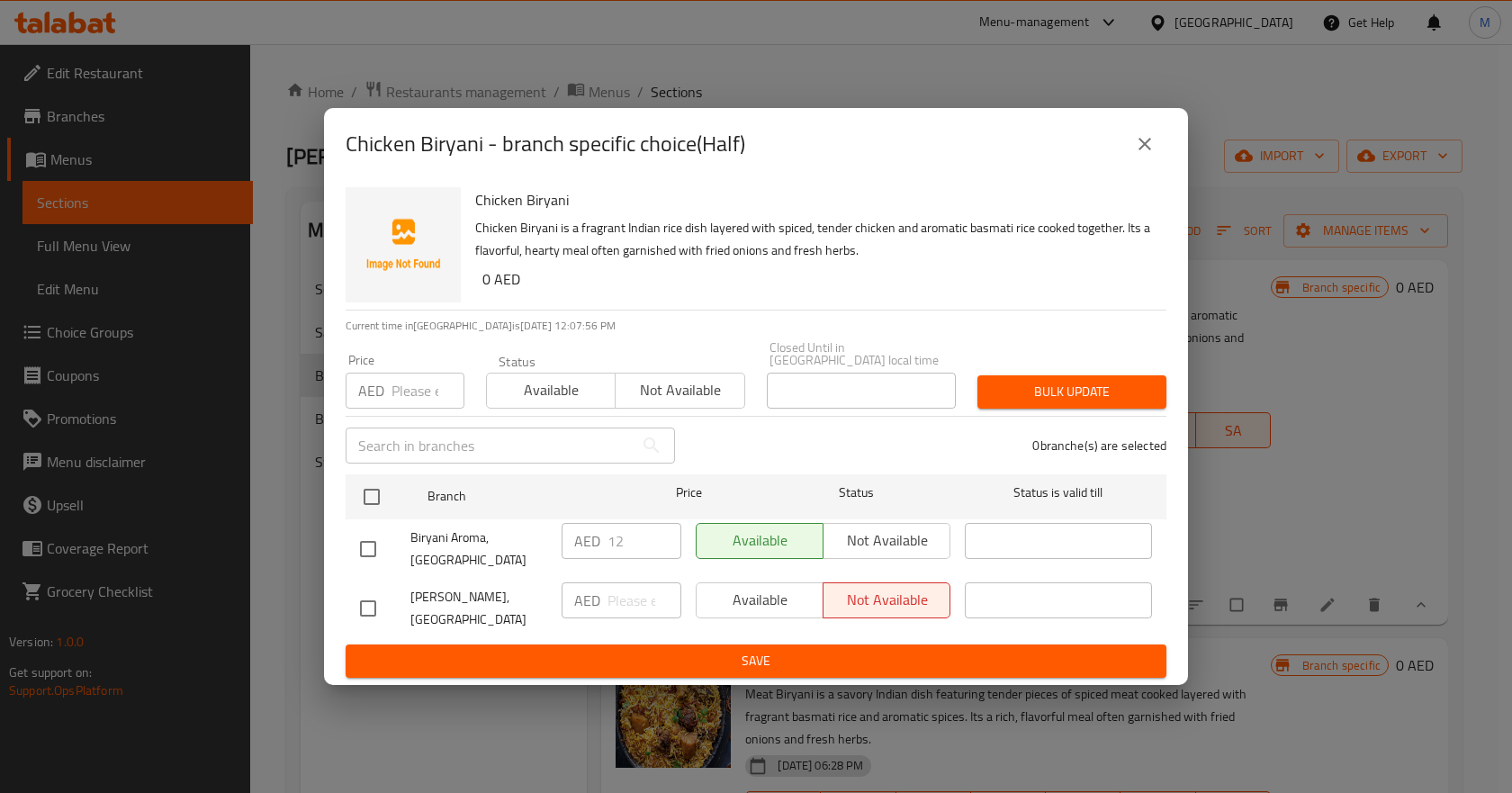
click at [1146, 138] on icon "close" at bounding box center [1145, 144] width 22 height 22
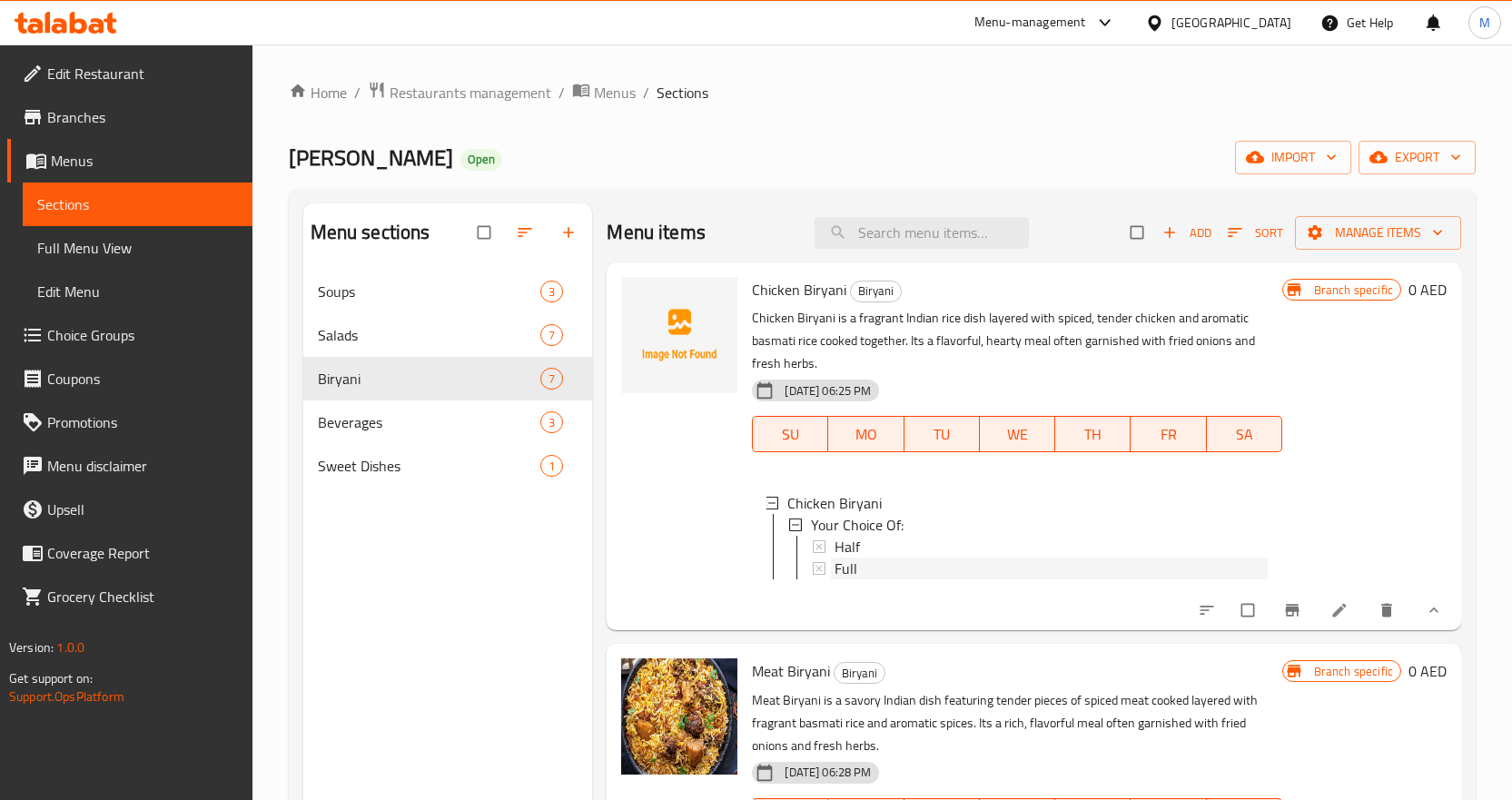
click at [857, 565] on div "Full" at bounding box center [1051, 569] width 433 height 22
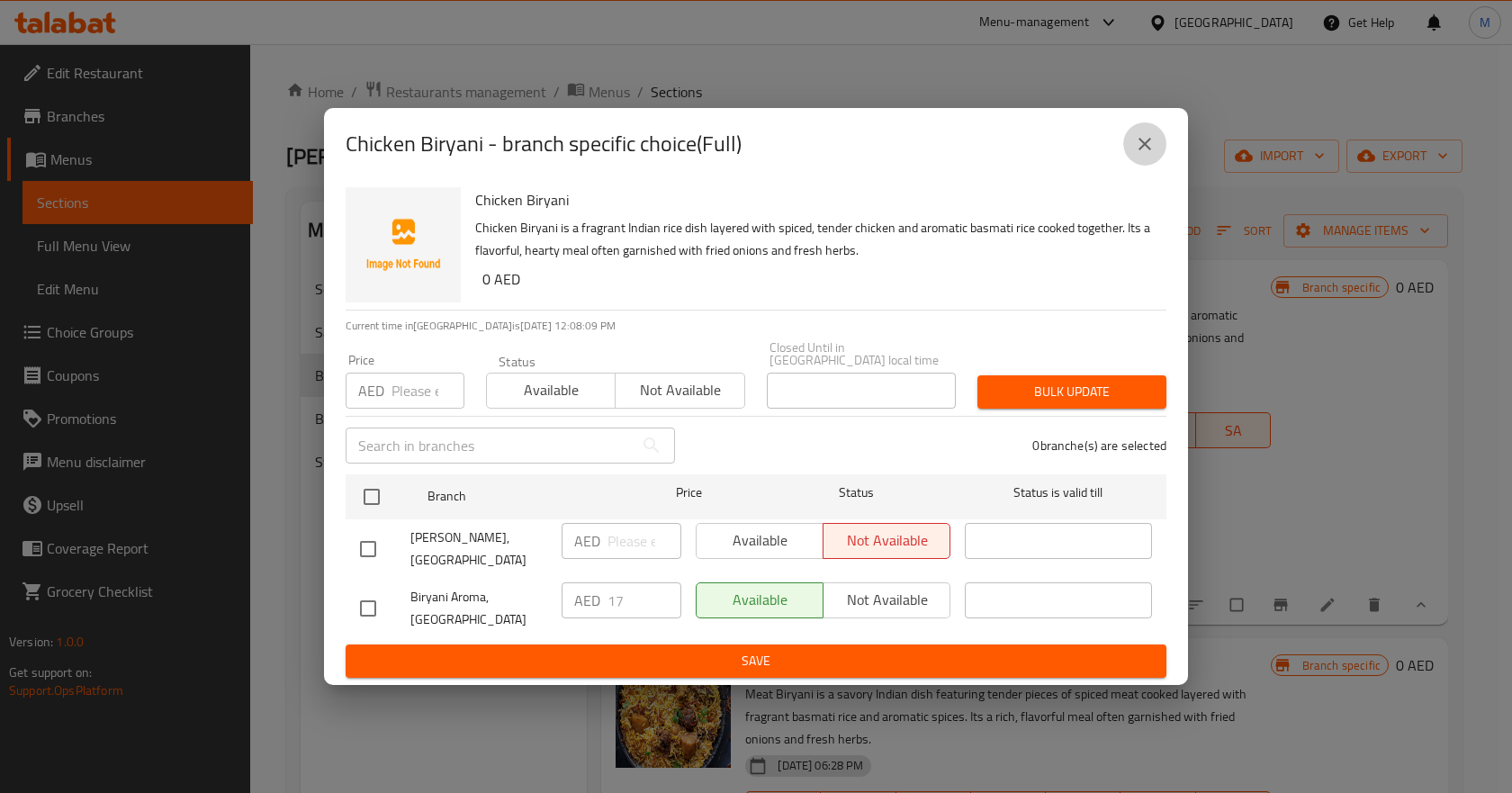
click at [1146, 138] on icon "close" at bounding box center [1145, 144] width 22 height 22
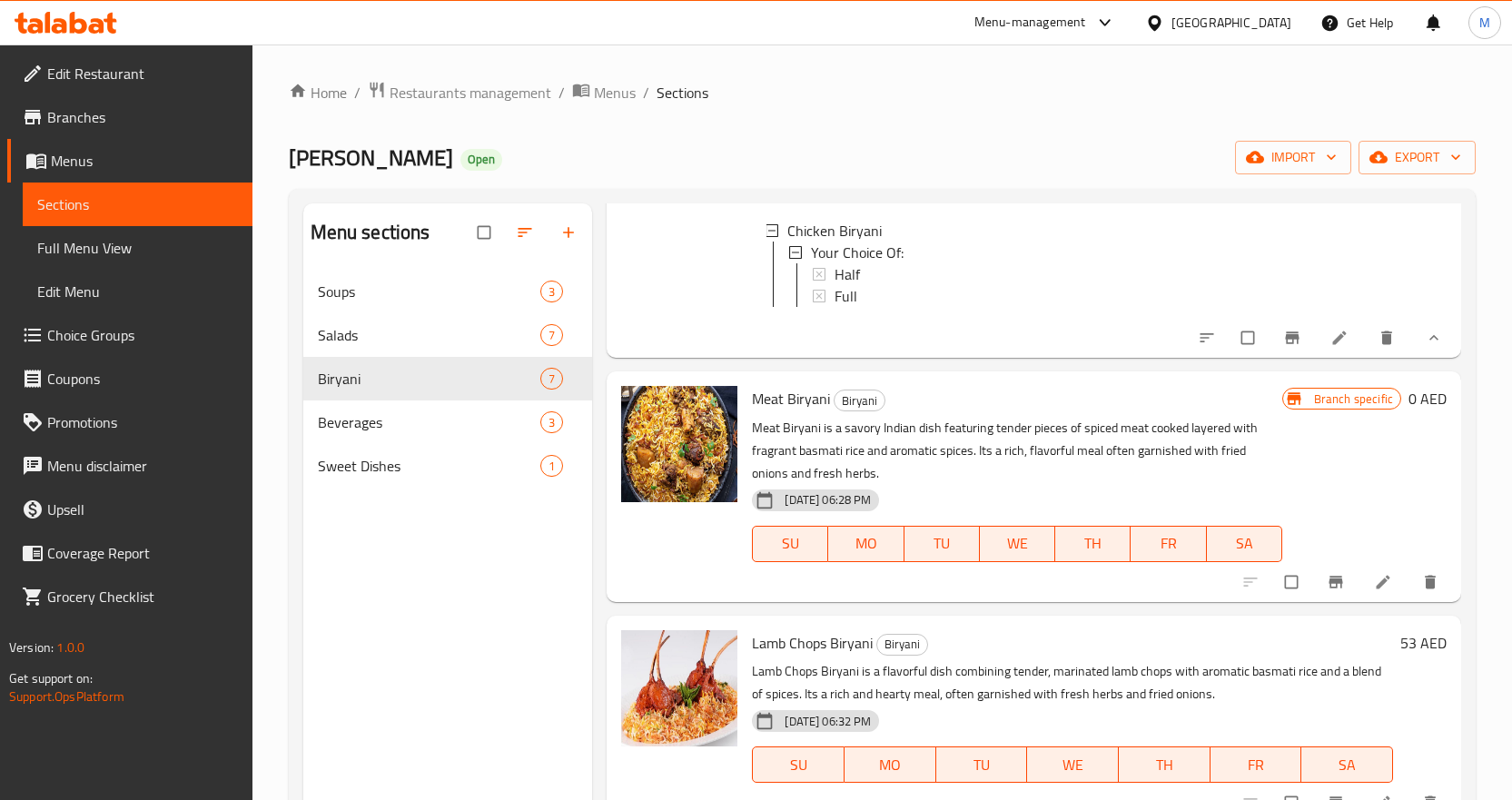
scroll to position [454, 0]
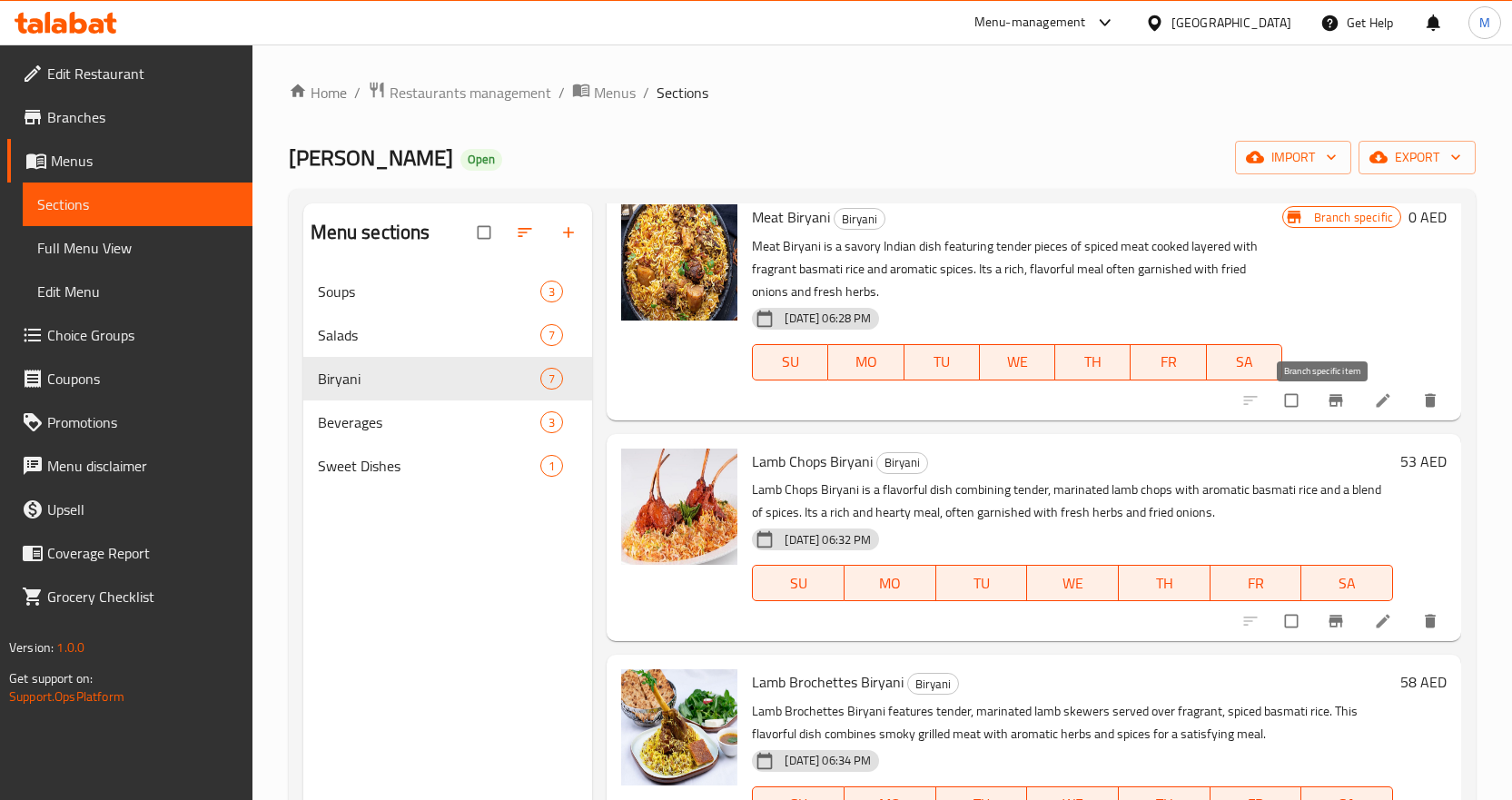
click at [1327, 410] on icon "Branch-specific-item" at bounding box center [1336, 400] width 18 height 18
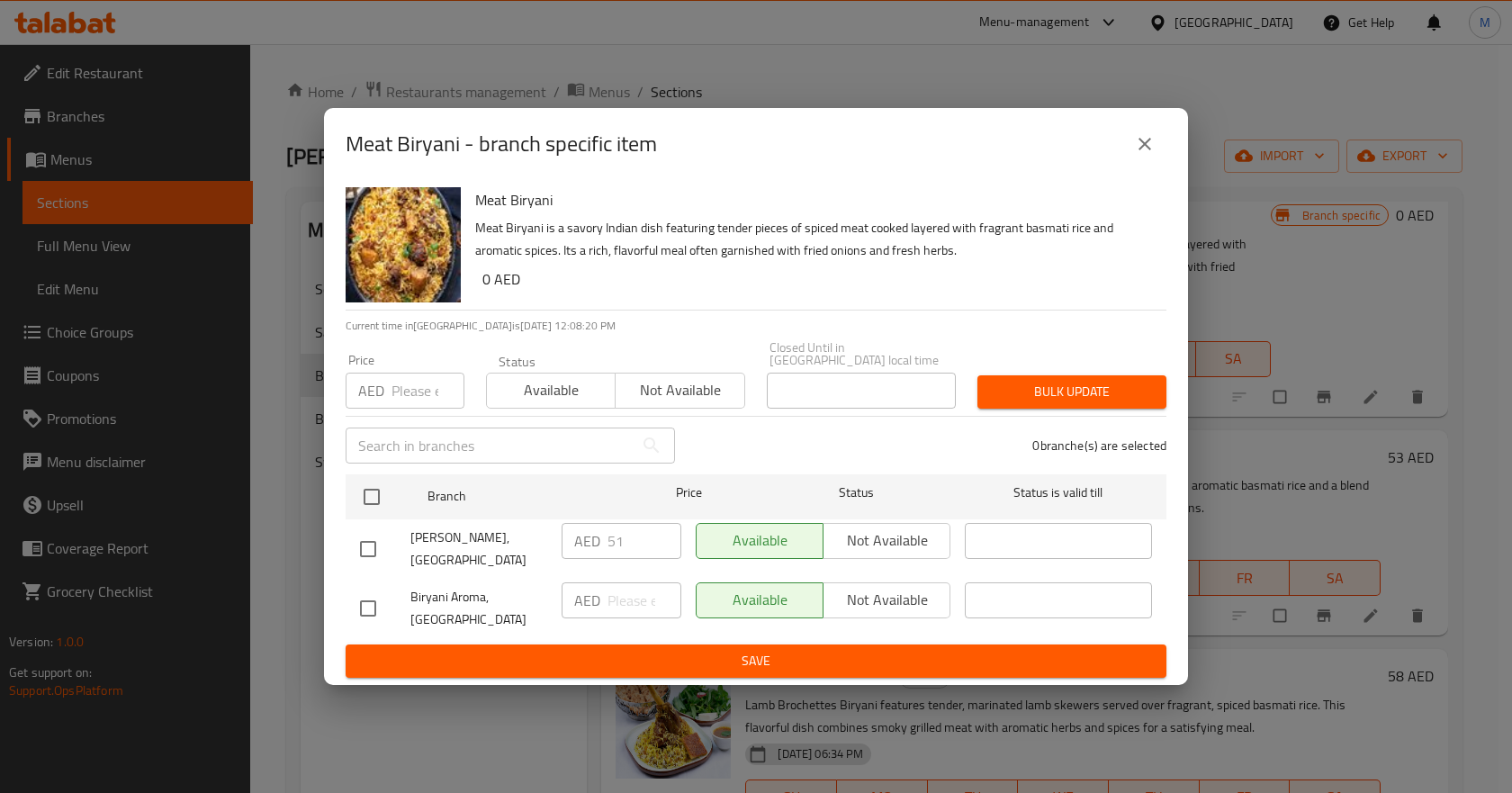
click at [369, 600] on input "checkbox" at bounding box center [367, 608] width 38 height 38
checkbox input "true"
click at [626, 596] on input "number" at bounding box center [644, 600] width 74 height 36
type input "0"
click at [838, 660] on span "Save" at bounding box center [756, 661] width 792 height 23
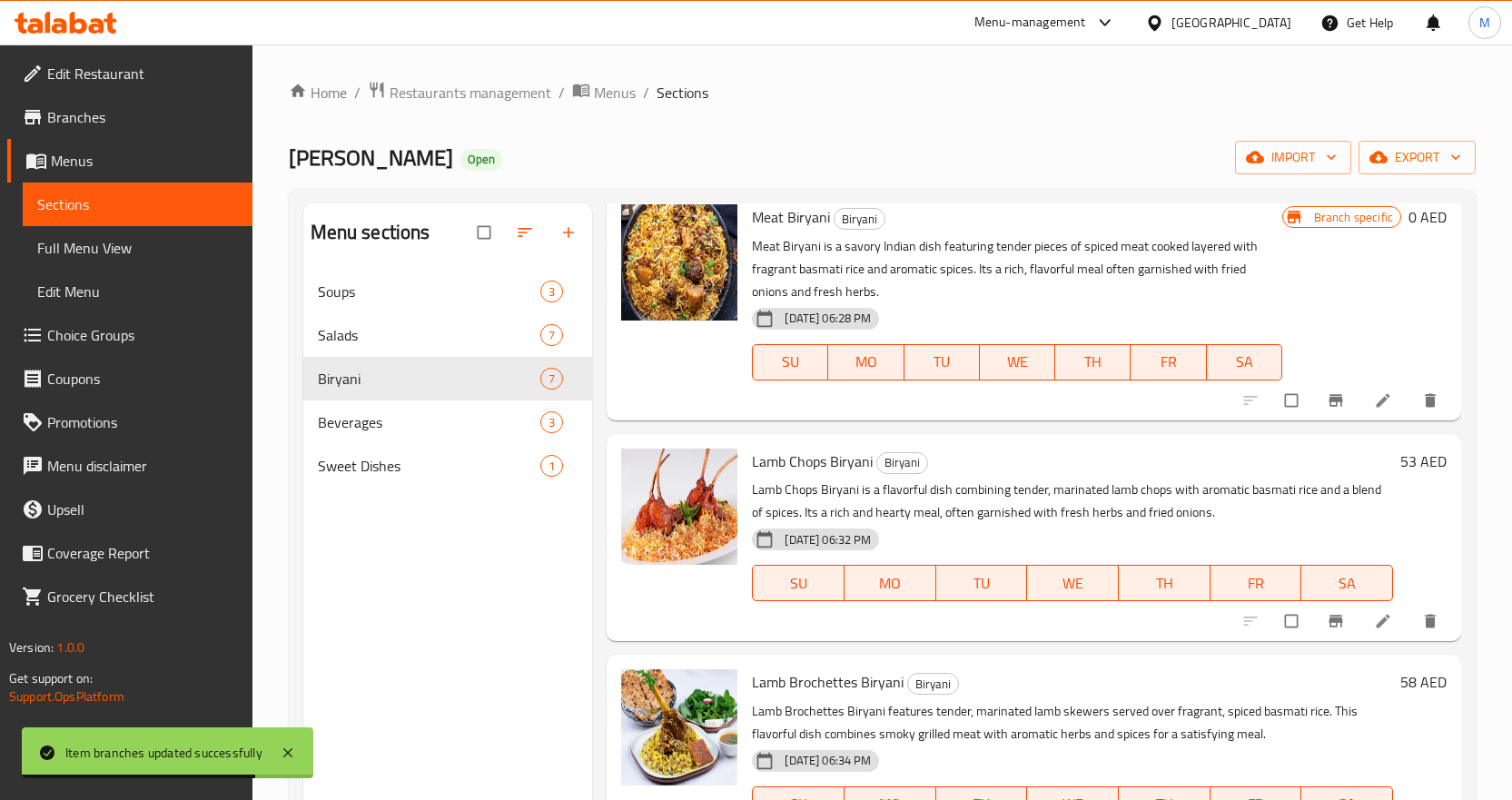
scroll to position [0, 0]
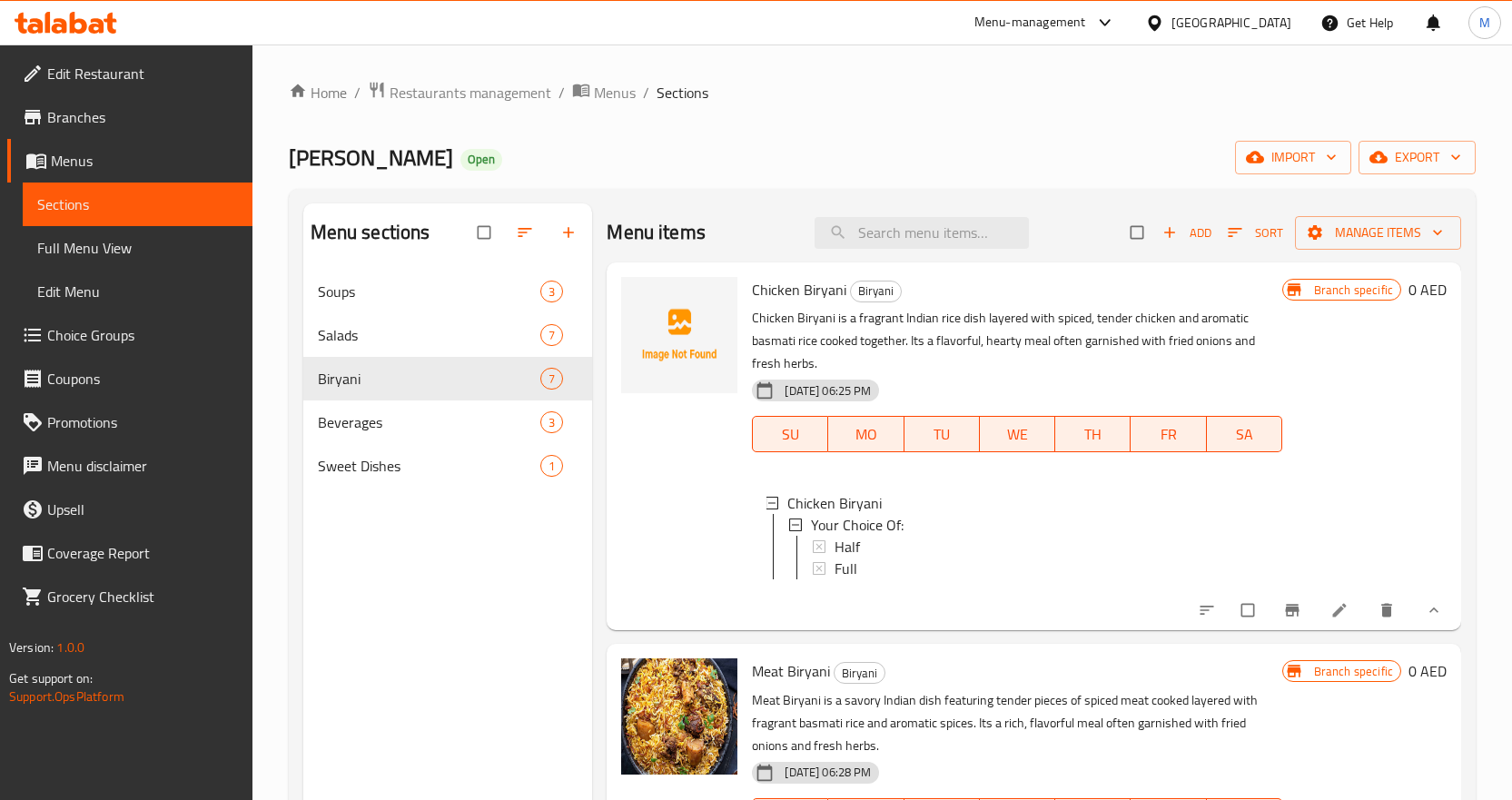
click at [1246, 317] on p "Chicken Biryani is a fragrant Indian rice dish layered with spiced, tender chic…" at bounding box center [1016, 341] width 530 height 68
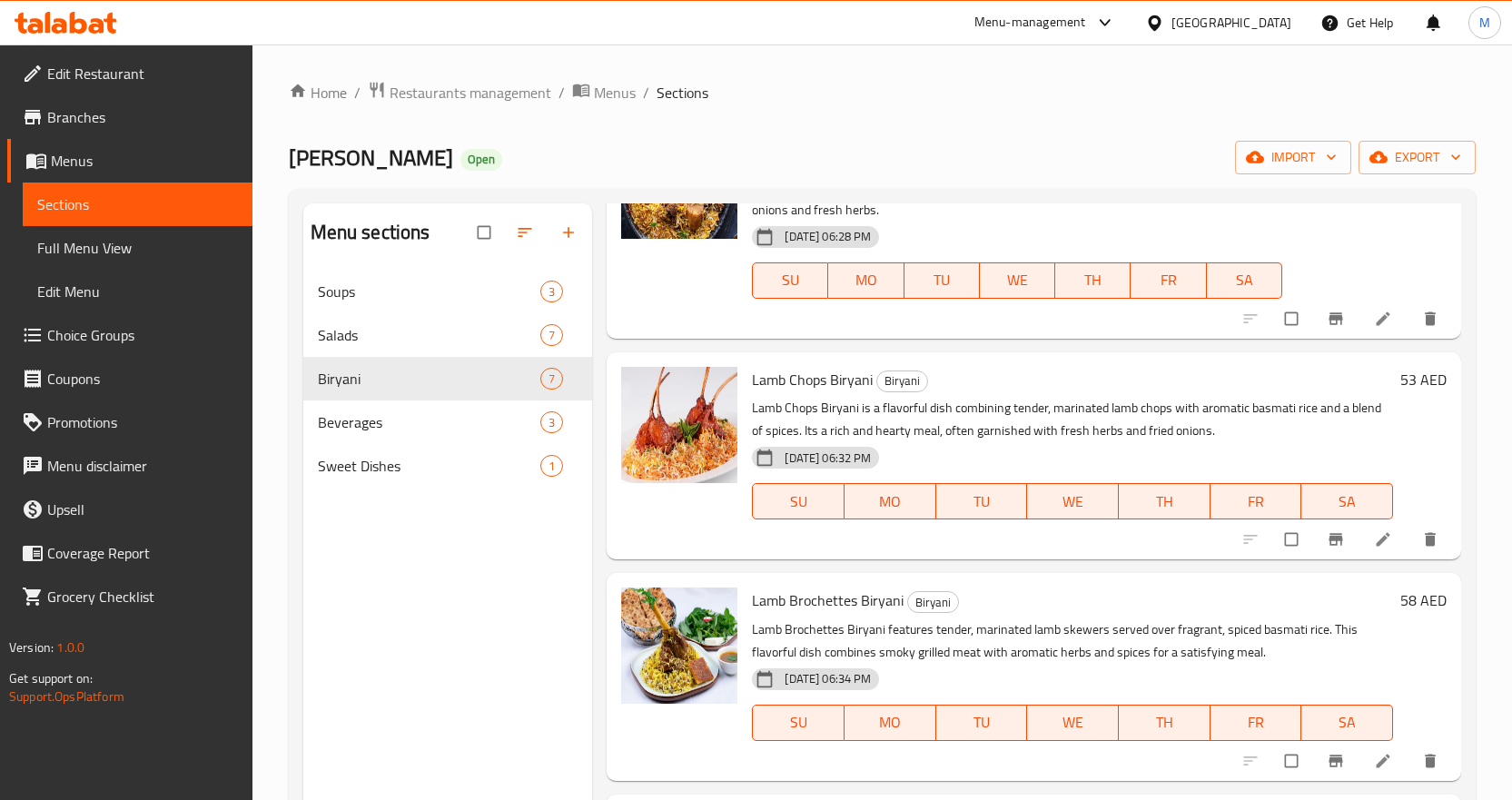
scroll to position [545, 0]
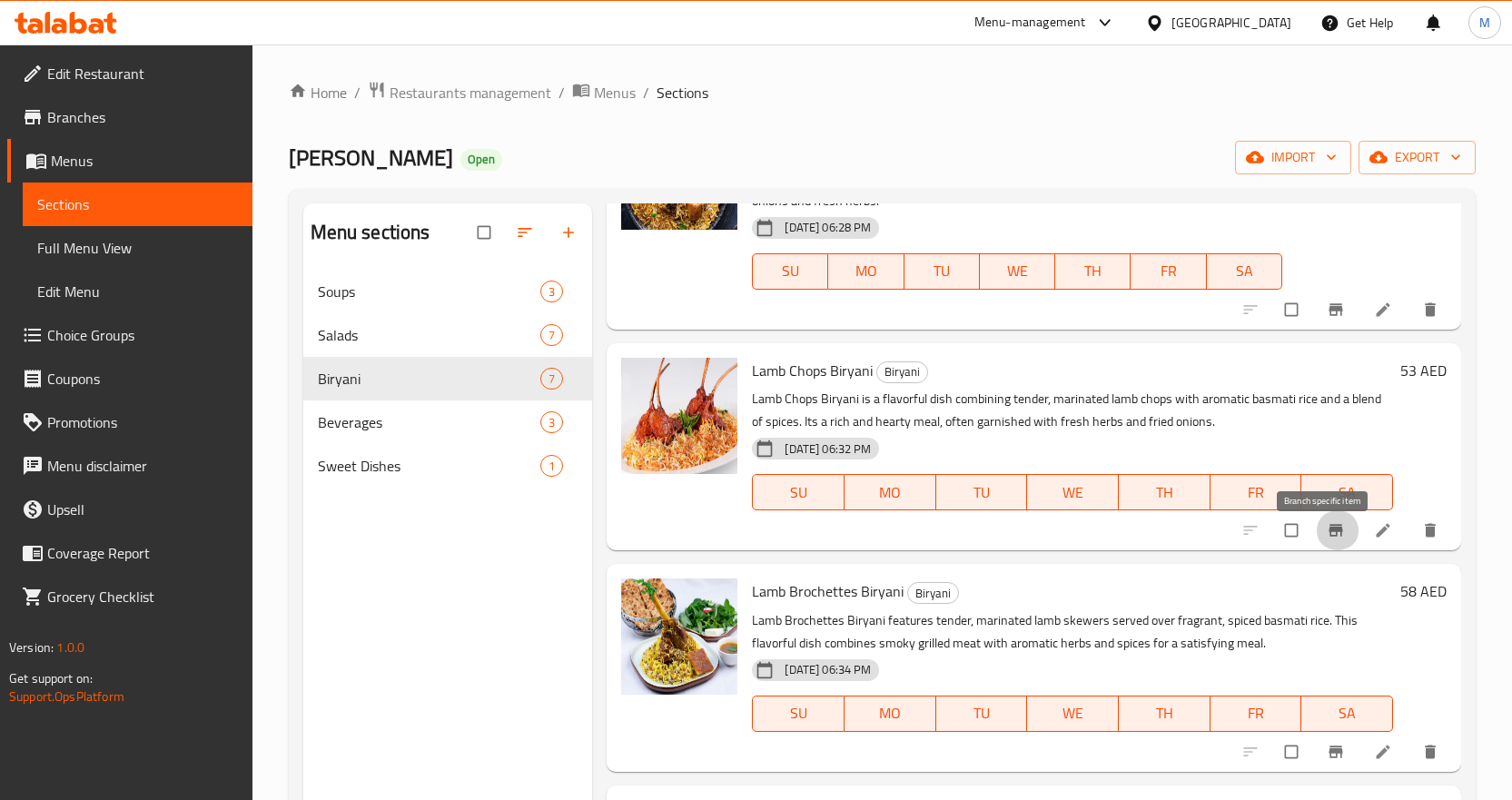
click at [1329, 536] on icon "Branch-specific-item" at bounding box center [1335, 531] width 14 height 12
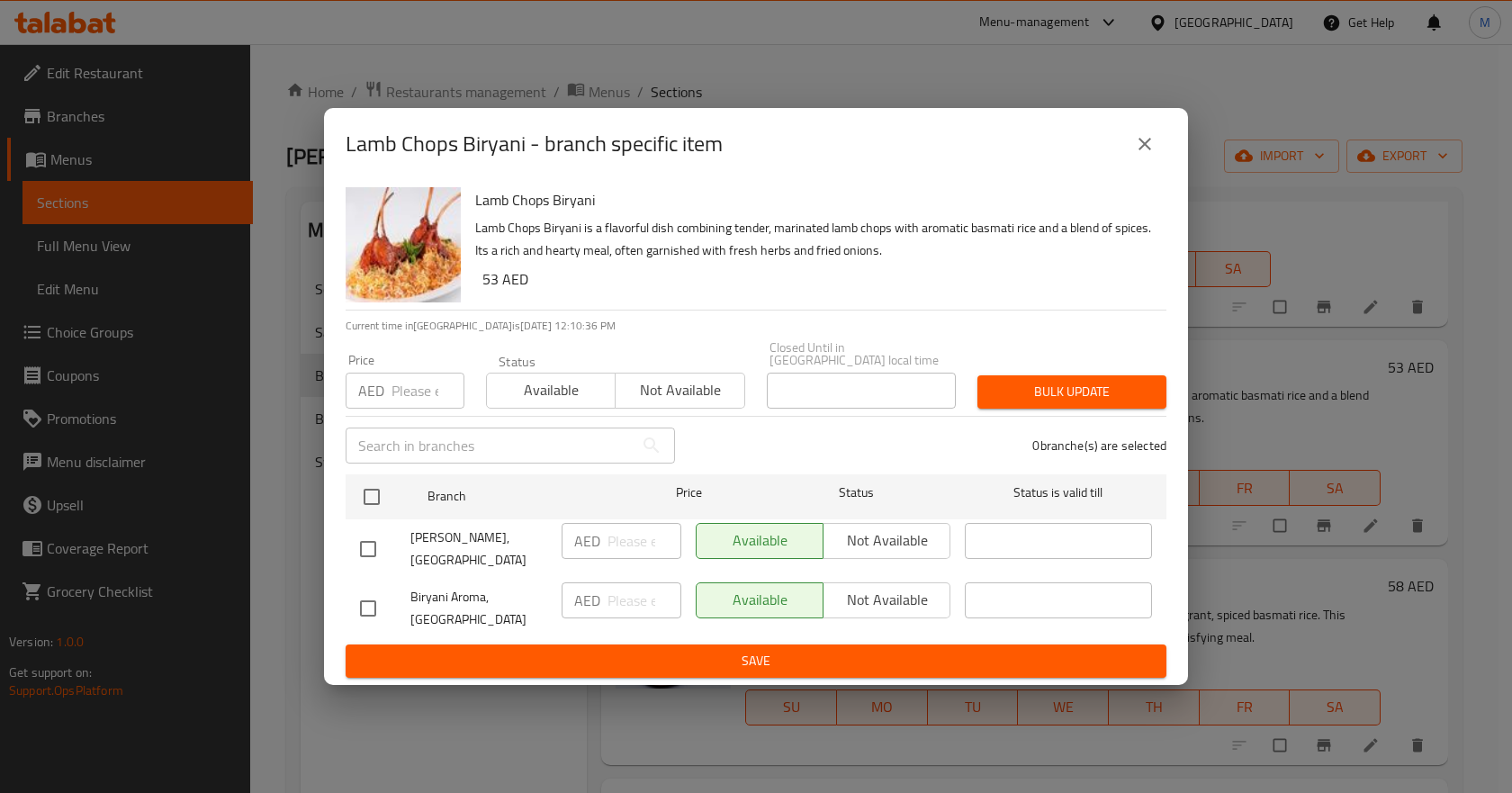
click at [374, 612] on input "checkbox" at bounding box center [367, 608] width 38 height 38
checkbox input "true"
click at [625, 599] on input "number" at bounding box center [644, 600] width 74 height 36
paste input "53"
type input "53"
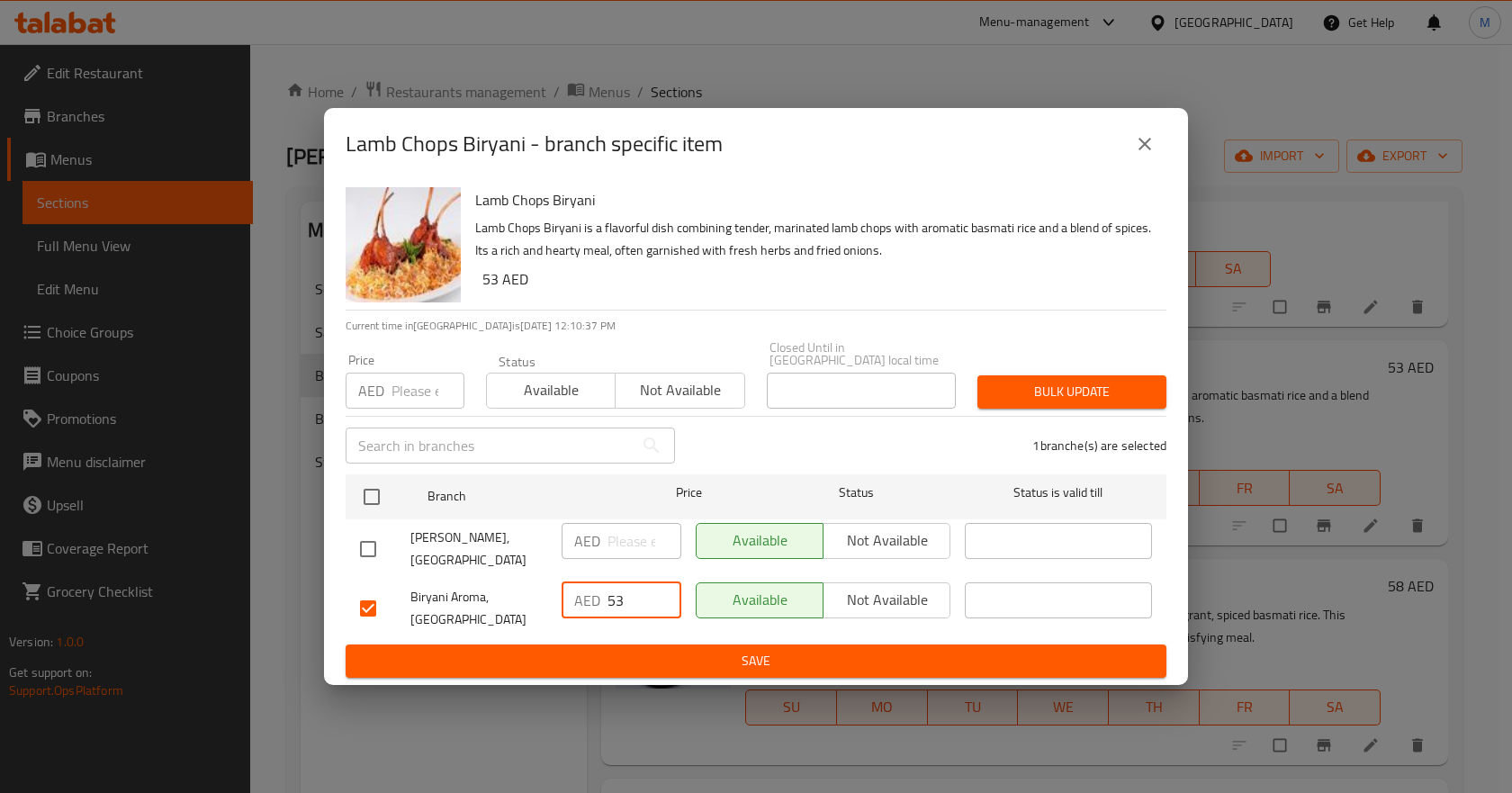
click at [684, 662] on span "Save" at bounding box center [756, 661] width 792 height 23
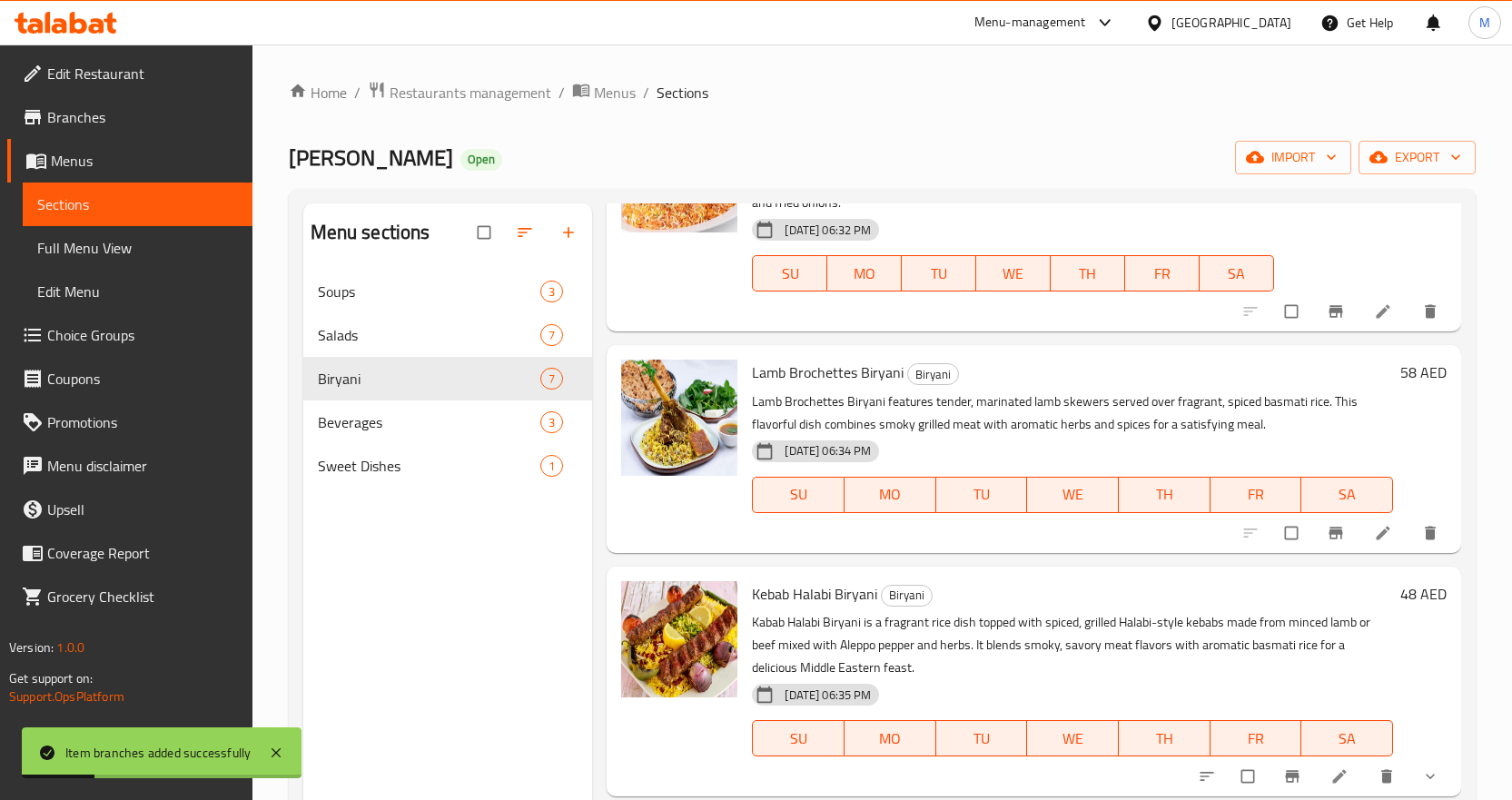
scroll to position [818, 0]
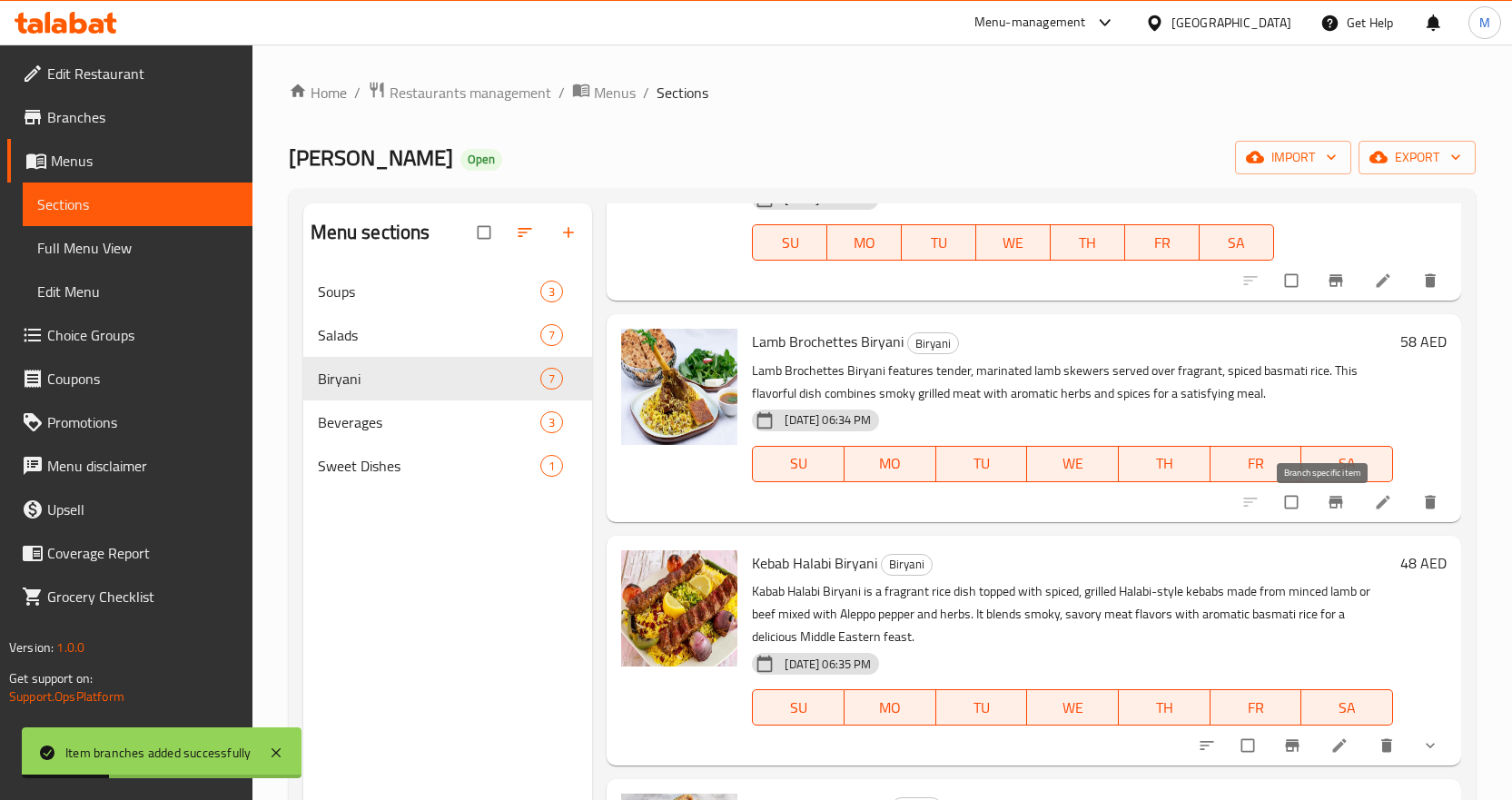
click at [1327, 511] on icon "Branch-specific-item" at bounding box center [1336, 502] width 18 height 18
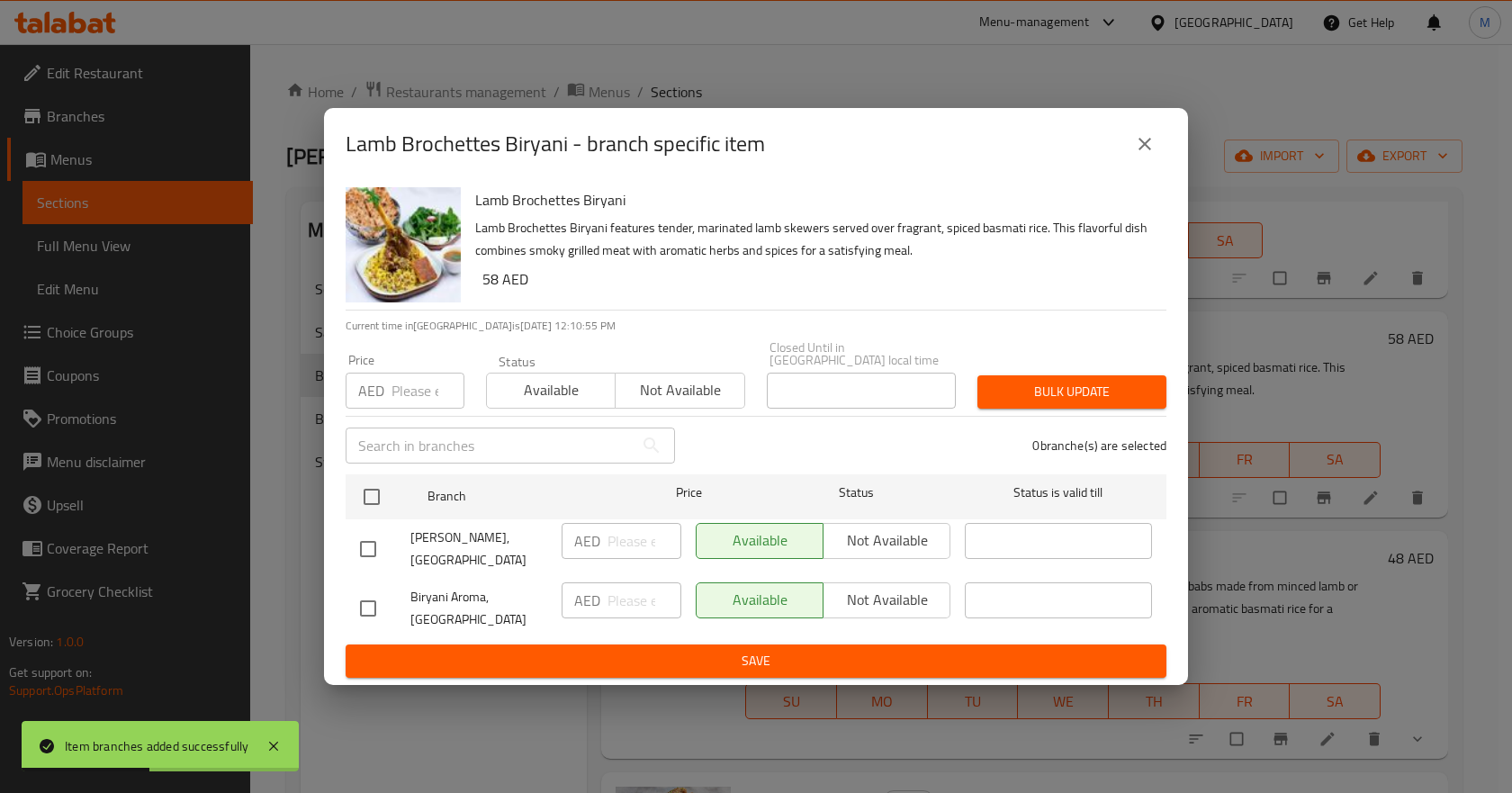
click at [371, 608] on input "checkbox" at bounding box center [367, 608] width 38 height 38
checkbox input "true"
click at [627, 601] on input "number" at bounding box center [644, 600] width 74 height 36
paste input "58"
type input "58"
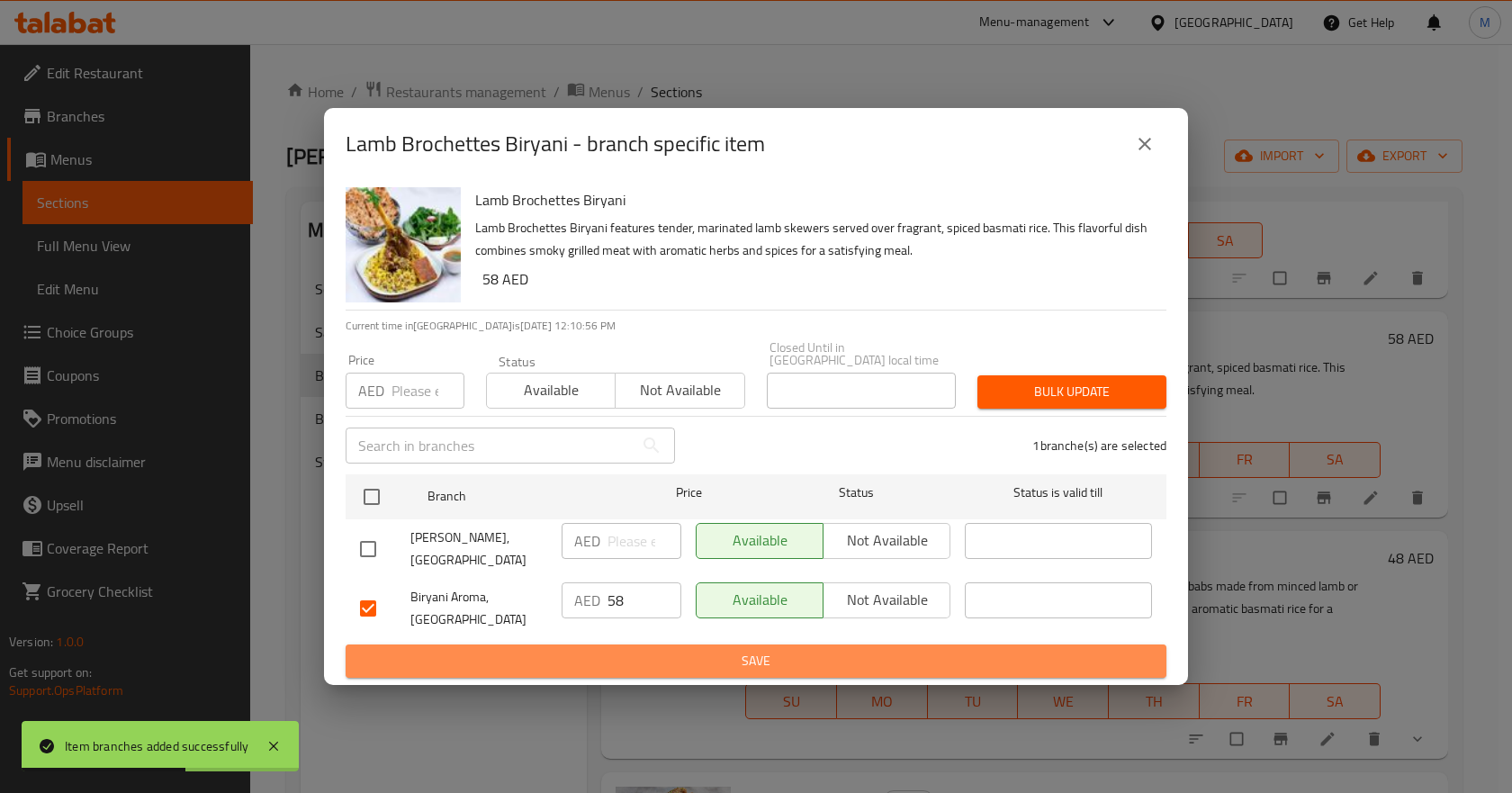
click at [683, 668] on span "Save" at bounding box center [756, 661] width 792 height 23
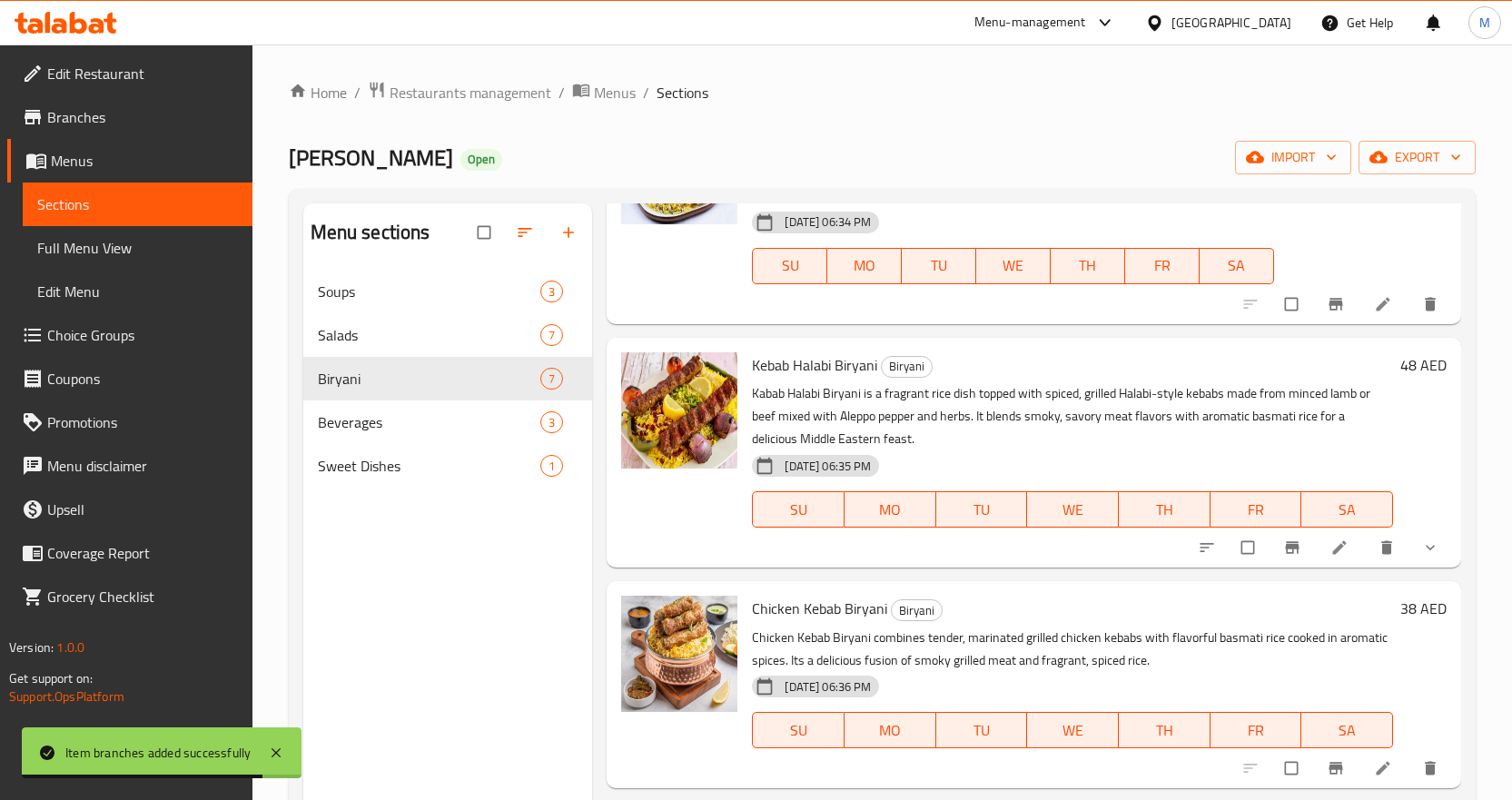
scroll to position [1058, 0]
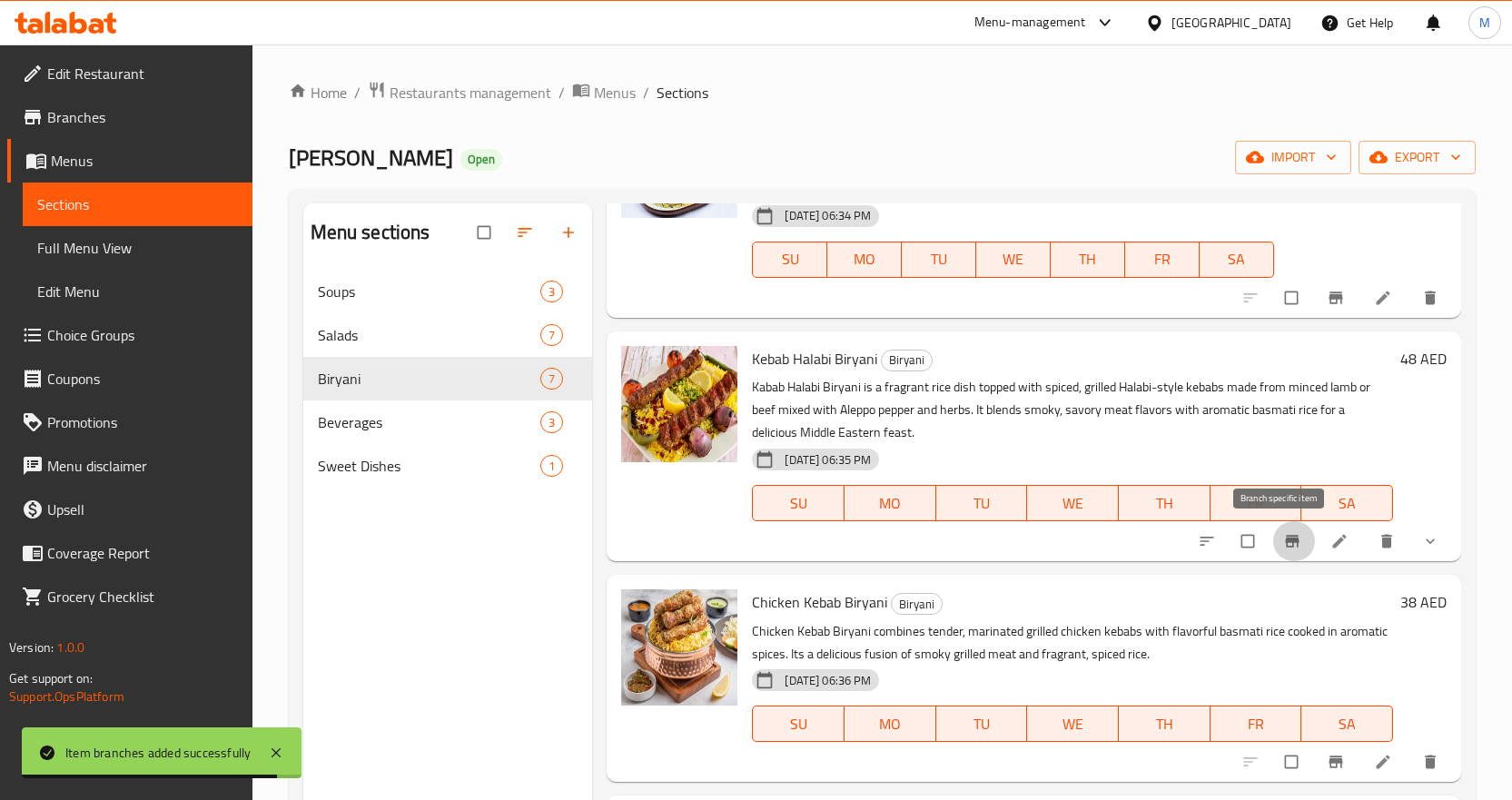
click at [1285, 535] on icon "Branch-specific-item" at bounding box center [1292, 540] width 14 height 12
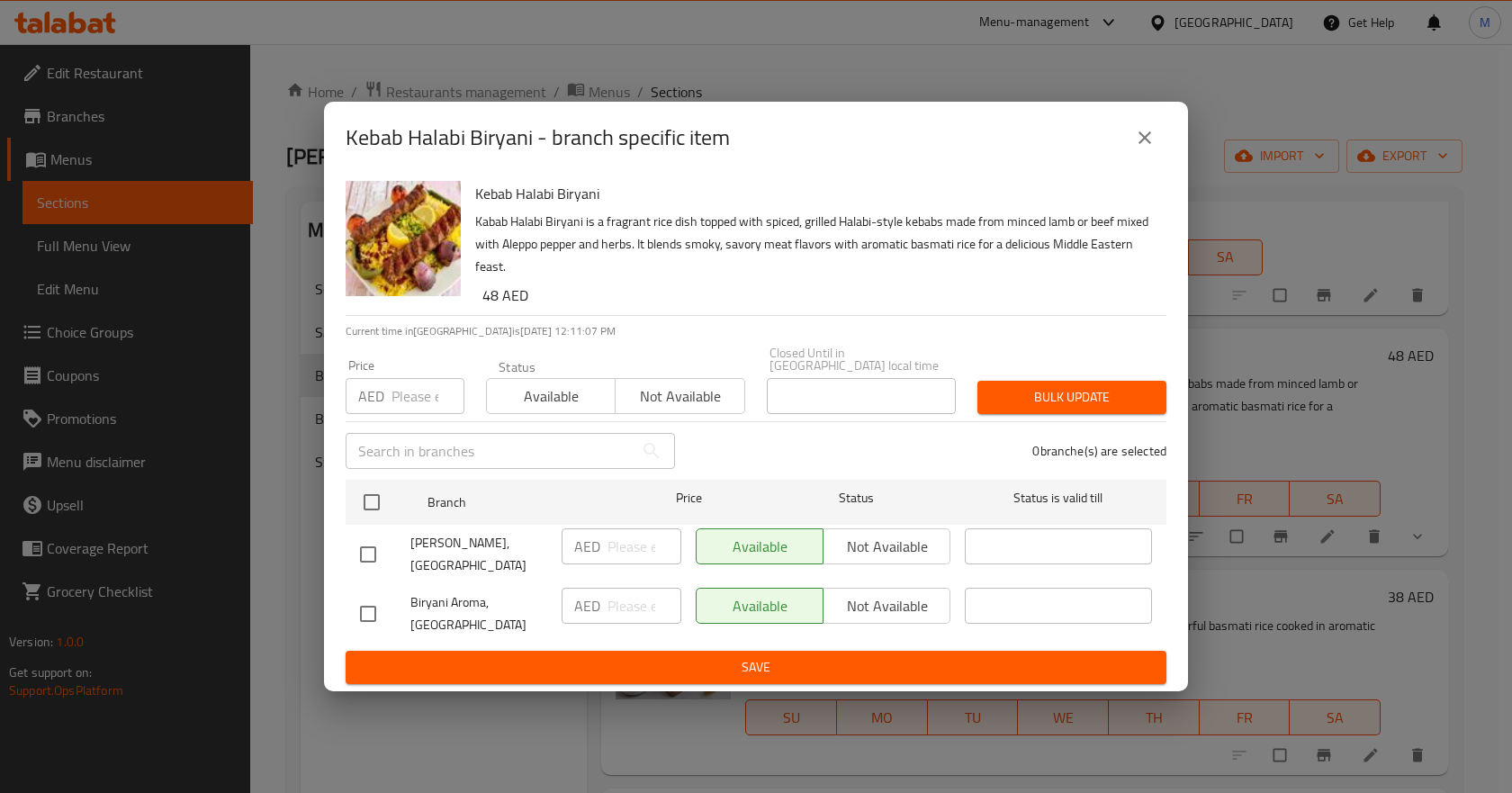
click at [356, 607] on input "checkbox" at bounding box center [367, 613] width 38 height 38
checkbox input "true"
click at [623, 605] on input "number" at bounding box center [644, 605] width 74 height 36
paste input "48"
type input "48"
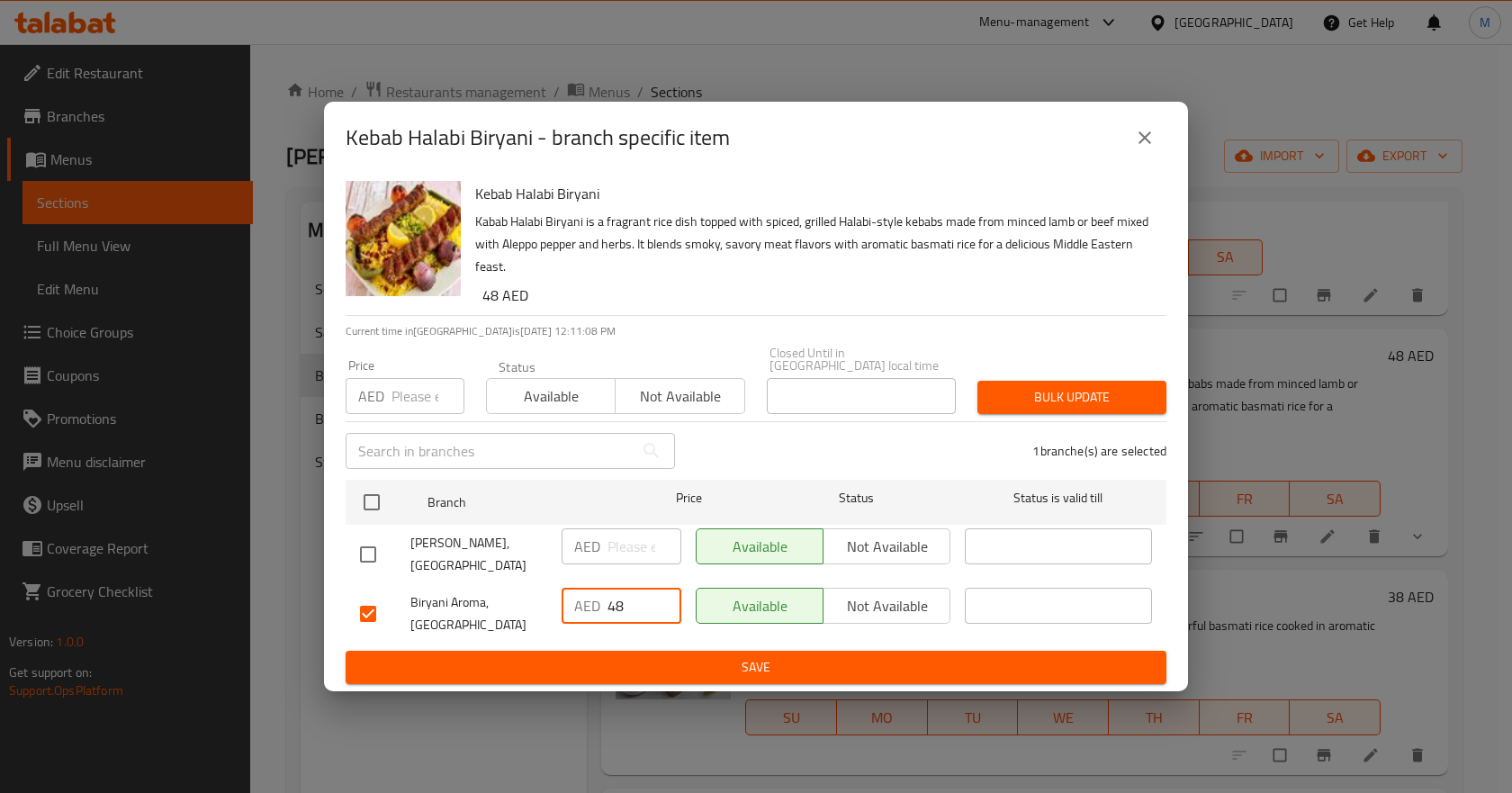
click at [678, 664] on span "Save" at bounding box center [756, 667] width 792 height 23
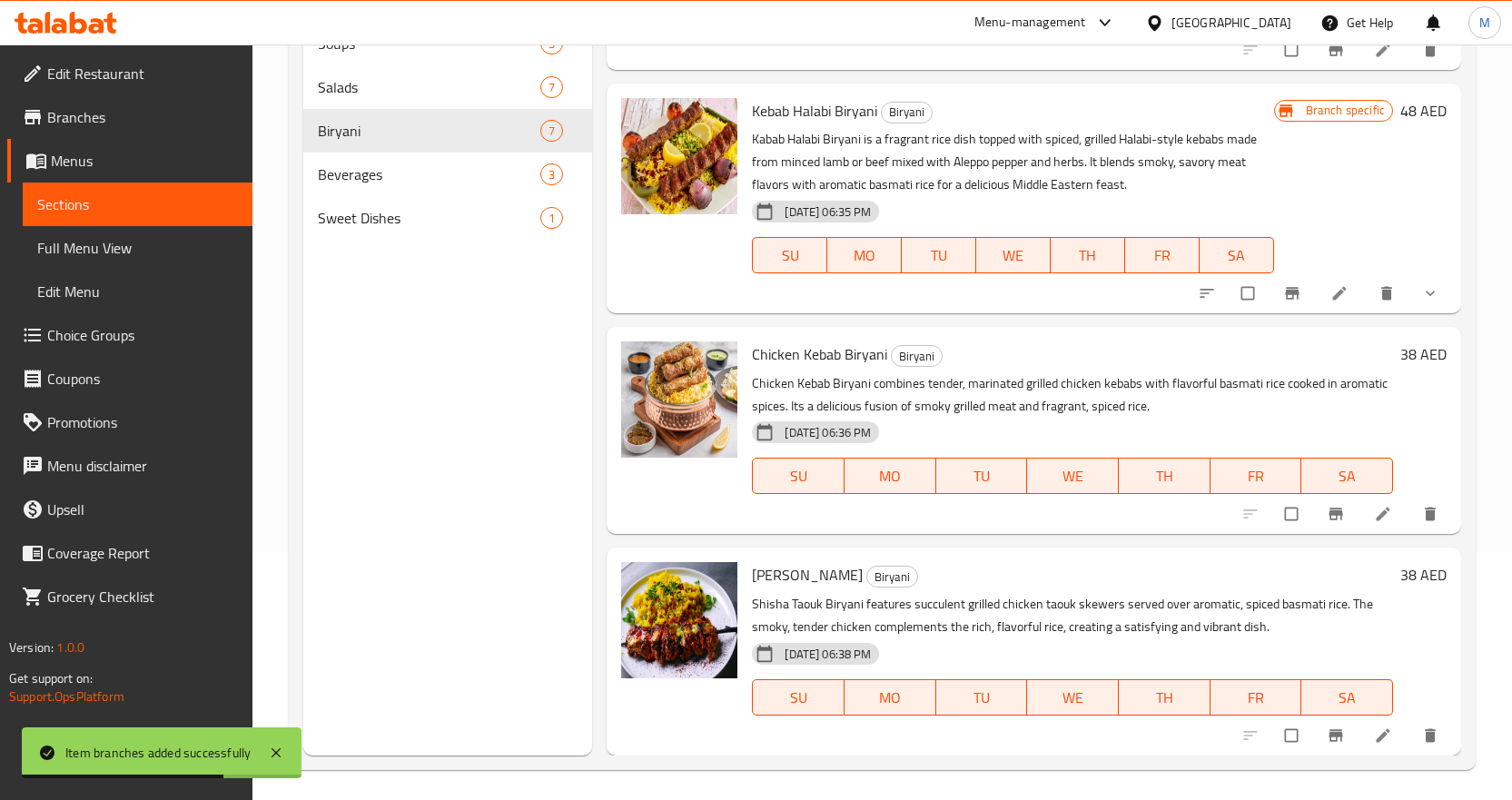
scroll to position [254, 0]
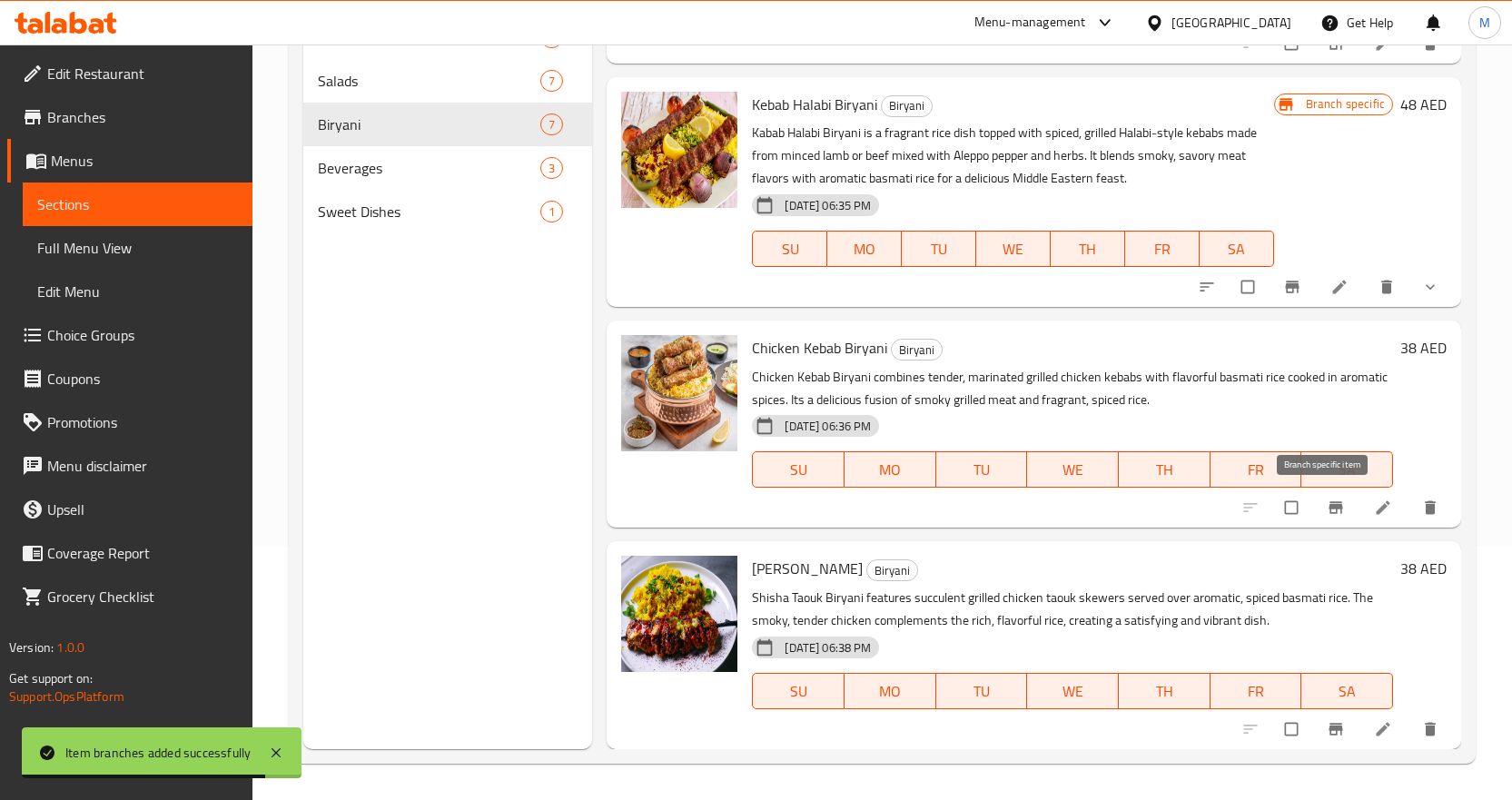
click at [1331, 507] on icon "Branch-specific-item" at bounding box center [1336, 508] width 18 height 18
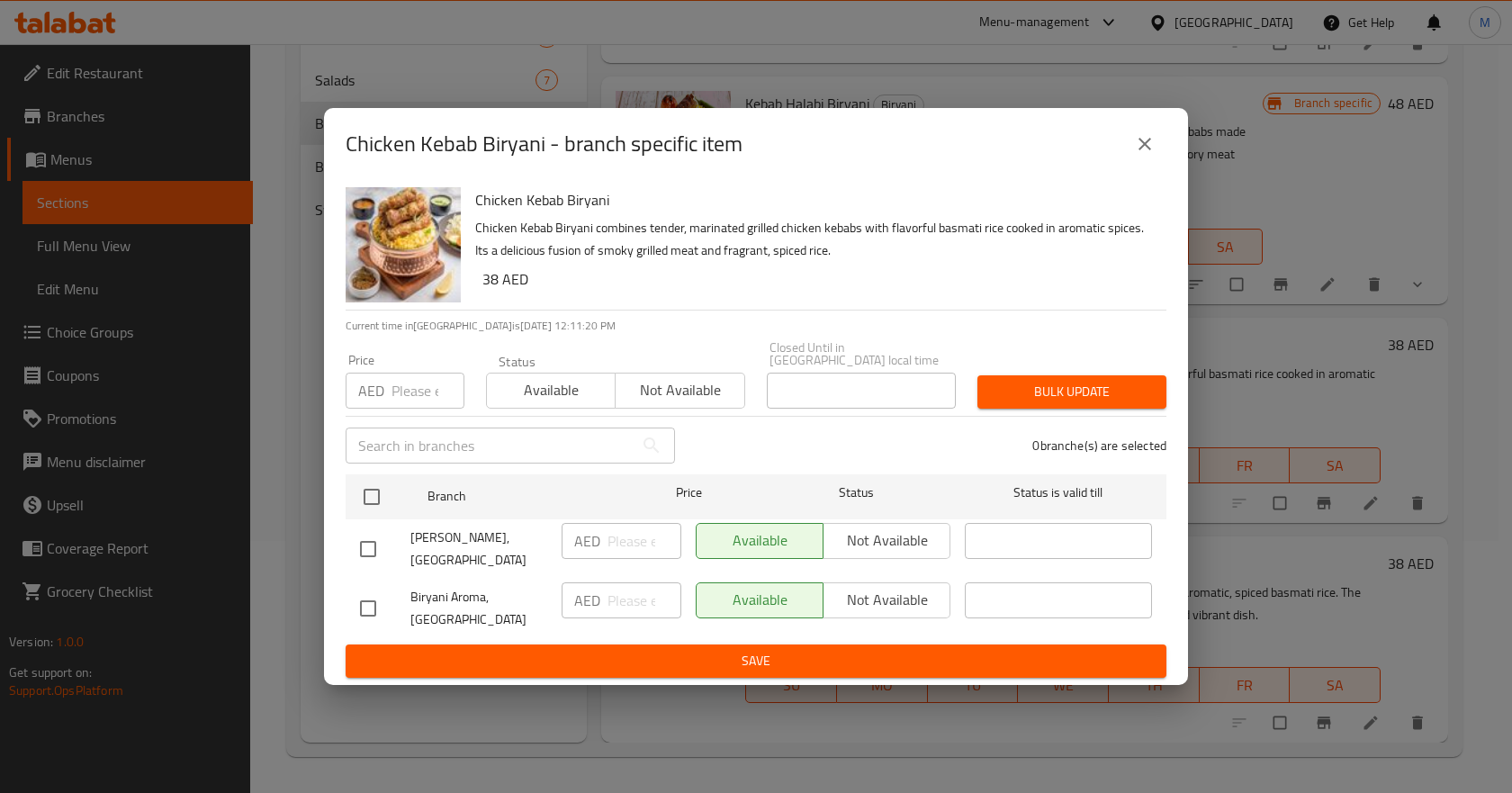
click at [357, 611] on input "checkbox" at bounding box center [367, 608] width 38 height 38
checkbox input "true"
click at [620, 596] on input "number" at bounding box center [644, 600] width 74 height 36
paste input "38"
type input "38"
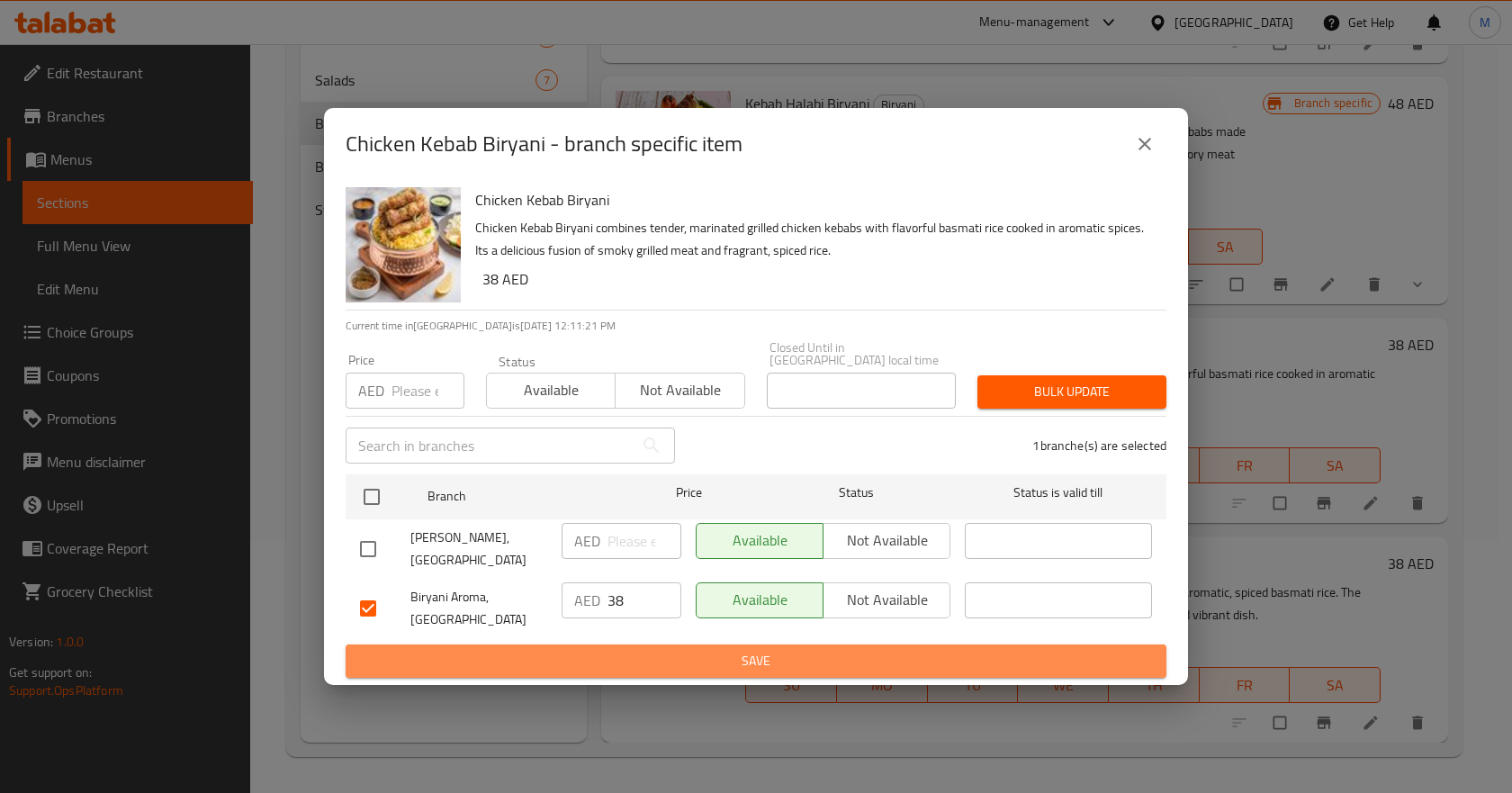
click at [708, 654] on span "Save" at bounding box center [756, 661] width 792 height 23
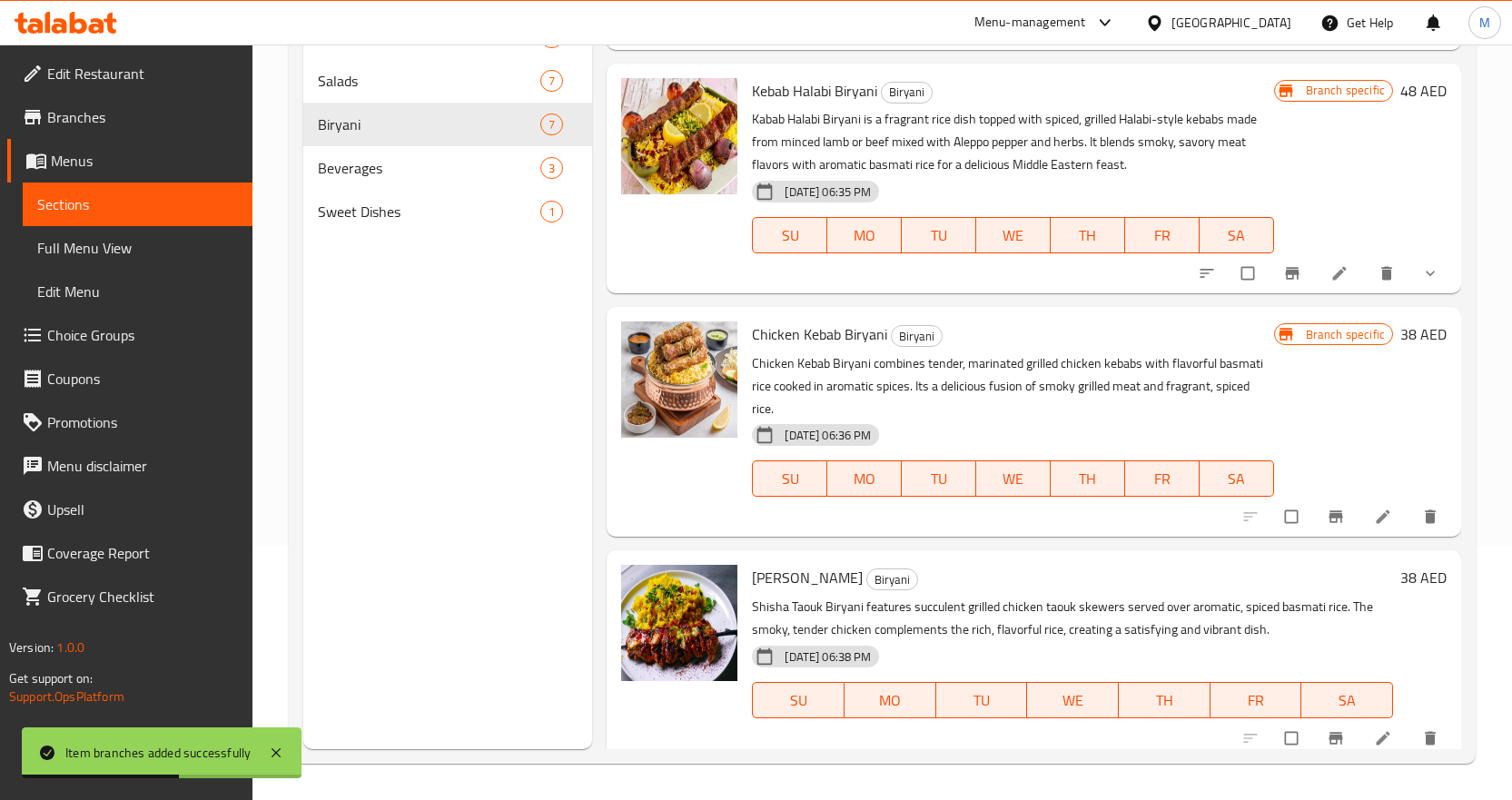
click at [1107, 400] on p "Chicken Kebab Biryani combines tender, marinated grilled chicken kebabs with fl…" at bounding box center [1013, 387] width 522 height 68
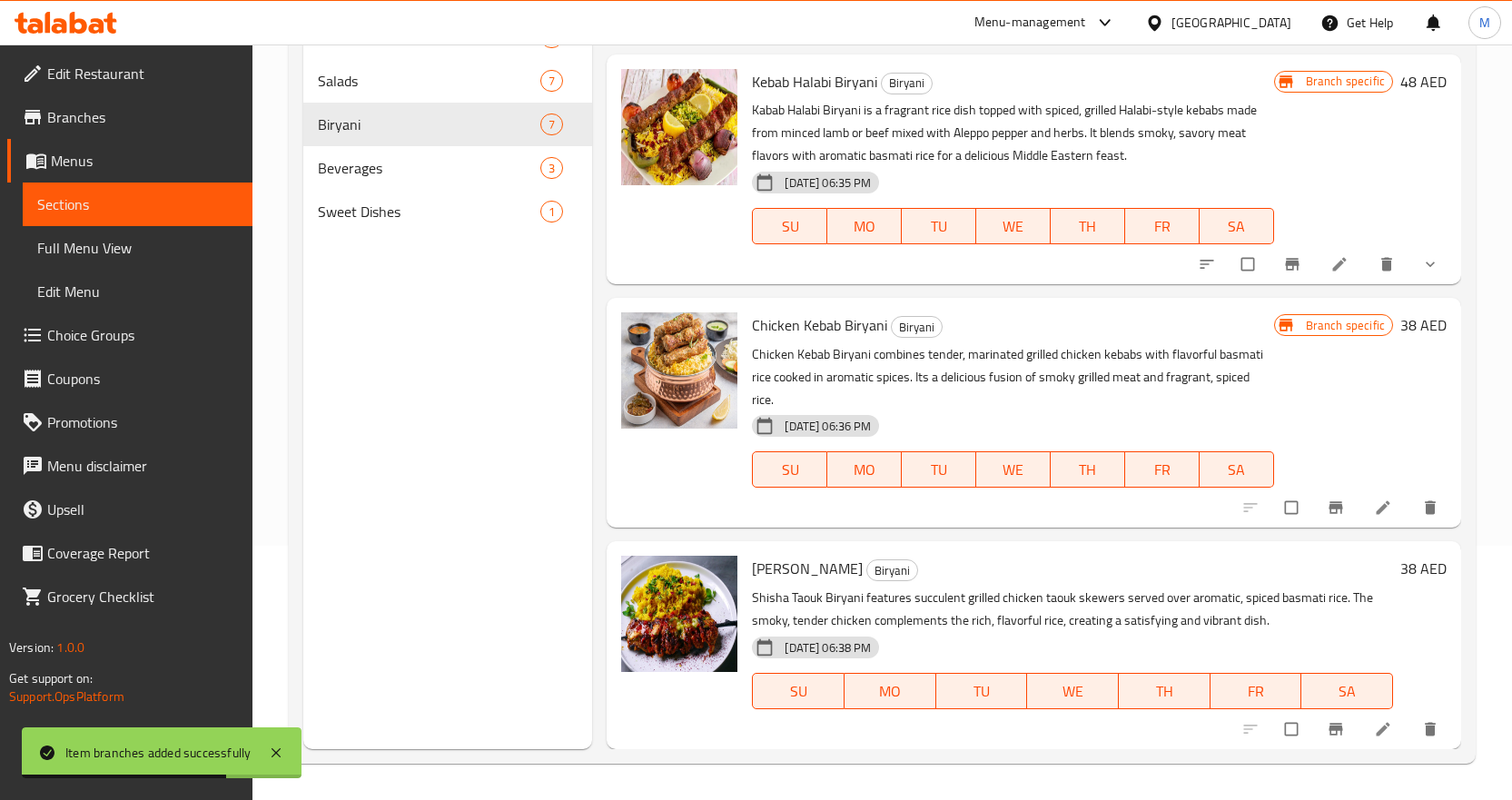
scroll to position [1081, 0]
click at [1333, 733] on span "Branch-specific-item" at bounding box center [1338, 730] width 22 height 18
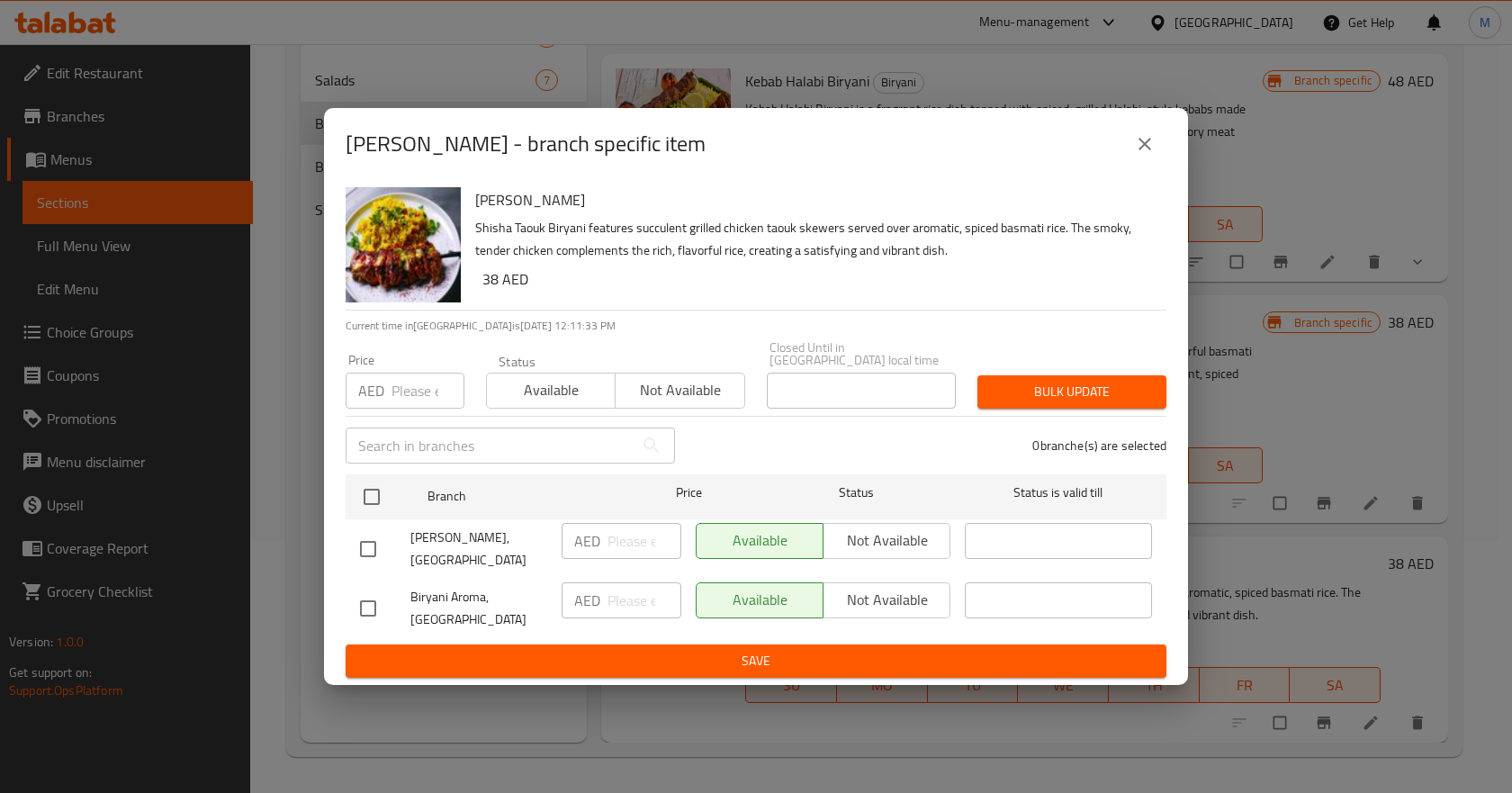
click at [352, 611] on input "checkbox" at bounding box center [367, 608] width 38 height 38
checkbox input "true"
click at [621, 596] on input "number" at bounding box center [644, 600] width 74 height 36
paste input "38"
type input "38"
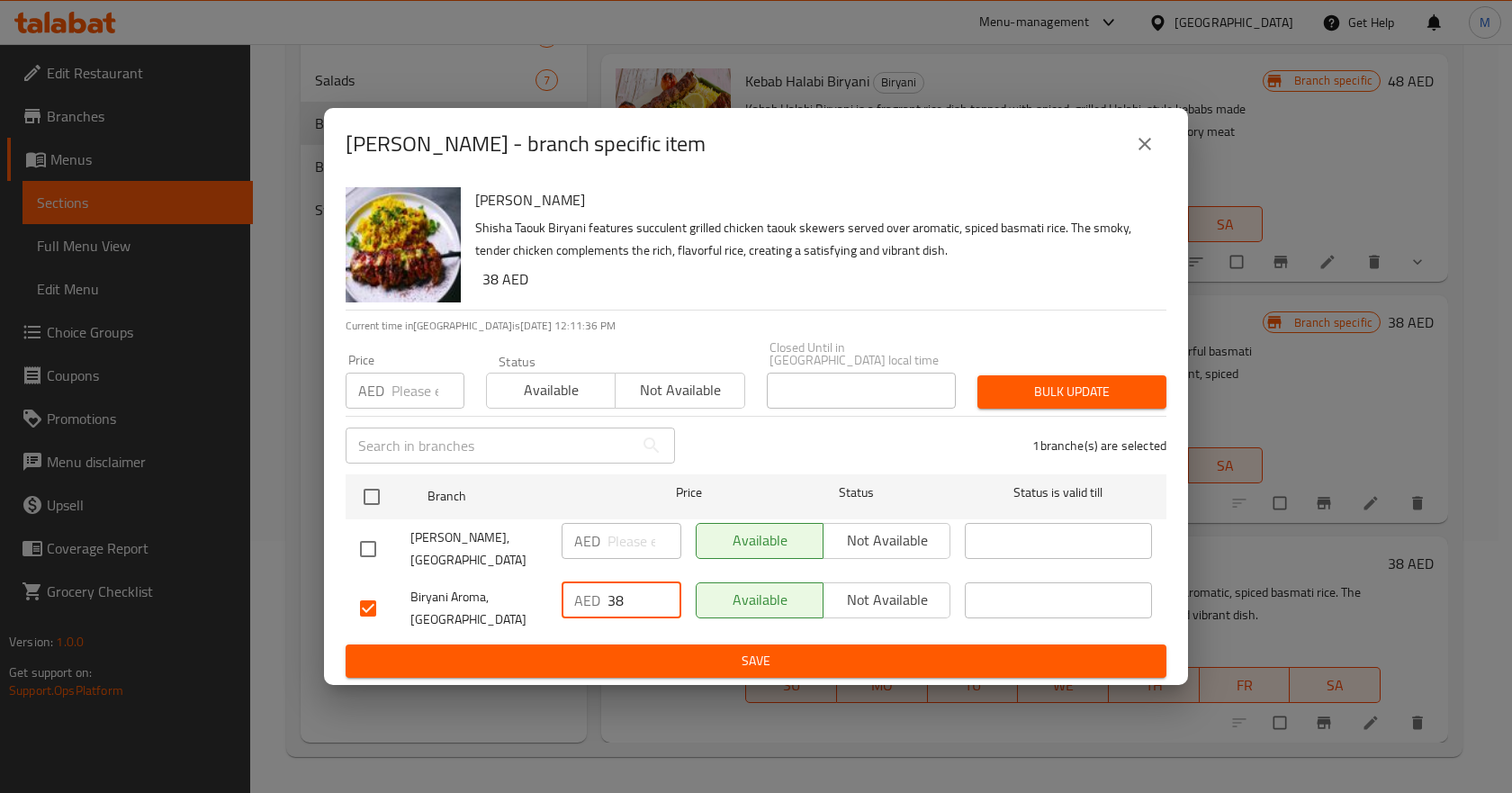
click at [767, 660] on span "Save" at bounding box center [756, 661] width 792 height 23
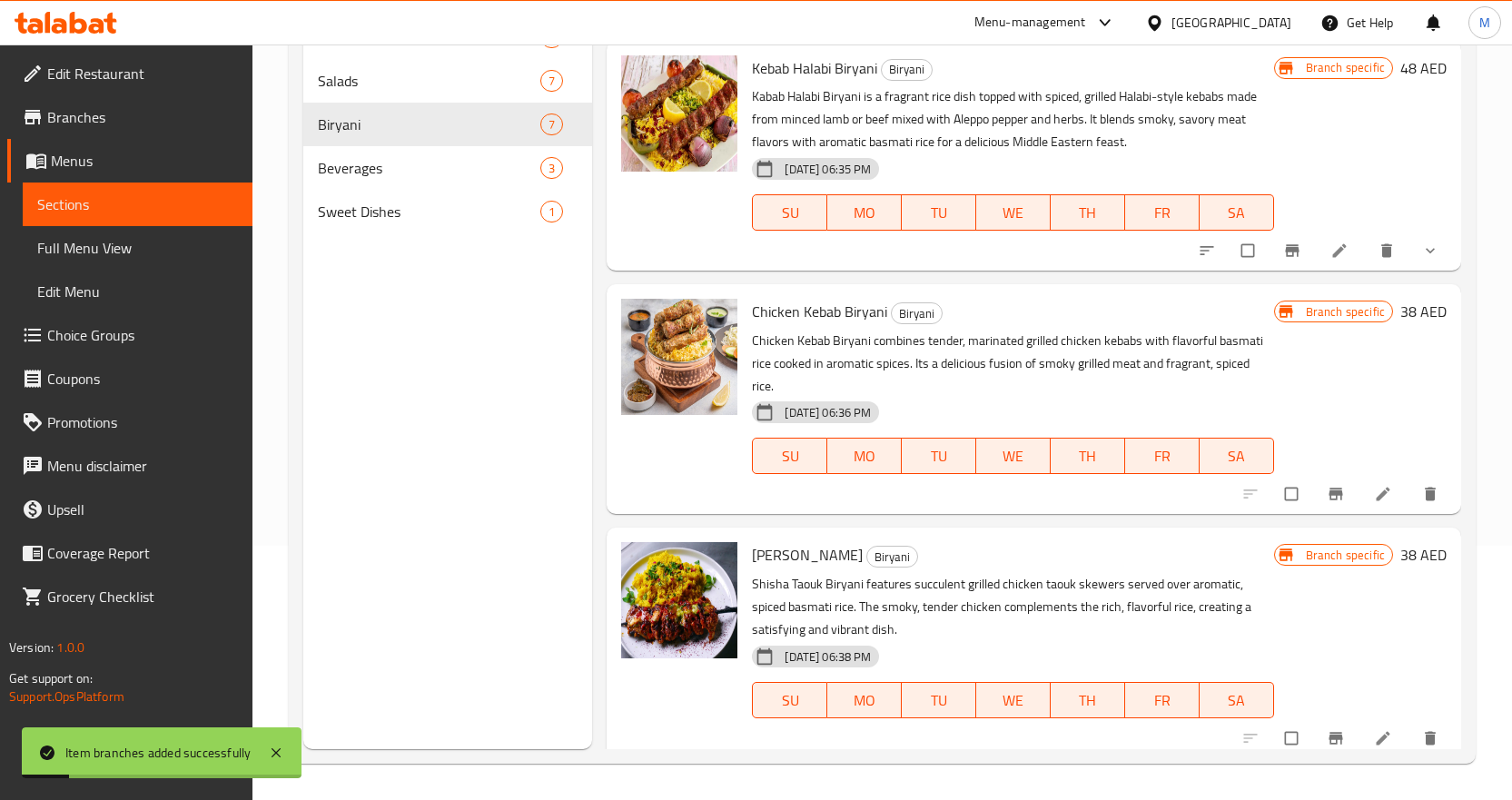
scroll to position [1103, 0]
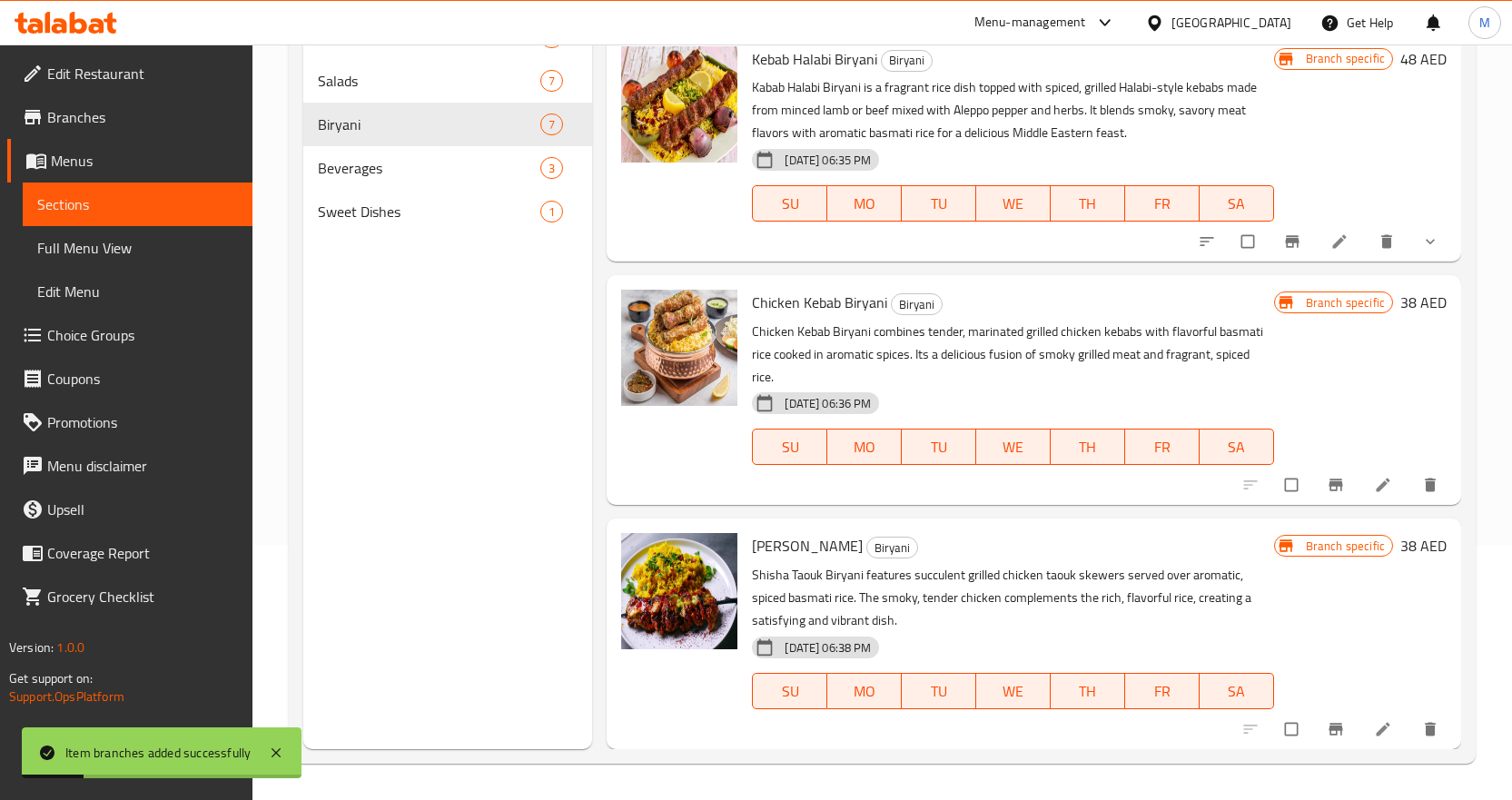
click at [1112, 597] on p "Shisha Taouk Biryani features succulent grilled chicken taouk skewers served ov…" at bounding box center [1013, 598] width 522 height 68
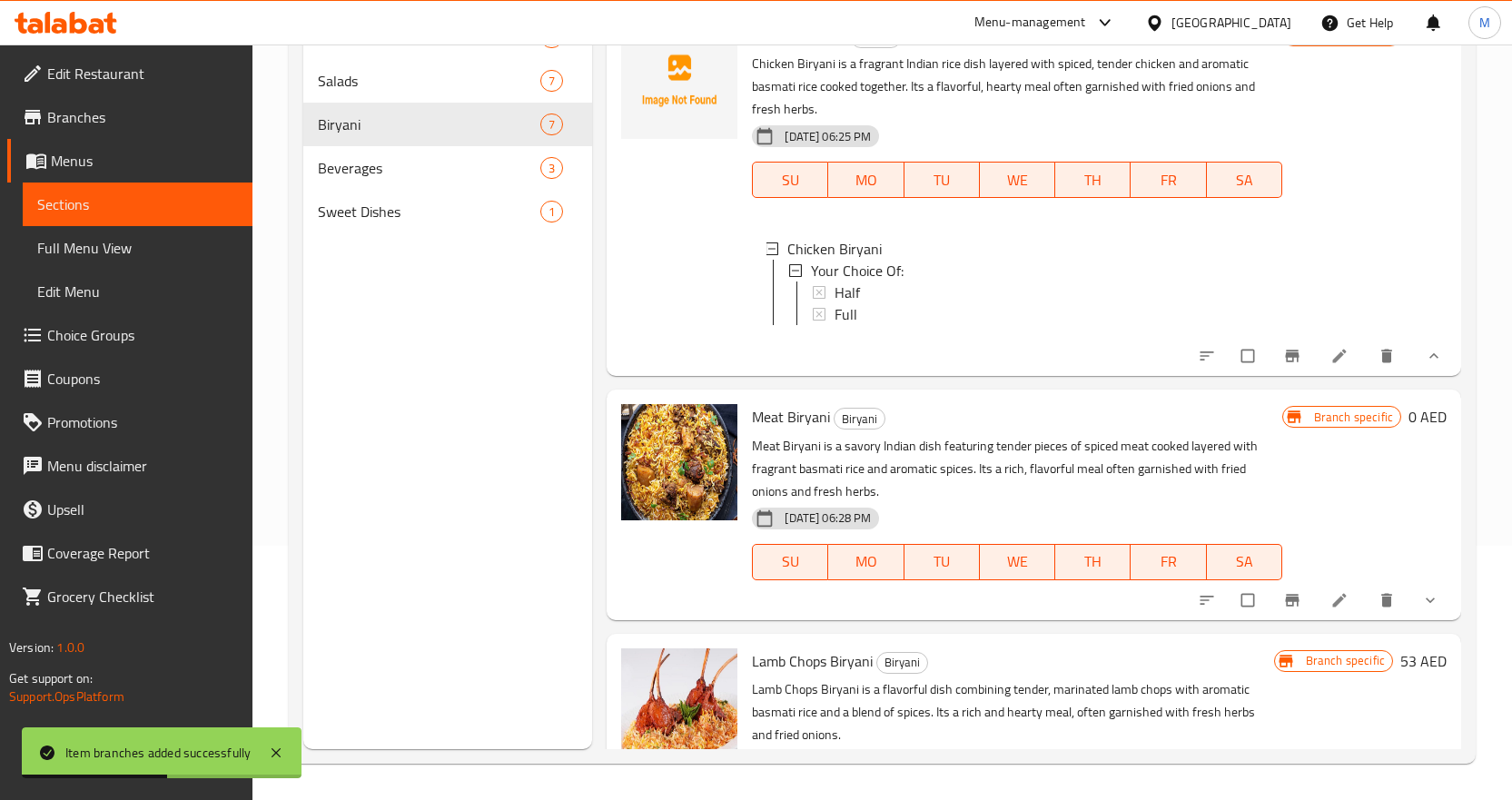
scroll to position [0, 0]
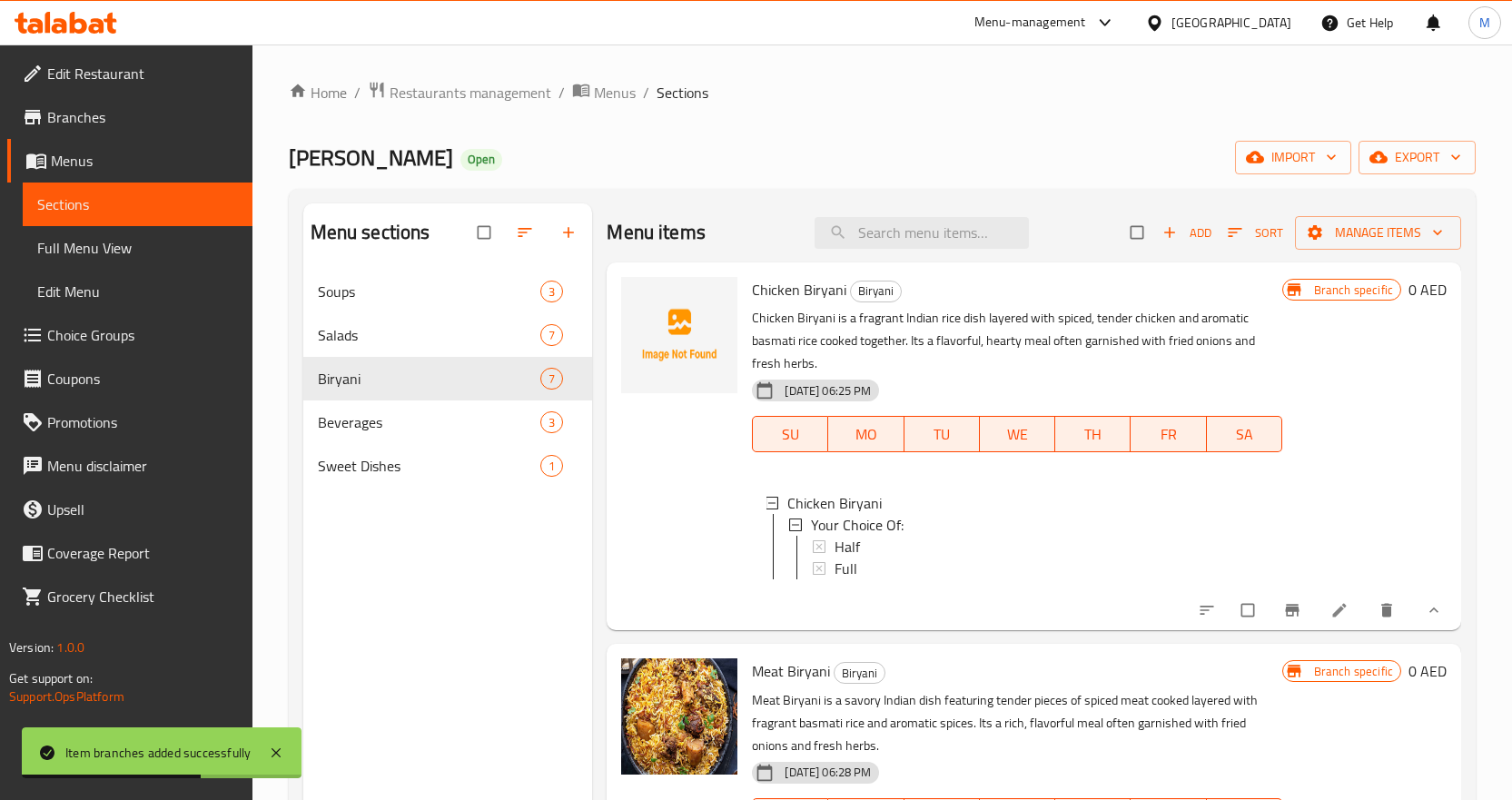
click at [1164, 232] on icon "button" at bounding box center [1170, 234] width 11 height 11
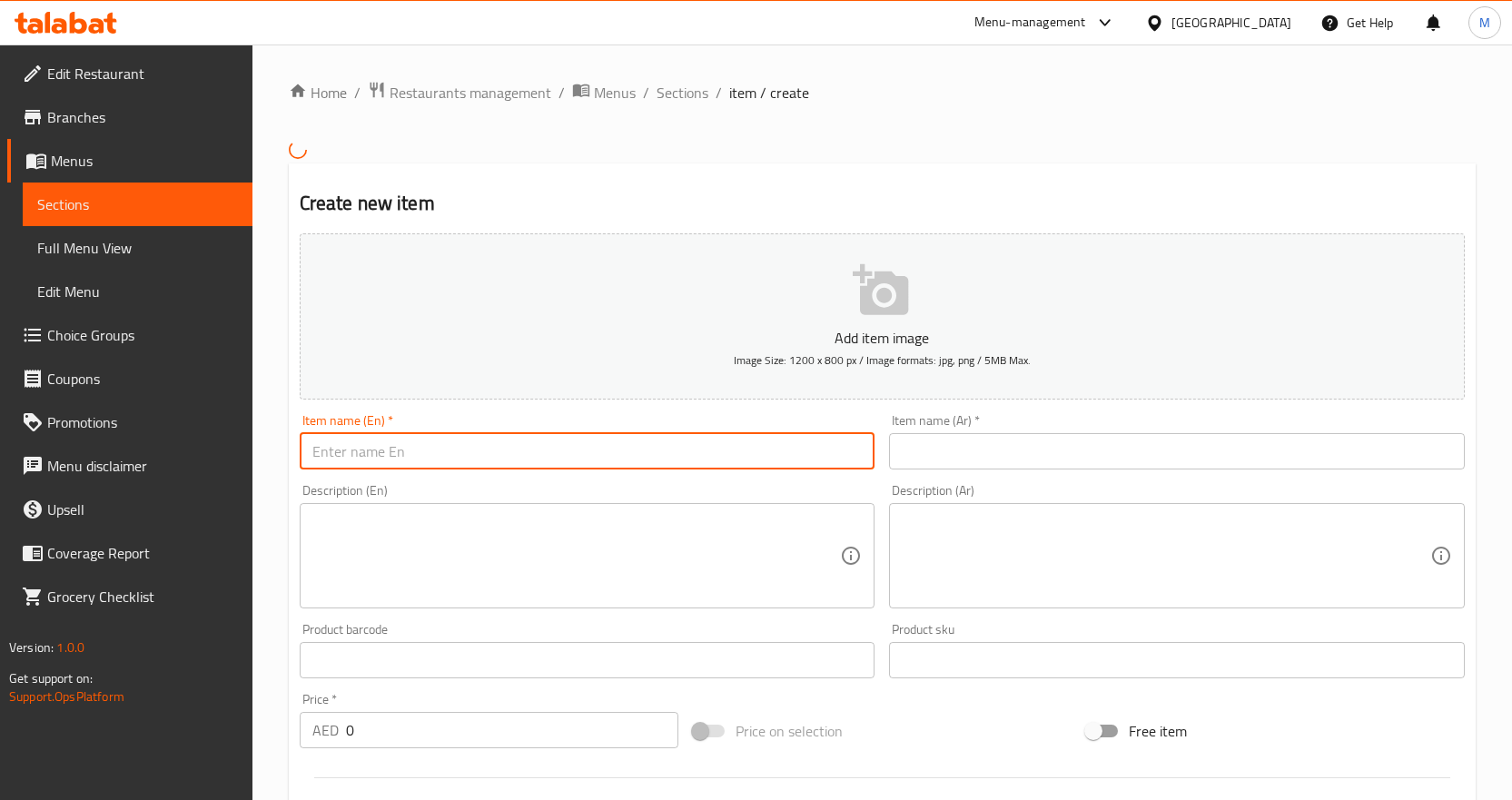
click at [628, 451] on input "text" at bounding box center [587, 450] width 576 height 36
paste input "BIRYANI BONELESS GRILLED CHICKEN HALF / FULL"
click at [502, 451] on input "BIRYANI BONELESS GRILLED CHICKEN HALF / FULL" at bounding box center [587, 450] width 576 height 36
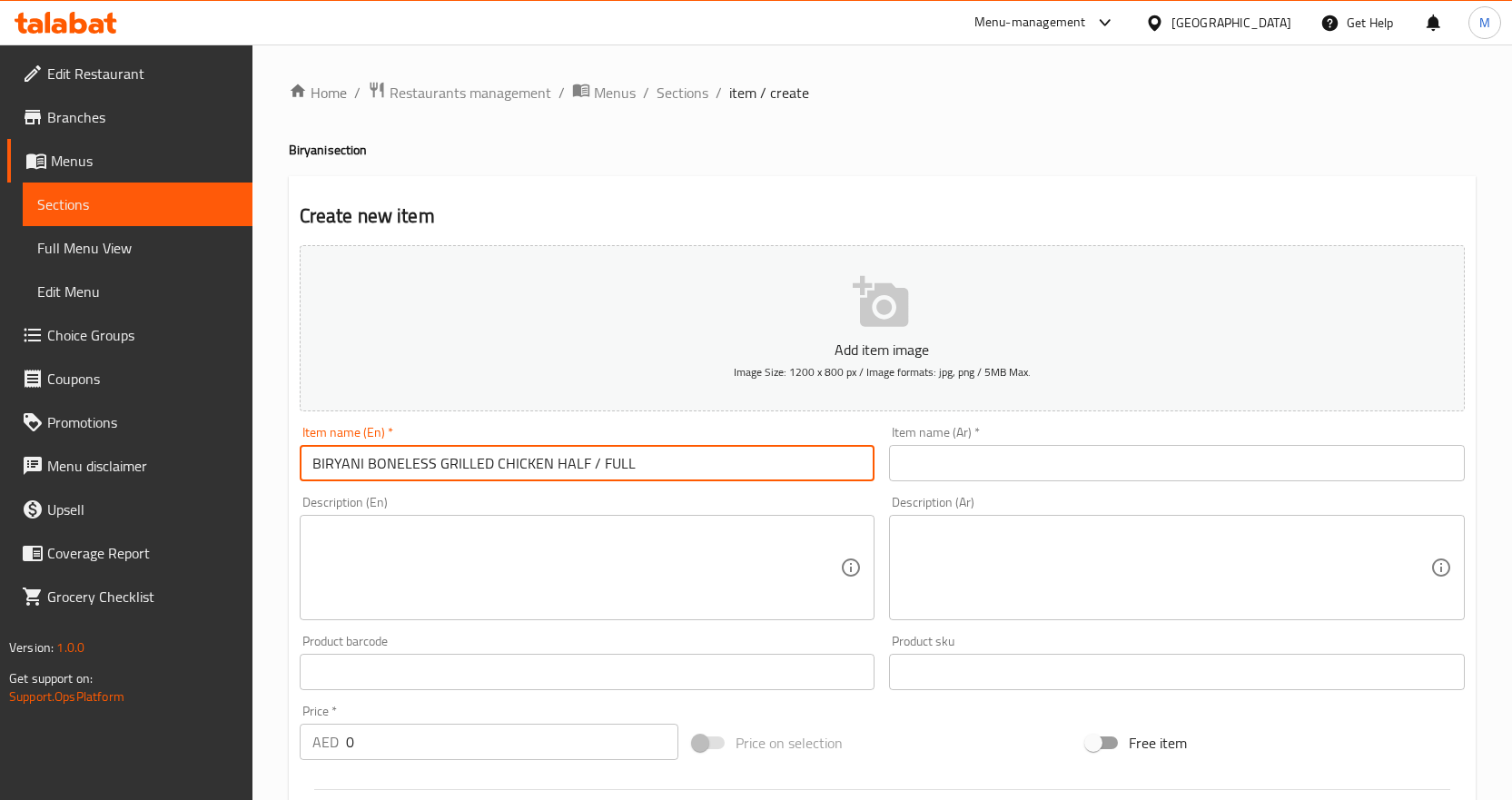
paste input "iryani Boneless Grilled Chicken Half / Full"
type input "Biryani Boneless Grilled Chicken Half / Full"
drag, startPoint x: 1051, startPoint y: 466, endPoint x: 1062, endPoint y: 459, distance: 13.0
click at [1051, 466] on input "text" at bounding box center [1177, 462] width 576 height 36
paste input "برياني دجاج مشوي منزوع العظم نصف / كامل"
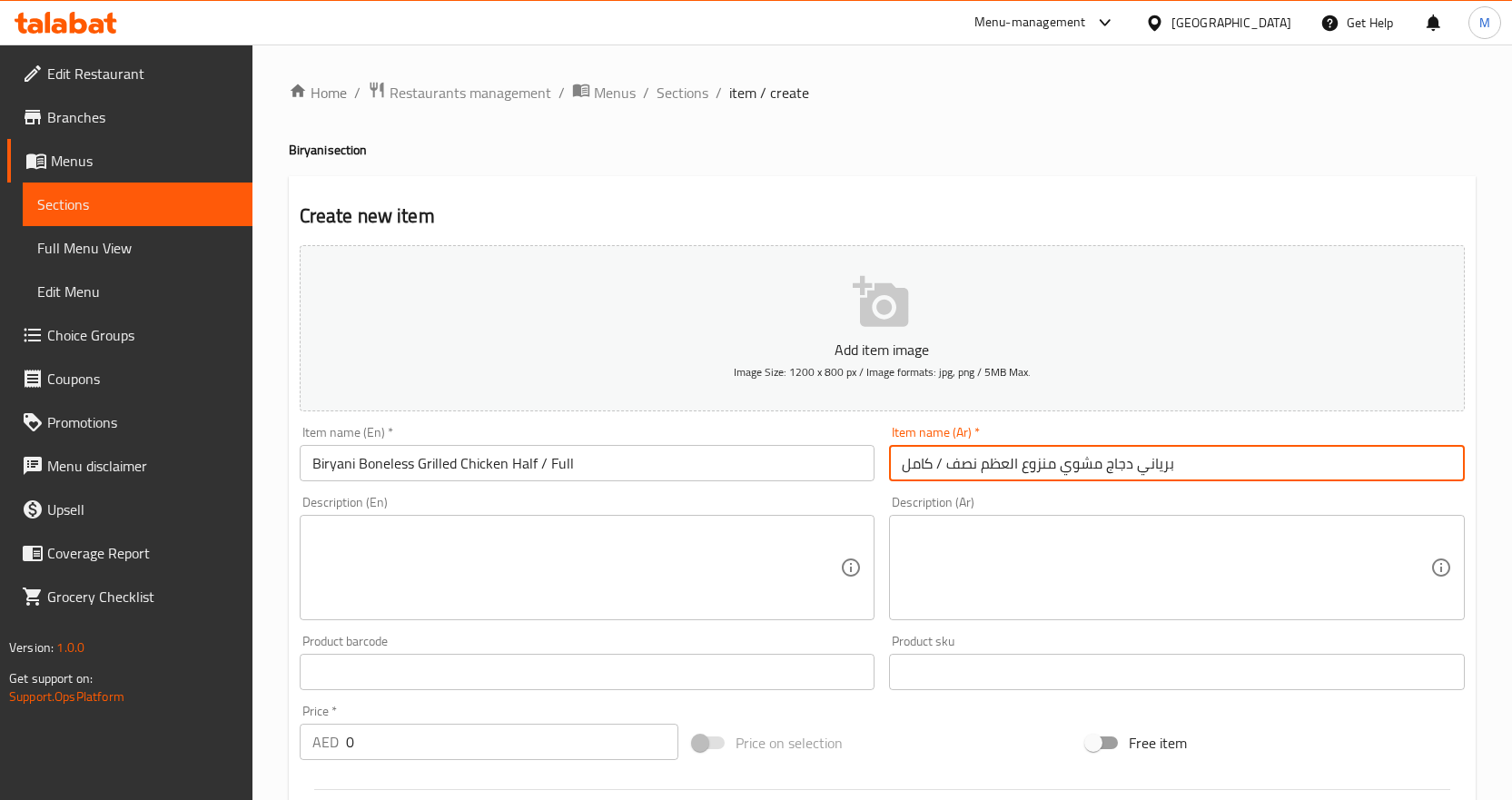
click at [400, 464] on input "Biryani Boneless Grilled Chicken Half / Full" at bounding box center [587, 462] width 576 height 36
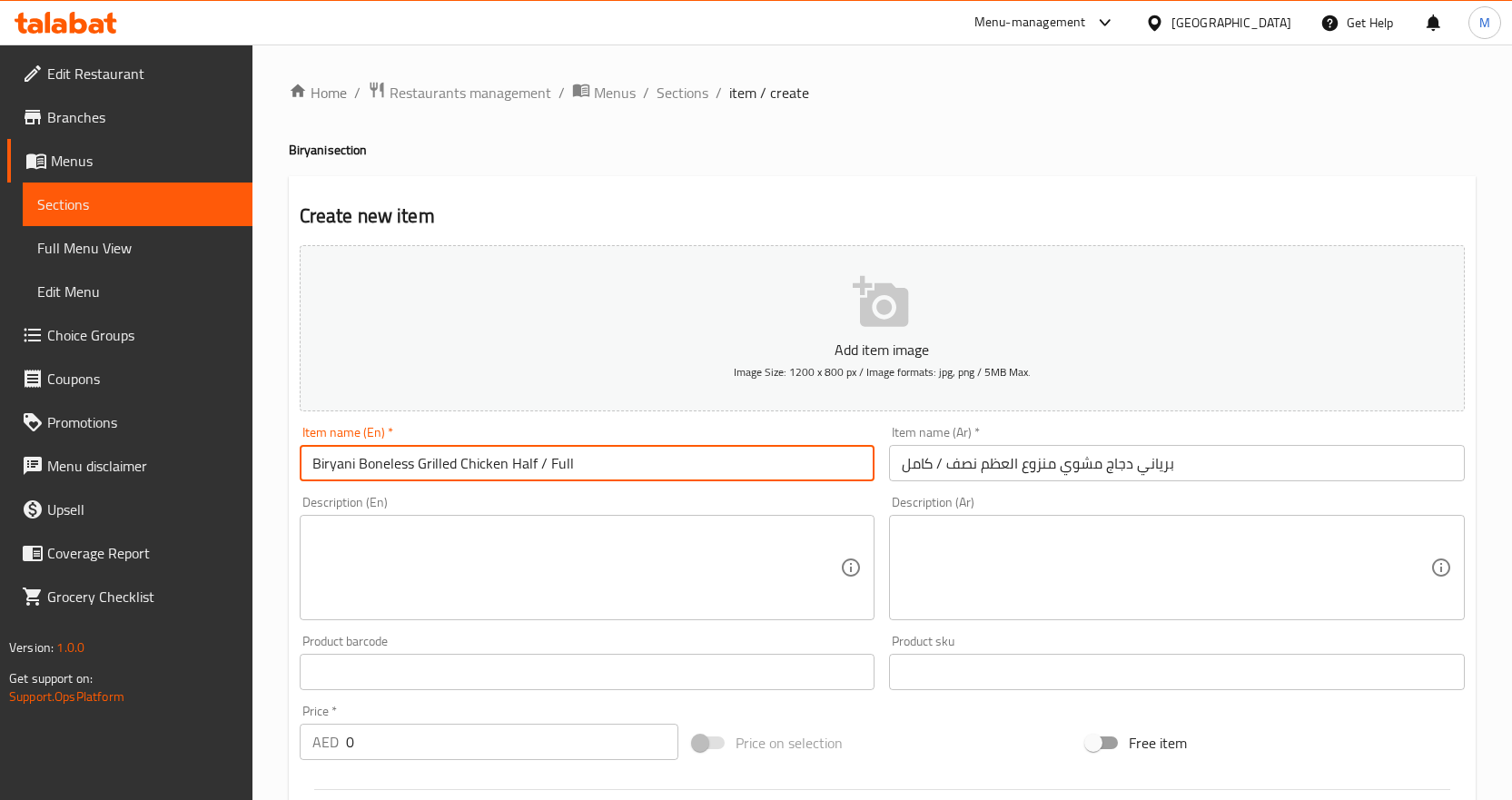
click at [392, 462] on input "Biryani Boneless Grilled Chicken Half / Full" at bounding box center [587, 462] width 576 height 36
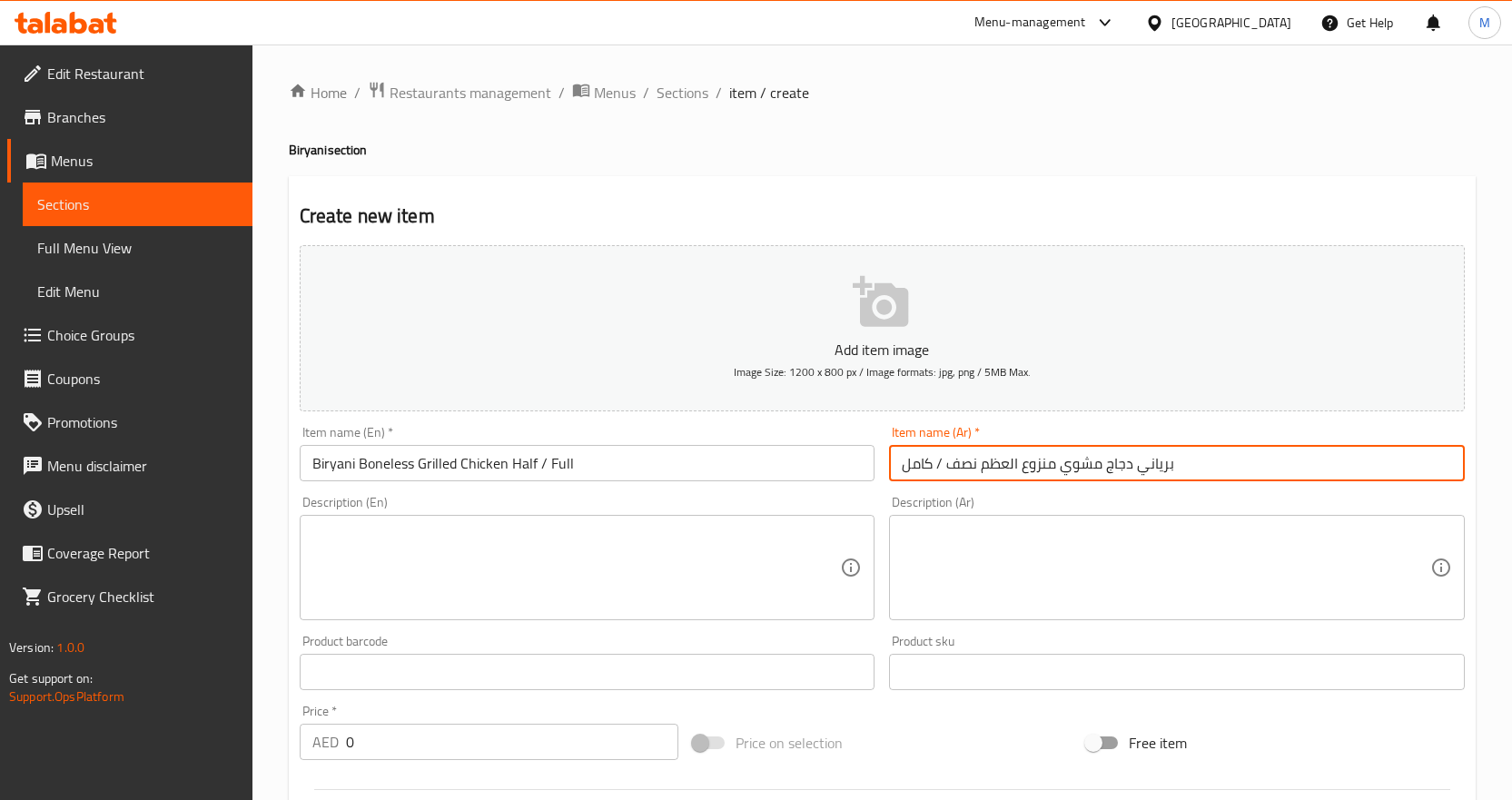
click at [1124, 467] on input "برياني دجاج مشوي منزوع العظم نصف / كامل" at bounding box center [1177, 462] width 576 height 36
click at [1125, 467] on input "برياني دجاج مشوي منزوع العظم نصف / كامل" at bounding box center [1177, 462] width 576 height 36
paste input "حب م"
click at [1043, 464] on input "برياني دجاج مسحب مشوي منزوع العظم نصف / كامل" at bounding box center [1177, 462] width 576 height 36
drag, startPoint x: 1043, startPoint y: 464, endPoint x: 1018, endPoint y: 461, distance: 25.2
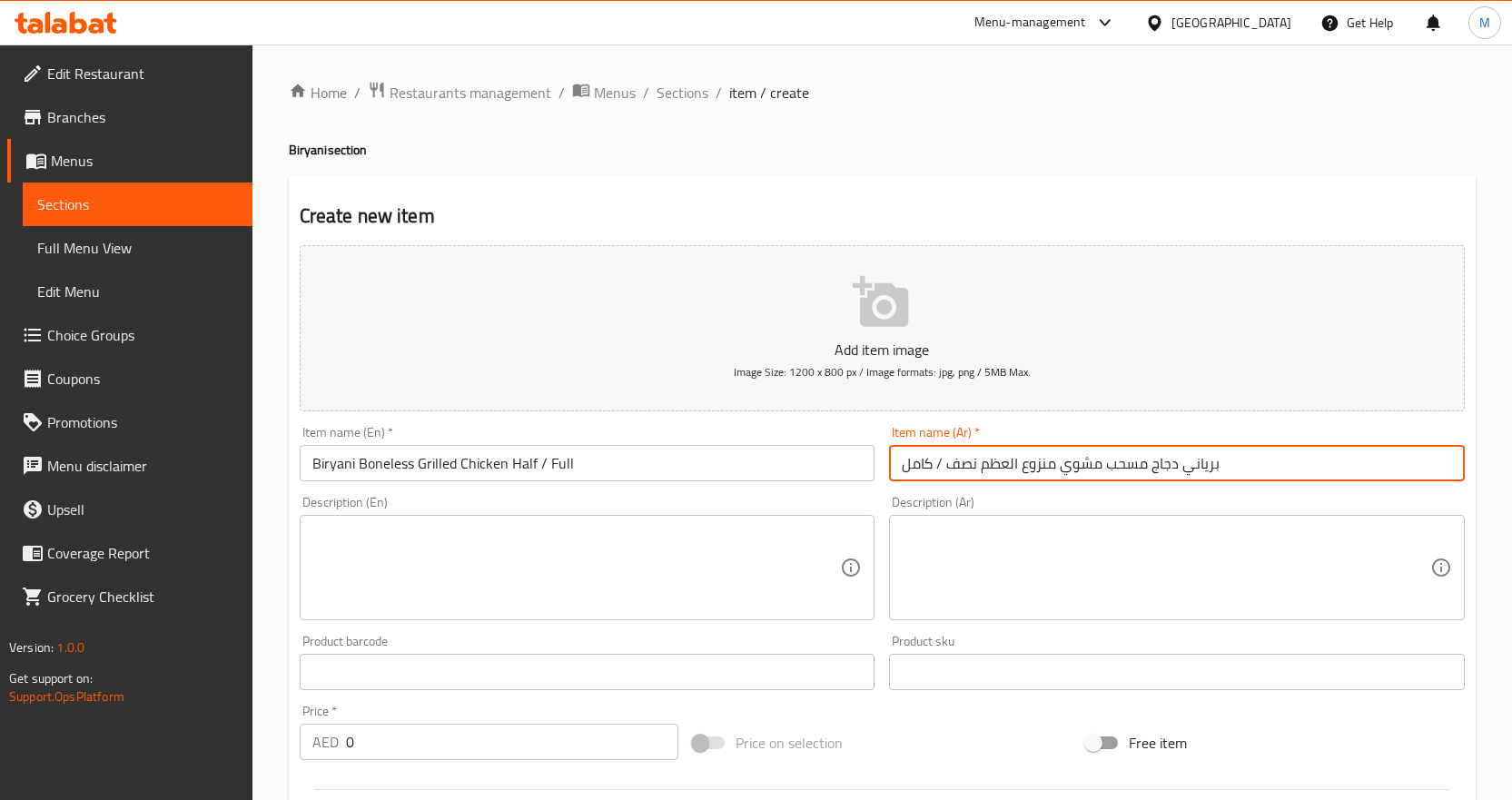
click at [1018, 461] on input "برياني دجاج مسحب مشوي منزوع العظم نصف / كامل" at bounding box center [1177, 462] width 576 height 36
type input "برياني دجاج مسحب مشوي نصف / كامل"
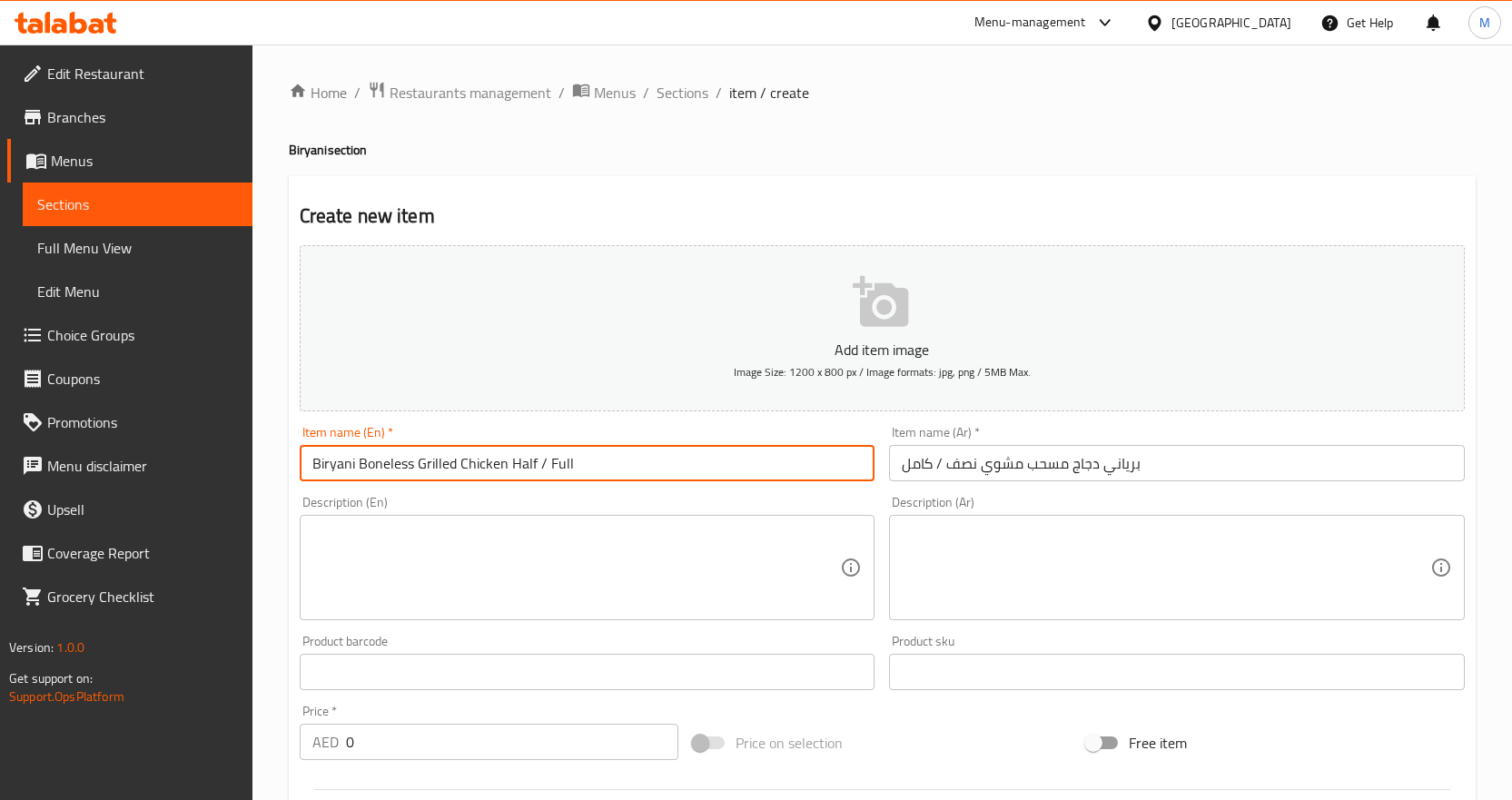
click at [325, 471] on input "Biryani Boneless Grilled Chicken Half / Full" at bounding box center [587, 462] width 576 height 36
drag, startPoint x: 325, startPoint y: 471, endPoint x: 314, endPoint y: 464, distance: 13.0
click at [314, 464] on input "Biryani Boneless Grilled Chicken Half / Full" at bounding box center [587, 462] width 576 height 36
click at [1171, 477] on input "برياني دجاج مسحب مشوي نصف / كامل" at bounding box center [1177, 462] width 576 height 36
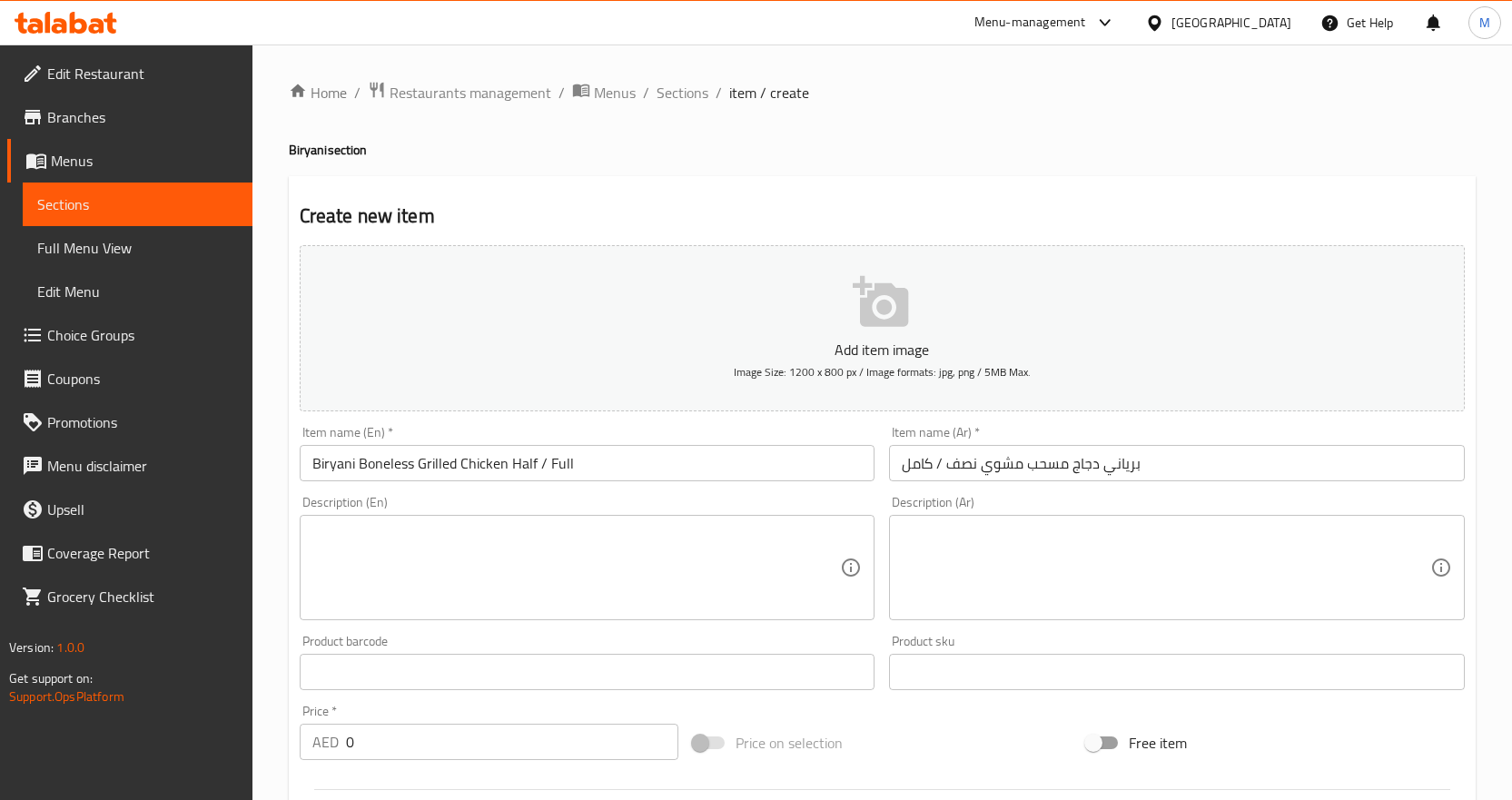
click at [601, 558] on textarea at bounding box center [577, 568] width 529 height 86
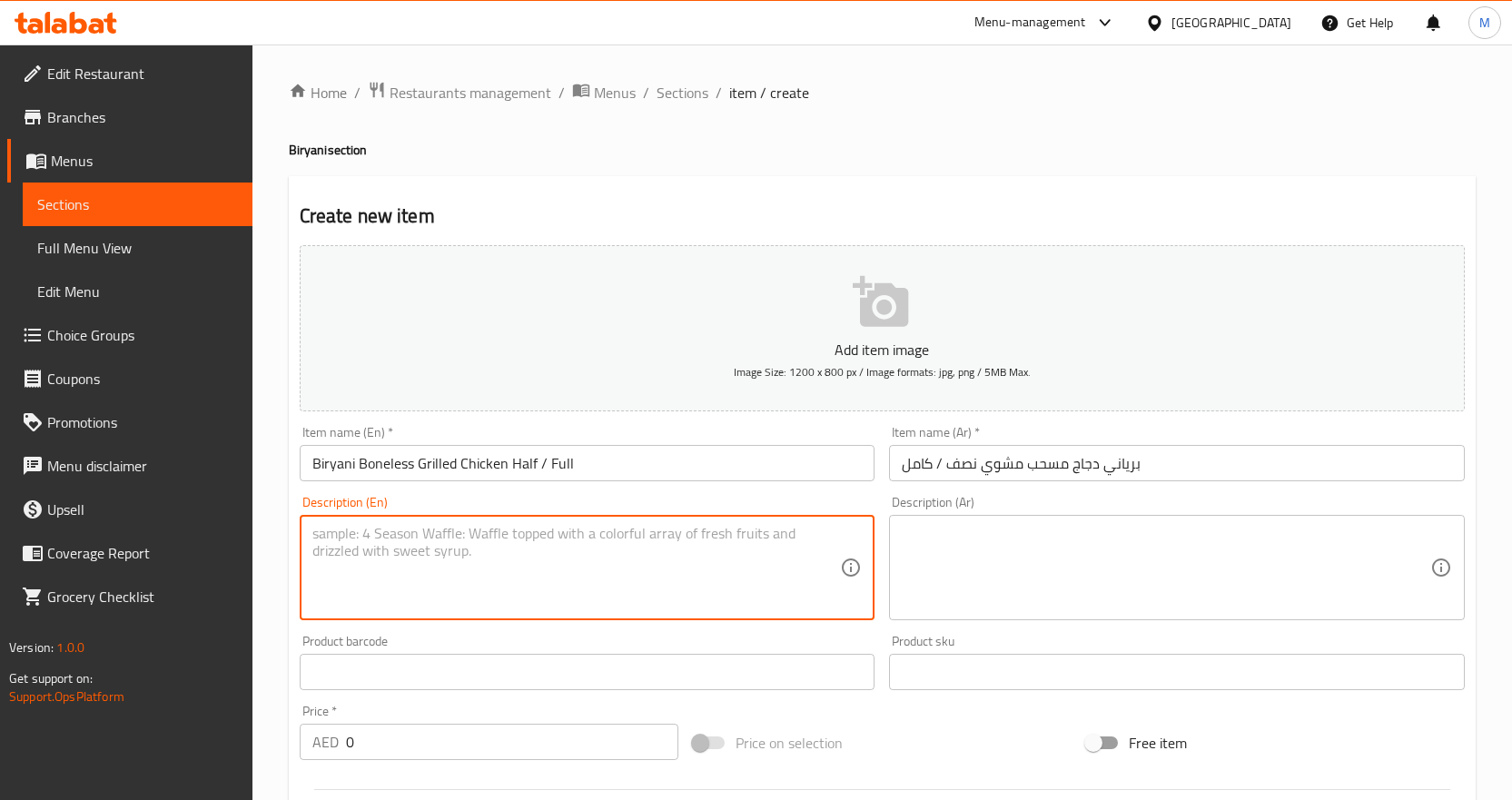
paste textarea "Biryani Boneless Grilled Chicken features tender, boneless grilled chicken mari…"
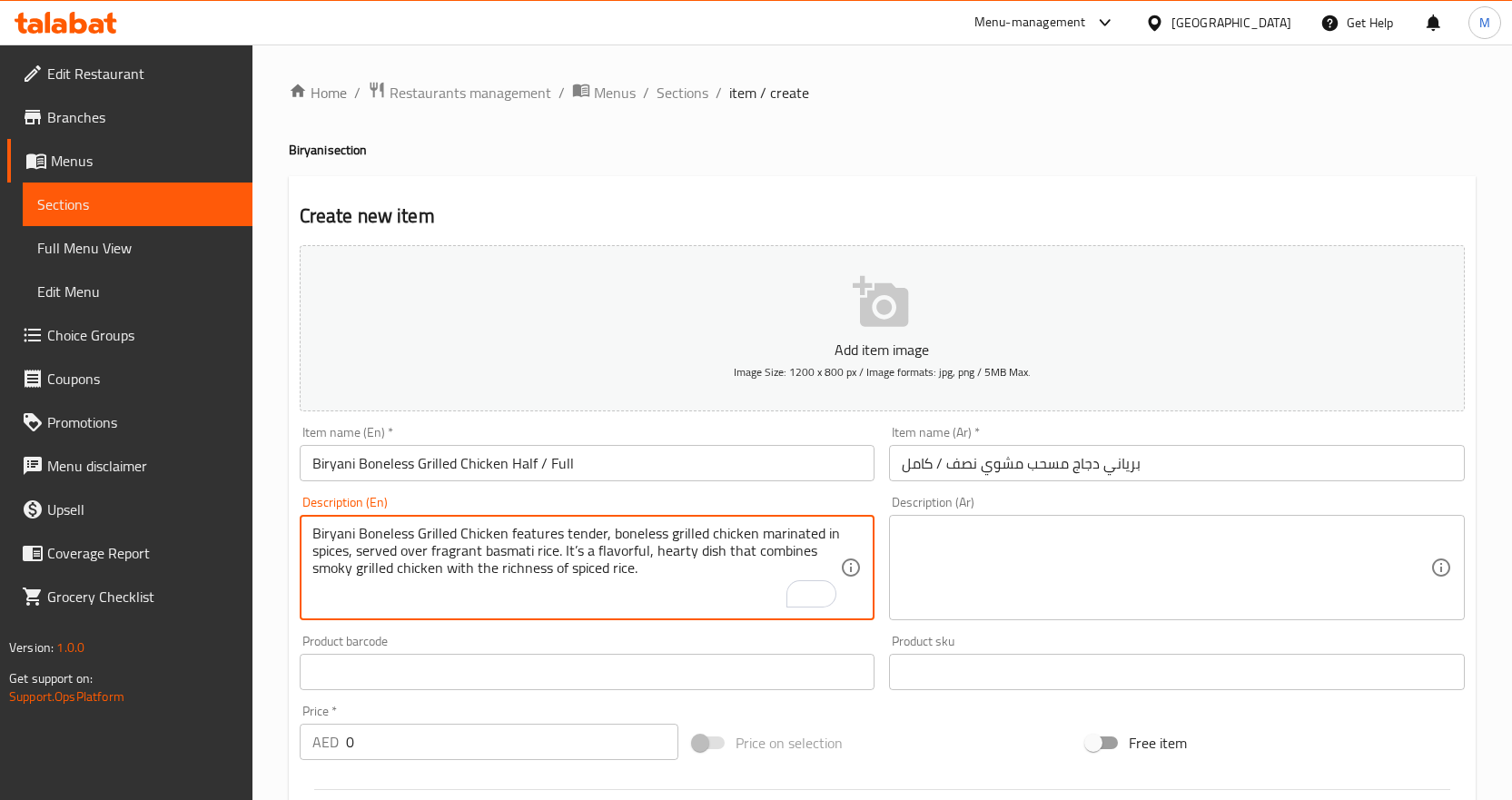
drag, startPoint x: 357, startPoint y: 535, endPoint x: 367, endPoint y: 537, distance: 10.2
click at [367, 537] on textarea "Biryani Boneless Grilled Chicken features tender, boneless grilled chicken mari…" at bounding box center [577, 568] width 529 height 86
drag, startPoint x: 509, startPoint y: 534, endPoint x: 250, endPoint y: 544, distance: 259.2
click at [250, 544] on html "​ Menu-management United Arab Emirates Get Help M Edit Restaurant Branches Menu…" at bounding box center [756, 400] width 1512 height 800
type textarea "Features tender, boneless grilled chicken marinated in spices, served over frag…"
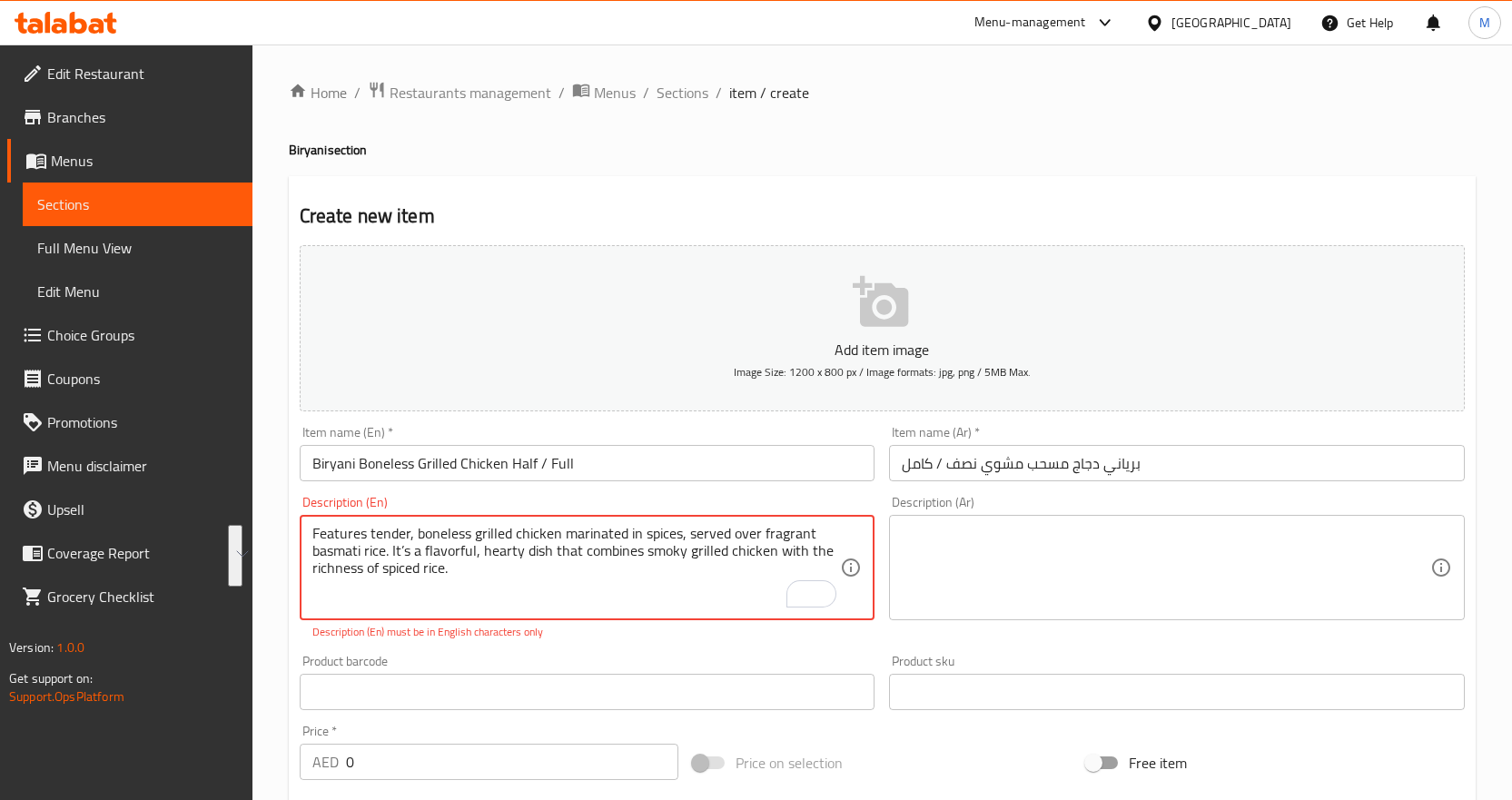
click at [1033, 544] on textarea at bounding box center [1166, 568] width 529 height 86
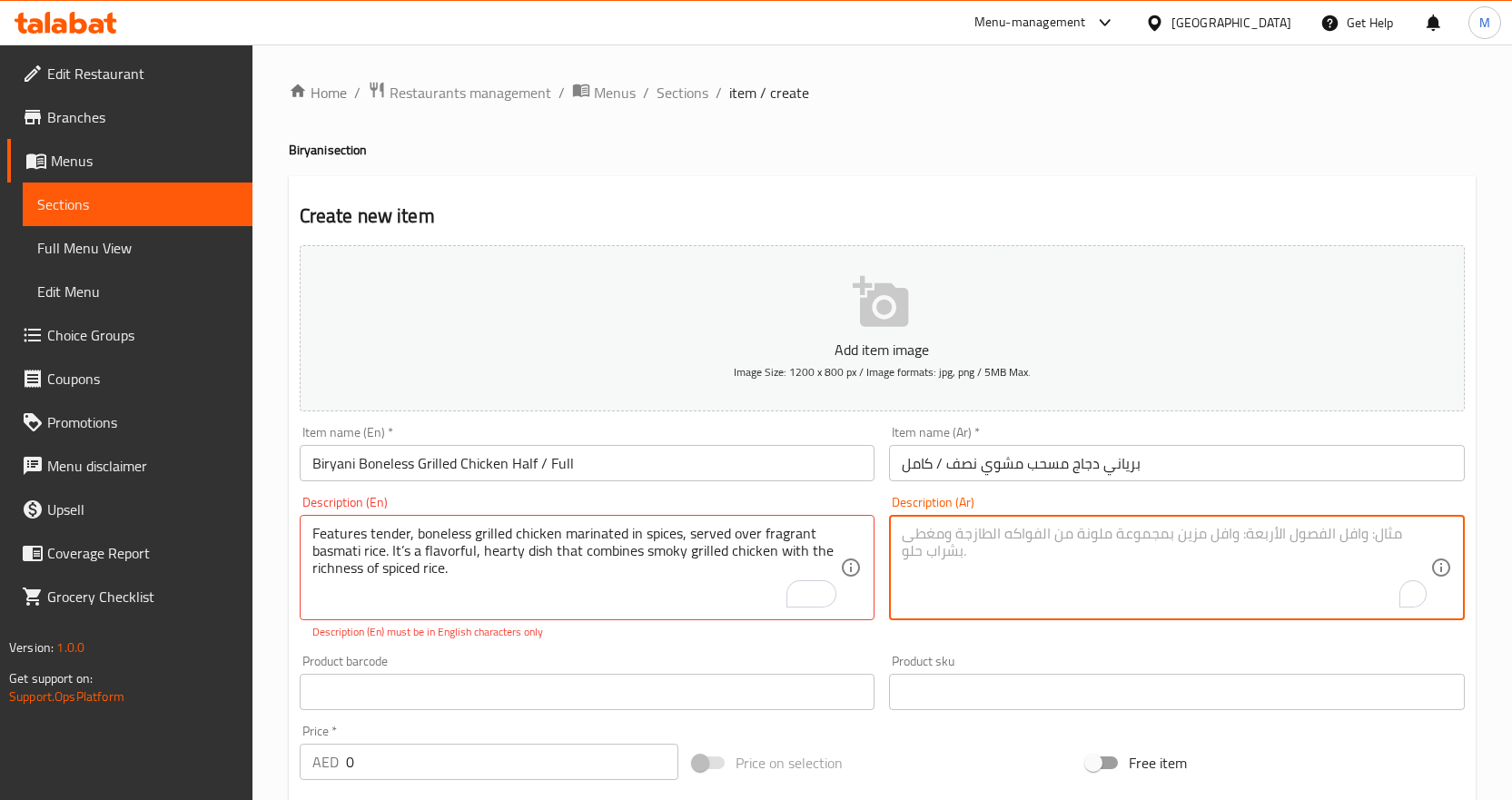
paste textarea "يتميز بدجاج مشوي طري منزوع العظم، متبل بالتوابل، ويُقدم مع أرز بسمتي عطري. إنه …"
click at [1357, 535] on textarea "يتميز بدجاج مشوي طري منزوع العظم، متبل بالتوابل، ويُقدم مع أرز بسمتي عطري. إنه …" at bounding box center [1166, 568] width 529 height 86
click at [1040, 469] on input "برياني دجاج مسحب مشوي نصف / كامل" at bounding box center [1177, 462] width 576 height 36
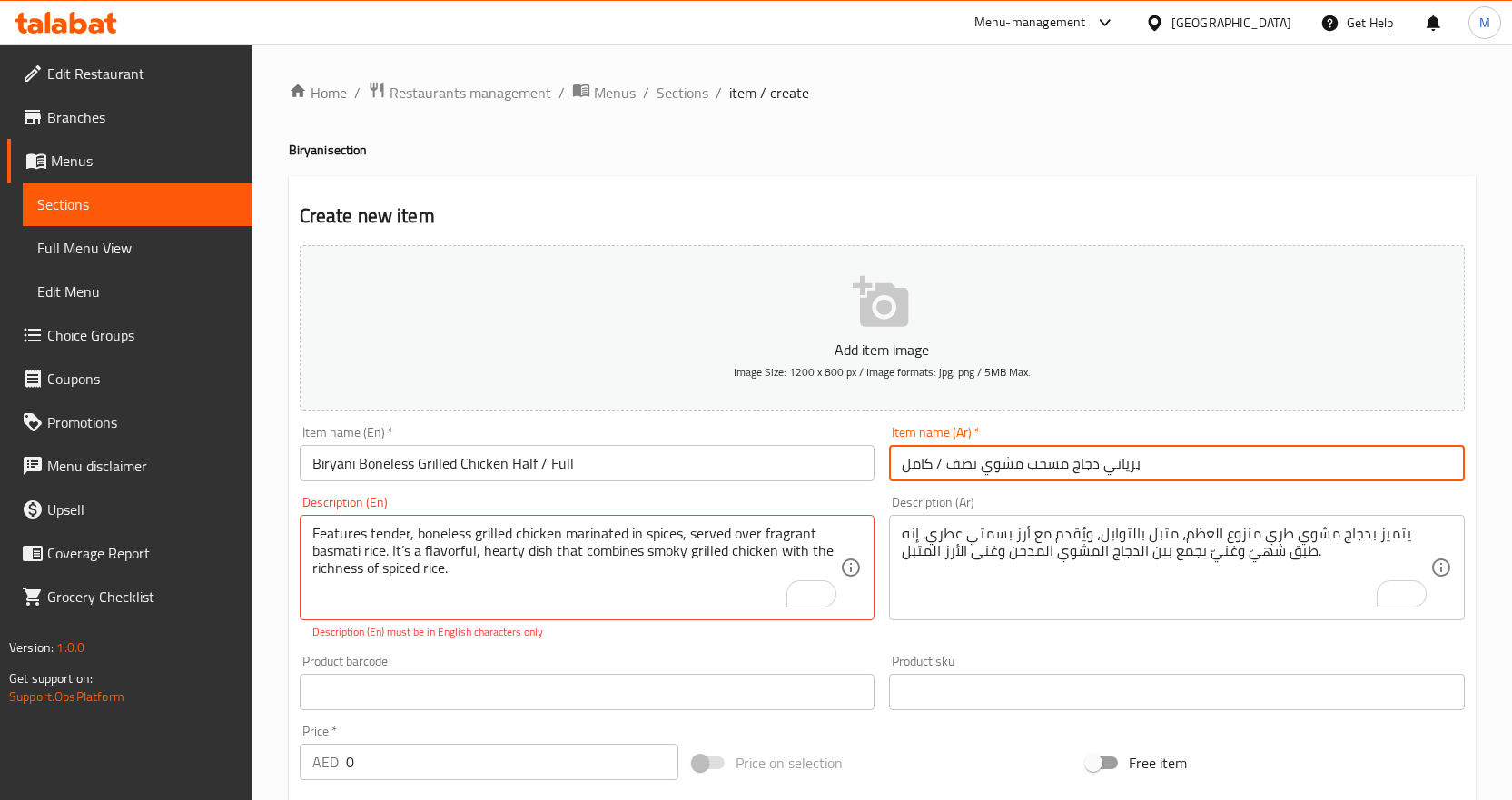
click at [1040, 469] on input "برياني دجاج مسحب مشوي نصف / كامل" at bounding box center [1177, 462] width 576 height 36
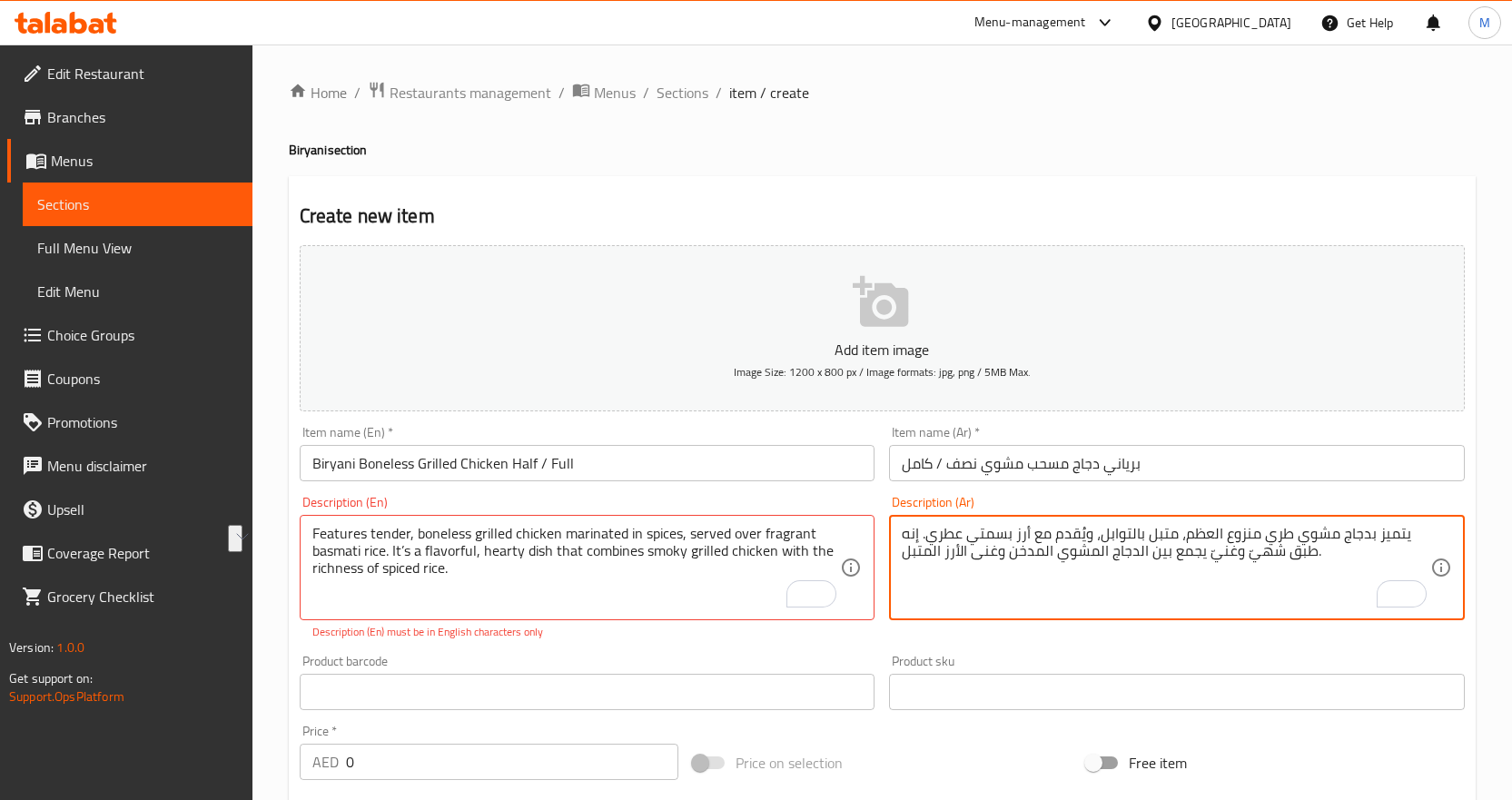
drag, startPoint x: 1246, startPoint y: 539, endPoint x: 1205, endPoint y: 535, distance: 41.2
click at [1205, 535] on textarea "يتميز بدجاج مشوي طري منزوع العظم، متبل بالتوابل، ويُقدم مع أرز بسمتي عطري. إنه …" at bounding box center [1166, 568] width 529 height 86
paste textarea "سحب"
click at [1077, 535] on textarea "يتميز بدجاج مشوي طري مسحب، متبل بالتوابل، ويُقدم مع أرز بسمتي عطري. إنه طبق شهي…" at bounding box center [1166, 568] width 529 height 86
click at [1080, 535] on textarea "يتميز بدجاج مشوي طري مسحب، متبل بالتوابل، ويُقدم مع أرز بسمتي عطري. إنه طبق شهي…" at bounding box center [1166, 568] width 529 height 86
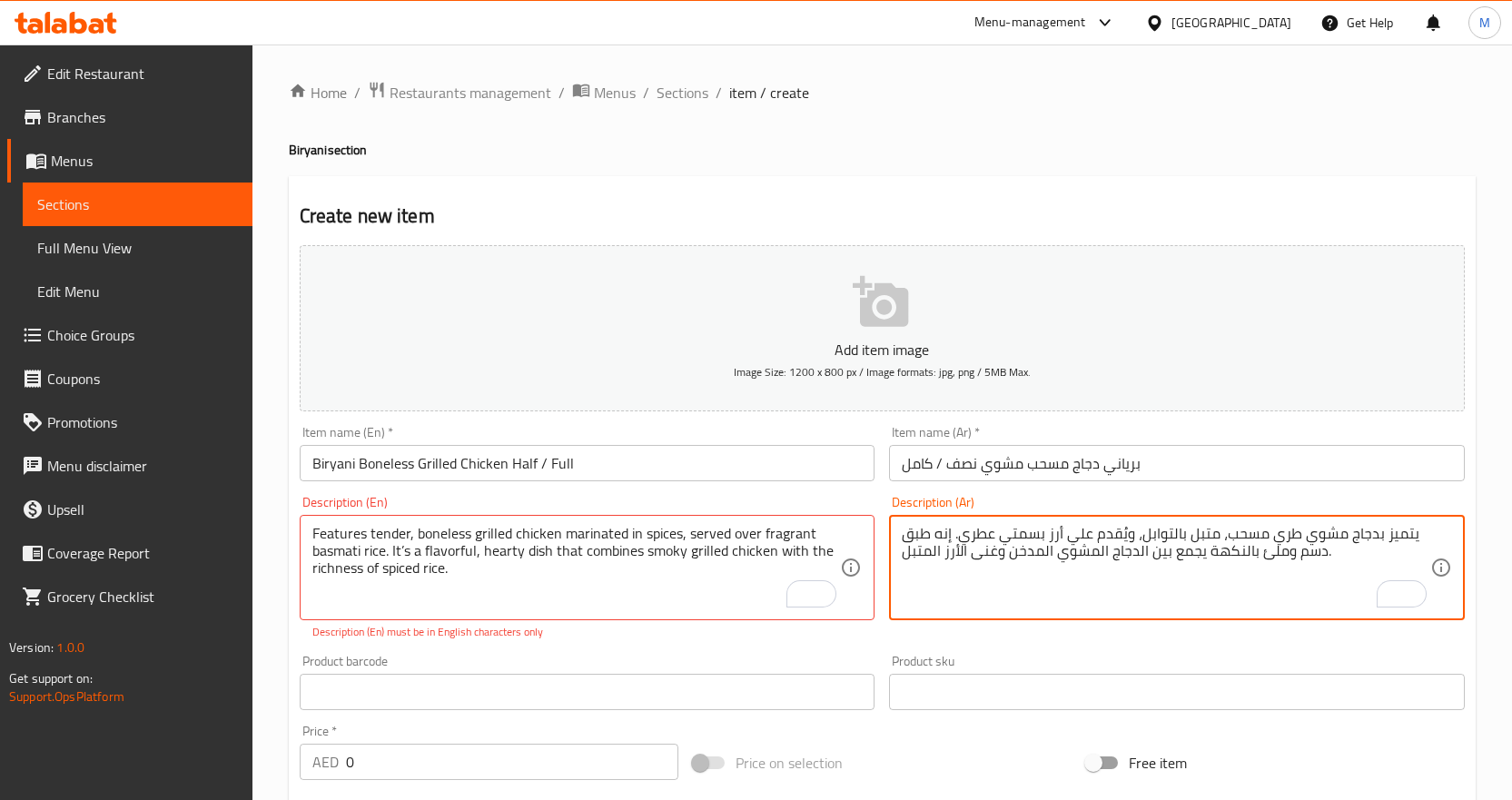
type textarea "يتميز بدجاج مشوي طري مسحب، متبل بالتوابل، ويُقدم علي أرز بسمتي عطري. إنه طبق دس…"
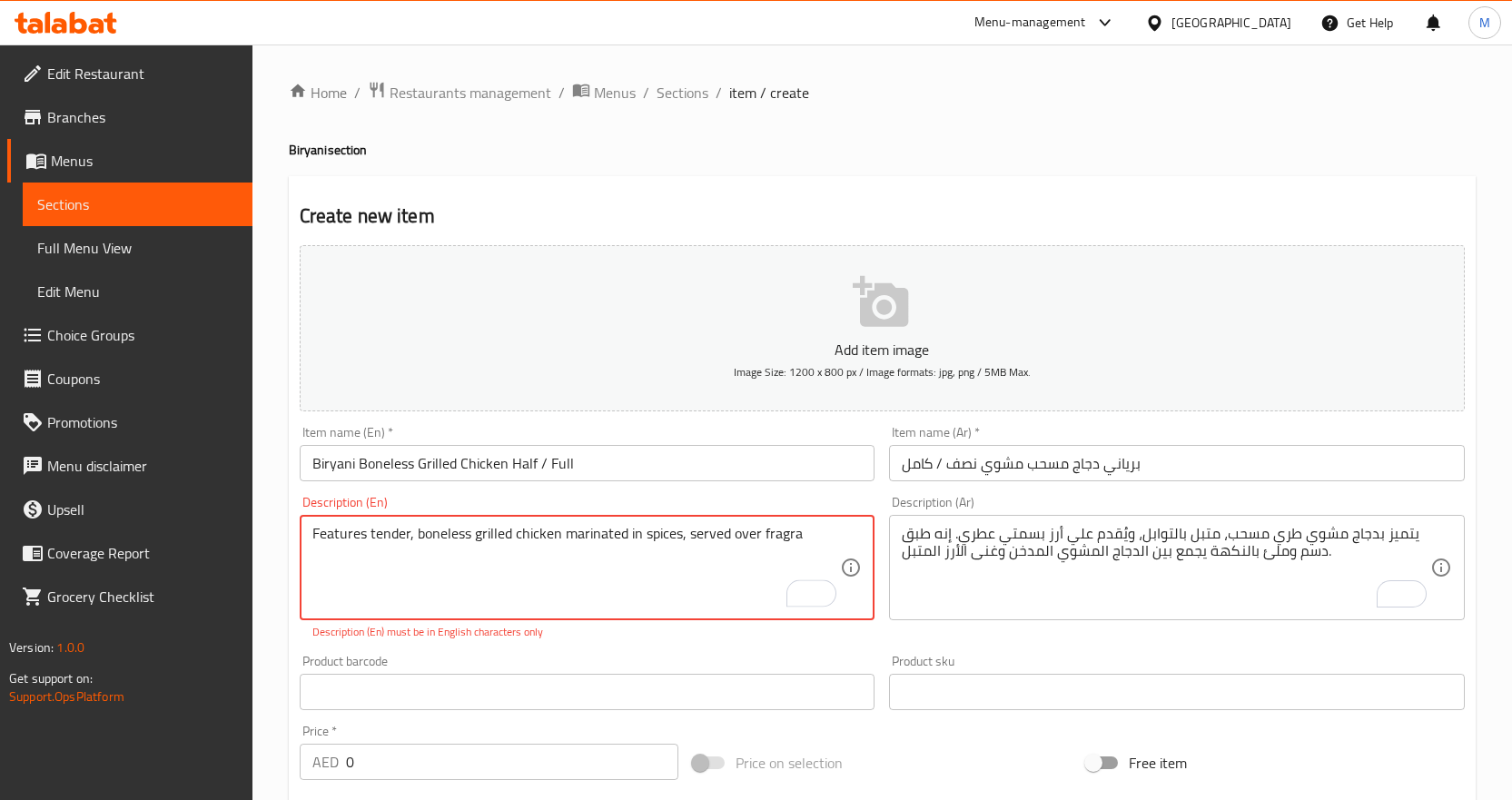
click at [277, 501] on div "Home / Restaurants management / Menus / Sections / item / create Biryani sectio…" at bounding box center [882, 673] width 1260 height 1259
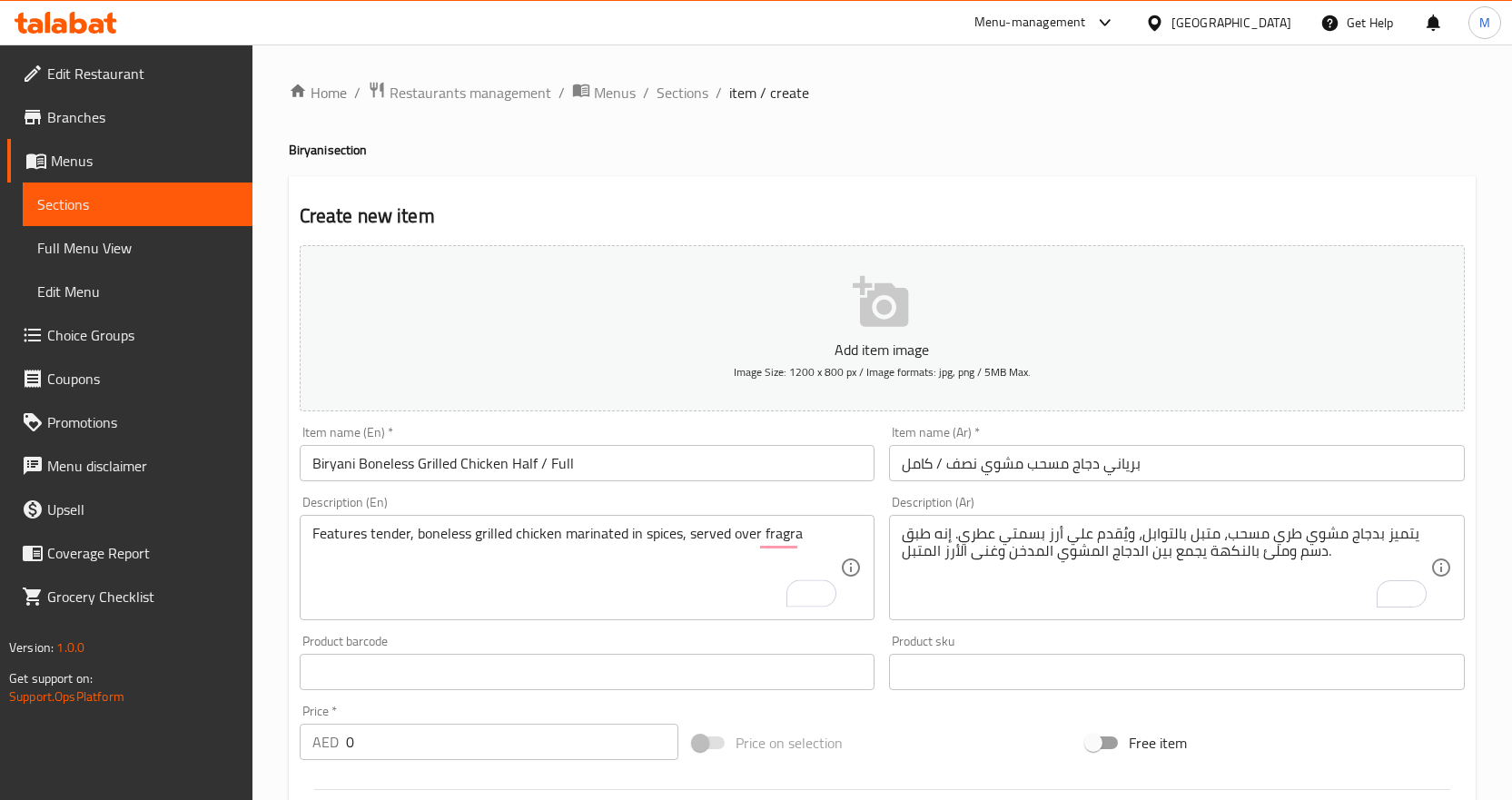
click at [391, 535] on textarea "Features tender, boneless grilled chicken marinated in spices, served over frag…" at bounding box center [577, 568] width 529 height 86
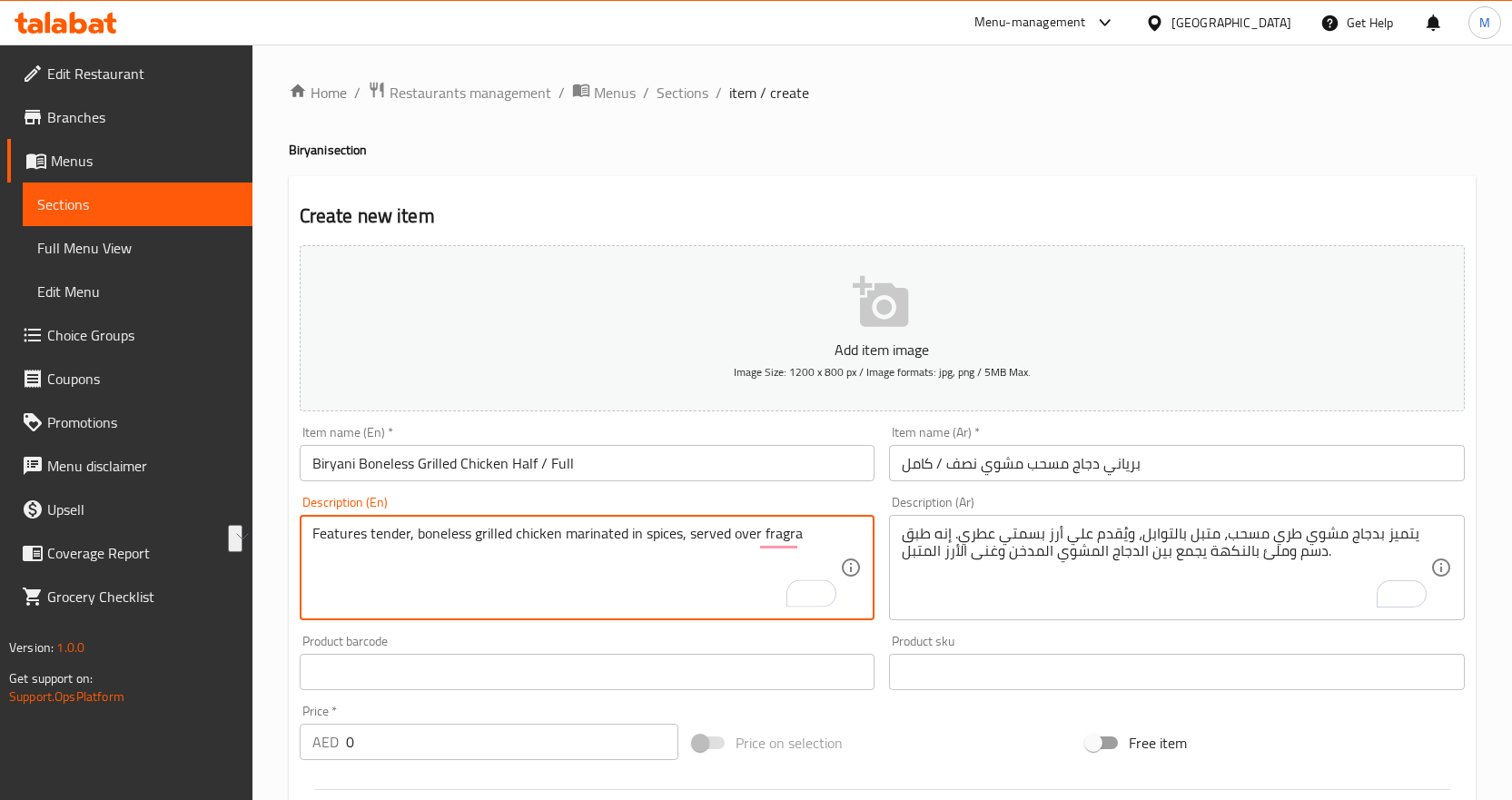
drag, startPoint x: 391, startPoint y: 535, endPoint x: 789, endPoint y: 622, distance: 407.4
click at [789, 622] on div "Description (En) Features tender, boneless grilled chicken marinated in spices,…" at bounding box center [587, 558] width 590 height 139
paste textarea "nt basmati rice. It’s a flavorful, hearty dish that combines smoky grilled chic…"
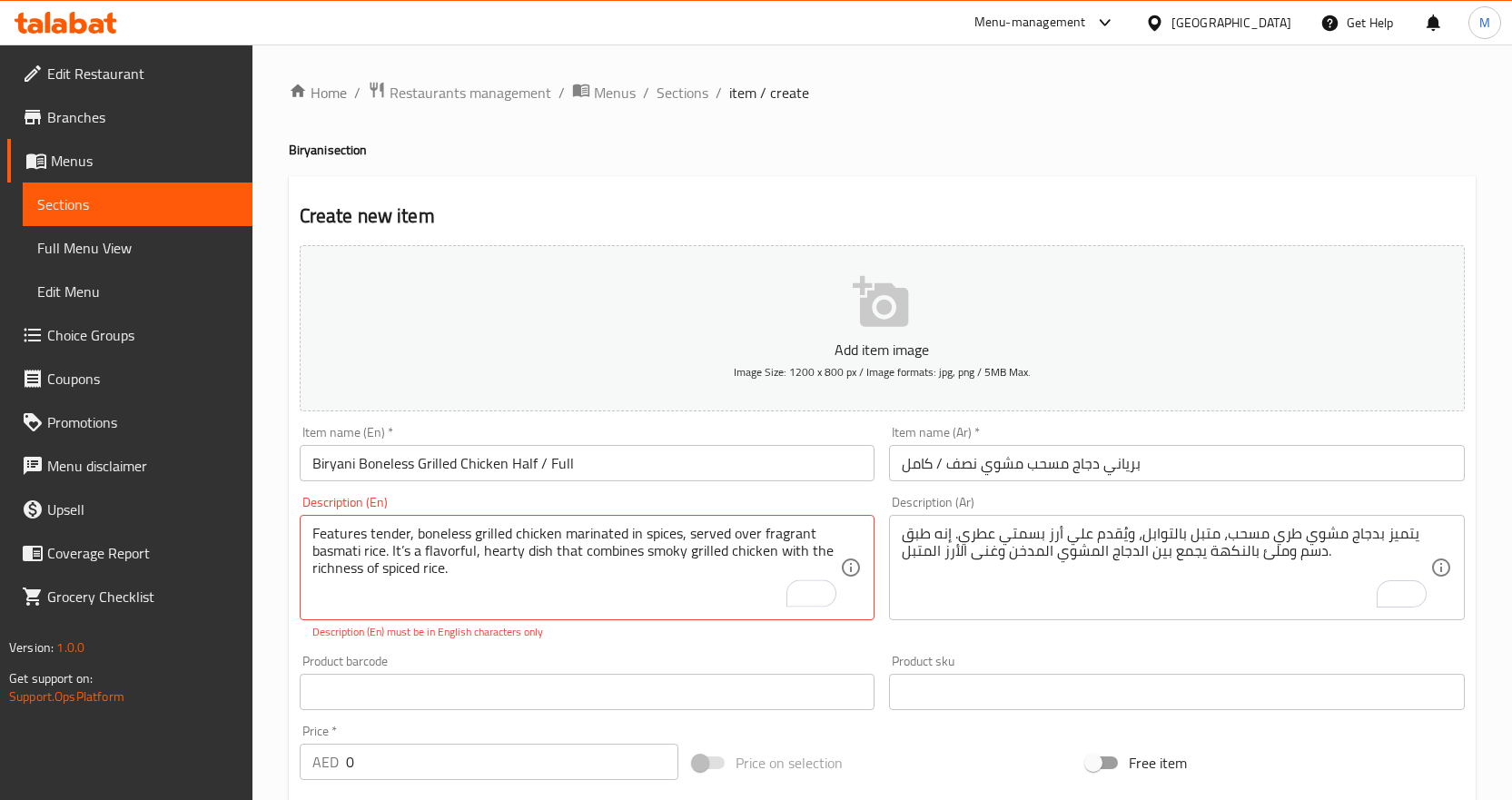
click at [286, 565] on div "Home / Restaurants management / Menus / Sections / item / create Biryani sectio…" at bounding box center [882, 673] width 1260 height 1259
click at [271, 540] on div "Home / Restaurants management / Menus / Sections / item / create Biryani sectio…" at bounding box center [882, 673] width 1260 height 1259
click at [430, 570] on textarea "Features tender, boneless grilled chicken marinated in spices, served over frag…" at bounding box center [577, 568] width 529 height 86
drag, startPoint x: 430, startPoint y: 570, endPoint x: 325, endPoint y: 572, distance: 105.0
click at [325, 572] on textarea "Features tender, boneless grilled chicken marinated in spices, served over frag…" at bounding box center [577, 568] width 529 height 86
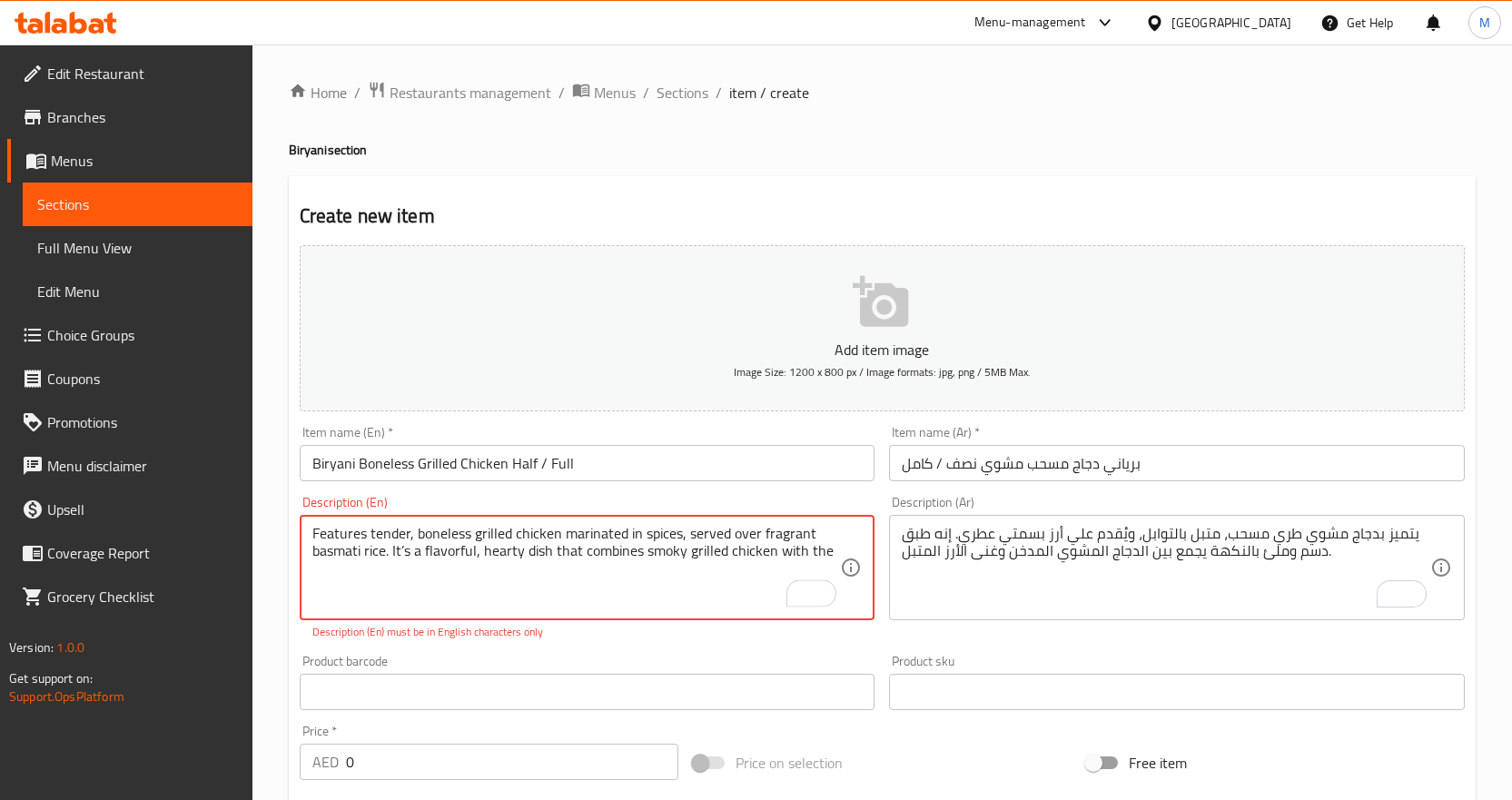
click at [280, 571] on div "Home / Restaurants management / Menus / Sections / item / create Biryani sectio…" at bounding box center [882, 673] width 1260 height 1259
drag, startPoint x: 817, startPoint y: 550, endPoint x: 695, endPoint y: 556, distance: 122.1
click at [695, 556] on textarea "Features tender, boneless grilled chicken marinated in spices, served over frag…" at bounding box center [577, 568] width 529 height 86
click at [281, 565] on div "Home / Restaurants management / Menus / Sections / item / create Biryani sectio…" at bounding box center [882, 673] width 1260 height 1259
drag, startPoint x: 667, startPoint y: 552, endPoint x: 512, endPoint y: 556, distance: 155.1
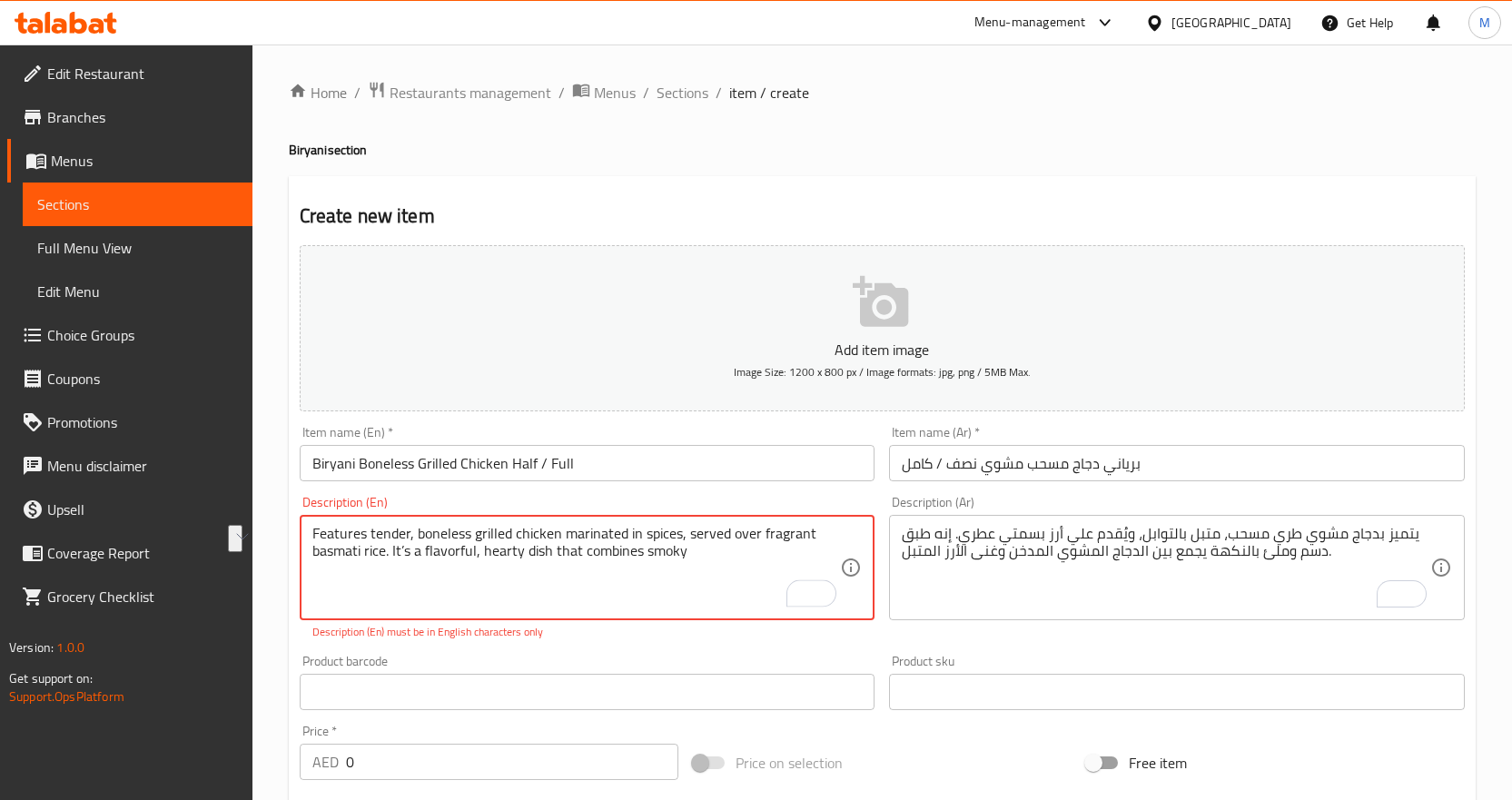
click at [512, 556] on textarea "Features tender, boneless grilled chicken marinated in spices, served over frag…" at bounding box center [577, 568] width 529 height 86
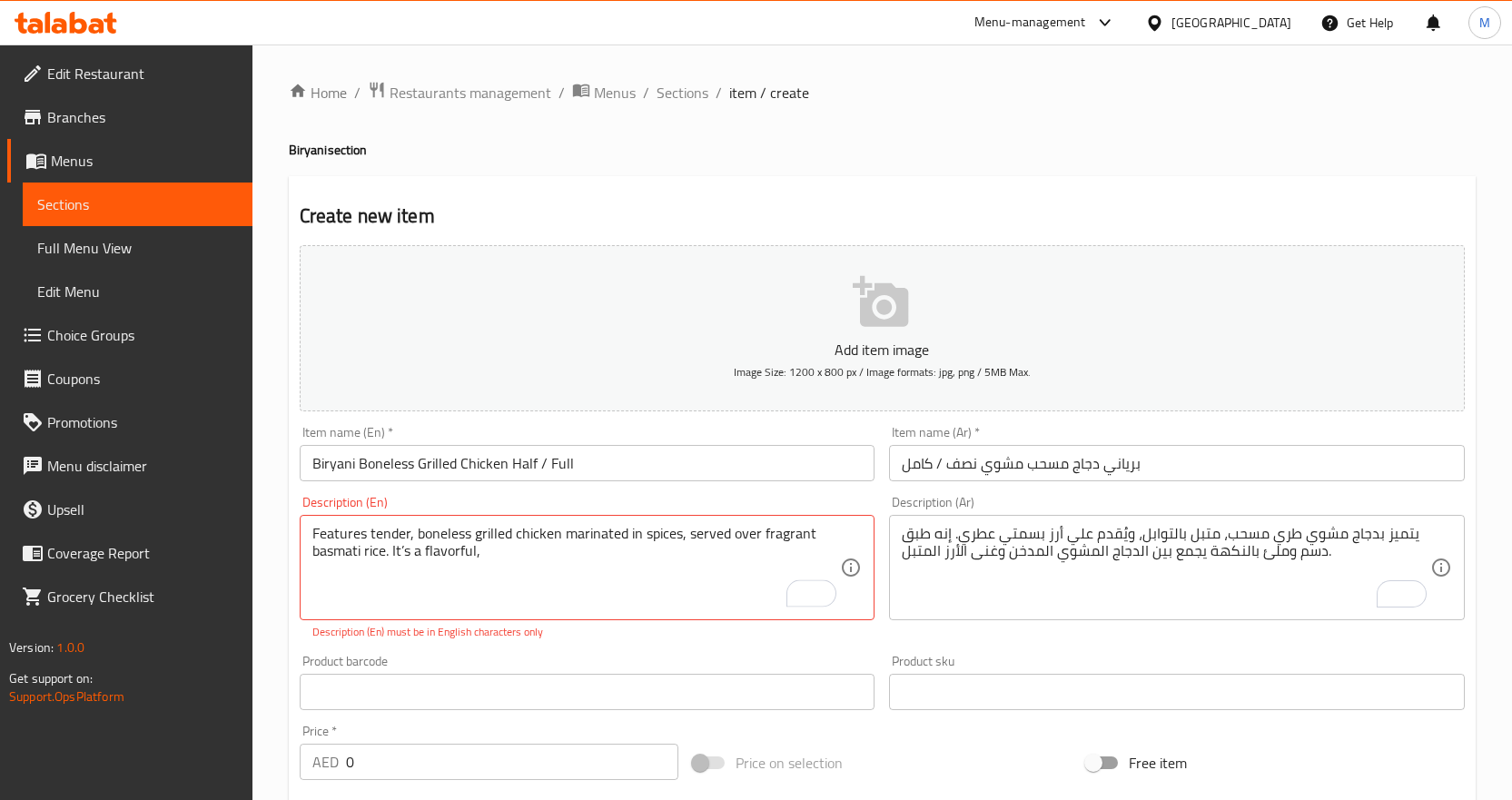
click at [277, 559] on div "Home / Restaurants management / Menus / Sections / item / create Biryani sectio…" at bounding box center [882, 673] width 1260 height 1259
click at [276, 555] on div "Home / Restaurants management / Menus / Sections / item / create Biryani sectio…" at bounding box center [882, 673] width 1260 height 1259
drag, startPoint x: 457, startPoint y: 555, endPoint x: 412, endPoint y: 553, distance: 45.0
click at [412, 553] on textarea "Features tender, boneless grilled chicken marinated in spices, served over frag…" at bounding box center [577, 568] width 529 height 86
click at [279, 569] on div "Home / Restaurants management / Menus / Sections / item / create Biryani sectio…" at bounding box center [882, 673] width 1260 height 1259
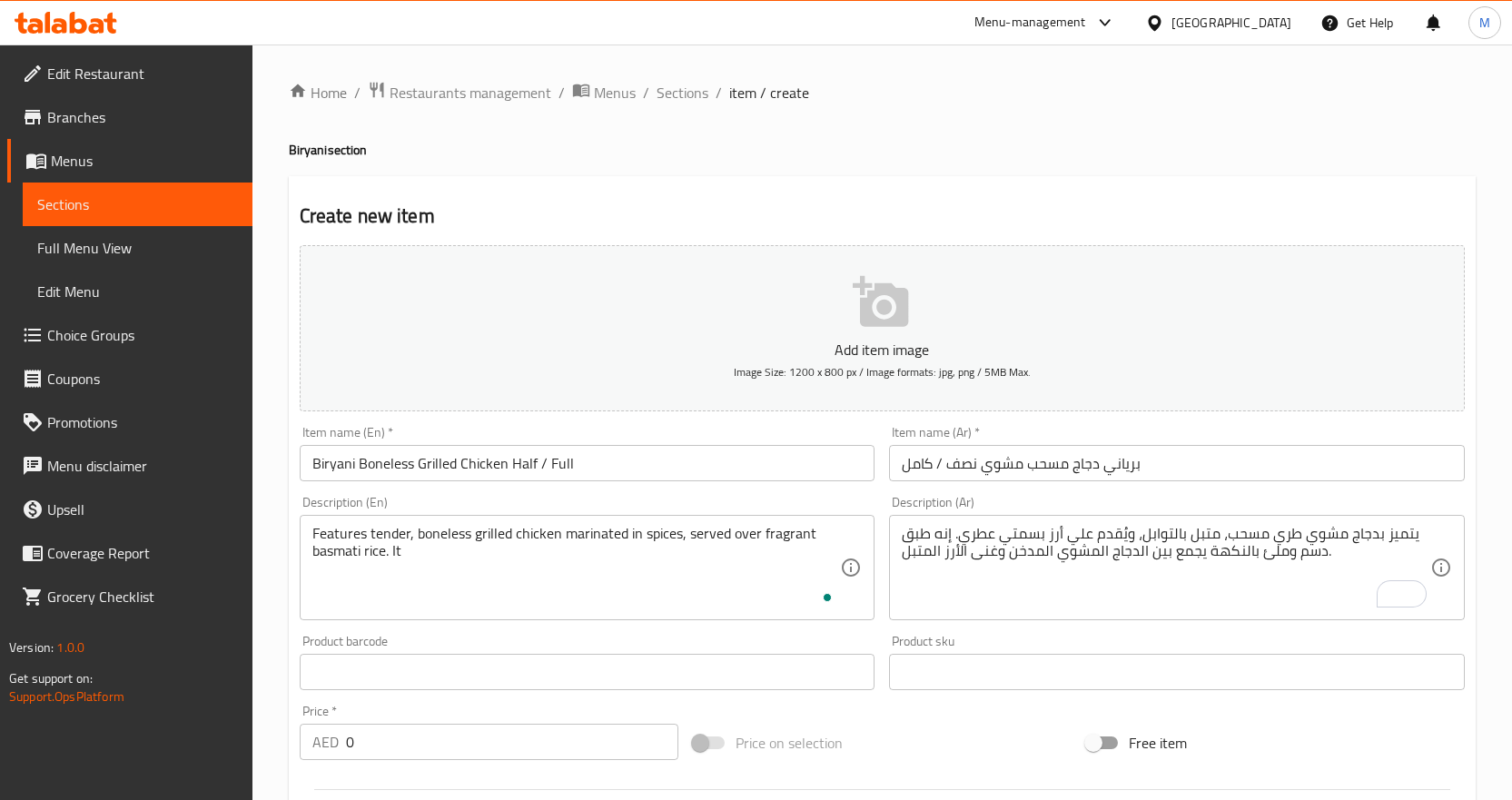
click at [289, 555] on div "Create new item Add item image Image Size: 1200 x 800 px / Image formats: jpg, …" at bounding box center [882, 705] width 1187 height 1057
click at [509, 575] on textarea "Features tender, boneless grilled chicken marinated in spices, served over frag…" at bounding box center [577, 568] width 529 height 86
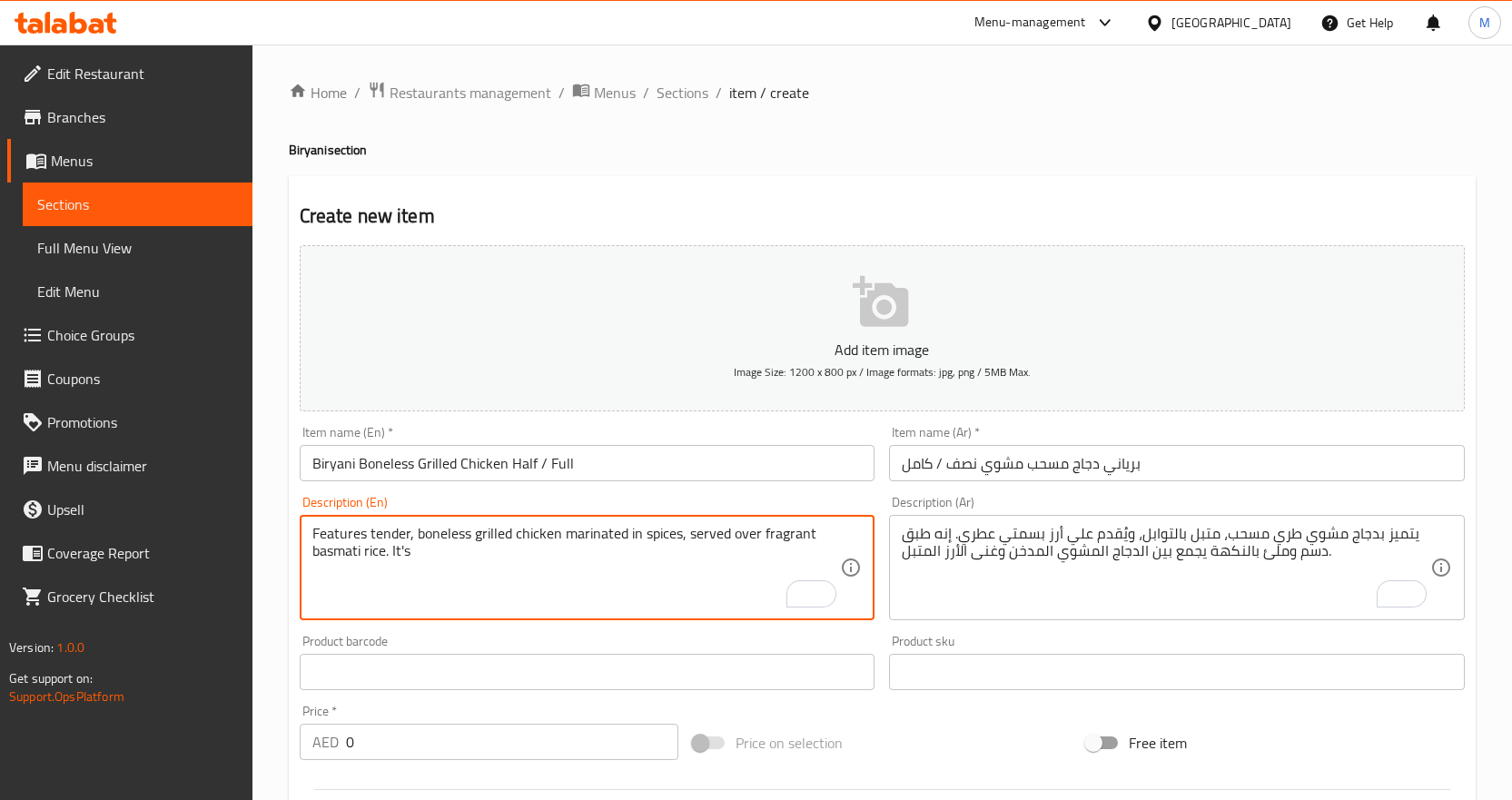
paste textarea "a flavorful, hearty dish that combines smoky grilled chicken with the richness …"
type textarea "Features tender, boneless grilled chicken marinated in spices, served over frag…"
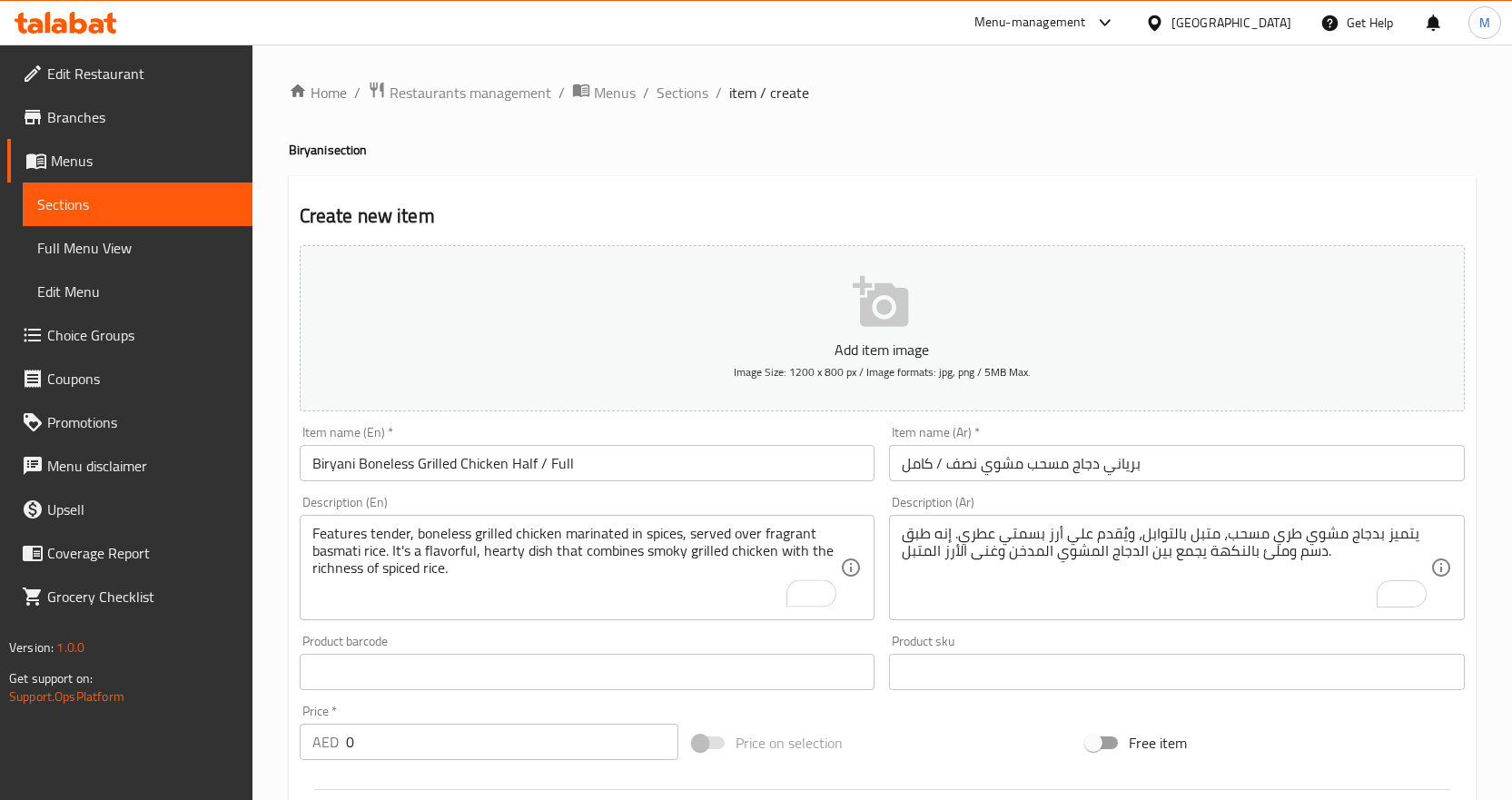
click at [285, 563] on div "Home / Restaurants management / Menus / Sections / item / create Biryani sectio…" at bounding box center [882, 664] width 1260 height 1239
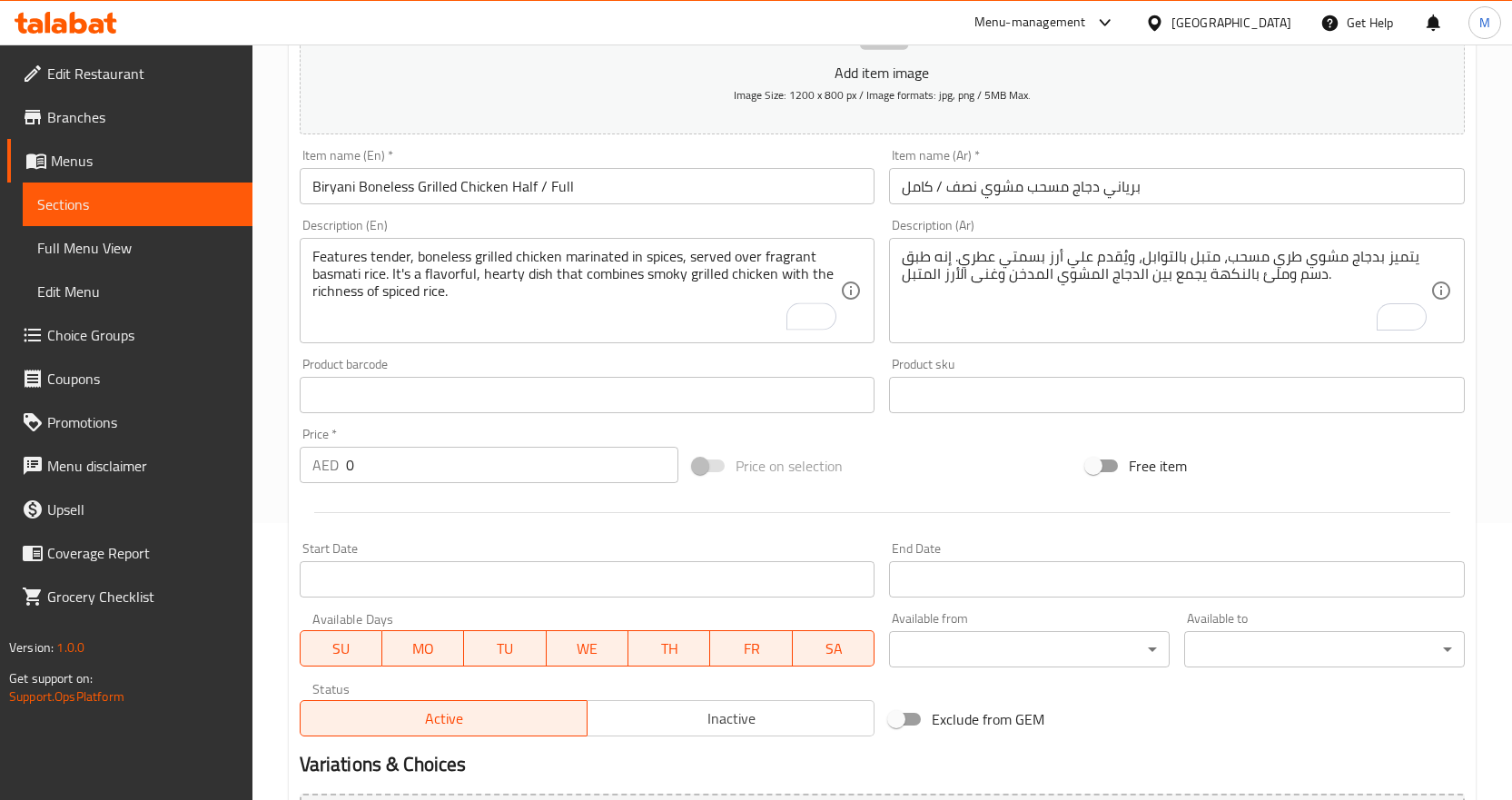
scroll to position [484, 0]
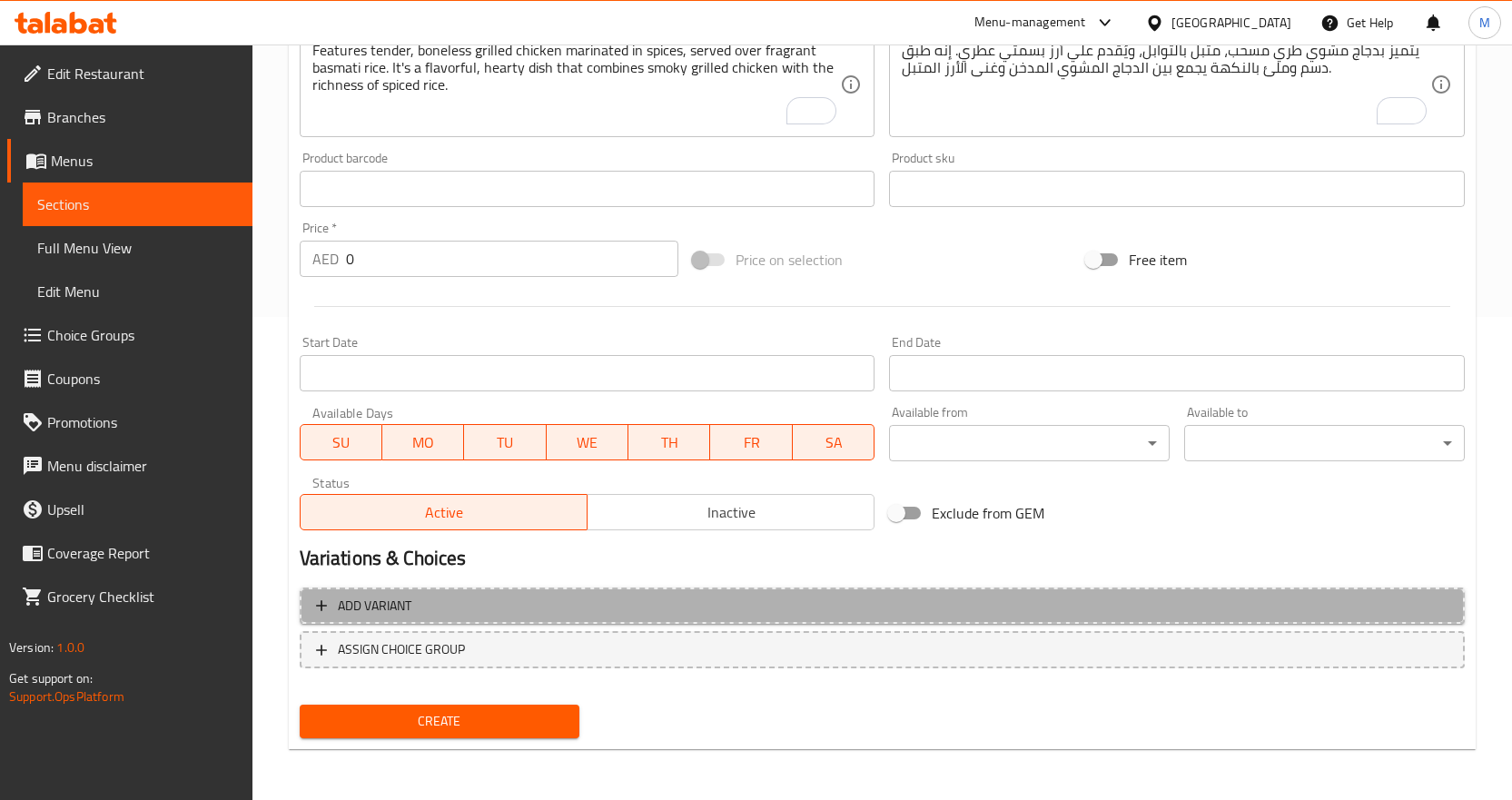
click at [419, 597] on span "Add variant" at bounding box center [882, 606] width 1133 height 23
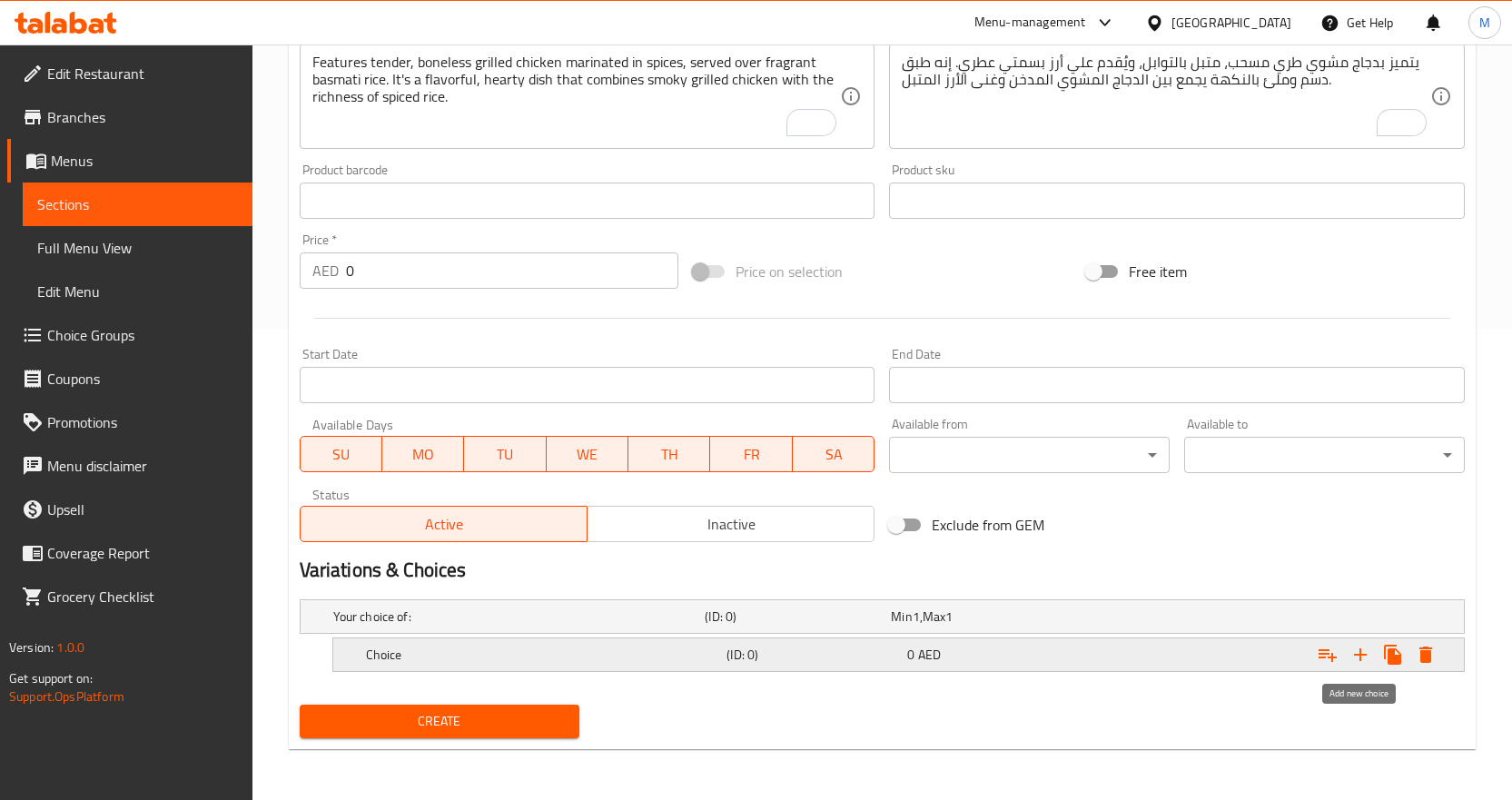
click at [1363, 657] on icon "Expand" at bounding box center [1360, 655] width 22 height 22
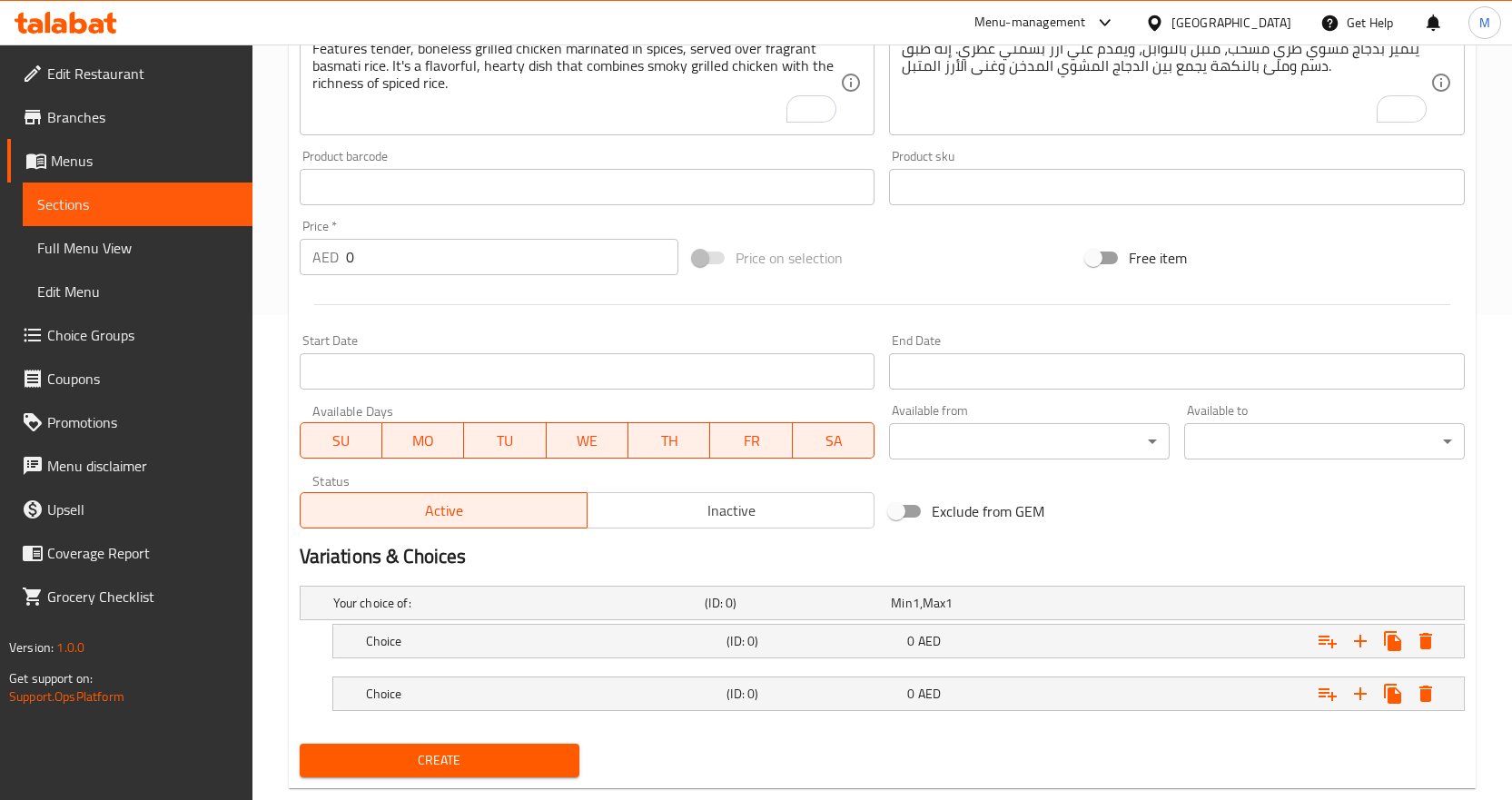
scroll to position [524, 0]
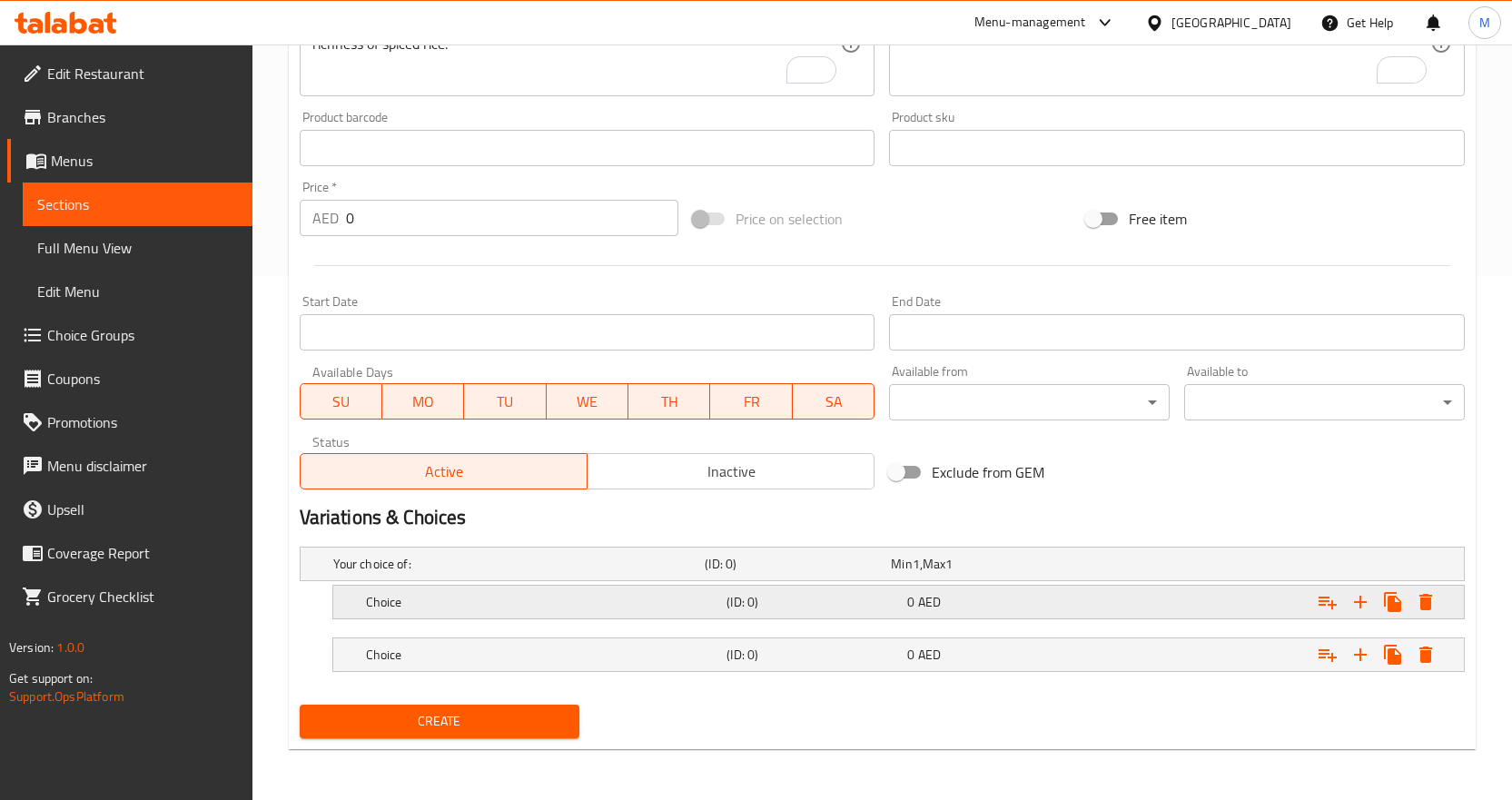
click at [455, 596] on h5 "Choice" at bounding box center [543, 602] width 354 height 18
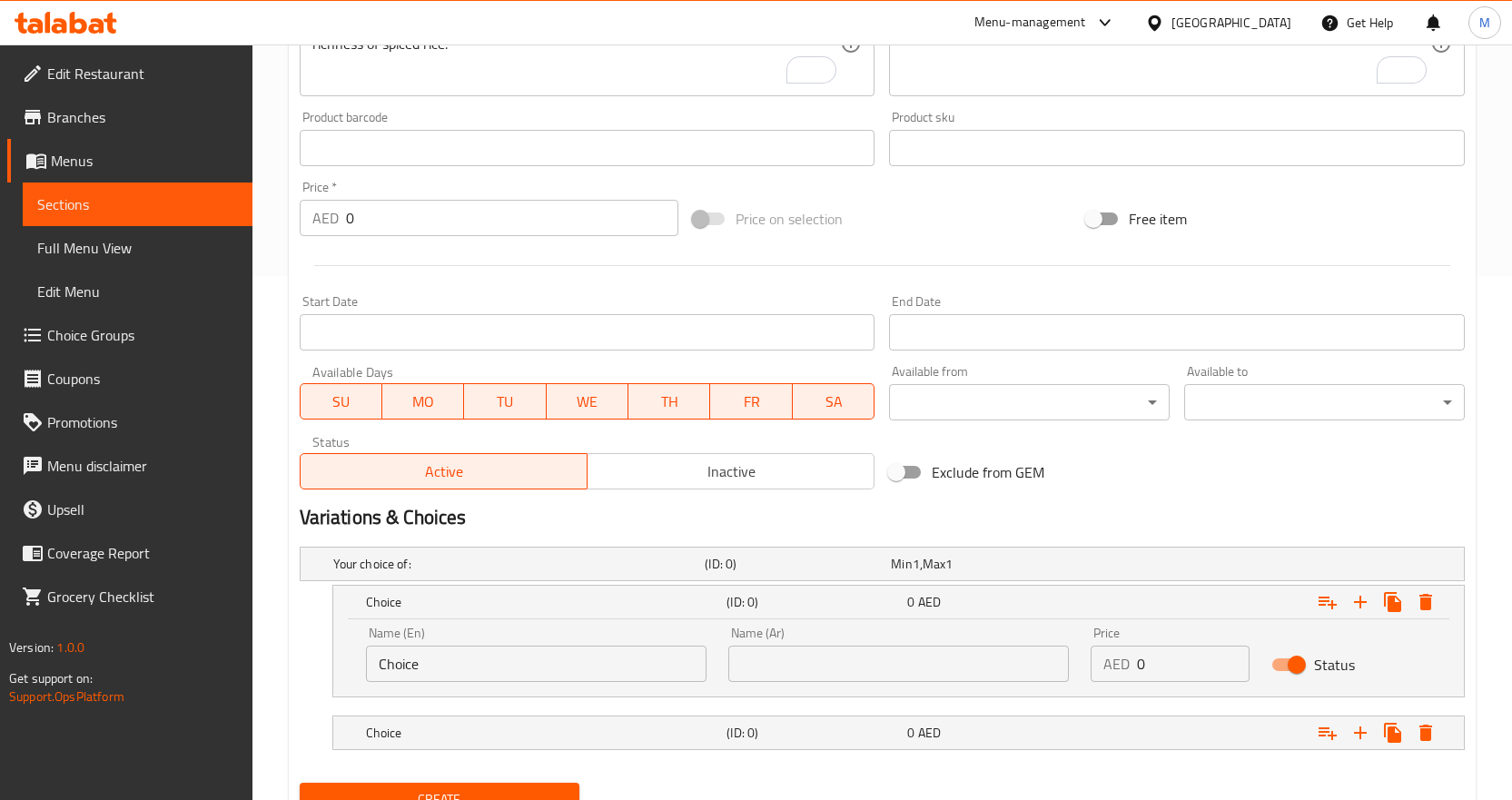
click at [445, 658] on input "Choice" at bounding box center [536, 663] width 340 height 36
paste input "half"
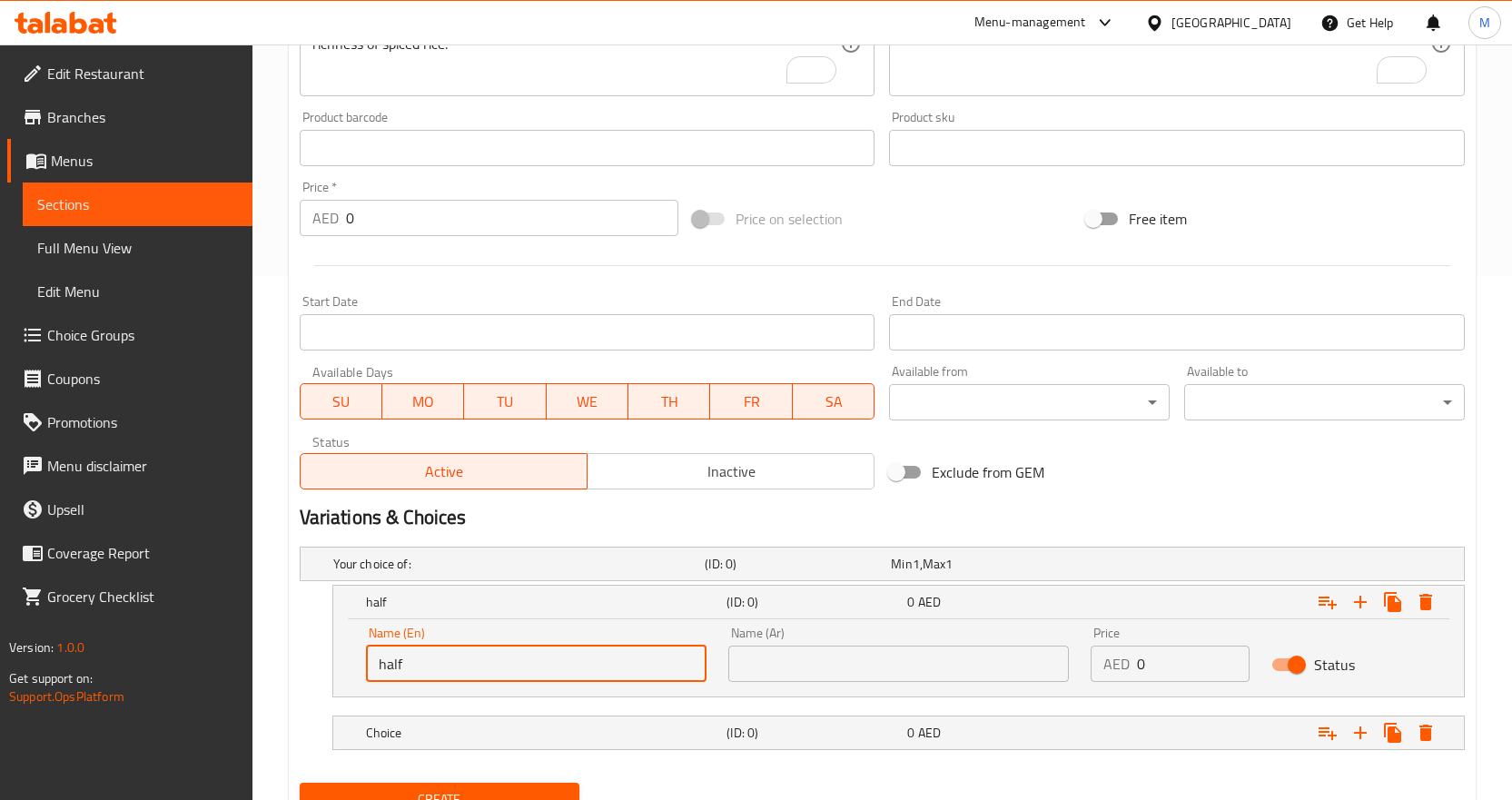
click at [300, 783] on button "Create" at bounding box center [439, 800] width 280 height 33
type input "Half"
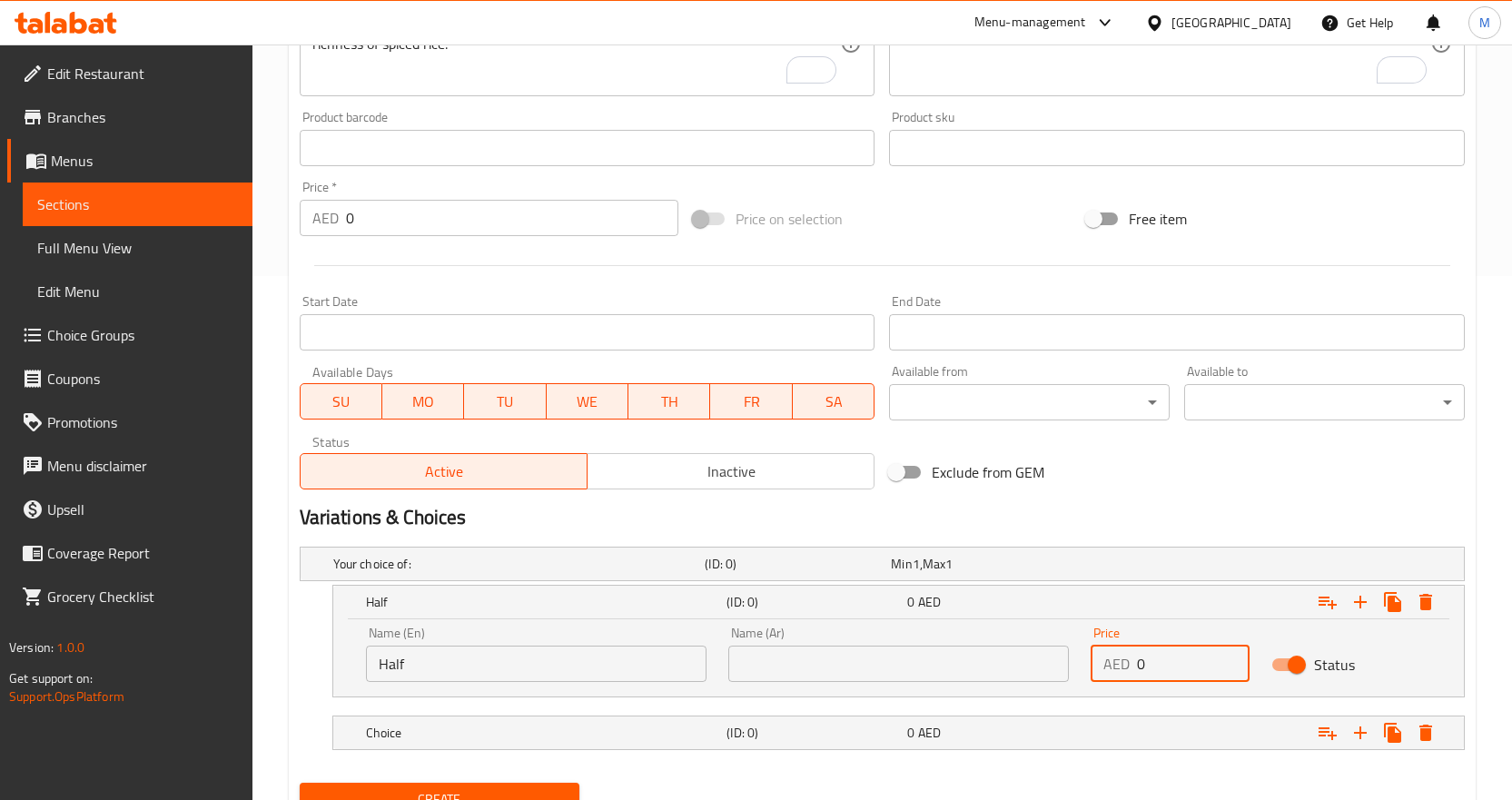
drag, startPoint x: 1162, startPoint y: 669, endPoint x: 1119, endPoint y: 668, distance: 43.0
click at [1119, 668] on div "AED 0 Price" at bounding box center [1171, 663] width 160 height 36
paste input "28"
type input "28"
click at [821, 664] on input "text" at bounding box center [899, 663] width 340 height 36
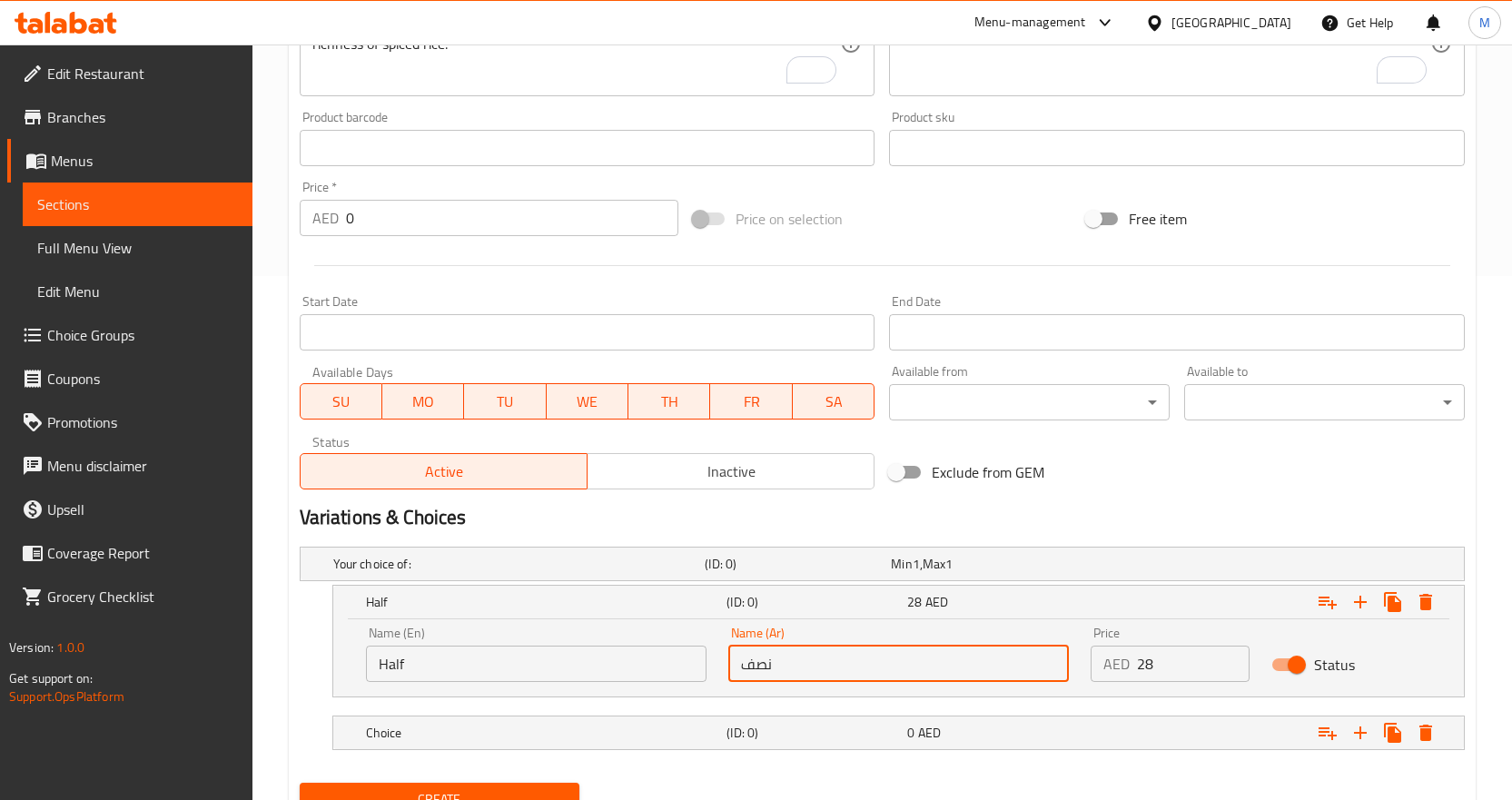
type input "نصف"
click at [295, 600] on div "Your choice of: (ID: 0) Min 1 , Max 1 Name (En) Your choice of: Name (En) Name …" at bounding box center [882, 657] width 1180 height 236
click at [456, 719] on div "Choice (ID: 0) 0 AED" at bounding box center [904, 732] width 1084 height 40
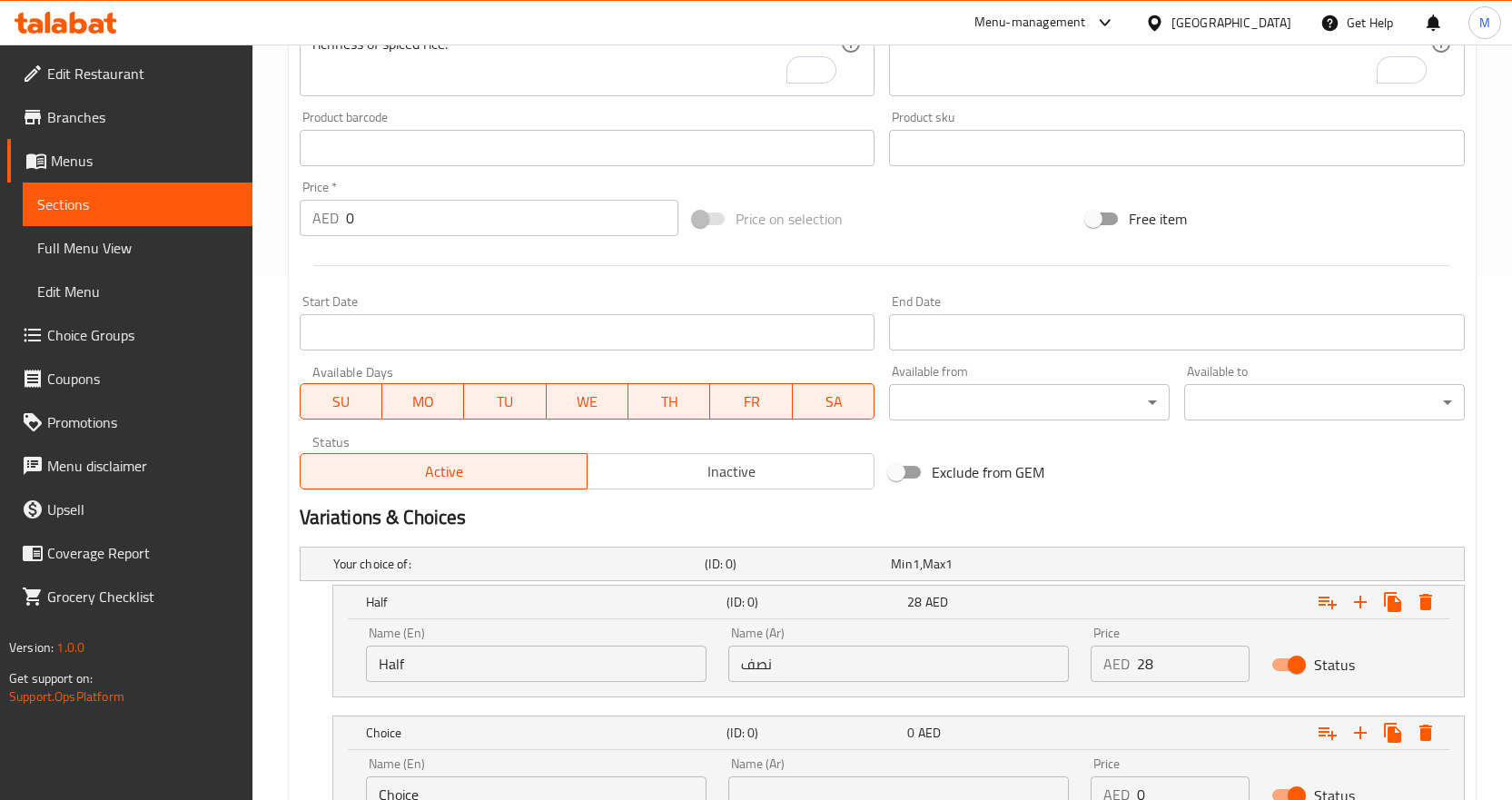
scroll to position [681, 0]
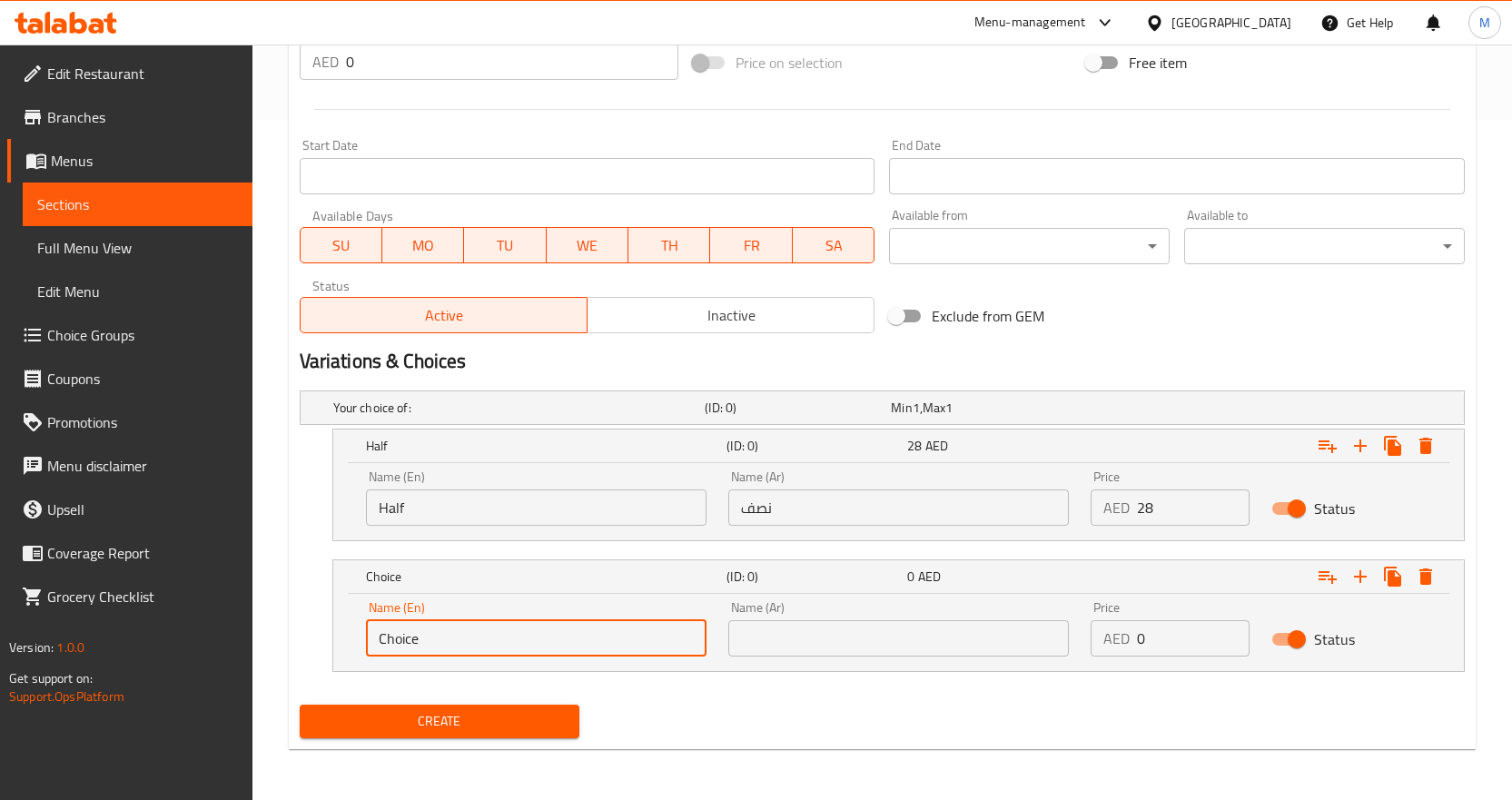
click at [456, 637] on input "Choice" at bounding box center [536, 638] width 340 height 36
paste input "full"
type input "Full"
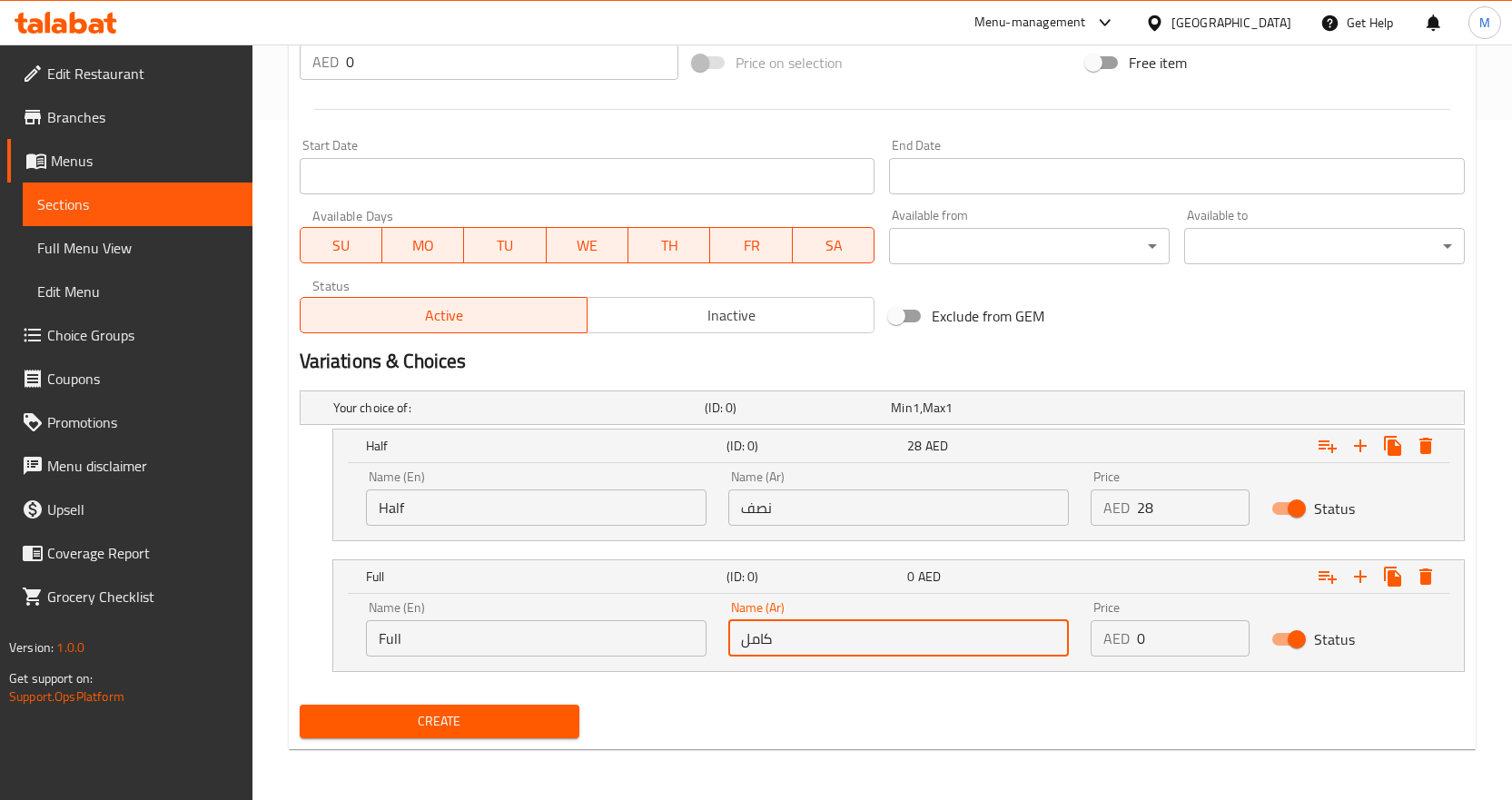
type input "كامل"
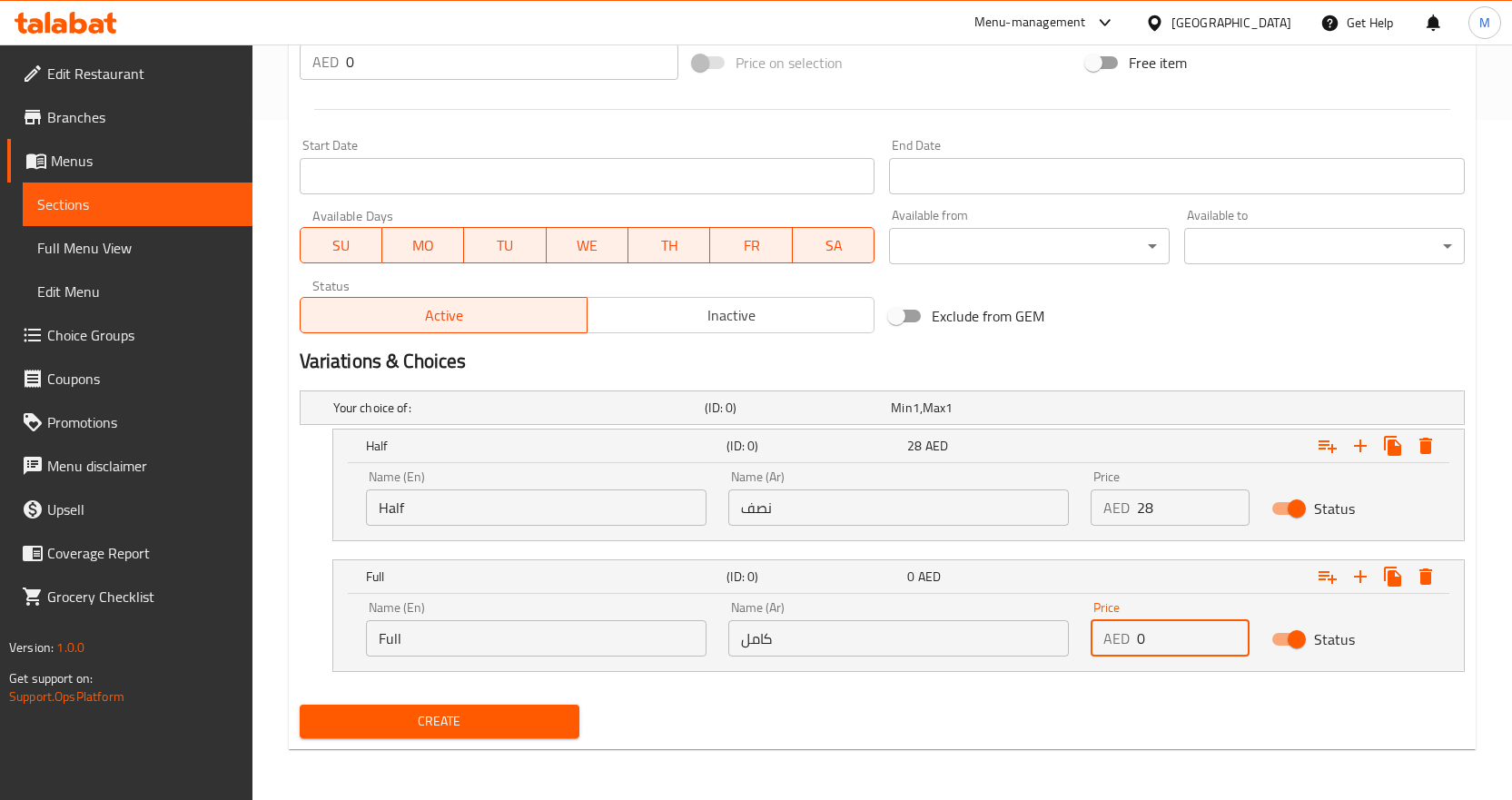
click at [1154, 631] on input "0" at bounding box center [1194, 638] width 114 height 36
paste input "50"
click at [1153, 637] on input "050" at bounding box center [1194, 638] width 114 height 36
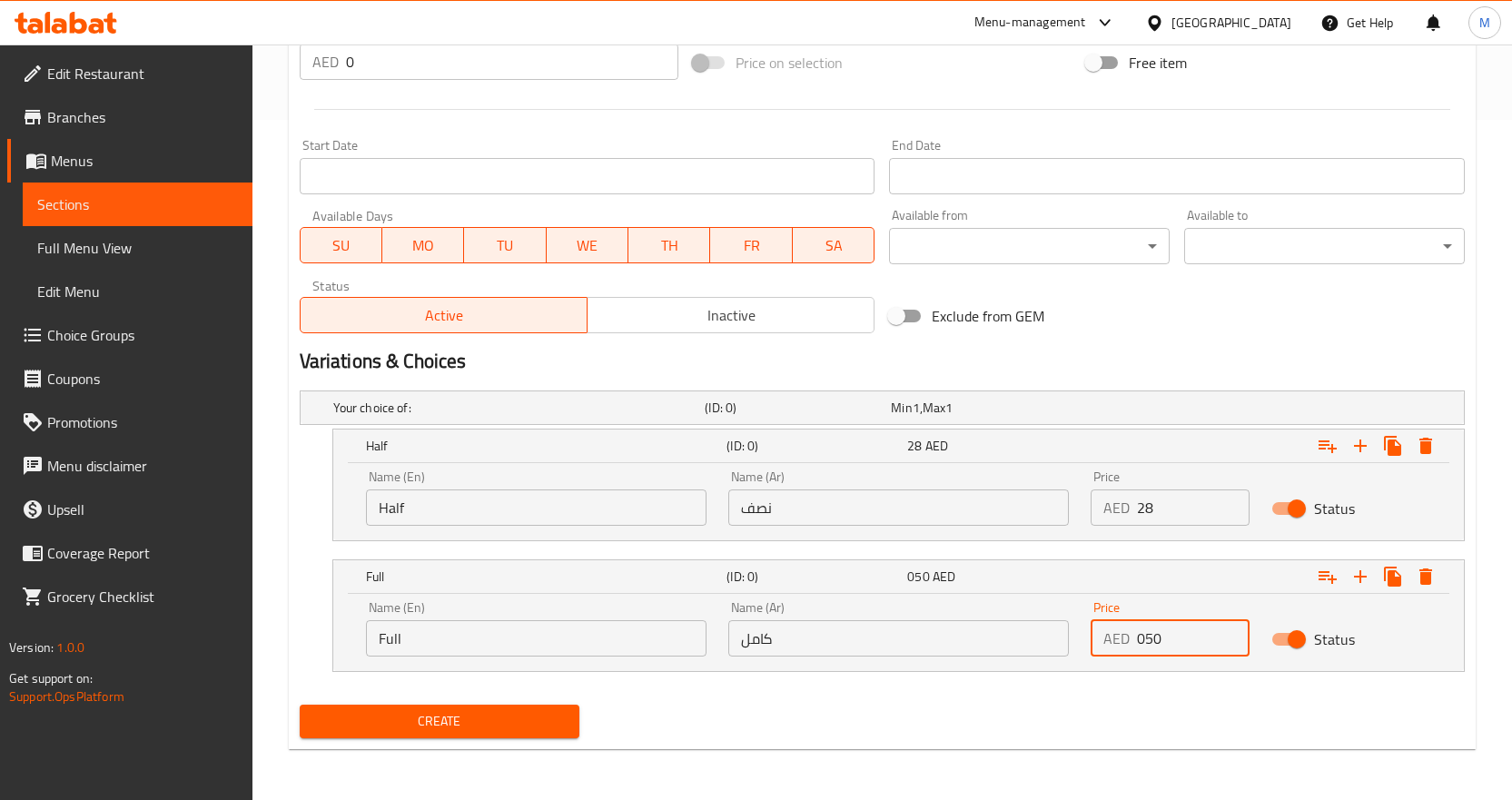
paste input "number"
type input "50"
click at [278, 552] on div "Home / Restaurants management / Menus / Sections / item / create Biryani sectio…" at bounding box center [882, 81] width 1260 height 1436
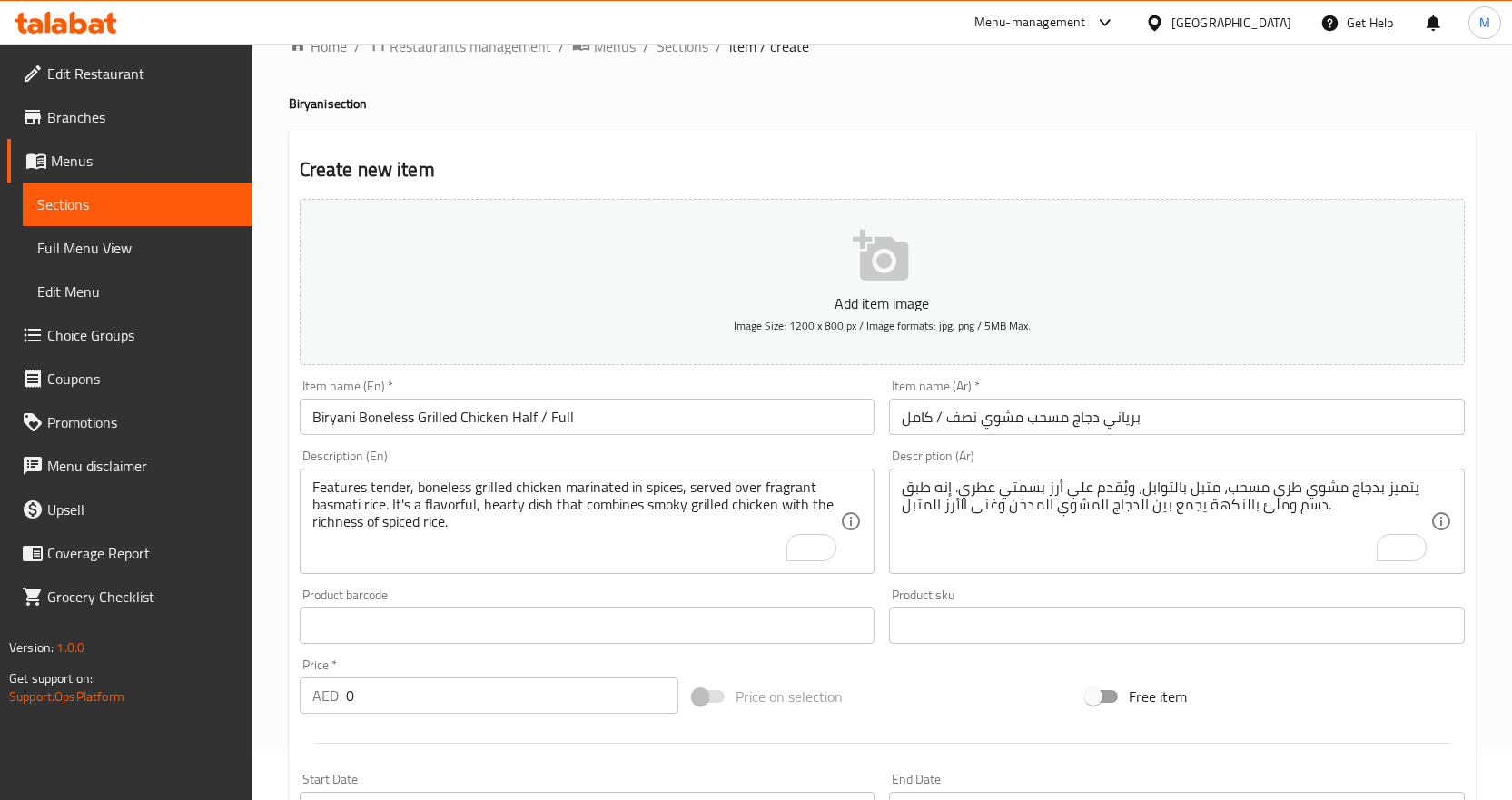
scroll to position [91, 0]
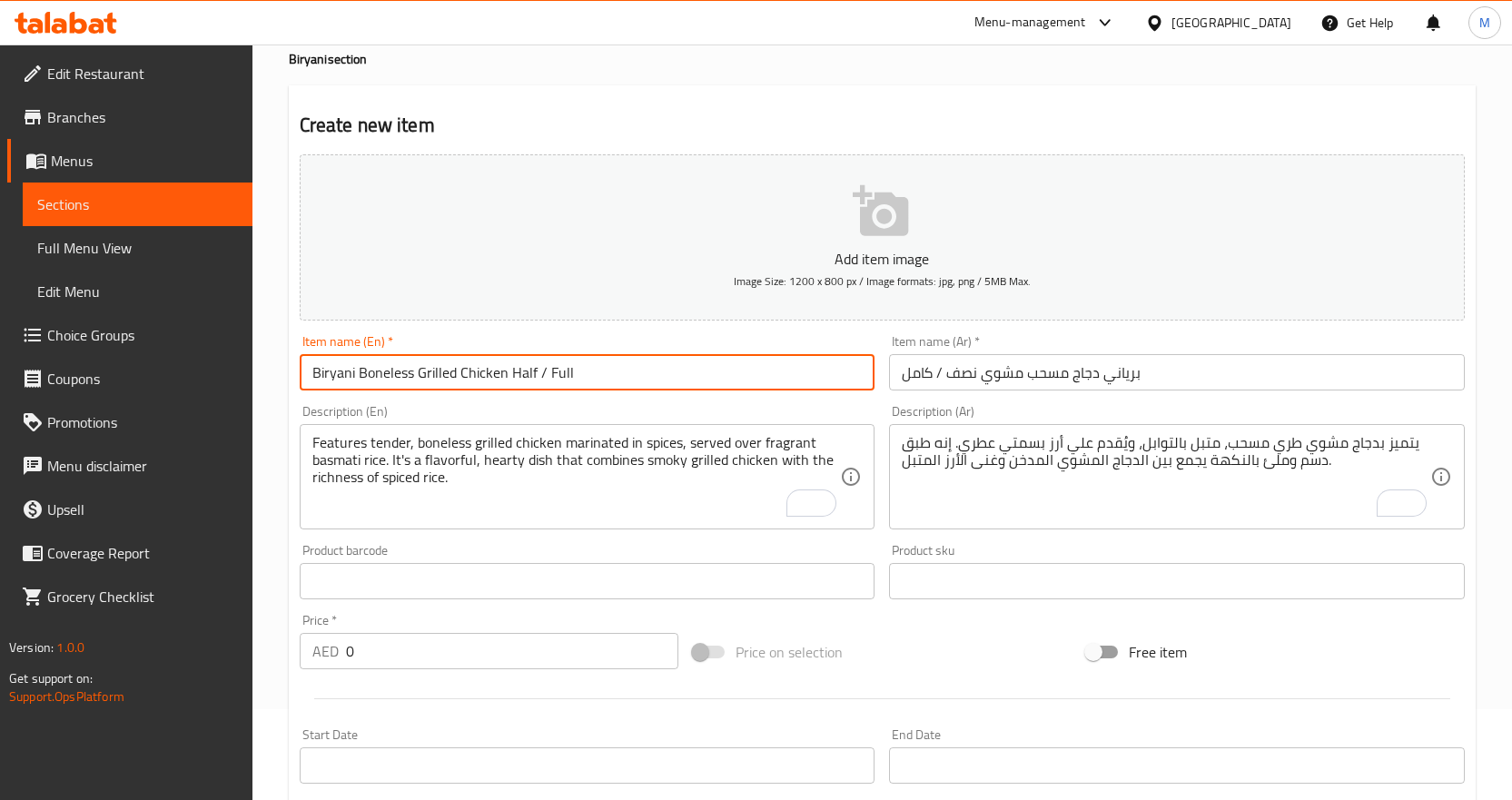
drag, startPoint x: 504, startPoint y: 373, endPoint x: 768, endPoint y: 370, distance: 264.0
click at [768, 370] on input "Biryani Boneless Grilled Chicken Half / Full" at bounding box center [587, 372] width 576 height 36
type input "Biryani Boneless Grilled Chicken"
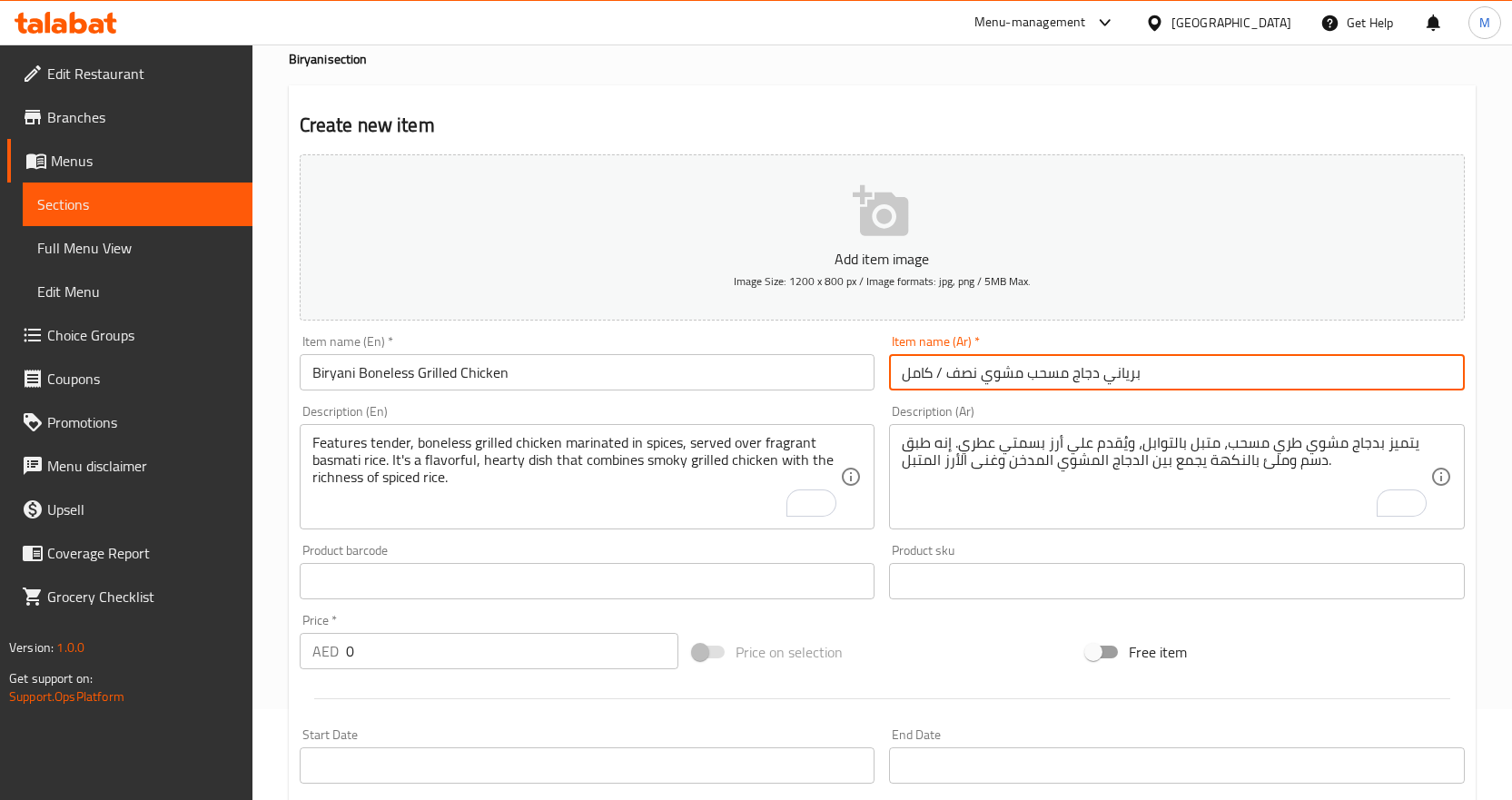
drag, startPoint x: 982, startPoint y: 375, endPoint x: 836, endPoint y: 359, distance: 146.9
click at [836, 359] on div "Add item image Image Size: 1200 x 800 px / Image formats: jpg, png / 5MB Max. I…" at bounding box center [882, 538] width 1180 height 783
type input "برياني دجاج مسحب مشوي"
click at [289, 335] on div "Create new item Add item image Image Size: 1200 x 800 px / Image formats: jpg, …" at bounding box center [882, 711] width 1187 height 1253
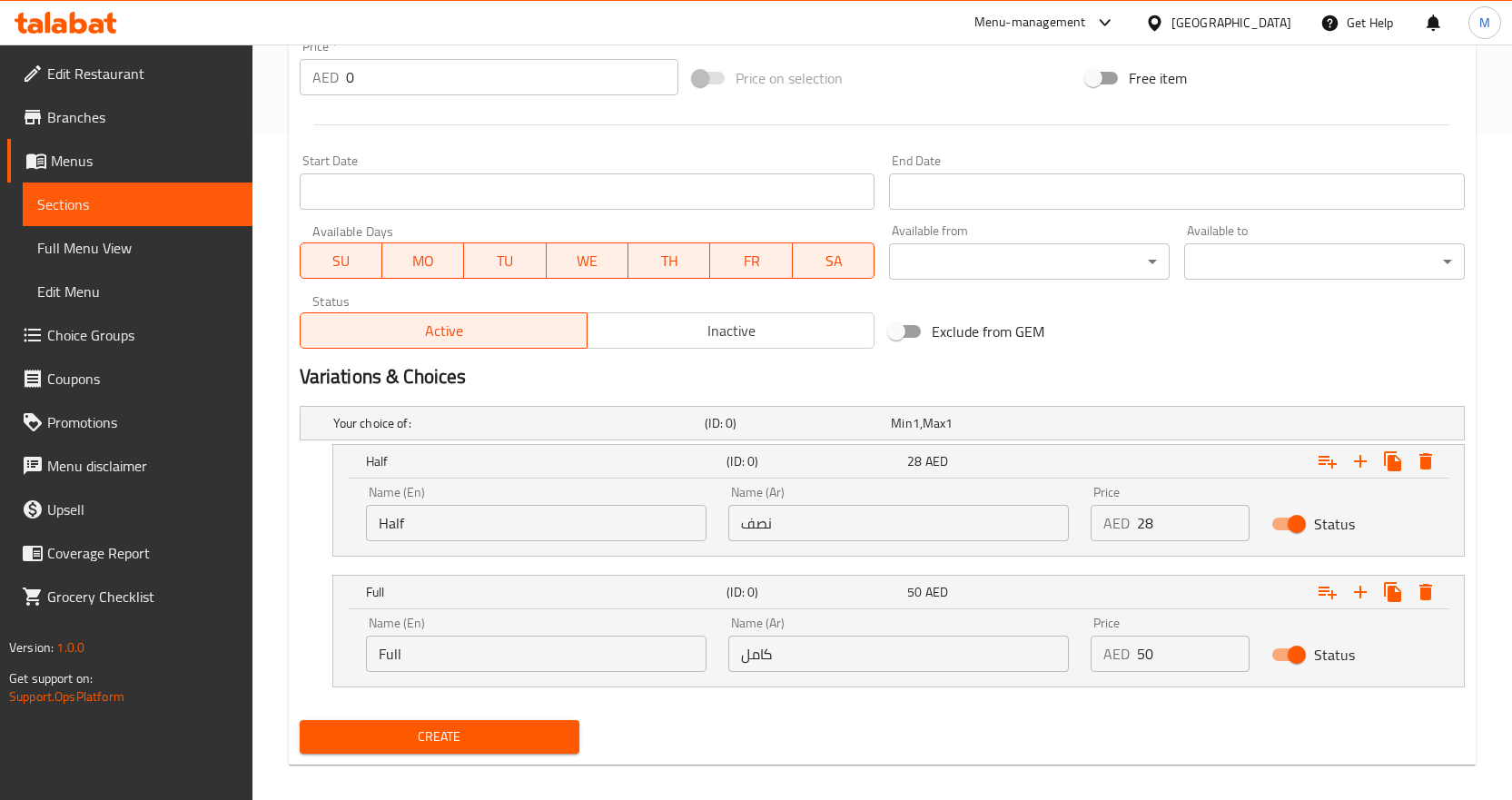
scroll to position [681, 0]
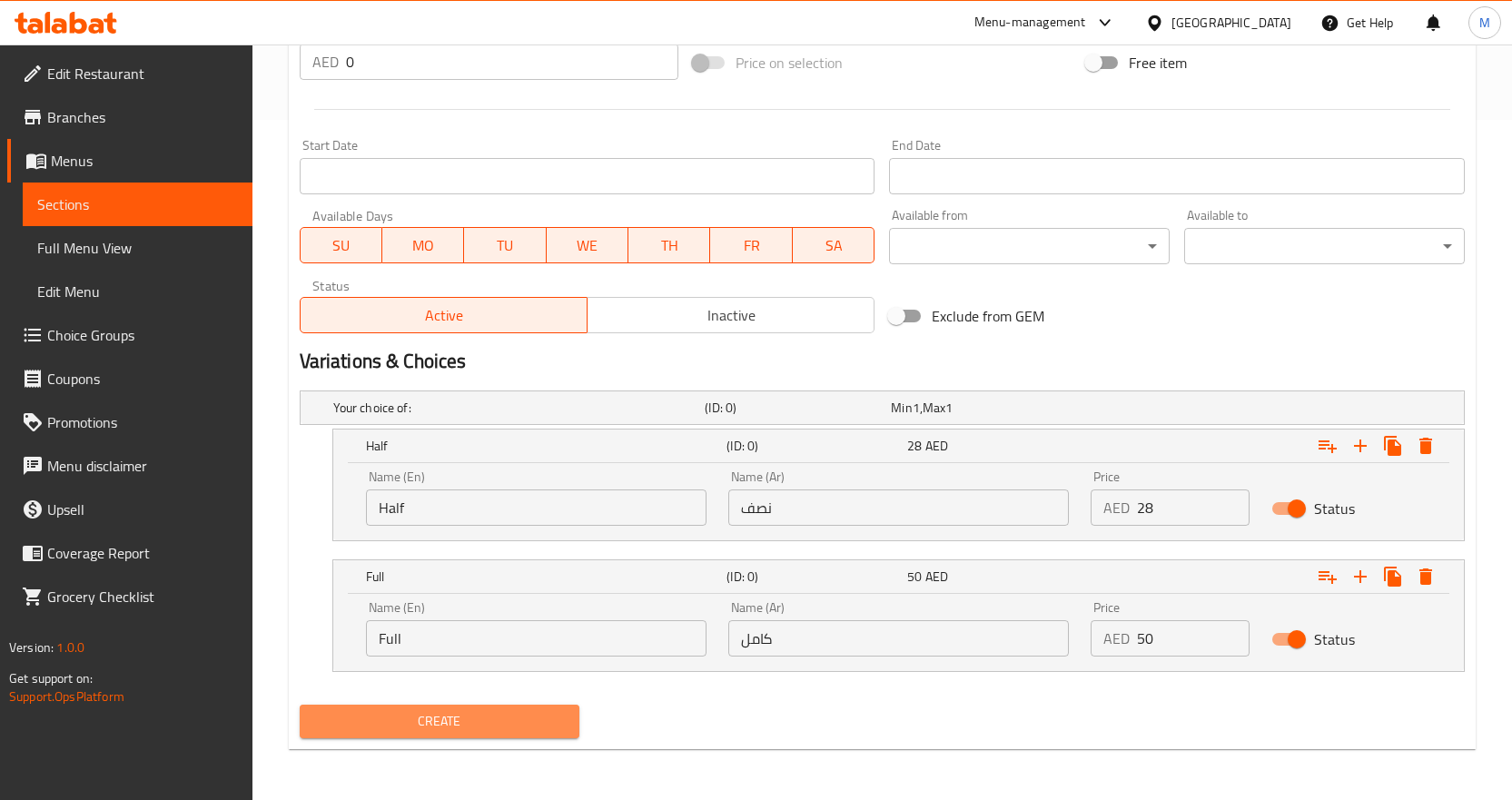
click at [456, 728] on span "Create" at bounding box center [440, 721] width 252 height 23
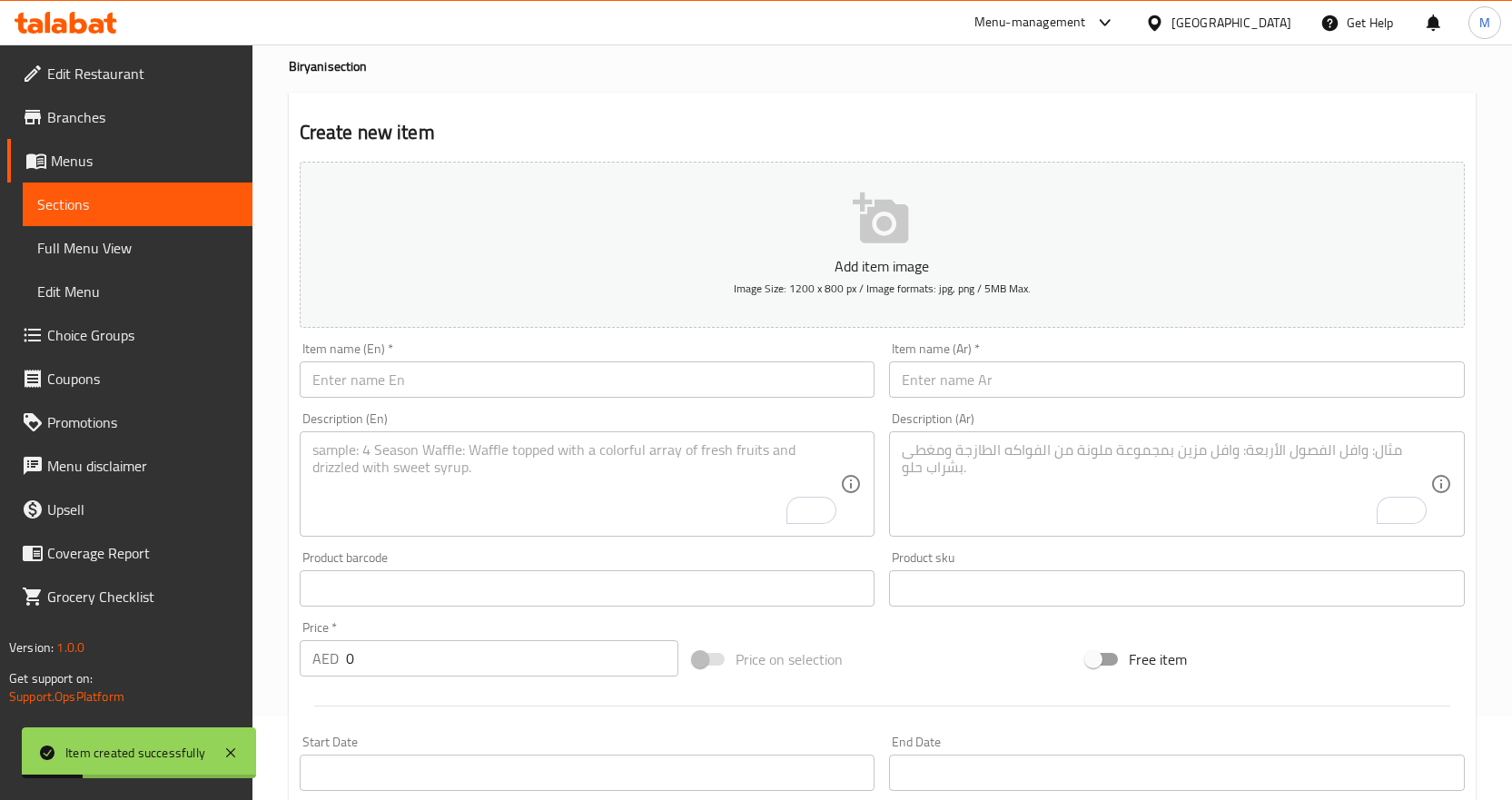
scroll to position [0, 0]
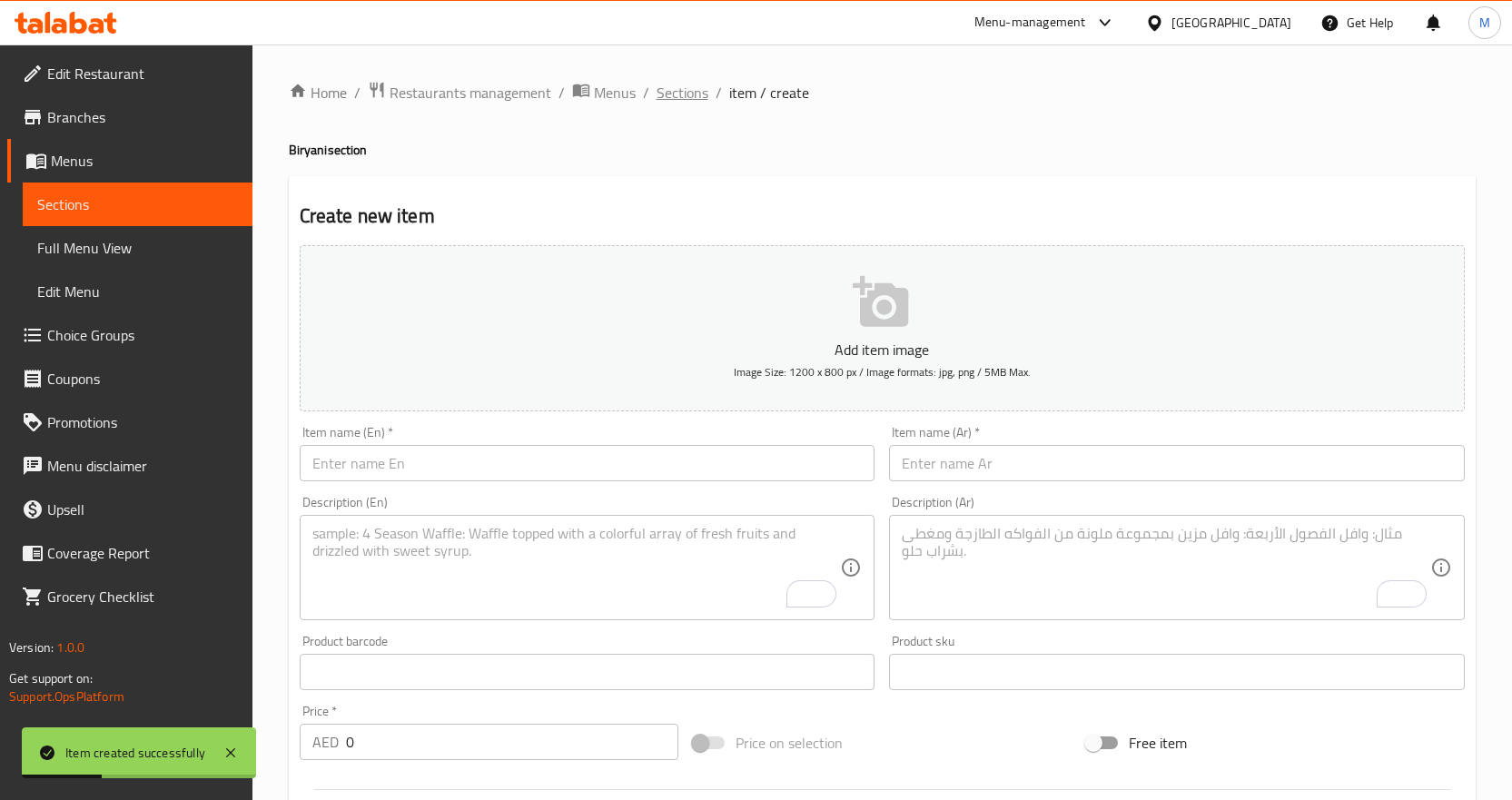
click at [683, 67] on div "Home / Restaurants management / Menus / Sections / item / create Biryani sectio…" at bounding box center [882, 762] width 1260 height 1436
click at [686, 89] on span "Sections" at bounding box center [682, 92] width 52 height 22
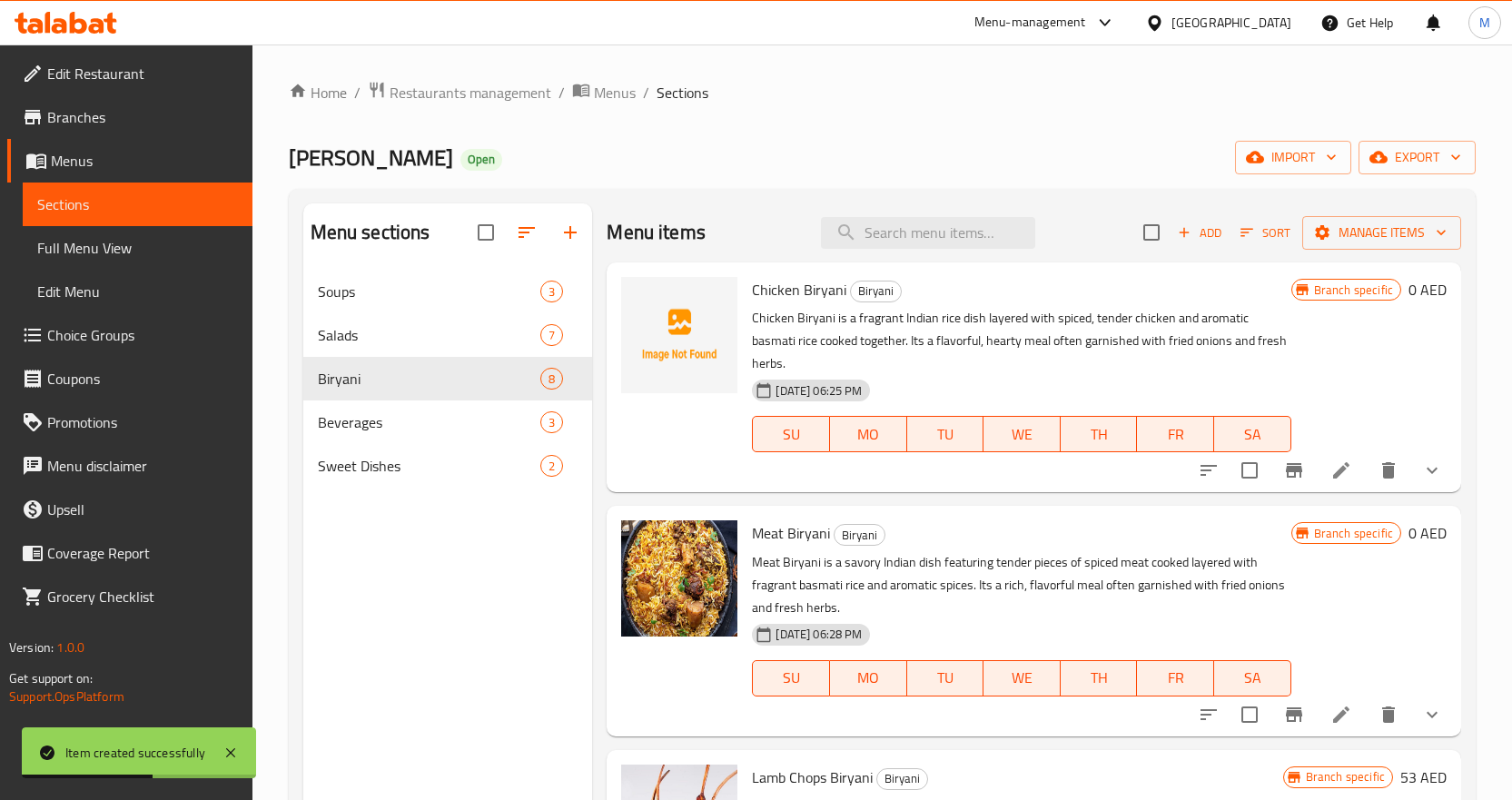
click at [1097, 349] on p "Chicken Biryani is a fragrant Indian rice dish layered with spiced, tender chic…" at bounding box center [1021, 341] width 538 height 68
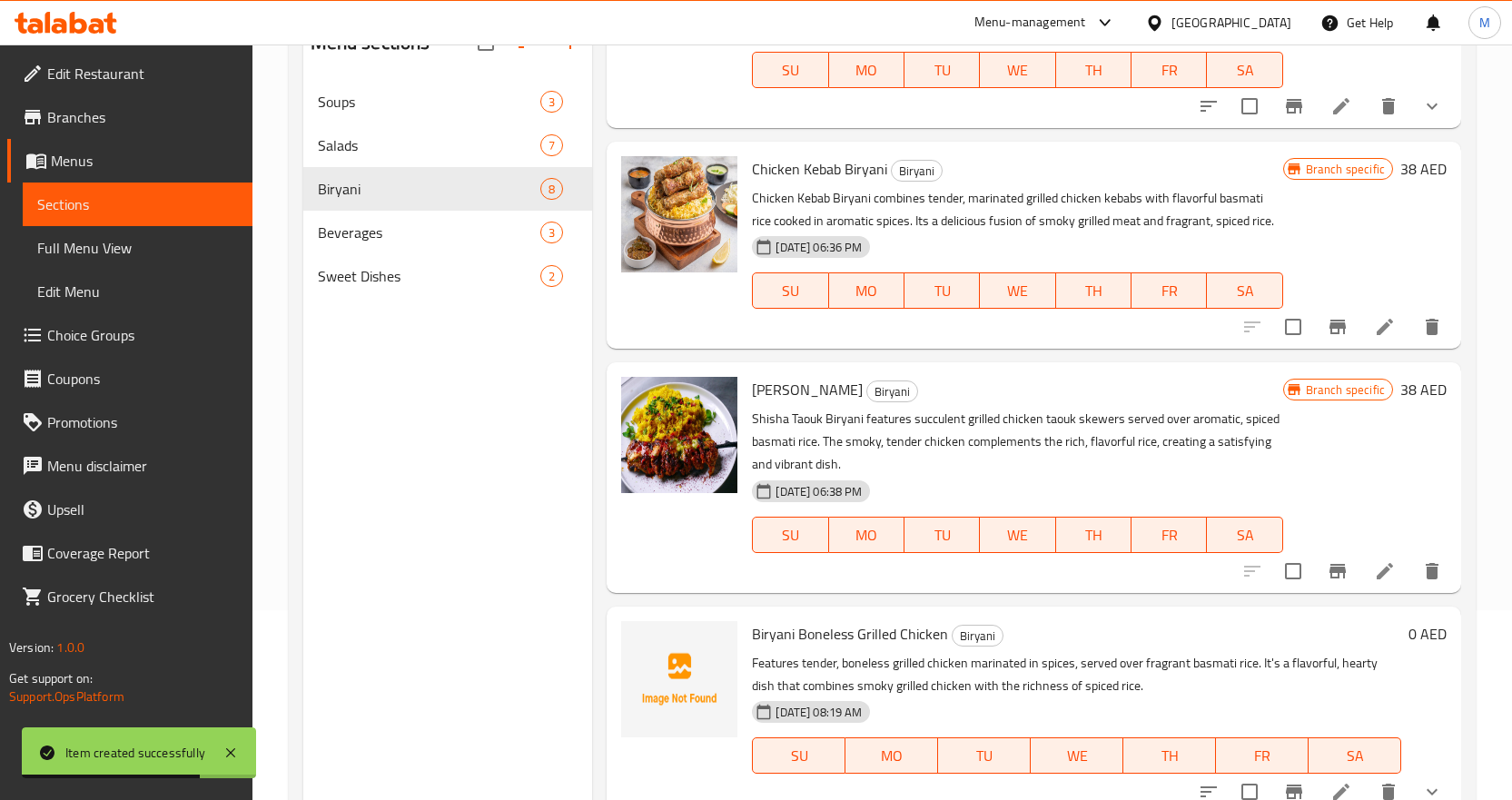
scroll to position [254, 0]
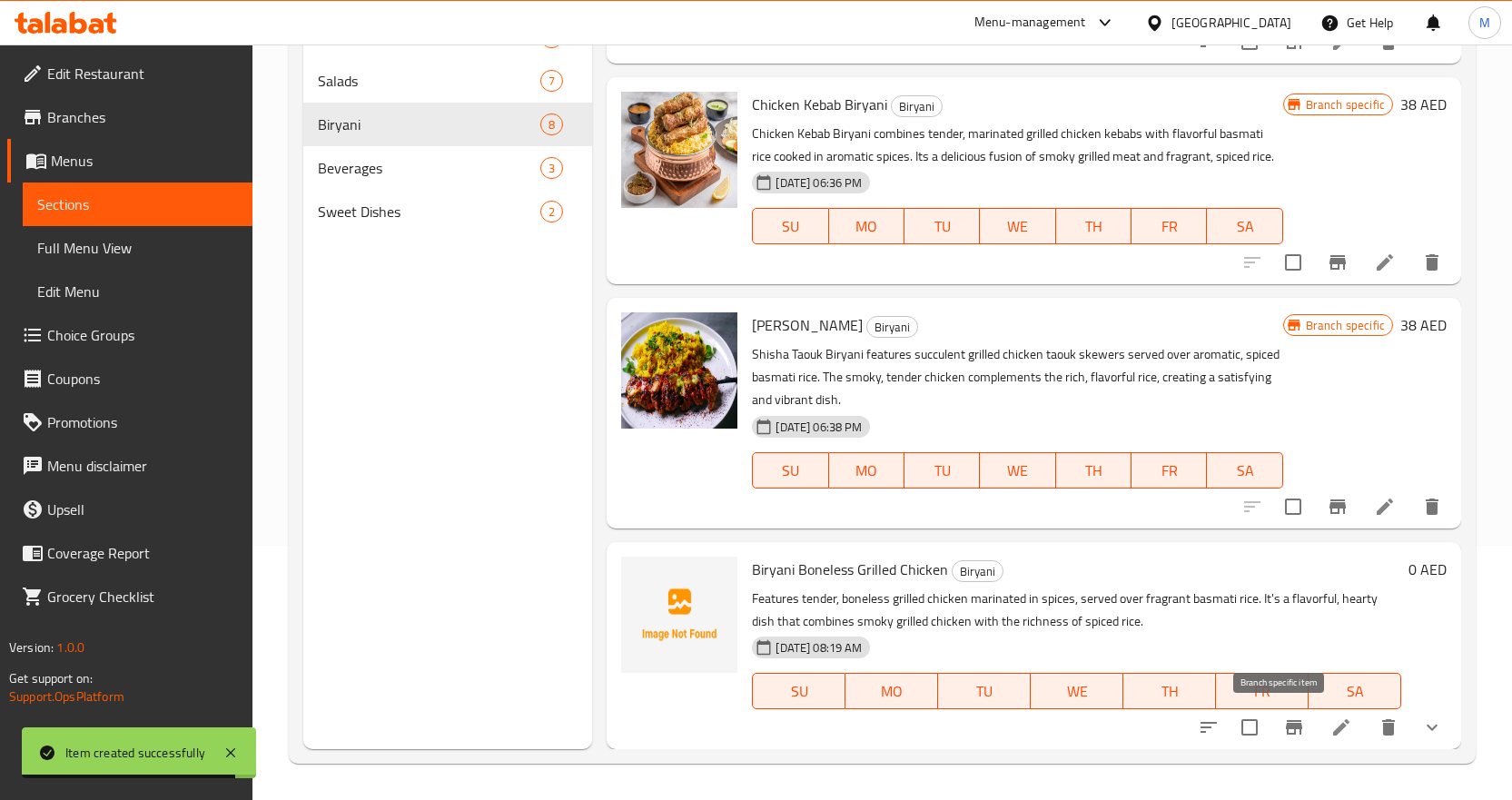
click at [1286, 734] on icon "Branch-specific-item" at bounding box center [1295, 728] width 17 height 15
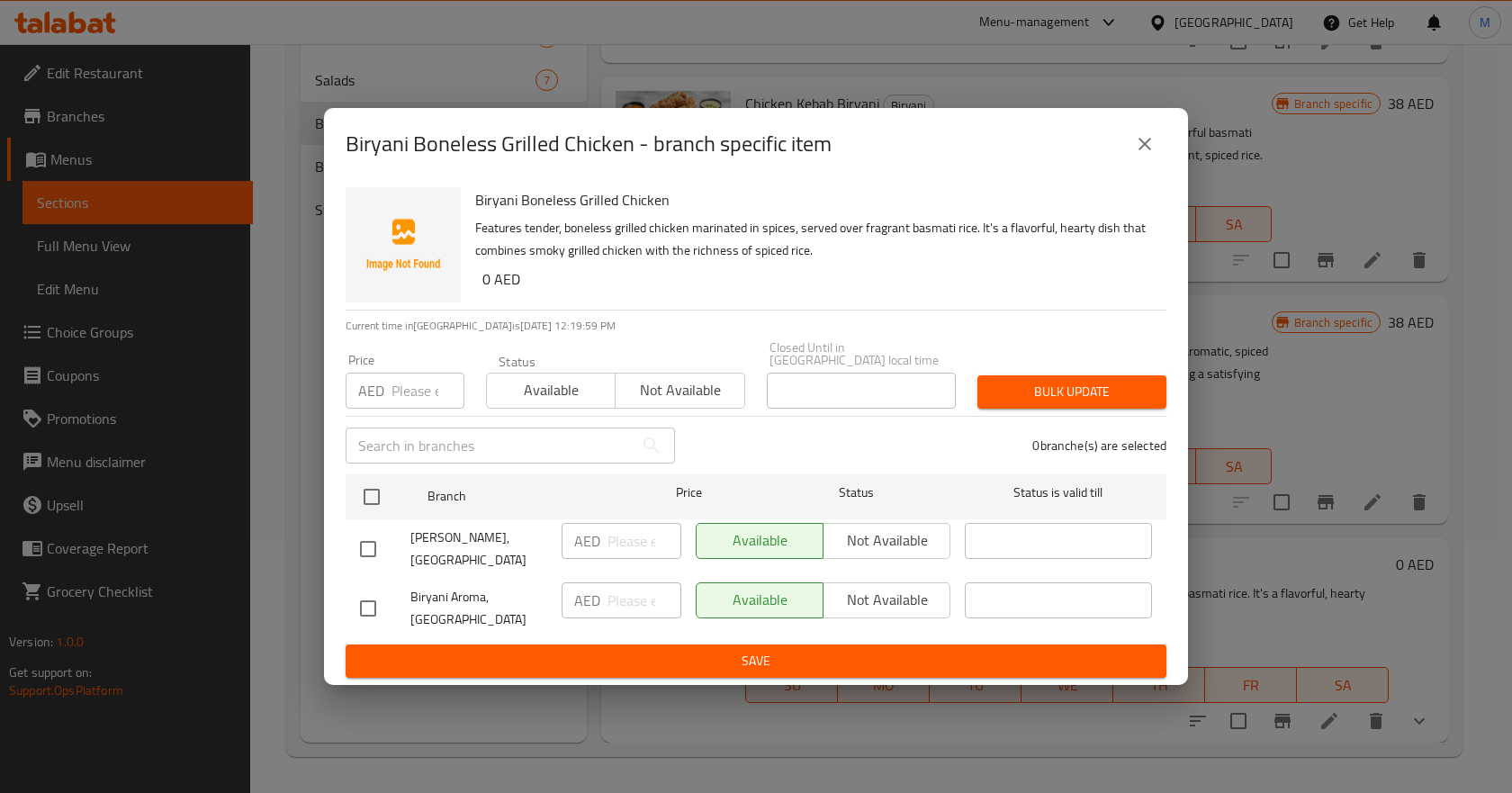
click at [362, 545] on input "checkbox" at bounding box center [367, 548] width 38 height 38
checkbox input "true"
click at [890, 530] on span "Not available" at bounding box center [887, 541] width 113 height 26
click at [769, 659] on span "Save" at bounding box center [756, 661] width 792 height 23
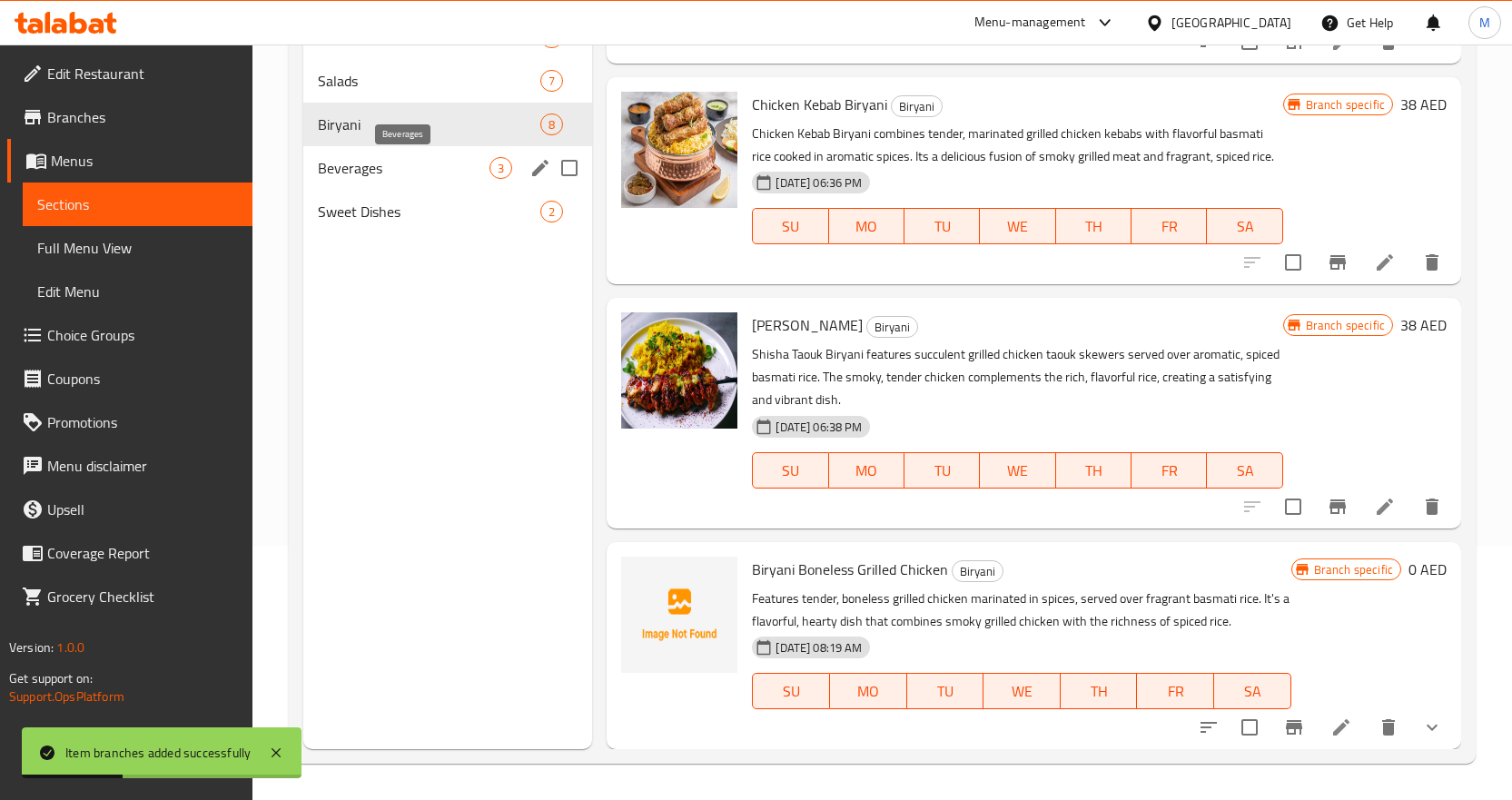
click at [417, 170] on span "Beverages" at bounding box center [404, 168] width 173 height 22
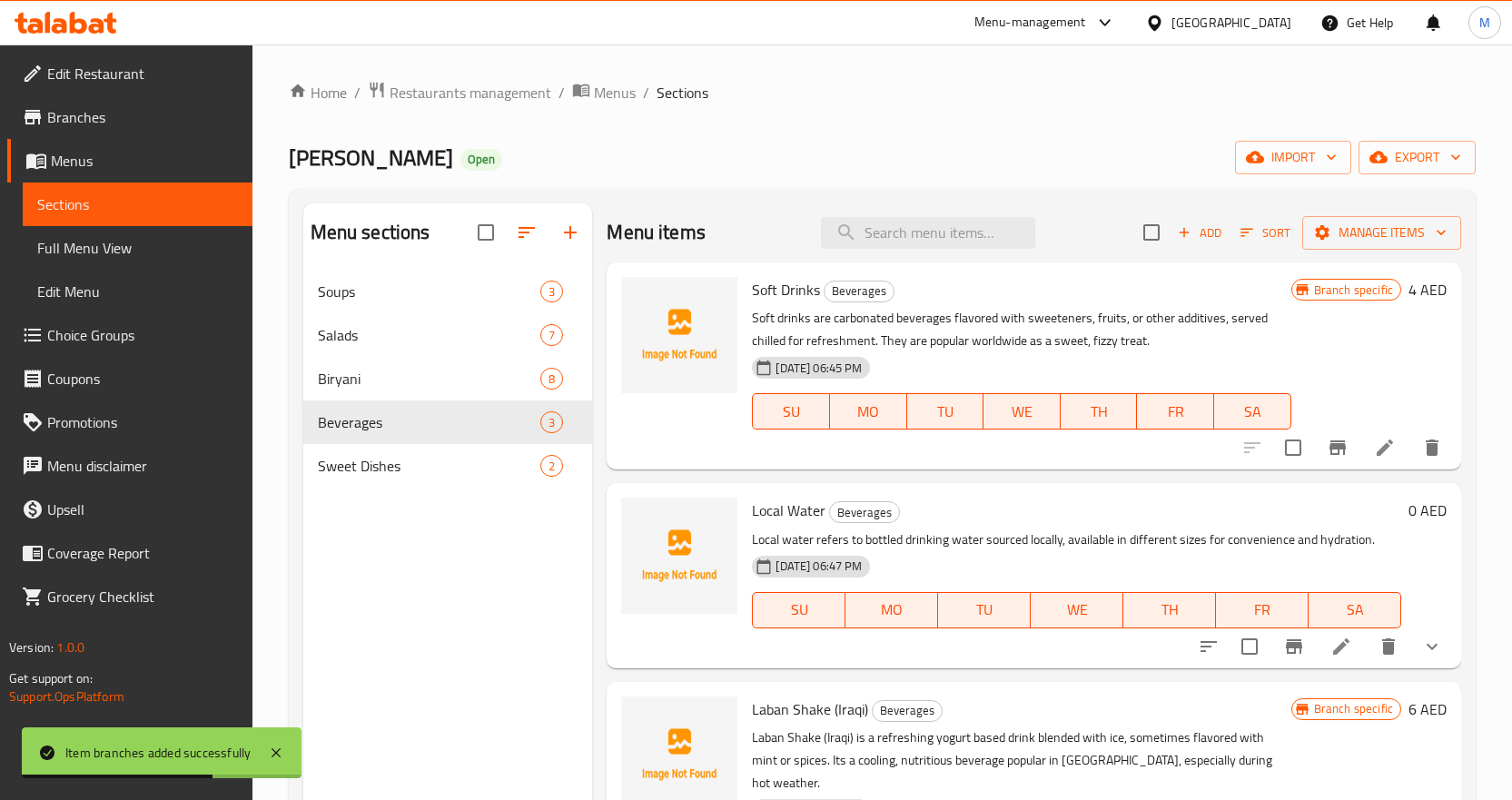
click at [1331, 449] on icon "Branch-specific-item" at bounding box center [1338, 448] width 17 height 15
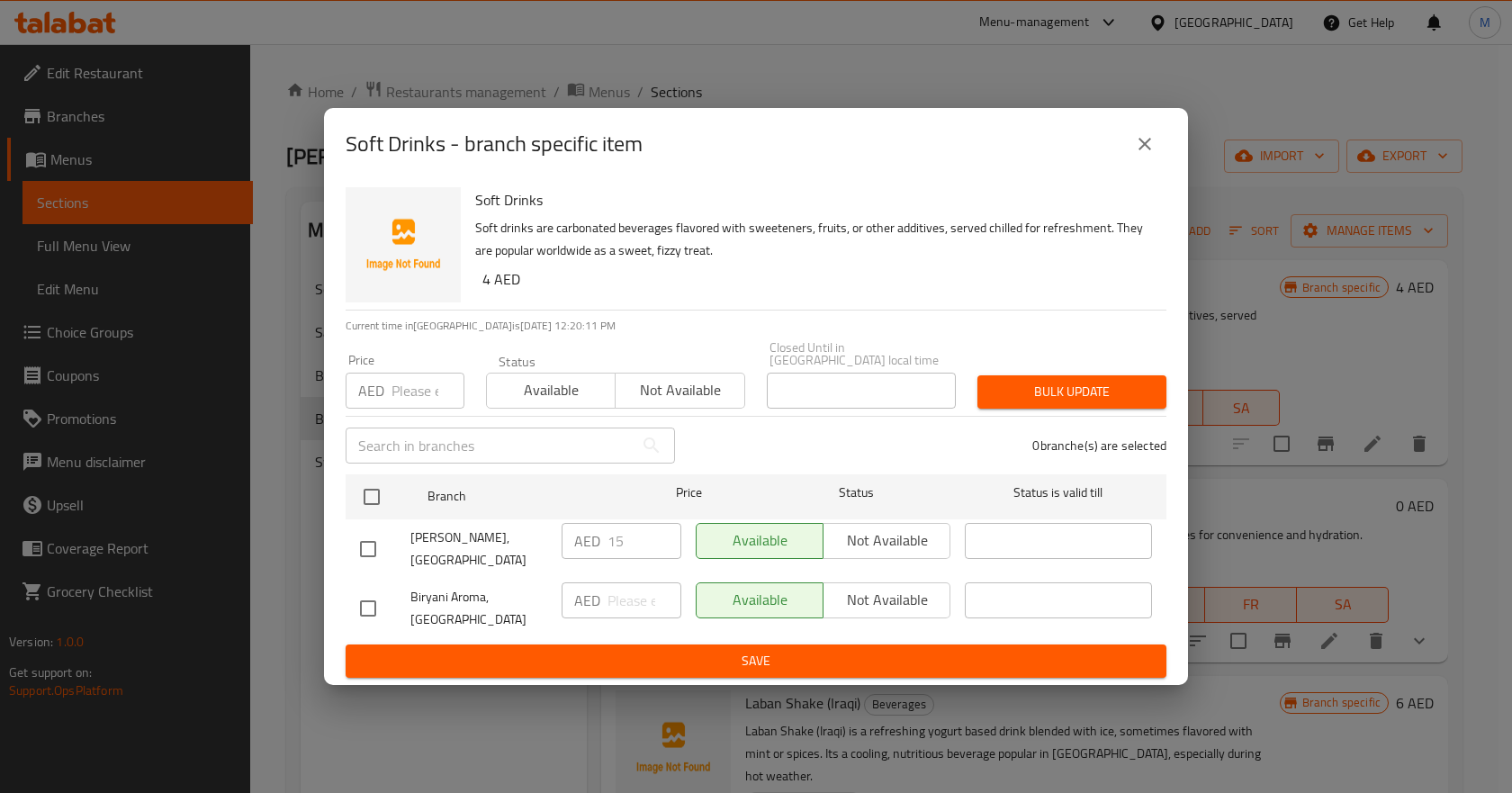
click at [367, 610] on input "checkbox" at bounding box center [367, 608] width 38 height 38
checkbox input "true"
click at [634, 594] on input "number" at bounding box center [644, 600] width 74 height 36
paste input "4"
type input "4"
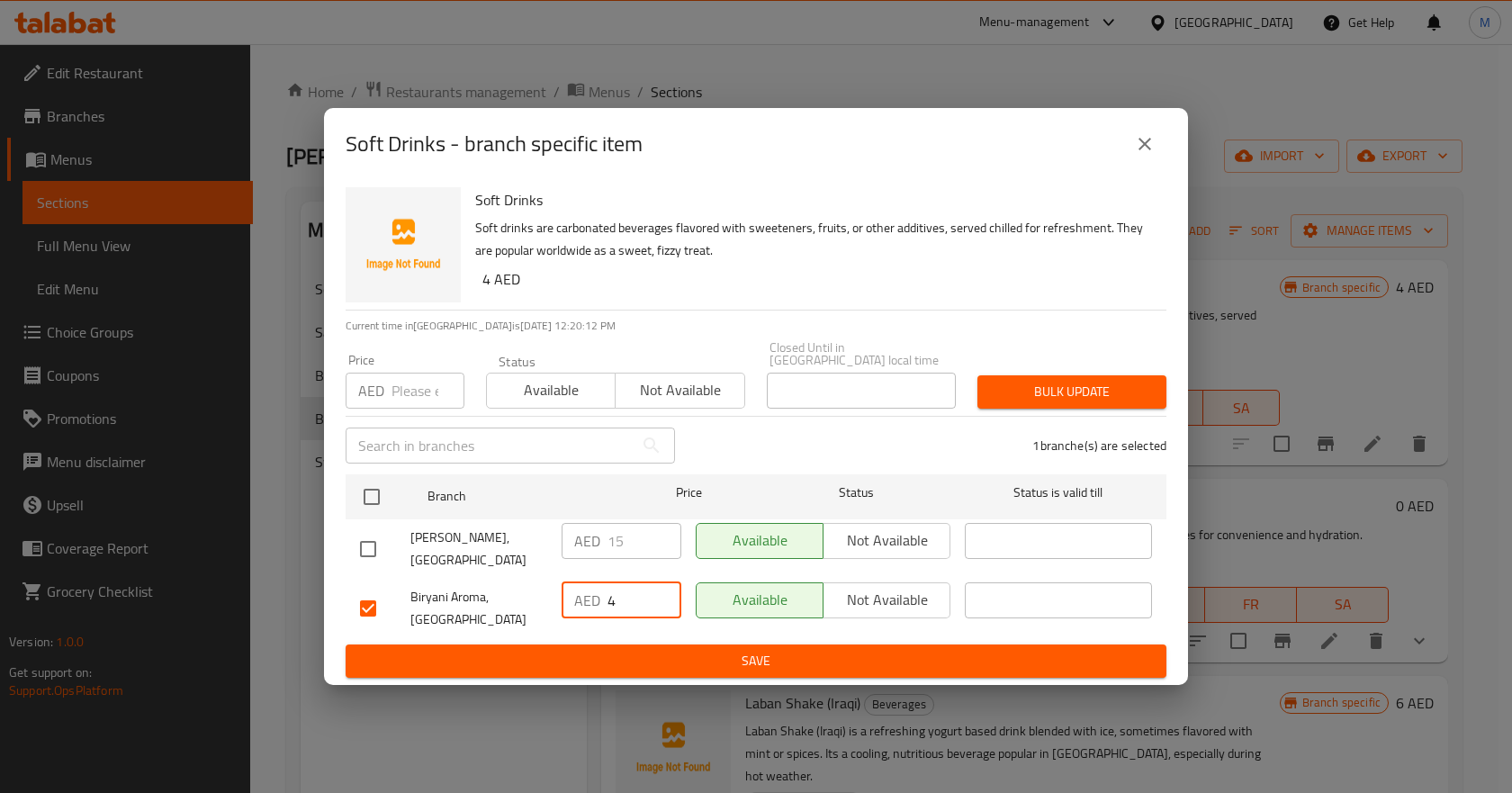
click at [641, 641] on div "AED 4 ​" at bounding box center [621, 609] width 134 height 67
click at [655, 645] on button "Save" at bounding box center [756, 661] width 821 height 33
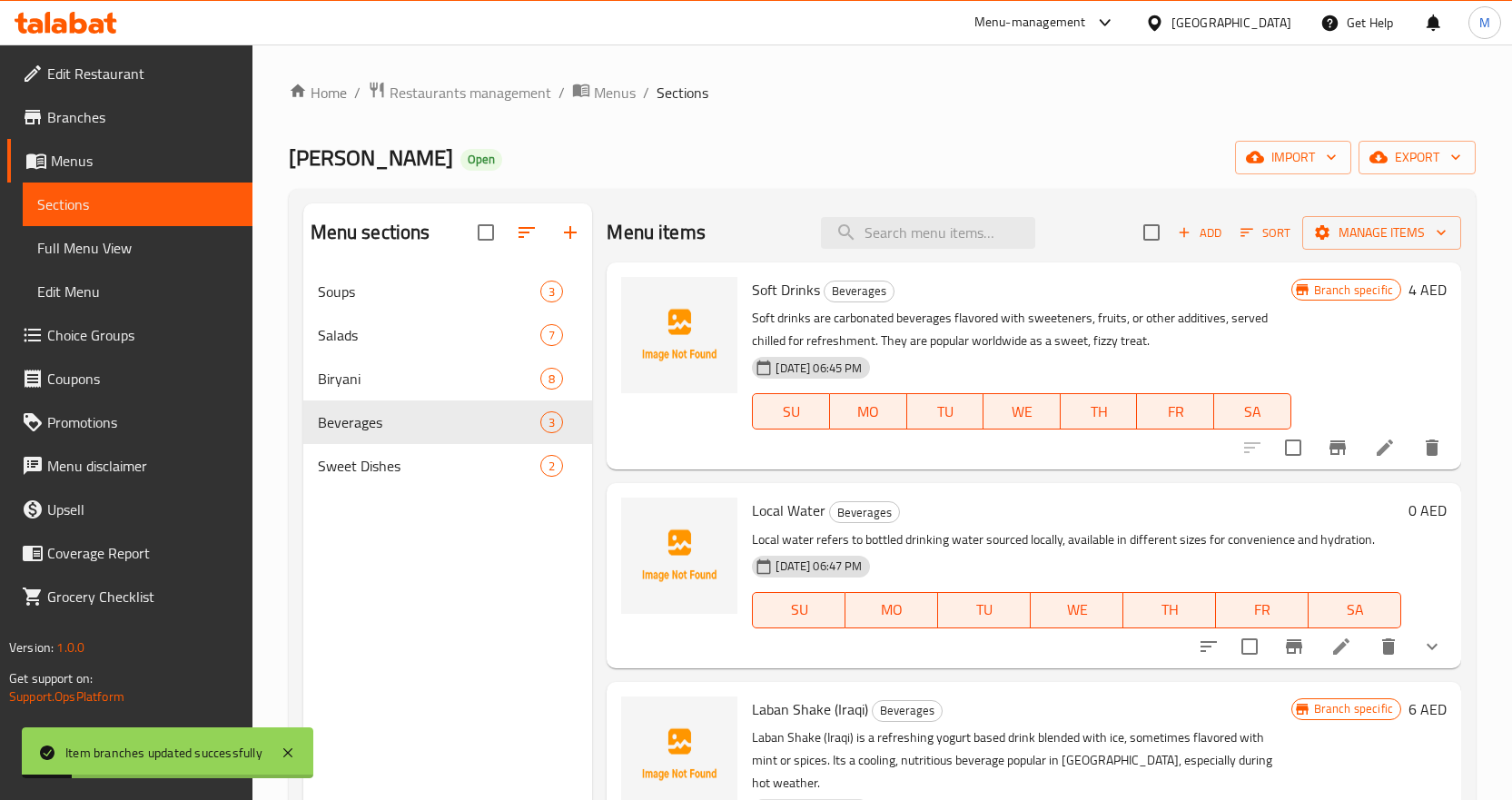
click at [1286, 535] on p "Local water refers to bottled drinking water sourced locally, available in diff…" at bounding box center [1076, 540] width 649 height 23
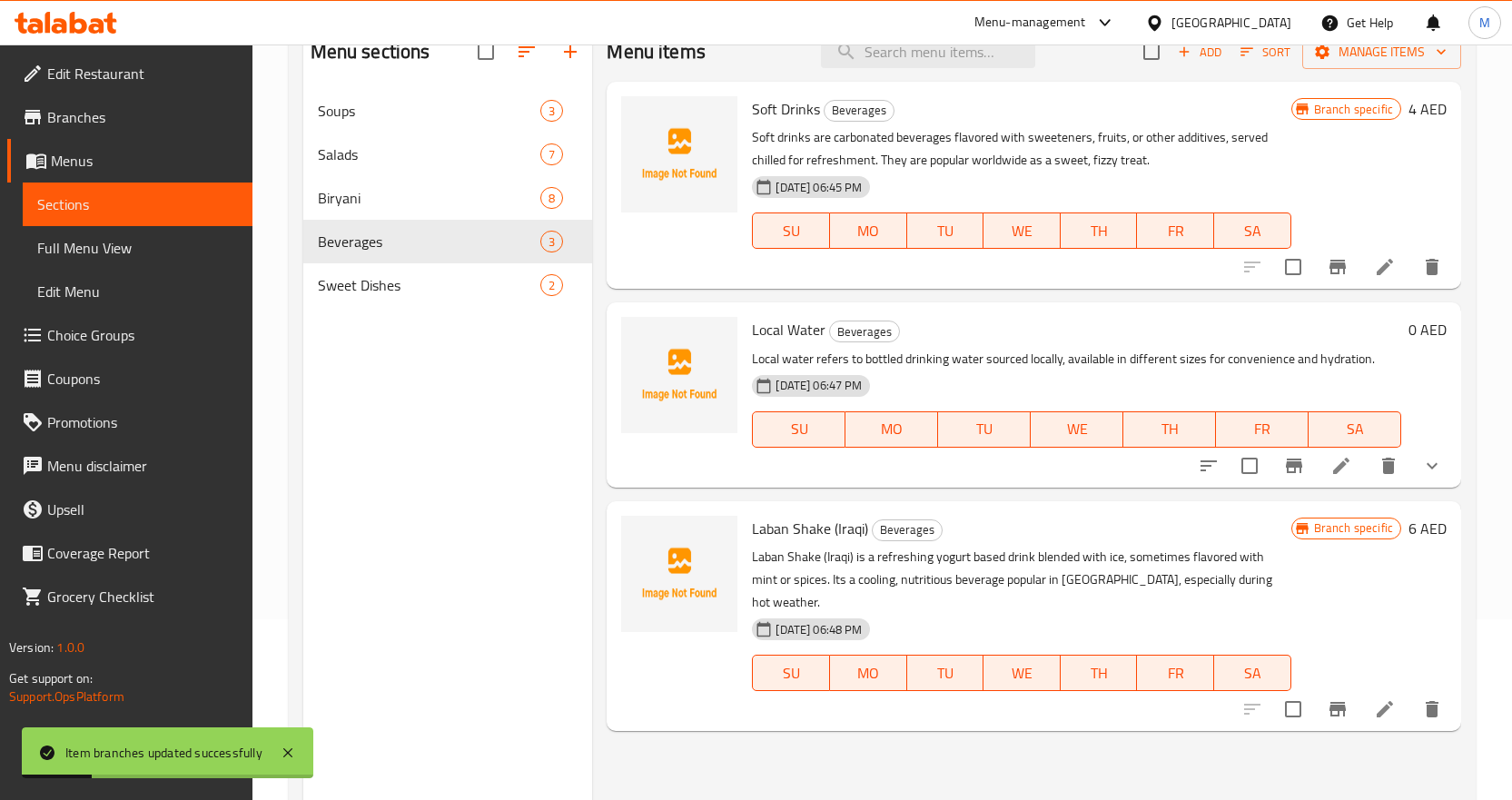
scroll to position [181, 0]
click at [1419, 463] on button "show more" at bounding box center [1432, 464] width 43 height 43
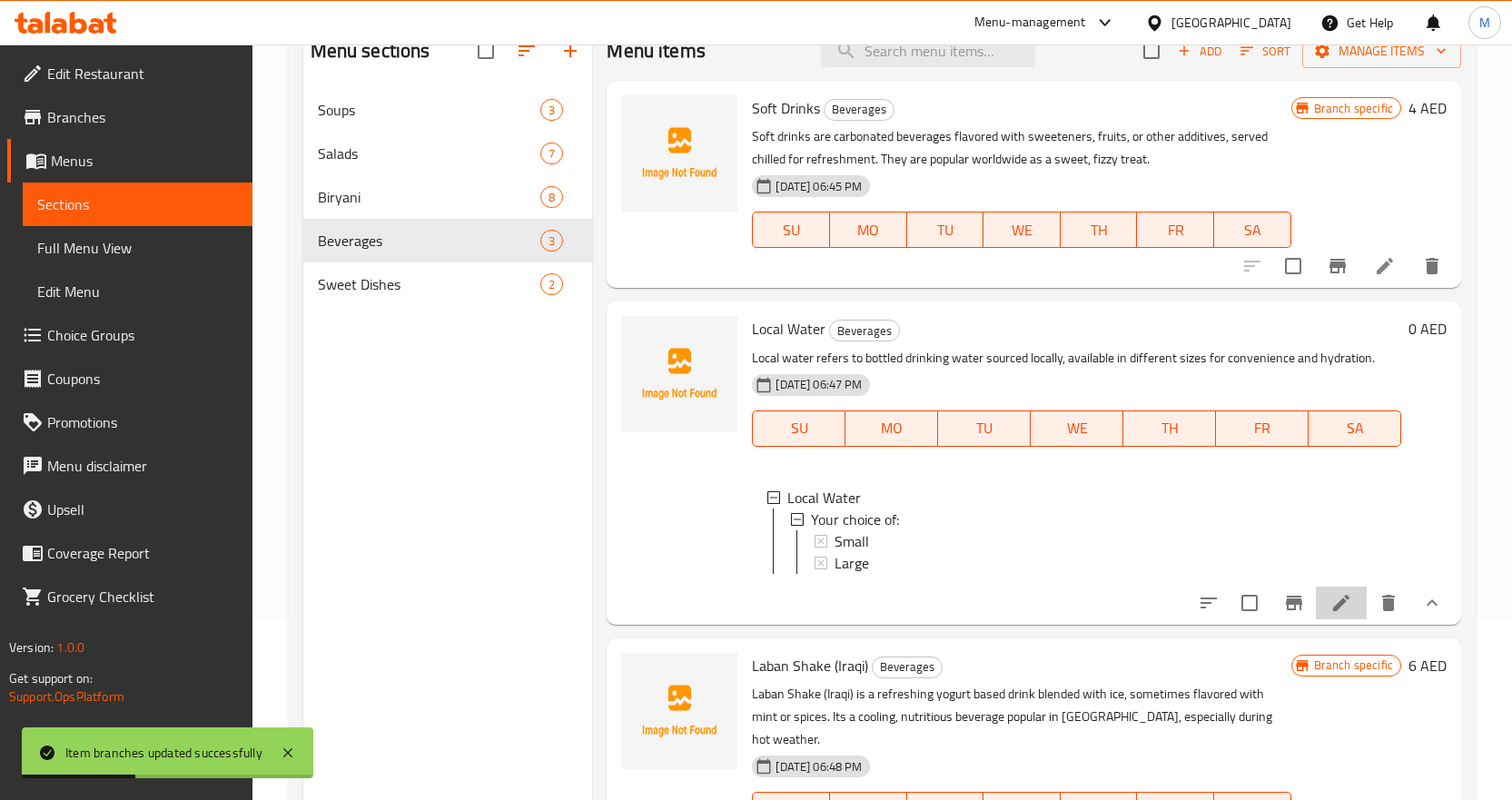
click at [1316, 606] on li at bounding box center [1341, 602] width 51 height 32
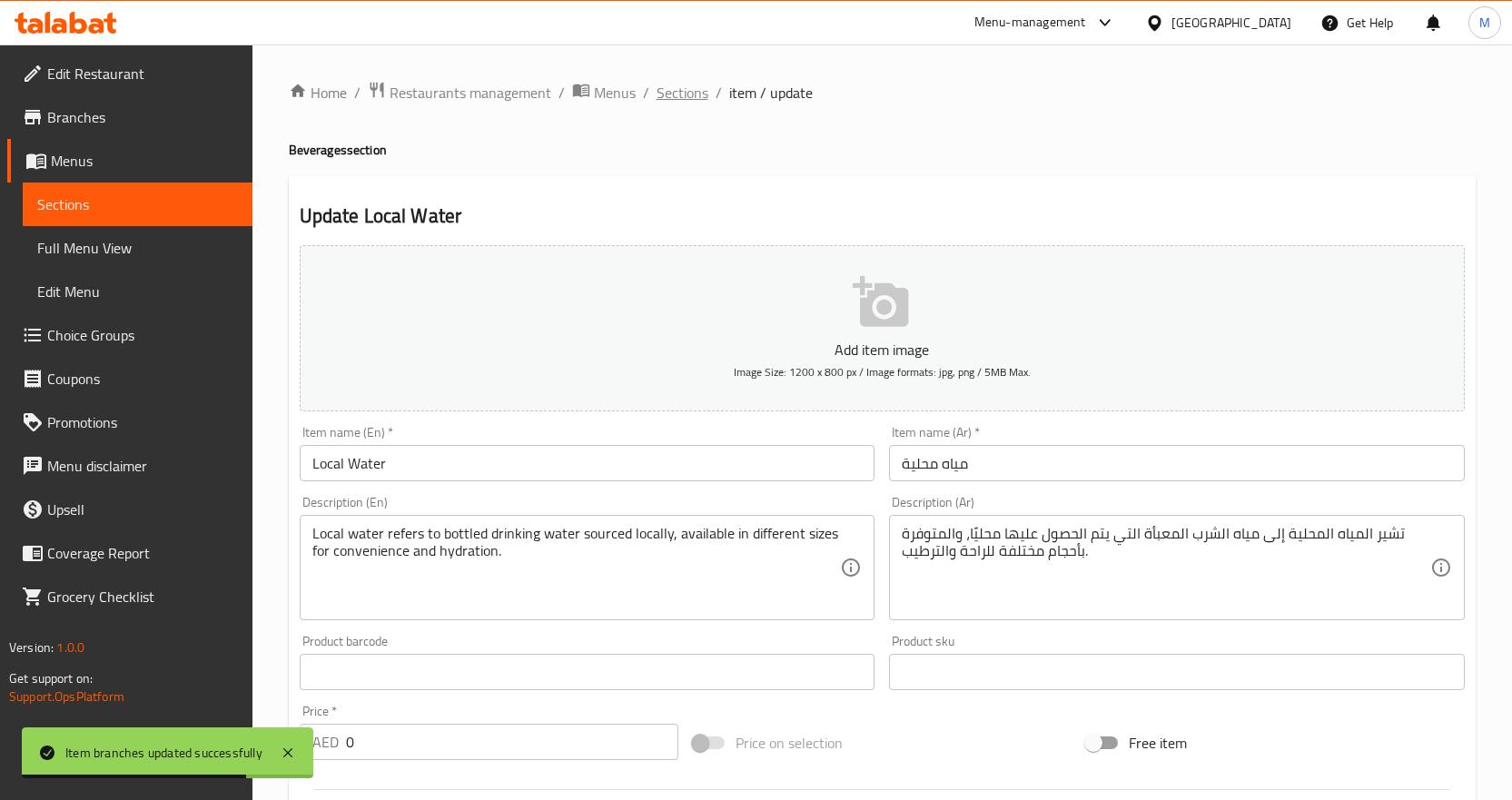
click at [680, 92] on span "Sections" at bounding box center [682, 92] width 52 height 22
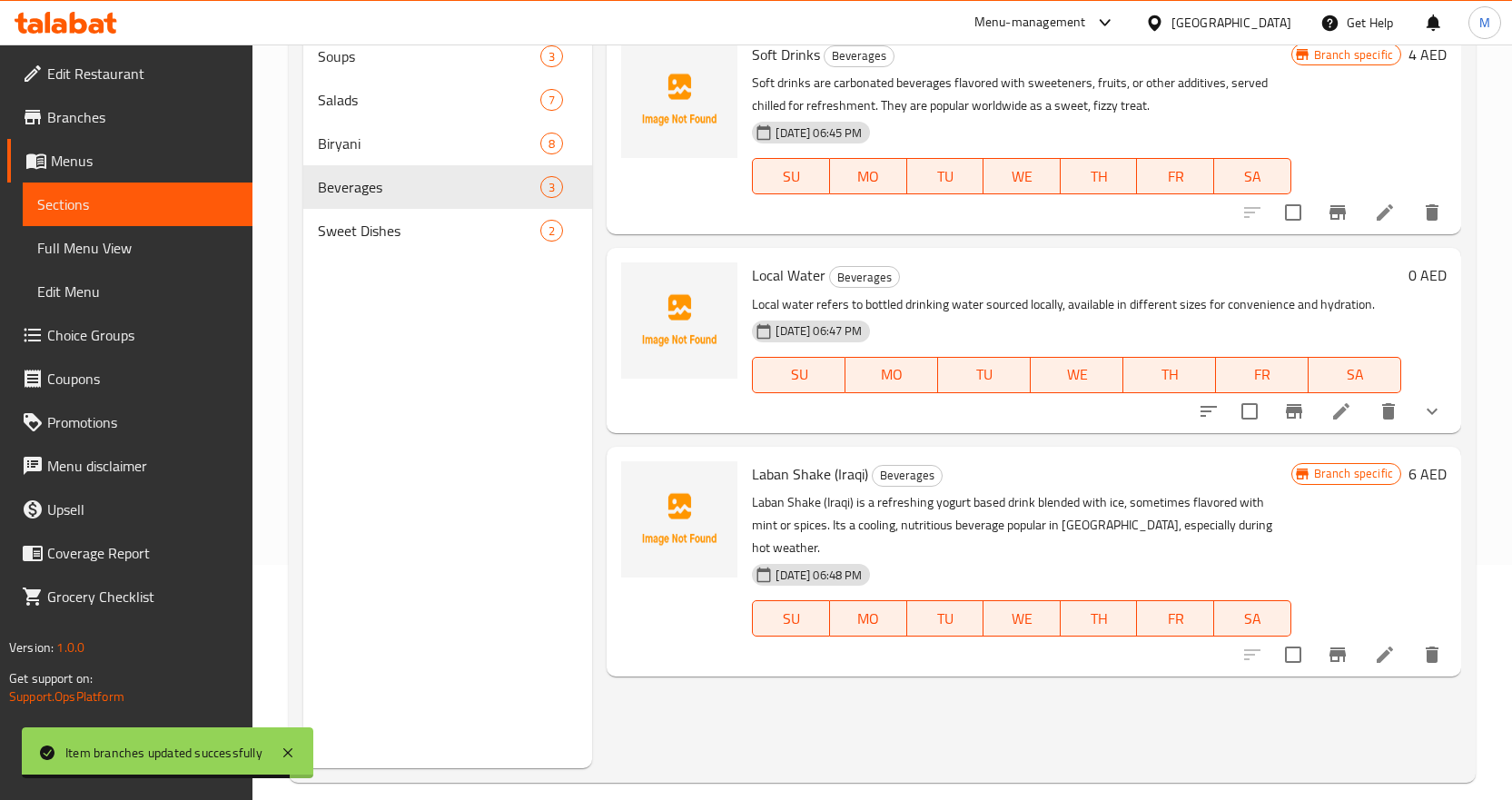
scroll to position [254, 0]
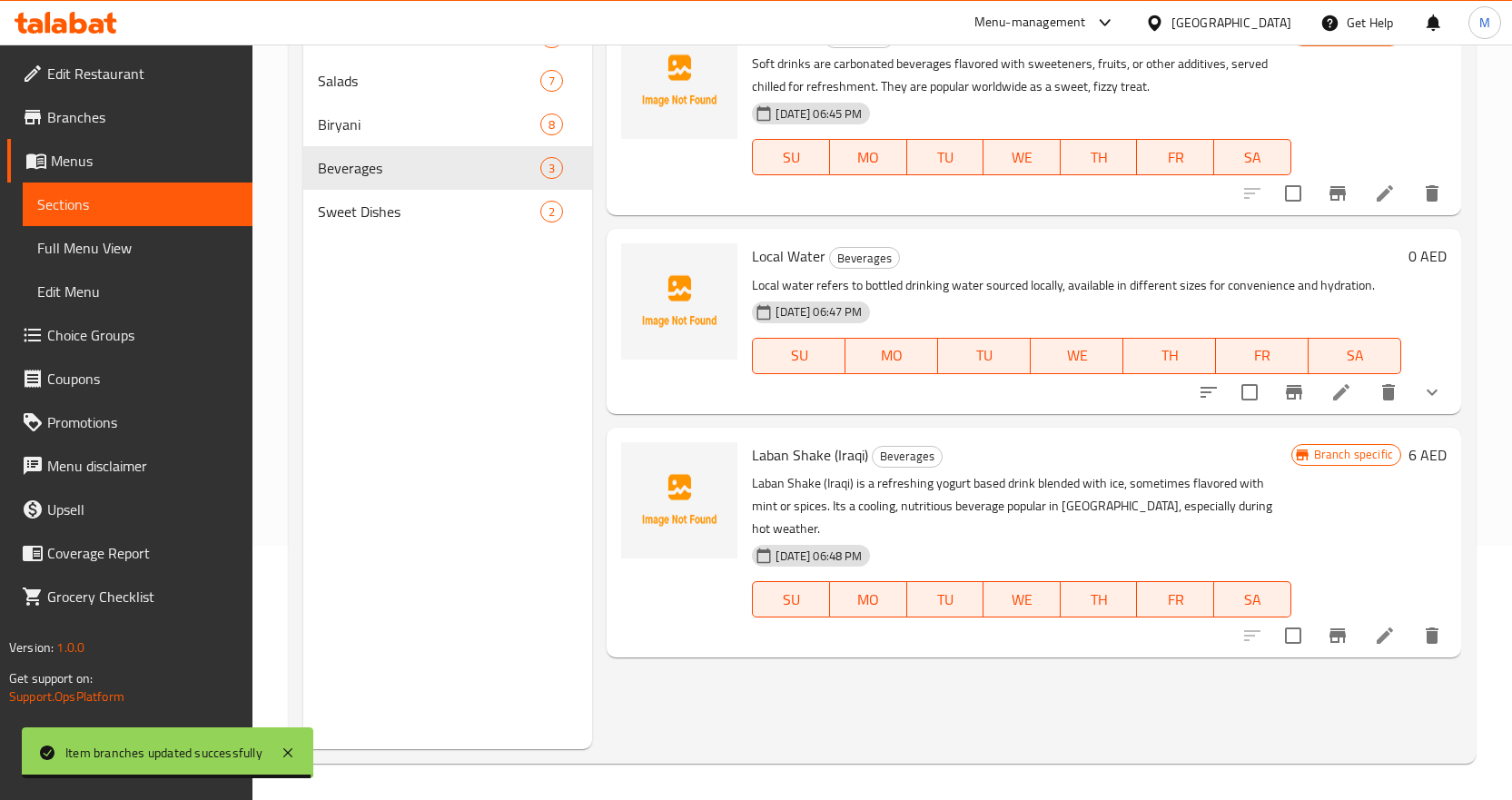
click at [1432, 397] on icon "show more" at bounding box center [1432, 393] width 22 height 22
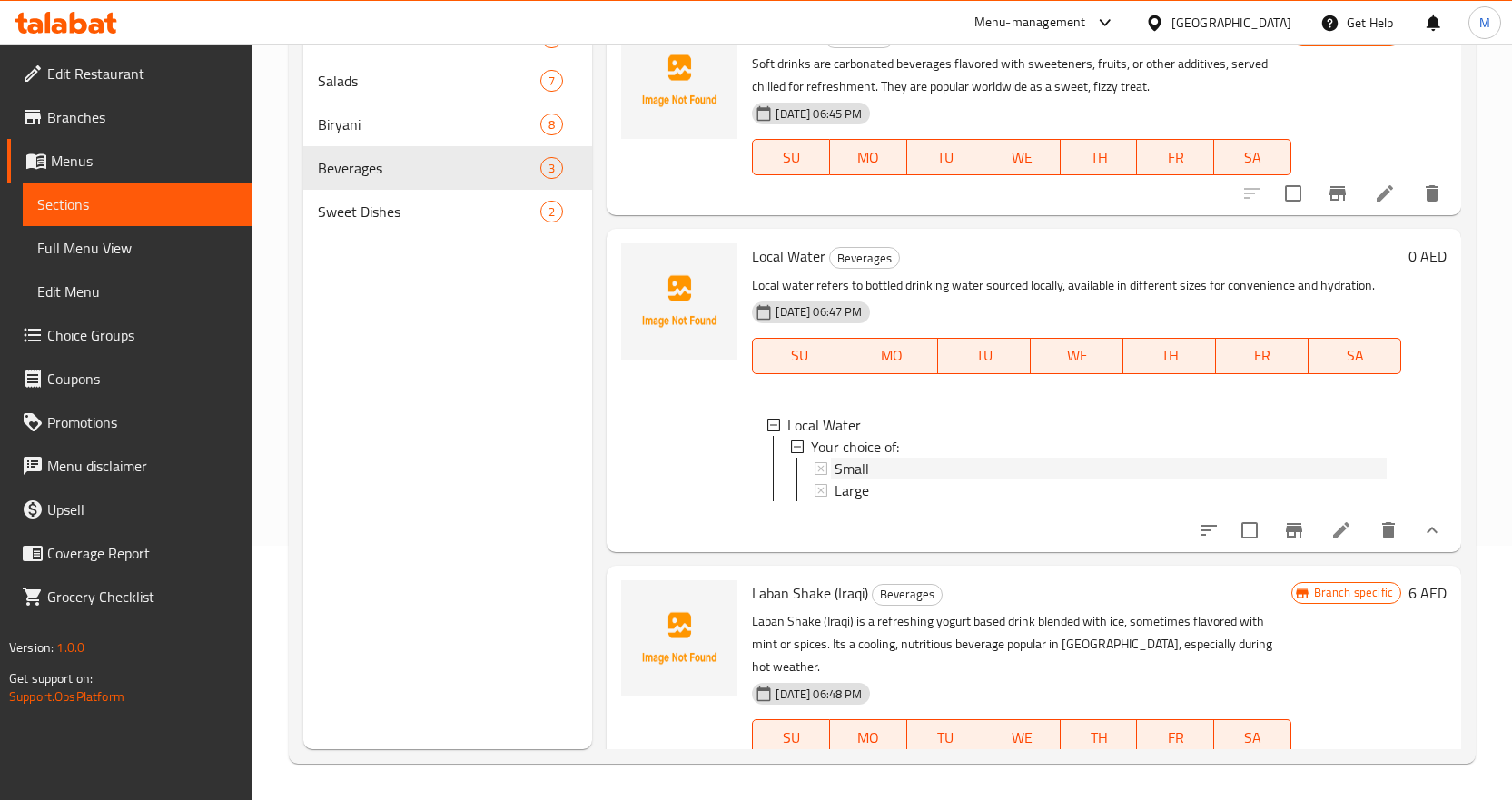
click at [859, 470] on span "Small" at bounding box center [852, 469] width 34 height 22
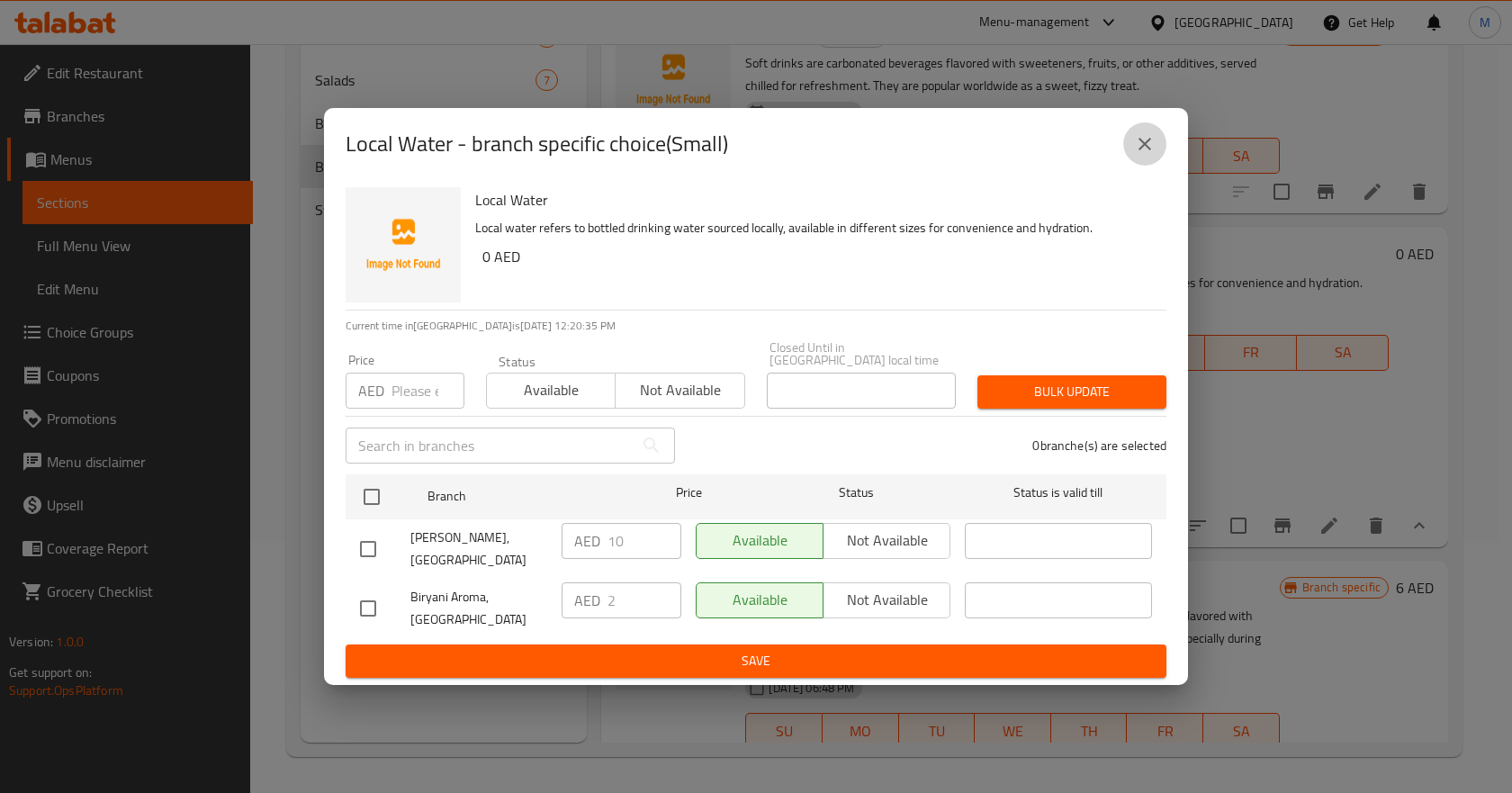
click at [1154, 138] on icon "close" at bounding box center [1145, 144] width 22 height 22
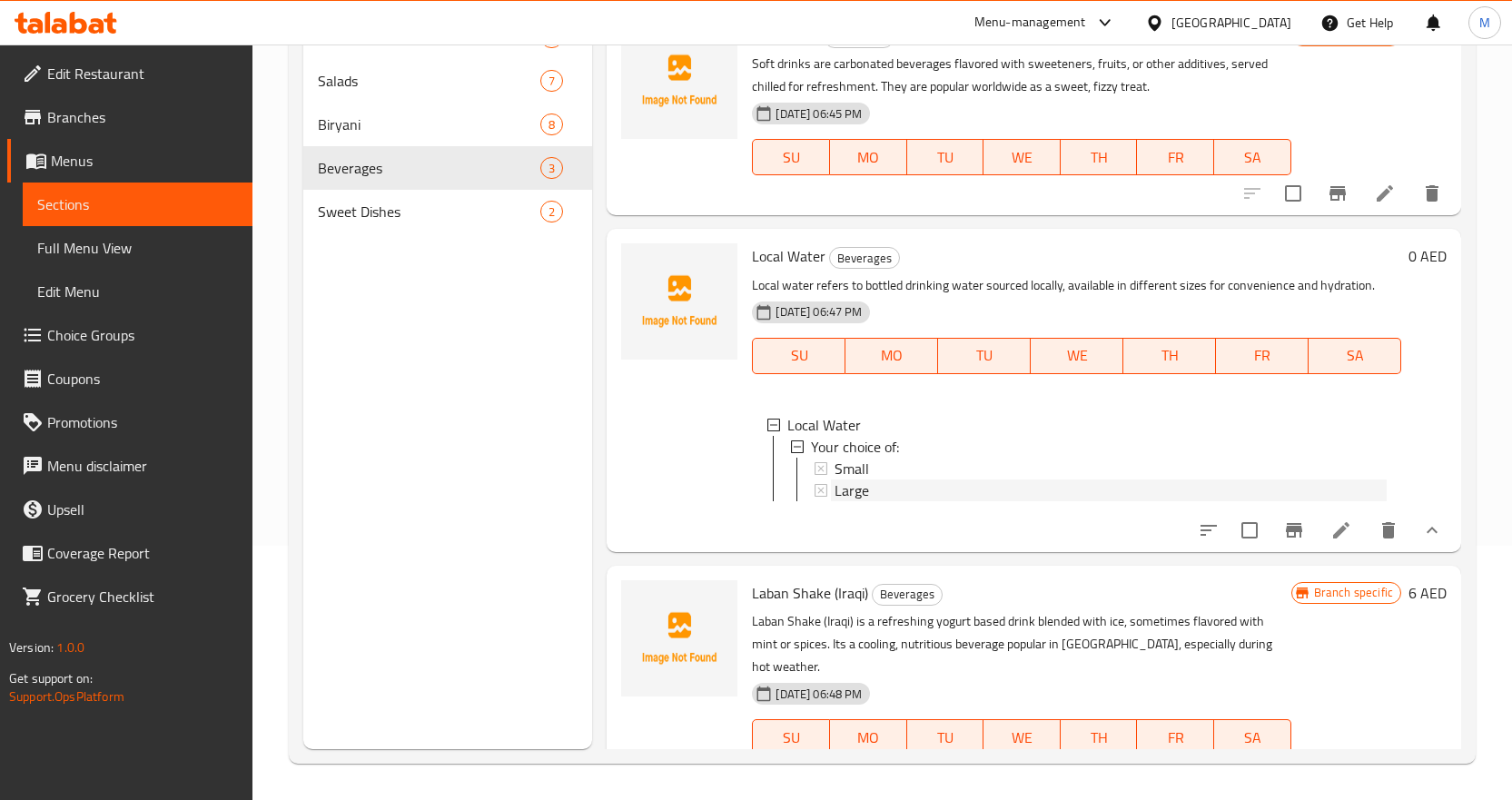
click at [825, 490] on icon at bounding box center [821, 490] width 13 height 13
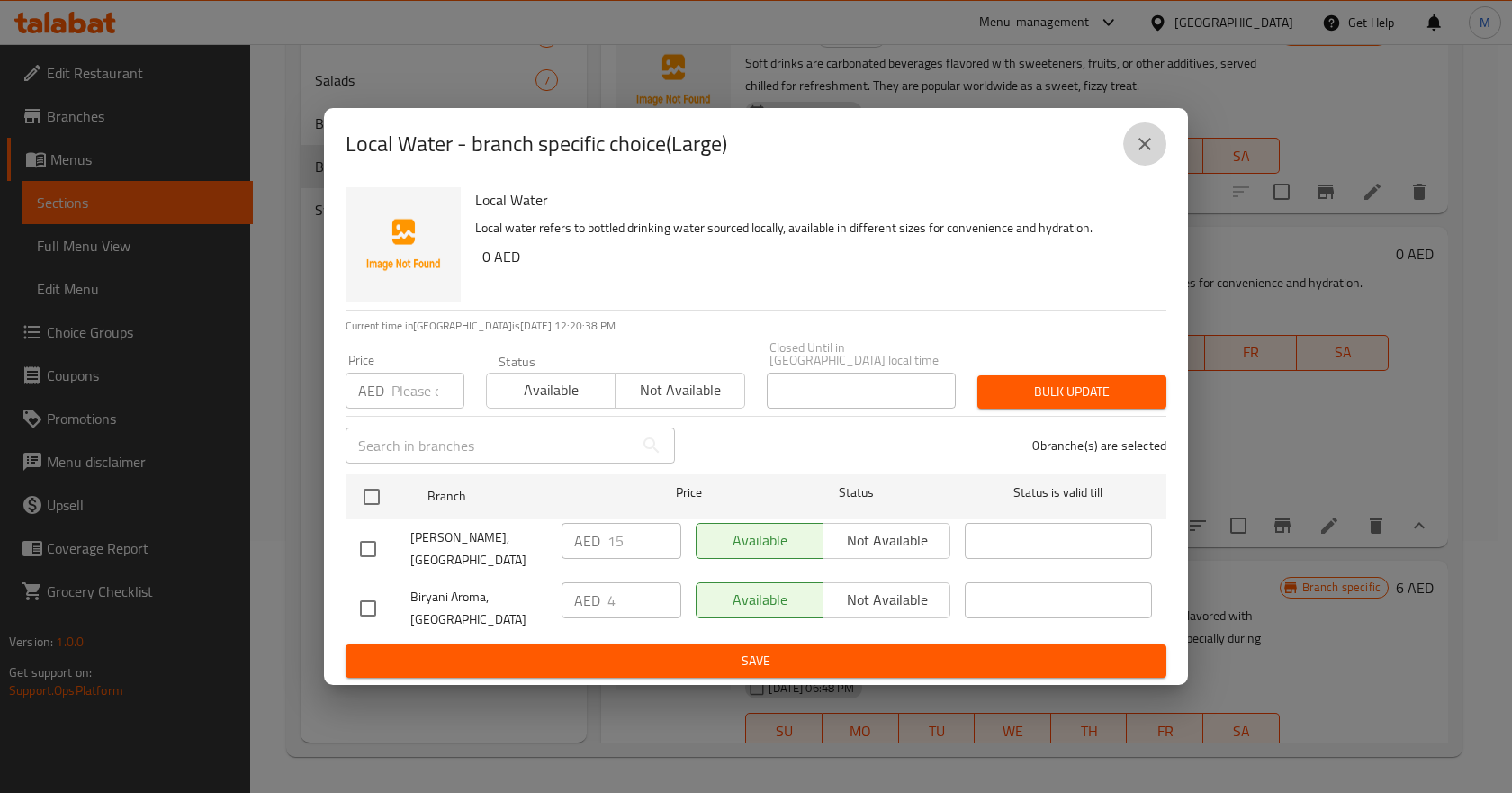
click at [1145, 146] on icon "close" at bounding box center [1145, 144] width 22 height 22
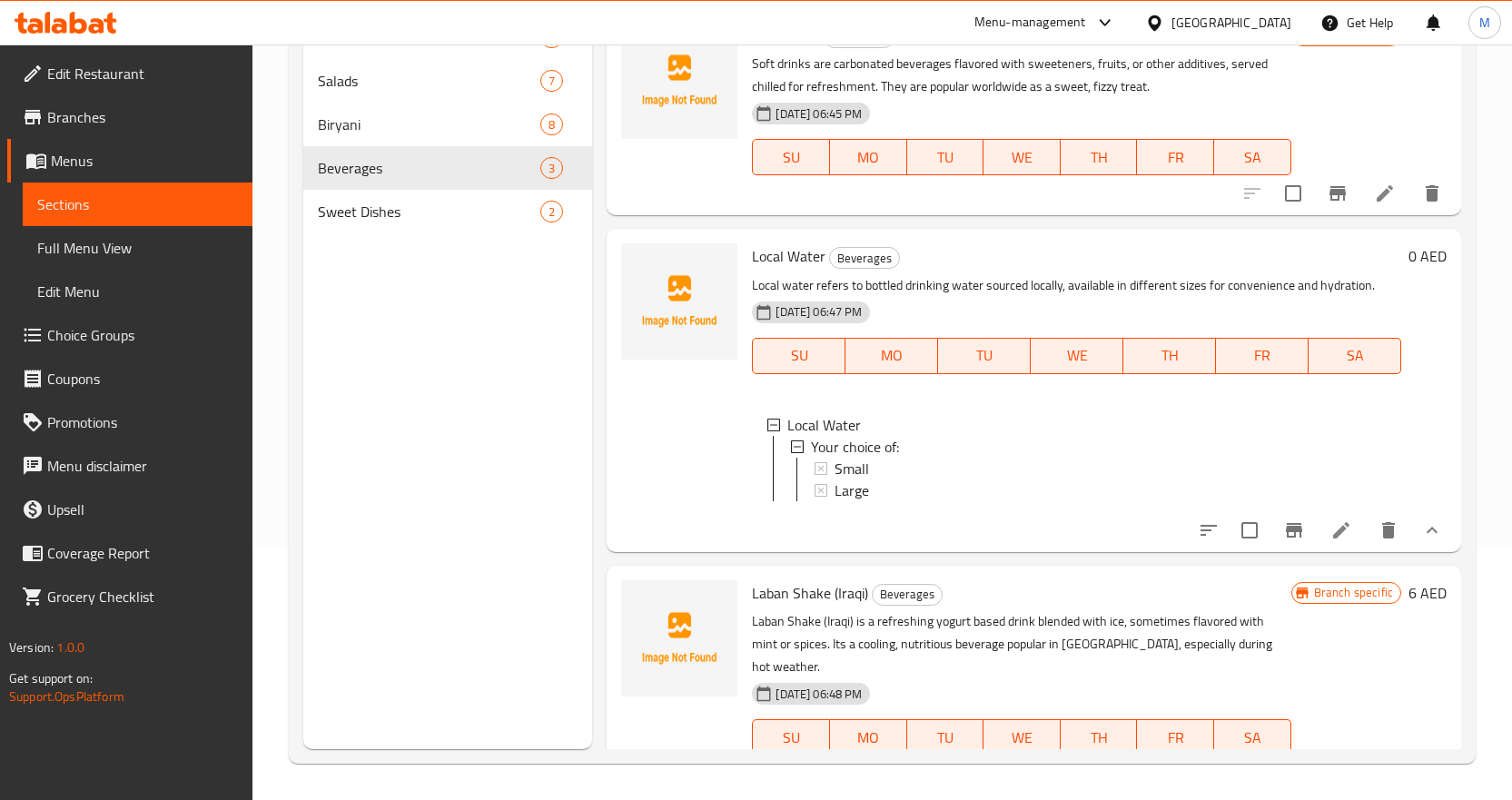
scroll to position [37, 0]
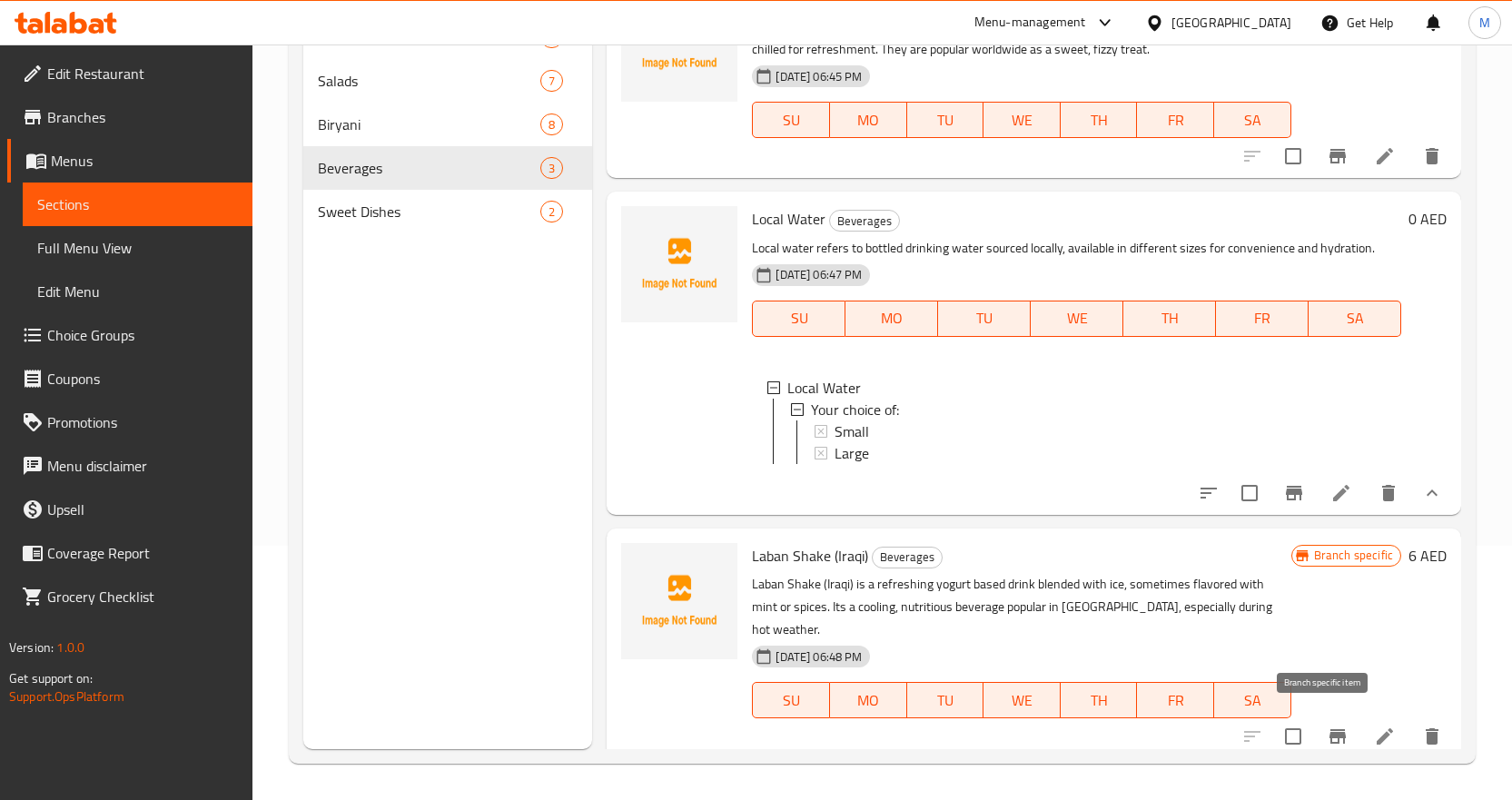
click at [1330, 730] on icon "Branch-specific-item" at bounding box center [1338, 737] width 17 height 15
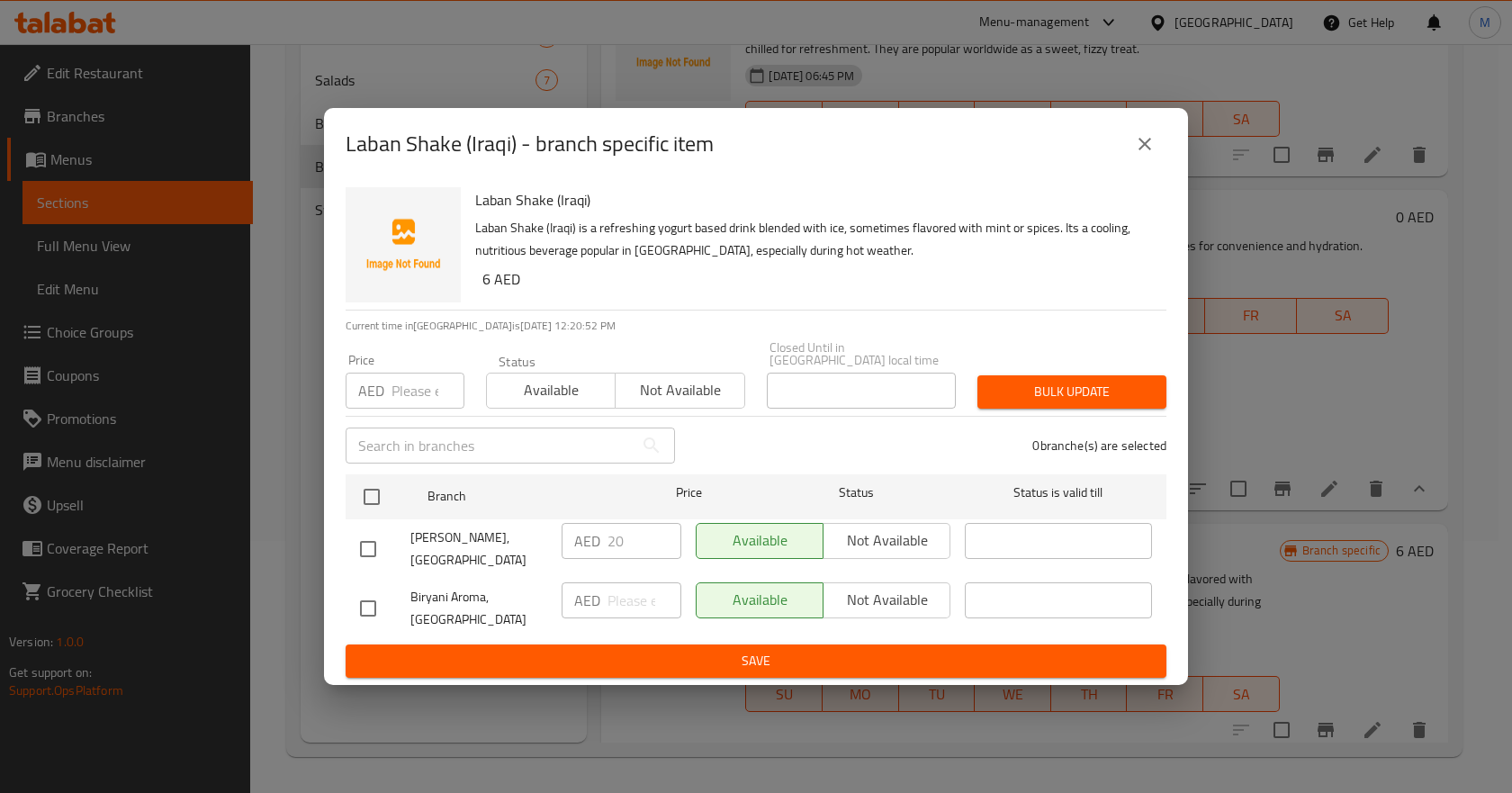
drag, startPoint x: 369, startPoint y: 604, endPoint x: 435, endPoint y: 610, distance: 66.3
click at [369, 604] on input "checkbox" at bounding box center [367, 608] width 38 height 38
checkbox input "true"
click at [644, 599] on input "number" at bounding box center [644, 600] width 74 height 36
paste input "6"
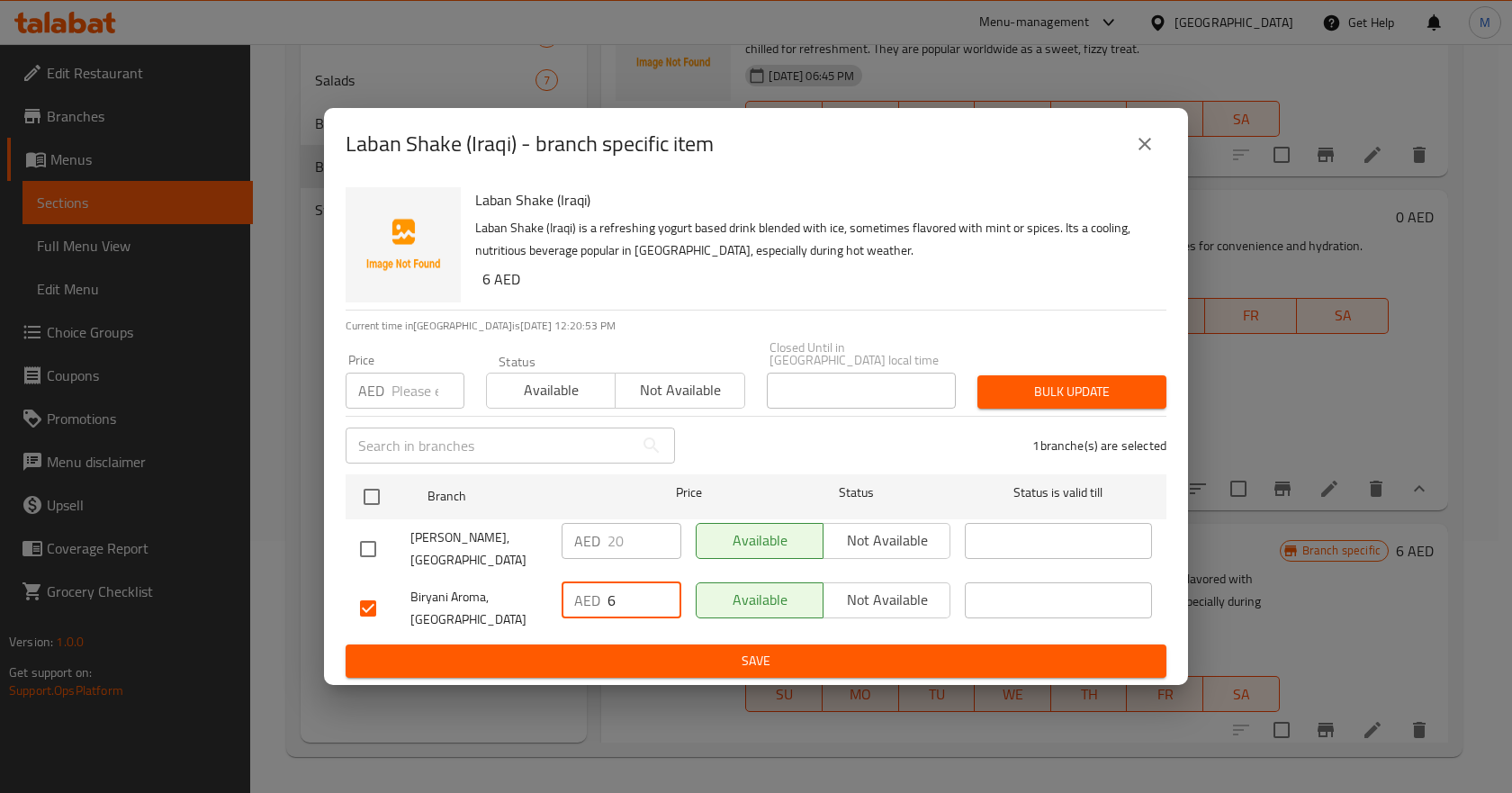
type input "6"
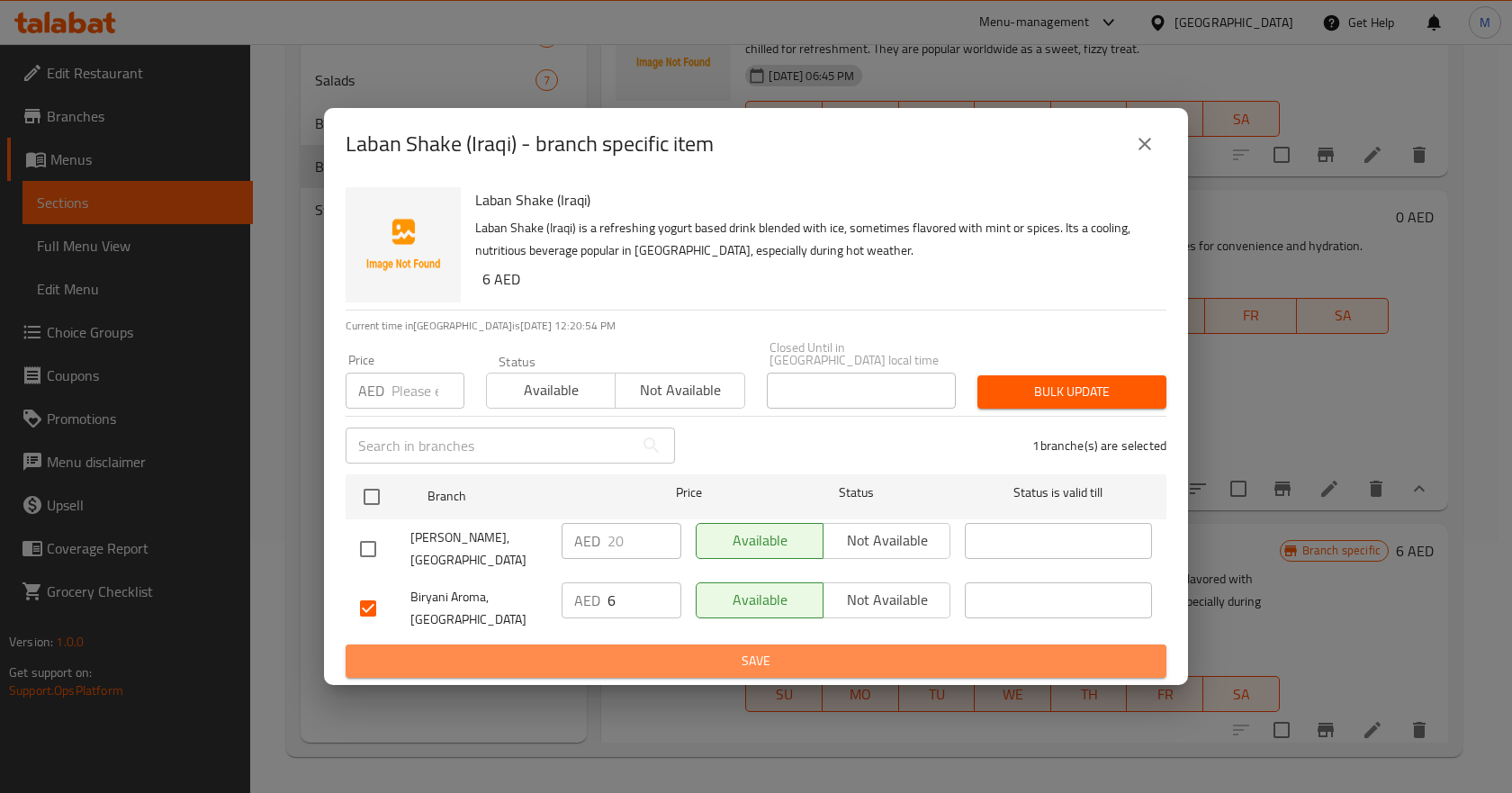
click at [704, 677] on button "Save" at bounding box center [756, 661] width 821 height 33
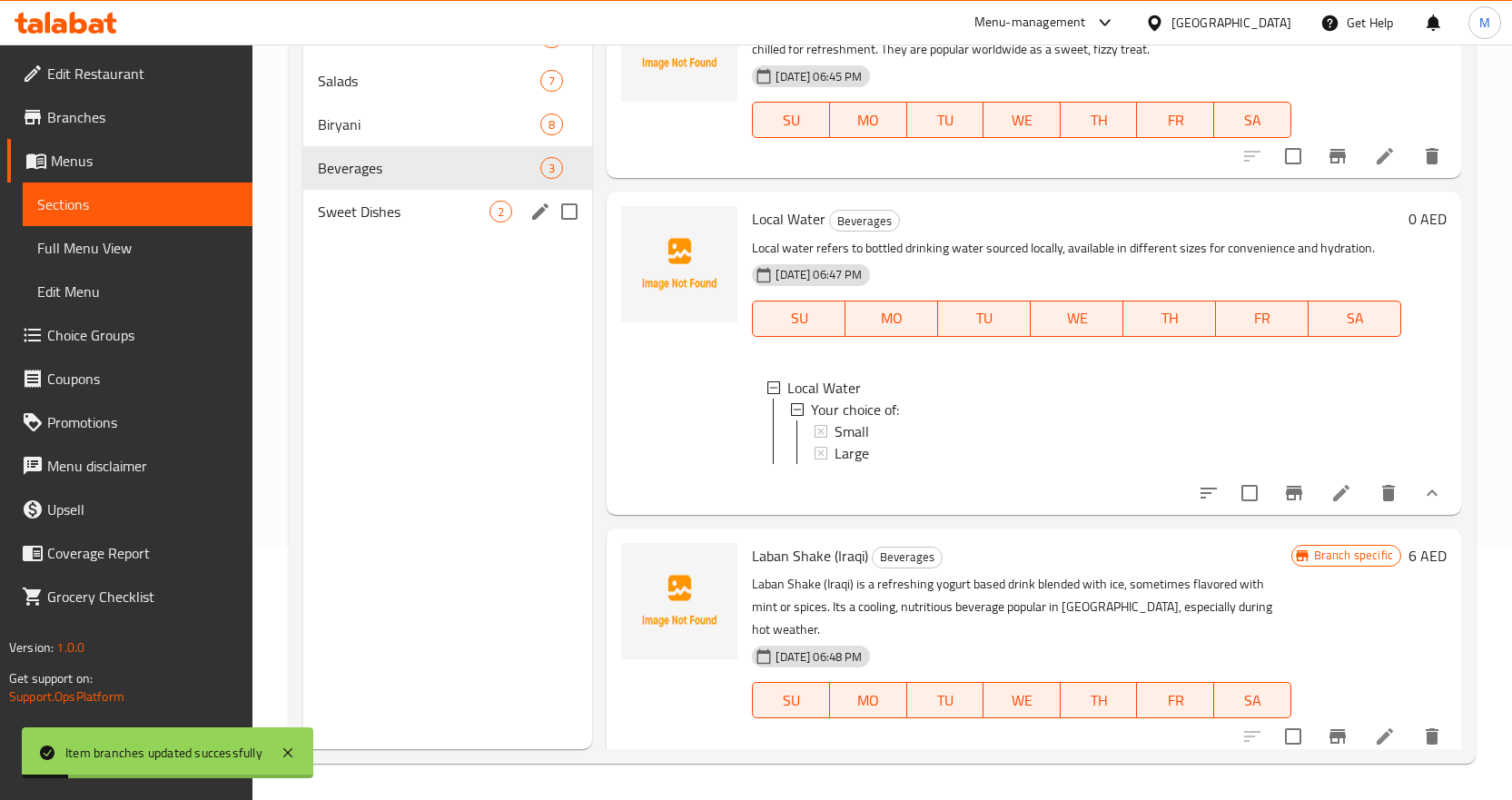
click at [384, 231] on div "Sweet Dishes 2" at bounding box center [448, 211] width 289 height 43
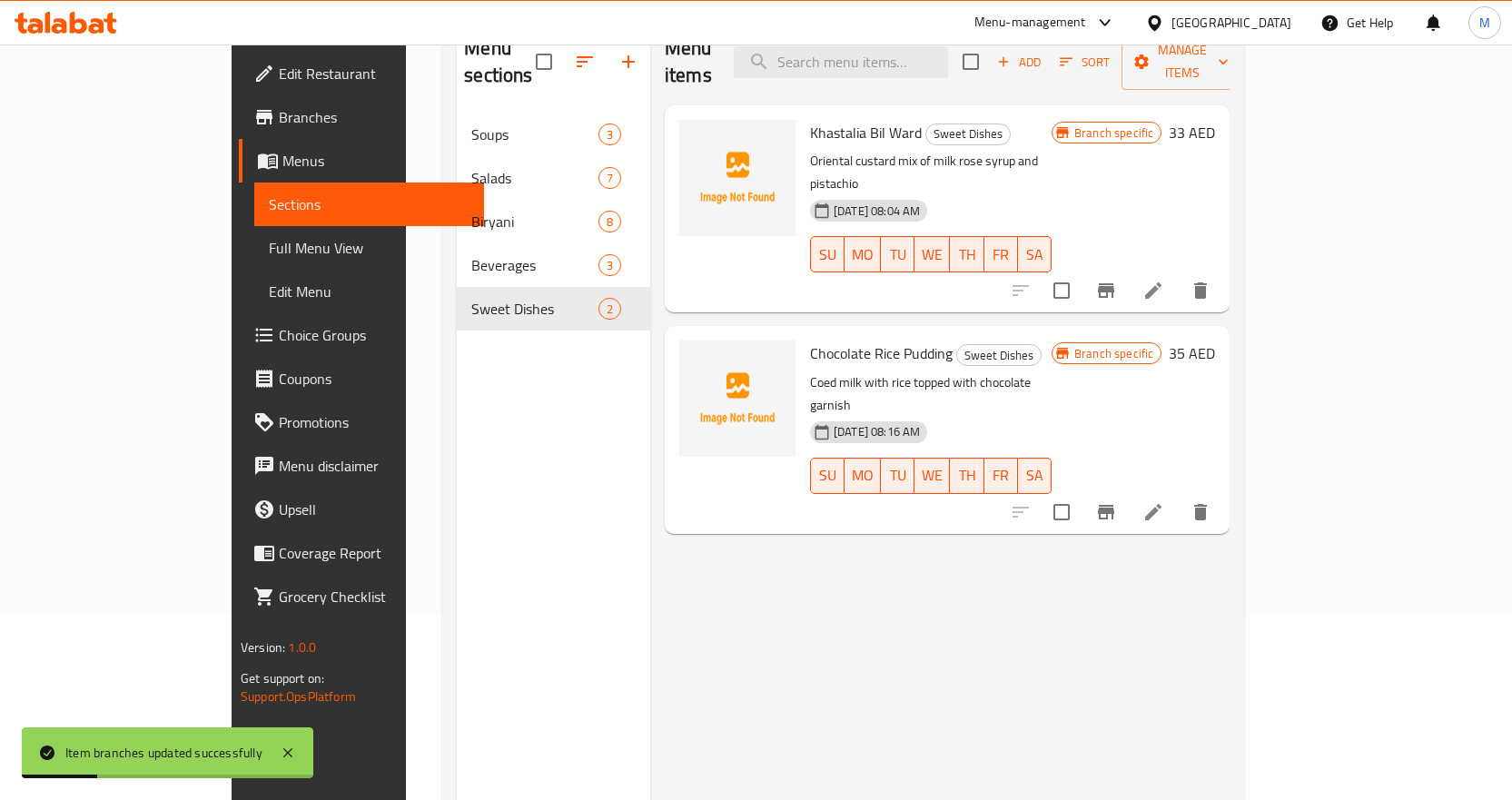
scroll to position [164, 0]
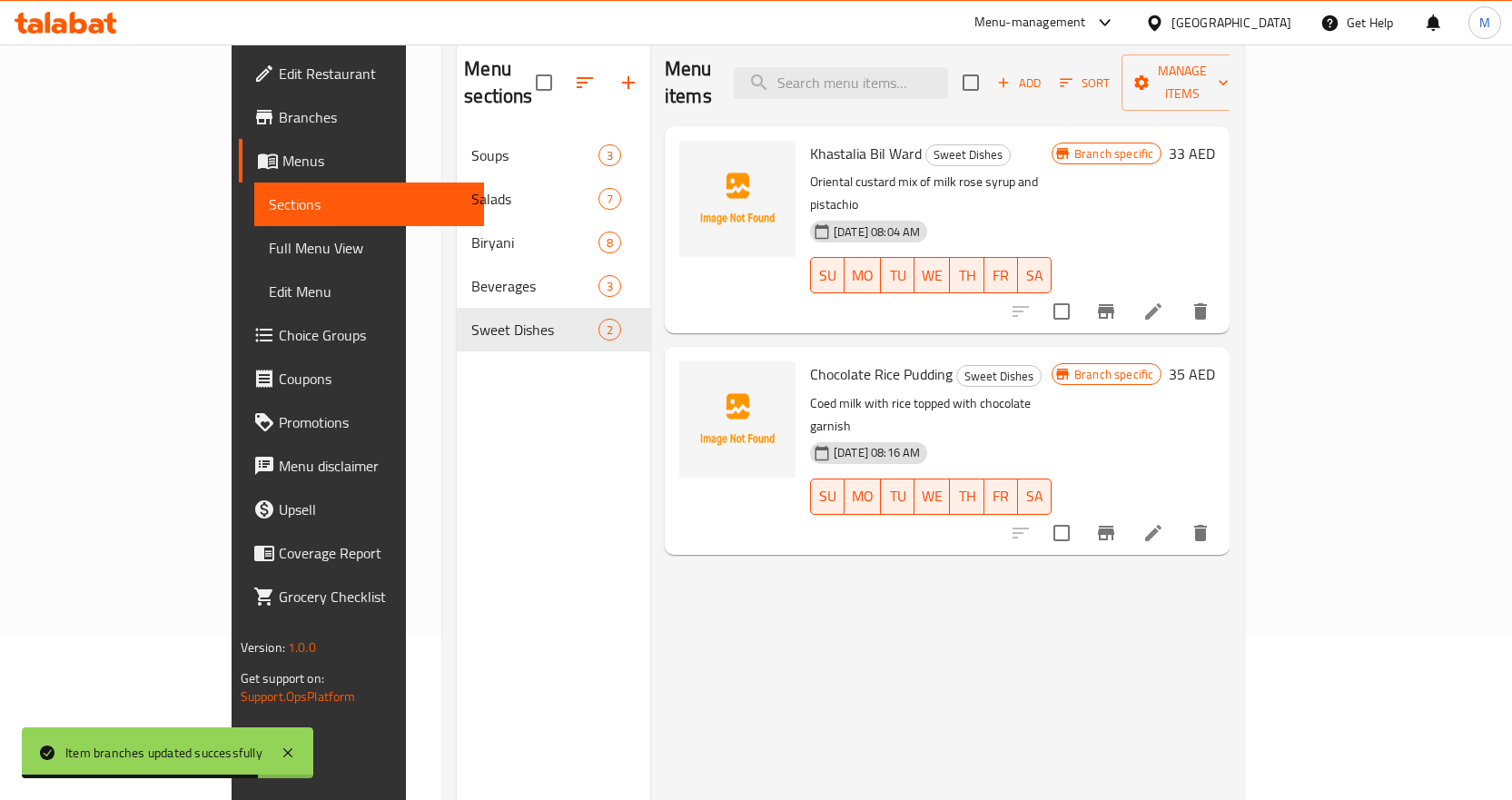
click at [810, 361] on span "Chocolate Rice Pudding" at bounding box center [881, 374] width 142 height 27
drag, startPoint x: 769, startPoint y: 329, endPoint x: 785, endPoint y: 329, distance: 16.0
click at [810, 361] on span "Chocolate Rice Pudding" at bounding box center [881, 374] width 142 height 27
copy span "Chocolate"
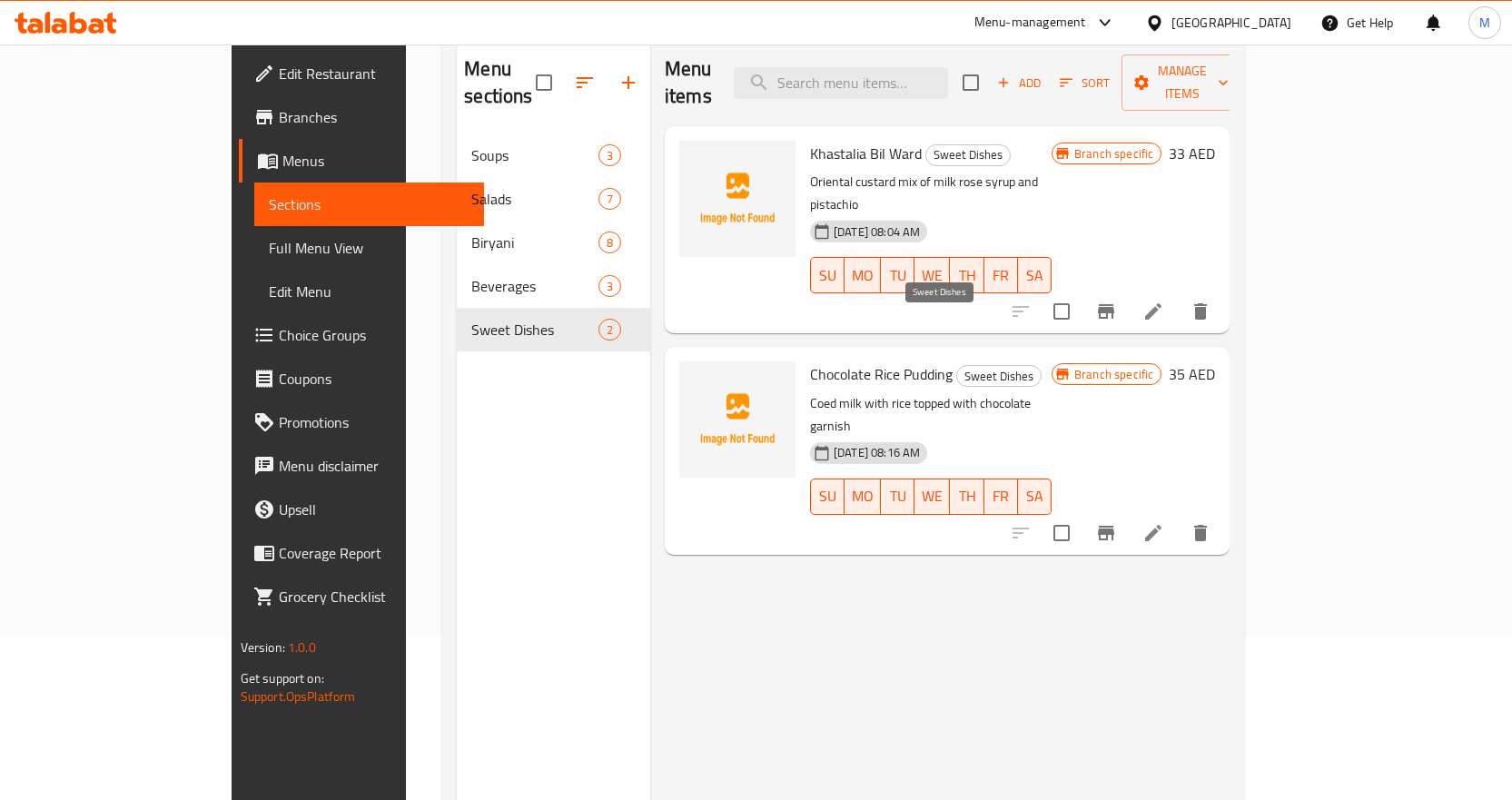
click at [957, 366] on span "Sweet Dishes" at bounding box center [999, 376] width 83 height 21
drag, startPoint x: 928, startPoint y: 325, endPoint x: 917, endPoint y: 326, distance: 11.0
click at [957, 366] on span "Sweet Dishes" at bounding box center [999, 376] width 83 height 21
copy span "Sweet"
click at [1114, 304] on icon "Branch-specific-item" at bounding box center [1106, 312] width 17 height 15
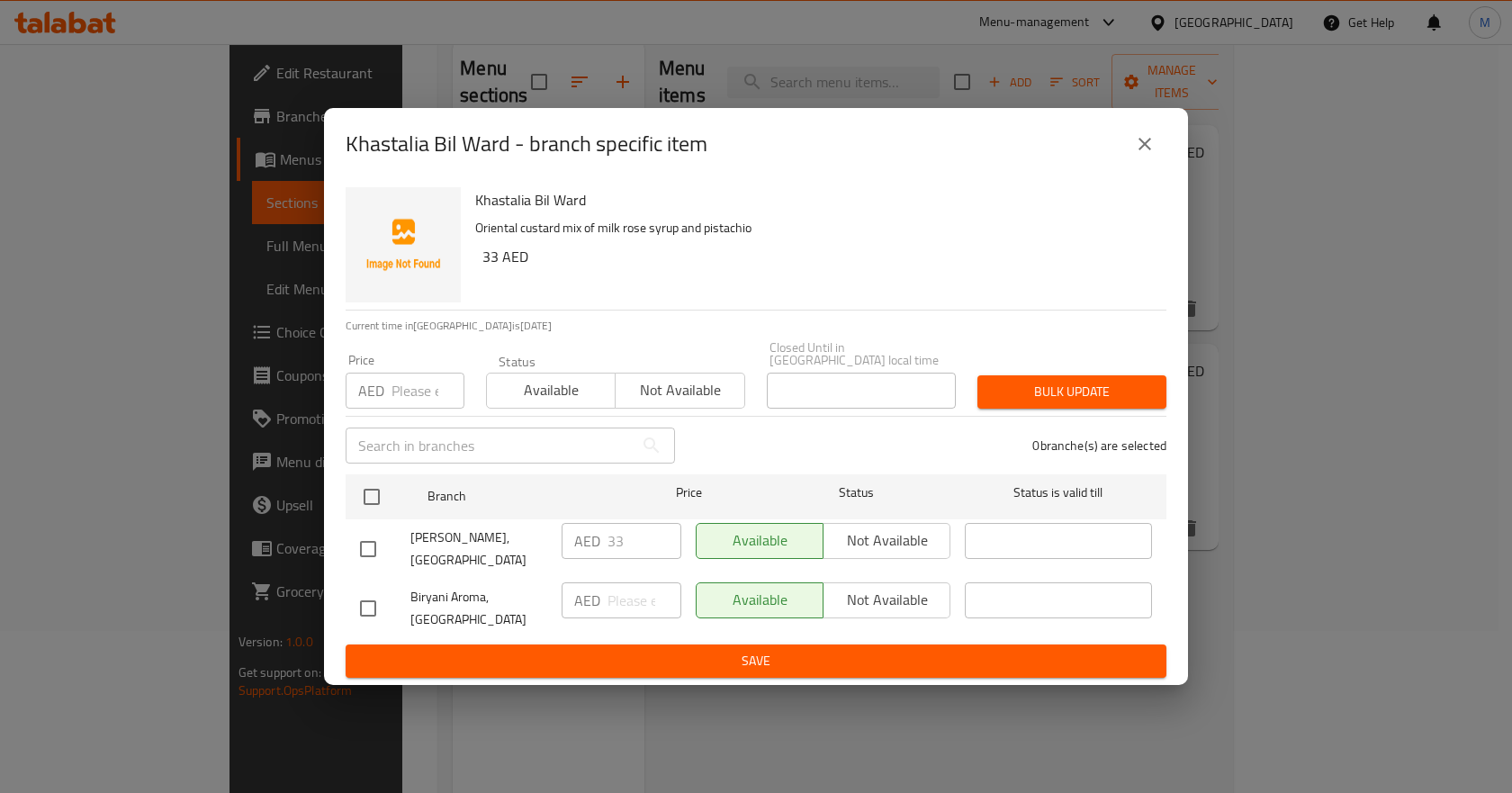
click at [356, 609] on input "checkbox" at bounding box center [367, 608] width 38 height 38
checkbox input "true"
click at [880, 598] on span "Not available" at bounding box center [887, 600] width 113 height 26
click at [791, 662] on span "Save" at bounding box center [756, 661] width 792 height 23
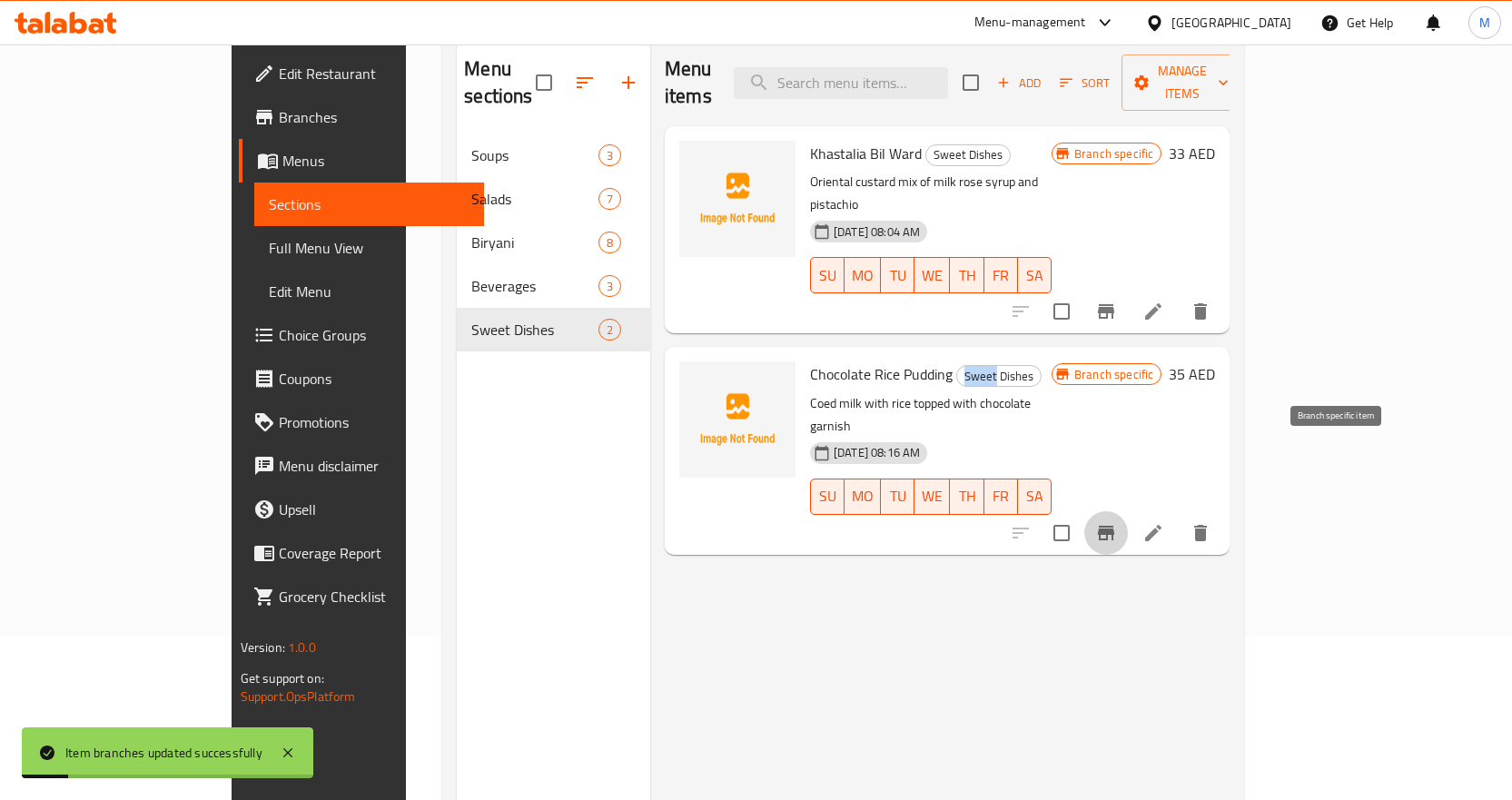
click at [1117, 523] on icon "Branch-specific-item" at bounding box center [1106, 534] width 22 height 22
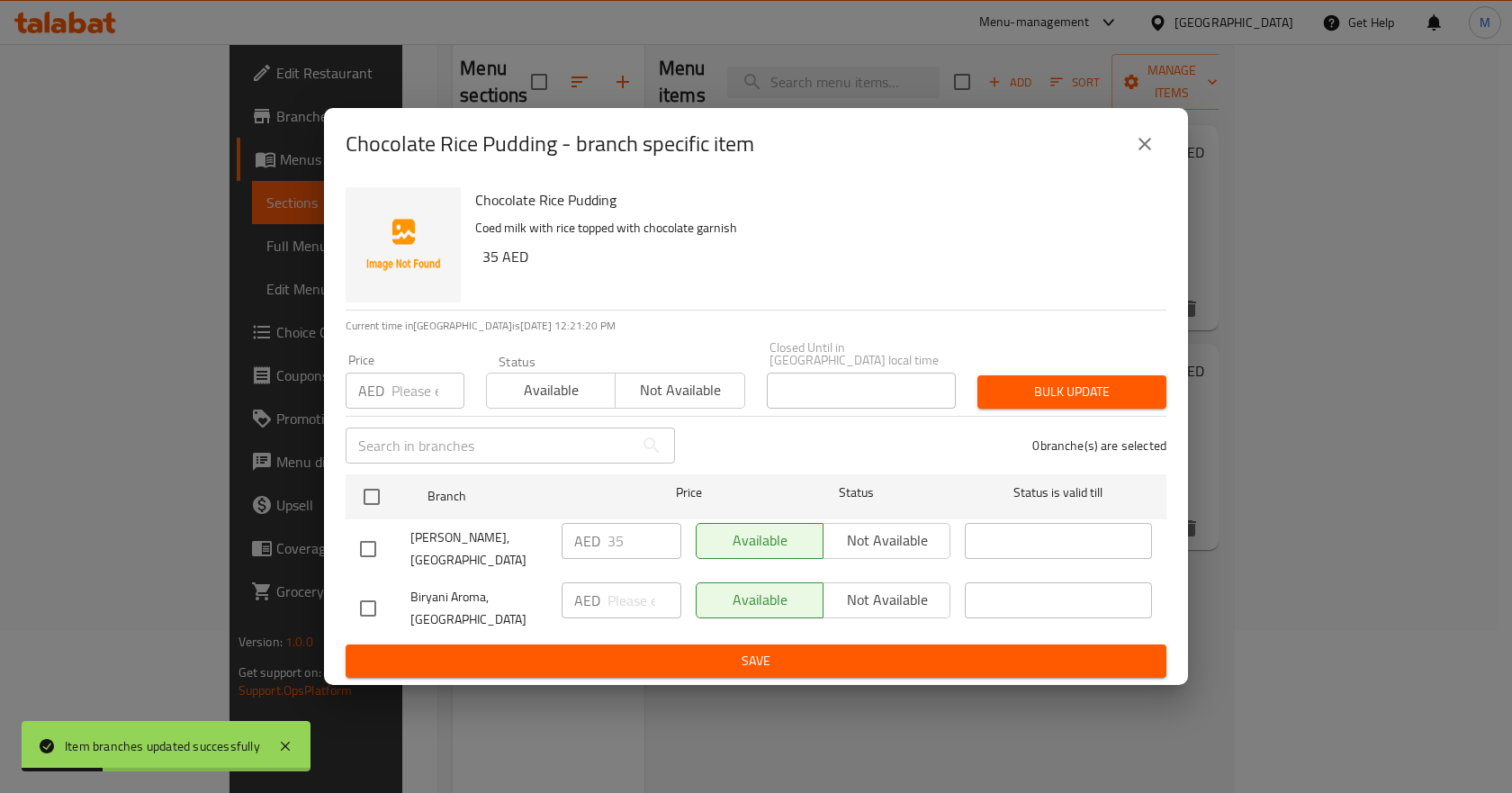
click at [359, 603] on input "checkbox" at bounding box center [367, 608] width 38 height 38
checkbox input "true"
click at [894, 597] on span "Not available" at bounding box center [887, 600] width 113 height 26
click at [811, 663] on span "Save" at bounding box center [756, 661] width 792 height 23
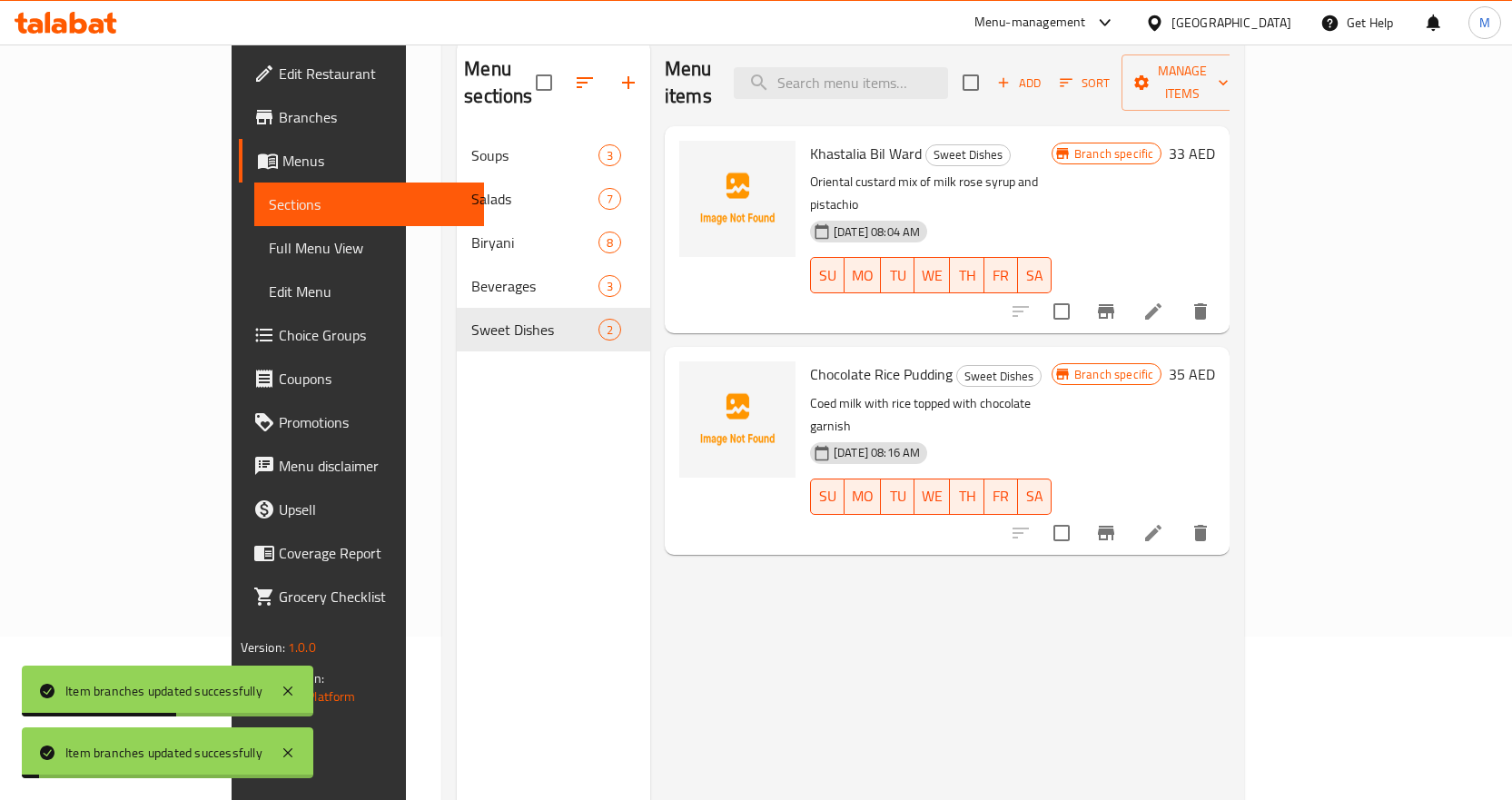
click at [952, 591] on div "Menu items Add Sort Manage items Khastalia Bil Ward Sweet Dishes Oriental custa…" at bounding box center [940, 439] width 580 height 800
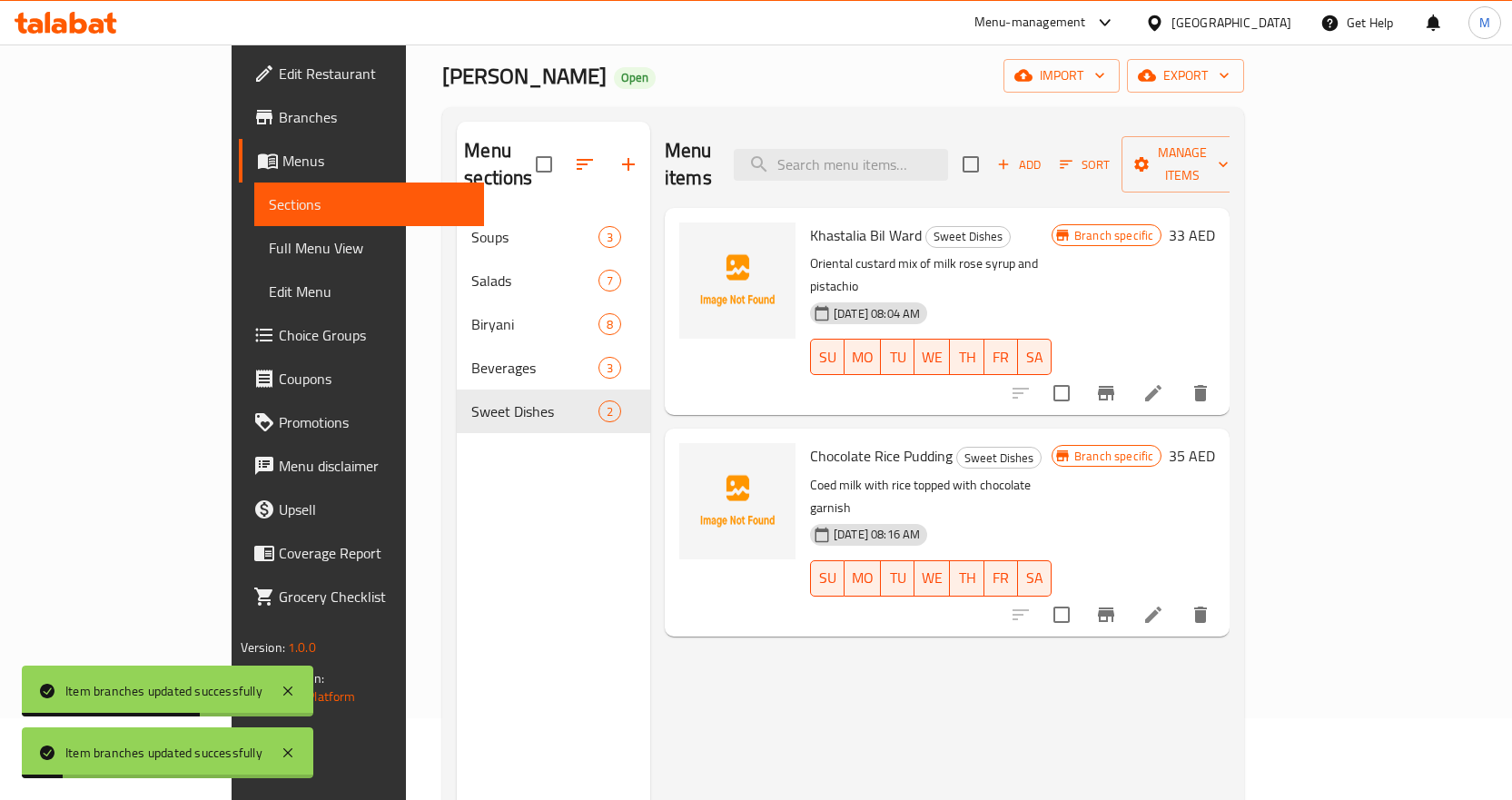
scroll to position [0, 0]
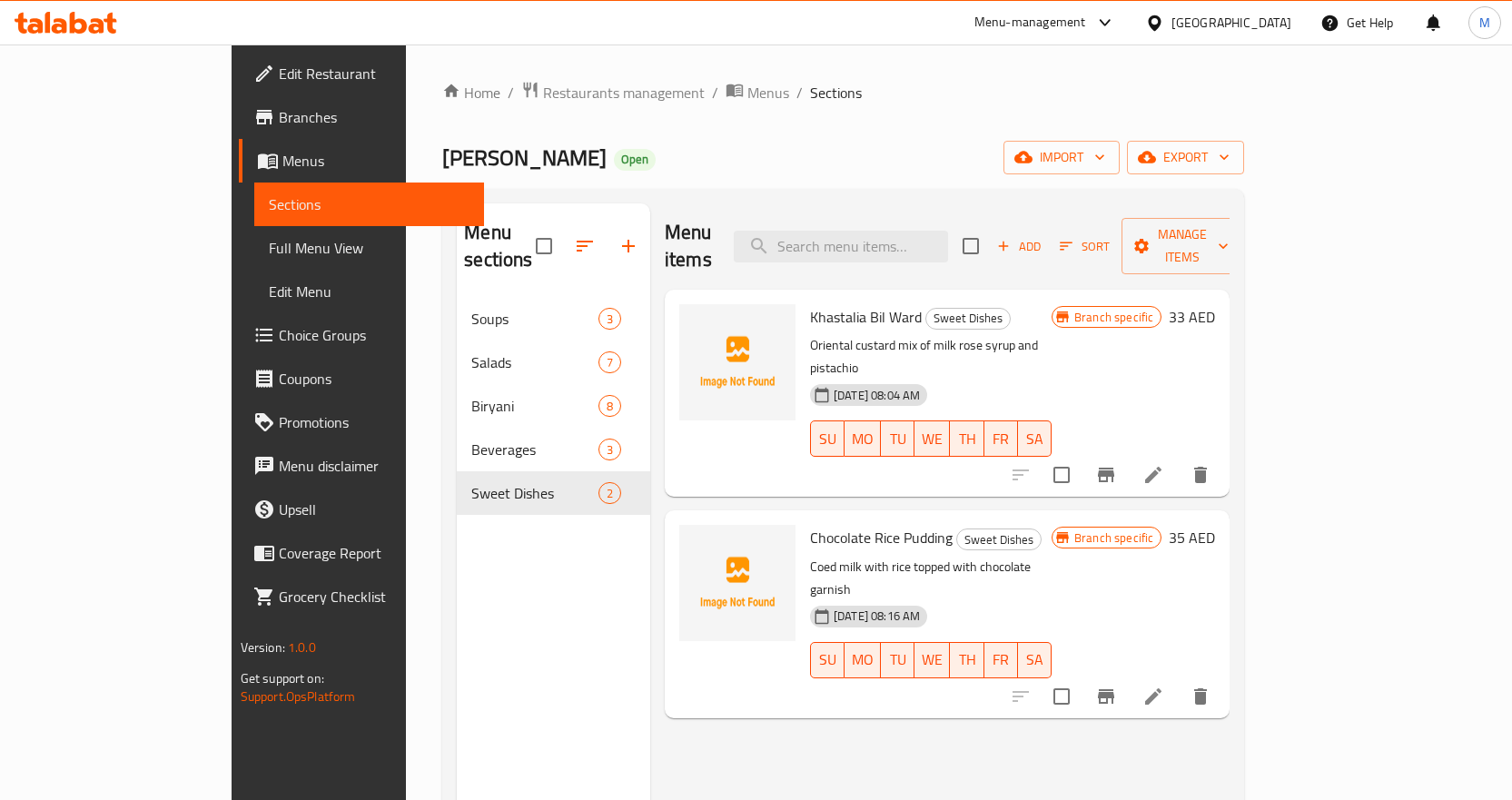
click at [1083, 708] on div "Menu items Add Sort Manage items Khastalia Bil Ward Sweet Dishes Oriental custa…" at bounding box center [940, 603] width 580 height 800
click at [874, 91] on ol "Home / Restaurants management / Menus / Sections" at bounding box center [842, 92] width 802 height 24
click at [269, 256] on span "Full Menu View" at bounding box center [369, 248] width 201 height 22
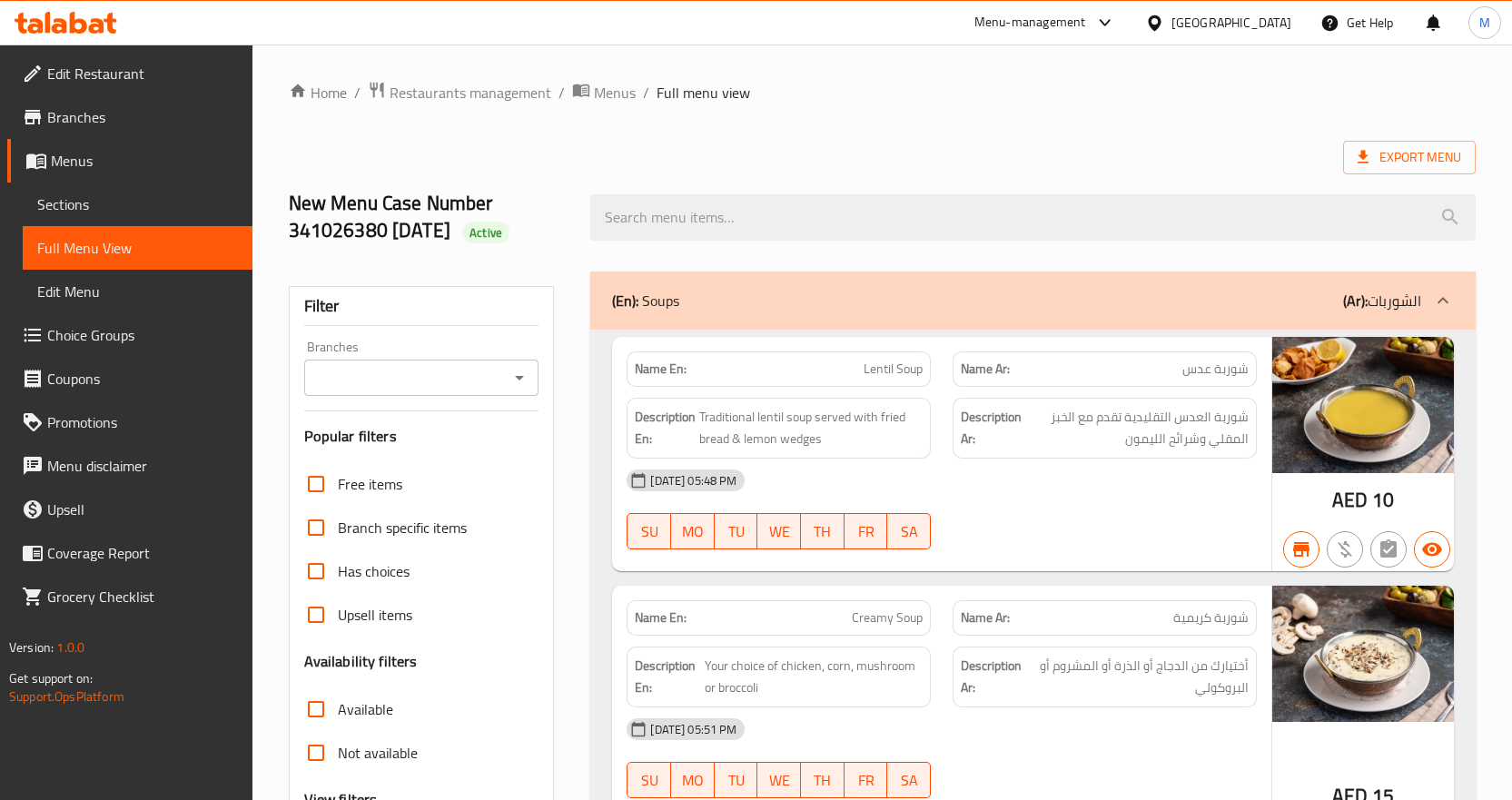
click at [521, 369] on icon "Open" at bounding box center [520, 378] width 22 height 22
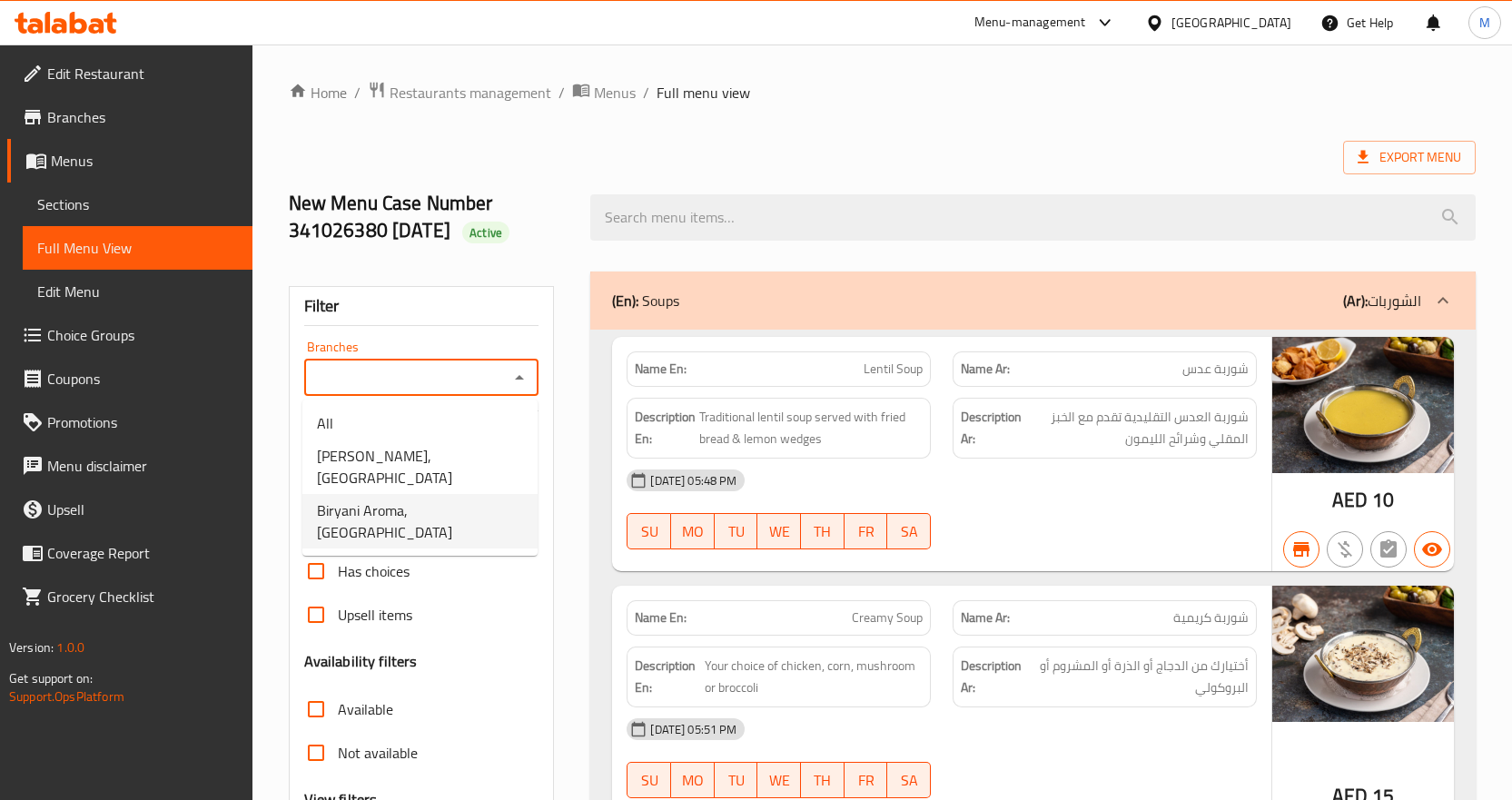
click at [455, 516] on span "Biryani Aroma, [GEOGRAPHIC_DATA]" at bounding box center [420, 521] width 206 height 43
type input "Biryani Aroma, [GEOGRAPHIC_DATA]"
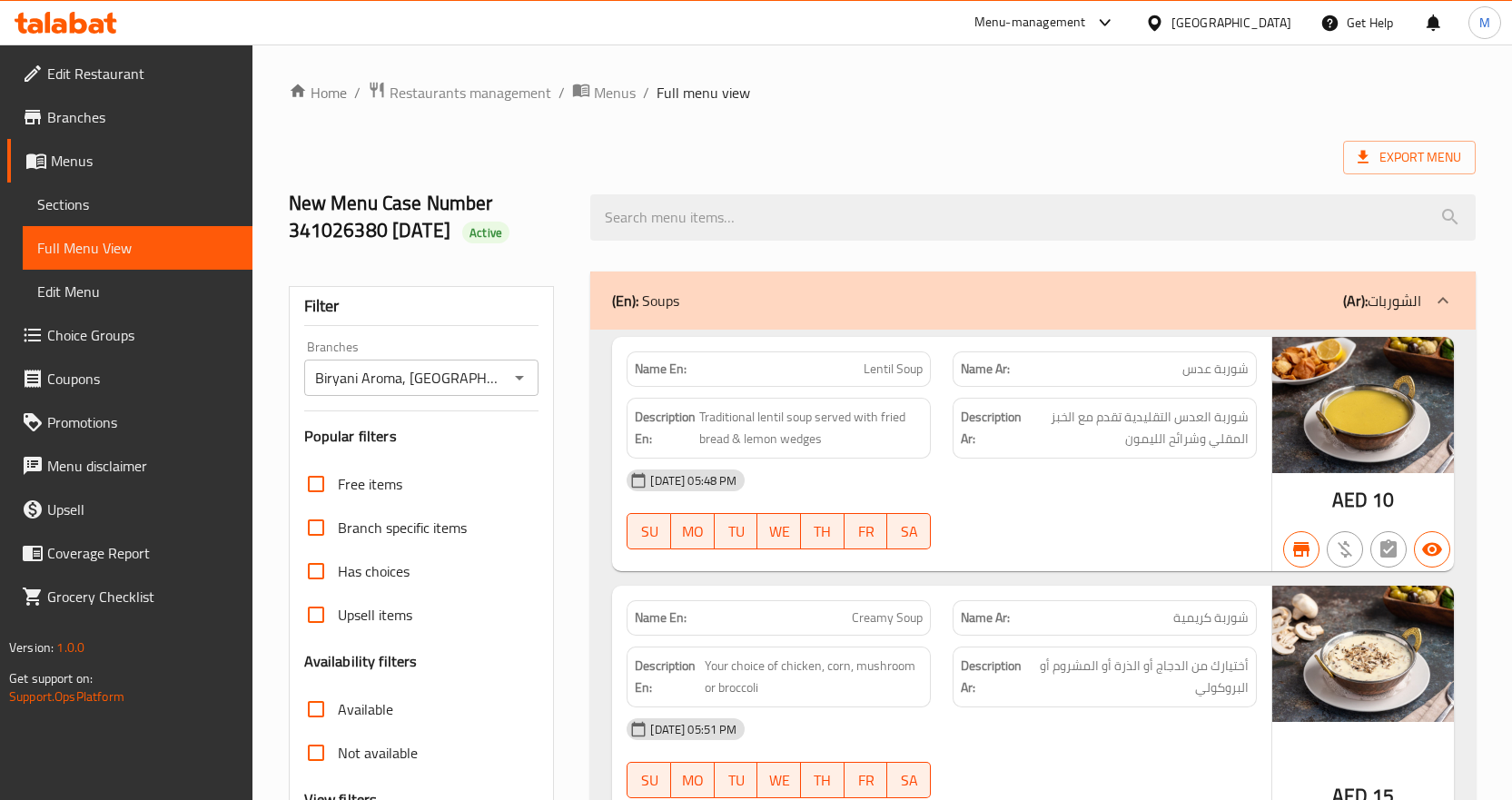
click at [847, 154] on div "Export Menu" at bounding box center [882, 157] width 1187 height 33
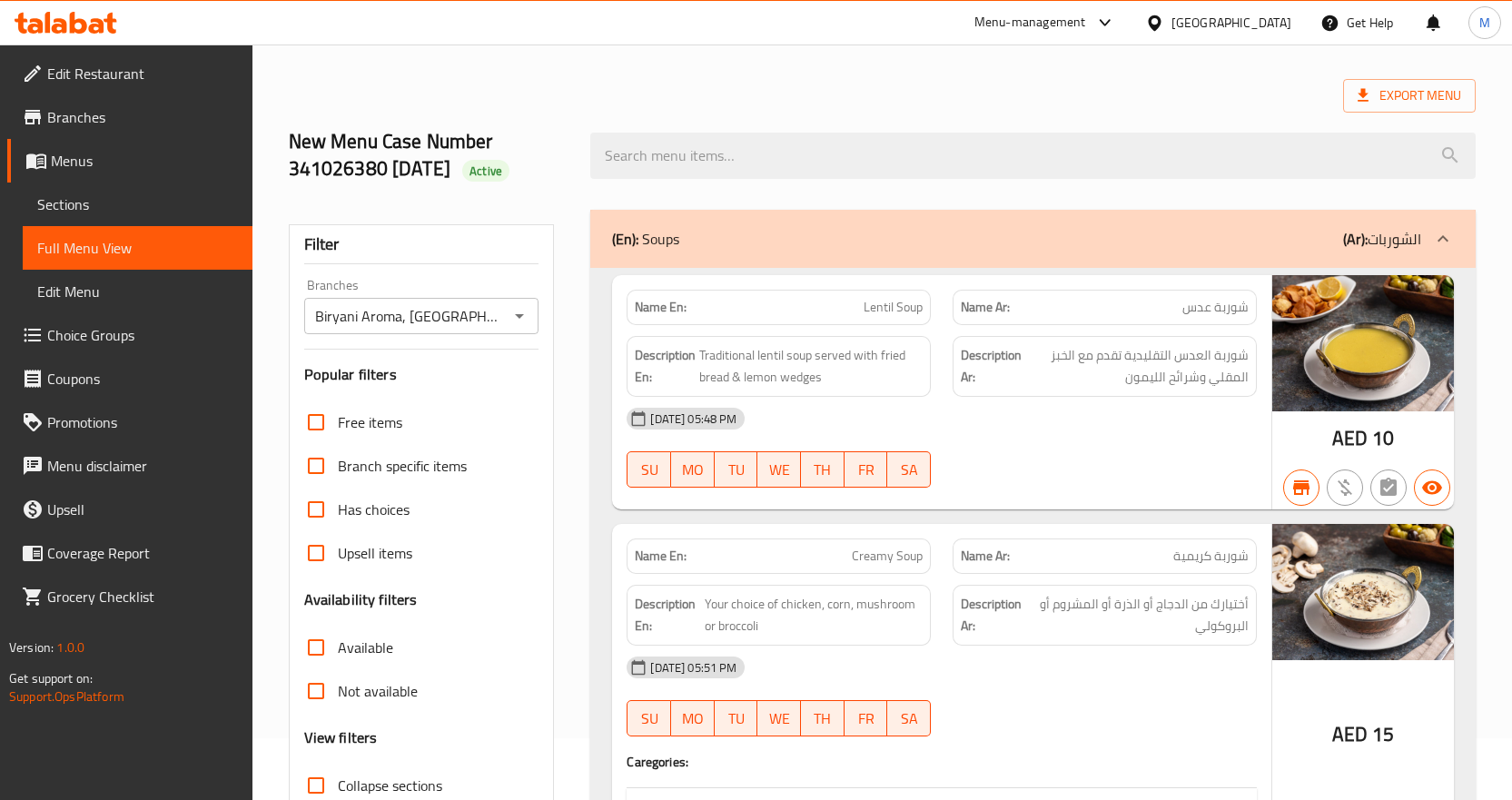
scroll to position [273, 0]
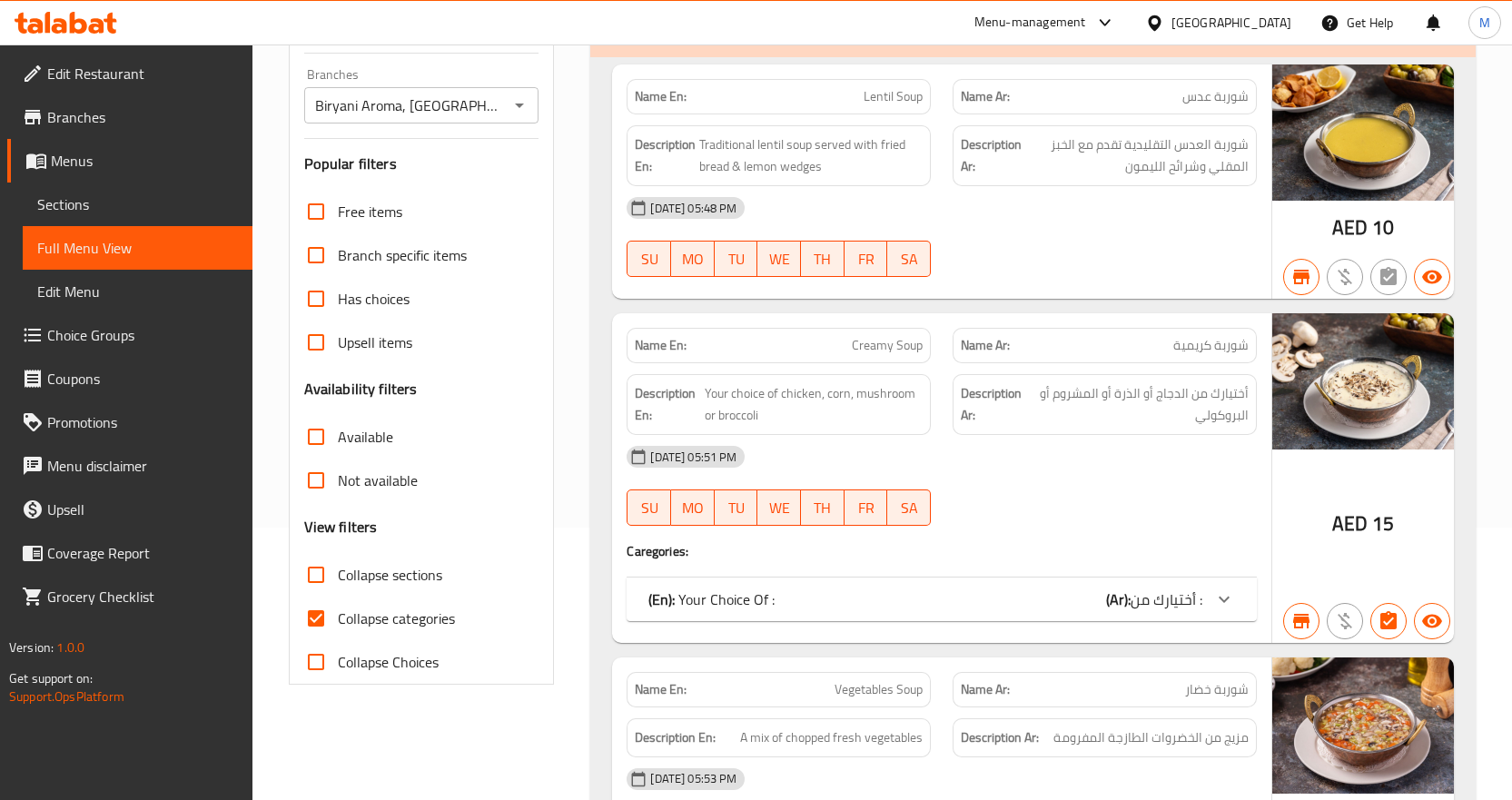
click at [340, 438] on span "Available" at bounding box center [365, 437] width 55 height 22
click at [338, 438] on input "Available" at bounding box center [315, 437] width 43 height 43
checkbox input "true"
click at [379, 645] on label "Collapse Choices" at bounding box center [366, 661] width 144 height 43
click at [338, 645] on input "Collapse Choices" at bounding box center [315, 661] width 43 height 43
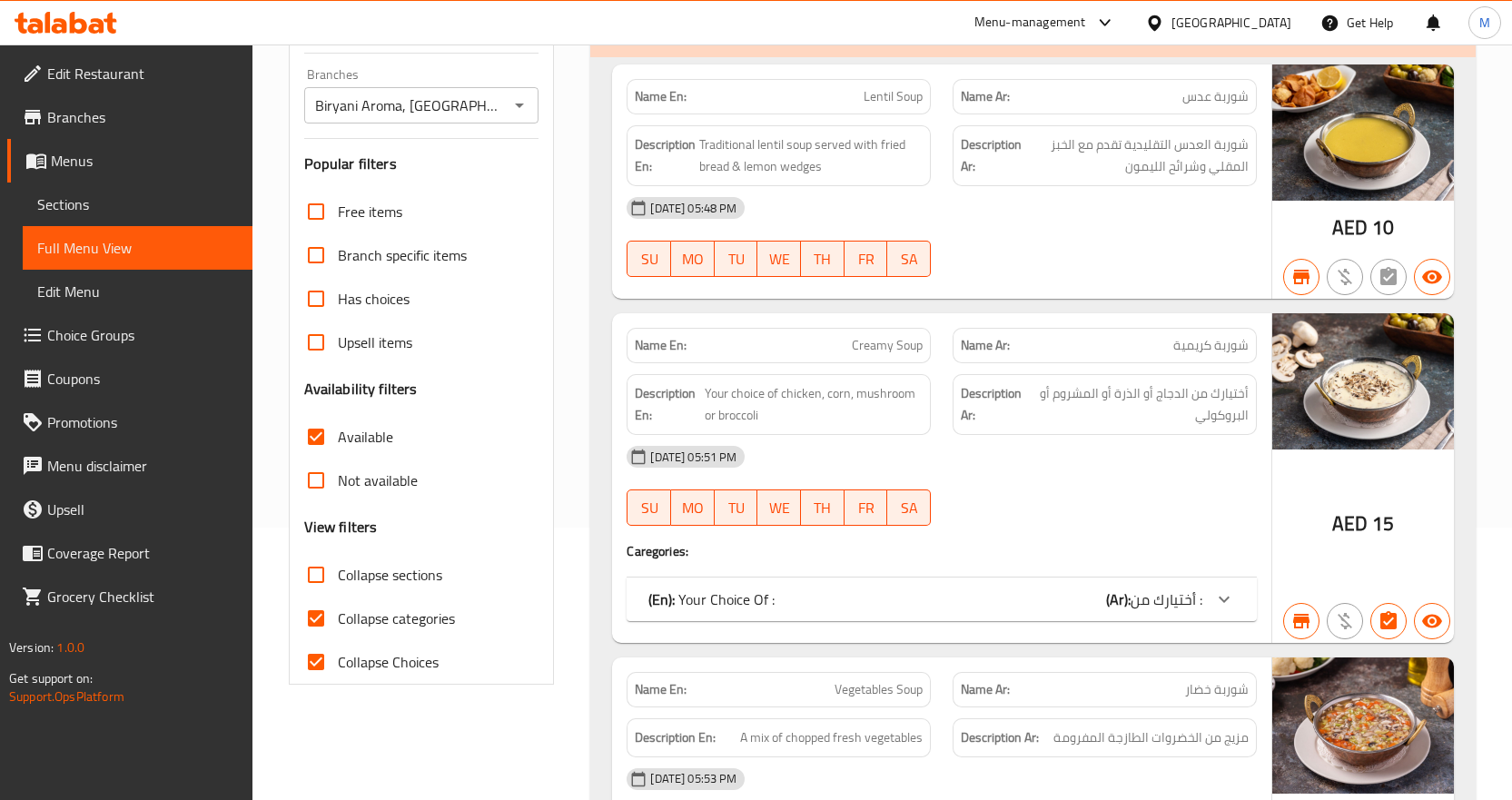
click at [367, 658] on span "Collapse Choices" at bounding box center [387, 662] width 101 height 22
click at [338, 658] on input "Collapse Choices" at bounding box center [315, 661] width 43 height 43
checkbox input "false"
click at [377, 624] on span "Collapse categories" at bounding box center [396, 619] width 117 height 22
click at [338, 624] on input "Collapse categories" at bounding box center [315, 618] width 43 height 43
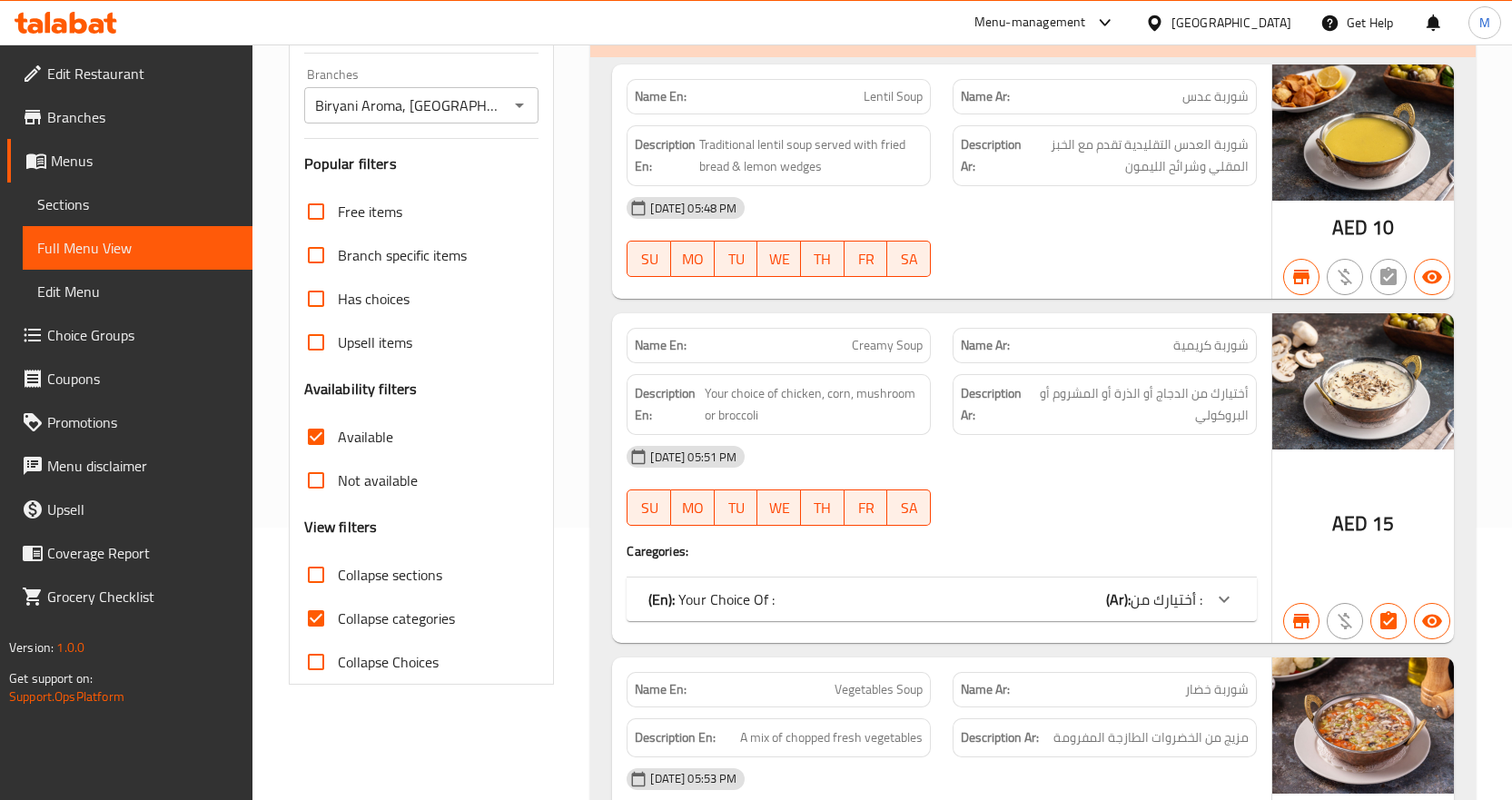
checkbox input "false"
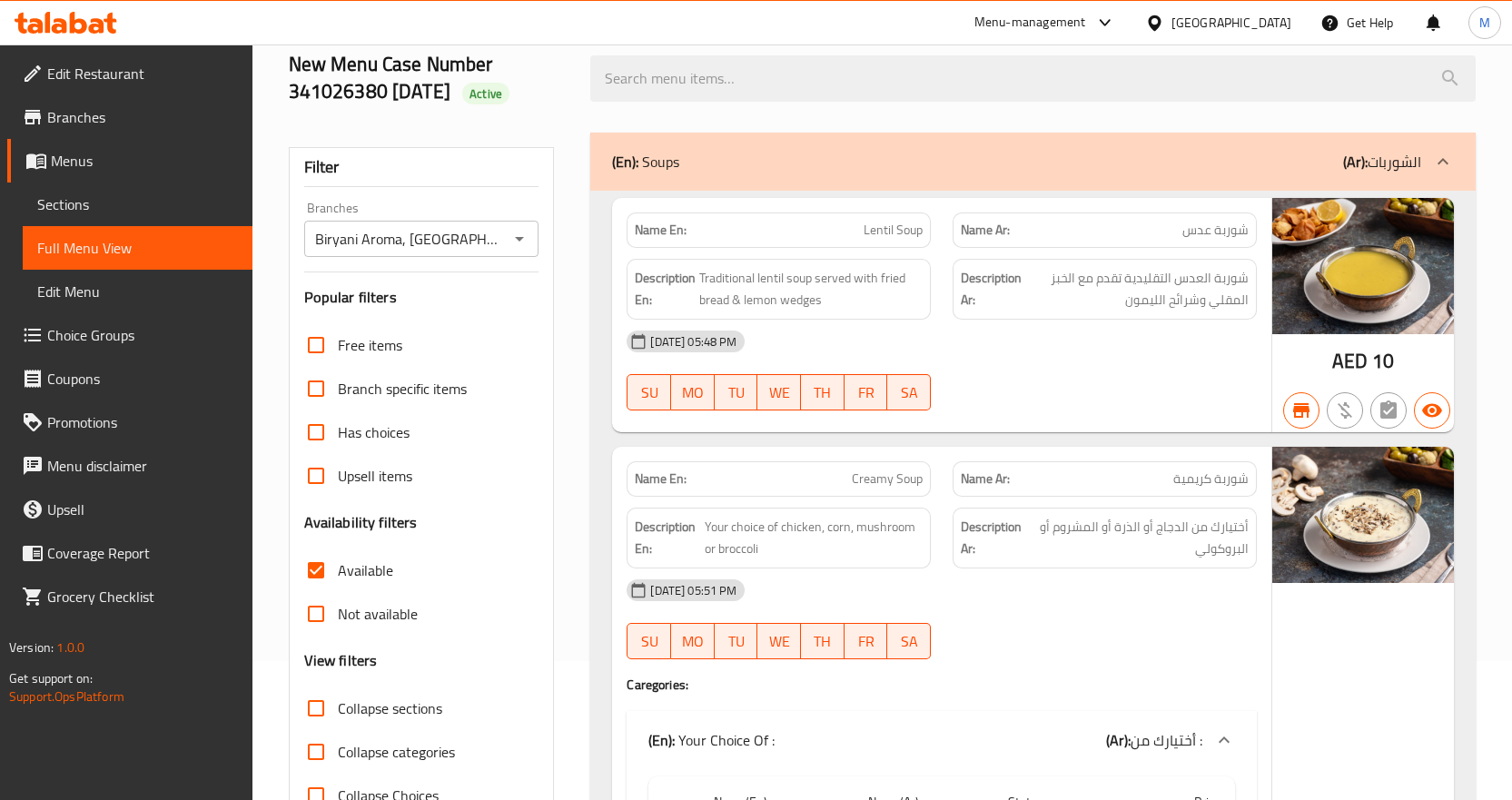
scroll to position [0, 0]
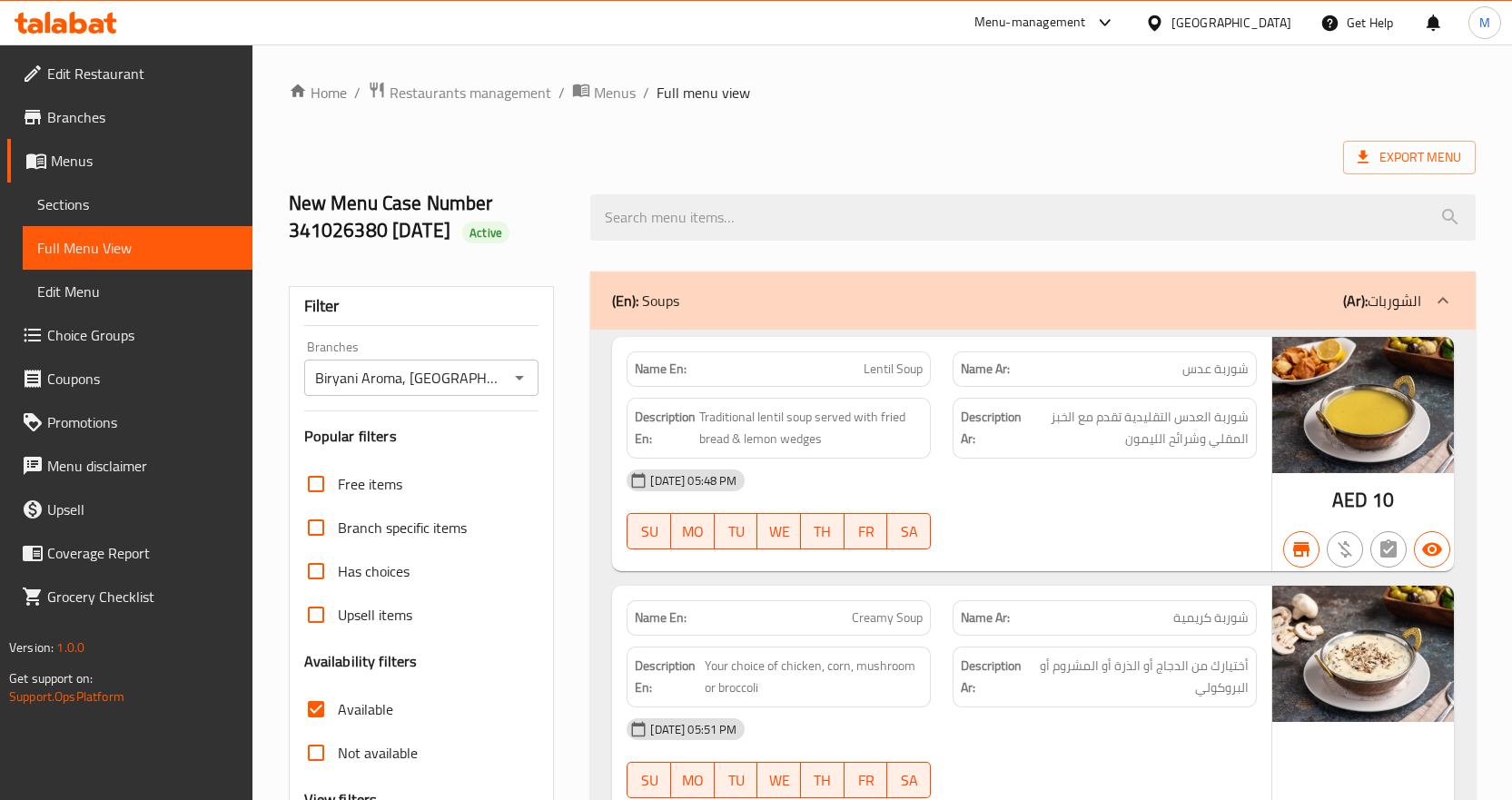
click at [1132, 388] on div "Description Ar: شوربة العدس التقليدية تقدم مع الخبز المقلي وشرائح الليمون" at bounding box center [1104, 427] width 326 height 82
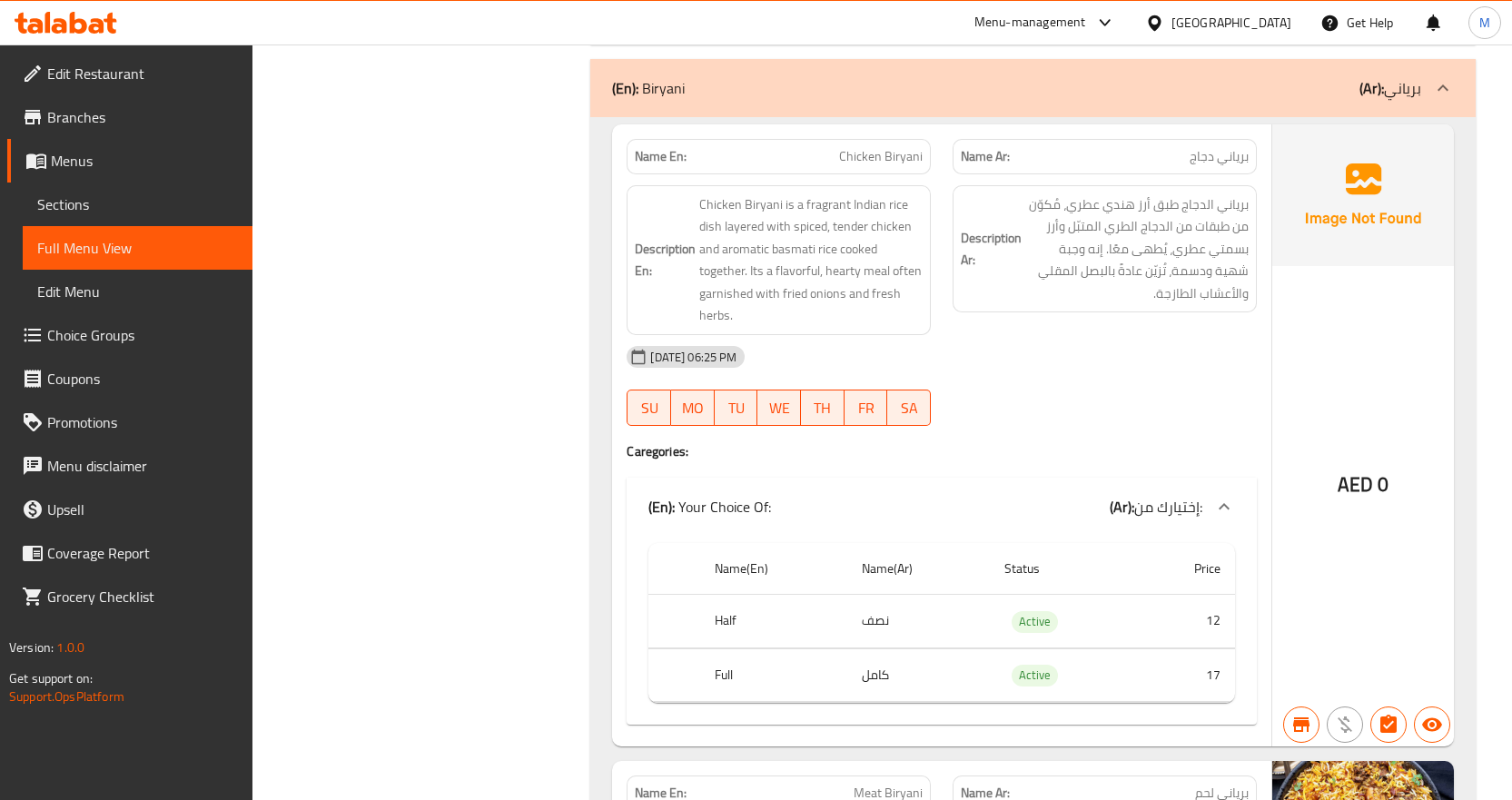
scroll to position [3724, 0]
click at [1309, 310] on div "AED 0" at bounding box center [1363, 434] width 181 height 622
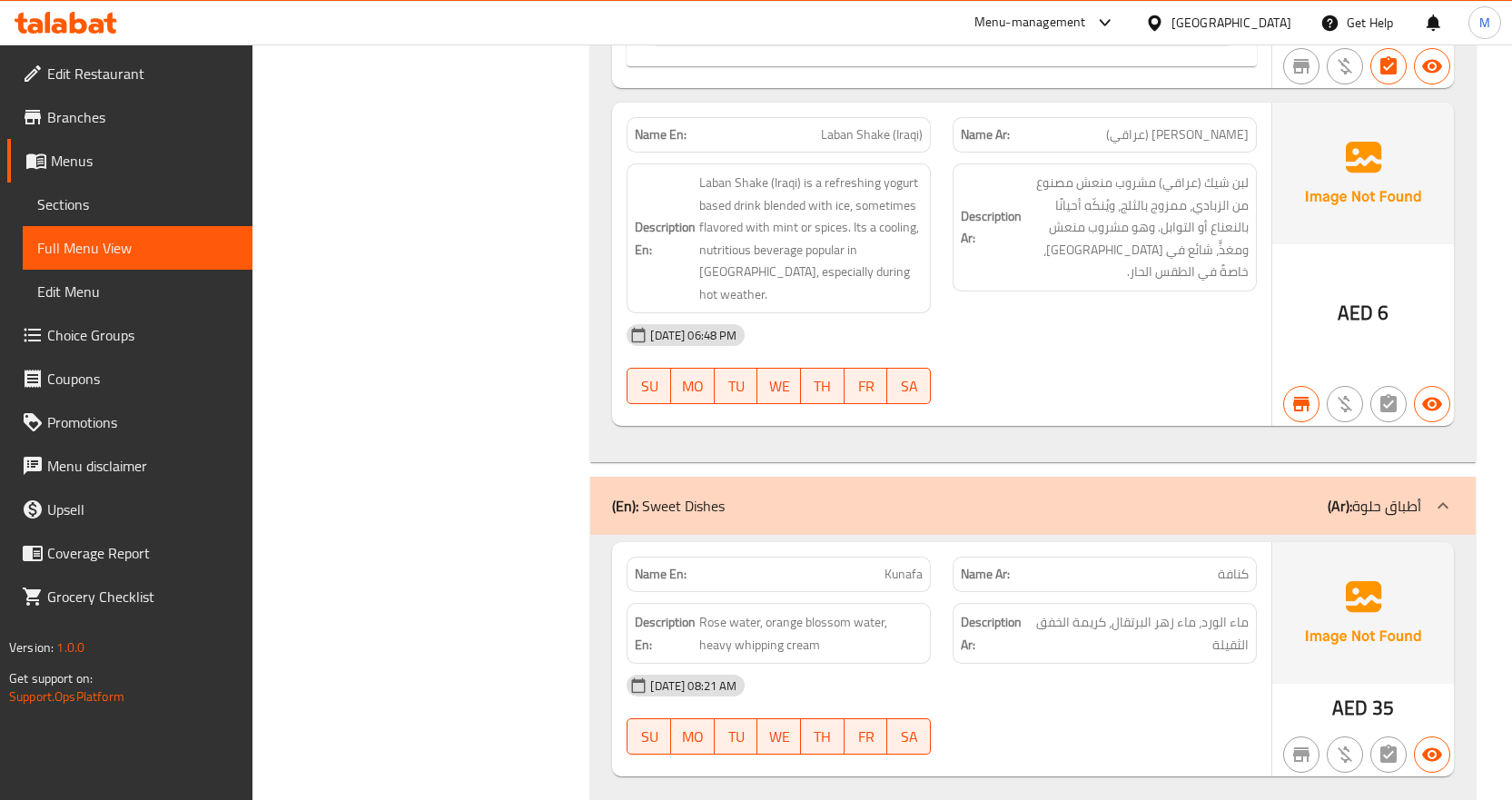
scroll to position [8658, 0]
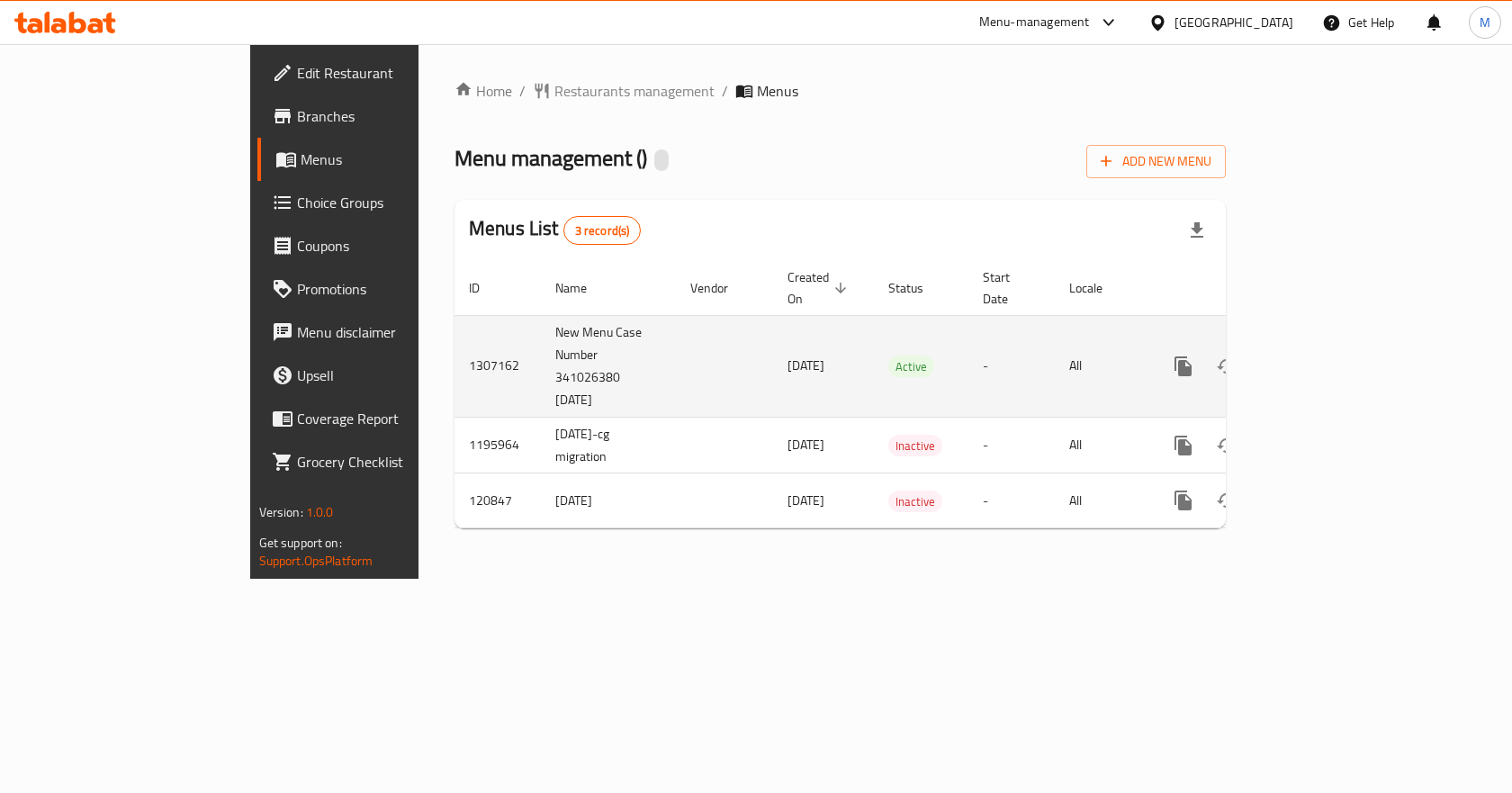
click at [1349, 341] on td "enhanced table" at bounding box center [1248, 366] width 202 height 102
click at [1335, 345] on link "enhanced table" at bounding box center [1312, 366] width 43 height 43
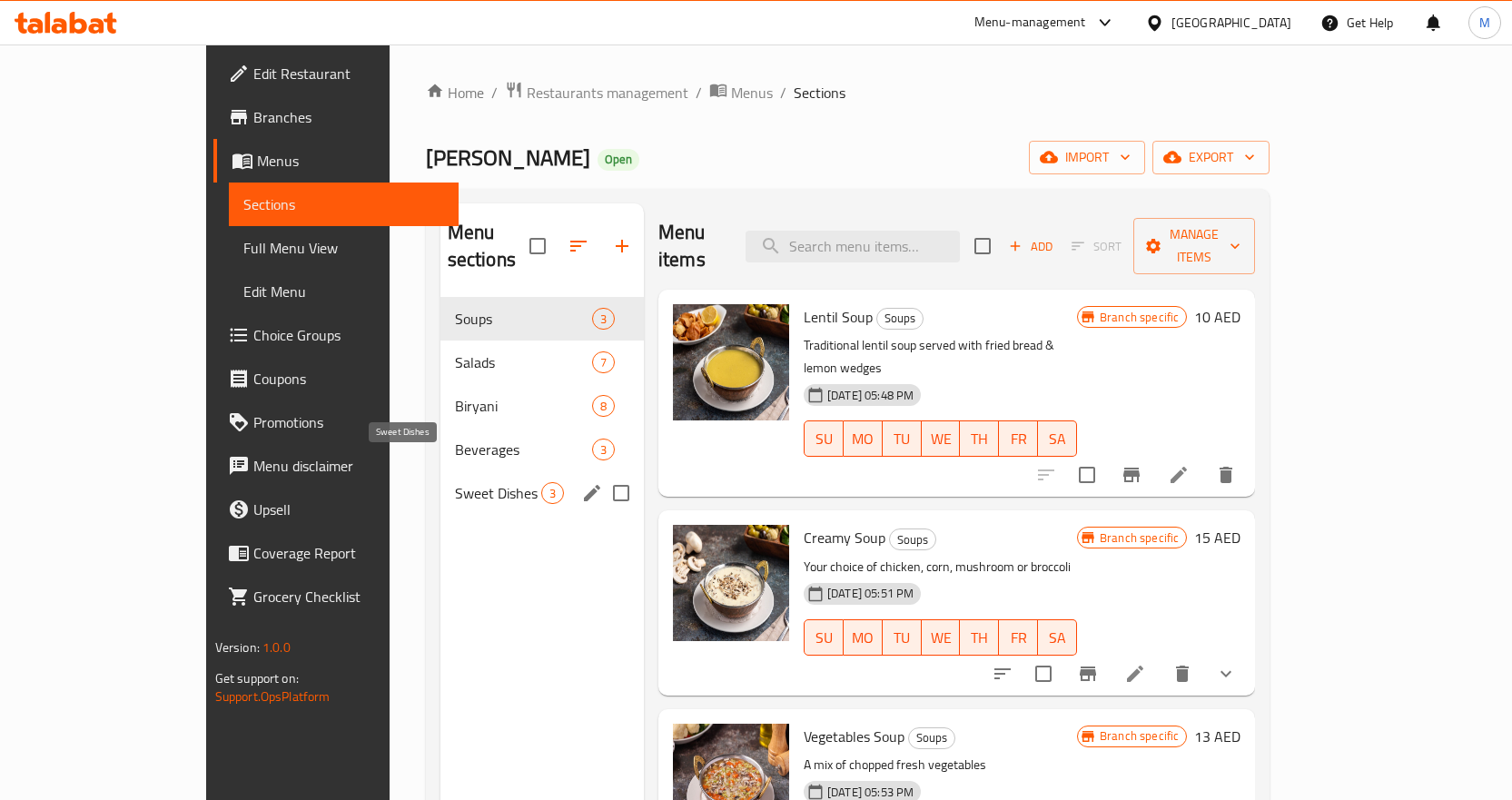
click at [455, 483] on span "Sweet Dishes" at bounding box center [498, 494] width 86 height 22
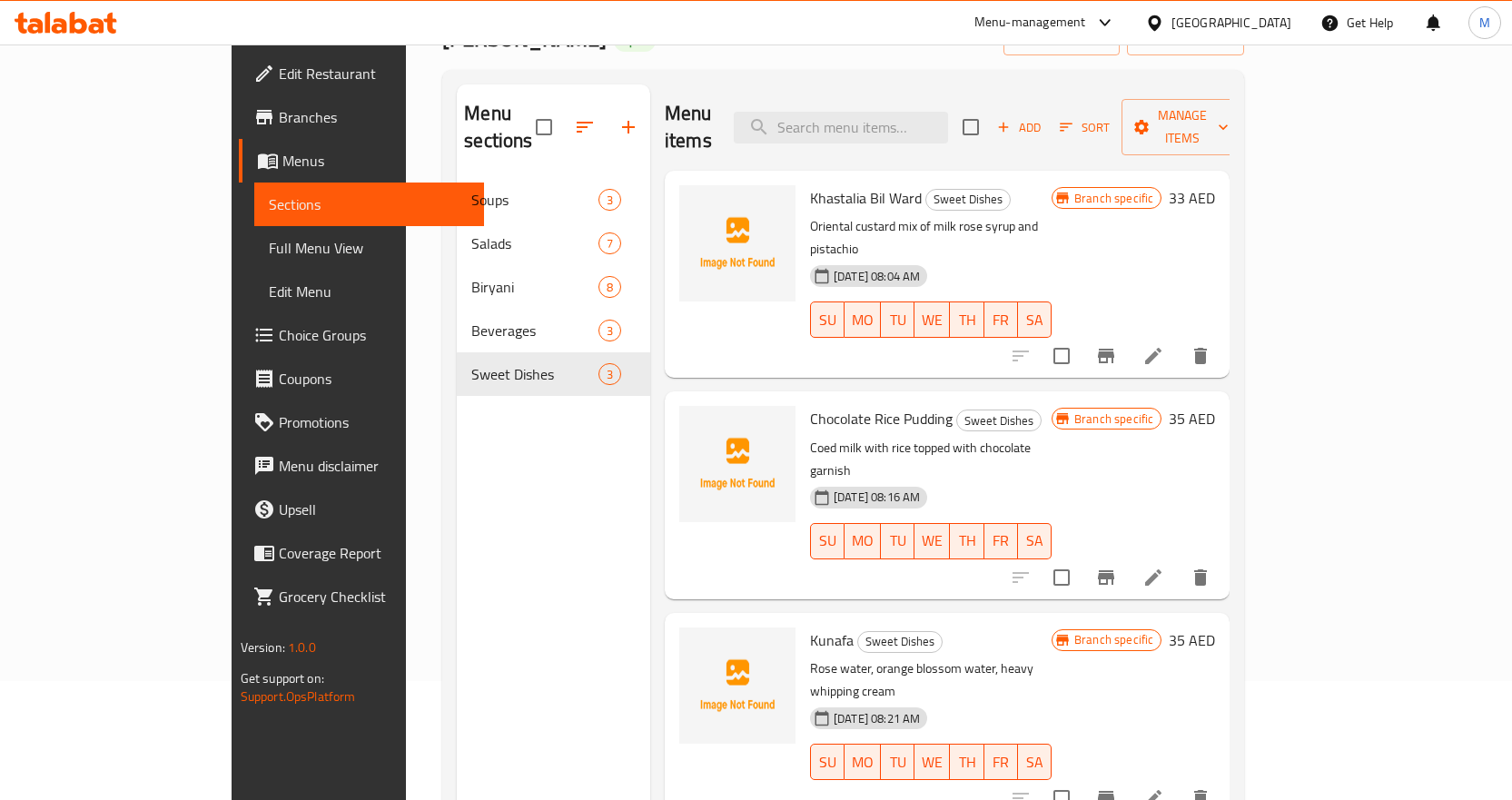
scroll to position [254, 0]
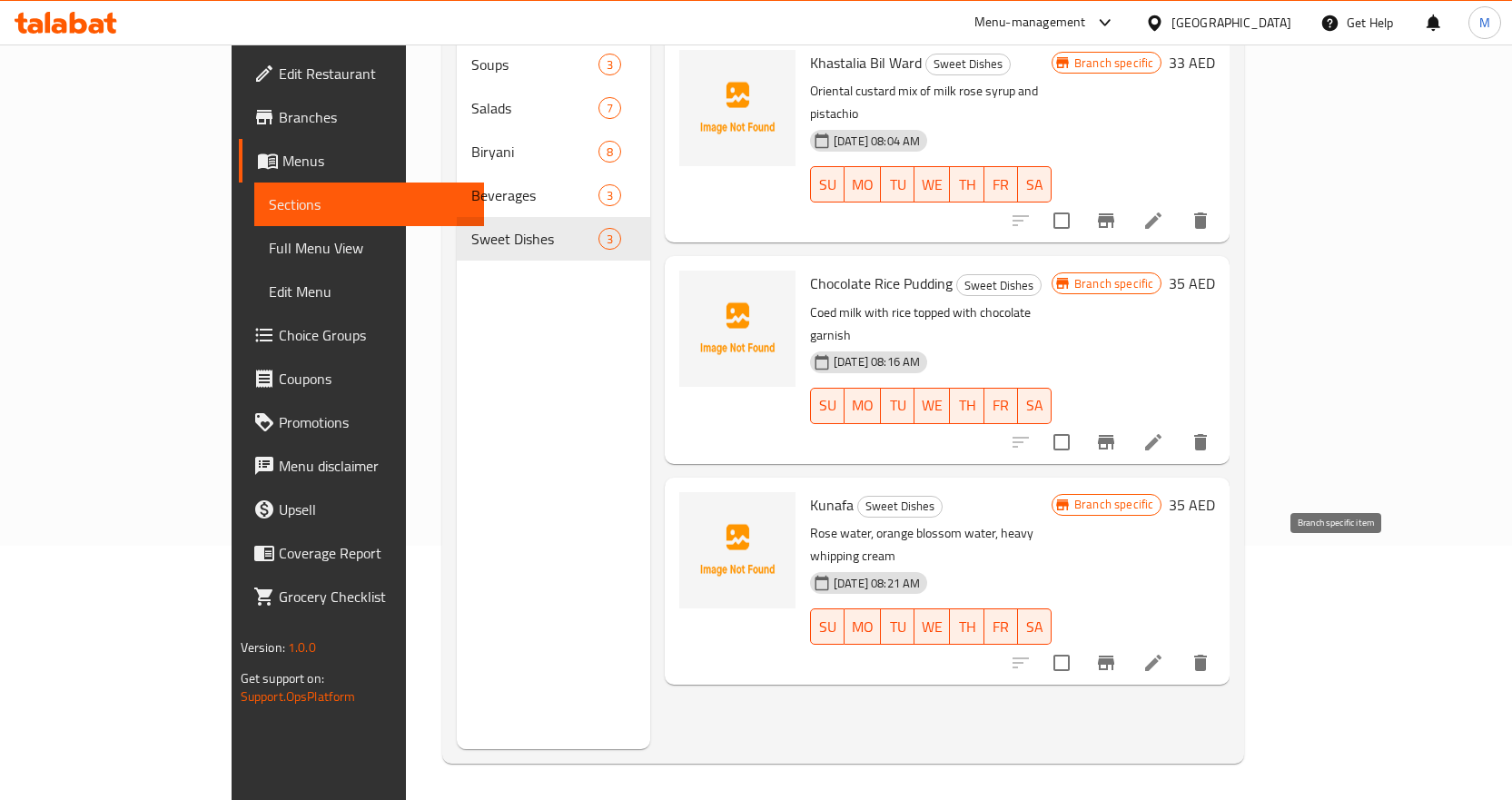
click at [1114, 656] on icon "Branch-specific-item" at bounding box center [1106, 663] width 17 height 15
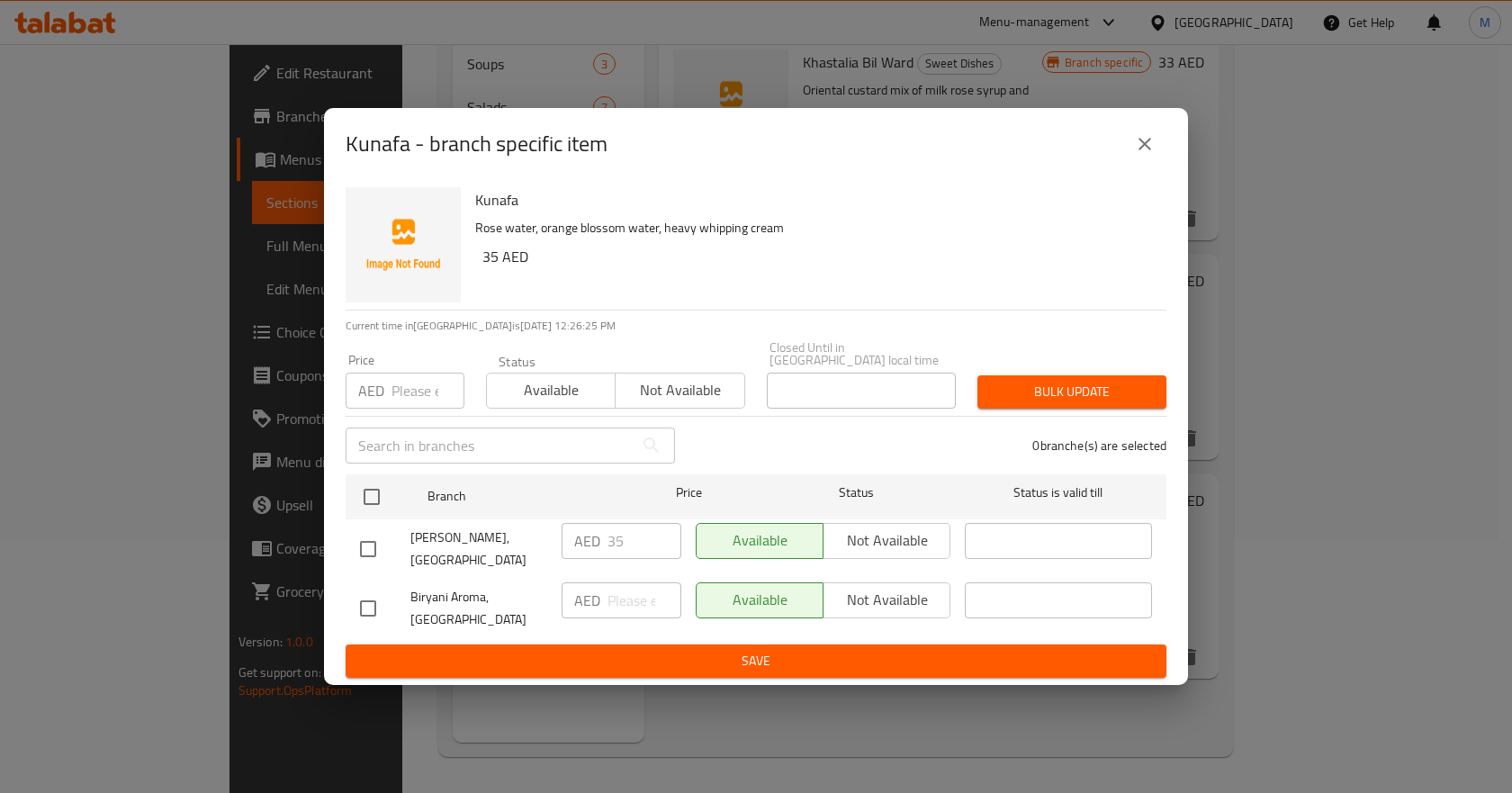
click at [369, 603] on input "checkbox" at bounding box center [367, 608] width 38 height 38
checkbox input "true"
click at [915, 601] on span "Not available" at bounding box center [887, 600] width 113 height 26
click at [881, 652] on span "Save" at bounding box center [756, 661] width 792 height 23
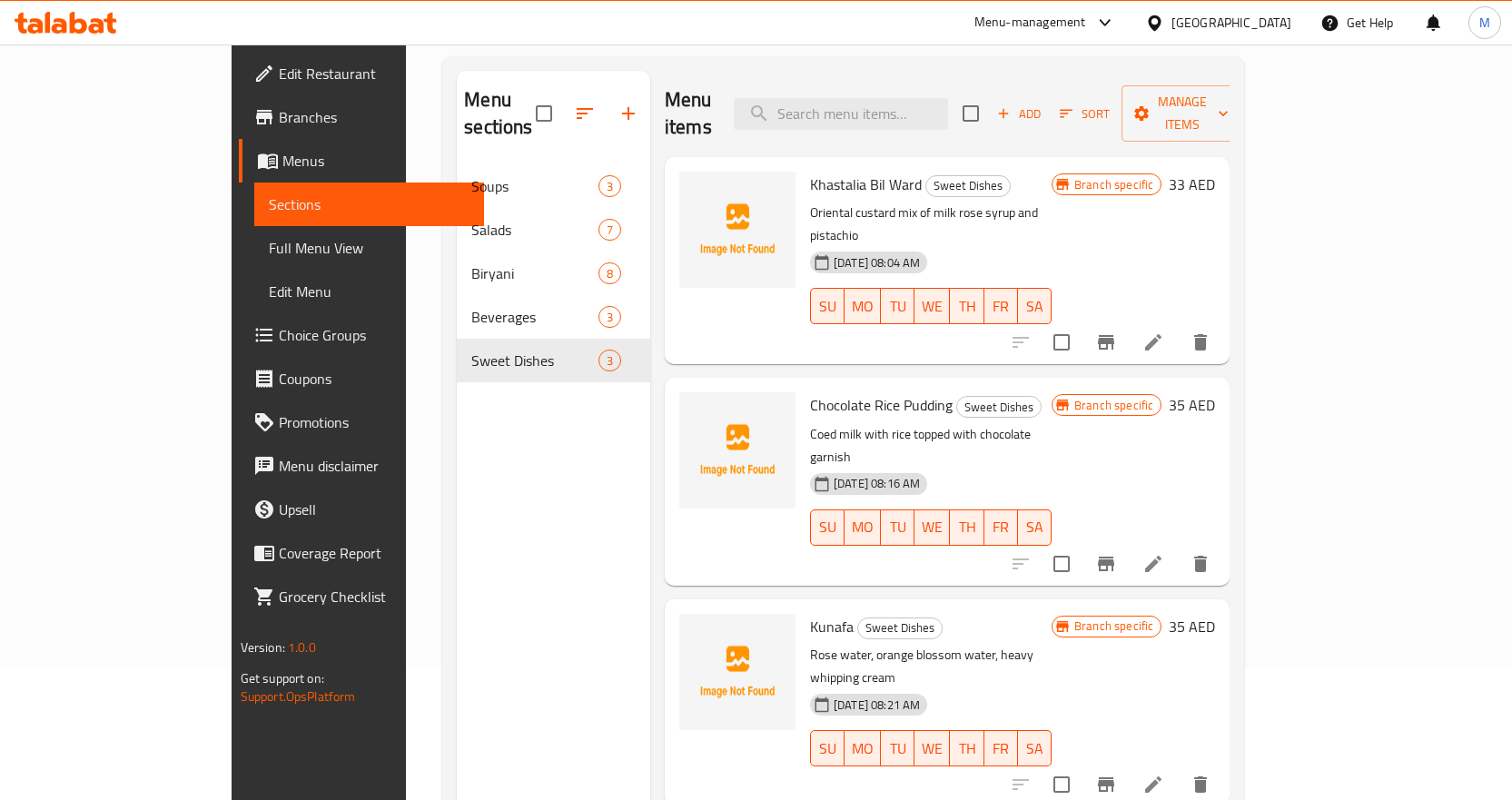
scroll to position [0, 0]
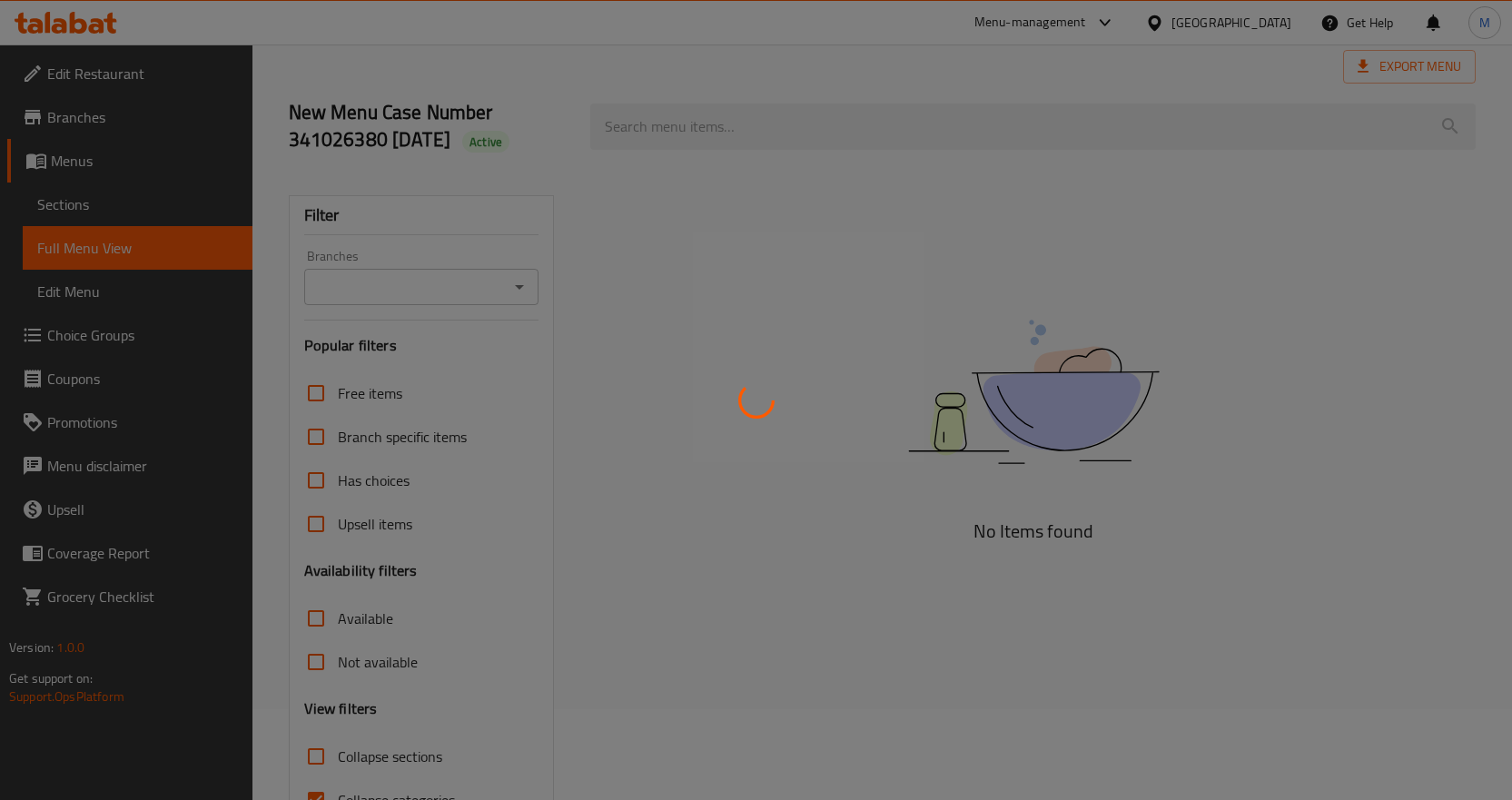
scroll to position [181, 0]
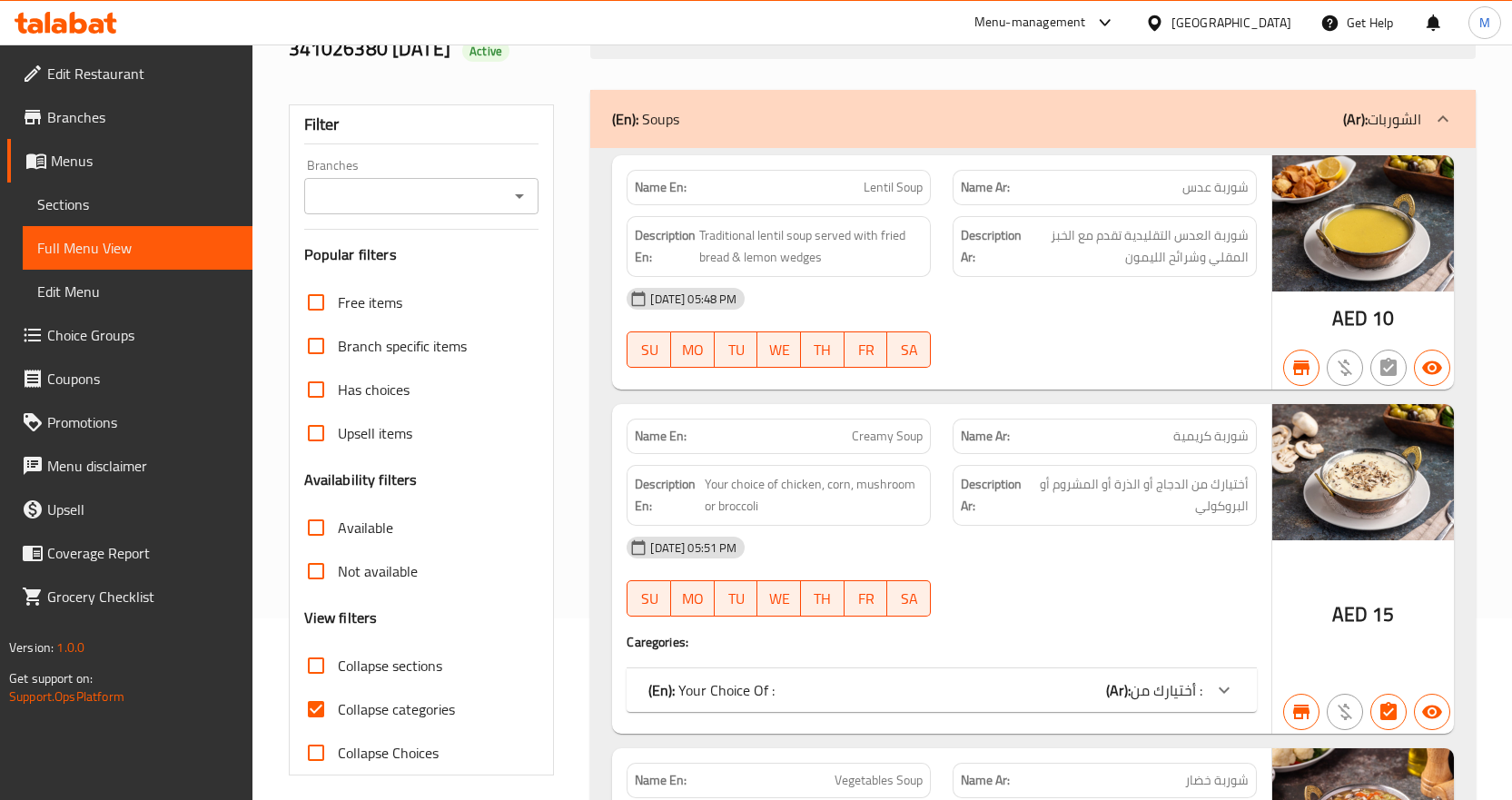
click at [412, 202] on input "Branches" at bounding box center [407, 196] width 194 height 26
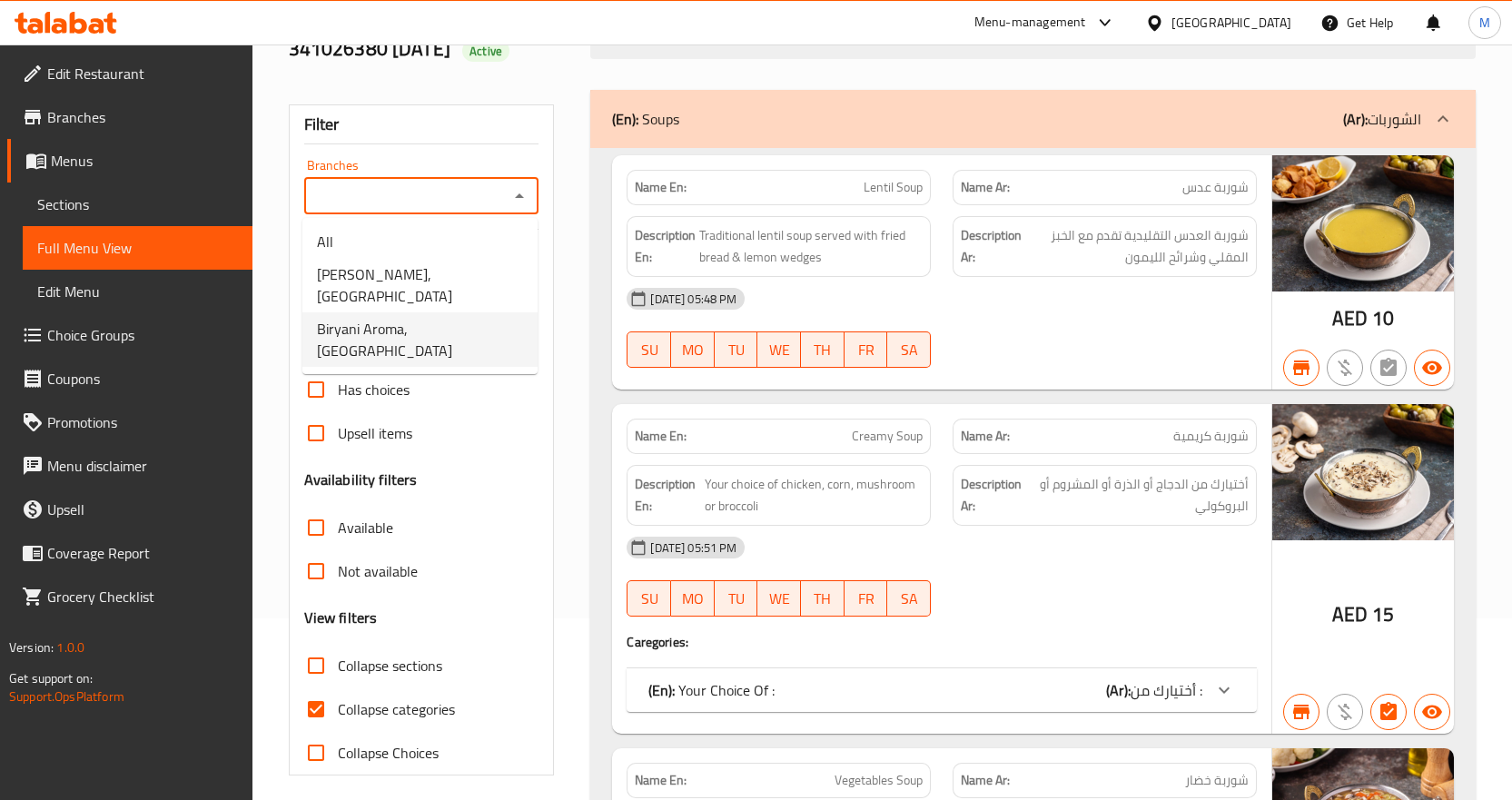
click at [428, 318] on span "Biryani Aroma, [GEOGRAPHIC_DATA]" at bounding box center [420, 339] width 206 height 43
type input "Biryani Aroma, [GEOGRAPHIC_DATA]"
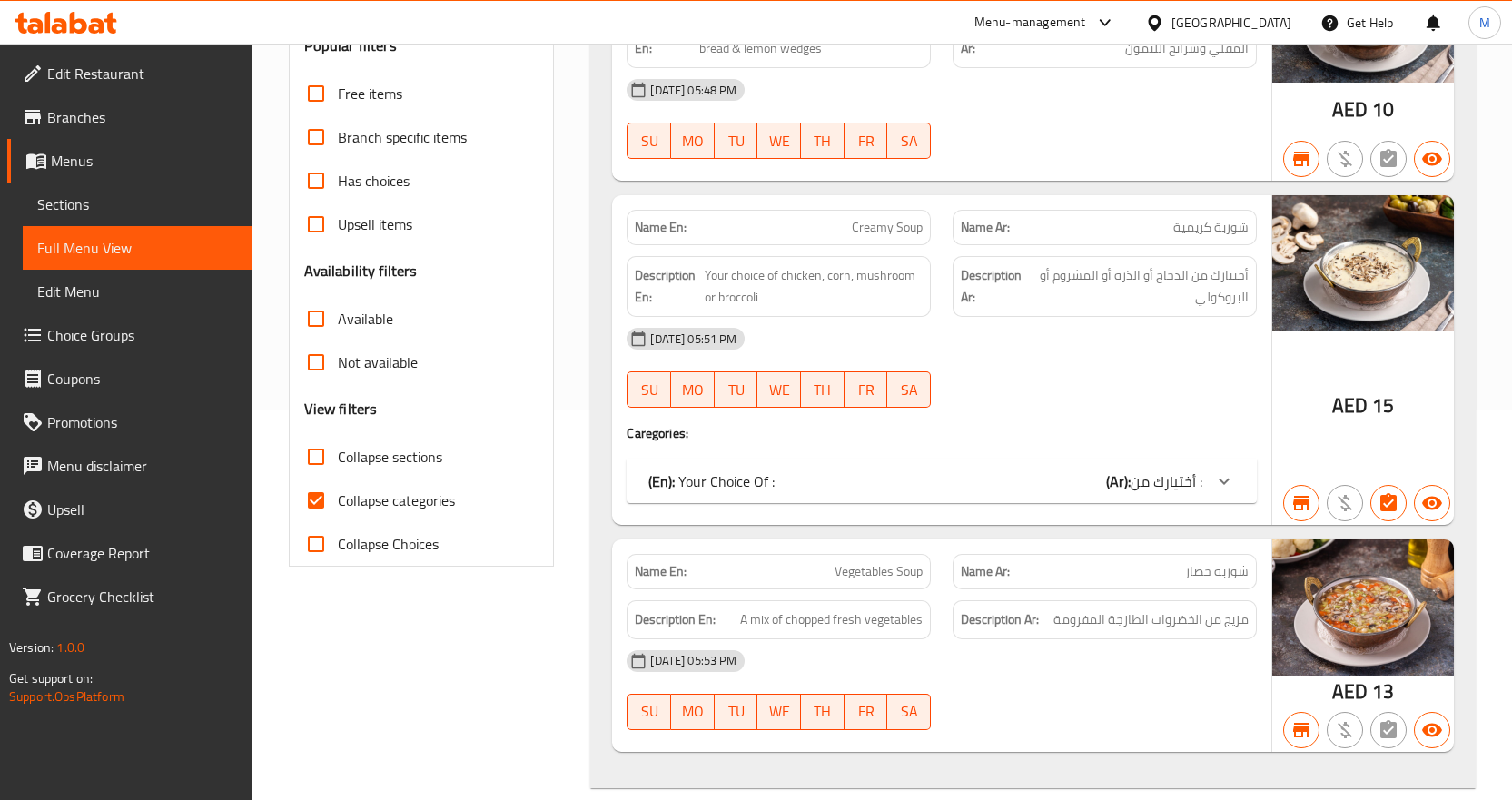
scroll to position [454, 0]
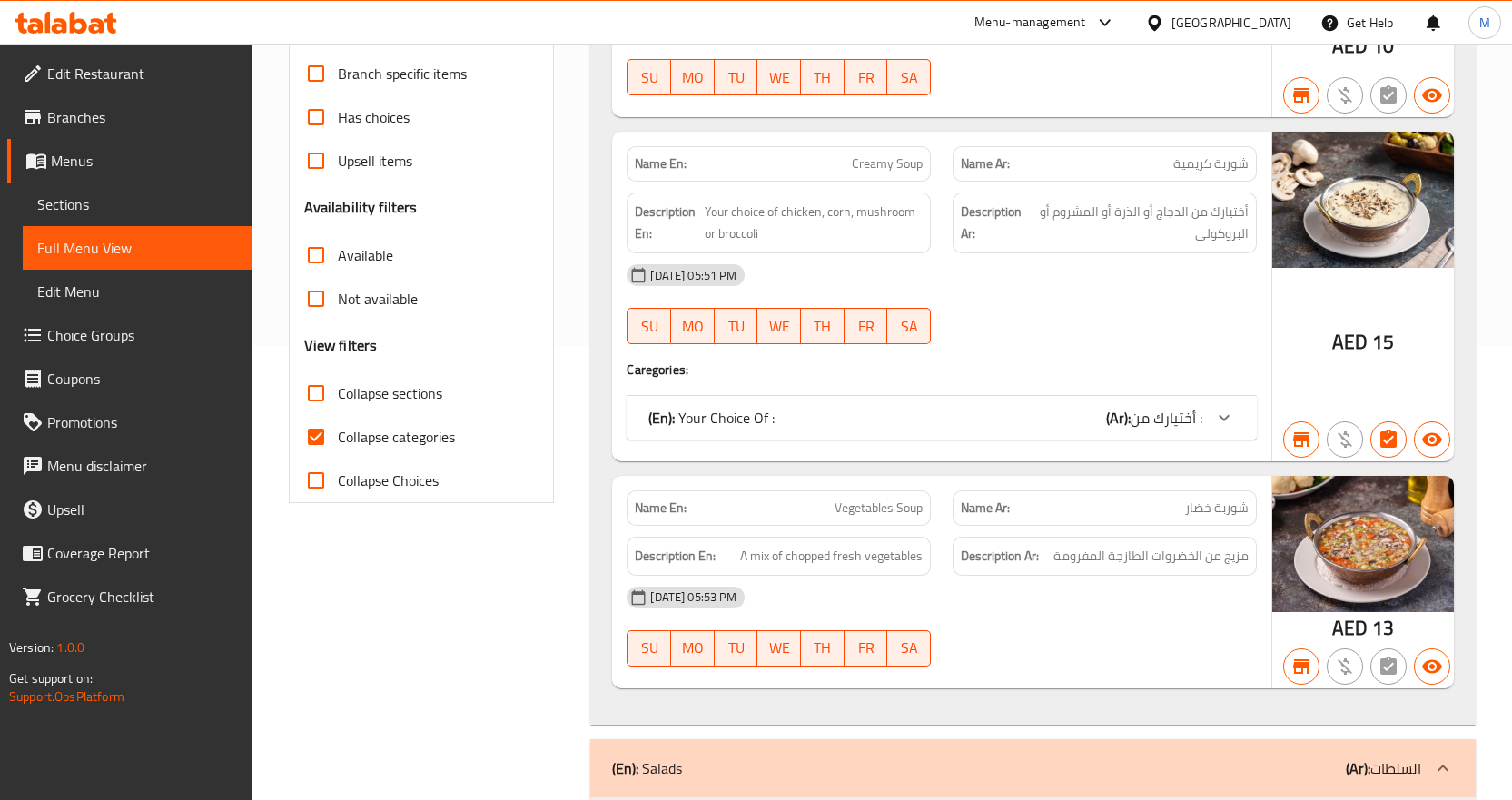
click at [380, 250] on span "Available" at bounding box center [365, 255] width 55 height 22
click at [338, 250] on input "Available" at bounding box center [315, 254] width 43 height 43
checkbox input "true"
click at [395, 426] on span "Collapse categories" at bounding box center [396, 437] width 117 height 22
click at [338, 426] on input "Collapse categories" at bounding box center [315, 437] width 43 height 43
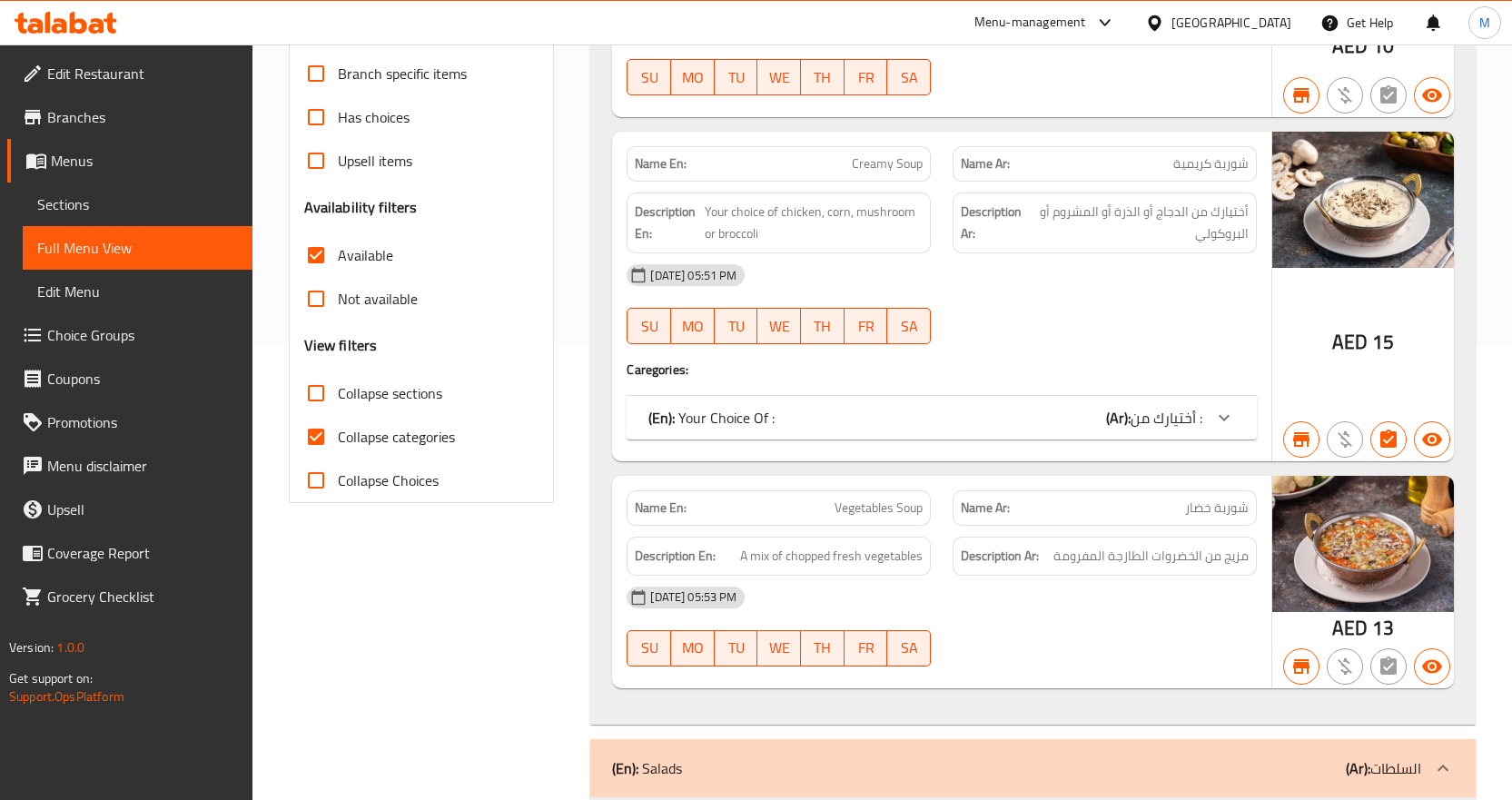
checkbox input "false"
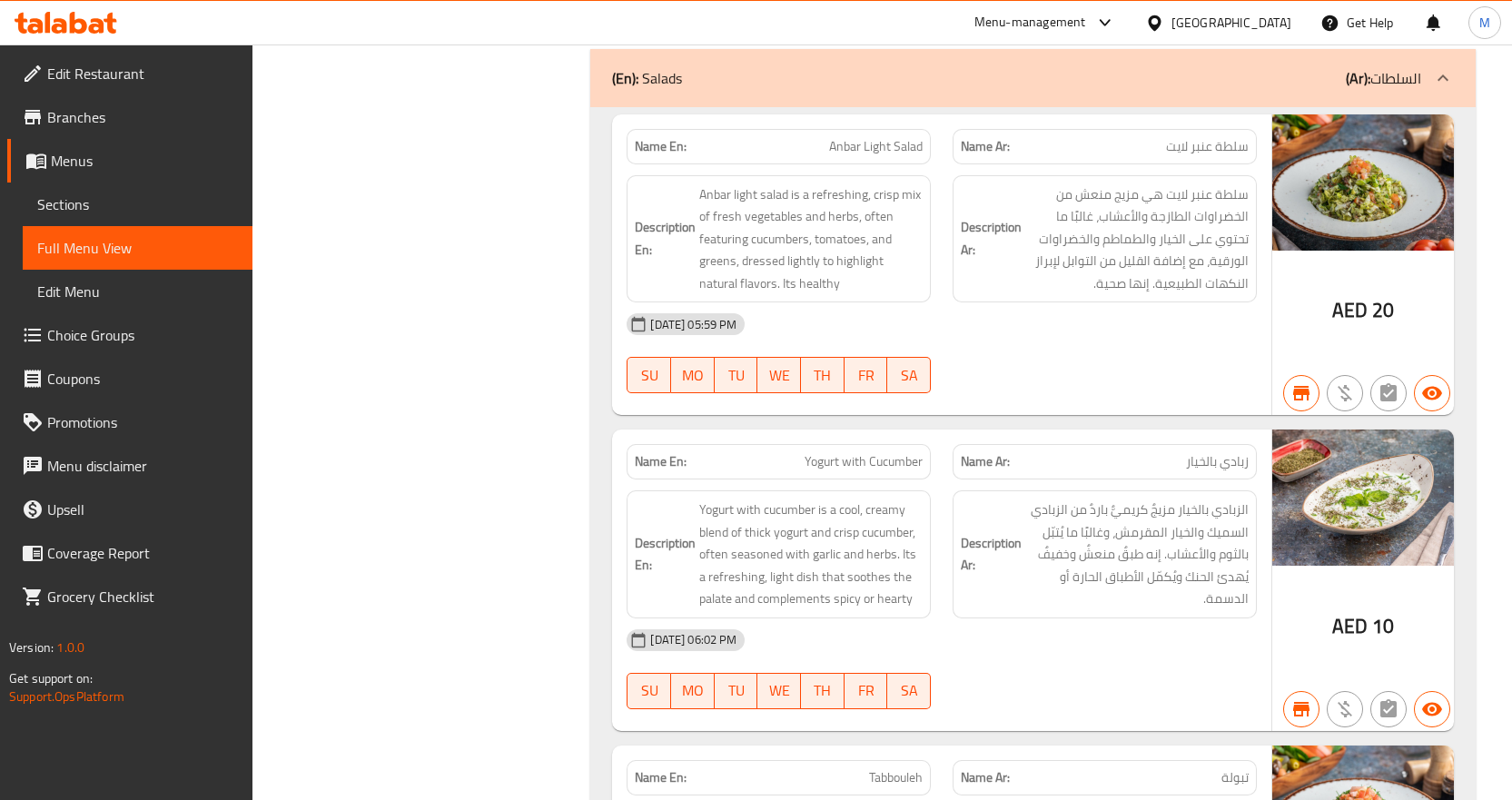
scroll to position [1545, 0]
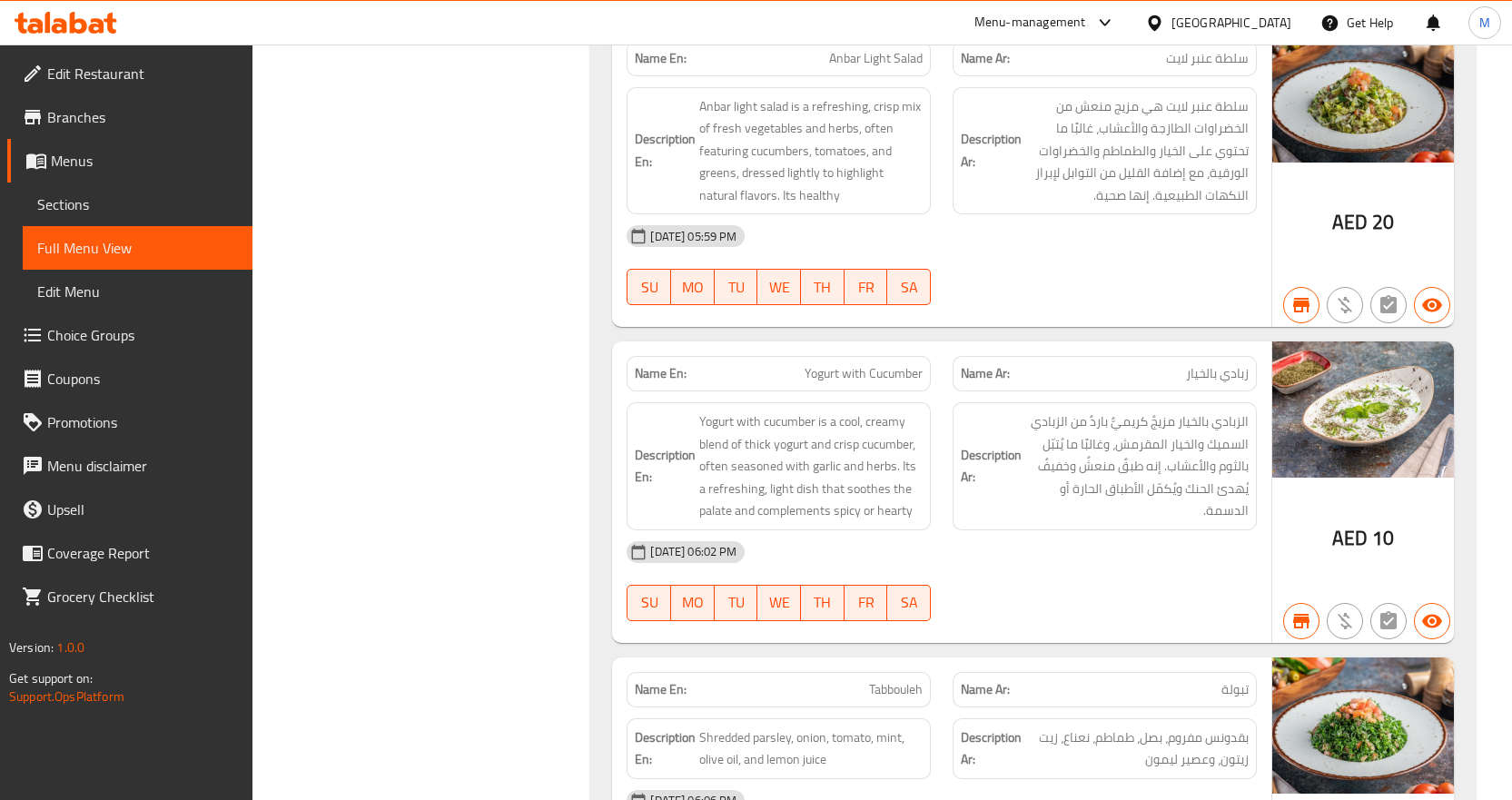
click at [1262, 517] on div "Description Ar: الزبادي بالخيار مزيجٌ كريميٌّ باردٌ من الزبادي السميك والخيار ا…" at bounding box center [1104, 466] width 326 height 150
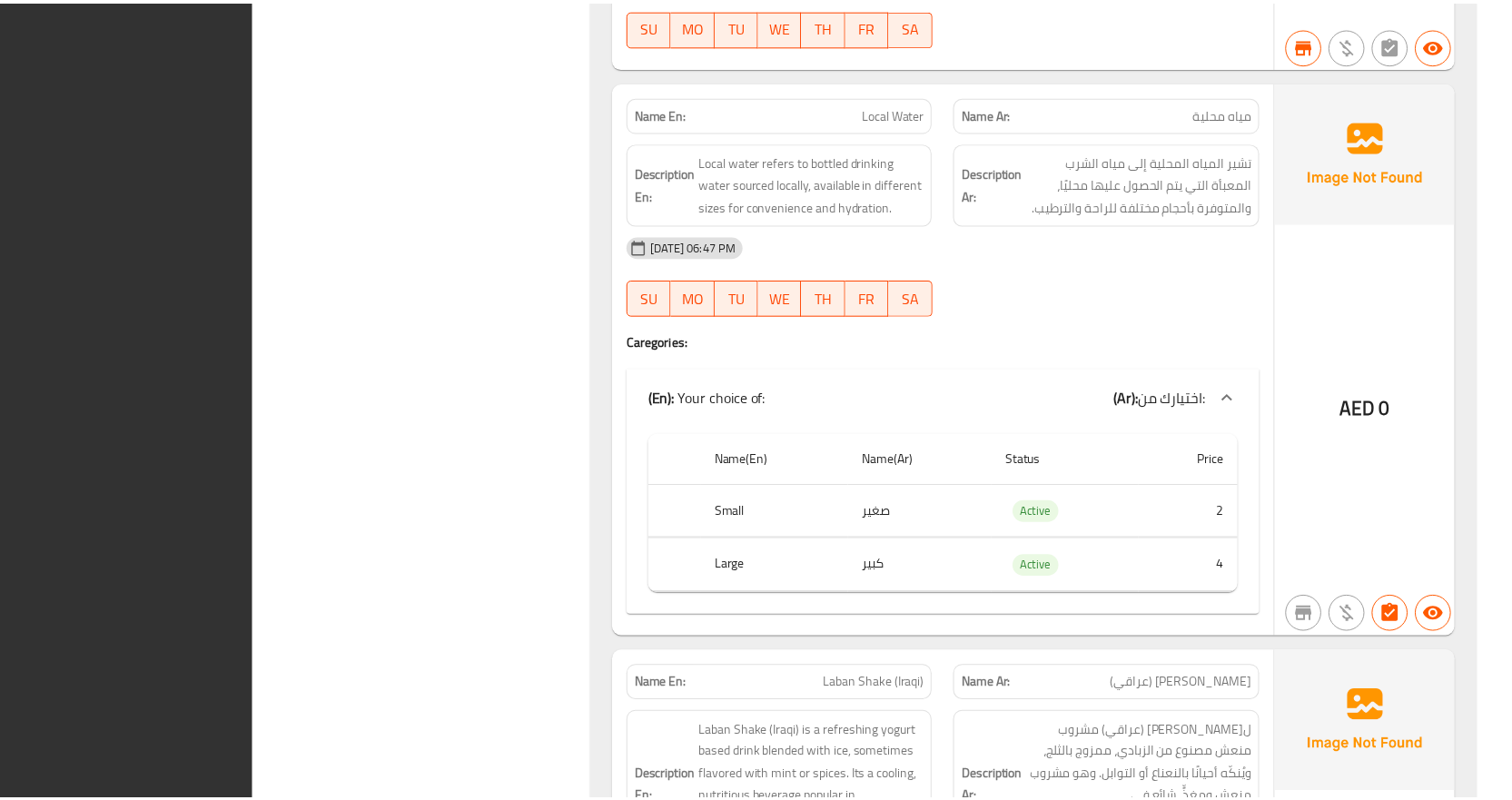
scroll to position [8285, 0]
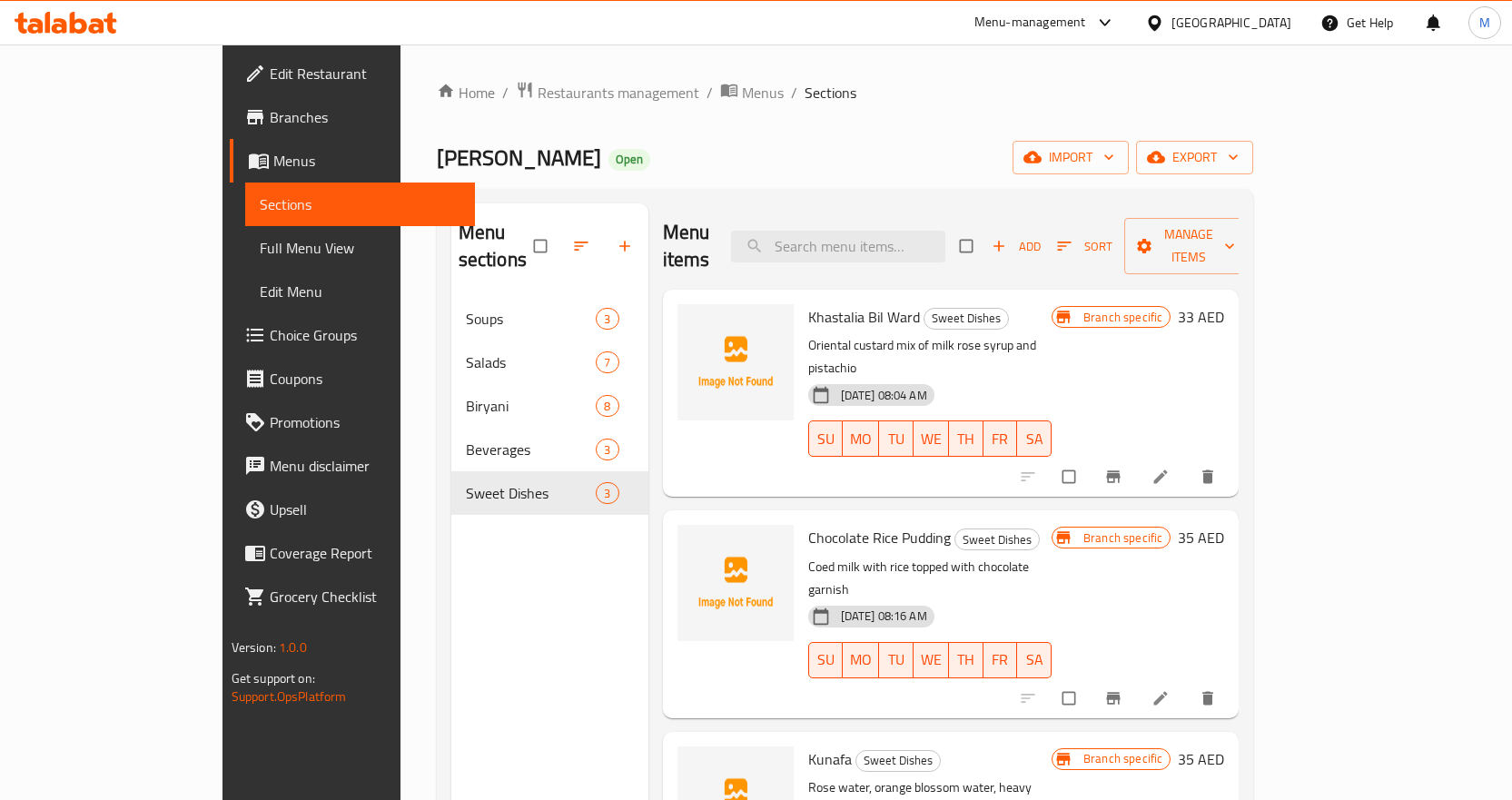
click at [1008, 304] on h6 "Khastalia [PERSON_NAME] Sweet Dishes" at bounding box center [930, 317] width 244 height 26
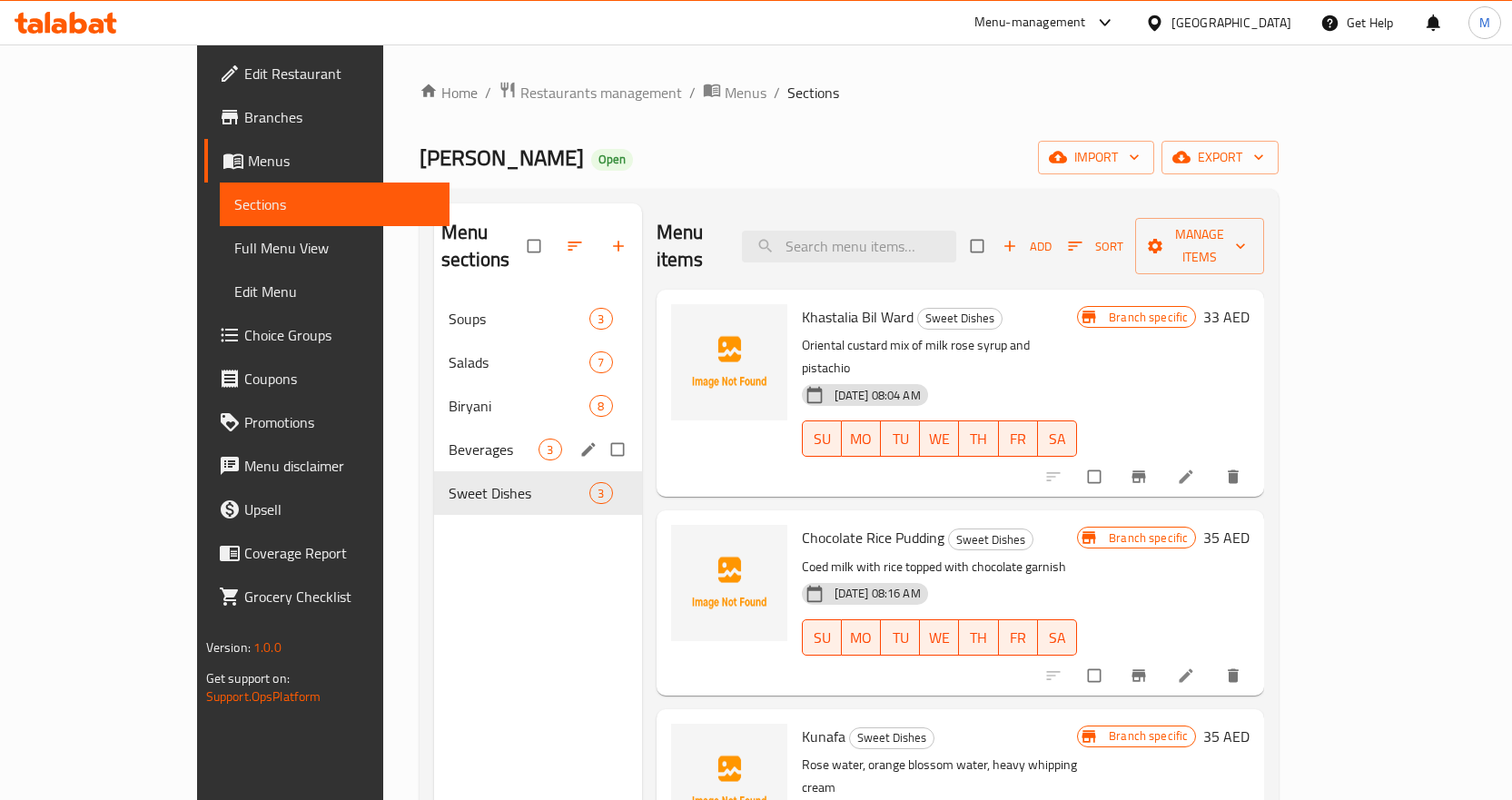
click at [449, 438] on span "Beverages" at bounding box center [493, 449] width 90 height 22
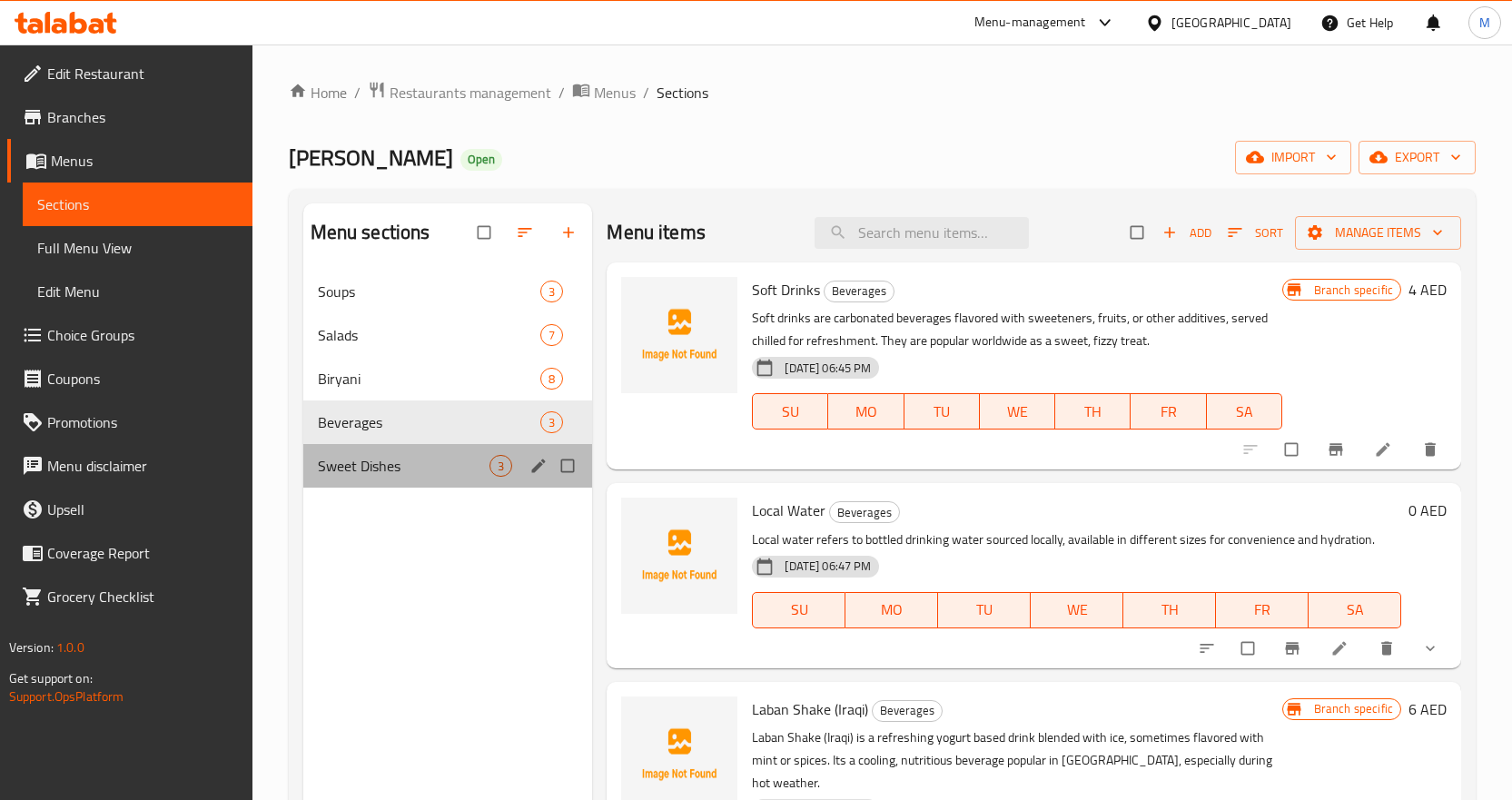
click at [396, 453] on div "Sweet Dishes 3" at bounding box center [448, 465] width 289 height 43
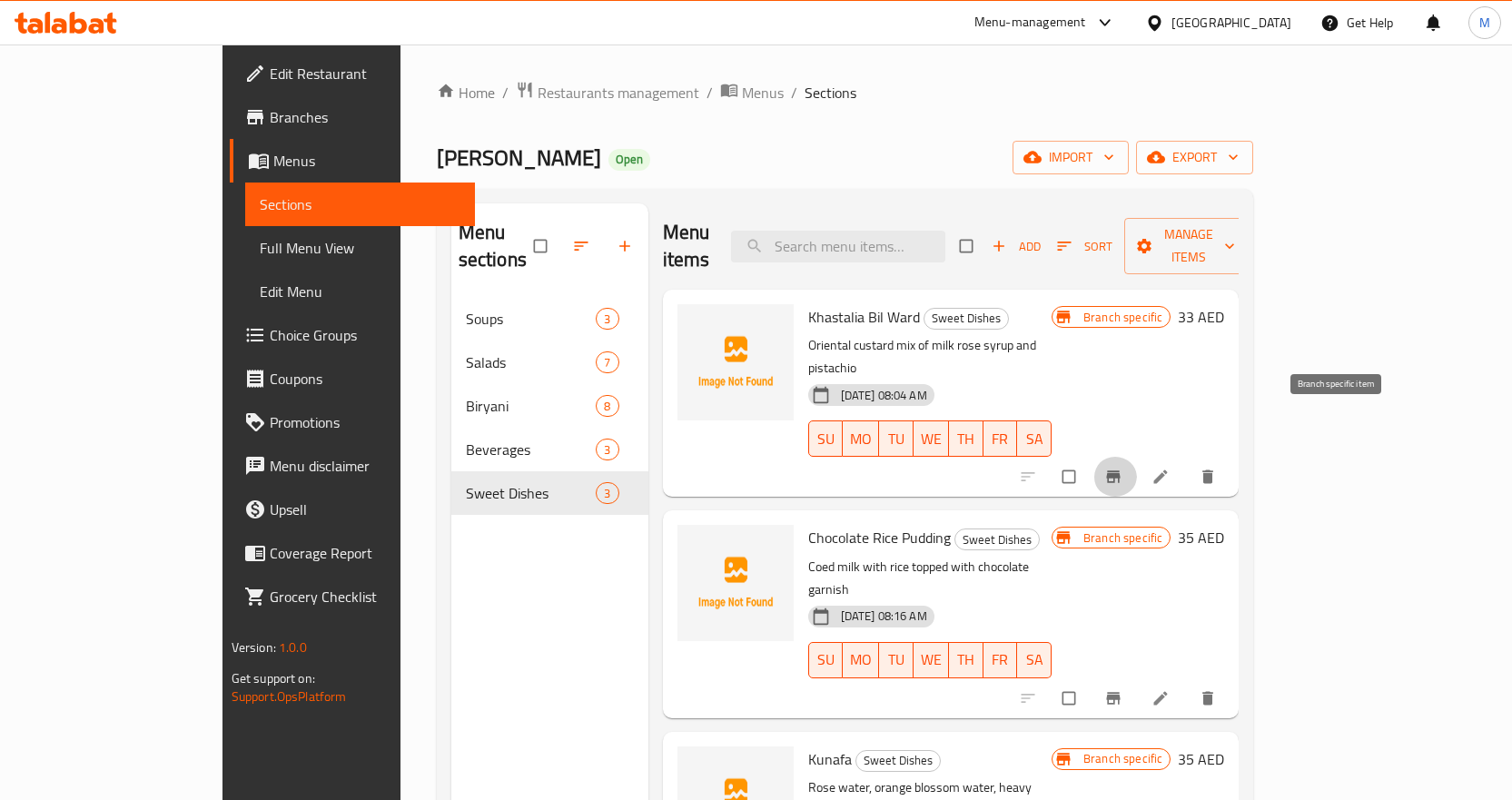
click at [1137, 457] on button "Branch-specific-item" at bounding box center [1115, 476] width 43 height 40
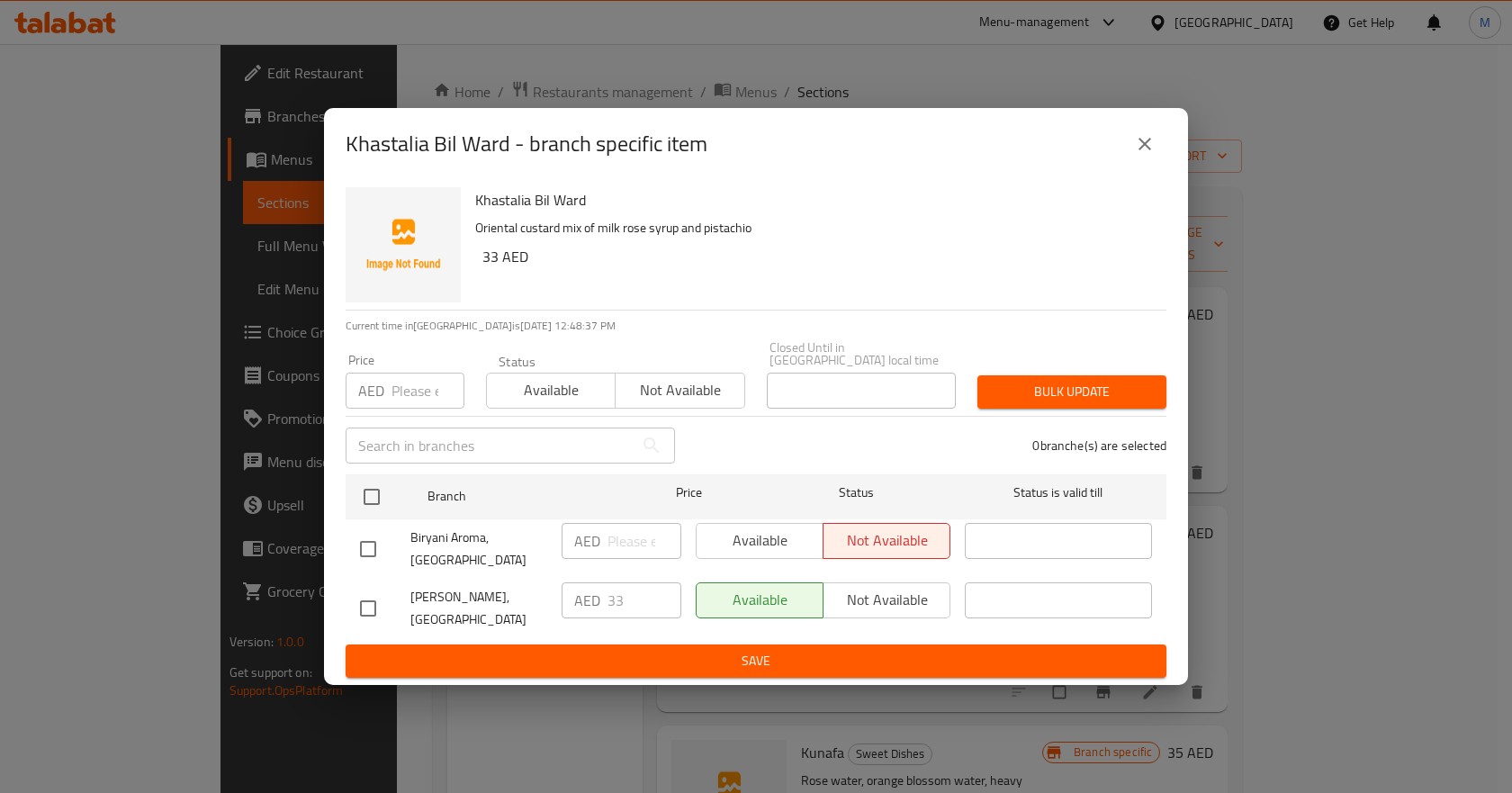
click at [1139, 141] on icon "close" at bounding box center [1145, 144] width 22 height 22
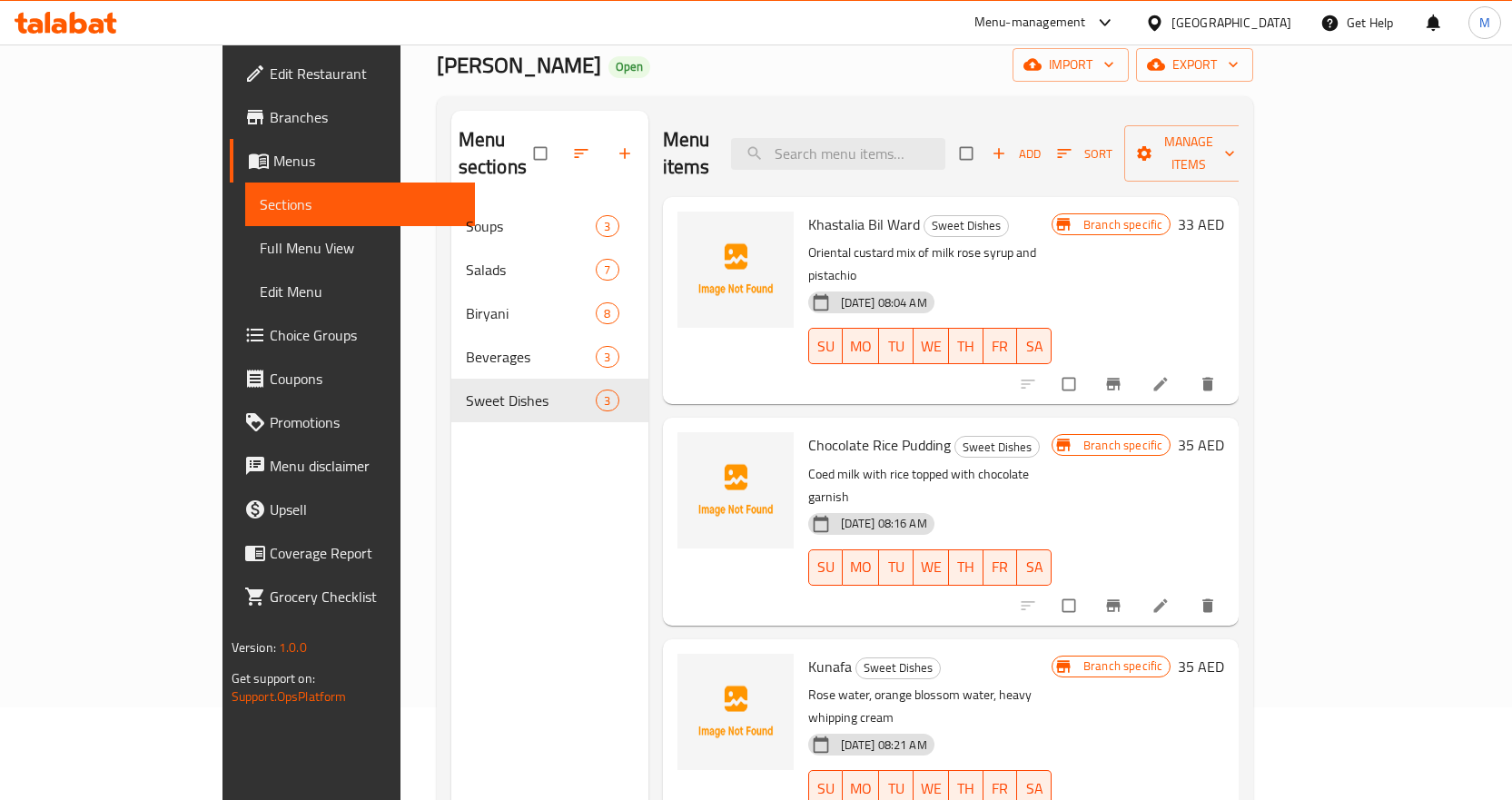
scroll to position [181, 0]
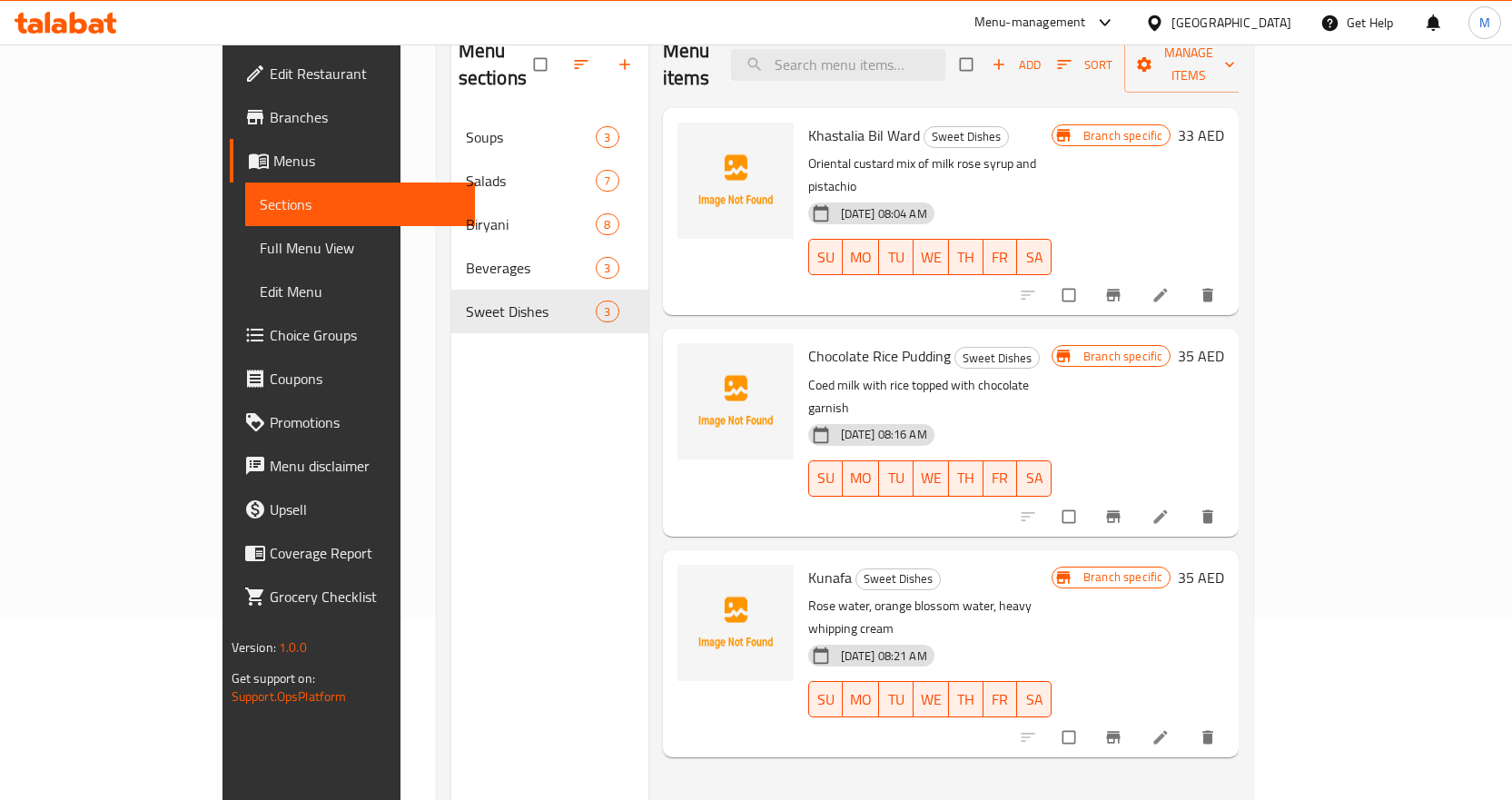
click at [1121, 511] on icon "Branch-specific-item" at bounding box center [1113, 516] width 14 height 12
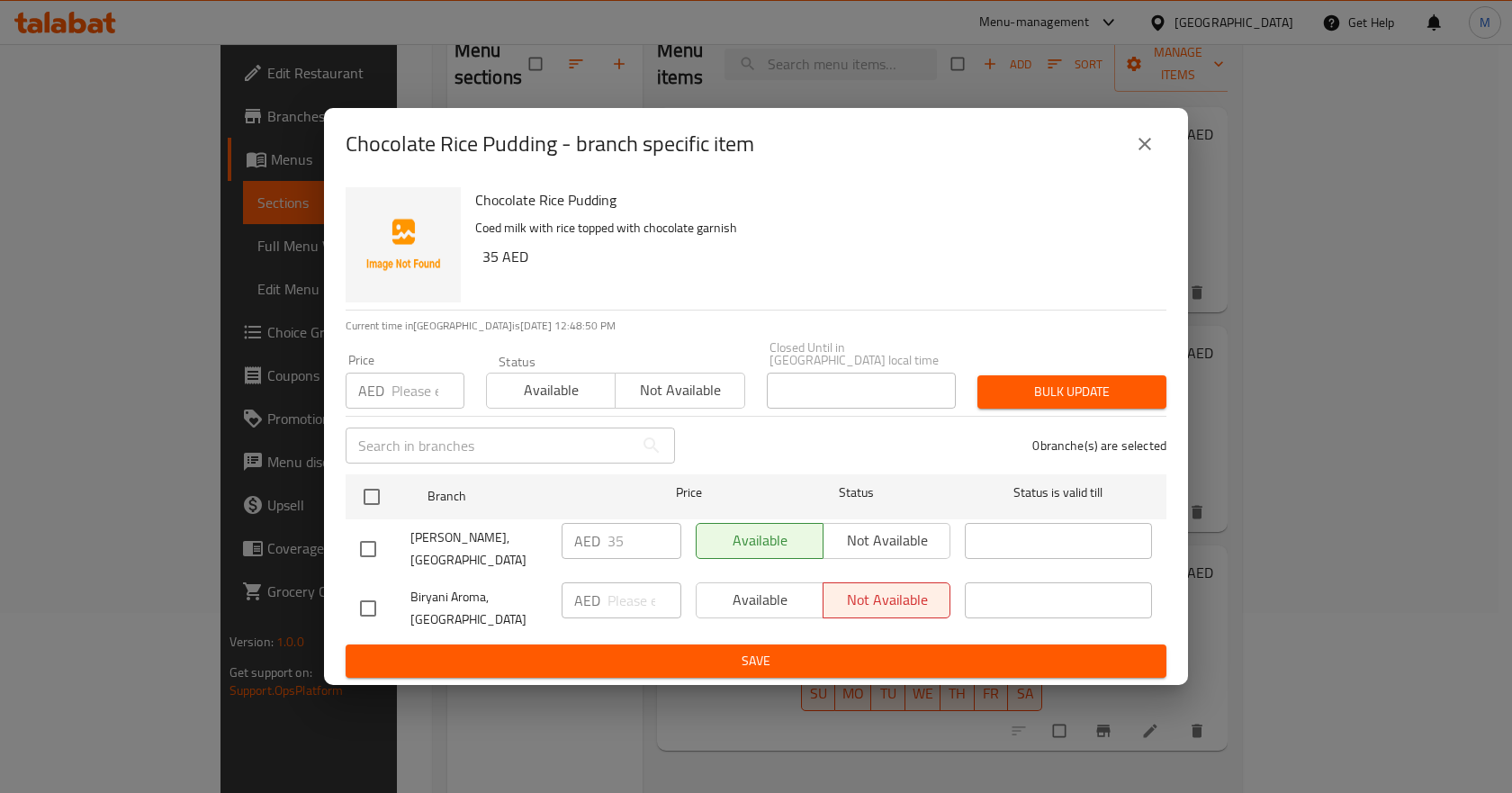
click at [1146, 150] on icon "close" at bounding box center [1145, 144] width 22 height 22
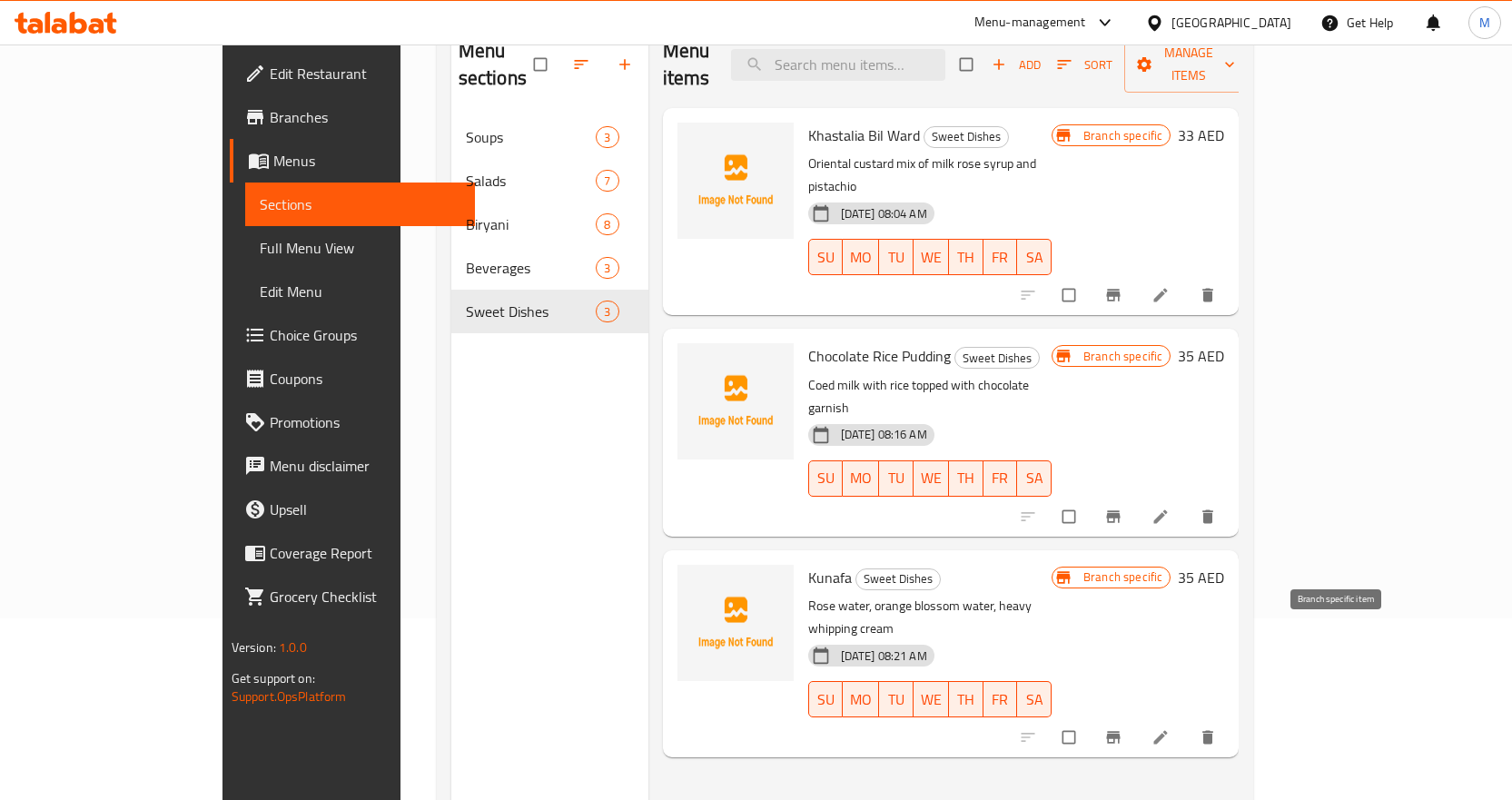
click at [1123, 729] on icon "Branch-specific-item" at bounding box center [1113, 738] width 18 height 18
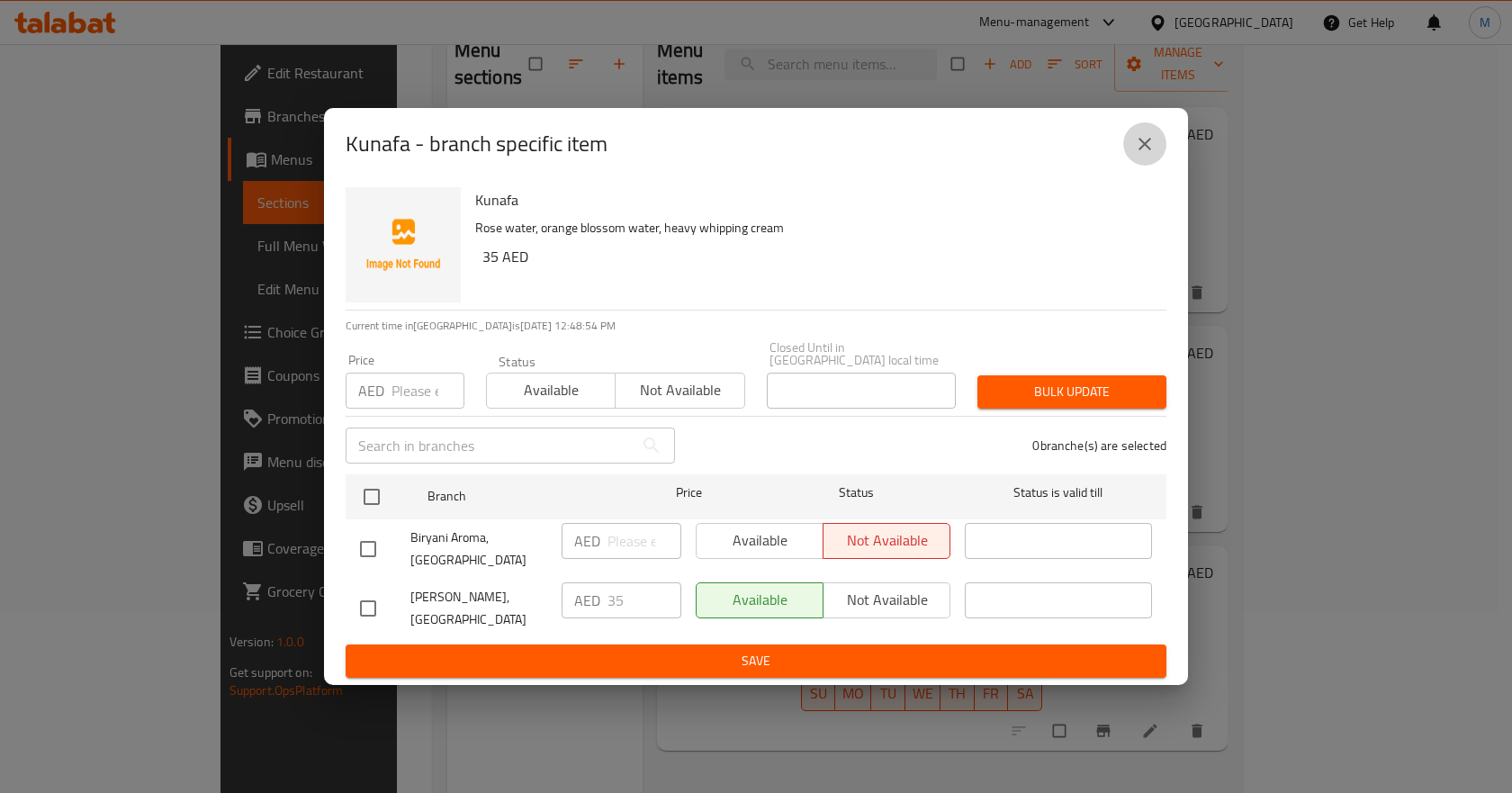
click at [1153, 149] on icon "close" at bounding box center [1145, 144] width 22 height 22
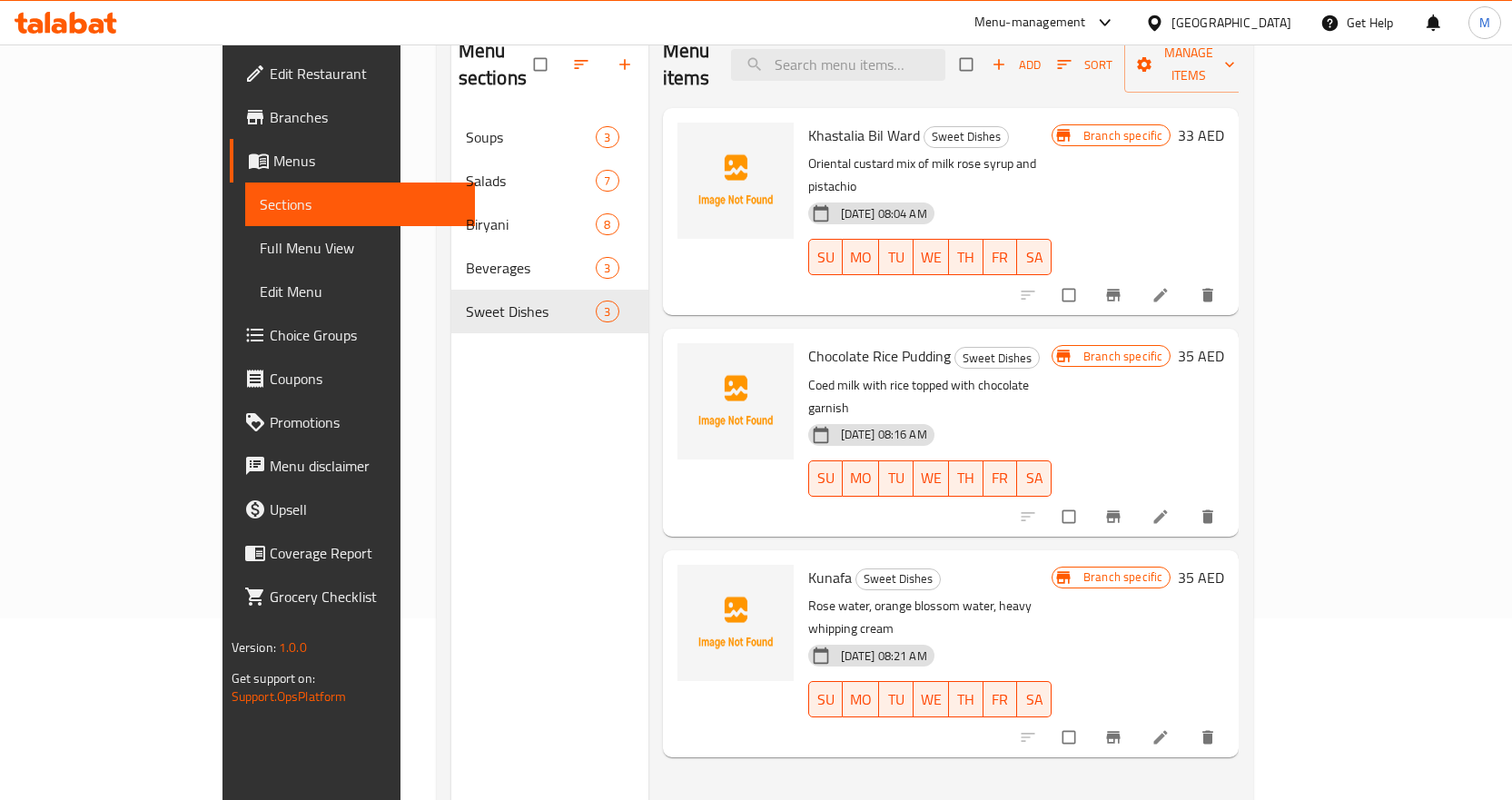
click at [1060, 417] on div "[DATE] 08:16 AM SU MO TU WE TH FR SA" at bounding box center [930, 466] width 259 height 98
